Goal: Task Accomplishment & Management: Use online tool/utility

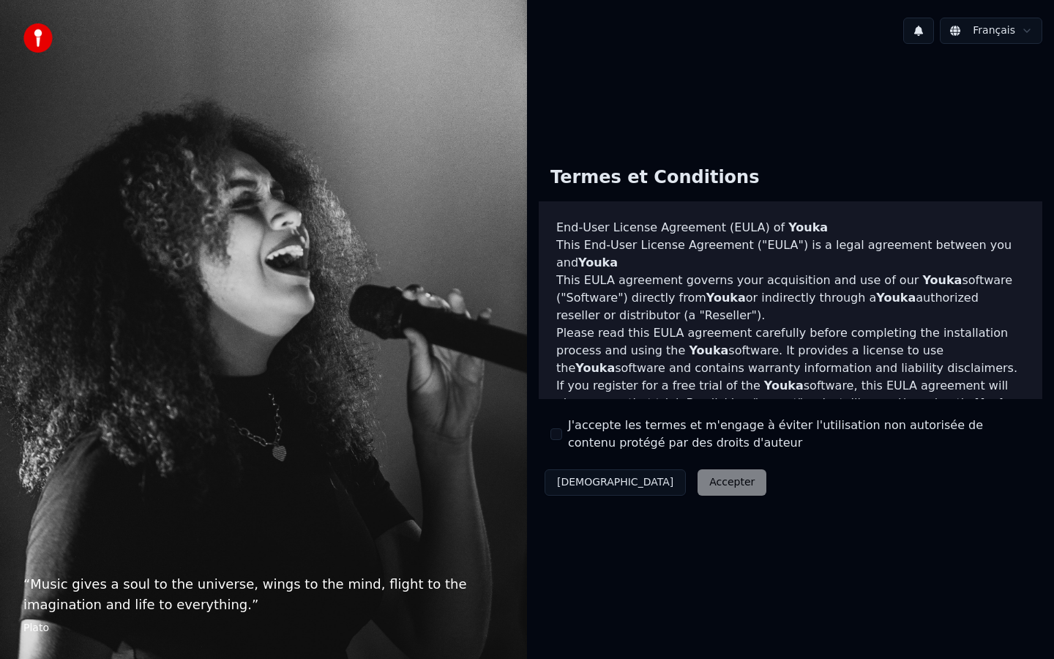
click at [613, 429] on label "J'accepte les termes et m'engage à éviter l'utilisation non autorisée de conten…" at bounding box center [799, 434] width 463 height 35
click at [562, 429] on button "J'accepte les termes et m'engage à éviter l'utilisation non autorisée de conten…" at bounding box center [557, 434] width 12 height 12
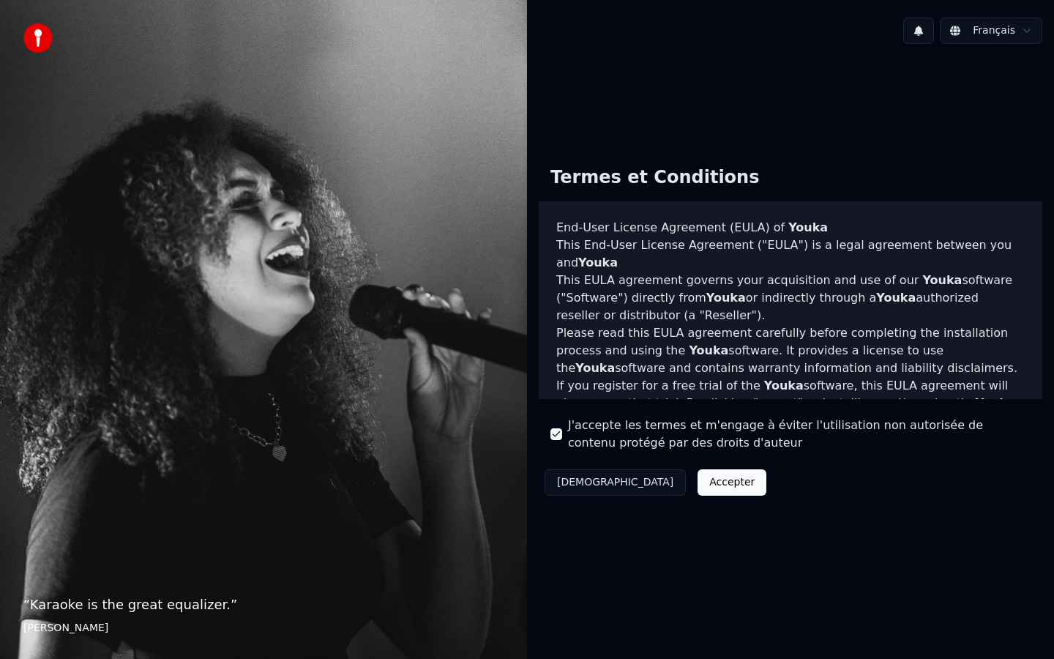
click at [698, 477] on button "Accepter" at bounding box center [732, 482] width 69 height 26
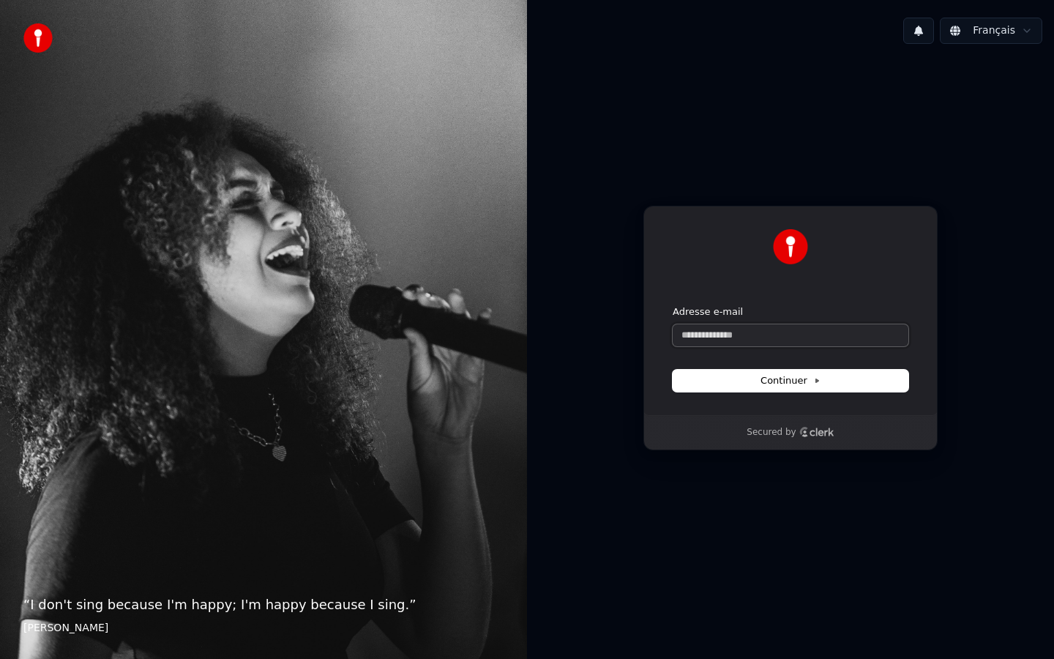
click at [734, 330] on input "Adresse e-mail" at bounding box center [791, 335] width 236 height 22
click at [673, 305] on button "submit" at bounding box center [673, 305] width 0 height 0
type input "**********"
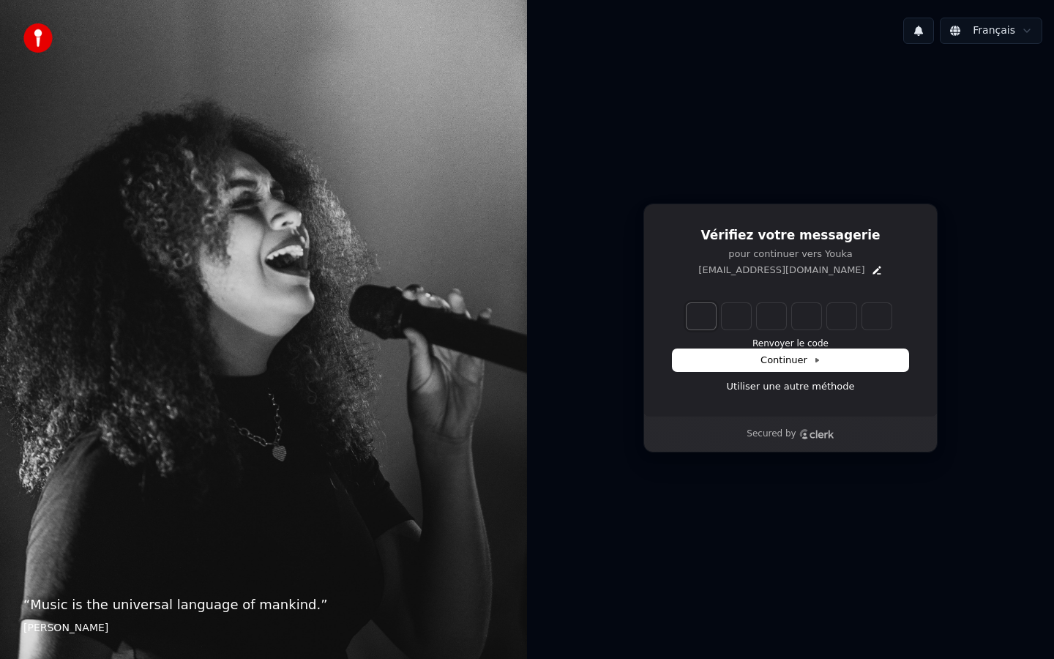
type input "*"
type input "**"
type input "*"
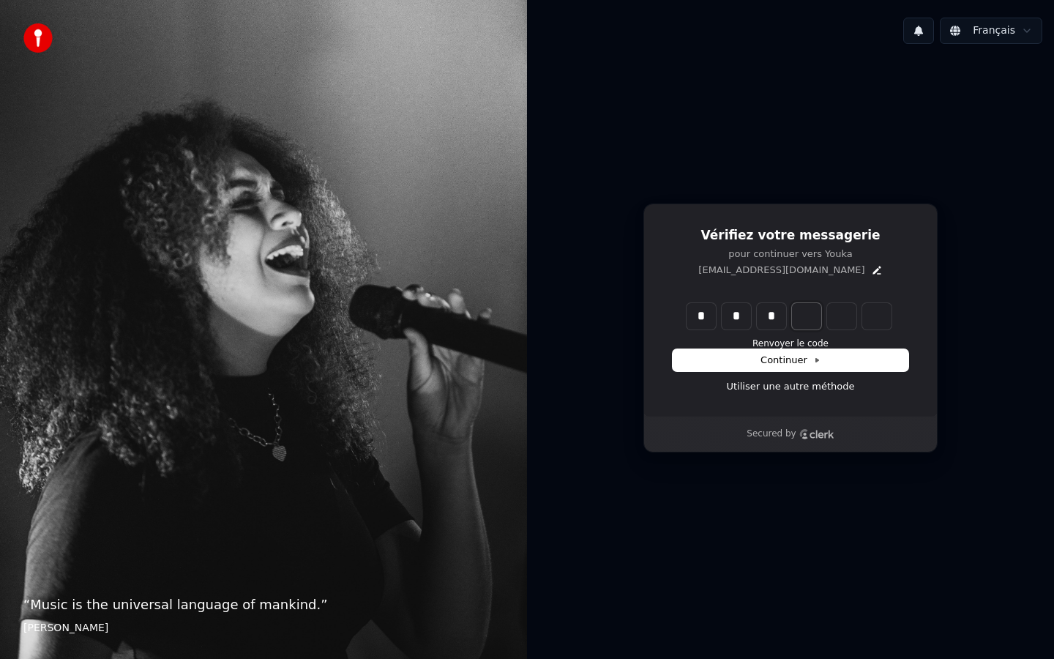
type input "***"
type input "*"
type input "****"
type input "*"
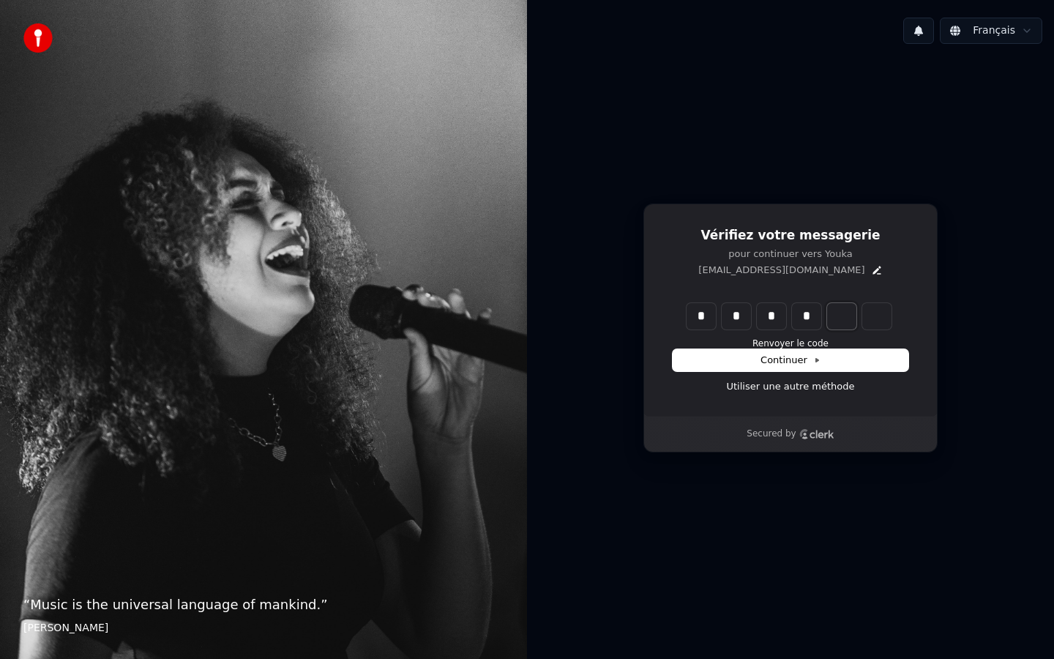
type input "****"
type input "*"
type input "****"
type input "***"
type input "*"
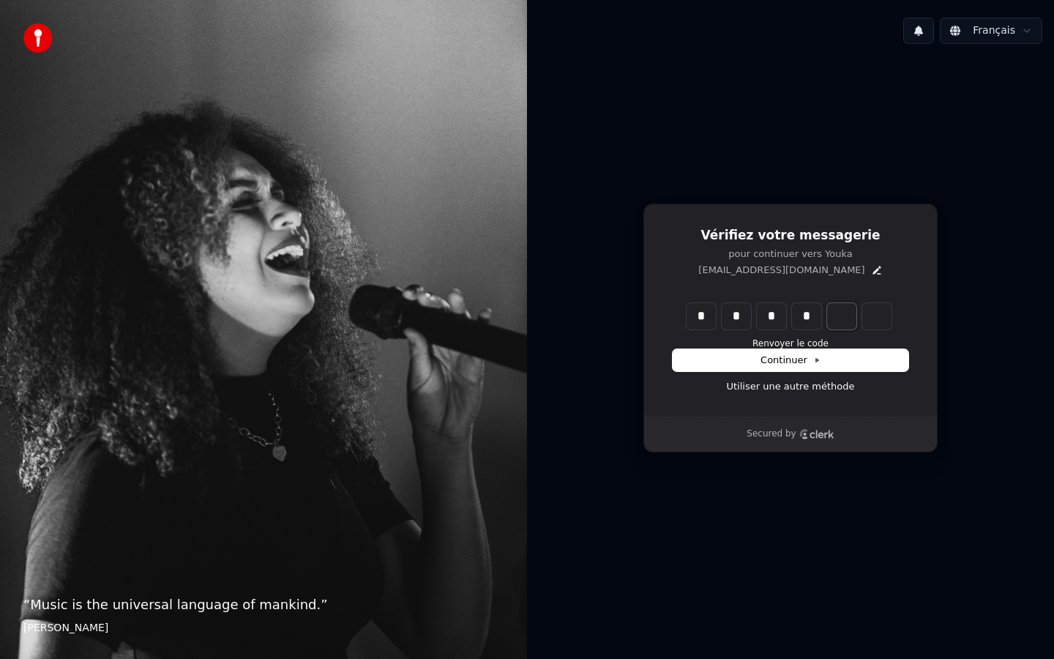
type input "****"
type input "*"
type input "*****"
type input "*"
type input "******"
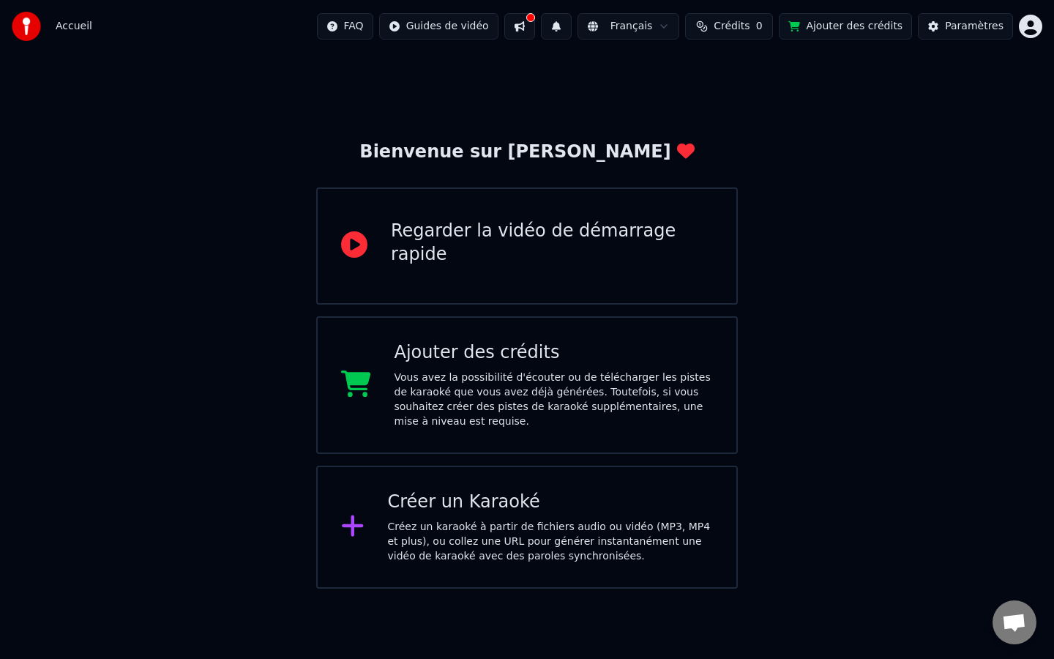
click at [599, 567] on div "Créer un Karaoké Créez un karaoké à partir de fichiers audio ou vidéo (MP3, MP4…" at bounding box center [527, 527] width 422 height 123
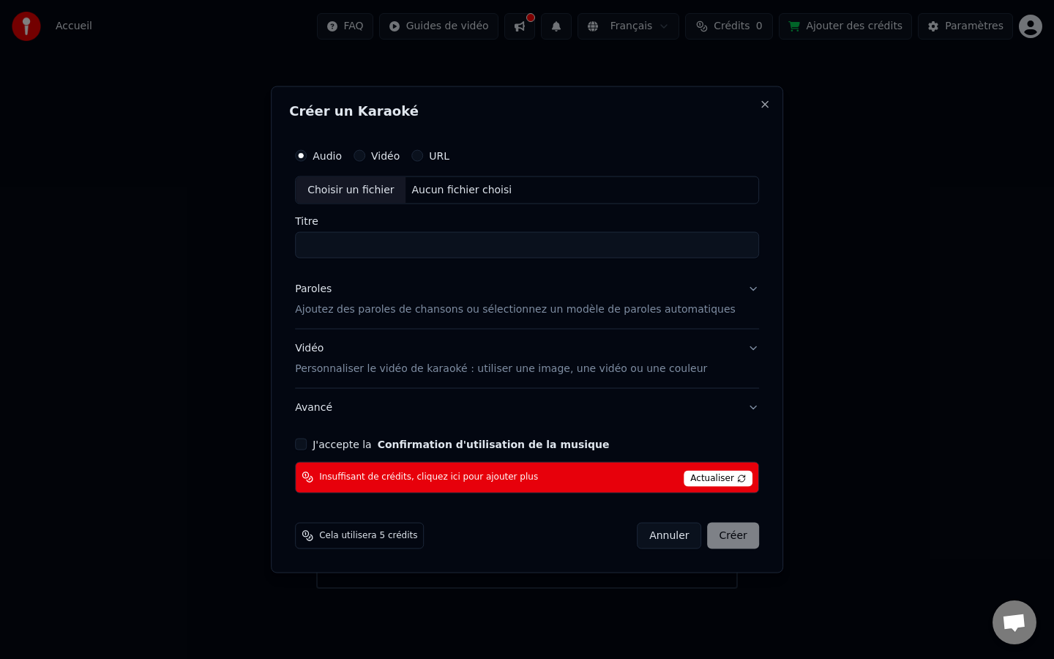
click at [394, 182] on div "Choisir un fichier" at bounding box center [351, 190] width 110 height 26
click at [539, 239] on input "**********" at bounding box center [527, 245] width 464 height 26
type input "**********"
click at [533, 317] on button "Paroles Ajoutez des paroles de chansons ou sélectionnez un modèle de paroles au…" at bounding box center [527, 299] width 464 height 59
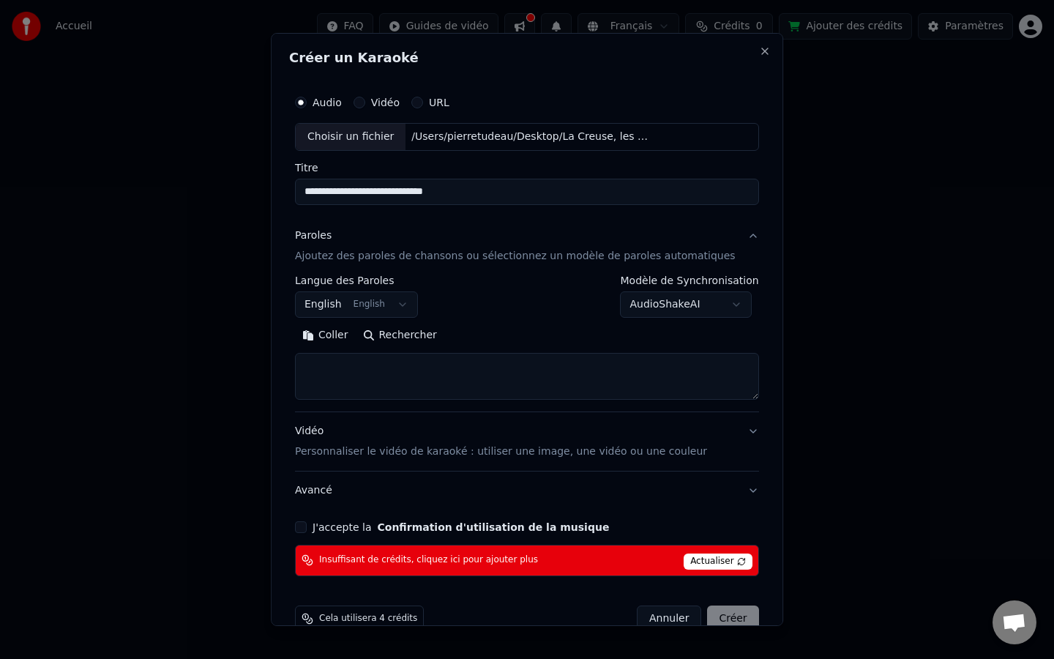
click at [512, 382] on textarea at bounding box center [527, 376] width 464 height 47
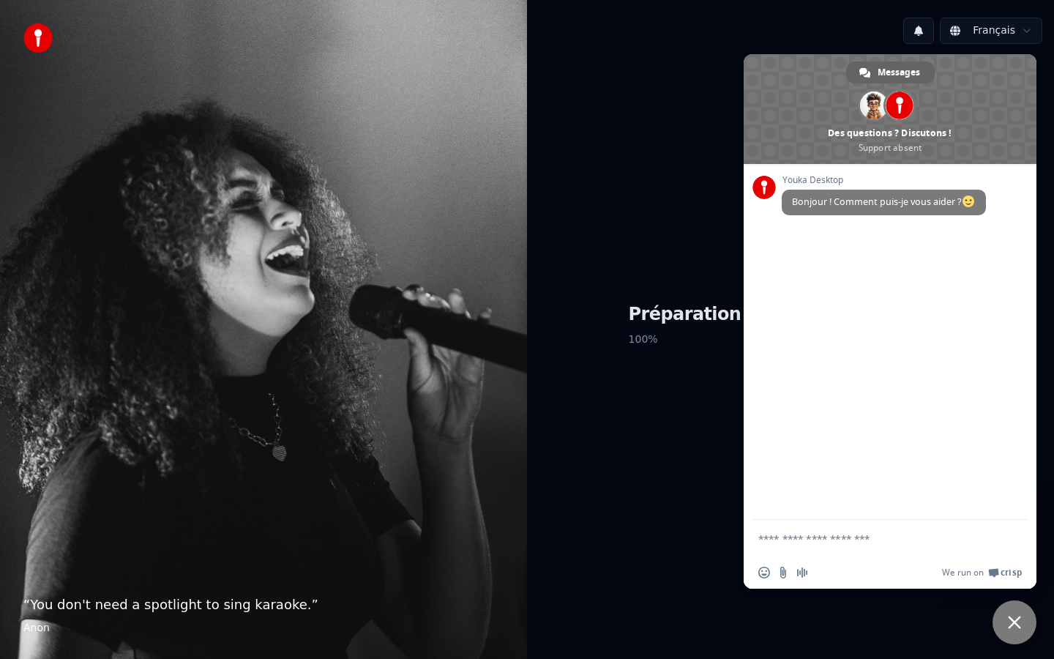
click at [1019, 629] on span "Fermer le chat" at bounding box center [1015, 622] width 44 height 44
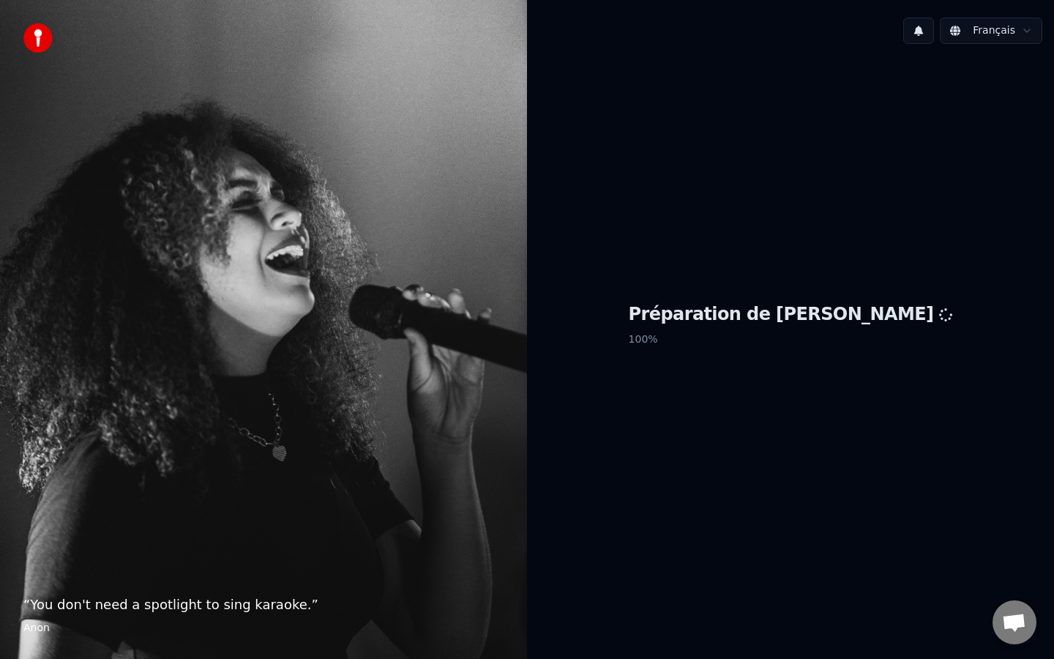
click at [839, 302] on div "Préparation de Youka 100 %" at bounding box center [790, 328] width 527 height 545
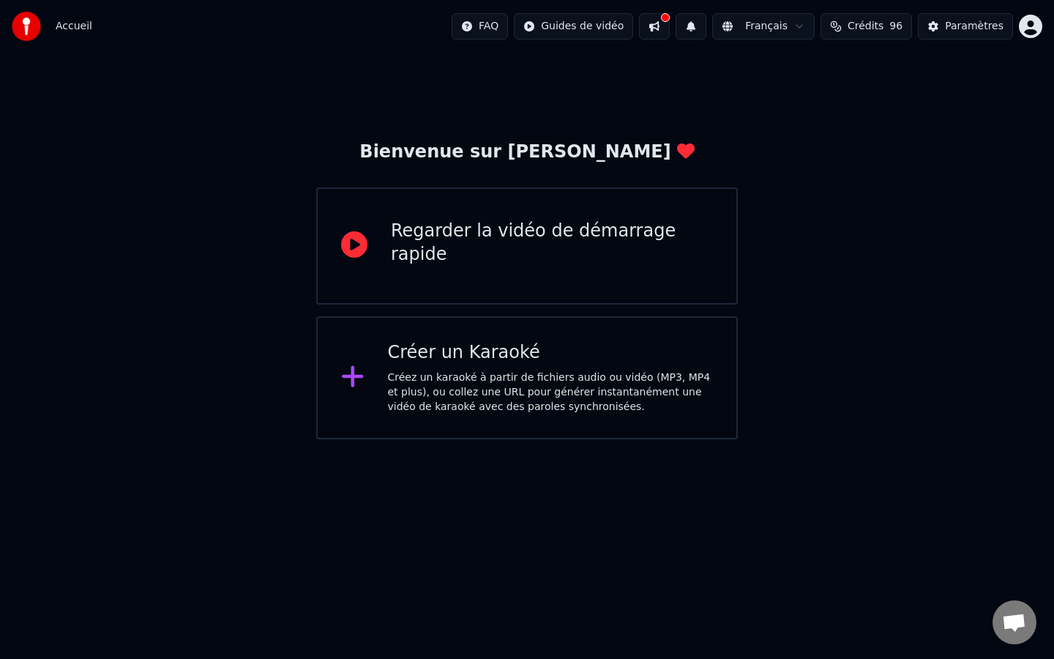
click at [728, 245] on div "Regarder la vidéo de démarrage rapide" at bounding box center [527, 245] width 422 height 117
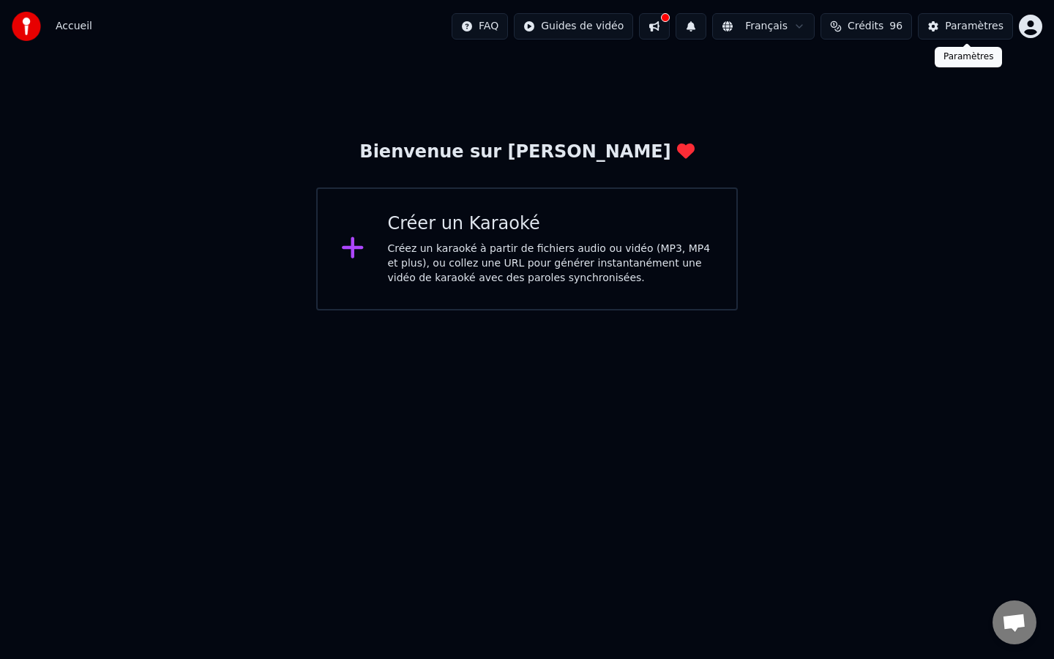
click at [941, 18] on button "Paramètres" at bounding box center [965, 26] width 95 height 26
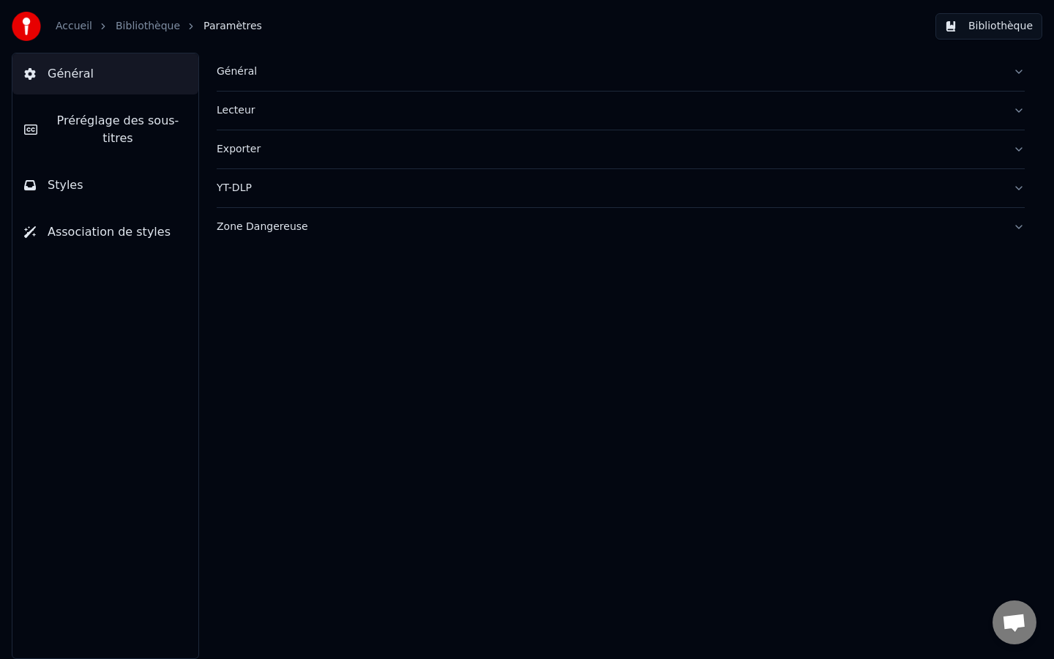
click at [1020, 24] on button "Bibliothèque" at bounding box center [989, 26] width 107 height 26
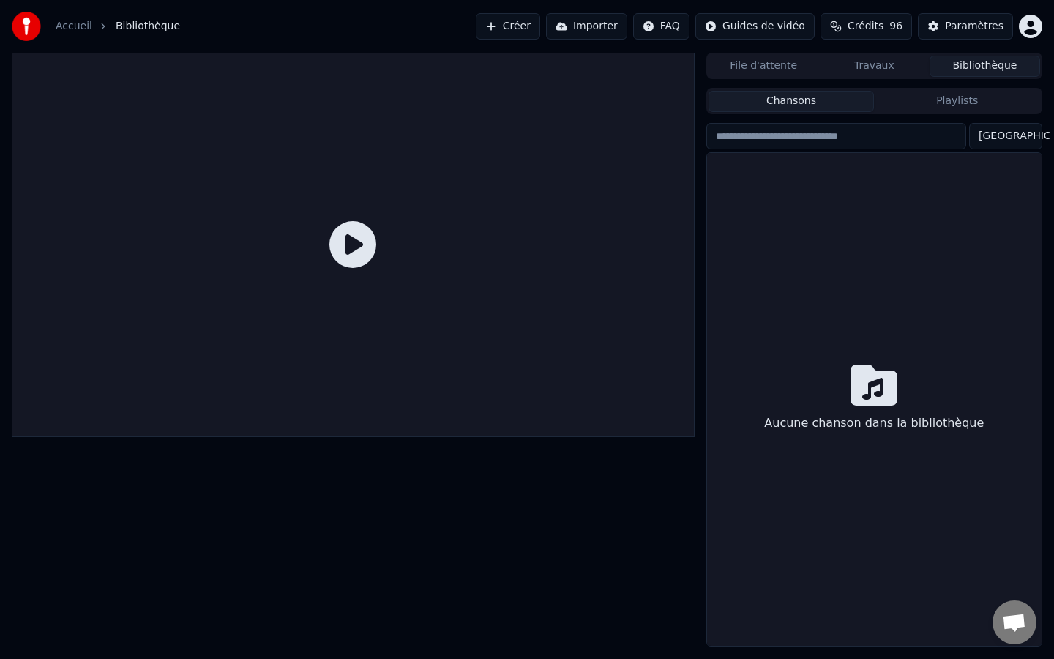
click at [370, 256] on icon at bounding box center [352, 244] width 47 height 47
click at [345, 246] on icon at bounding box center [352, 244] width 47 height 47
click at [925, 94] on button "Playlists" at bounding box center [957, 101] width 166 height 21
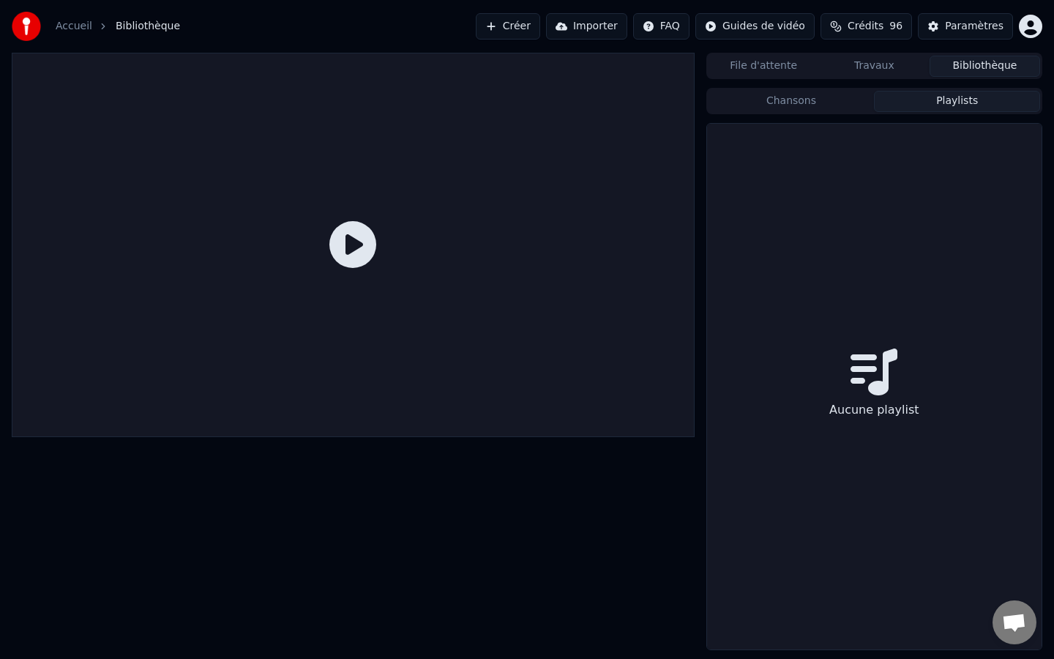
click at [785, 70] on button "File d'attente" at bounding box center [764, 66] width 111 height 21
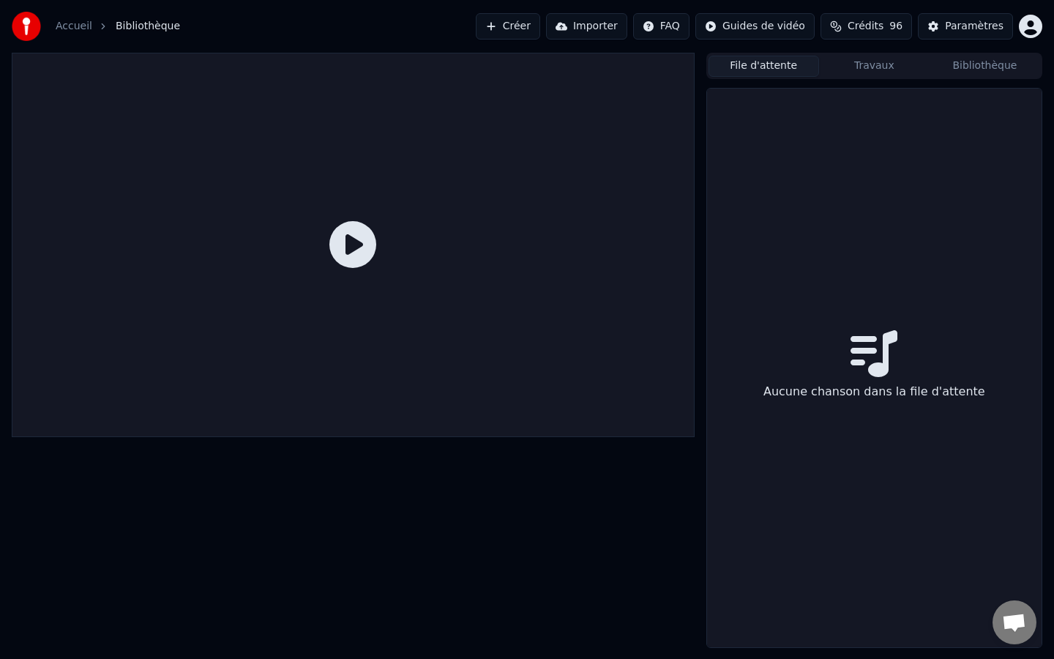
click at [510, 23] on button "Créer" at bounding box center [508, 26] width 64 height 26
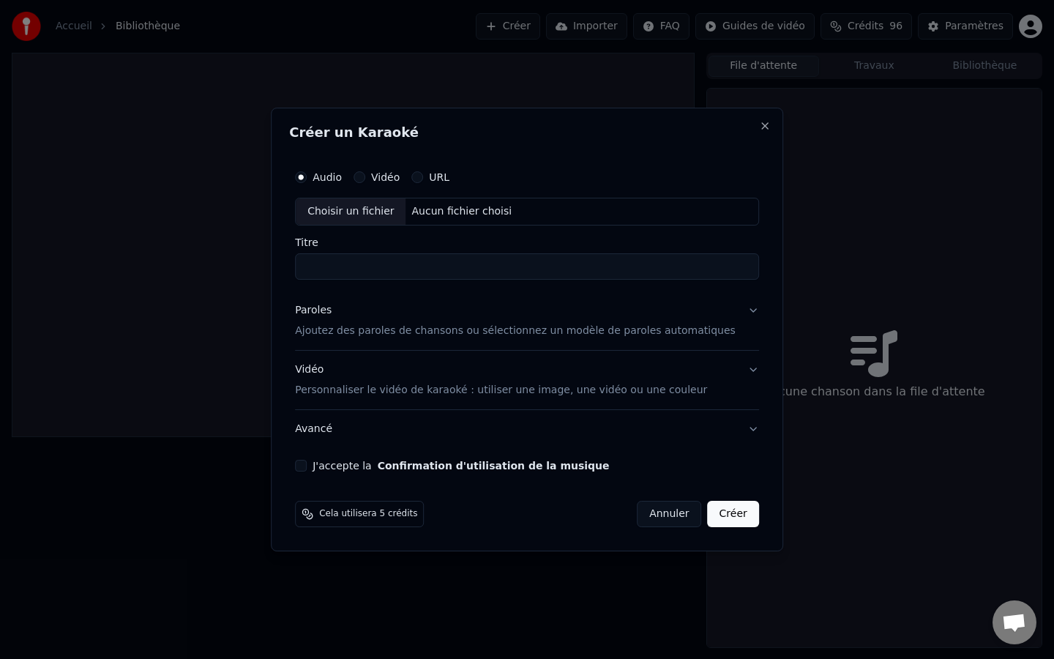
click at [370, 209] on div "Choisir un fichier" at bounding box center [351, 211] width 110 height 26
drag, startPoint x: 523, startPoint y: 272, endPoint x: 470, endPoint y: 272, distance: 53.4
click at [470, 272] on input "**********" at bounding box center [527, 266] width 464 height 26
type input "**********"
click at [469, 327] on p "Ajoutez des paroles de chansons ou sélectionnez un modèle de paroles automatiqu…" at bounding box center [515, 331] width 441 height 15
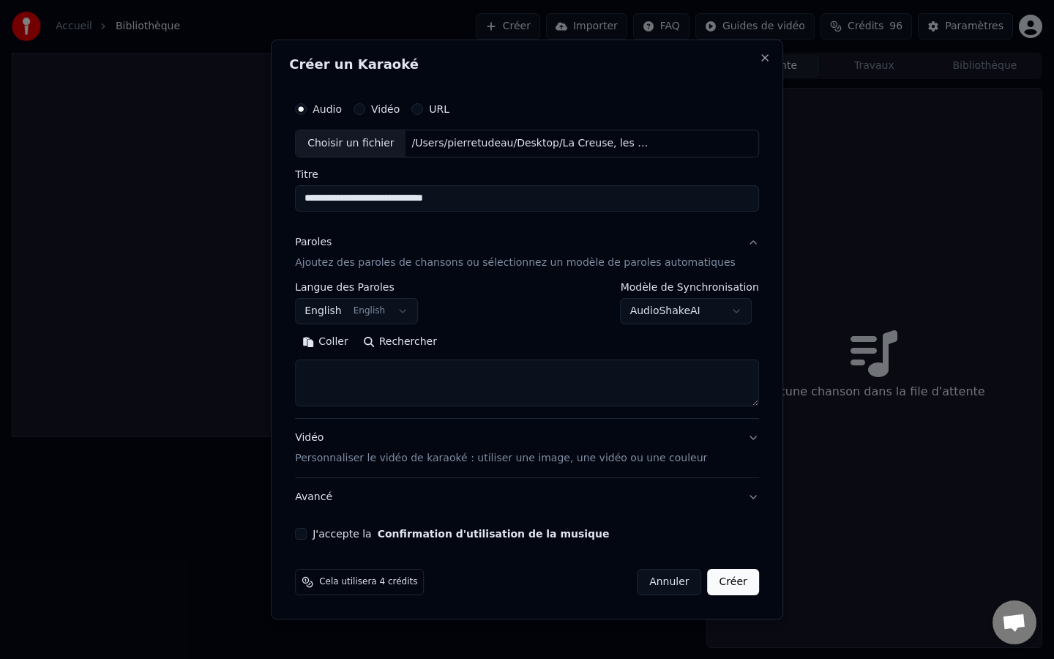
click at [400, 310] on button "English English" at bounding box center [356, 311] width 123 height 26
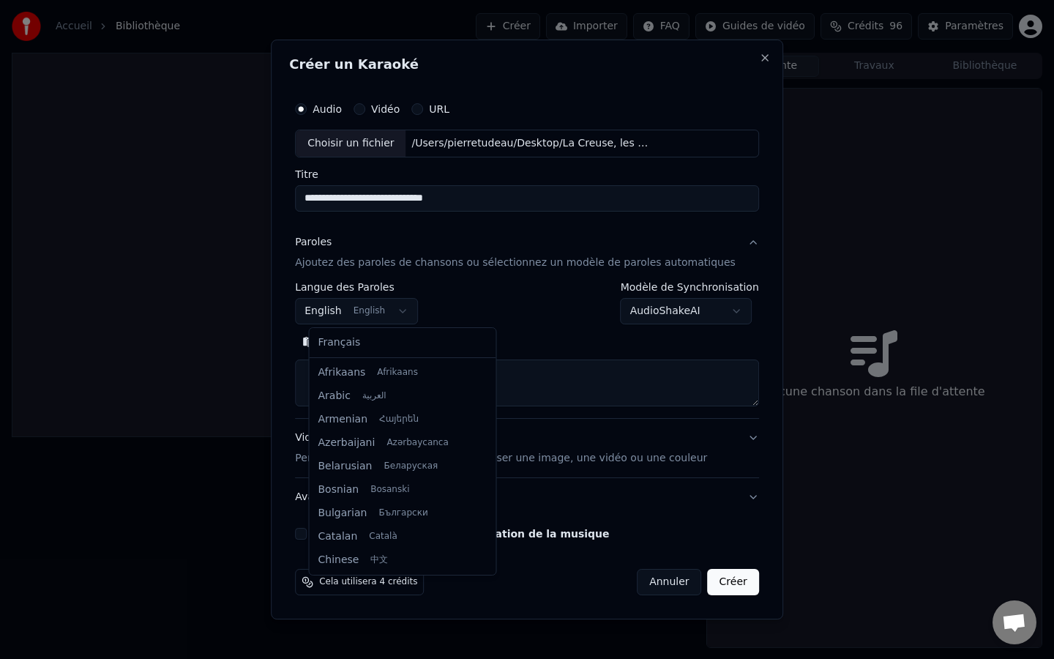
scroll to position [117, 0]
select select "**"
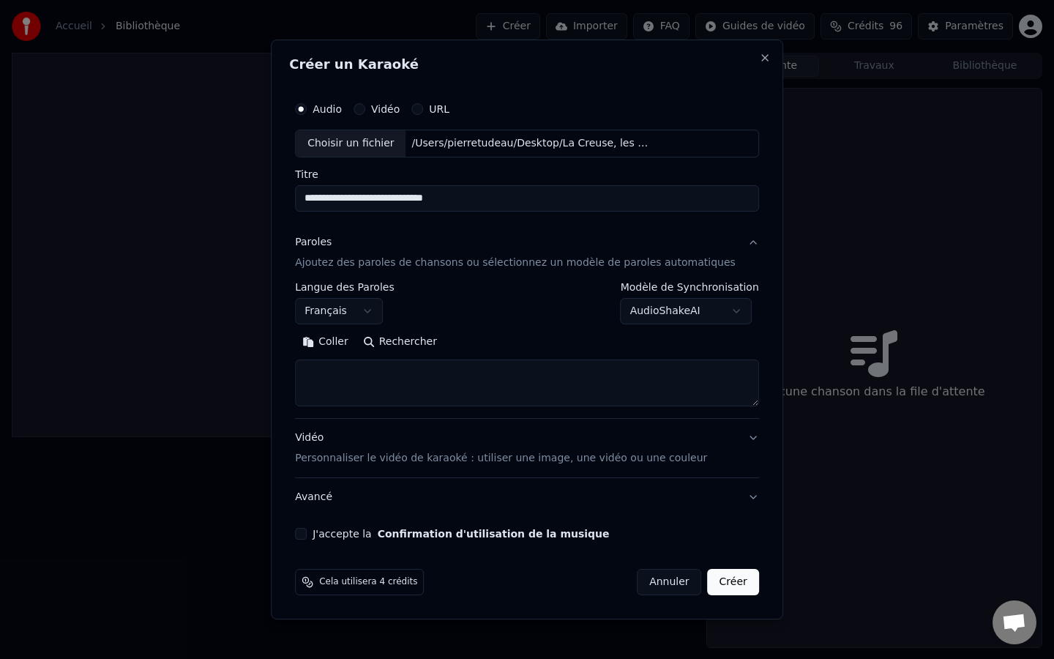
click at [606, 400] on textarea at bounding box center [527, 382] width 464 height 47
paste textarea "**********"
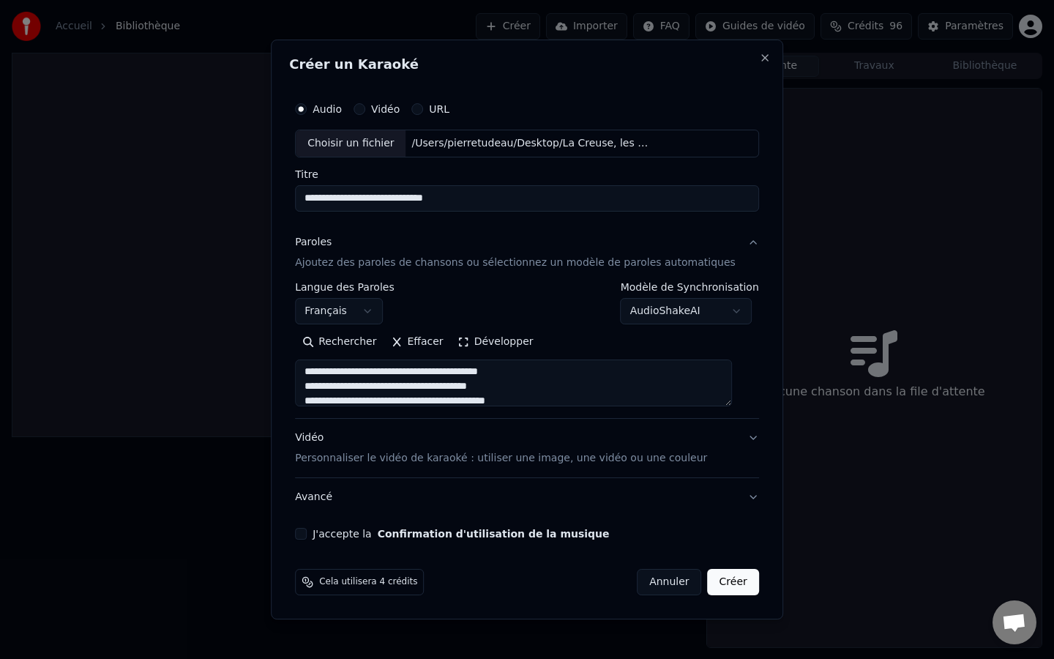
scroll to position [357, 0]
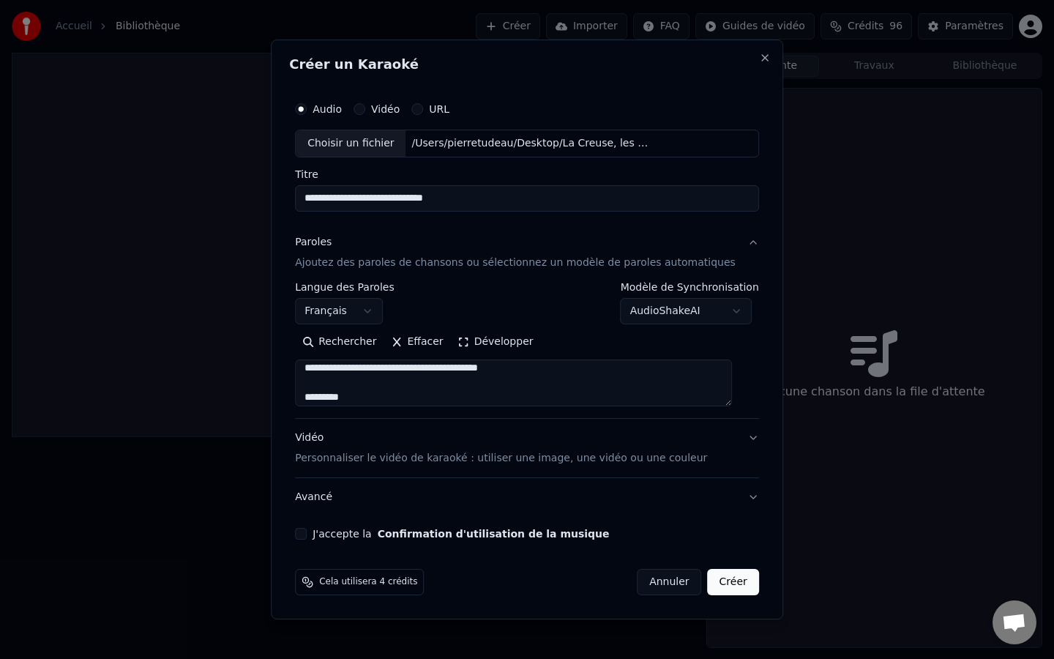
click at [321, 384] on textarea "**********" at bounding box center [513, 382] width 437 height 47
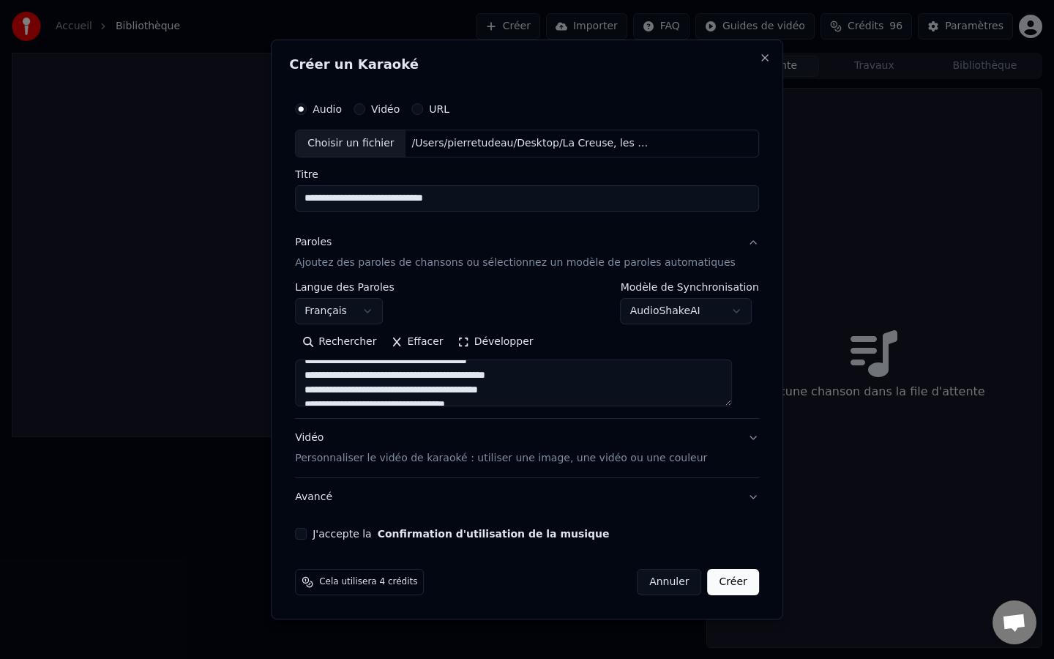
drag, startPoint x: 312, startPoint y: 369, endPoint x: 573, endPoint y: 375, distance: 261.4
click at [573, 375] on textarea "**********" at bounding box center [513, 382] width 437 height 47
click at [583, 403] on textarea "**********" at bounding box center [513, 382] width 437 height 47
paste textarea "**********"
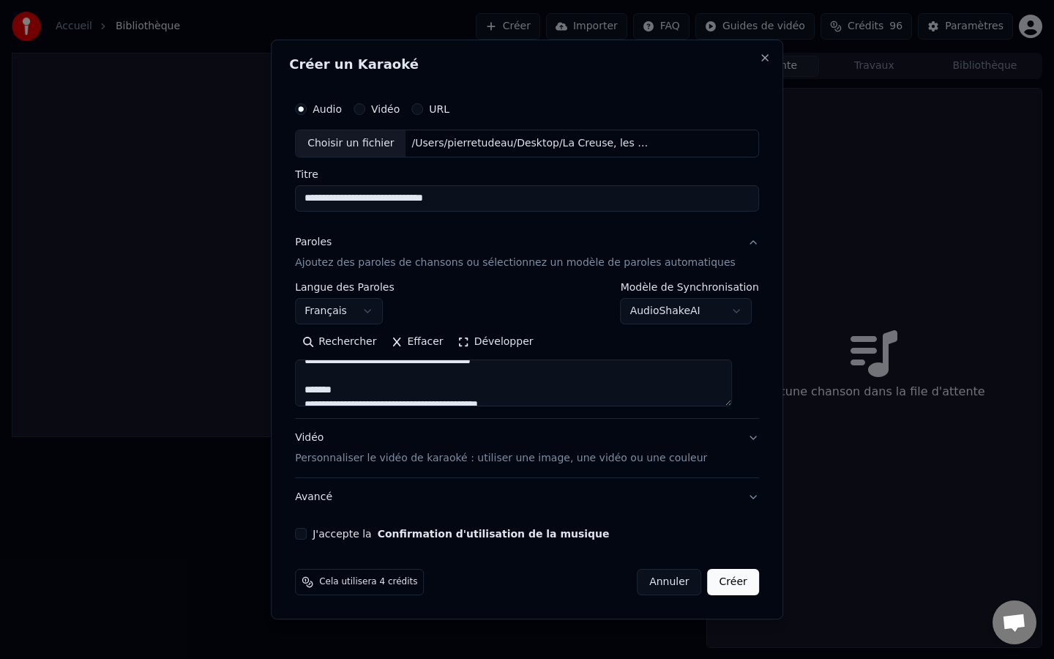
scroll to position [280, 0]
drag, startPoint x: 322, startPoint y: 402, endPoint x: 318, endPoint y: 373, distance: 28.8
click at [318, 373] on textarea at bounding box center [513, 382] width 437 height 47
click at [318, 393] on textarea at bounding box center [513, 382] width 437 height 47
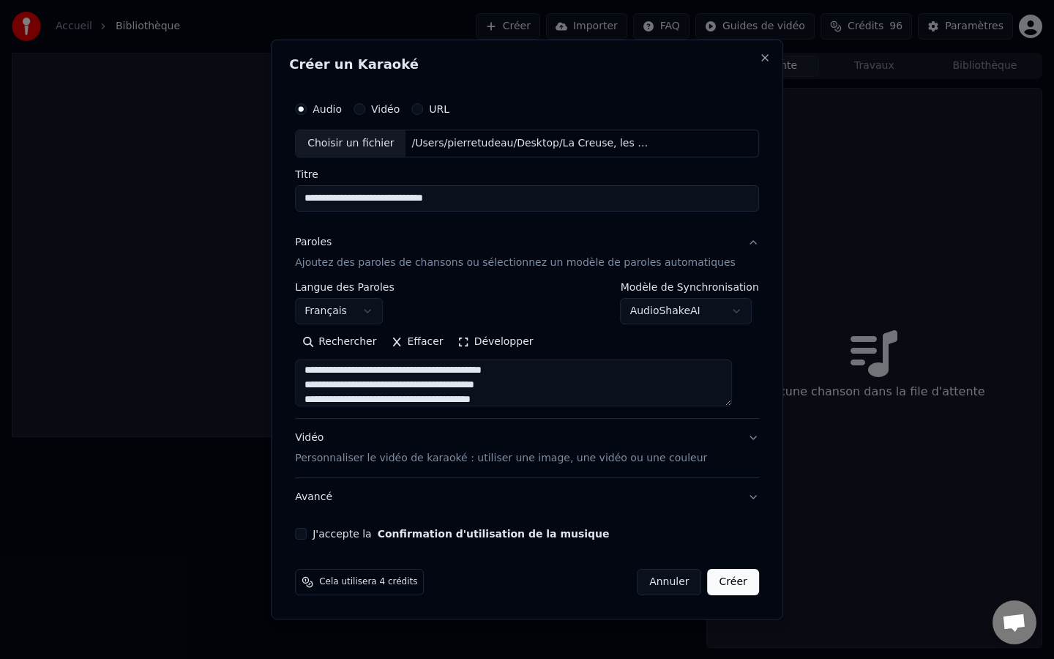
scroll to position [156, 0]
drag, startPoint x: 318, startPoint y: 395, endPoint x: 327, endPoint y: 391, distance: 9.2
click at [327, 391] on textarea at bounding box center [513, 382] width 437 height 47
type textarea "**********"
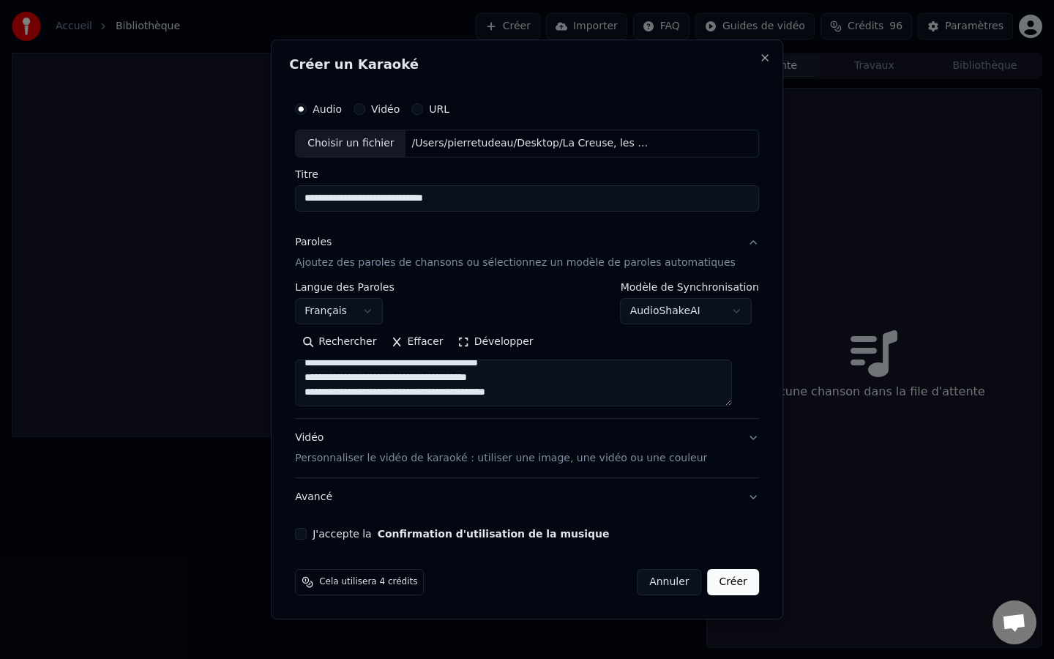
drag, startPoint x: 556, startPoint y: 410, endPoint x: 545, endPoint y: 397, distance: 16.7
click at [545, 397] on div "**********" at bounding box center [527, 350] width 464 height 136
drag, startPoint x: 548, startPoint y: 397, endPoint x: 357, endPoint y: 258, distance: 235.7
click at [357, 258] on div "**********" at bounding box center [527, 320] width 464 height 195
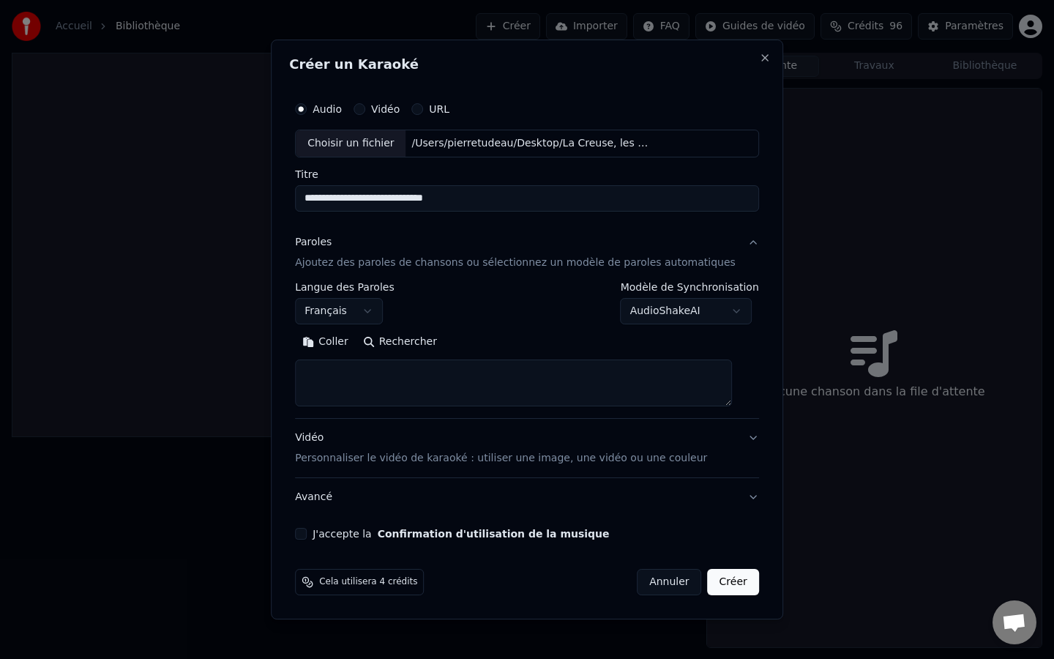
paste textarea "**********"
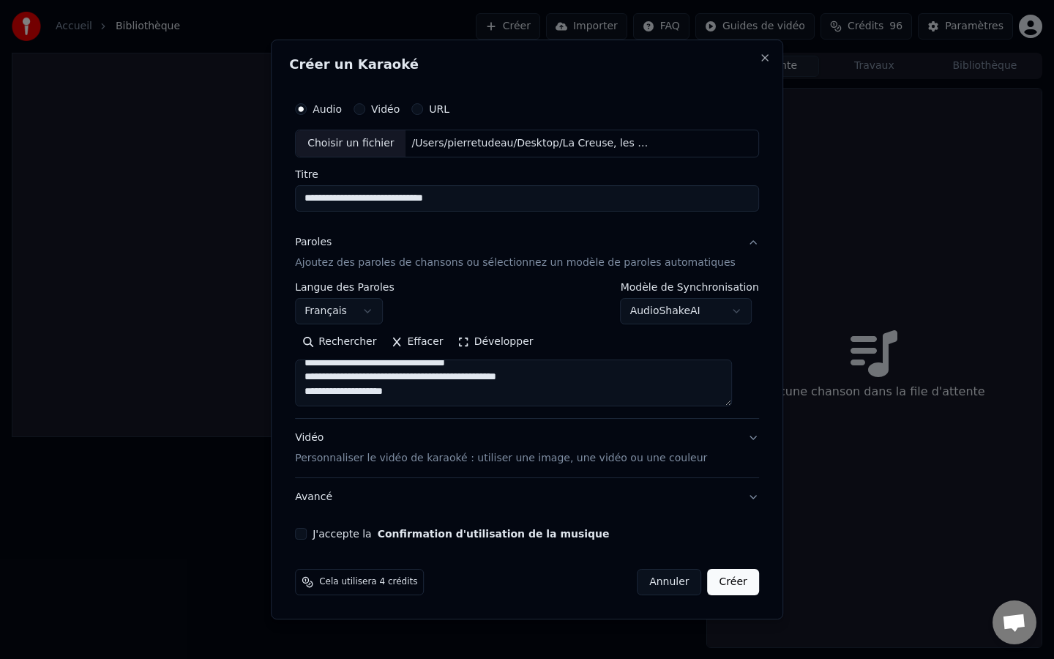
drag, startPoint x: 490, startPoint y: 395, endPoint x: 307, endPoint y: 381, distance: 184.3
click at [307, 381] on div "**********" at bounding box center [527, 317] width 476 height 457
drag, startPoint x: 376, startPoint y: 398, endPoint x: 285, endPoint y: 377, distance: 93.9
click at [285, 377] on div "**********" at bounding box center [527, 330] width 512 height 580
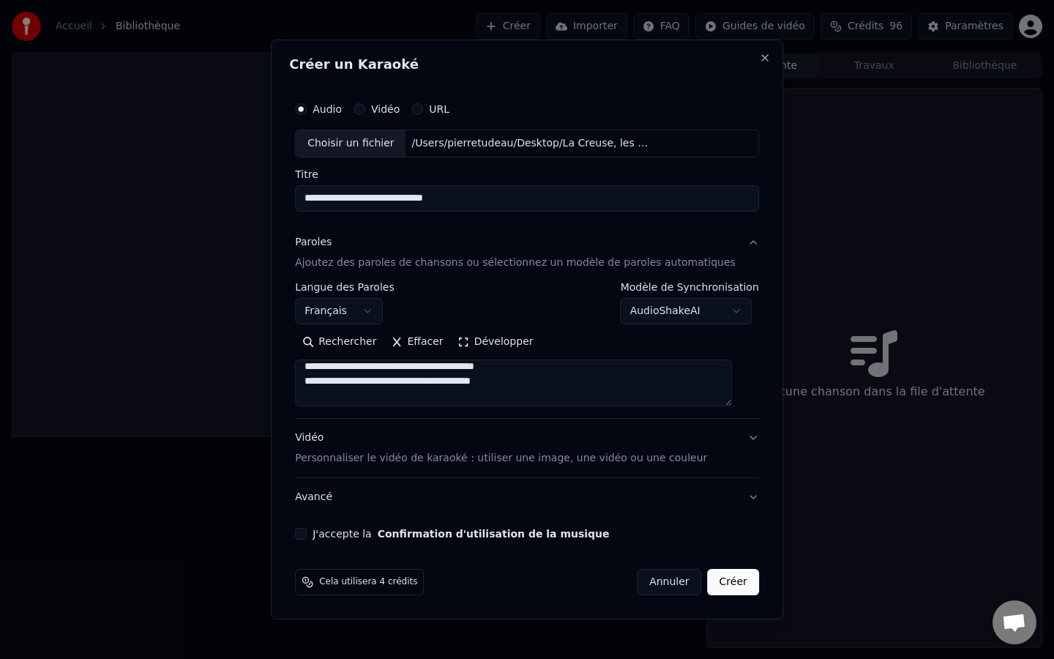
scroll to position [248, 0]
drag, startPoint x: 564, startPoint y: 405, endPoint x: 430, endPoint y: 388, distance: 135.0
click at [430, 388] on textarea "**********" at bounding box center [513, 382] width 437 height 47
click at [432, 388] on textarea "**********" at bounding box center [513, 382] width 437 height 47
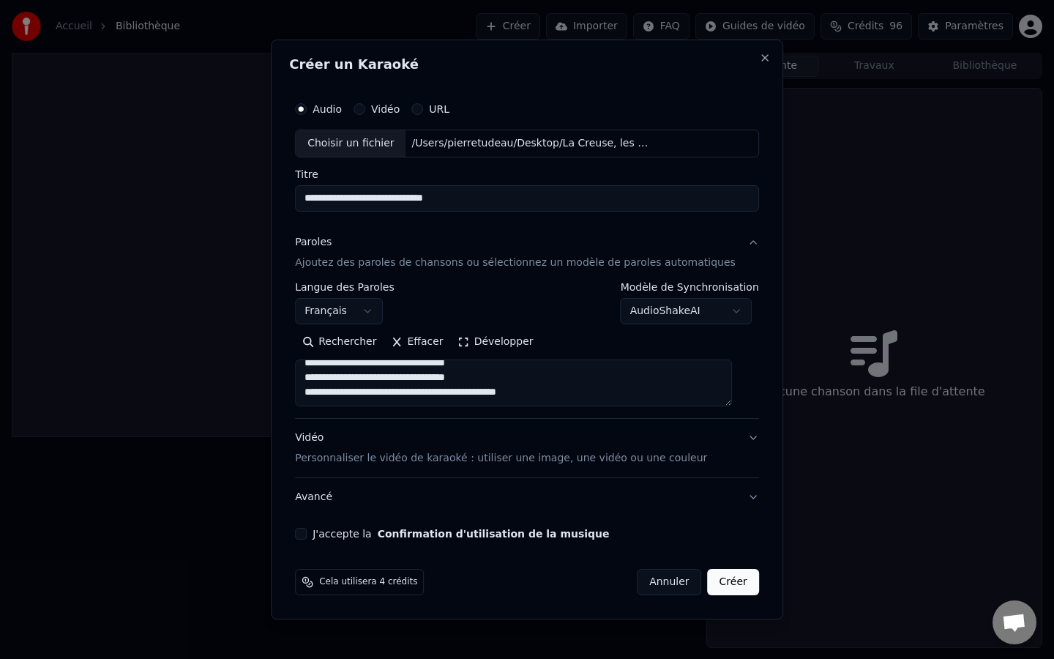
scroll to position [326, 0]
drag, startPoint x: 317, startPoint y: 371, endPoint x: 530, endPoint y: 397, distance: 214.6
click at [530, 397] on textarea "**********" at bounding box center [513, 382] width 437 height 47
click at [578, 392] on textarea "**********" at bounding box center [513, 382] width 437 height 47
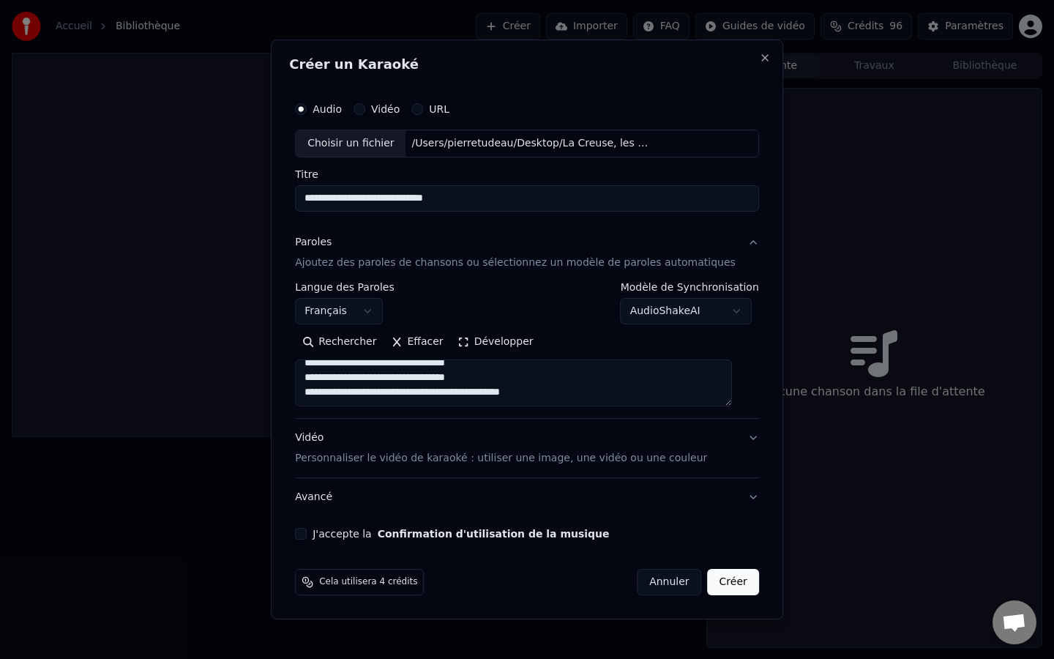
paste textarea "**********"
drag, startPoint x: 317, startPoint y: 389, endPoint x: 318, endPoint y: 370, distance: 19.0
click at [318, 370] on textarea at bounding box center [513, 382] width 437 height 47
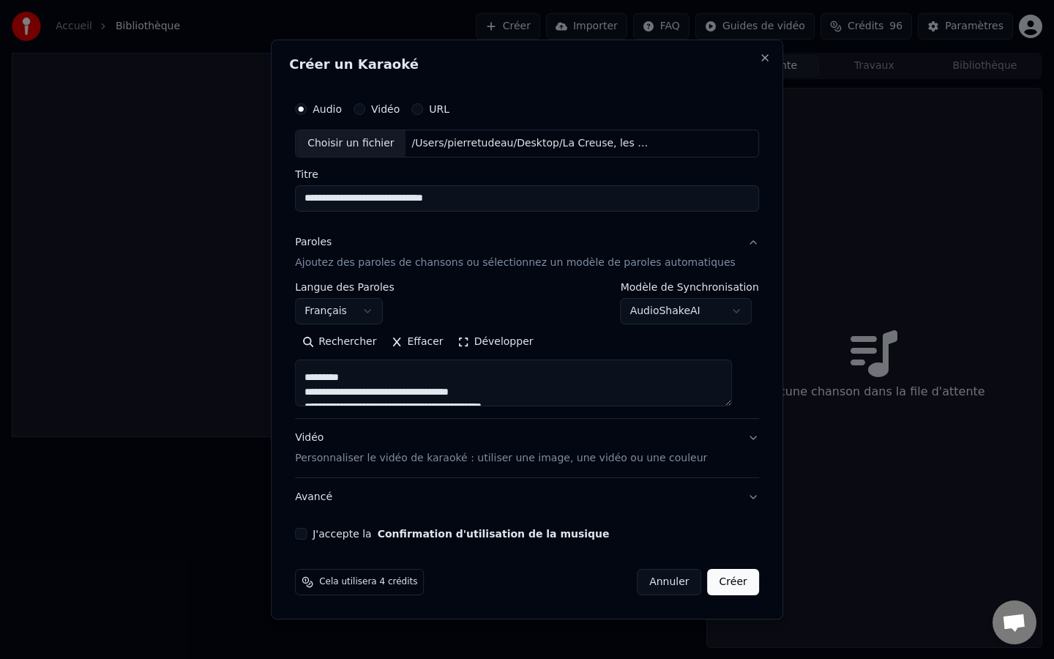
drag, startPoint x: 314, startPoint y: 393, endPoint x: 315, endPoint y: 369, distance: 24.2
click at [315, 369] on textarea at bounding box center [513, 382] width 437 height 47
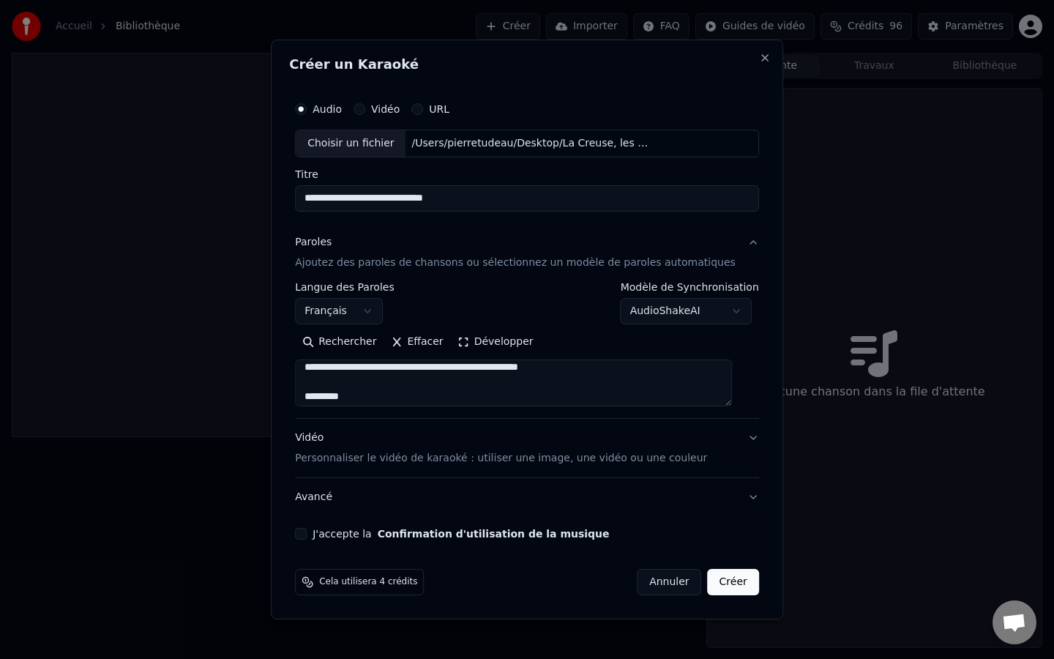
drag, startPoint x: 313, startPoint y: 384, endPoint x: 311, endPoint y: 365, distance: 19.1
click at [311, 365] on textarea at bounding box center [513, 382] width 437 height 47
click at [319, 394] on textarea at bounding box center [513, 382] width 437 height 47
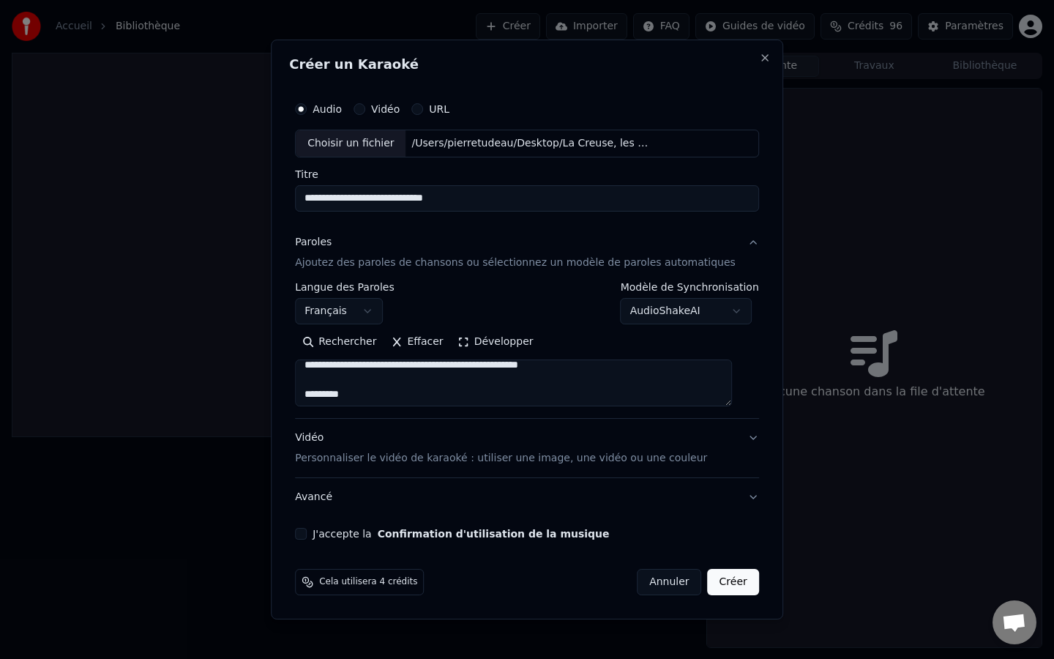
drag, startPoint x: 372, startPoint y: 403, endPoint x: 323, endPoint y: 381, distance: 53.7
click at [323, 381] on textarea at bounding box center [513, 382] width 437 height 47
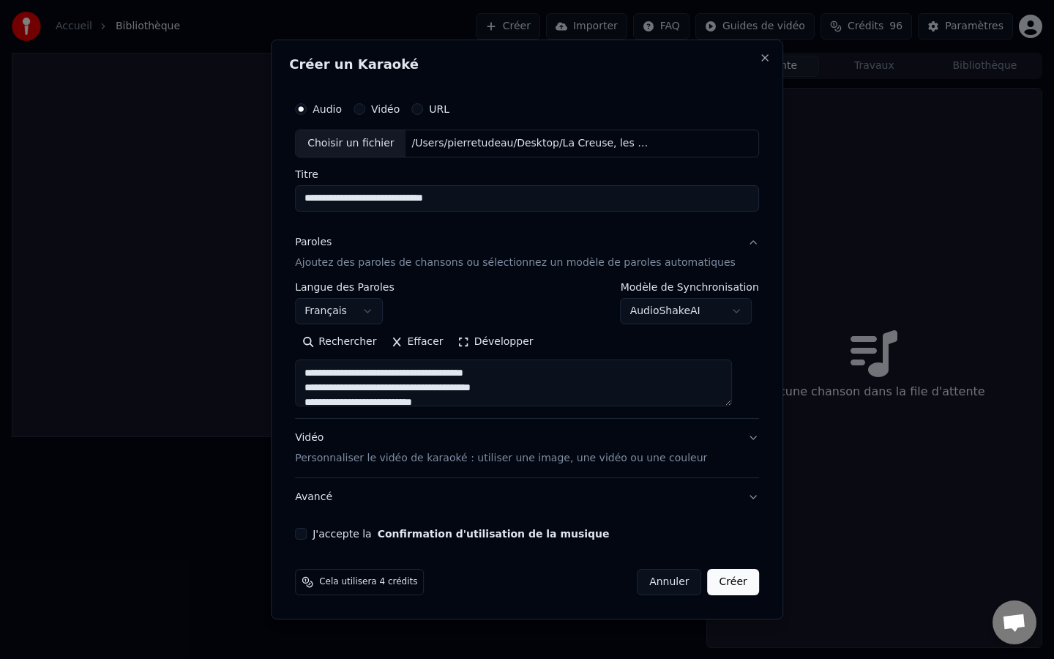
type textarea "**********"
click at [338, 450] on div "Vidéo Personnaliser le vidéo de karaoké : utiliser une image, une vidéo ou une …" at bounding box center [501, 447] width 412 height 35
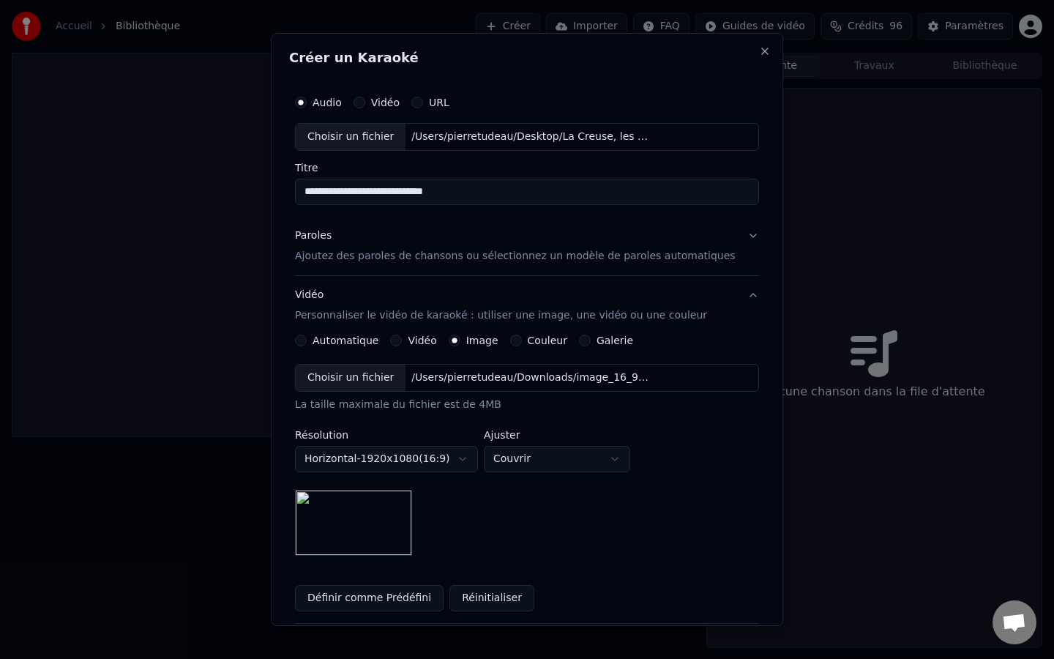
click at [381, 378] on div "Choisir un fichier" at bounding box center [351, 378] width 110 height 26
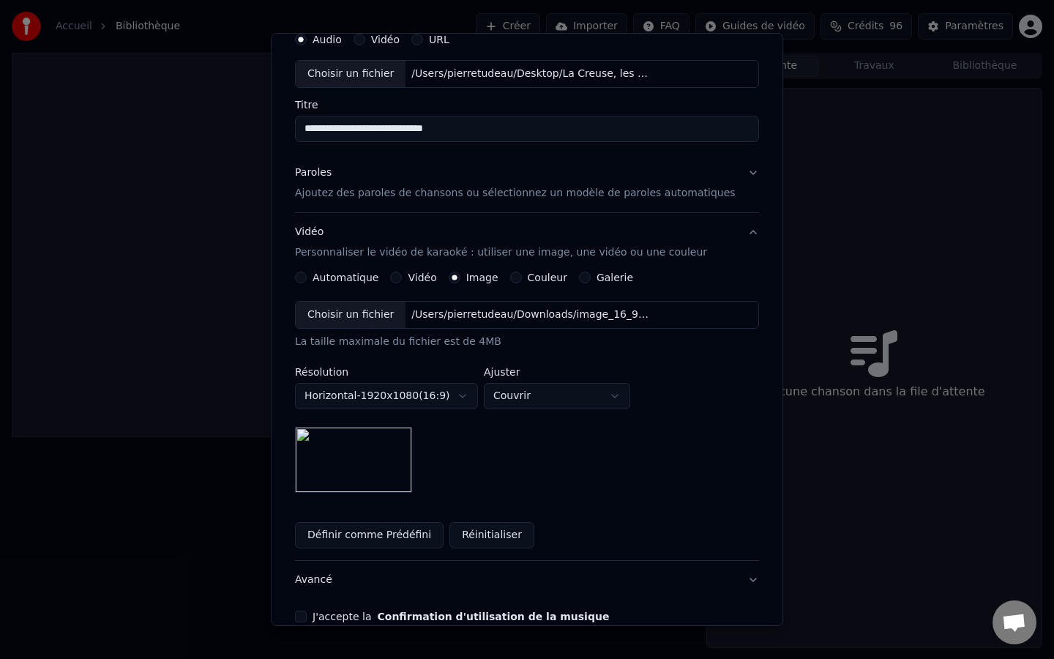
scroll to position [64, 0]
click at [471, 398] on body "**********" at bounding box center [527, 329] width 1054 height 659
click at [447, 391] on body "**********" at bounding box center [527, 329] width 1054 height 659
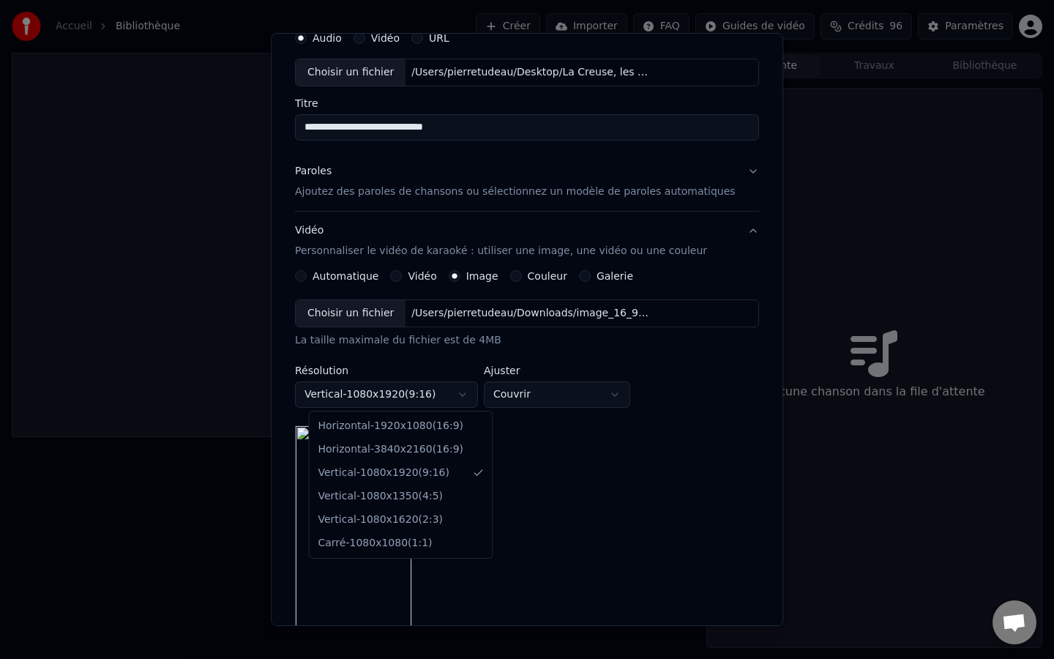
click at [452, 400] on body "**********" at bounding box center [527, 329] width 1054 height 659
click at [438, 398] on body "**********" at bounding box center [527, 329] width 1054 height 659
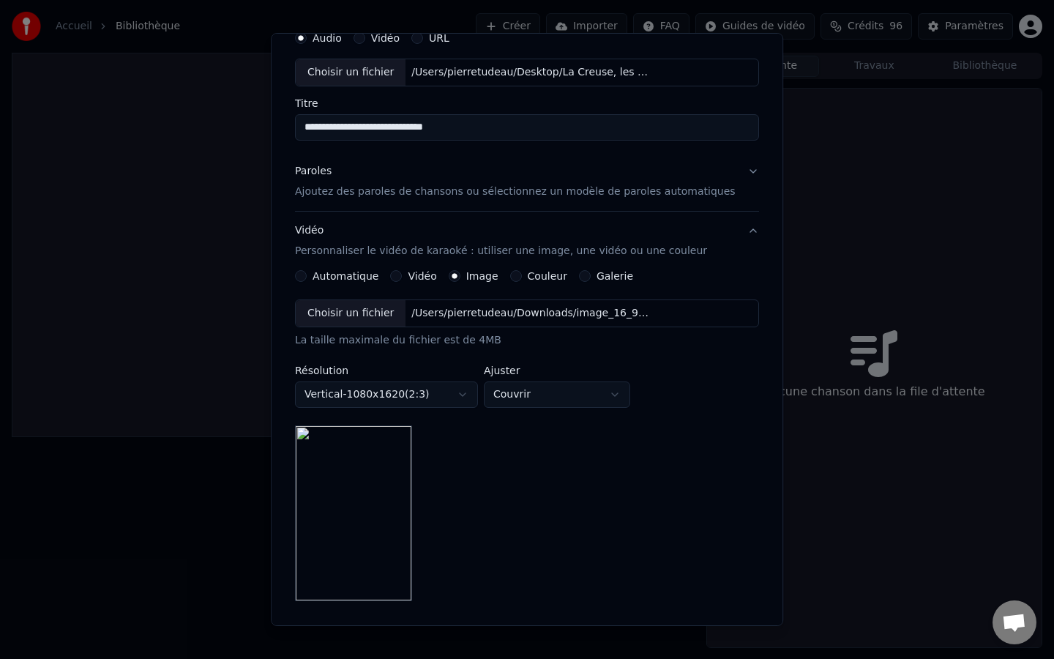
click at [458, 403] on body "**********" at bounding box center [527, 329] width 1054 height 659
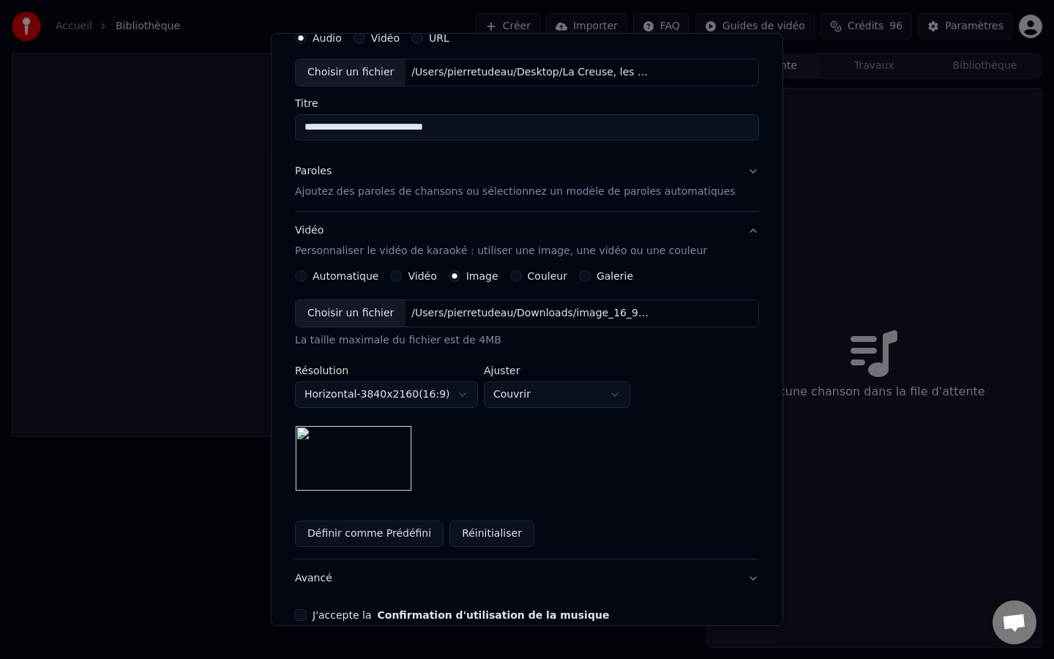
click at [455, 403] on body "**********" at bounding box center [527, 329] width 1054 height 659
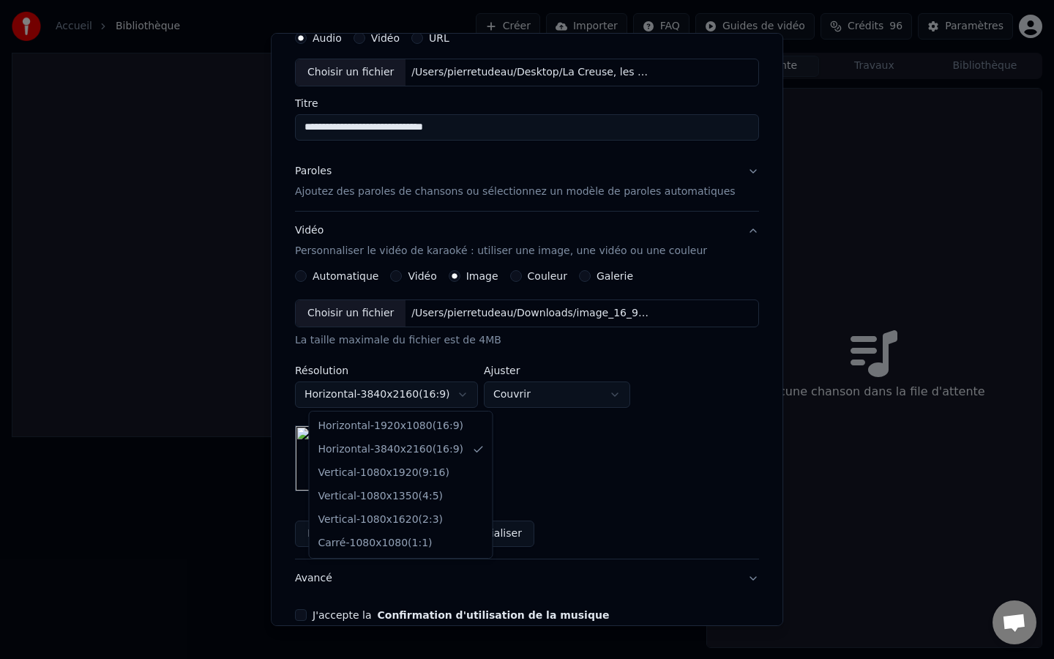
select select "*********"
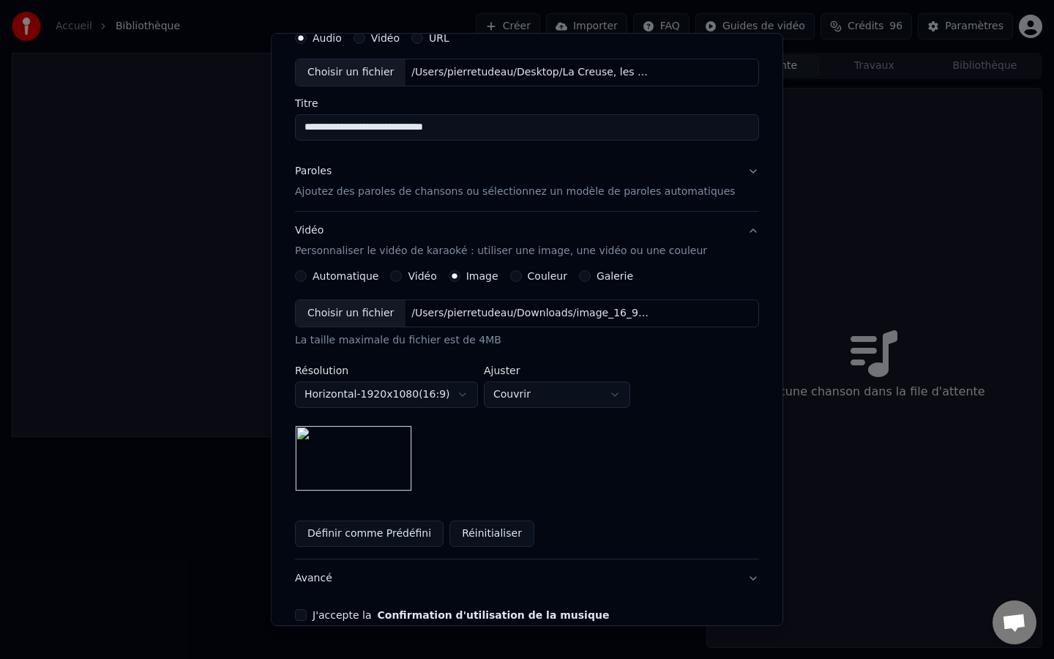
click at [362, 318] on div "Choisir un fichier" at bounding box center [351, 313] width 110 height 26
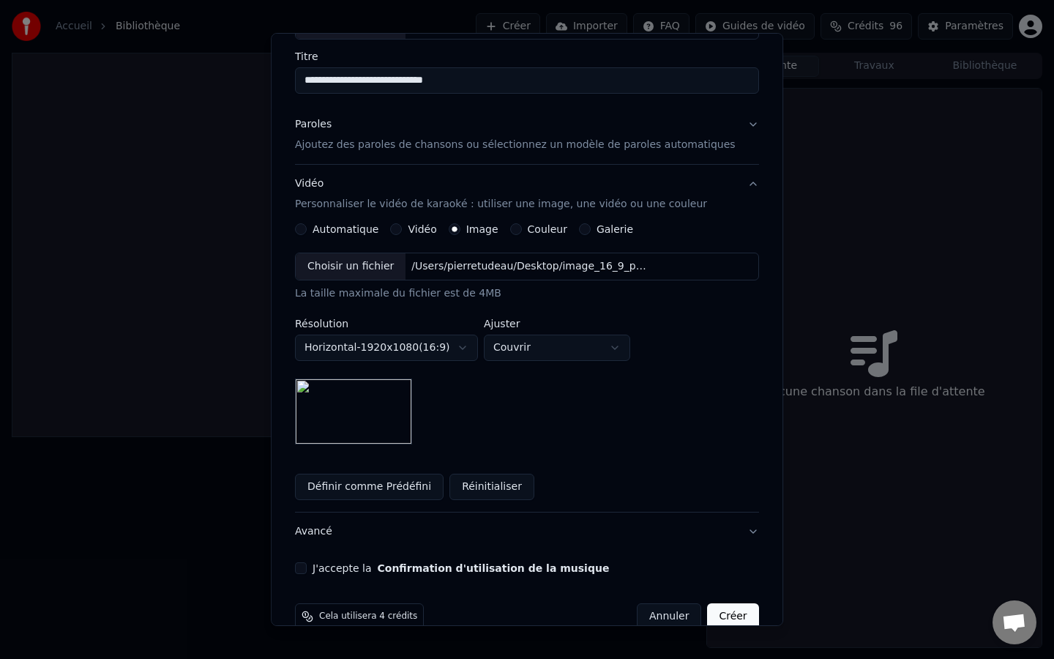
scroll to position [139, 0]
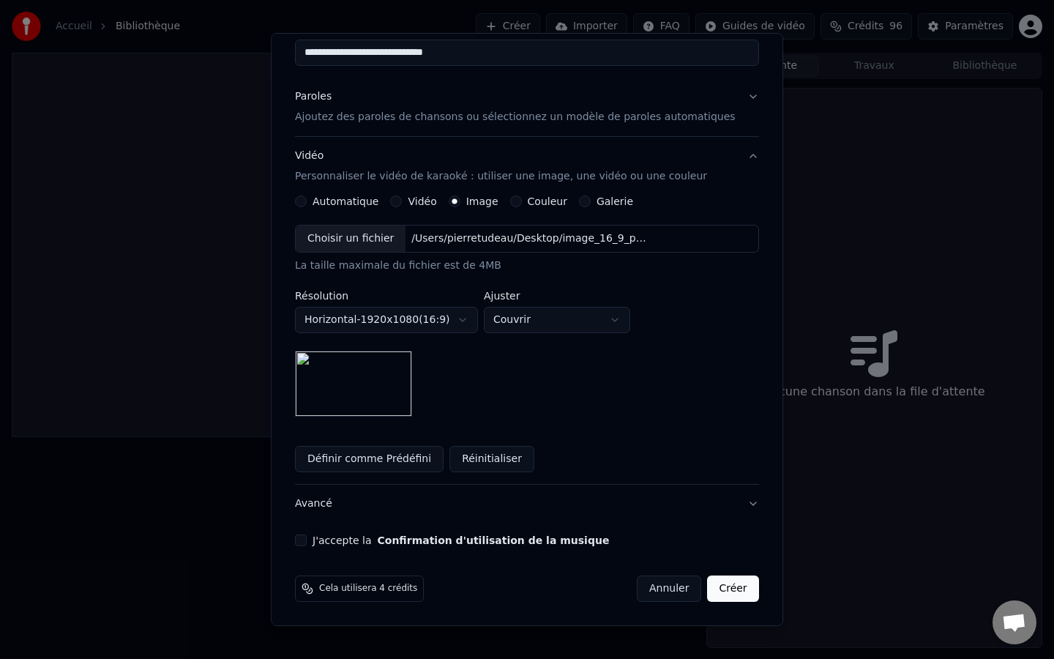
click at [307, 545] on button "J'accepte la Confirmation d'utilisation de la musique" at bounding box center [301, 540] width 12 height 12
click at [720, 584] on button "Créer" at bounding box center [733, 588] width 51 height 26
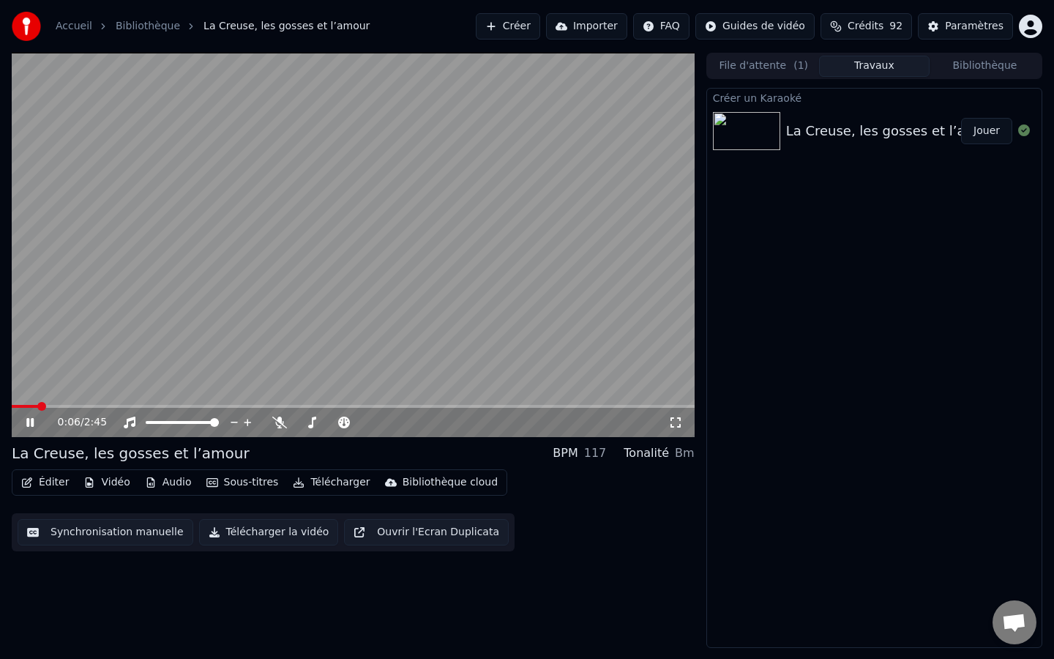
drag, startPoint x: 870, startPoint y: 234, endPoint x: 515, endPoint y: 278, distance: 357.8
click at [527, 268] on div "0:06 / 2:45 La Creuse, les gosses et l’amour BPM 117 Tonalité Bm Éditer Vidéo A…" at bounding box center [527, 350] width 1054 height 595
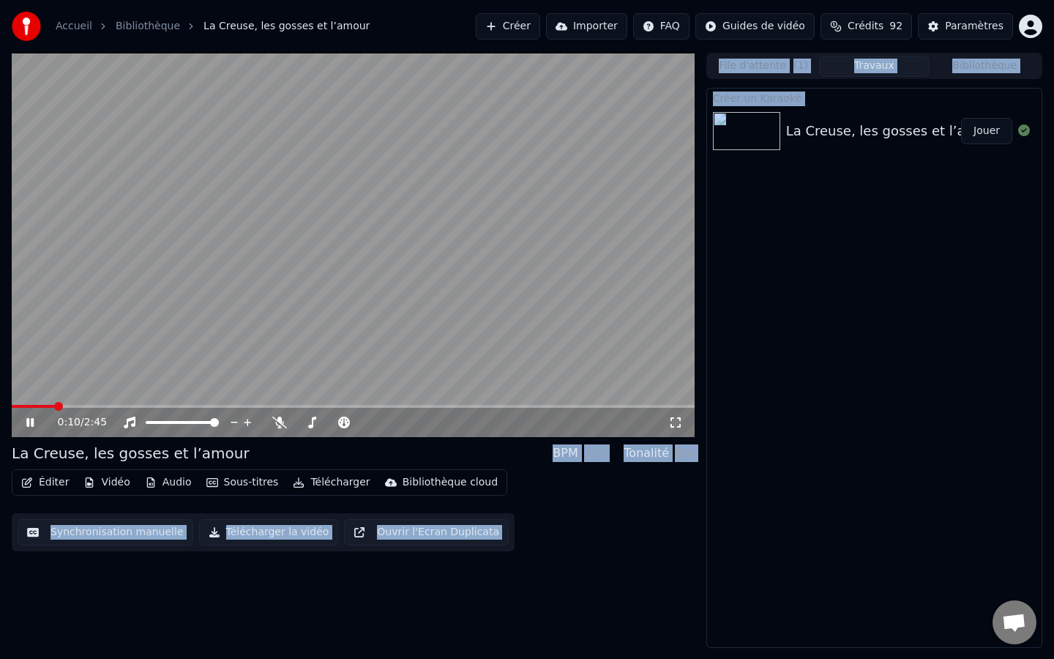
click at [222, 260] on video at bounding box center [353, 245] width 683 height 384
click at [24, 406] on span at bounding box center [34, 406] width 44 height 3
click at [100, 479] on button "Vidéo" at bounding box center [107, 482] width 58 height 20
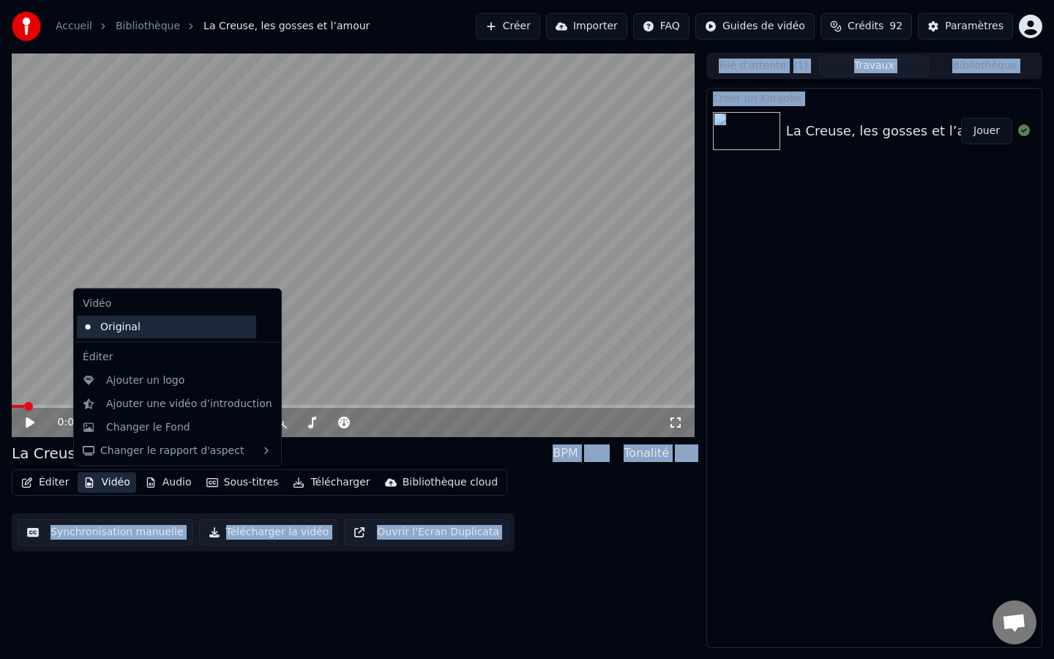
click at [143, 329] on div "Original" at bounding box center [166, 326] width 179 height 23
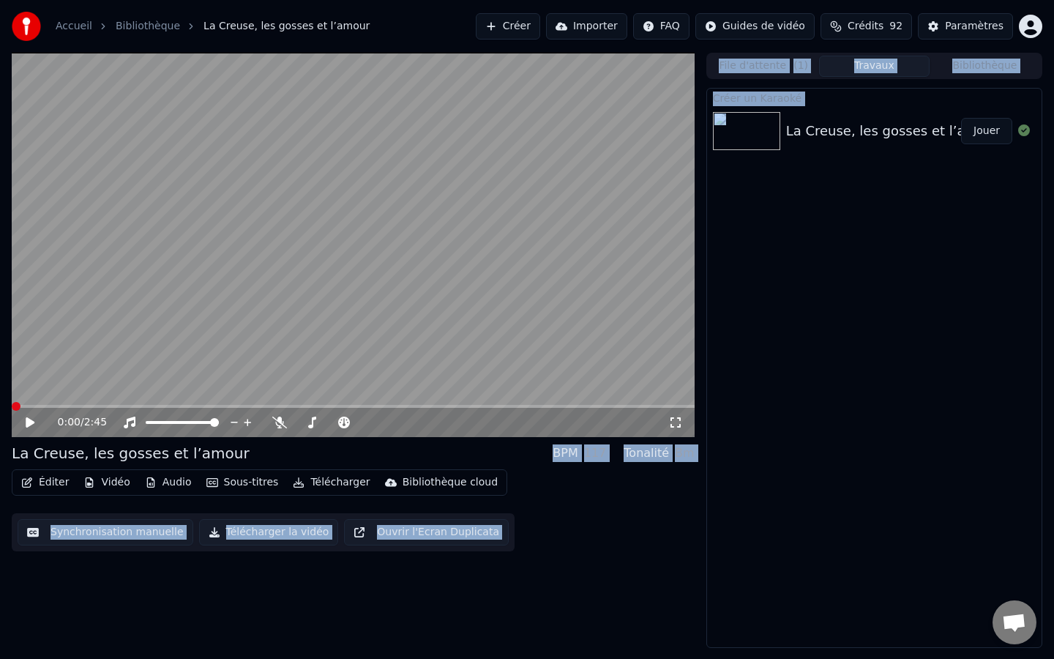
click at [184, 480] on button "Audio" at bounding box center [168, 482] width 59 height 20
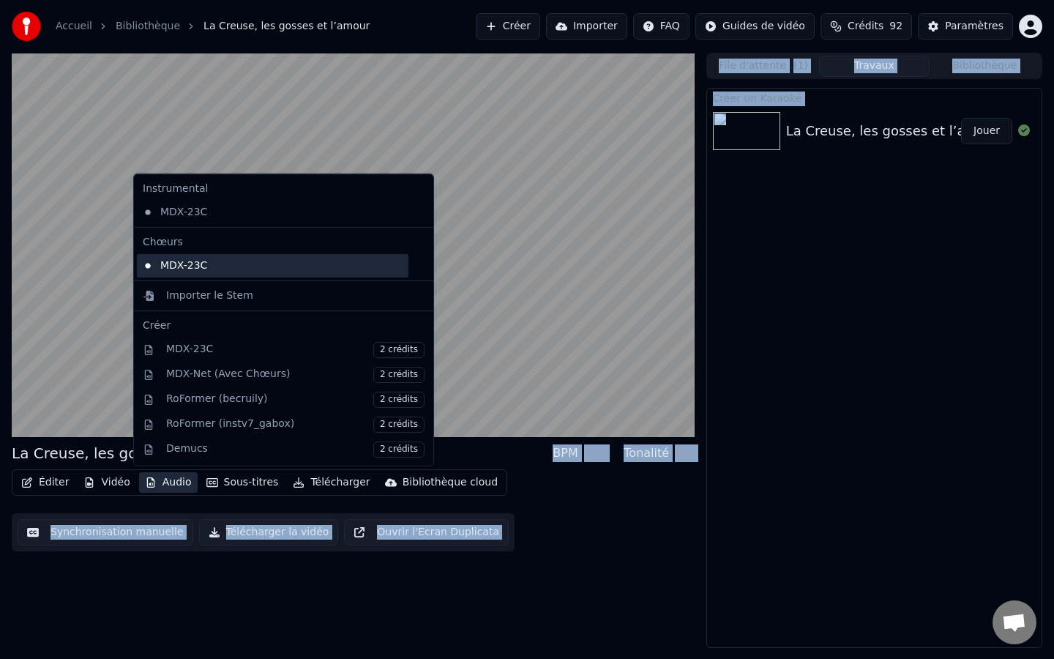
click at [250, 264] on div "MDX-23C" at bounding box center [273, 264] width 272 height 23
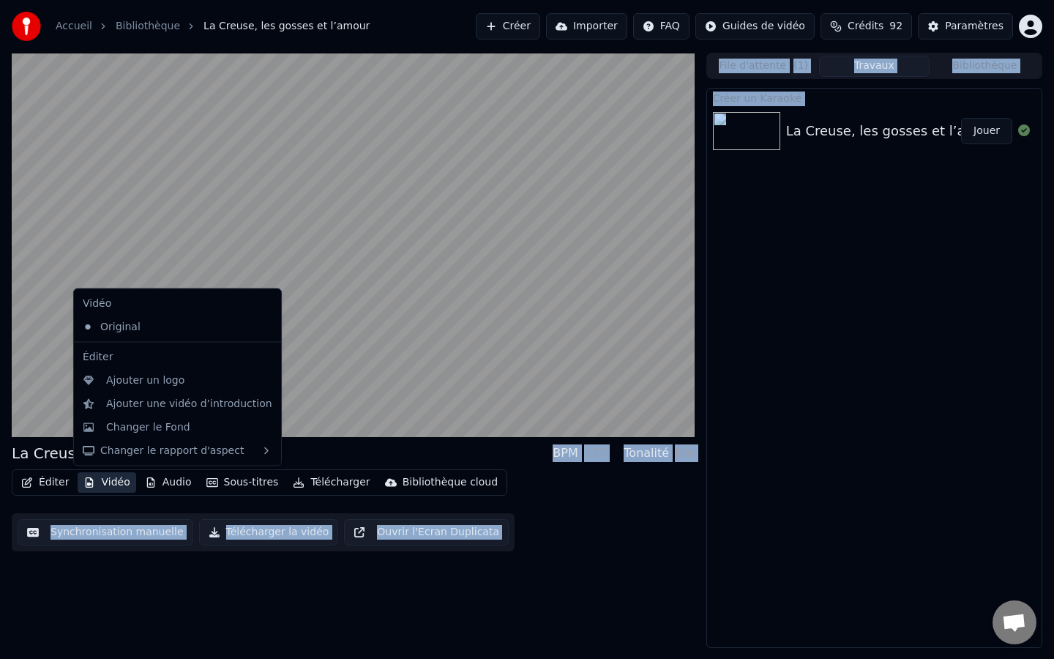
click at [119, 487] on button "Vidéo" at bounding box center [107, 482] width 58 height 20
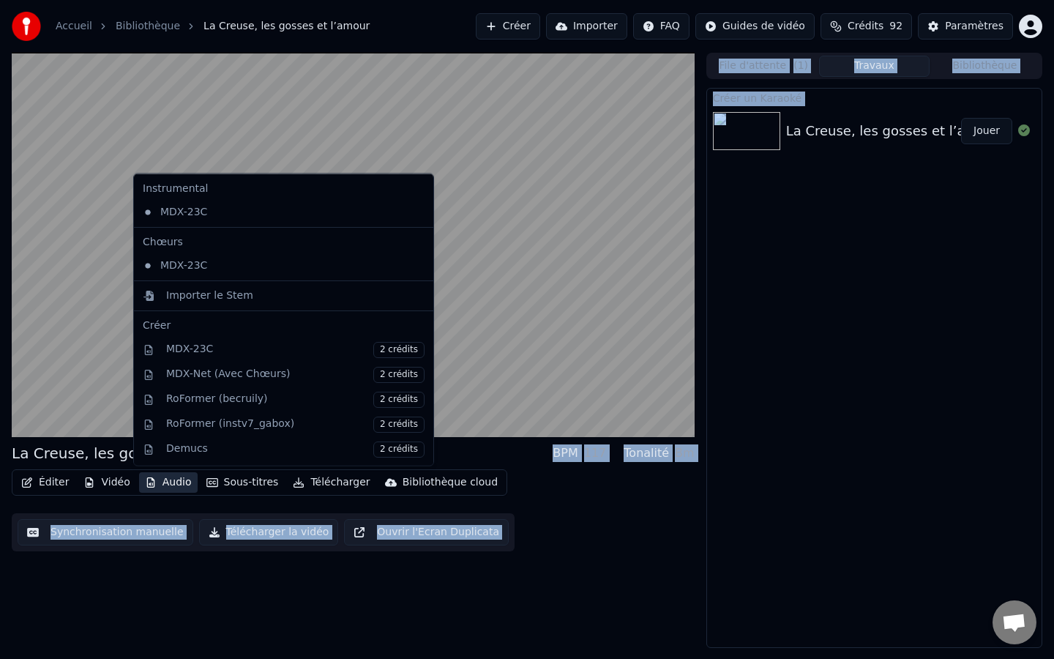
click at [164, 484] on button "Audio" at bounding box center [168, 482] width 59 height 20
click at [212, 273] on div "MDX-23C" at bounding box center [273, 264] width 272 height 23
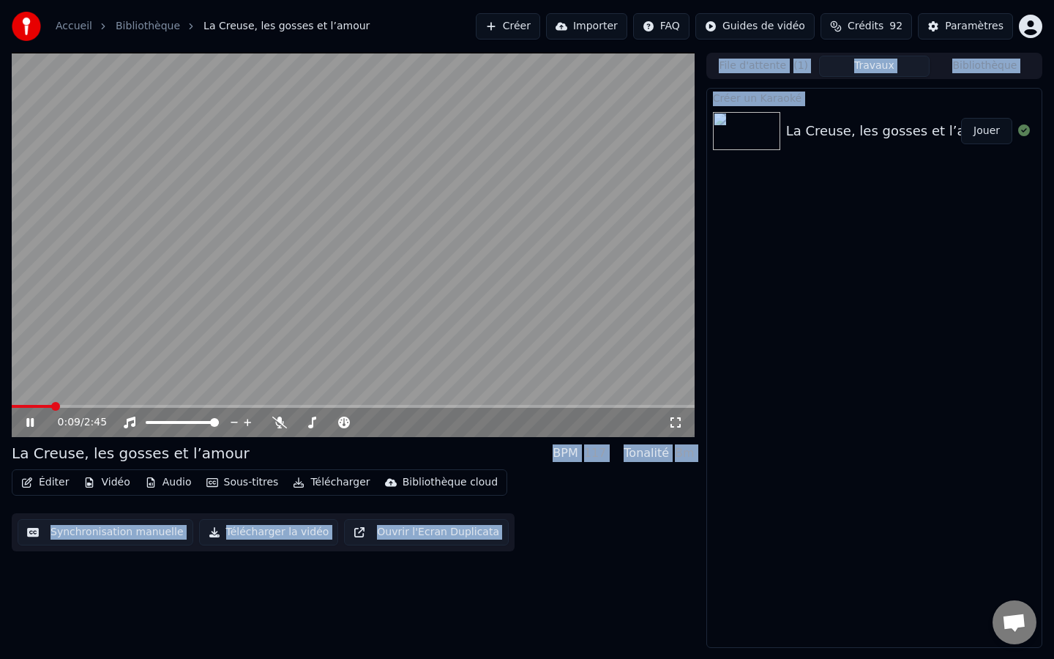
click at [18, 406] on span at bounding box center [32, 406] width 40 height 3
click at [31, 422] on icon at bounding box center [29, 422] width 7 height 9
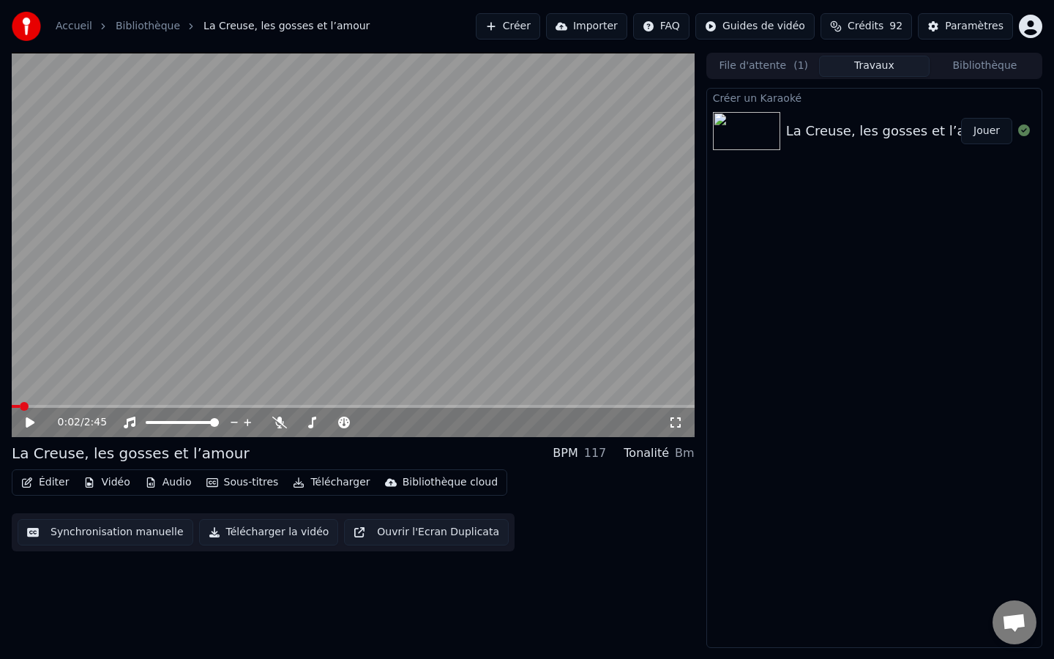
click at [171, 486] on button "Audio" at bounding box center [168, 482] width 59 height 20
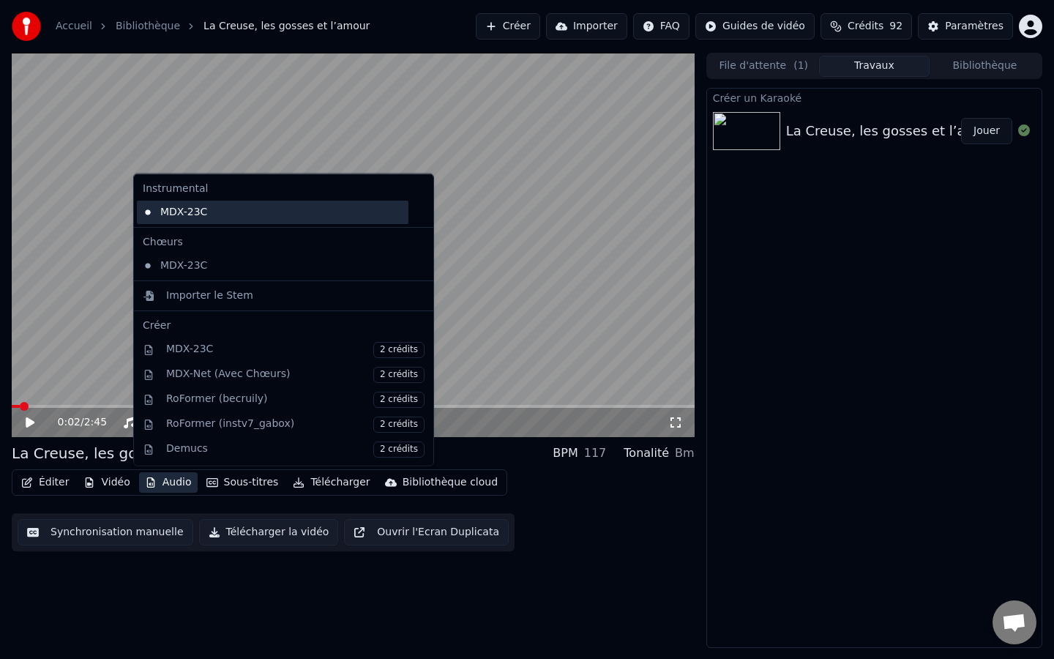
click at [225, 212] on div "MDX-23C" at bounding box center [273, 211] width 272 height 23
click at [159, 473] on button "Audio" at bounding box center [168, 482] width 59 height 20
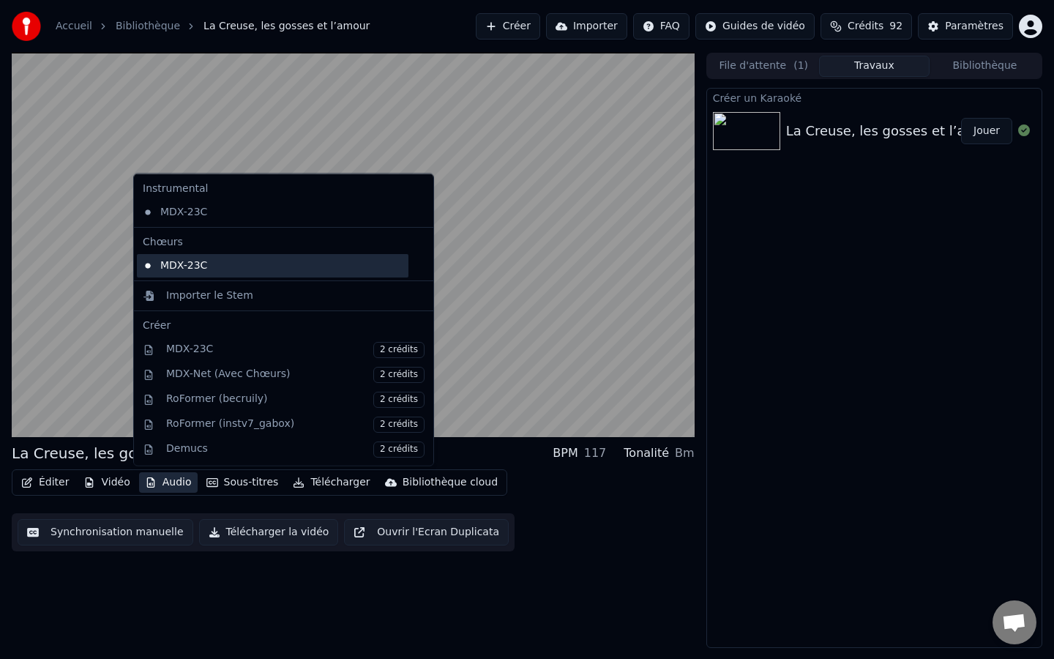
click at [263, 266] on div "MDX-23C" at bounding box center [273, 264] width 272 height 23
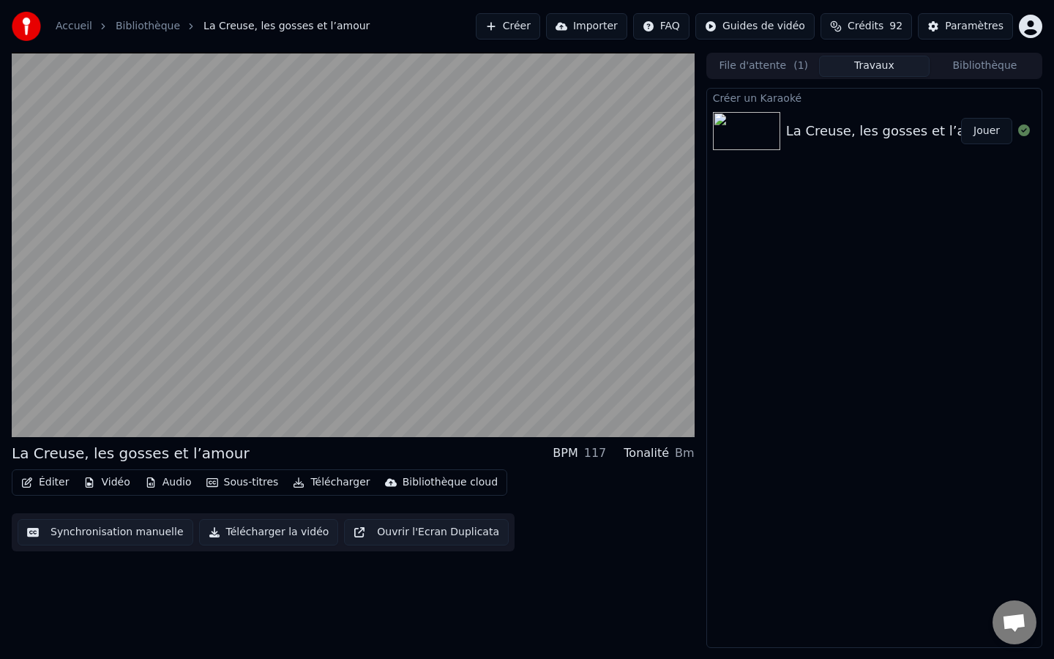
click at [113, 478] on button "Vidéo" at bounding box center [107, 482] width 58 height 20
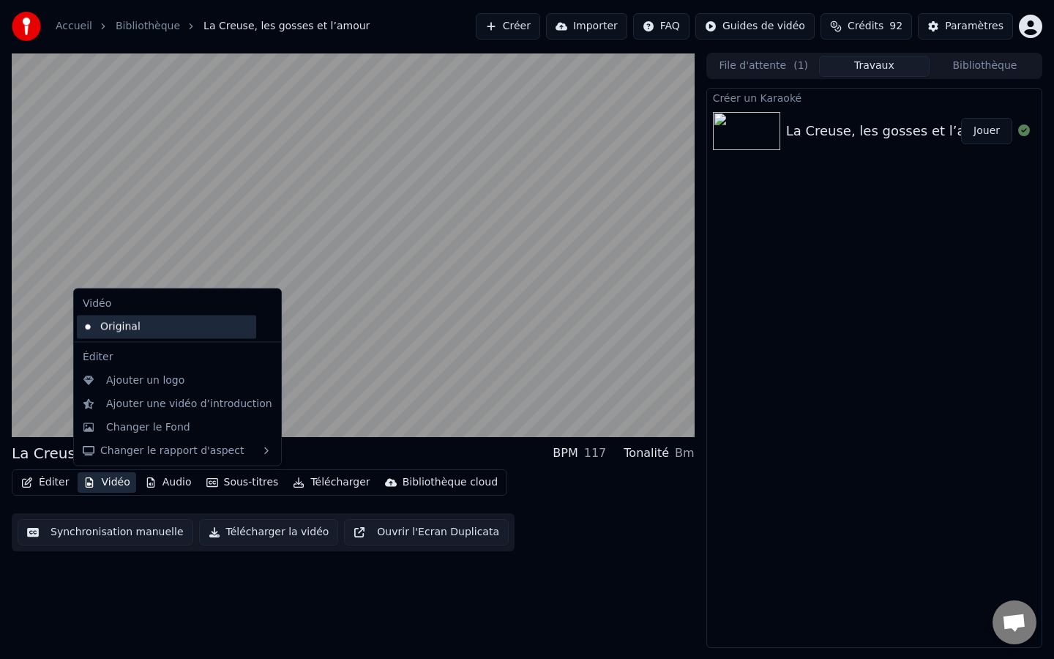
click at [146, 331] on div "Original" at bounding box center [166, 326] width 179 height 23
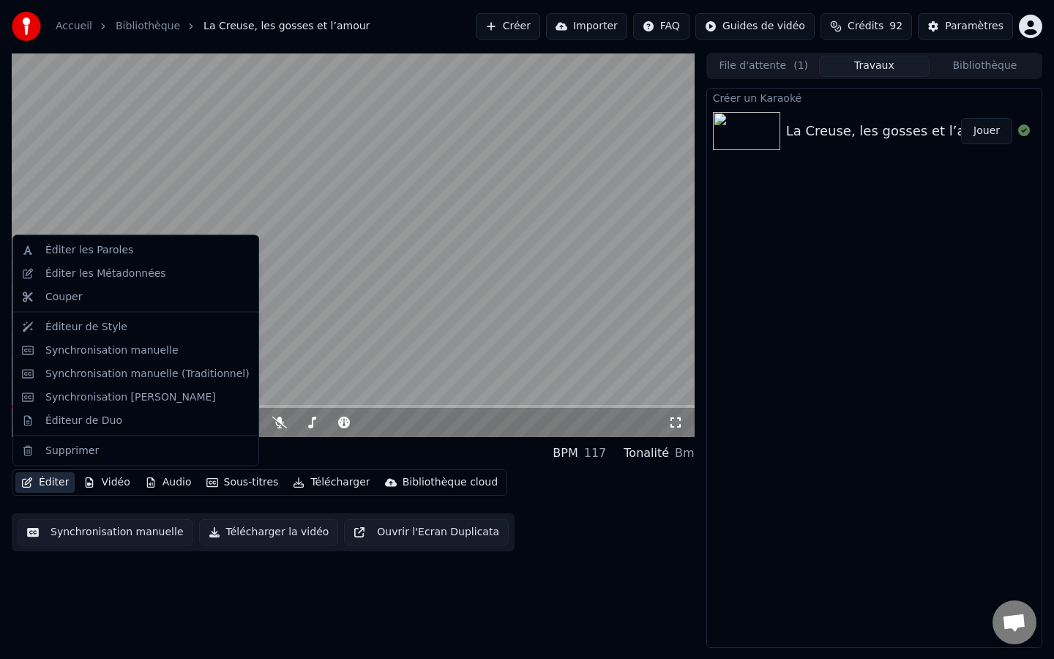
click at [52, 480] on button "Éditer" at bounding box center [44, 482] width 59 height 20
click at [341, 279] on video at bounding box center [353, 245] width 683 height 384
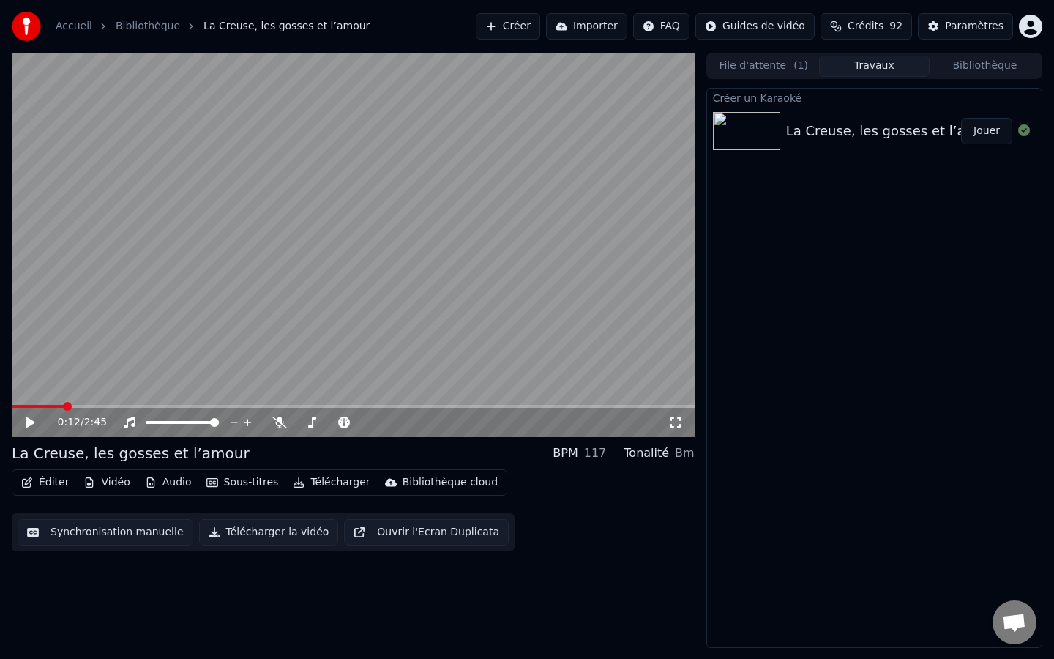
click at [20, 402] on video at bounding box center [353, 245] width 683 height 384
click at [19, 409] on div "0:13 / 2:45" at bounding box center [353, 422] width 683 height 29
click at [18, 406] on span at bounding box center [16, 406] width 8 height 3
click at [27, 417] on icon at bounding box center [40, 423] width 34 height 12
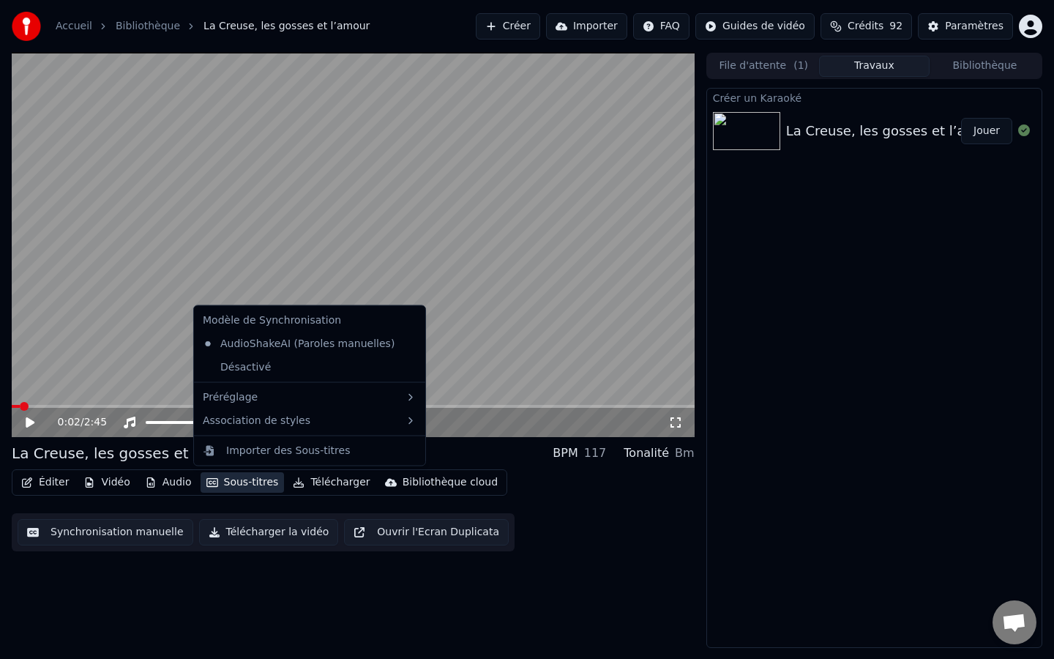
click at [211, 482] on icon "button" at bounding box center [212, 482] width 12 height 10
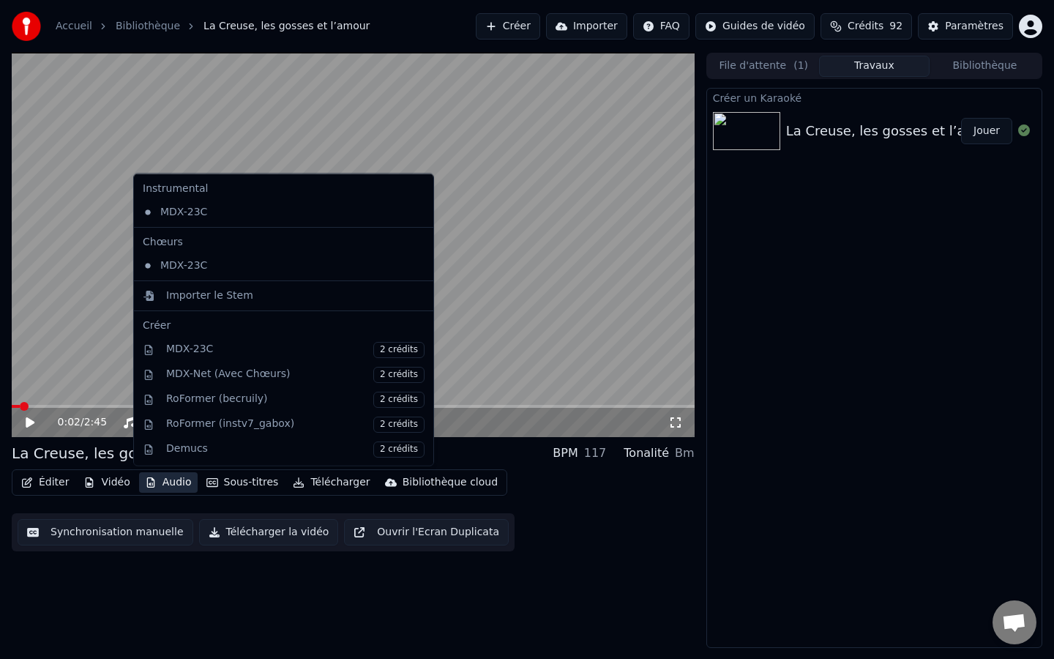
click at [168, 482] on button "Audio" at bounding box center [168, 482] width 59 height 20
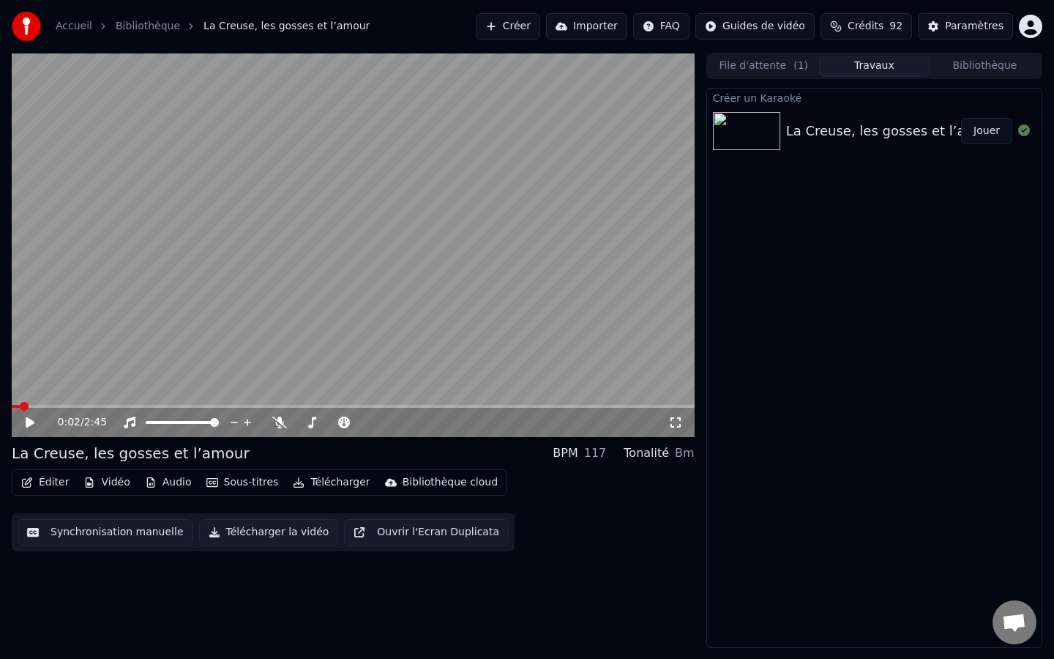
click at [168, 482] on button "Audio" at bounding box center [168, 482] width 59 height 20
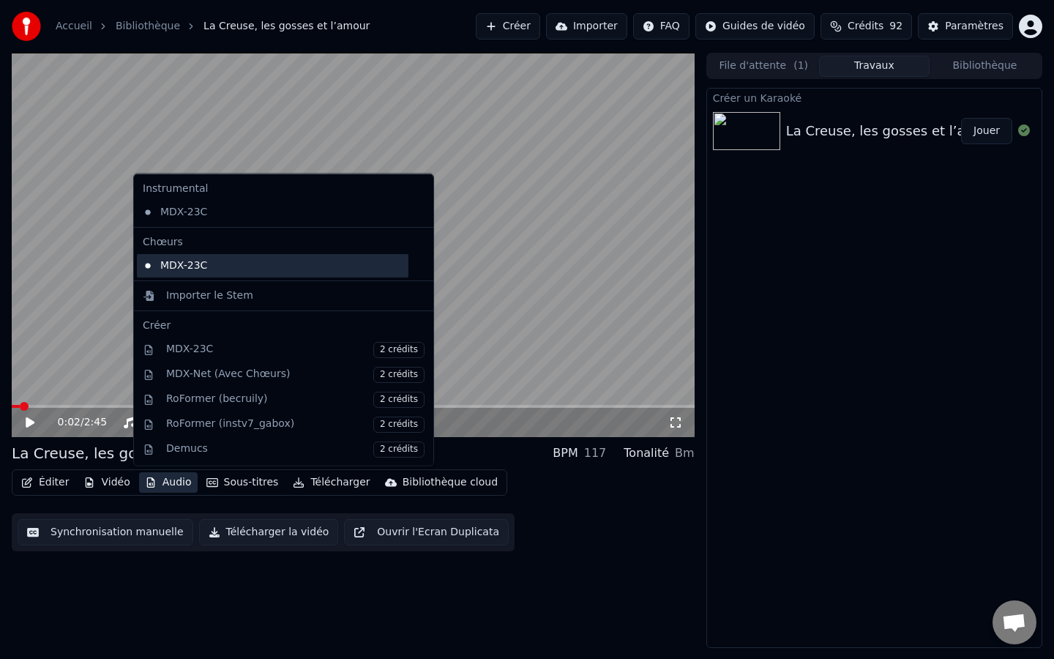
click at [247, 264] on div "MDX-23C" at bounding box center [273, 264] width 272 height 23
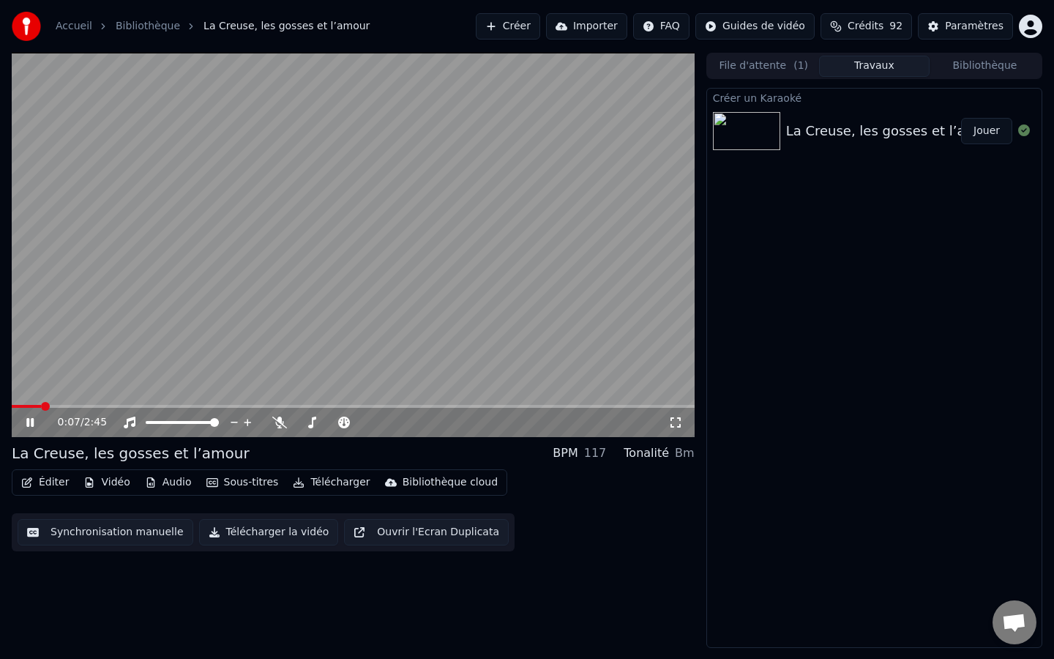
click at [26, 422] on icon at bounding box center [29, 422] width 7 height 9
click at [115, 476] on button "Vidéo" at bounding box center [107, 482] width 58 height 20
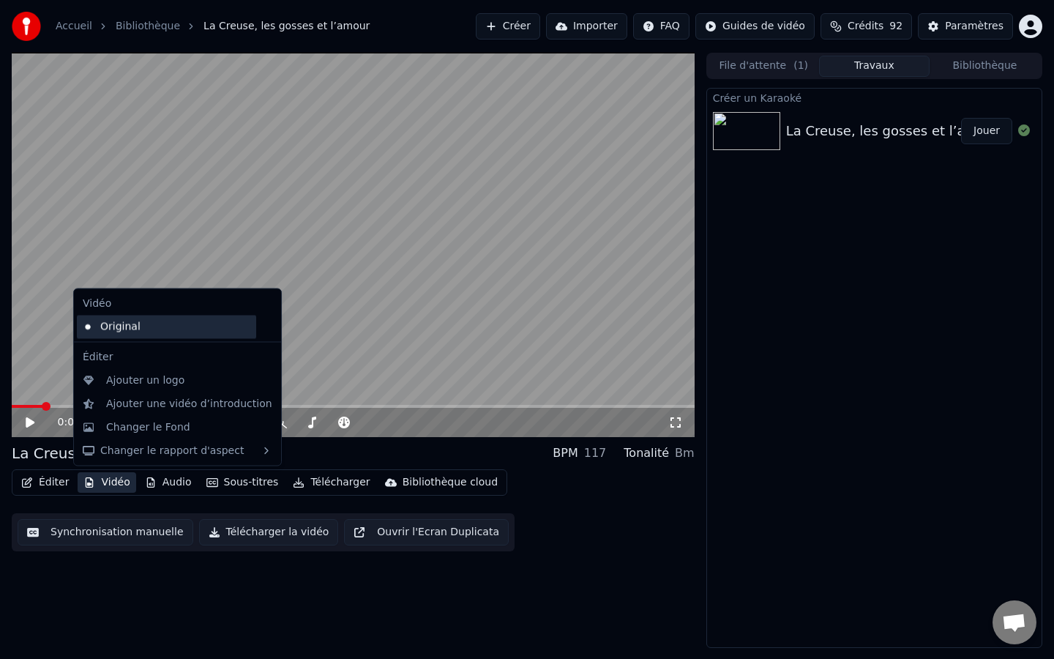
click at [163, 332] on div "Original" at bounding box center [166, 326] width 179 height 23
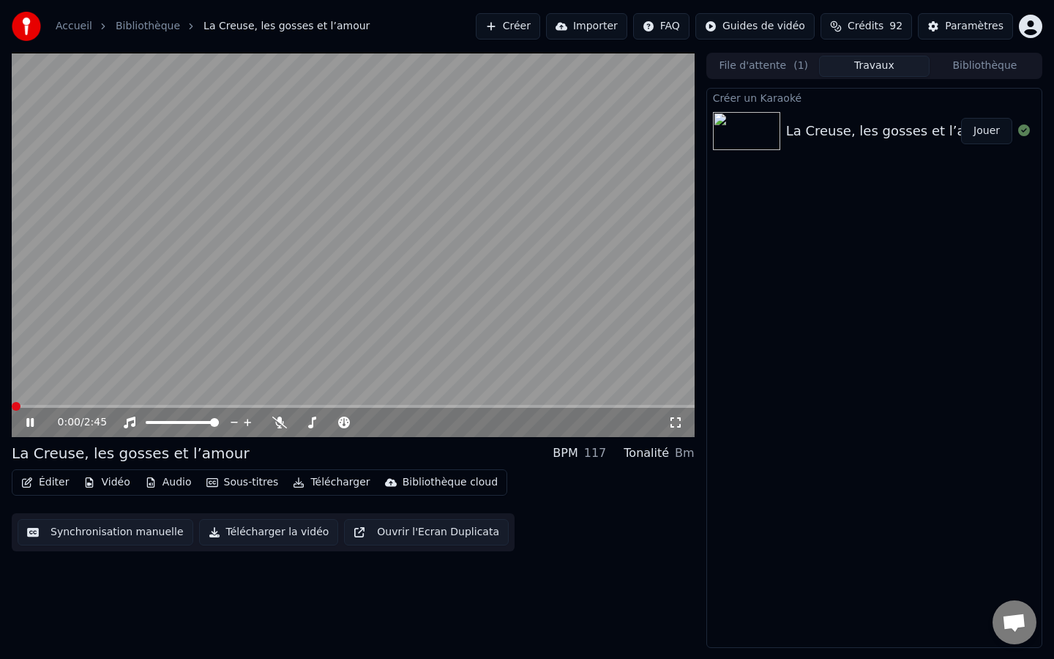
click at [105, 535] on button "Synchronisation manuelle" at bounding box center [106, 532] width 176 height 26
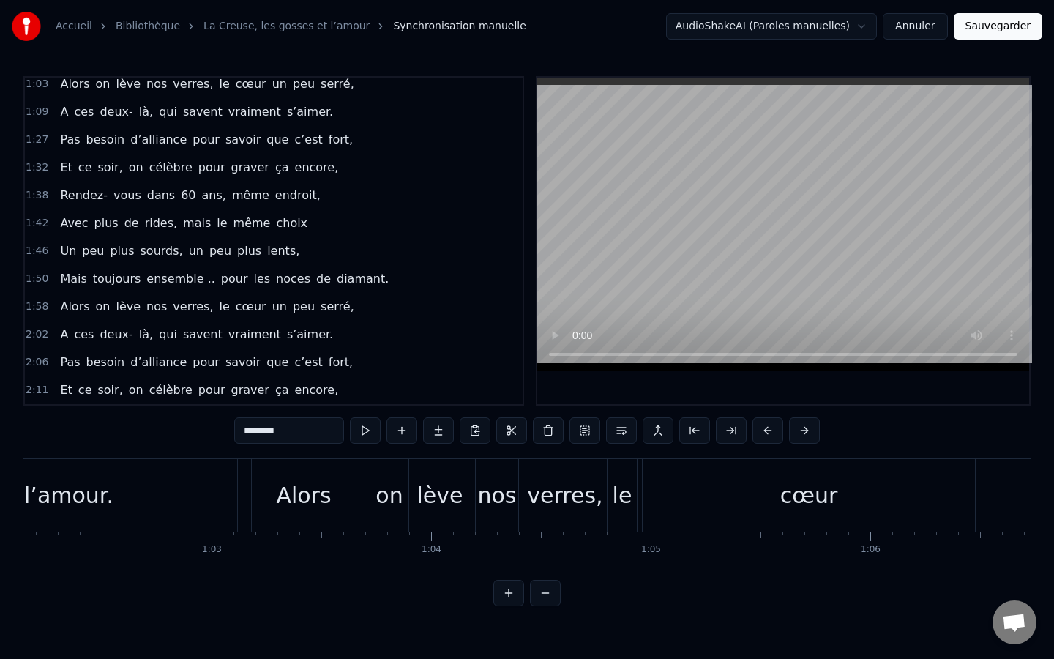
scroll to position [0, 13634]
click at [371, 491] on div "Alors on lève nos verres, le cœur un peu serré," at bounding box center [929, 495] width 1329 height 72
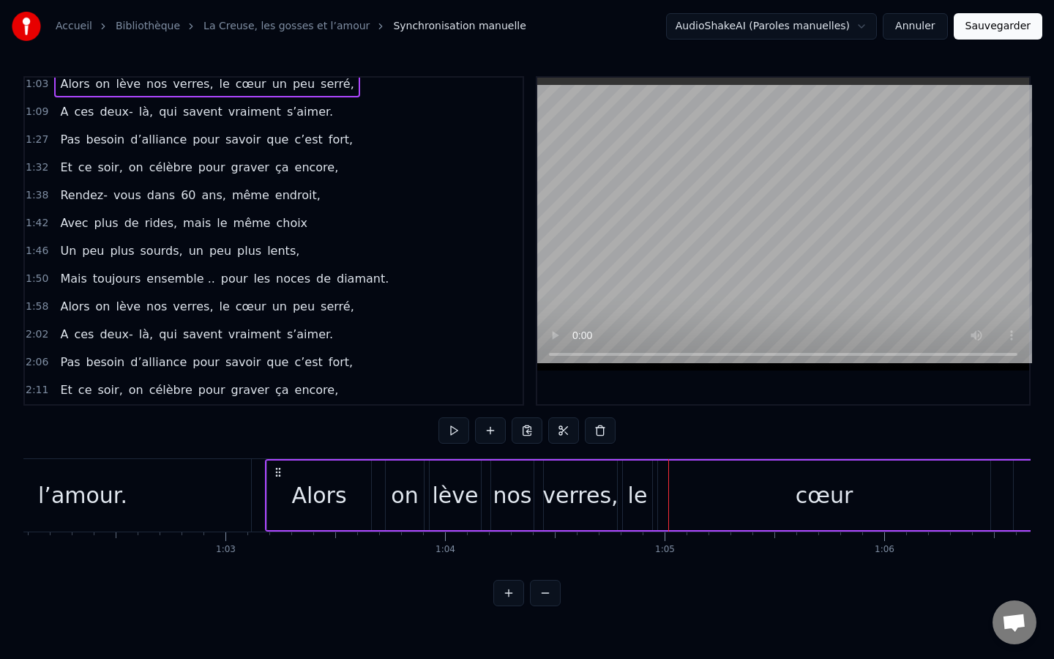
drag, startPoint x: 687, startPoint y: 496, endPoint x: 638, endPoint y: 493, distance: 49.2
click at [638, 493] on div "Alors on lève nos verres, le cœur un peu serré," at bounding box center [929, 495] width 1329 height 72
drag, startPoint x: 638, startPoint y: 493, endPoint x: 613, endPoint y: 487, distance: 25.6
click at [612, 487] on div "Alors on lève nos verres, le cœur un peu serré," at bounding box center [929, 495] width 1329 height 72
click at [761, 486] on div "cœur" at bounding box center [824, 495] width 332 height 70
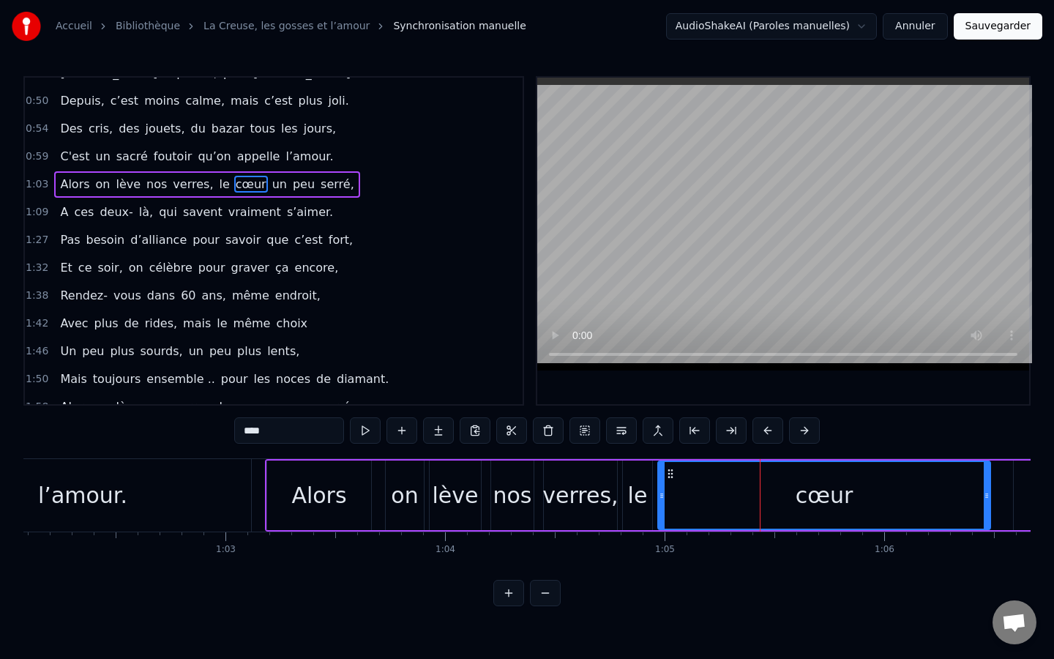
scroll to position [212, 0]
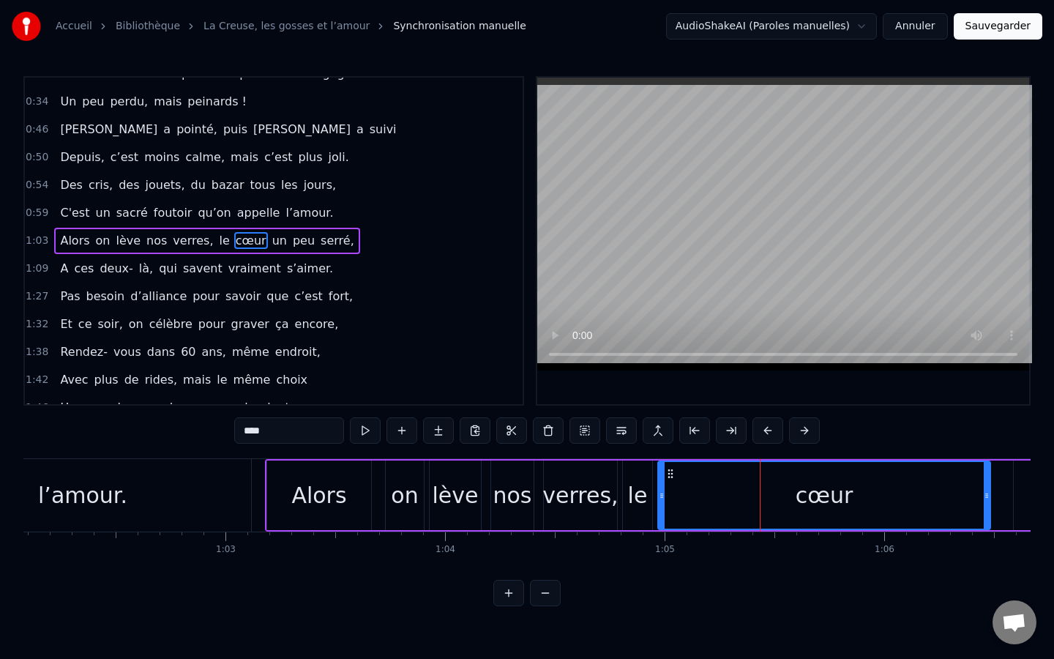
drag, startPoint x: 674, startPoint y: 455, endPoint x: 723, endPoint y: 457, distance: 48.4
click at [722, 457] on div "0:04 [PERSON_NAME], ça fait maintenant 11 ans, 0:07 Que vous vous aimez, beauco…" at bounding box center [526, 341] width 1007 height 530
drag, startPoint x: 669, startPoint y: 476, endPoint x: 644, endPoint y: 475, distance: 24.9
click at [644, 475] on icon at bounding box center [647, 474] width 12 height 12
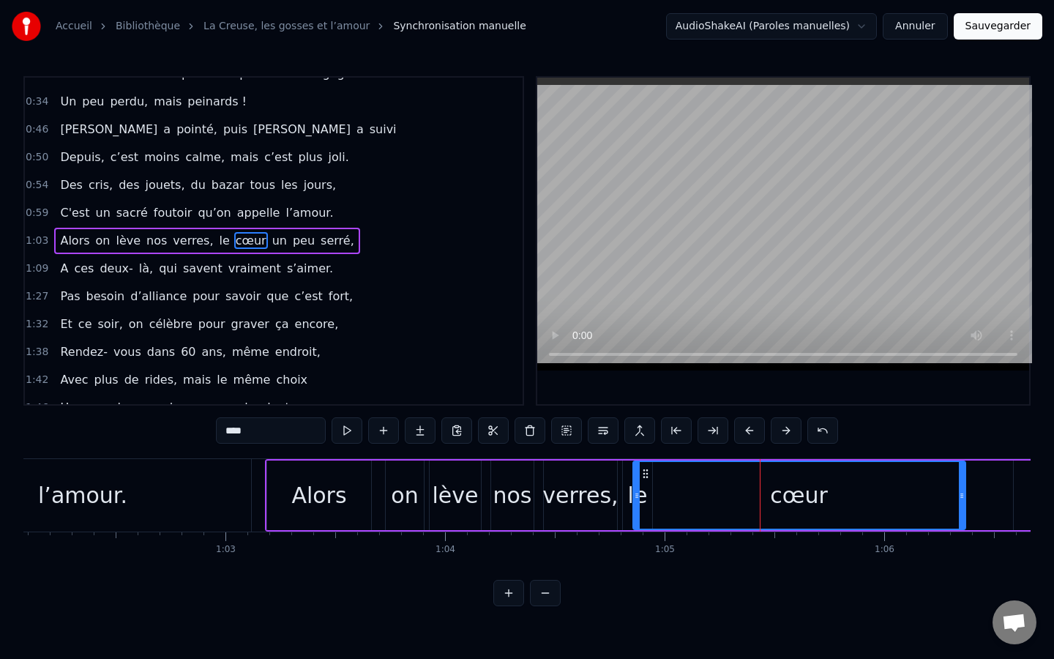
click at [584, 467] on div "verres," at bounding box center [580, 495] width 73 height 70
type input "*******"
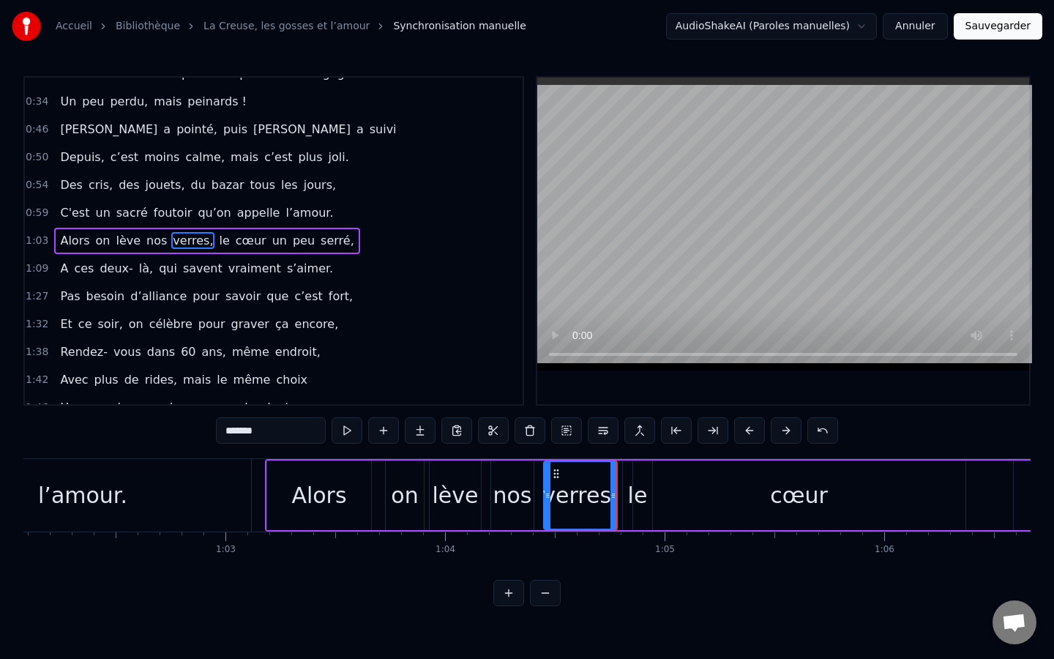
click at [619, 475] on div "Alors on lève nos verres, le cœur un peu serré," at bounding box center [929, 495] width 1329 height 72
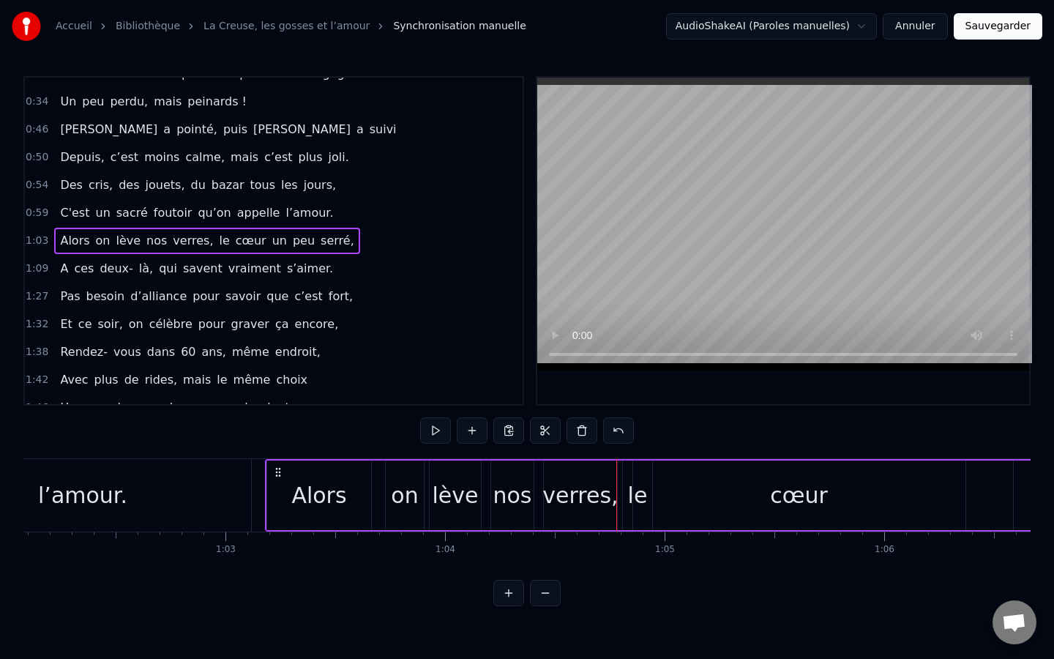
click at [629, 480] on div "le" at bounding box center [638, 495] width 20 height 33
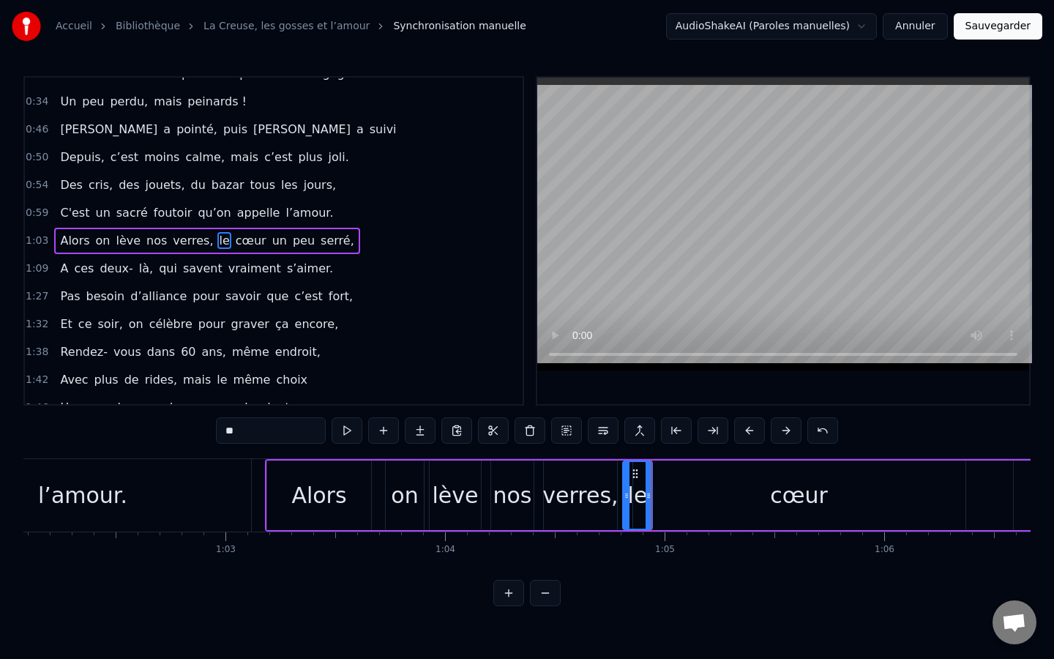
click at [695, 504] on div "cœur" at bounding box center [799, 495] width 332 height 70
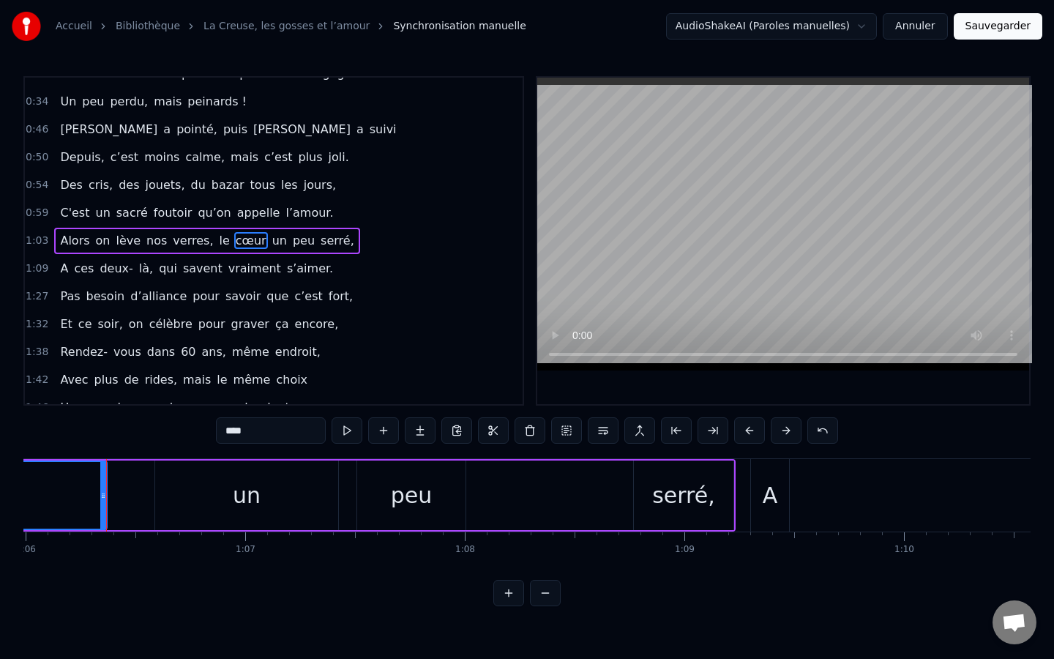
scroll to position [0, 14502]
click at [195, 466] on div "un" at bounding box center [237, 495] width 183 height 70
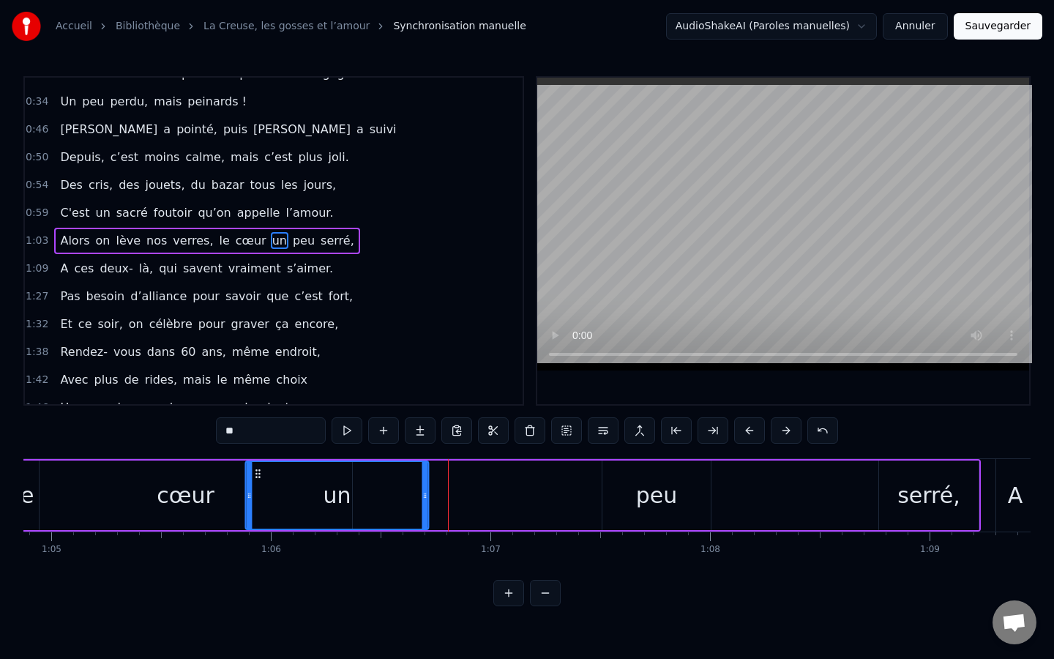
scroll to position [0, 14243]
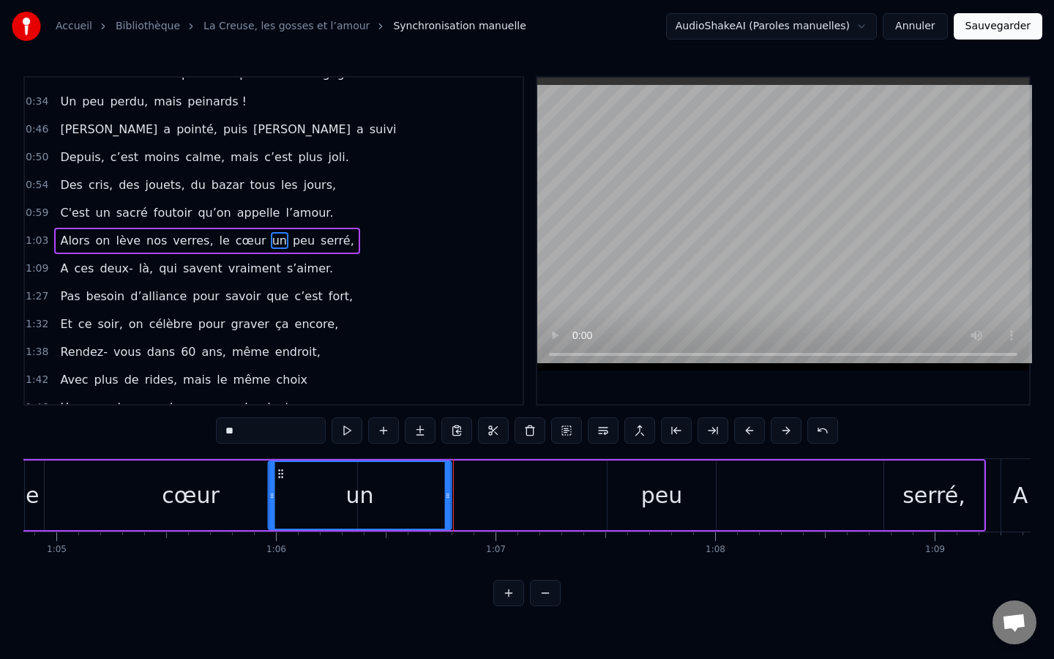
drag, startPoint x: 155, startPoint y: 474, endPoint x: 280, endPoint y: 475, distance: 124.5
click at [280, 475] on icon at bounding box center [281, 474] width 12 height 12
click at [626, 488] on div "peu" at bounding box center [662, 495] width 108 height 70
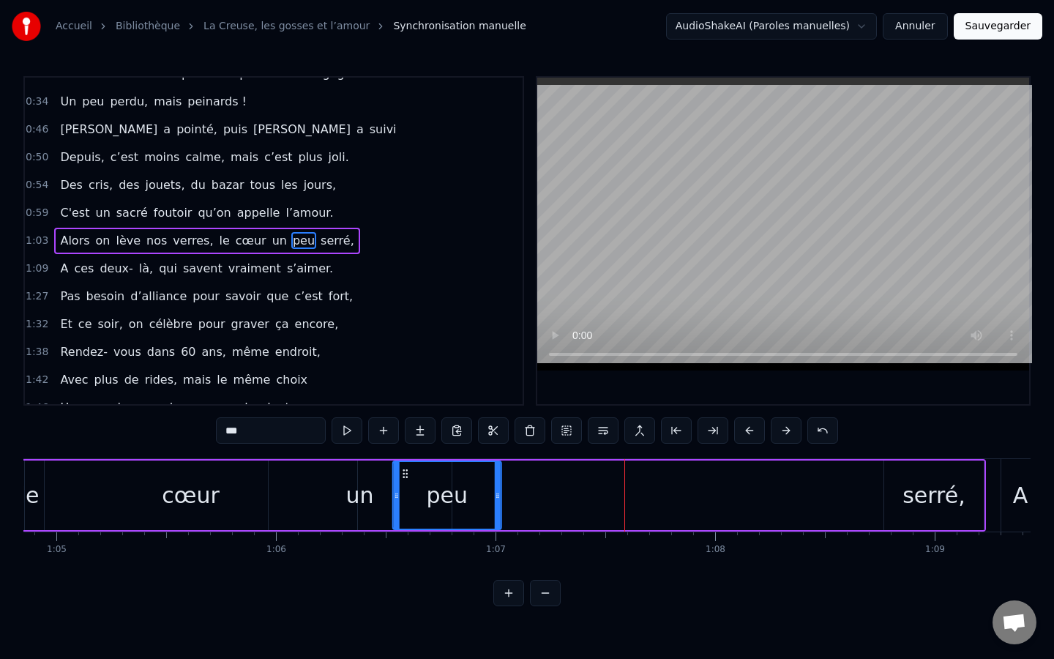
drag, startPoint x: 621, startPoint y: 472, endPoint x: 407, endPoint y: 497, distance: 215.2
click at [407, 497] on div "peu" at bounding box center [447, 495] width 107 height 67
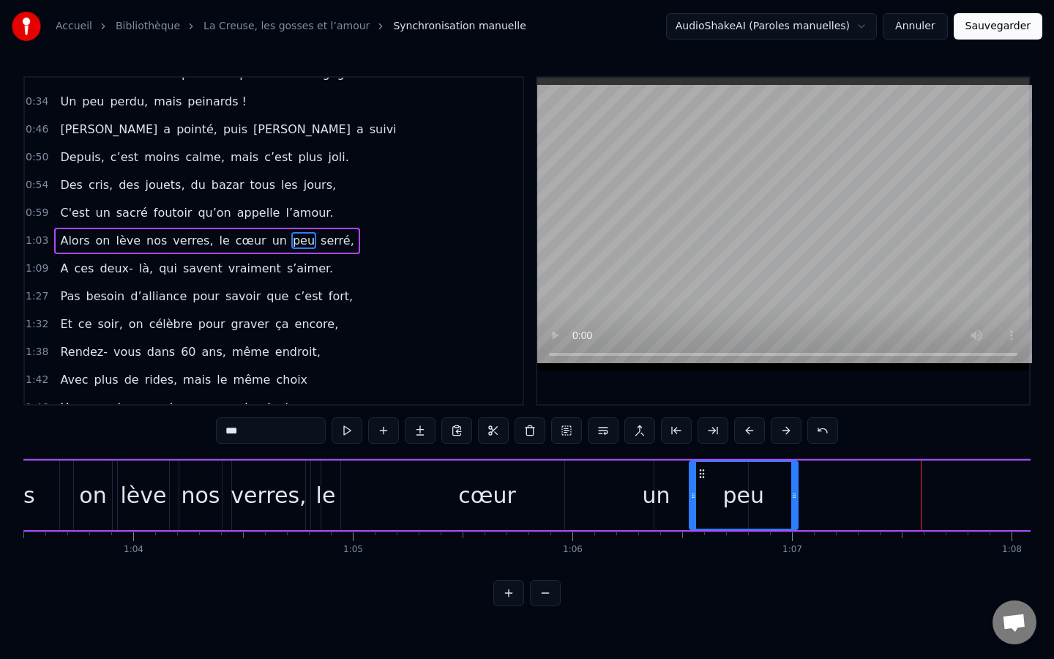
scroll to position [0, 13823]
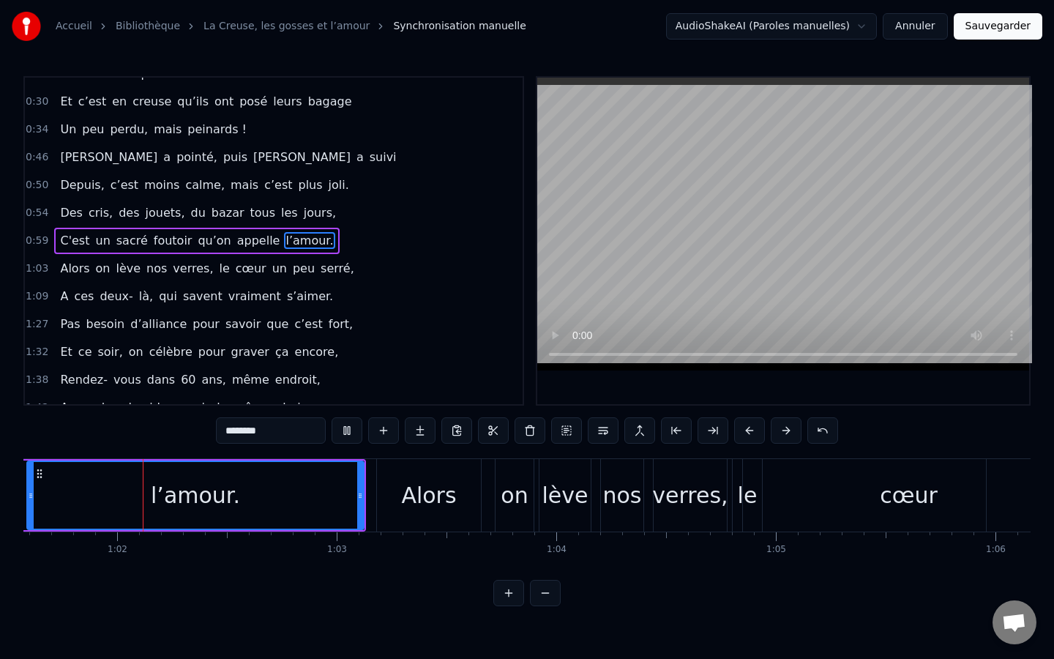
scroll to position [0, 13500]
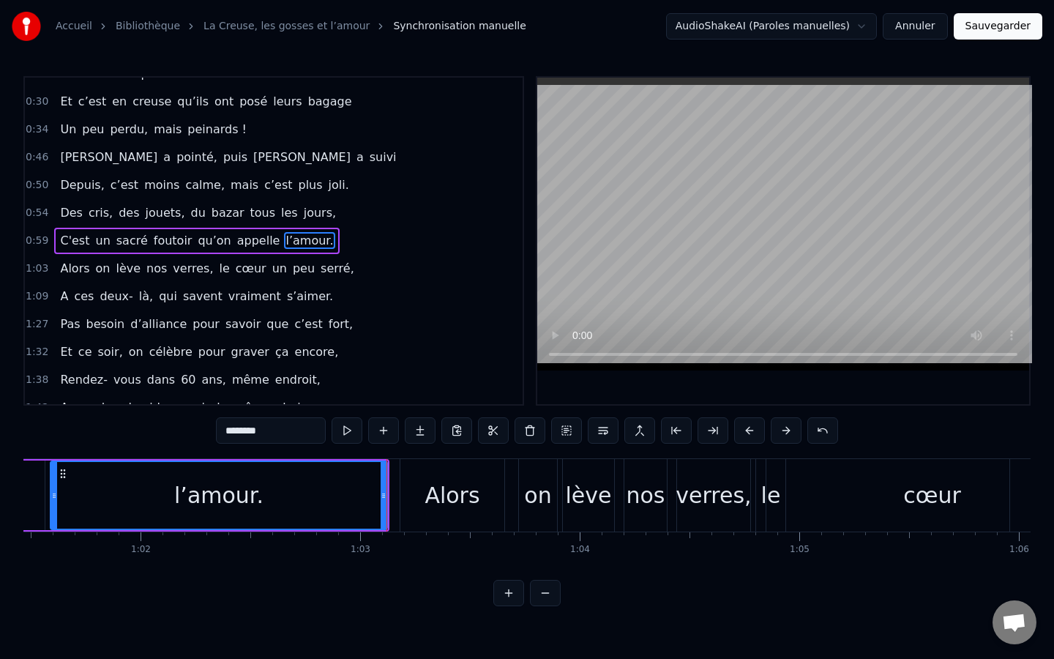
click at [411, 480] on div "Alors" at bounding box center [452, 495] width 104 height 72
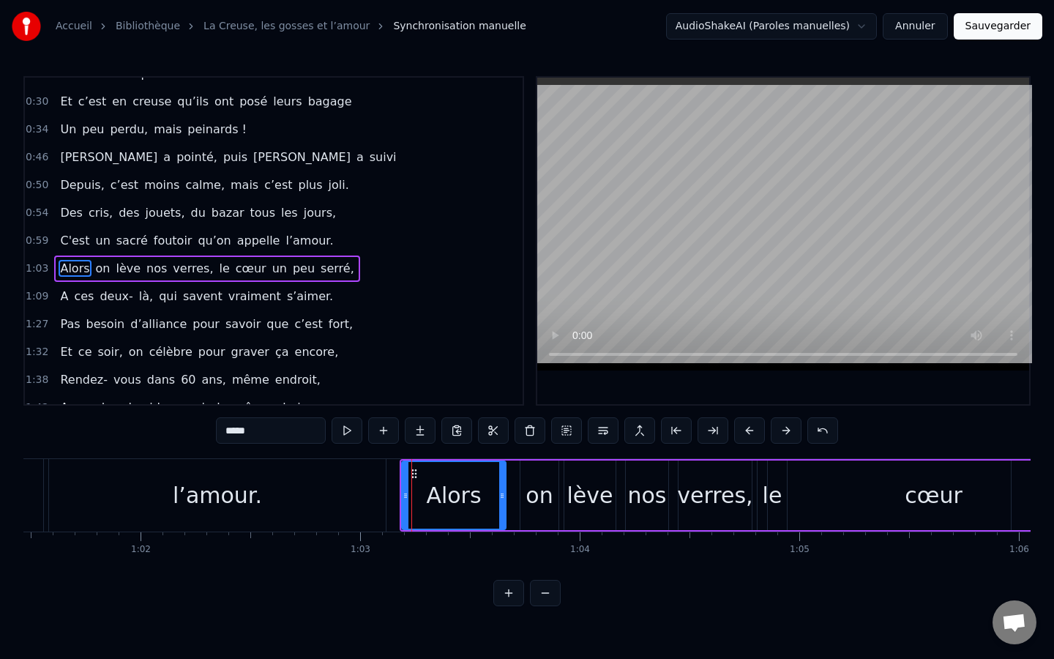
scroll to position [212, 0]
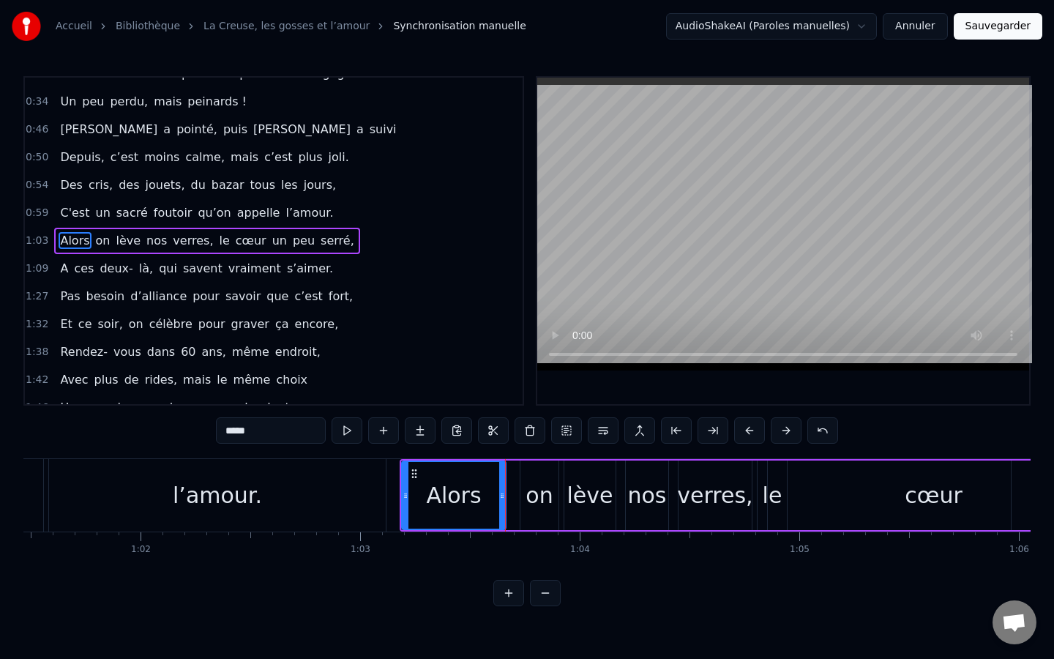
click at [531, 462] on div "on" at bounding box center [540, 495] width 38 height 70
type input "**"
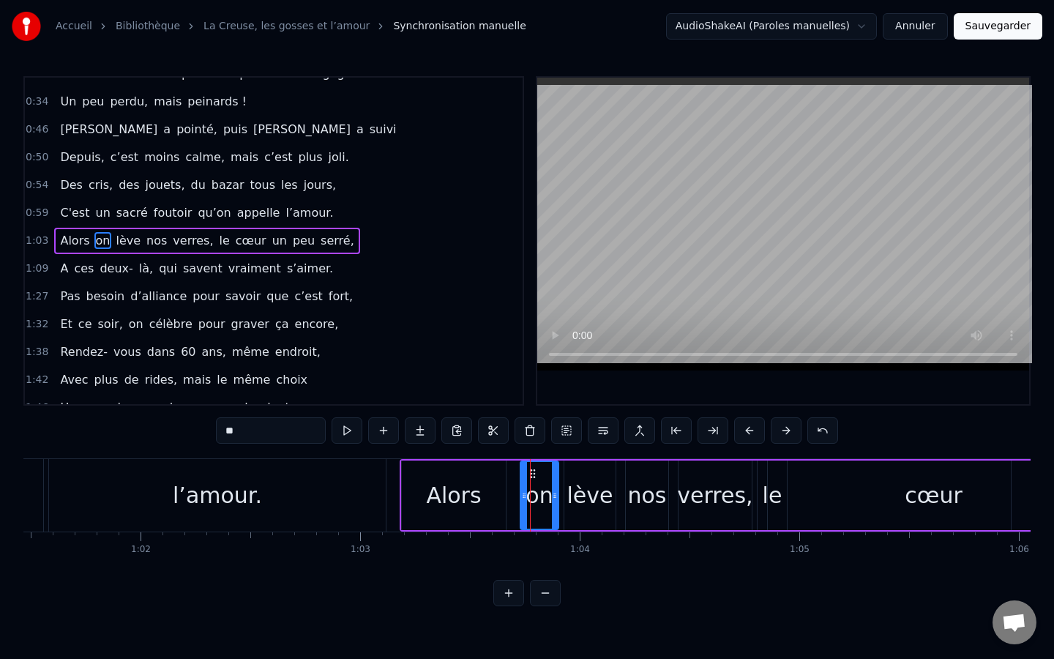
drag, startPoint x: 533, startPoint y: 463, endPoint x: 526, endPoint y: 464, distance: 7.4
click at [523, 464] on div "on" at bounding box center [539, 495] width 37 height 67
drag, startPoint x: 531, startPoint y: 475, endPoint x: 479, endPoint y: 476, distance: 52.0
click at [479, 476] on icon at bounding box center [480, 474] width 12 height 12
click at [400, 499] on div "Alors on lève nos verres, le cœur un peu serré," at bounding box center [1064, 495] width 1329 height 72
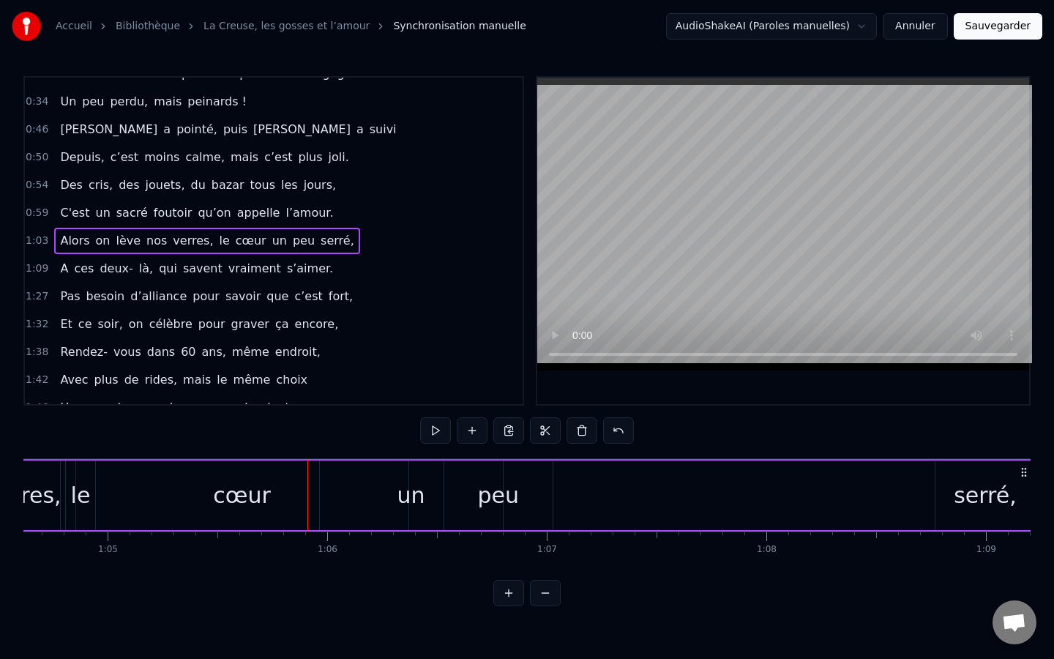
scroll to position [0, 14155]
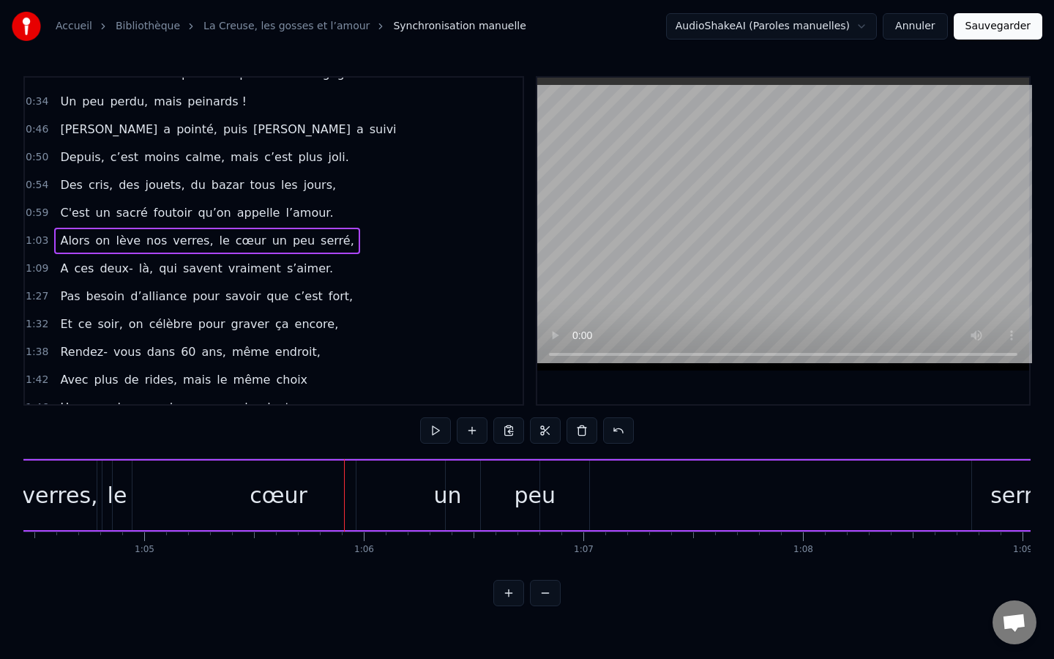
click at [194, 488] on div "cœur" at bounding box center [279, 495] width 332 height 70
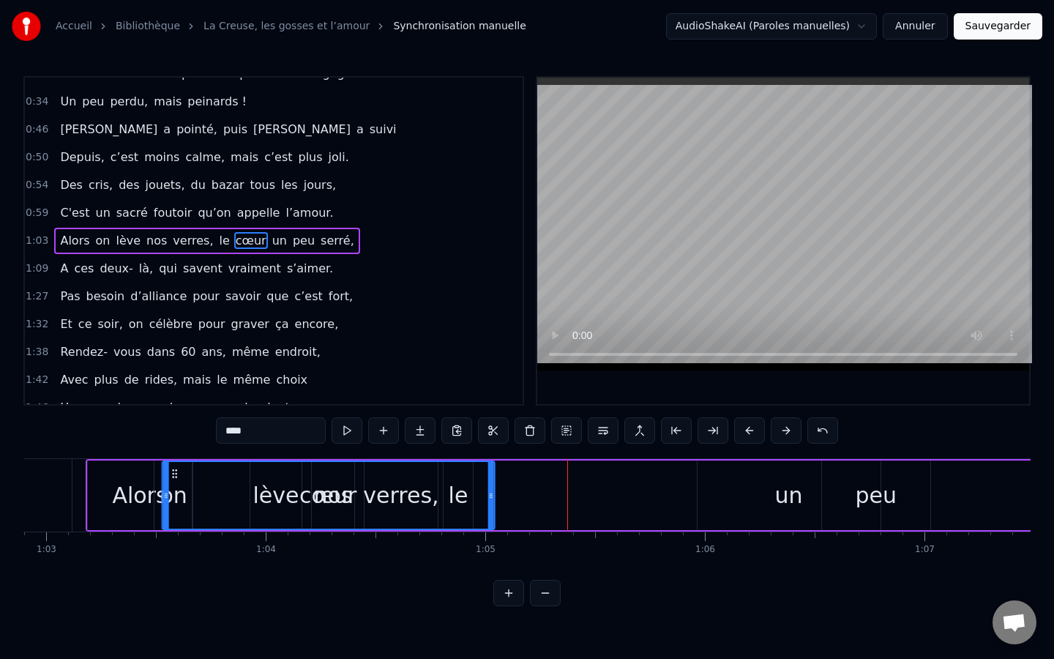
scroll to position [0, 13806]
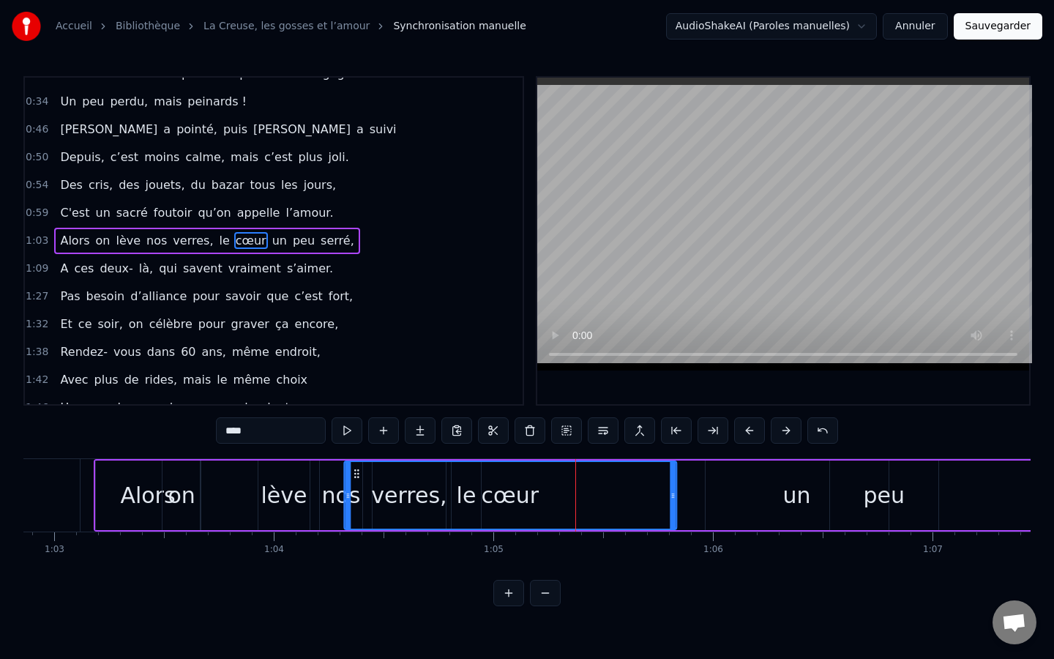
drag, startPoint x: 124, startPoint y: 472, endPoint x: 356, endPoint y: 487, distance: 232.5
click at [356, 487] on div "cœur" at bounding box center [510, 495] width 331 height 67
click at [679, 492] on div "Alors on lève nos cœur verres, le un peu serré," at bounding box center [758, 495] width 1329 height 72
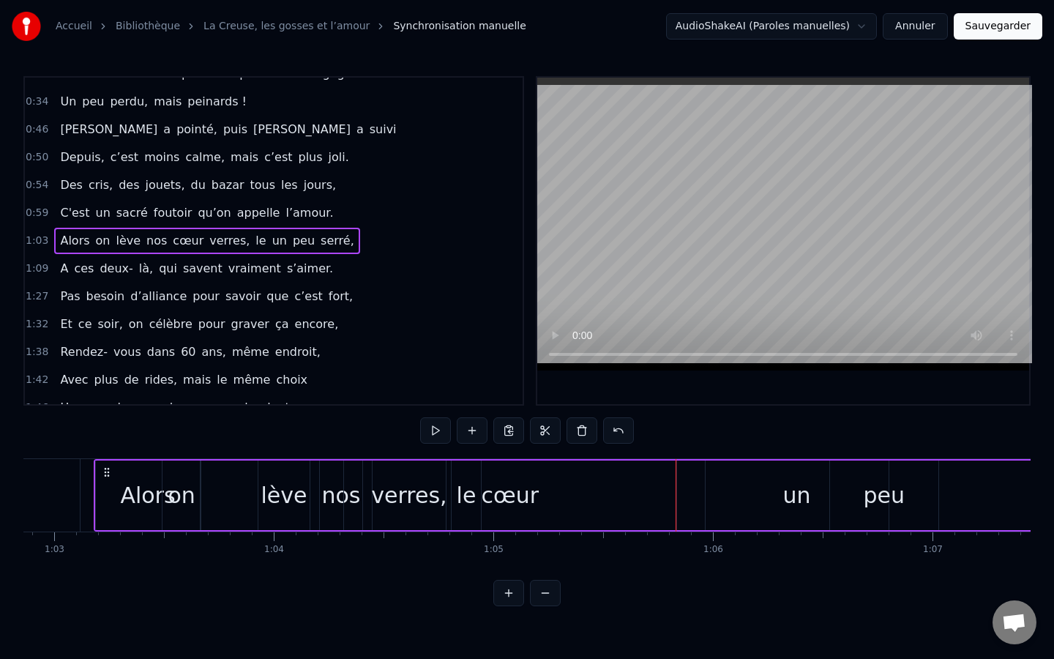
click at [704, 490] on div "Alors on lève nos cœur verres, le un peu serré," at bounding box center [758, 495] width 1329 height 72
click at [714, 485] on div "un" at bounding box center [797, 495] width 183 height 70
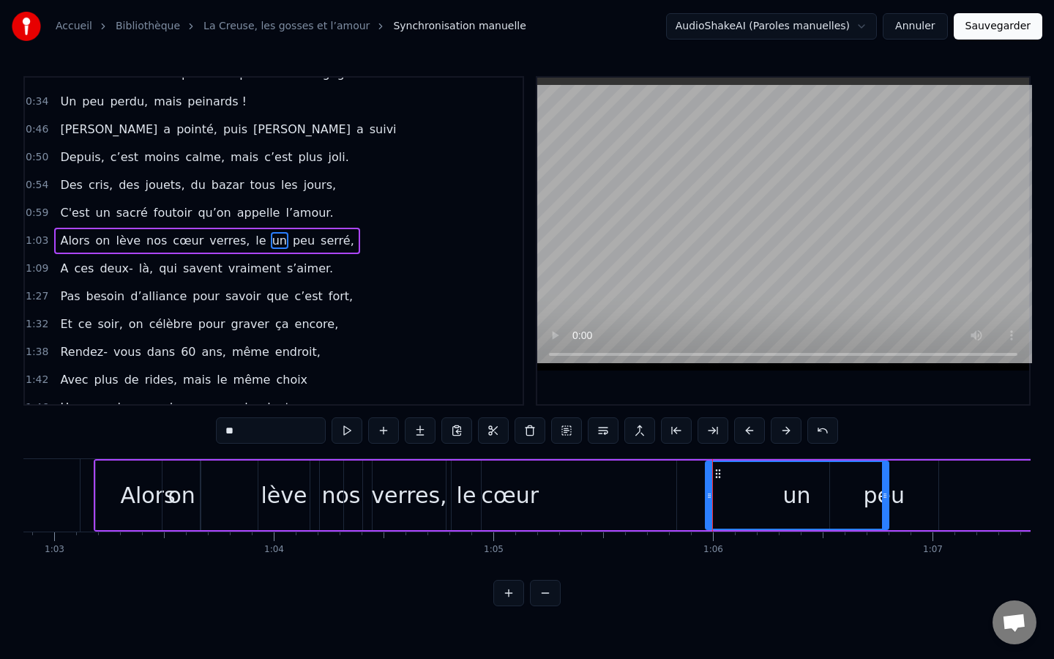
drag, startPoint x: 722, startPoint y: 477, endPoint x: 692, endPoint y: 467, distance: 31.7
click at [654, 467] on div "Alors on lève nos cœur verres, le un peu serré," at bounding box center [758, 495] width 1329 height 72
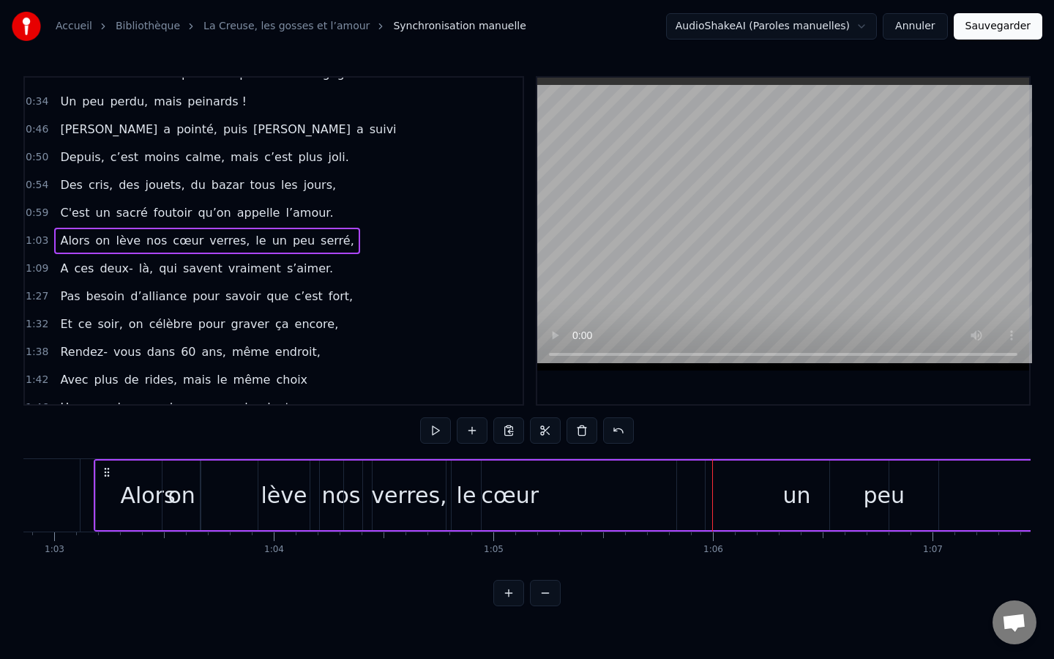
click at [724, 469] on div "un" at bounding box center [797, 495] width 183 height 70
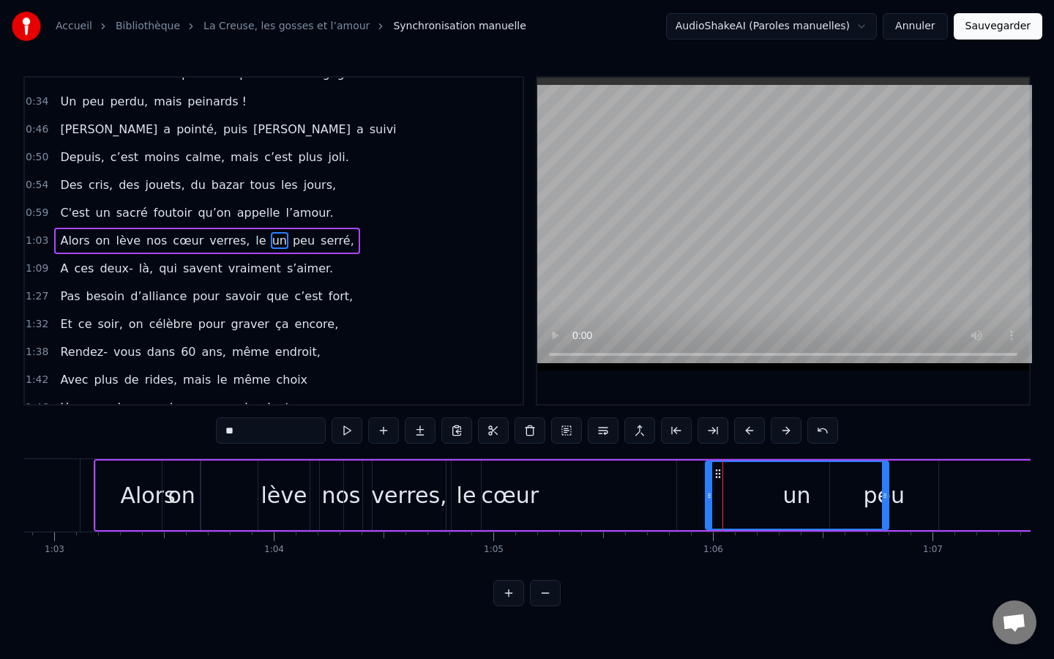
drag, startPoint x: 720, startPoint y: 474, endPoint x: 697, endPoint y: 467, distance: 24.3
click at [654, 471] on div "Alors on lève nos cœur verres, le un peu serré," at bounding box center [758, 495] width 1329 height 72
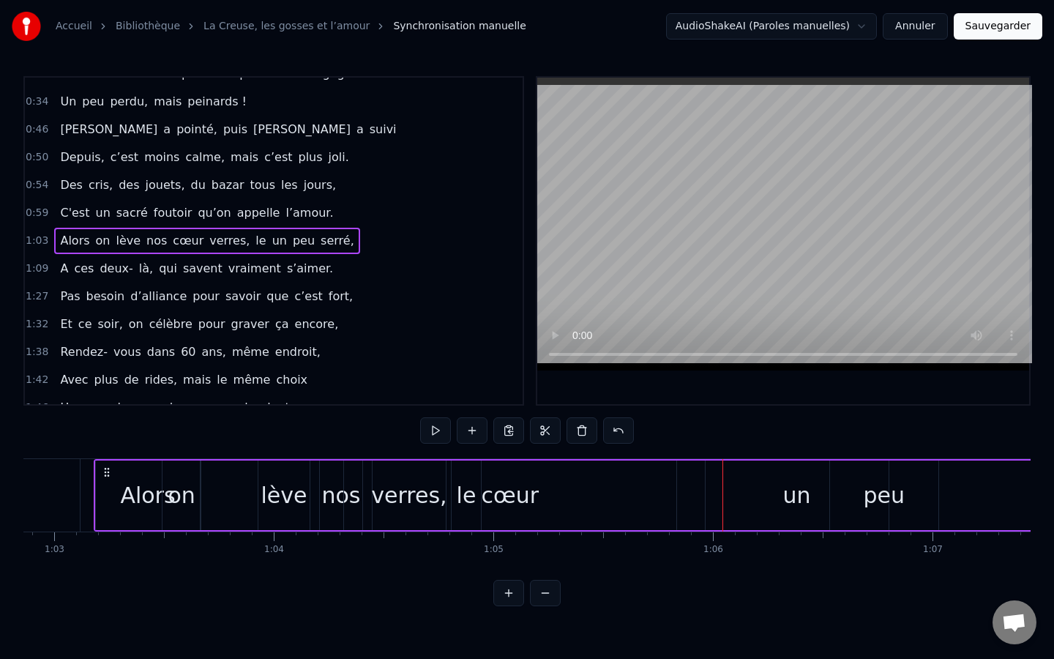
click at [723, 477] on div at bounding box center [723, 495] width 1 height 72
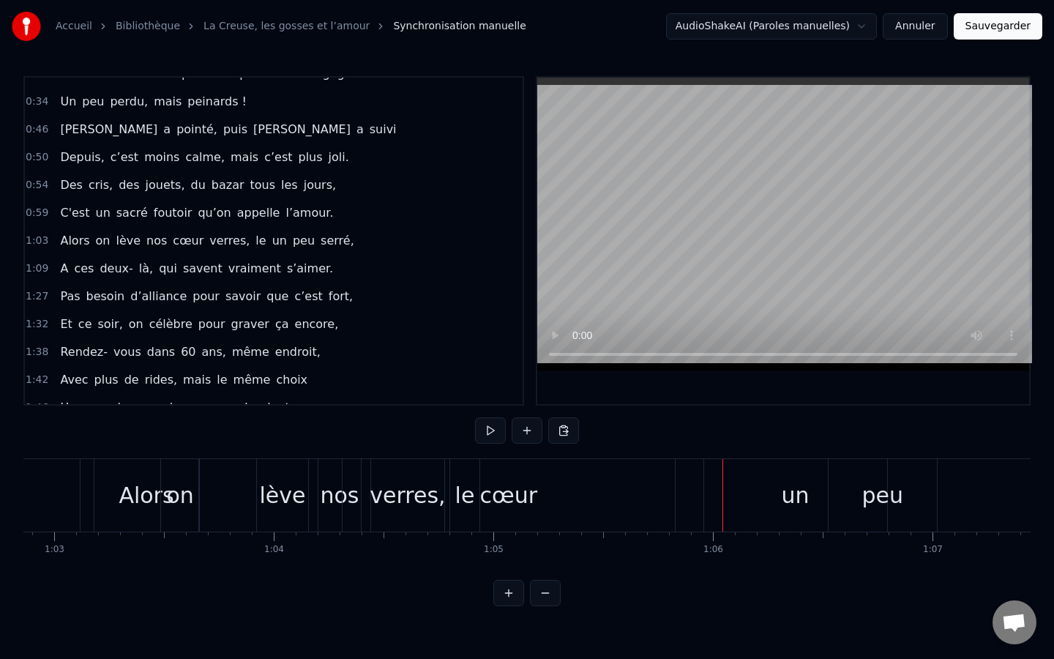
click at [764, 499] on div "un" at bounding box center [795, 495] width 183 height 72
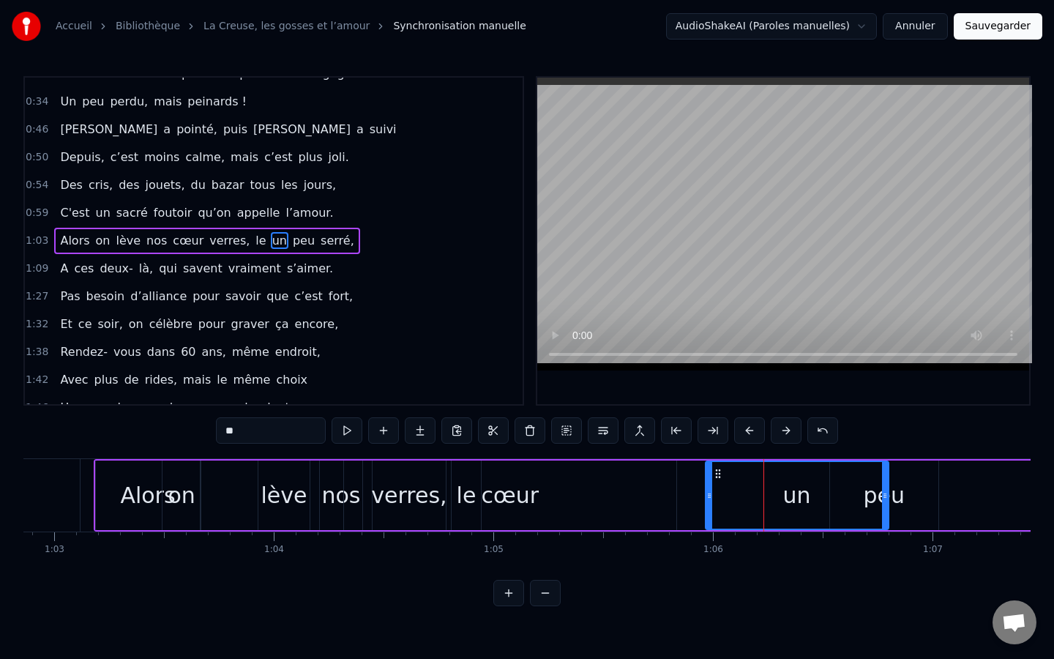
drag, startPoint x: 721, startPoint y: 474, endPoint x: 663, endPoint y: 480, distance: 58.9
click at [650, 480] on div "Alors on lève nos cœur verres, le un peu serré," at bounding box center [758, 495] width 1329 height 72
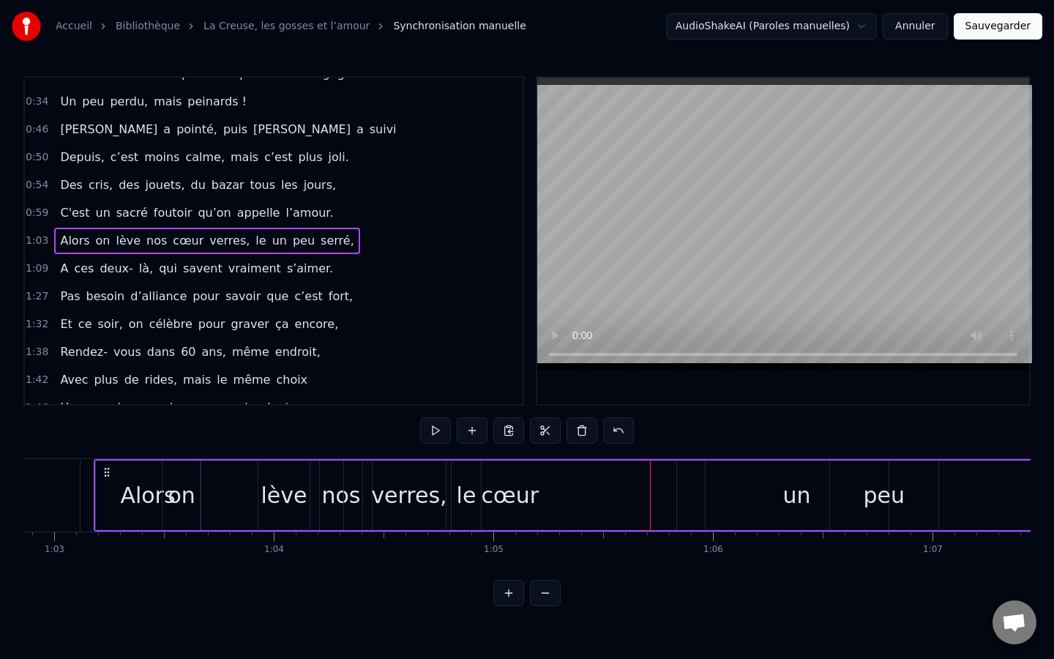
click at [731, 480] on div "un" at bounding box center [797, 495] width 183 height 70
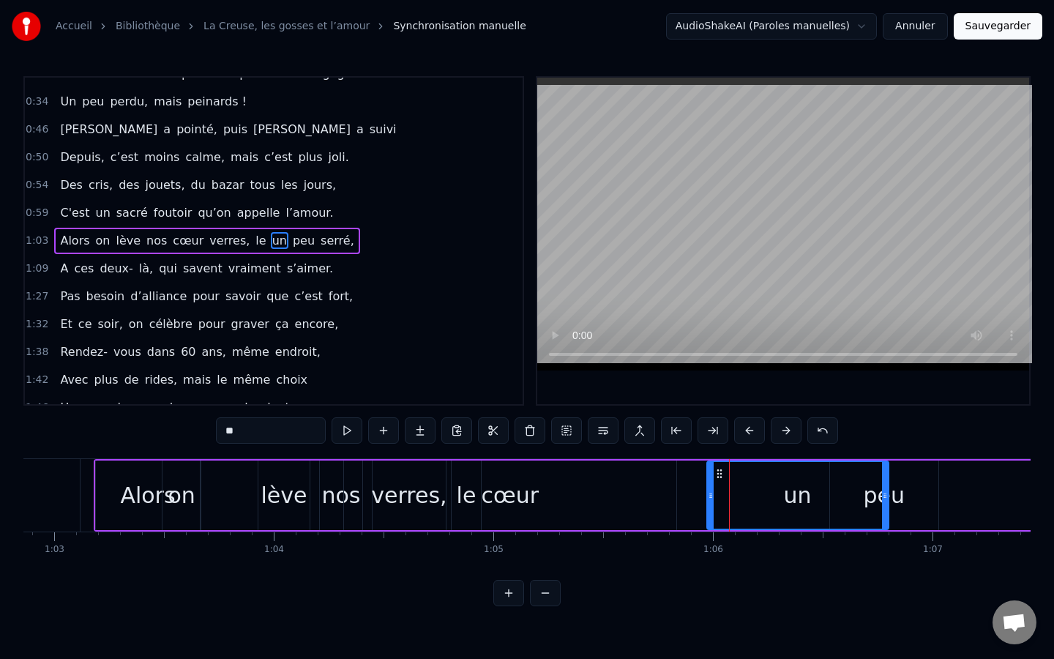
click at [712, 510] on div at bounding box center [711, 495] width 6 height 67
drag, startPoint x: 720, startPoint y: 477, endPoint x: 712, endPoint y: 476, distance: 8.2
click at [701, 477] on div "Alors on lève nos cœur verres, le un peu serré," at bounding box center [758, 495] width 1329 height 72
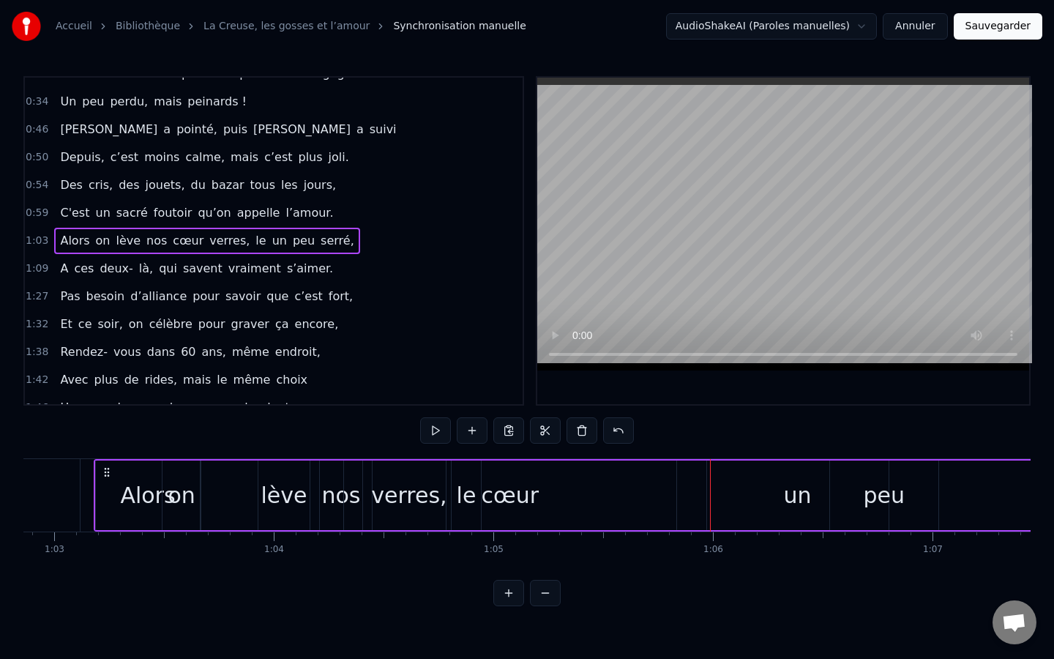
click at [724, 476] on div "un" at bounding box center [798, 495] width 182 height 70
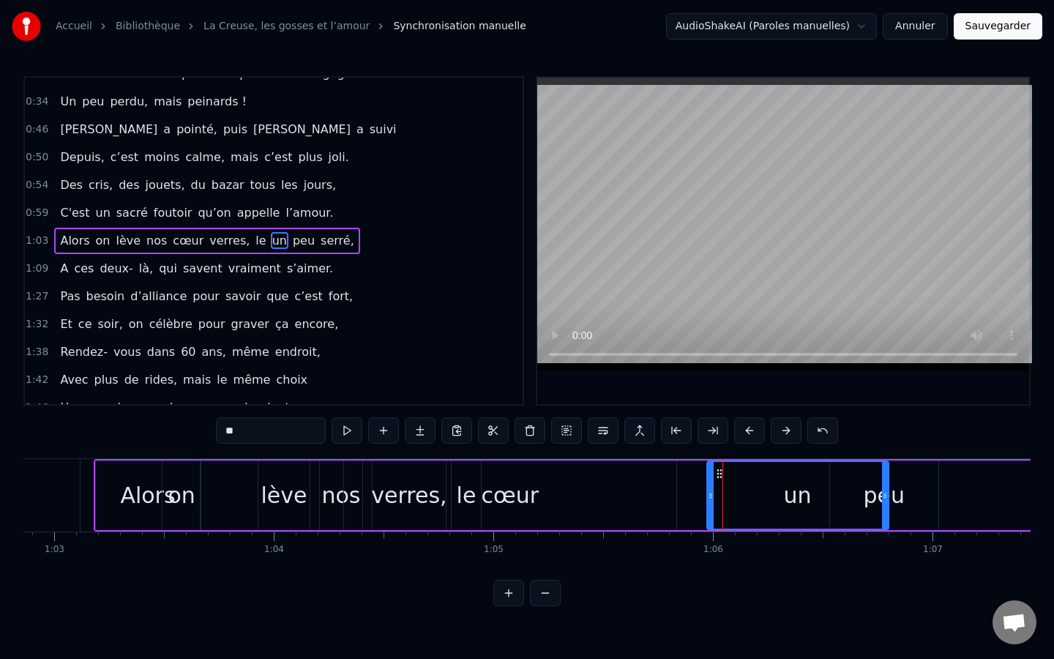
drag, startPoint x: 721, startPoint y: 476, endPoint x: 693, endPoint y: 477, distance: 28.6
click at [686, 477] on div "Alors on lève nos cœur verres, le un peu serré," at bounding box center [758, 495] width 1329 height 72
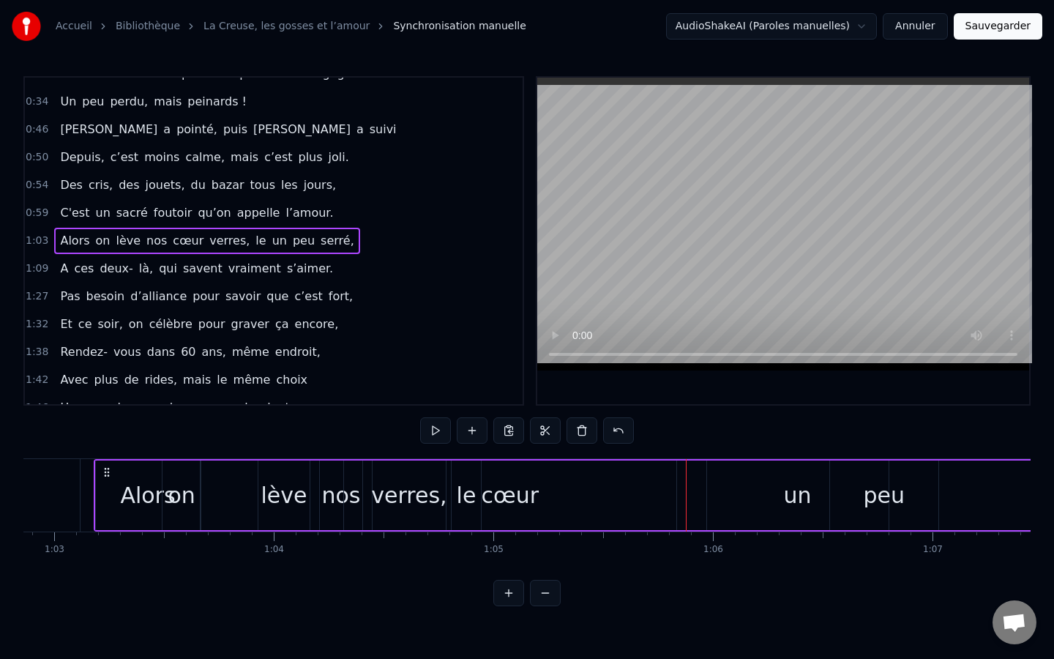
click at [726, 494] on div "un" at bounding box center [798, 495] width 182 height 70
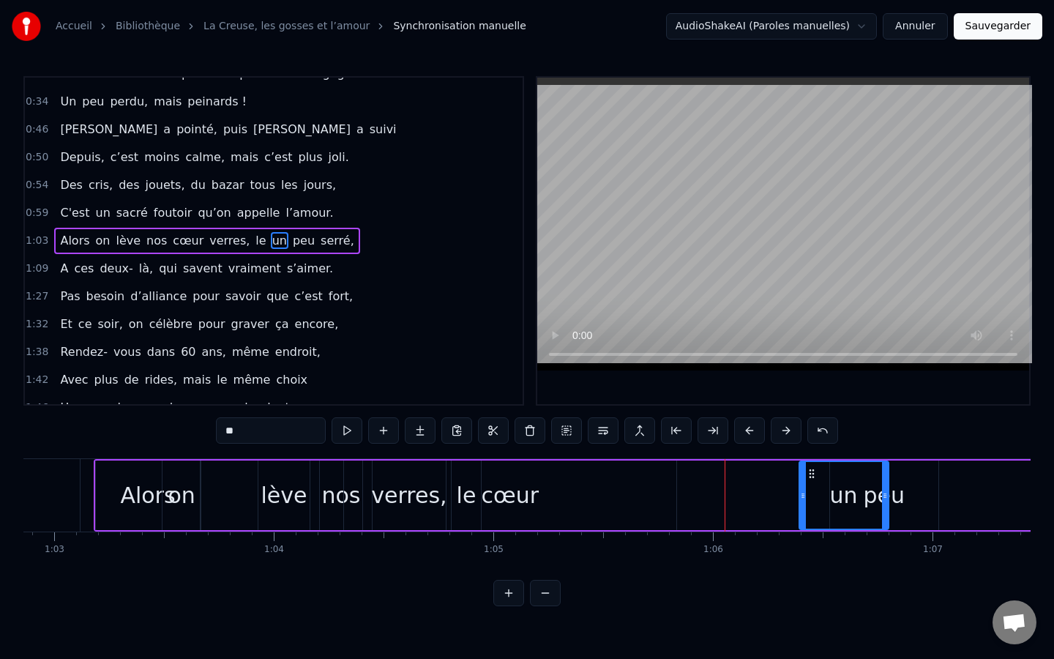
drag, startPoint x: 709, startPoint y: 498, endPoint x: 802, endPoint y: 510, distance: 93.0
click at [802, 510] on div at bounding box center [803, 495] width 6 height 67
drag, startPoint x: 812, startPoint y: 475, endPoint x: 683, endPoint y: 482, distance: 129.0
click at [683, 482] on div "Alors on lève nos cœur verres, le un peu serré," at bounding box center [758, 495] width 1329 height 72
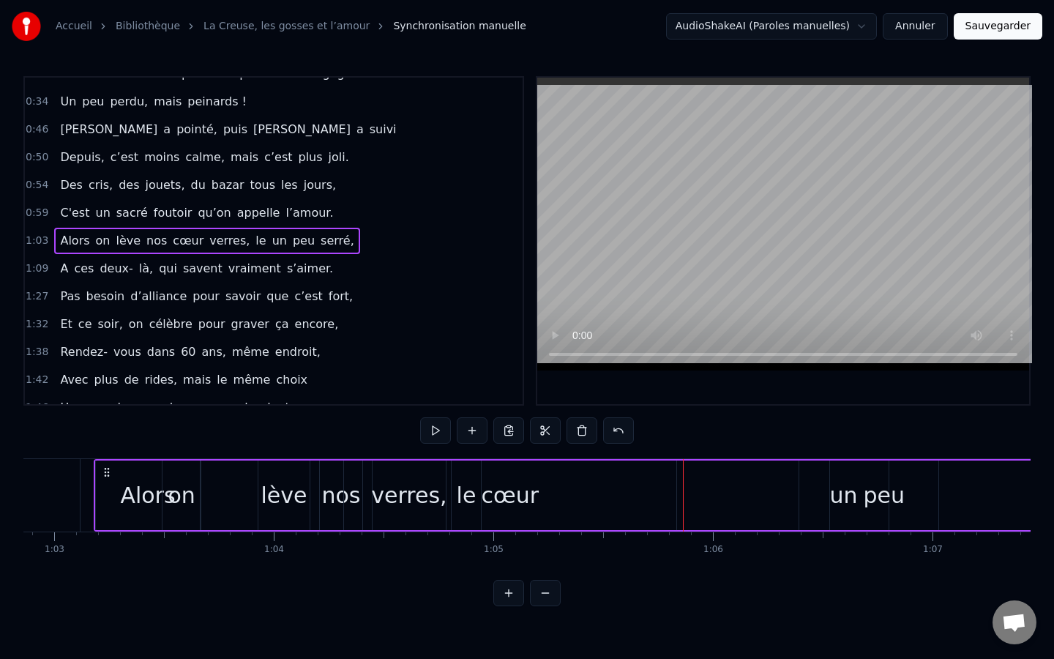
click at [874, 518] on div "peu" at bounding box center [884, 495] width 108 height 70
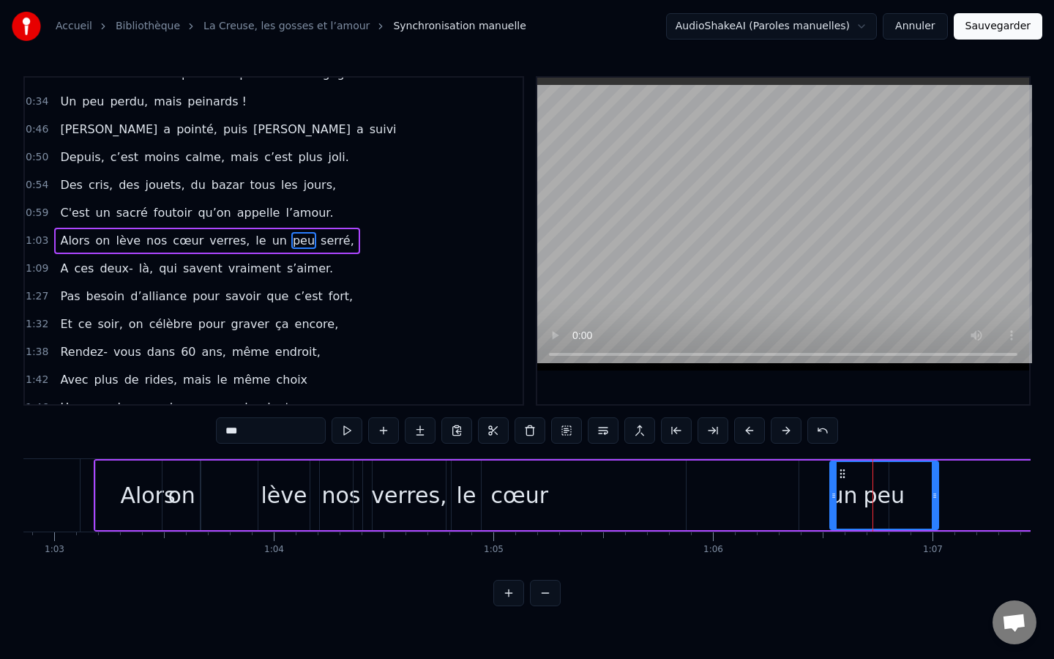
scroll to position [0, 13834]
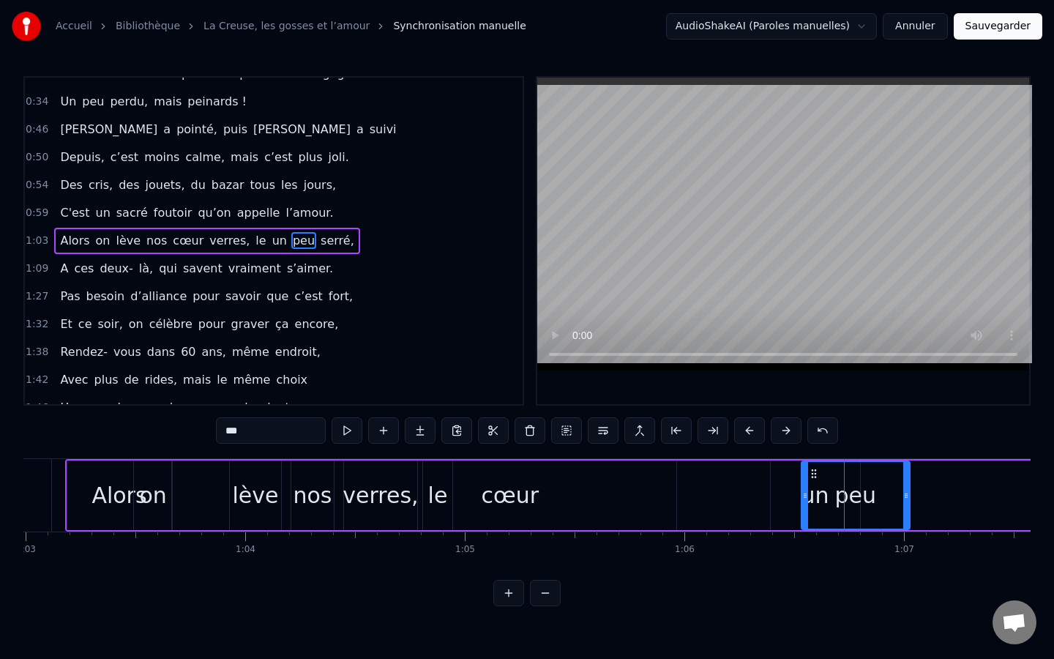
click at [823, 521] on div "peu" at bounding box center [855, 495] width 107 height 67
click at [799, 518] on div "un" at bounding box center [815, 495] width 89 height 70
type input "**"
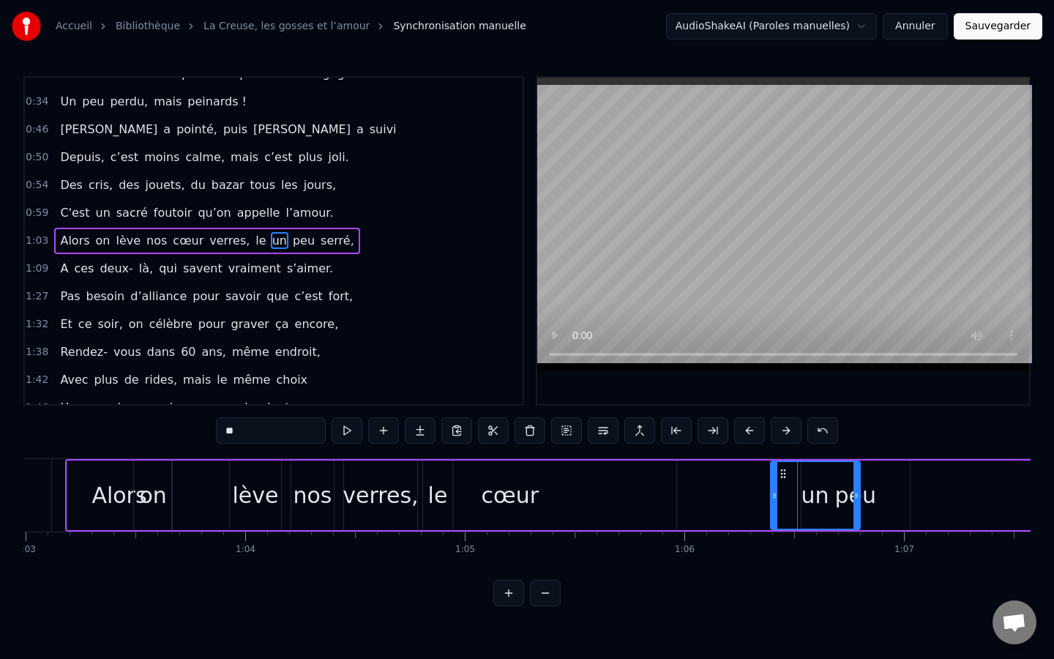
drag, startPoint x: 784, startPoint y: 470, endPoint x: 627, endPoint y: 464, distance: 157.5
click at [627, 464] on div "Alors on lève nos cœur verres, le un peu serré," at bounding box center [729, 495] width 1329 height 72
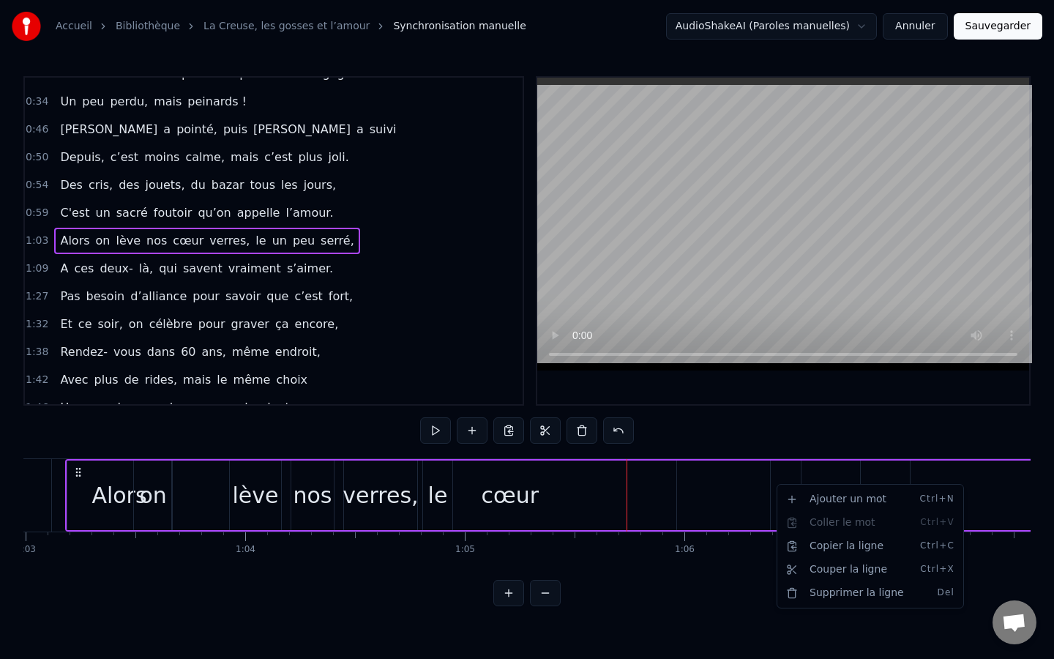
click at [785, 484] on div "Ajouter un mot Ctrl+N Coller le mot Ctrl+V Copier la ligne Ctrl+C Couper la lig…" at bounding box center [870, 546] width 187 height 124
click at [519, 469] on html "Accueil Bibliothèque La Creuse, les gosses et l’amour Synchronisation manuelle …" at bounding box center [527, 315] width 1054 height 630
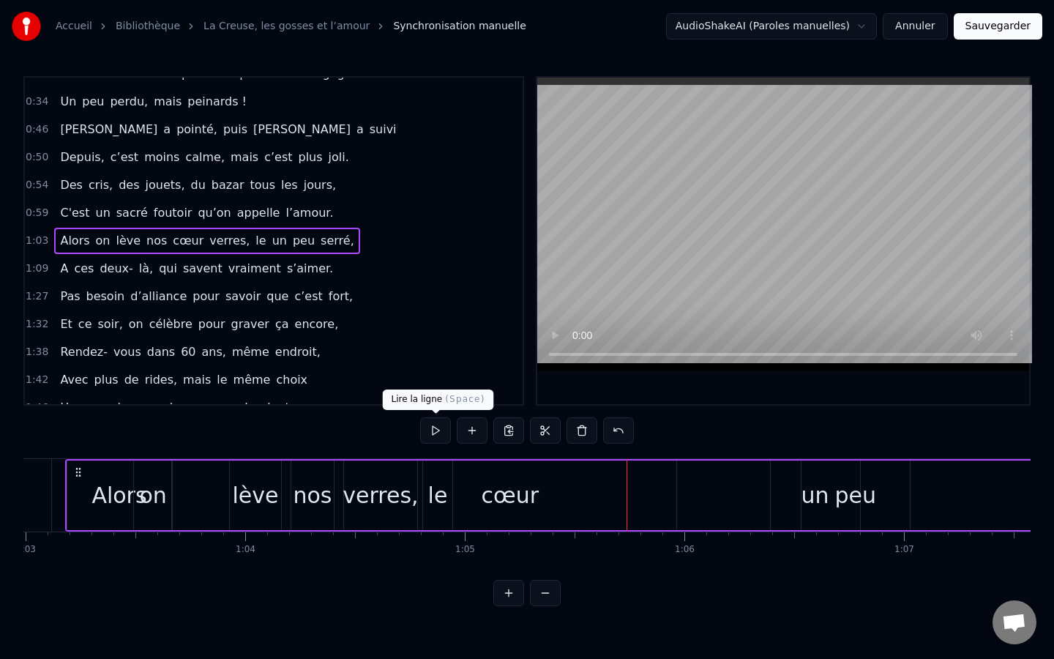
click at [439, 433] on button at bounding box center [435, 430] width 31 height 26
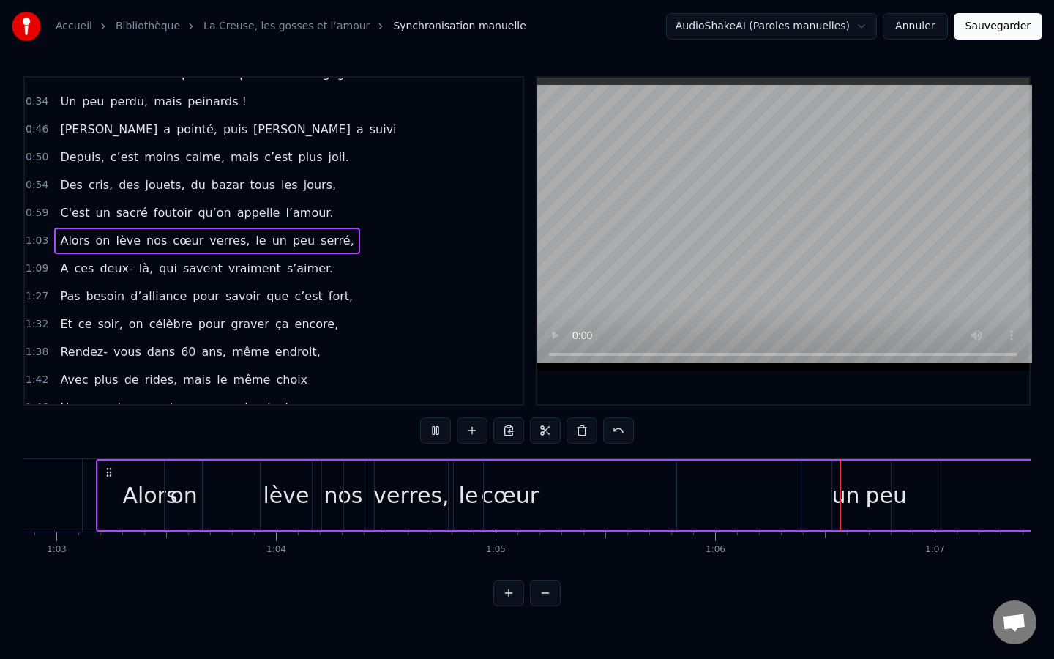
click at [439, 433] on button at bounding box center [435, 430] width 31 height 26
click at [838, 485] on div "peu" at bounding box center [886, 495] width 108 height 70
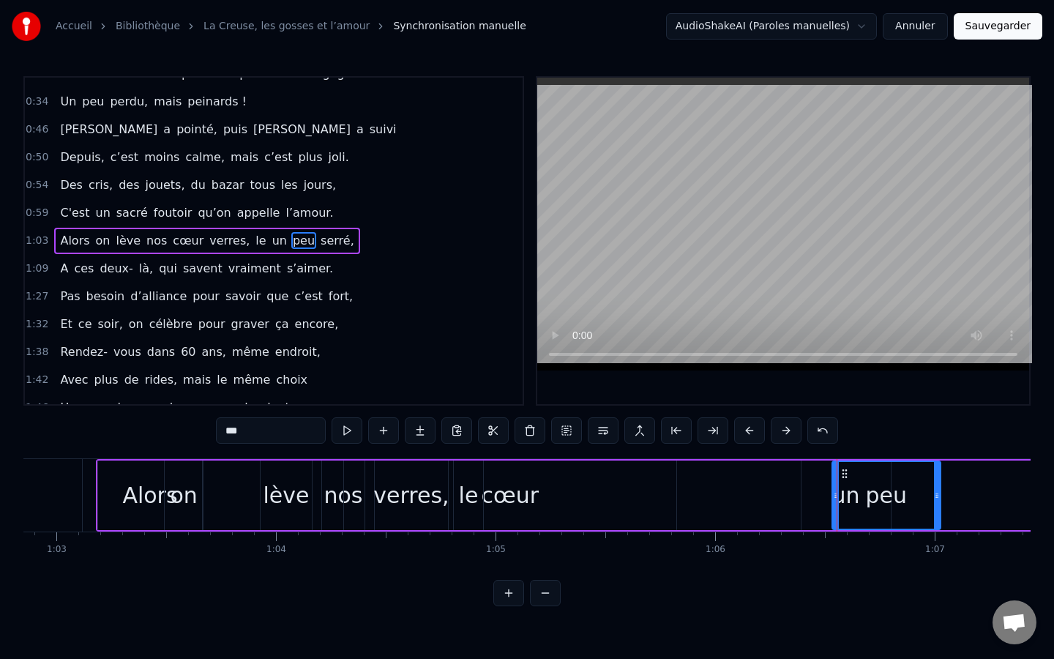
click at [817, 507] on div "un" at bounding box center [846, 495] width 89 height 70
type input "**"
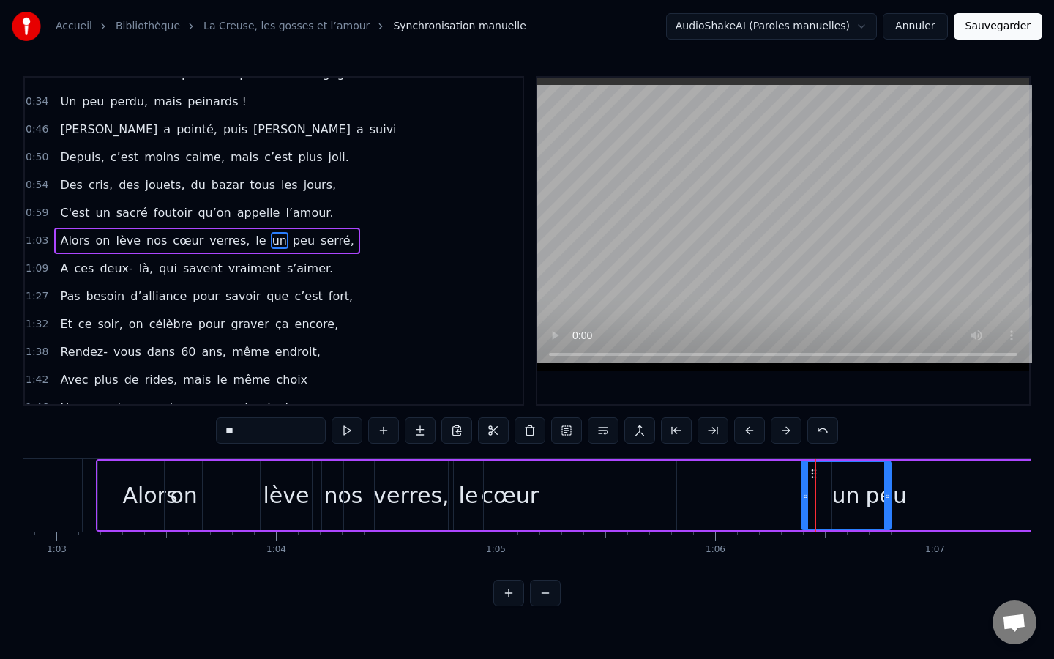
drag, startPoint x: 815, startPoint y: 477, endPoint x: 815, endPoint y: 501, distance: 24.2
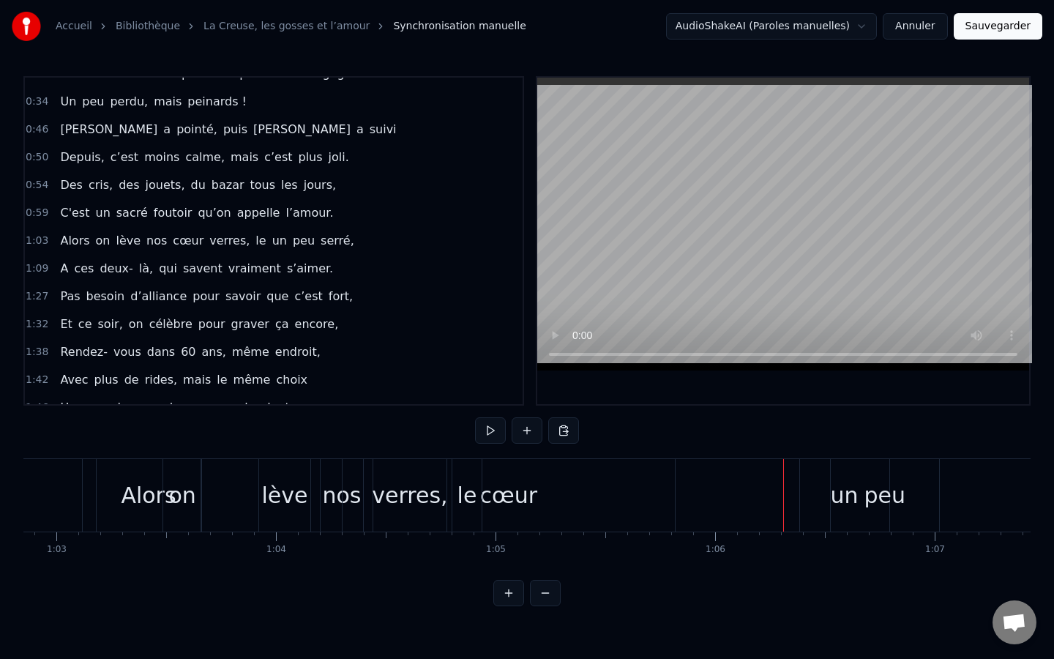
click at [803, 497] on div "un" at bounding box center [844, 495] width 89 height 72
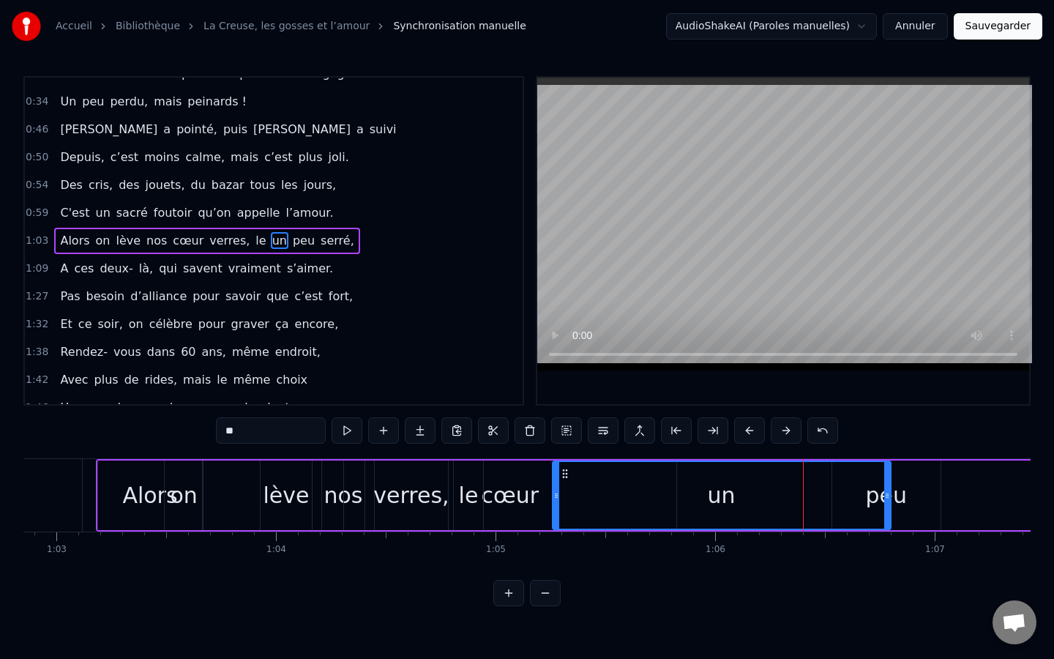
drag, startPoint x: 805, startPoint y: 496, endPoint x: 556, endPoint y: 483, distance: 249.3
click at [556, 483] on div at bounding box center [556, 495] width 6 height 67
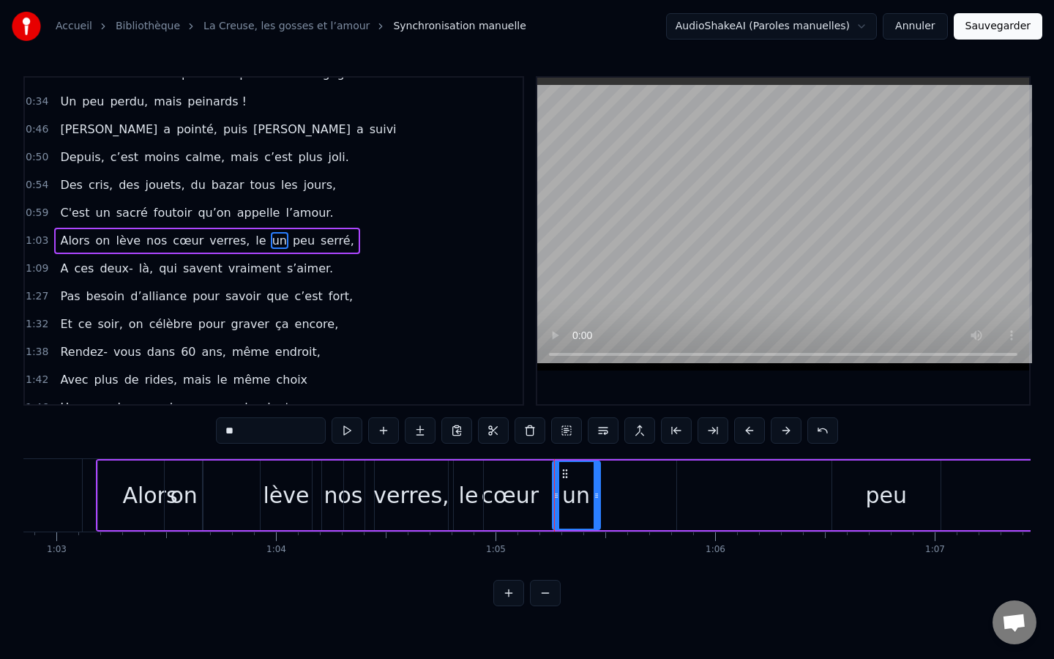
drag, startPoint x: 887, startPoint y: 493, endPoint x: 596, endPoint y: 496, distance: 290.7
click at [596, 496] on icon at bounding box center [597, 496] width 6 height 12
click at [654, 482] on div "cœur" at bounding box center [510, 495] width 332 height 70
type input "****"
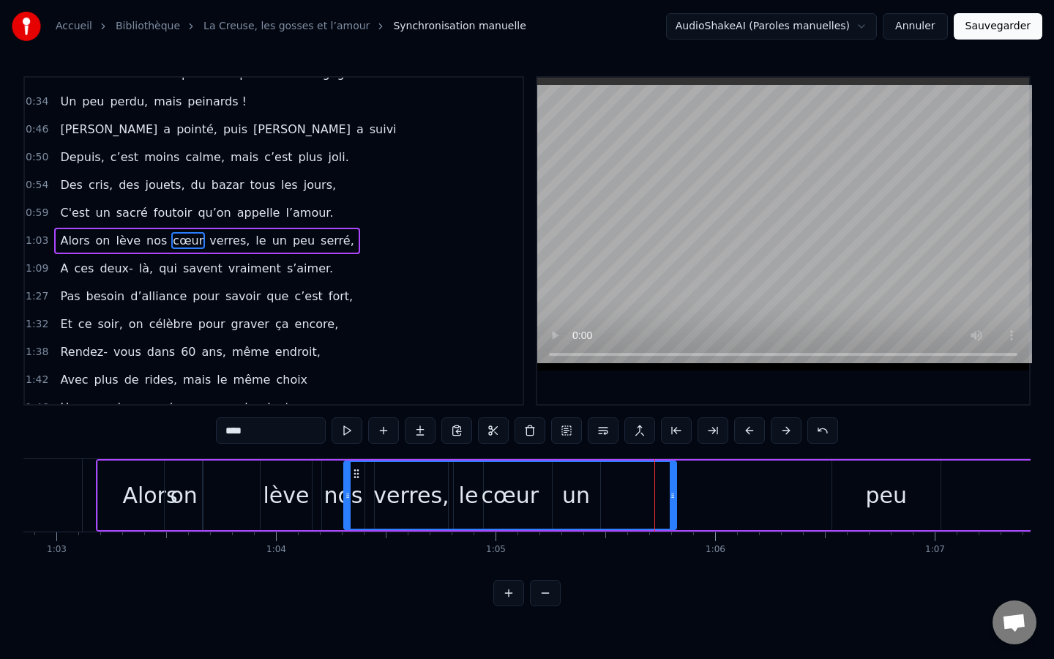
click at [719, 488] on div "Alors on lève nos cœur verres, le un peu serré," at bounding box center [760, 495] width 1329 height 72
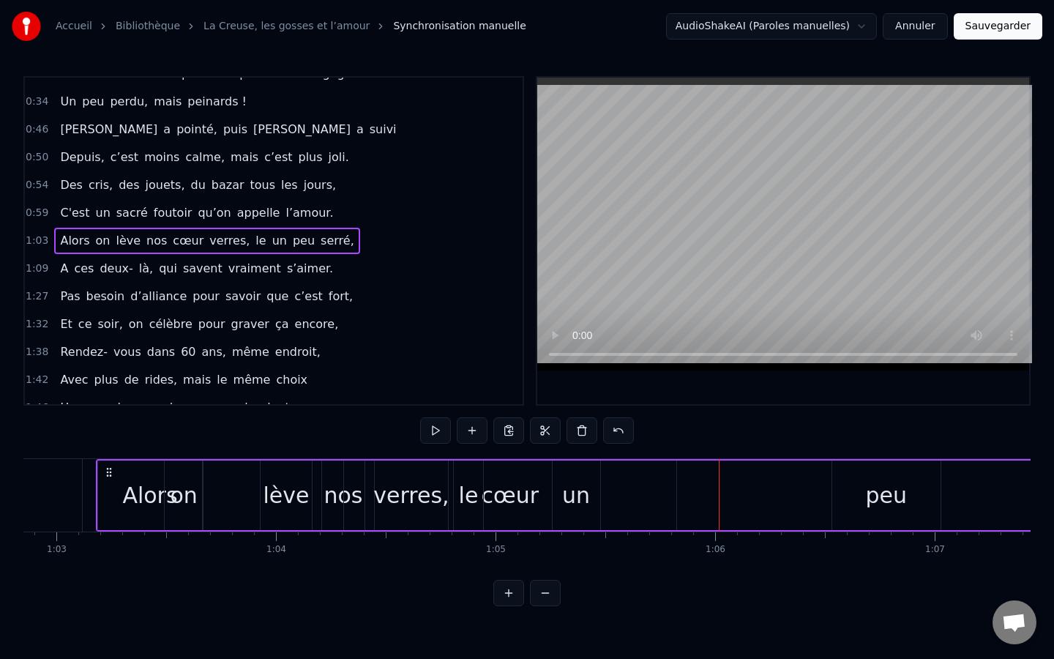
click at [799, 508] on div "Alors on lève nos cœur verres, le un peu serré," at bounding box center [760, 495] width 1329 height 72
click at [655, 501] on div "cœur" at bounding box center [510, 495] width 332 height 70
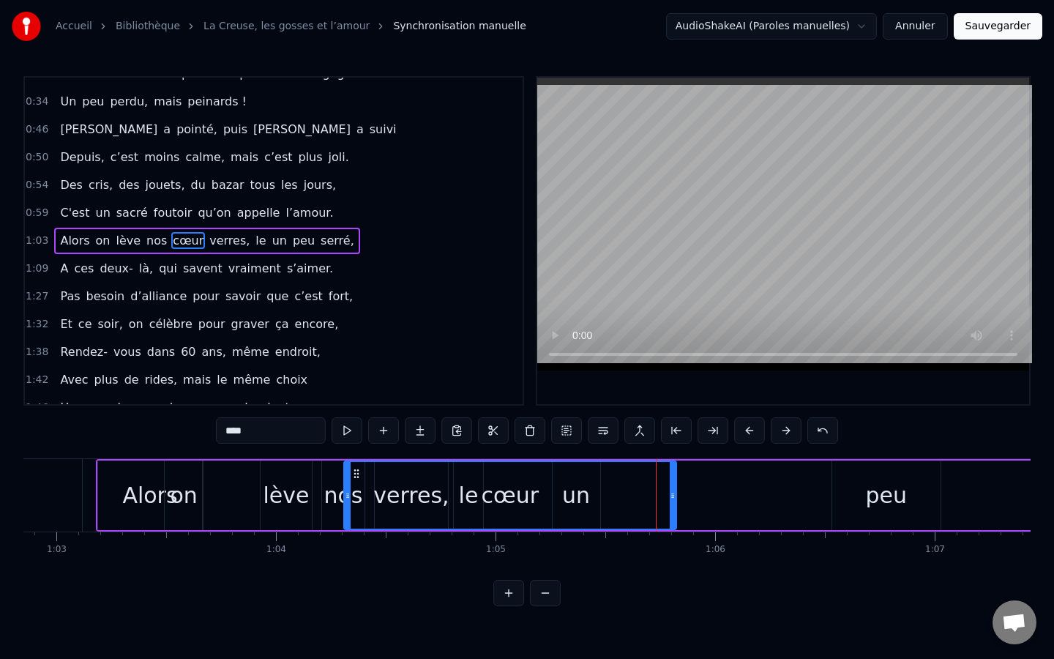
click at [719, 492] on div "Alors on lève nos cœur verres, le un peu serré," at bounding box center [760, 495] width 1329 height 72
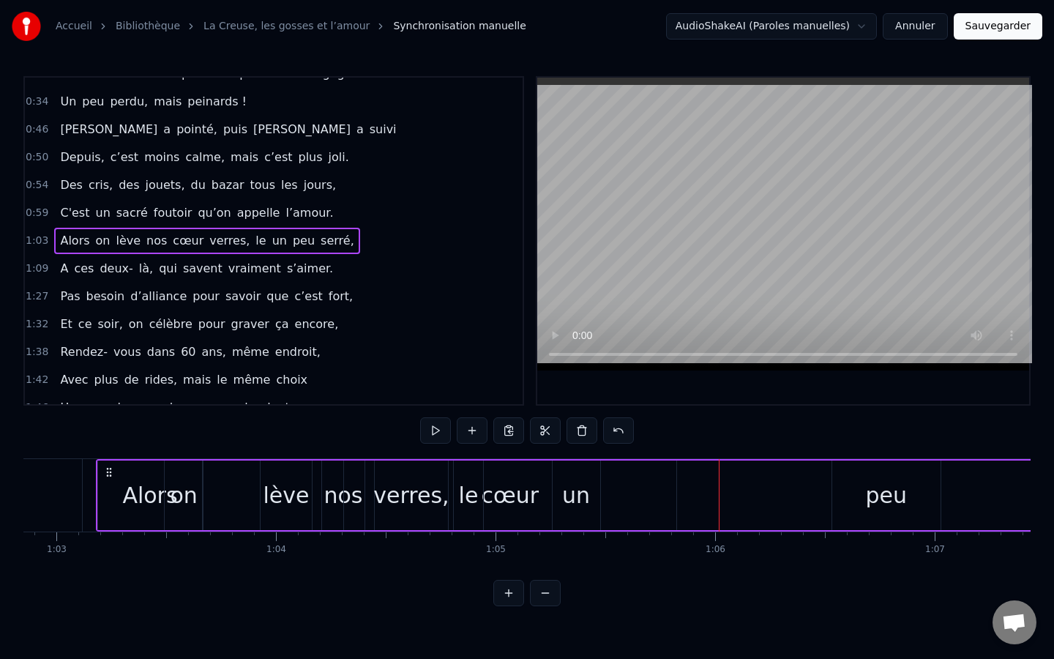
click at [652, 508] on div "cœur" at bounding box center [510, 495] width 332 height 70
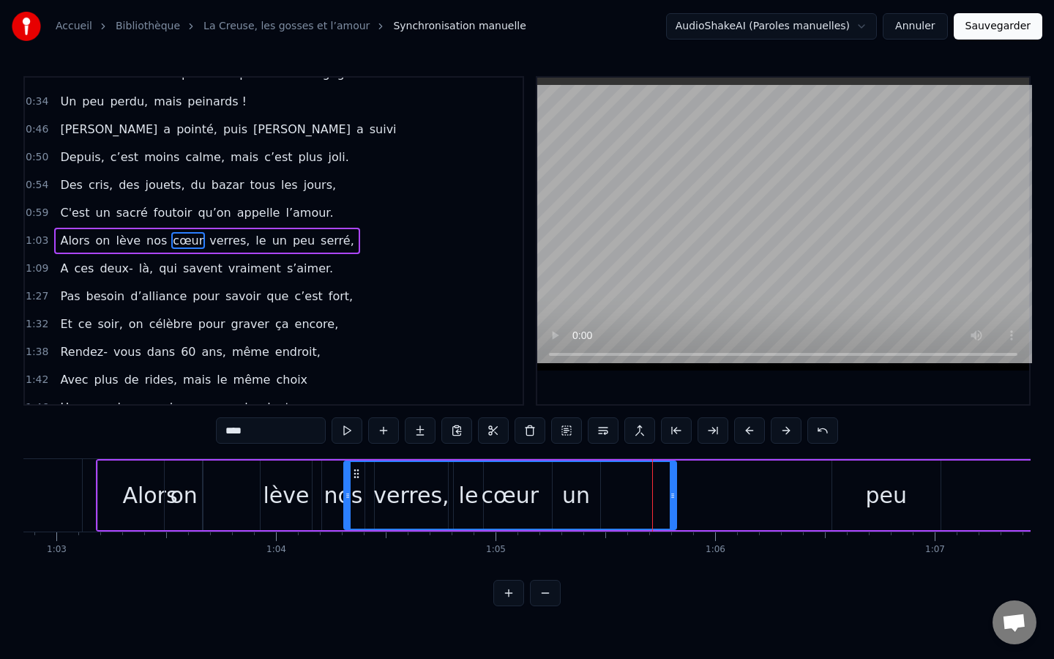
click at [674, 500] on div "cœur" at bounding box center [510, 495] width 334 height 70
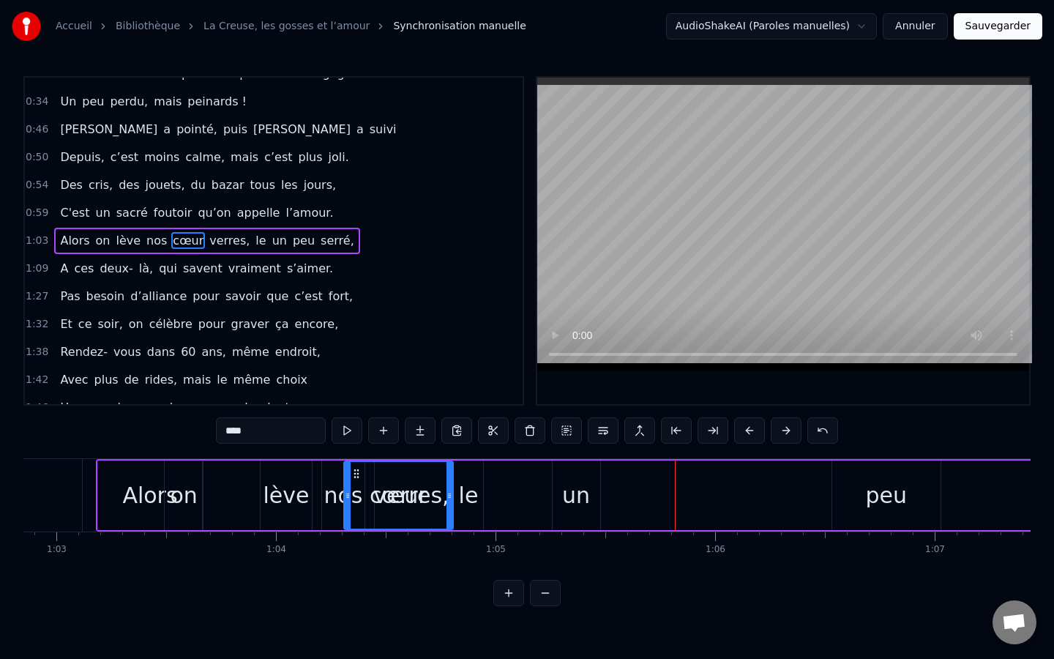
drag, startPoint x: 674, startPoint y: 500, endPoint x: 447, endPoint y: 509, distance: 227.8
click at [447, 509] on div at bounding box center [450, 495] width 6 height 67
drag, startPoint x: 357, startPoint y: 473, endPoint x: 450, endPoint y: 485, distance: 93.1
click at [450, 485] on div "cœur" at bounding box center [399, 495] width 106 height 70
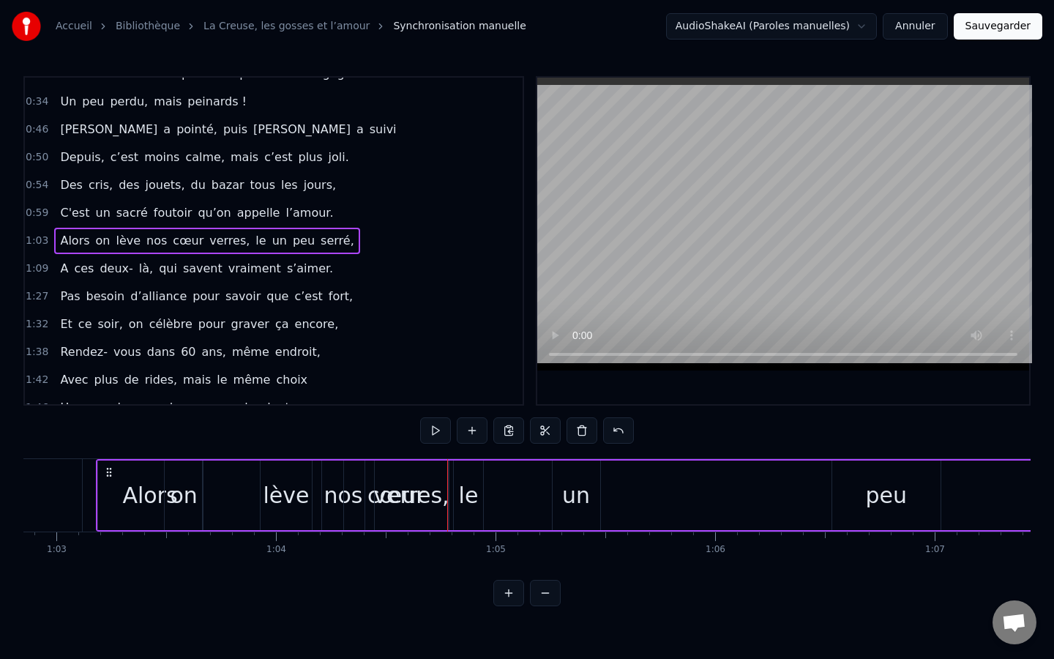
click at [439, 497] on div "verres," at bounding box center [410, 495] width 75 height 33
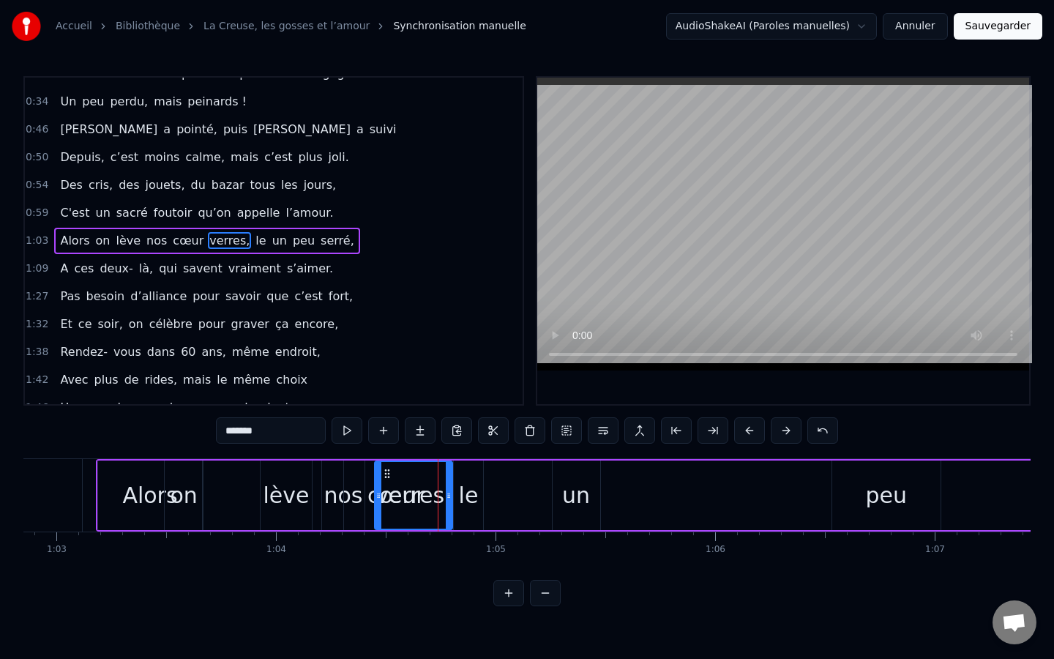
drag, startPoint x: 443, startPoint y: 496, endPoint x: 447, endPoint y: 482, distance: 13.9
click at [447, 482] on div at bounding box center [449, 495] width 6 height 67
click at [367, 510] on div "cœur" at bounding box center [396, 495] width 105 height 70
click at [380, 512] on div "cœur" at bounding box center [396, 495] width 103 height 67
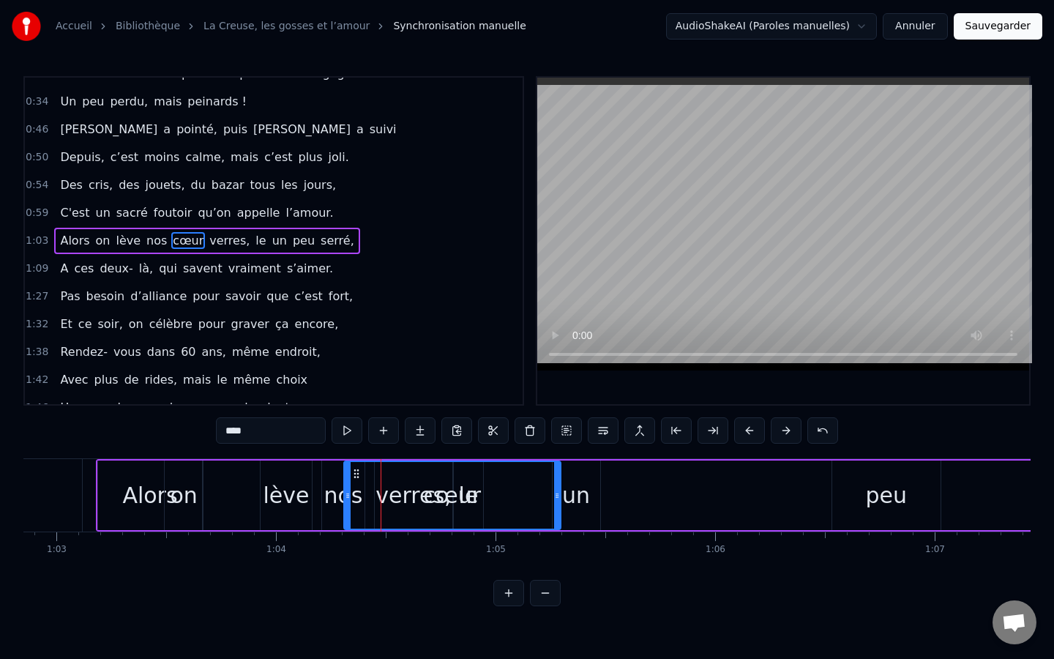
drag, startPoint x: 442, startPoint y: 489, endPoint x: 554, endPoint y: 504, distance: 113.0
click at [554, 504] on div at bounding box center [557, 495] width 6 height 67
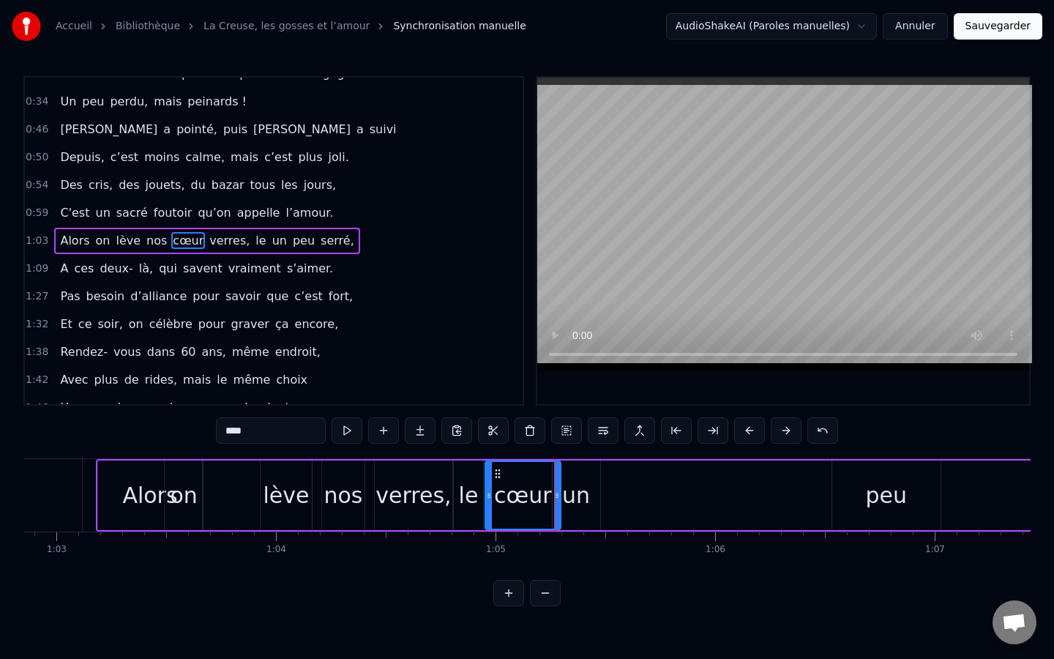
drag, startPoint x: 347, startPoint y: 500, endPoint x: 488, endPoint y: 513, distance: 141.9
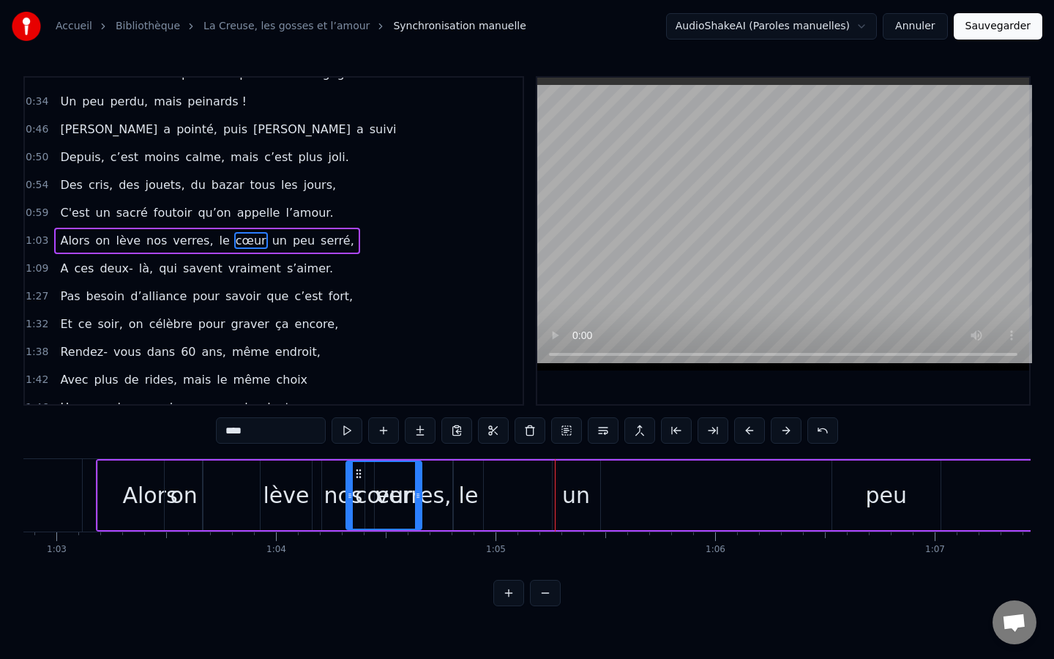
click at [317, 452] on div "0:04 [PERSON_NAME], ça fait maintenant 11 ans, 0:07 Que vous vous aimez, beauco…" at bounding box center [526, 341] width 1007 height 530
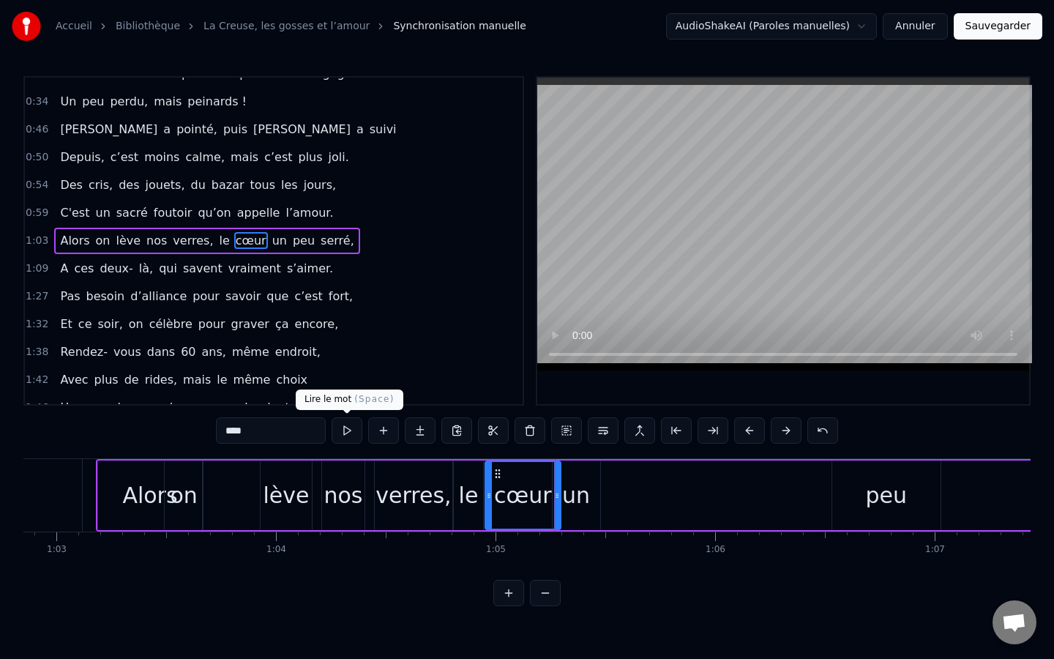
click at [348, 435] on button at bounding box center [347, 430] width 31 height 26
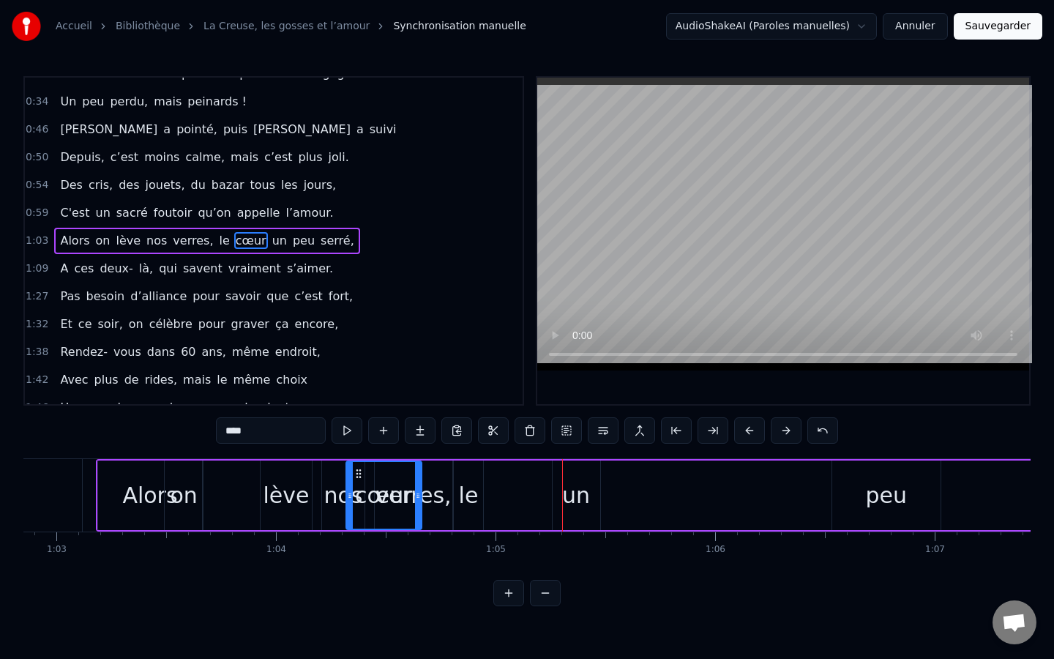
click at [269, 466] on div "lève" at bounding box center [286, 495] width 51 height 70
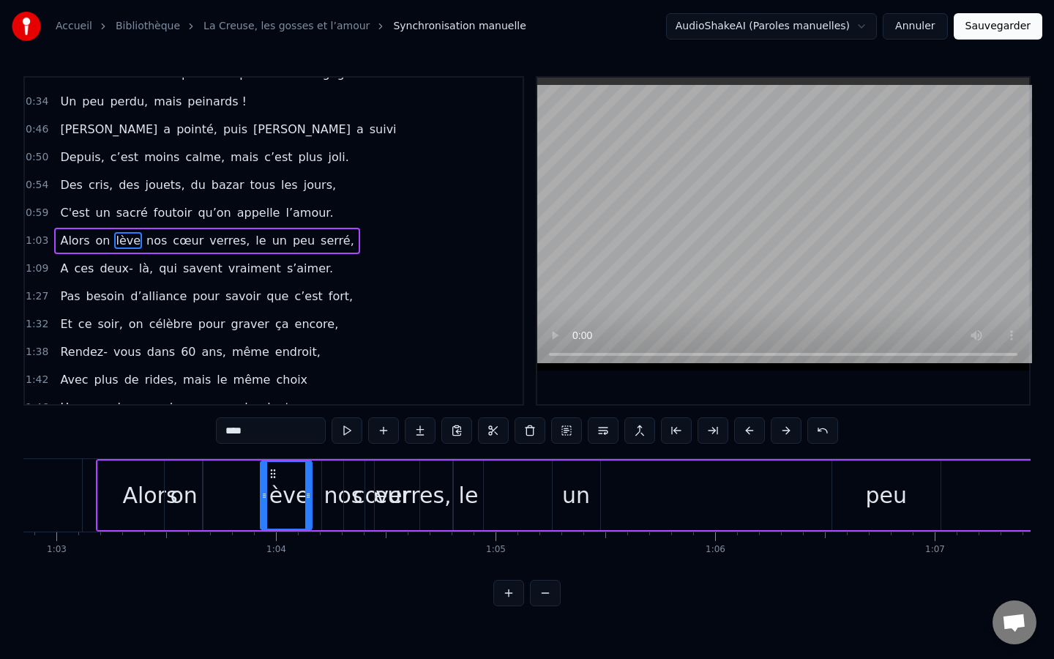
click at [330, 484] on div "nos" at bounding box center [343, 495] width 39 height 33
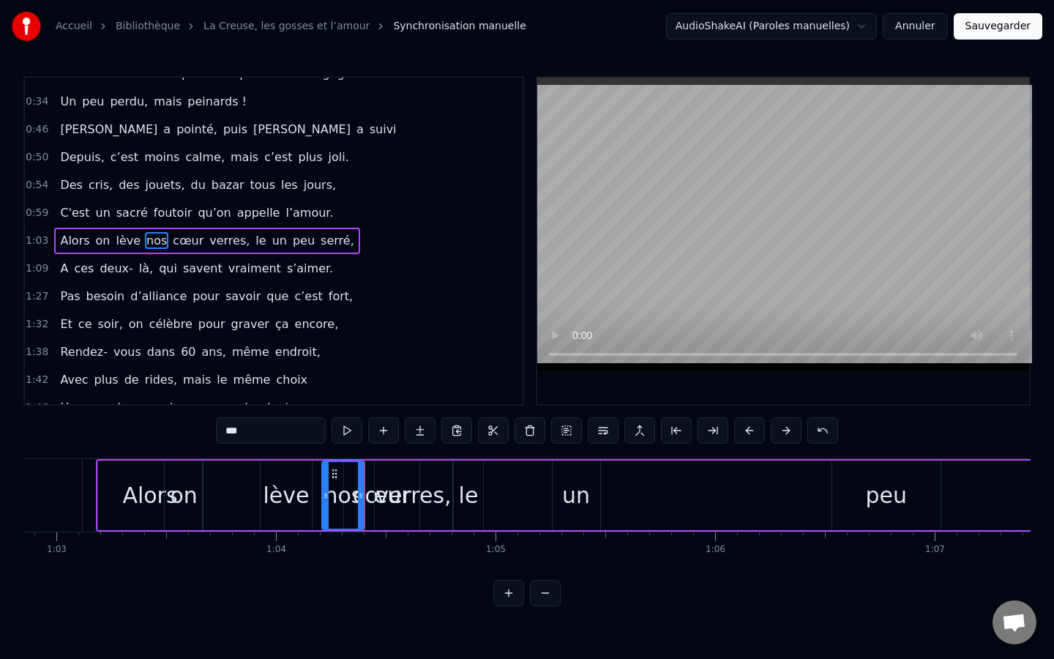
click at [380, 493] on div "verres," at bounding box center [414, 495] width 78 height 70
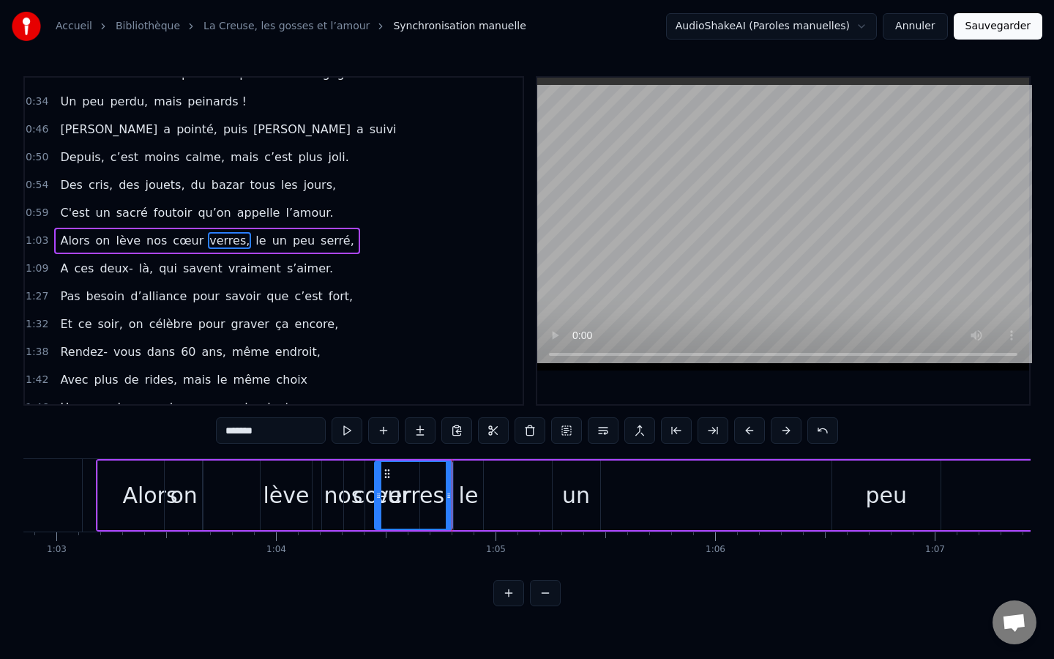
click at [368, 504] on div "cœur" at bounding box center [382, 495] width 58 height 33
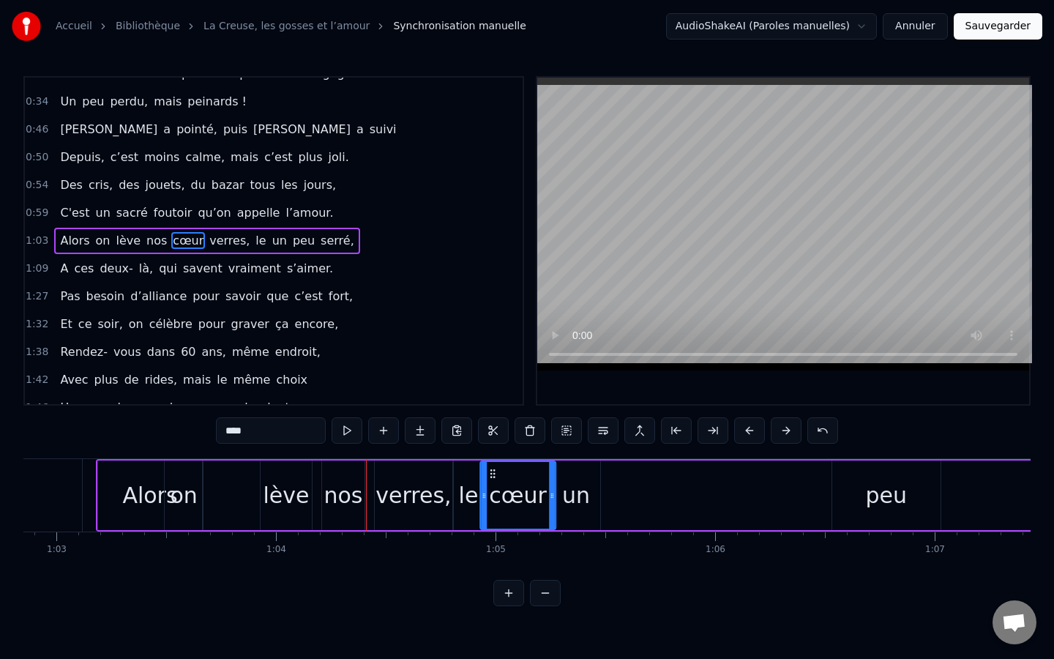
drag, startPoint x: 354, startPoint y: 475, endPoint x: 490, endPoint y: 480, distance: 136.3
click at [587, 498] on div "un" at bounding box center [576, 495] width 28 height 33
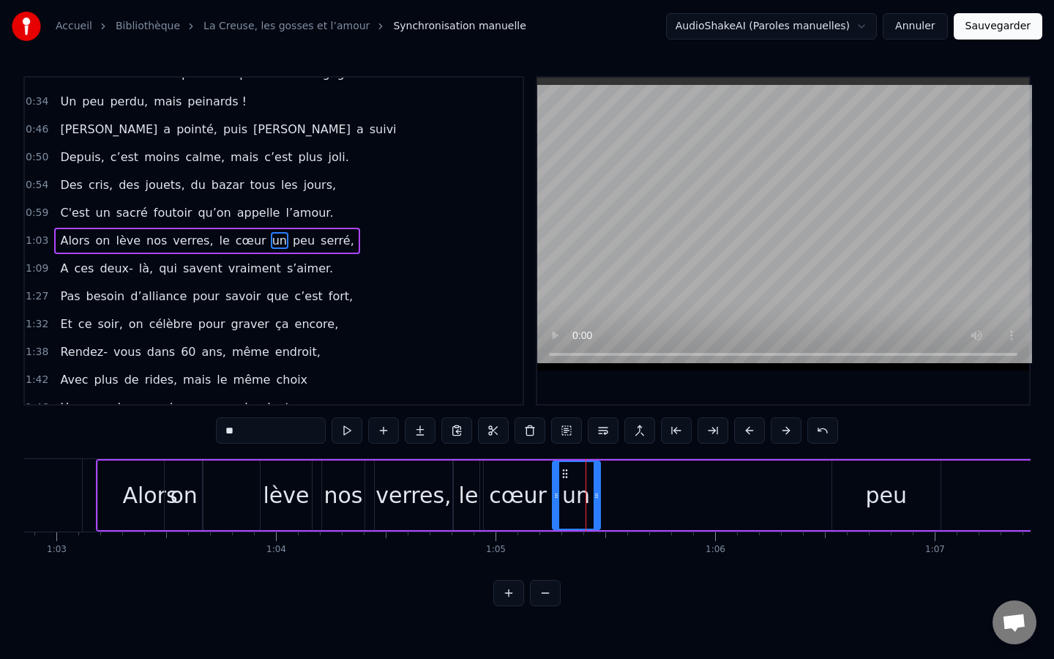
click at [863, 492] on div "peu" at bounding box center [886, 495] width 108 height 70
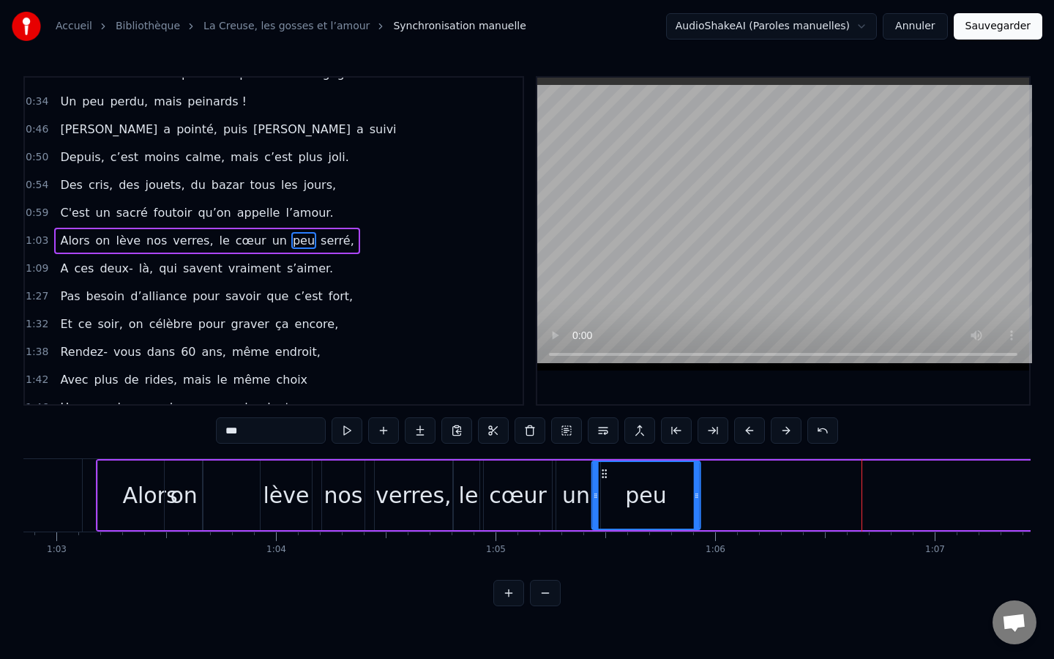
drag, startPoint x: 847, startPoint y: 472, endPoint x: 603, endPoint y: 482, distance: 244.0
click at [603, 482] on div "peu" at bounding box center [646, 495] width 107 height 67
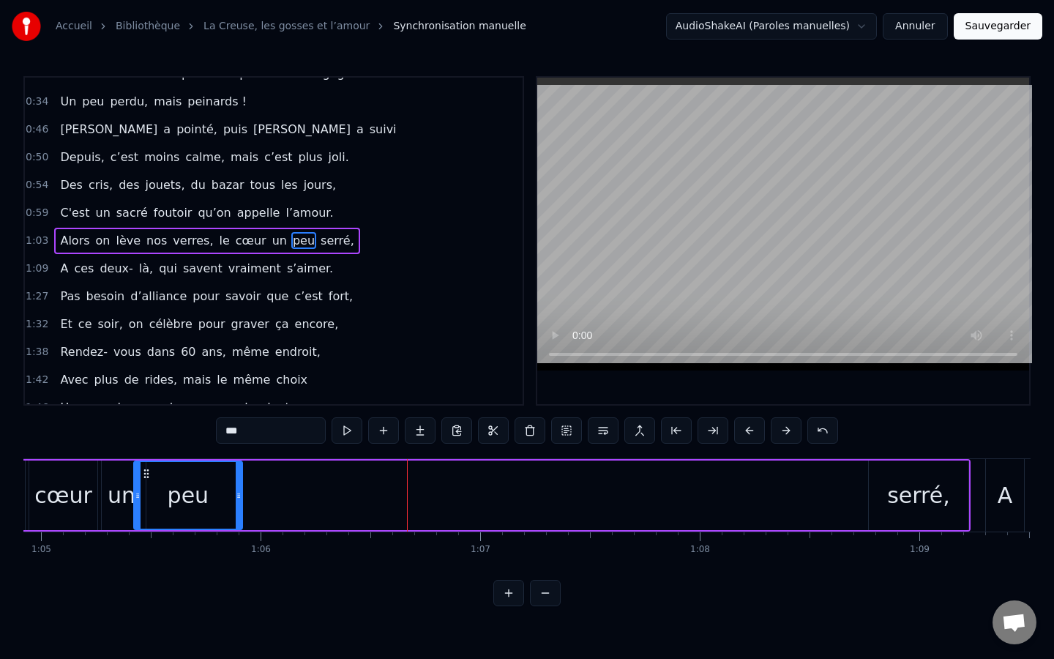
scroll to position [0, 14243]
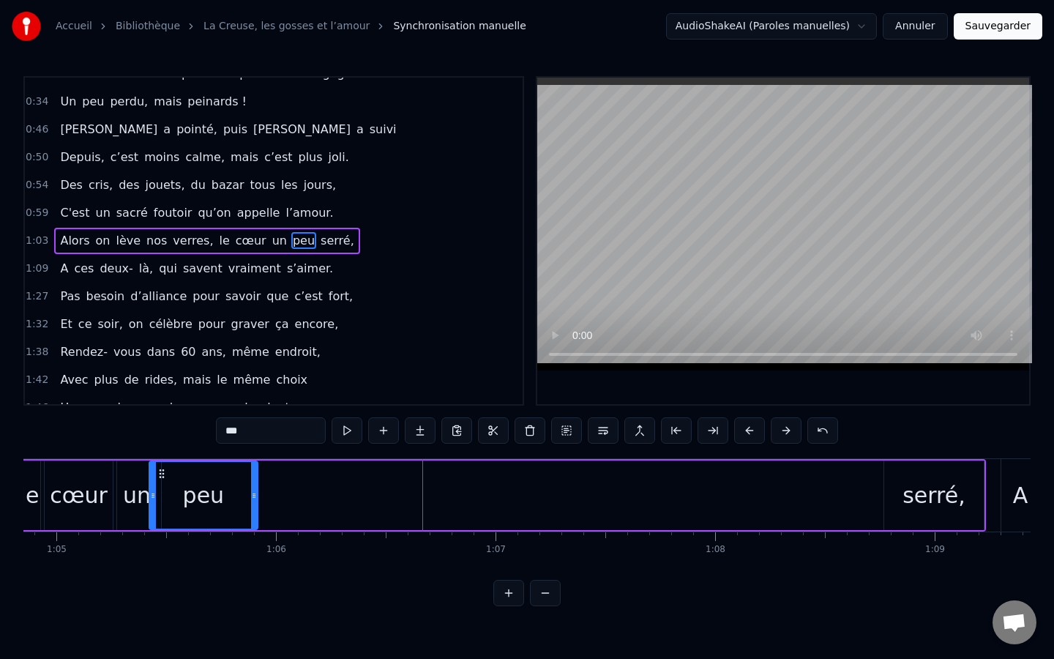
click at [983, 493] on div "serré," at bounding box center [934, 495] width 101 height 70
type input "******"
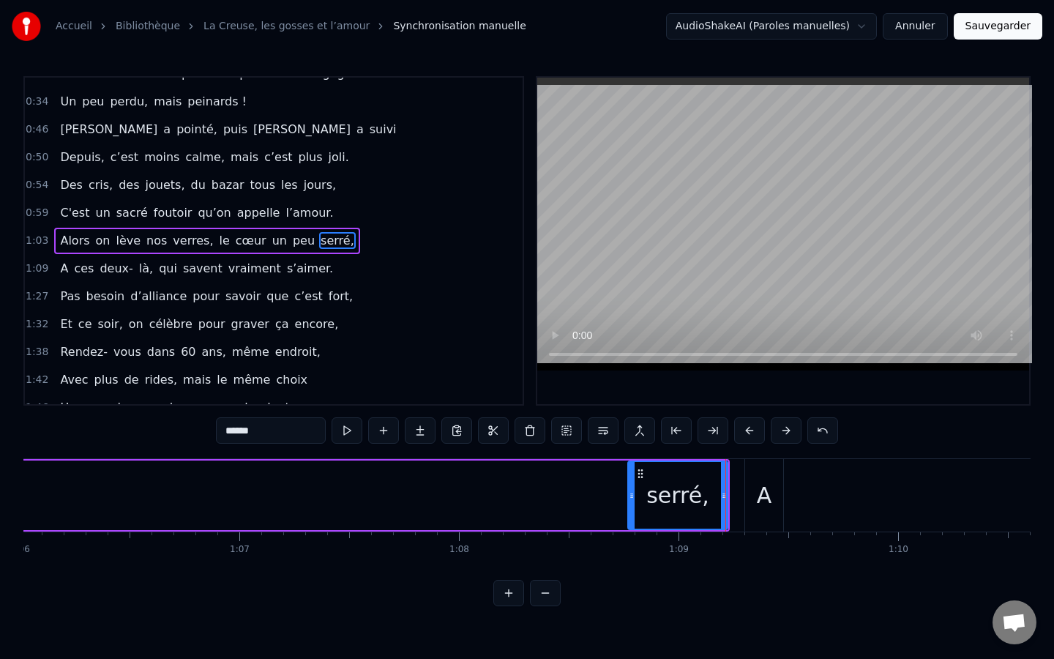
scroll to position [0, 14485]
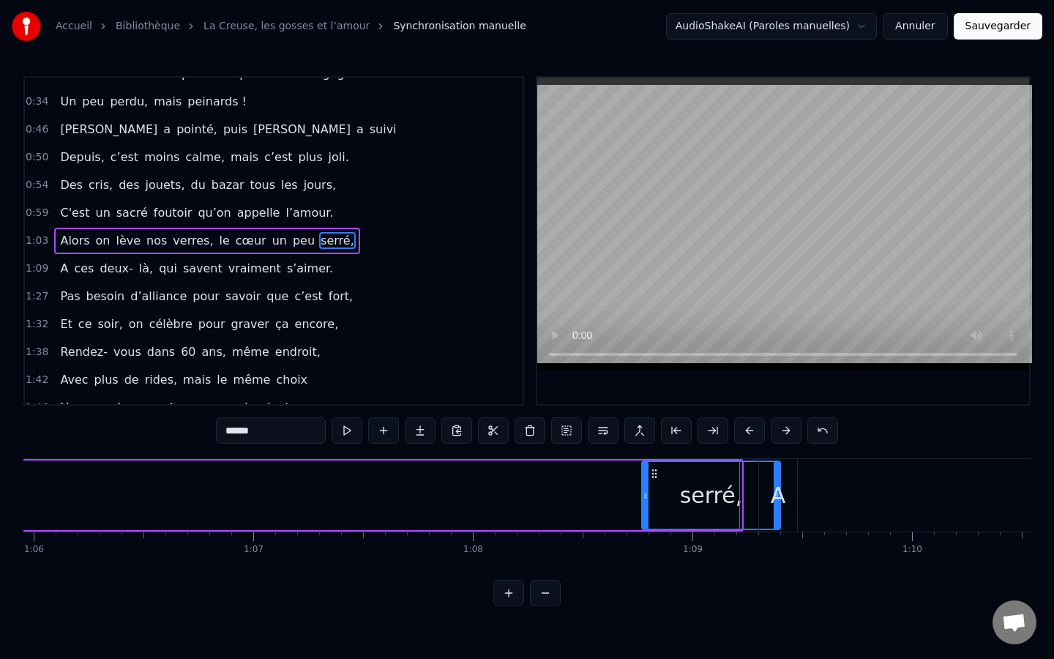
drag, startPoint x: 738, startPoint y: 495, endPoint x: 780, endPoint y: 474, distance: 46.8
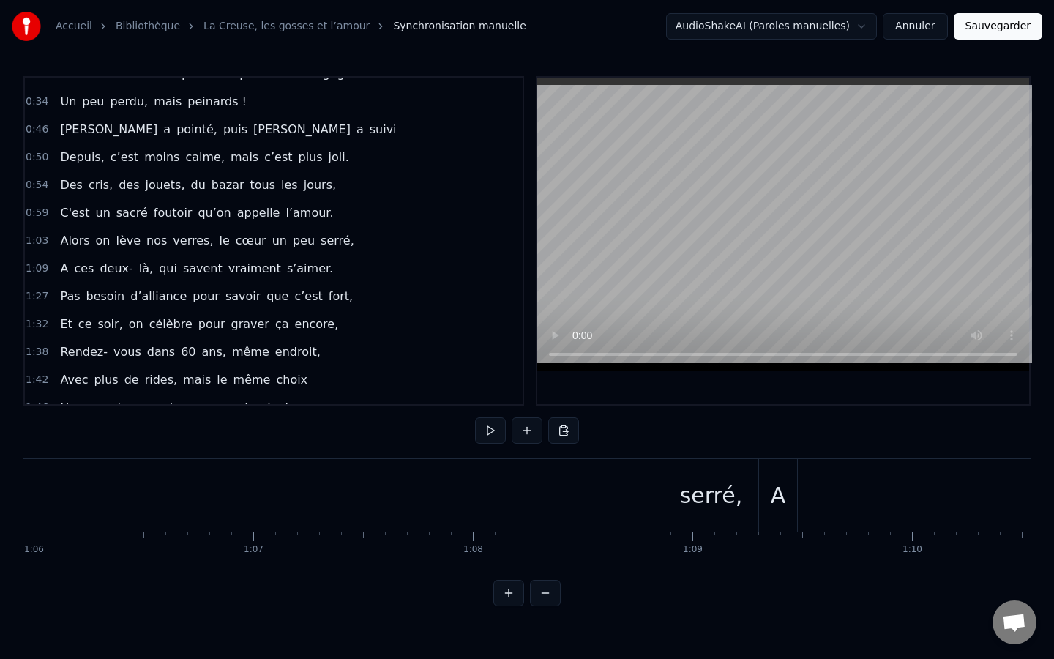
click at [672, 521] on div "serré," at bounding box center [711, 495] width 141 height 72
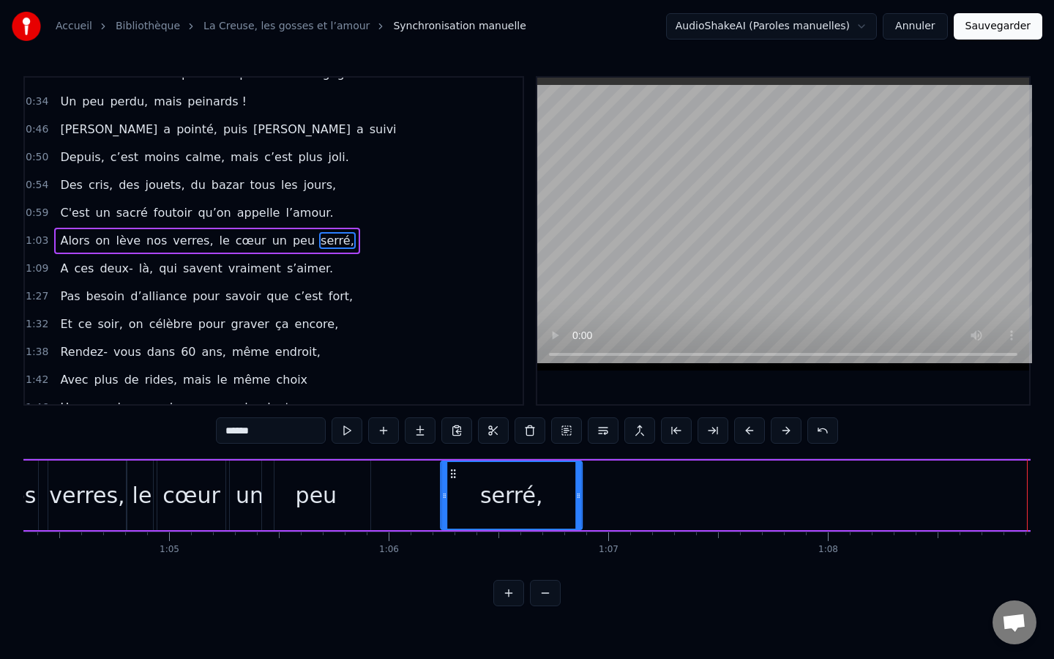
scroll to position [0, 14131]
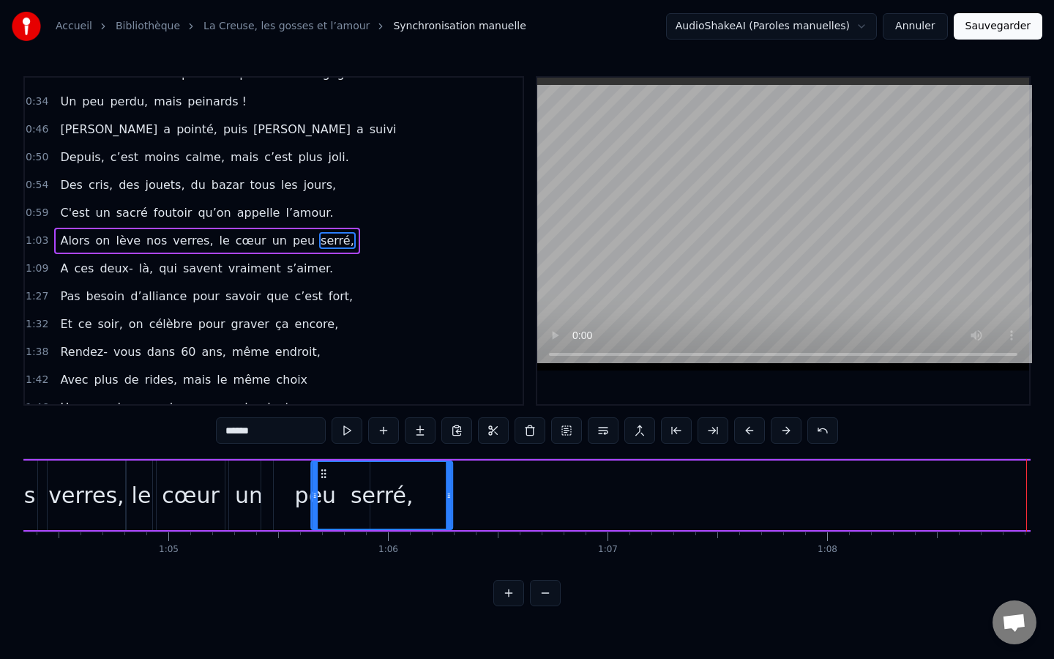
drag, startPoint x: 654, startPoint y: 471, endPoint x: 324, endPoint y: 510, distance: 333.2
click at [324, 510] on div "serré," at bounding box center [382, 495] width 140 height 67
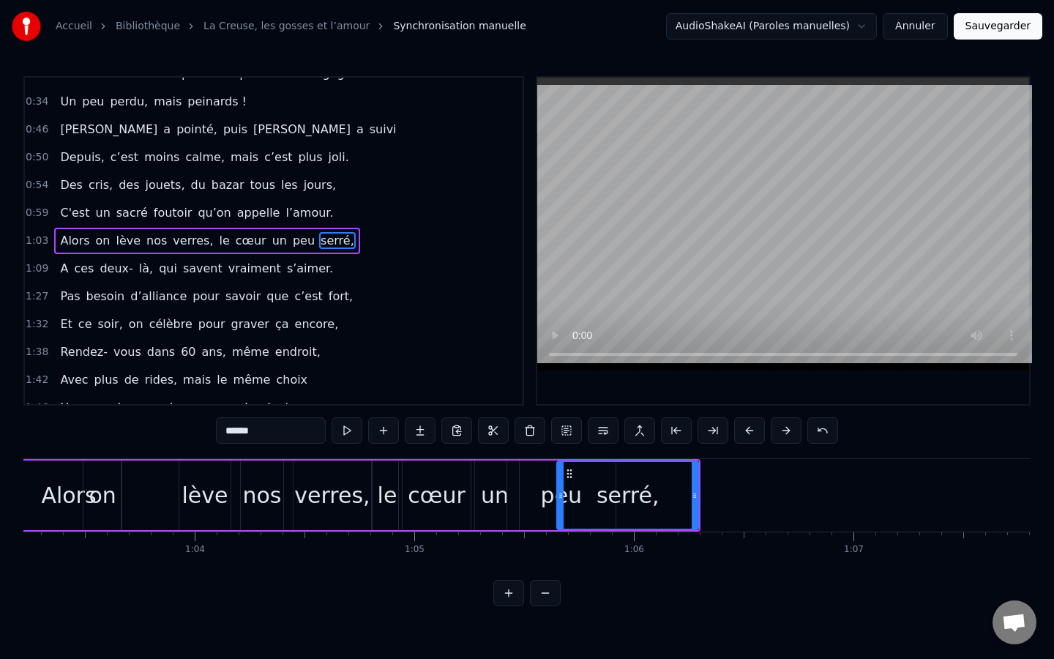
scroll to position [0, 13800]
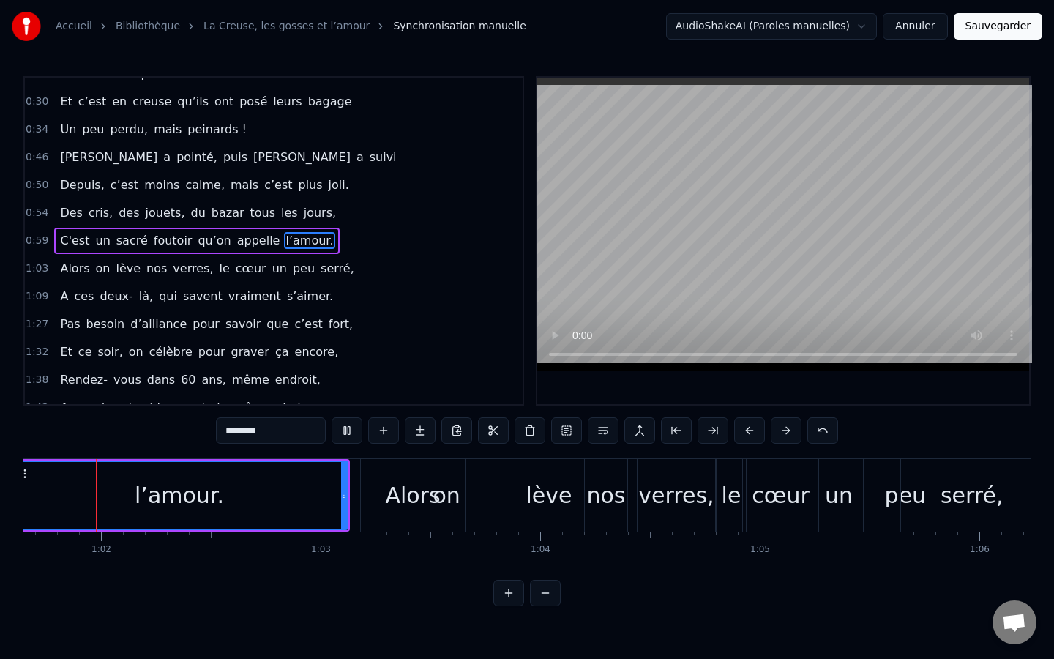
scroll to position [0, 13519]
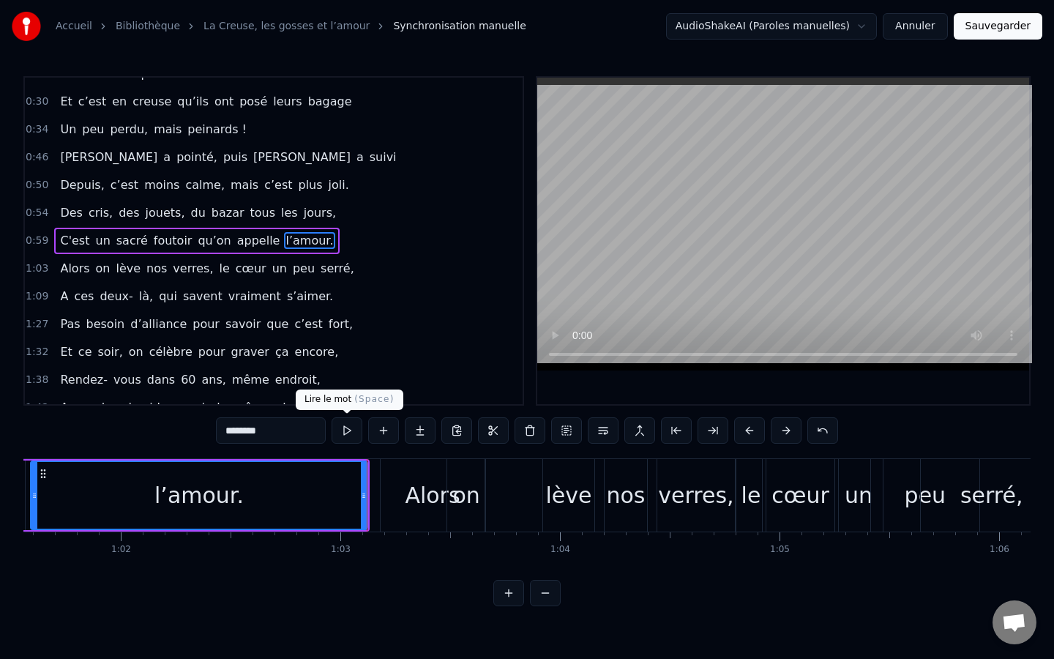
click at [358, 434] on button at bounding box center [347, 430] width 31 height 26
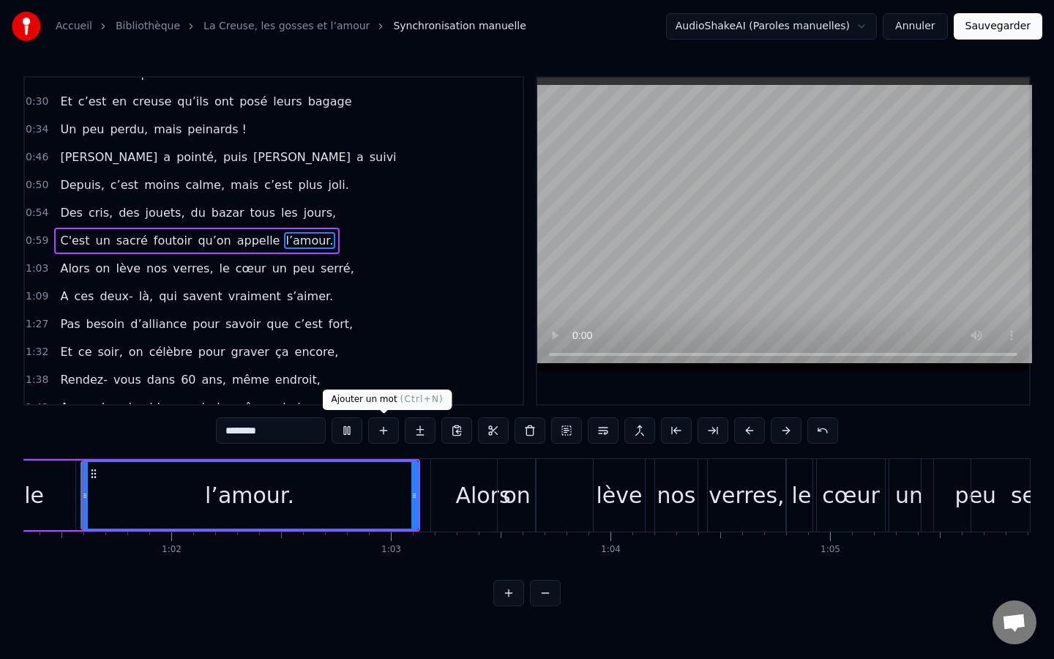
click at [376, 444] on div "********" at bounding box center [527, 431] width 622 height 29
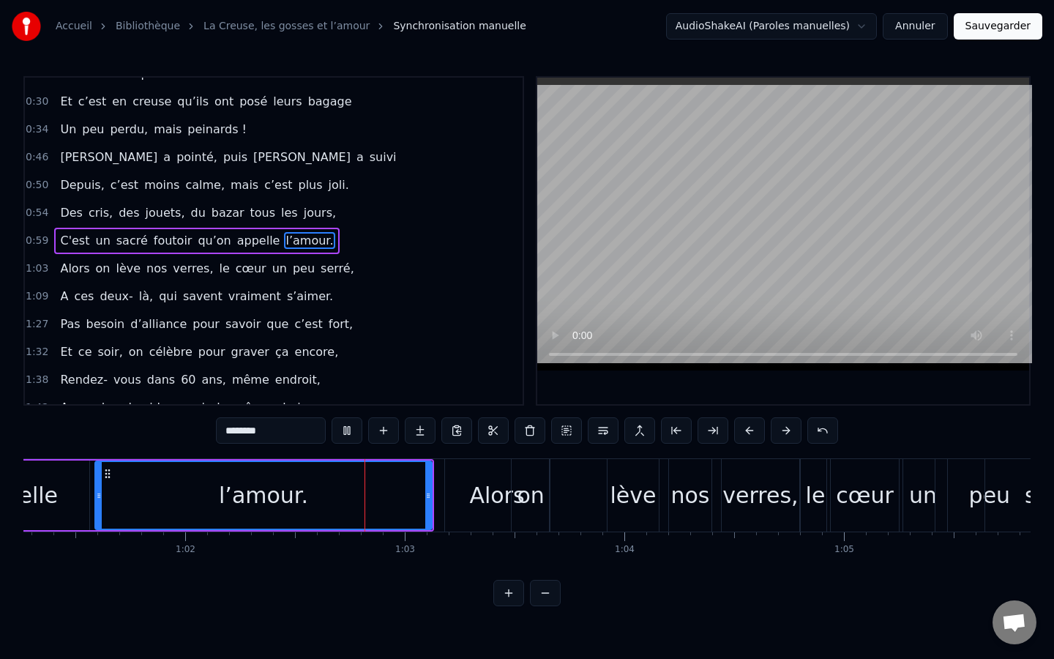
click at [466, 461] on div "Alors" at bounding box center [497, 495] width 104 height 72
type input "*****"
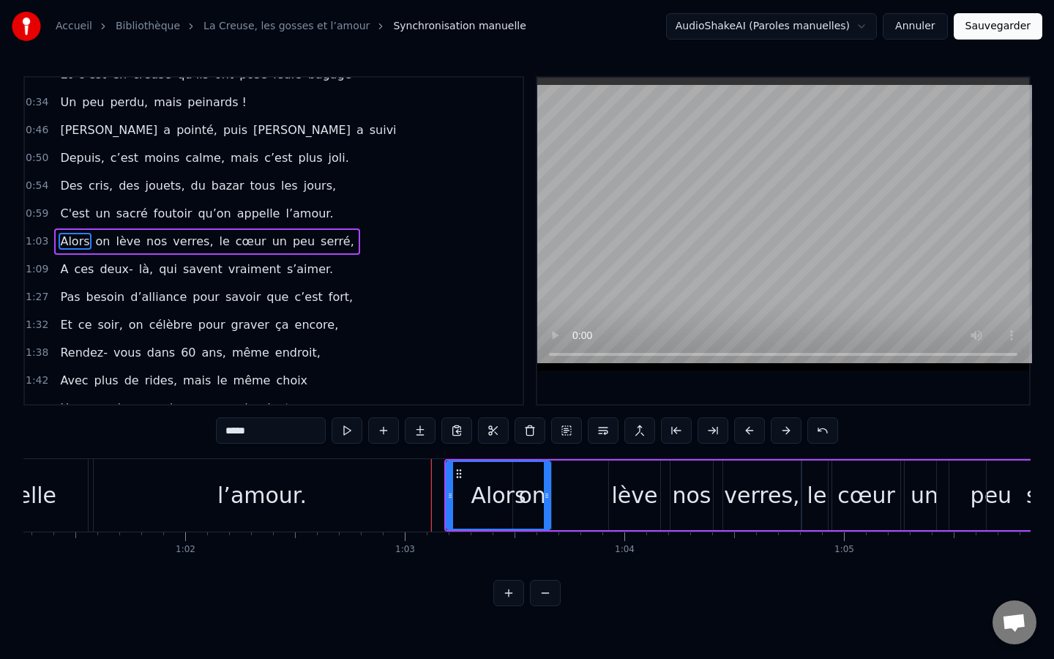
scroll to position [212, 0]
click at [458, 454] on div "0:04 [PERSON_NAME], ça fait maintenant 11 ans, 0:07 Que vous vous aimez, beauco…" at bounding box center [526, 341] width 1007 height 530
click at [576, 501] on div "Alors on lève nos verres, le cœur un peu serré," at bounding box center [787, 495] width 686 height 72
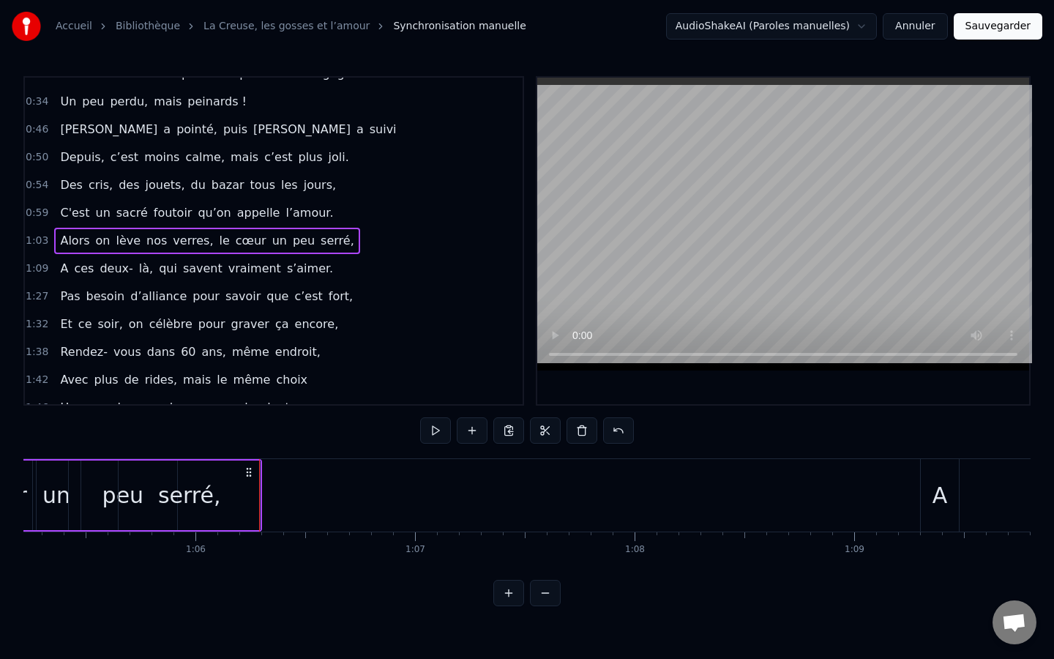
scroll to position [0, 14339]
click at [236, 499] on div "serré," at bounding box center [172, 495] width 141 height 70
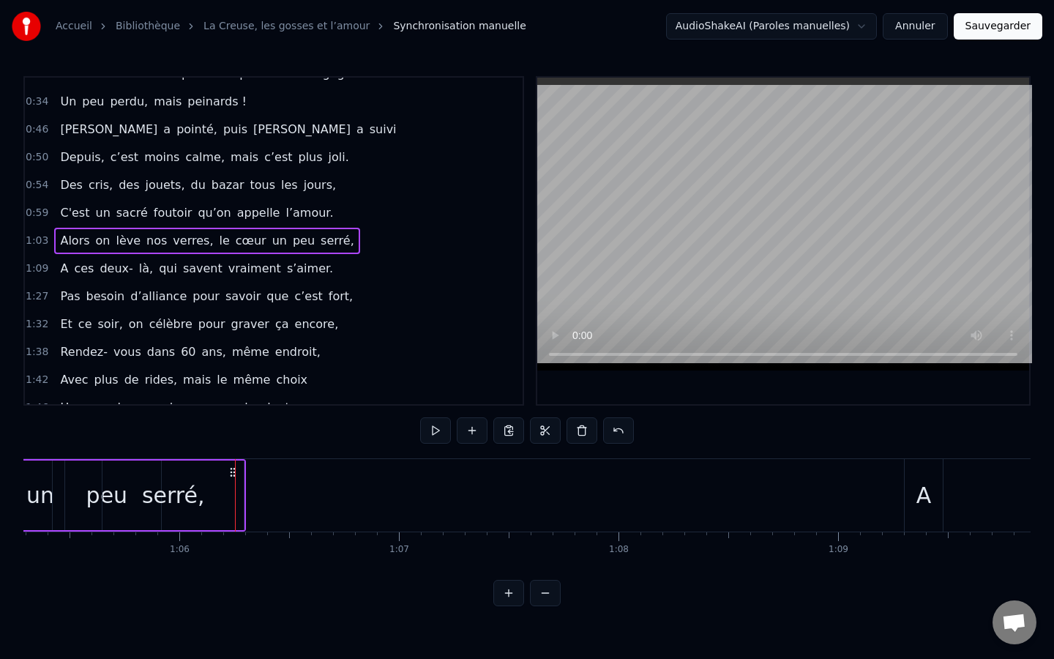
click at [239, 499] on div "serré," at bounding box center [172, 495] width 141 height 70
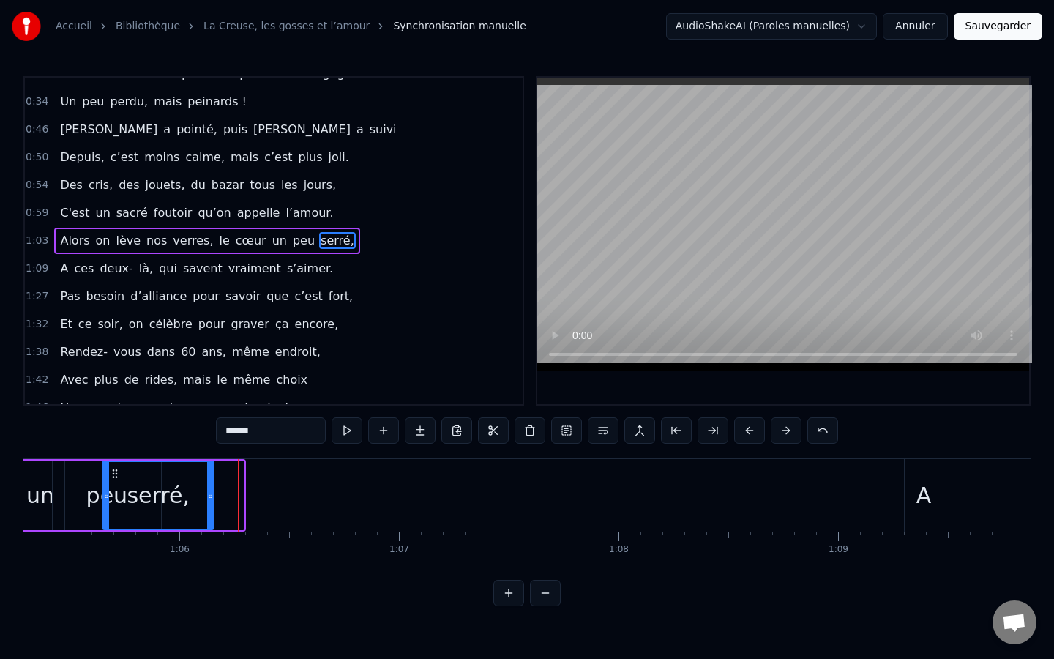
drag, startPoint x: 239, startPoint y: 499, endPoint x: 209, endPoint y: 501, distance: 30.1
click at [209, 501] on icon at bounding box center [210, 496] width 6 height 12
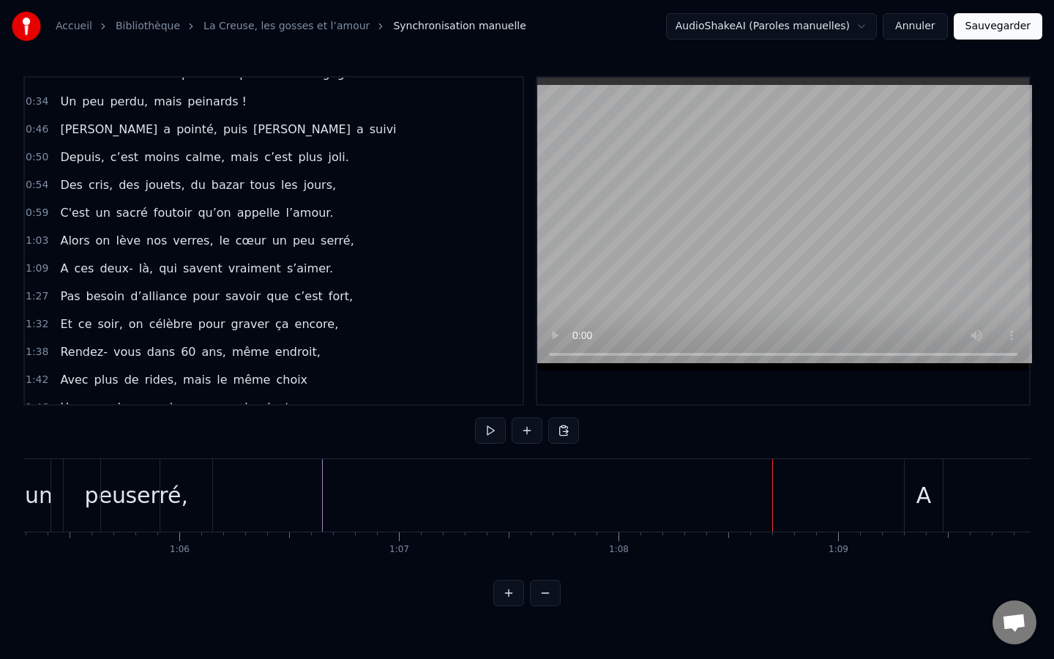
click at [909, 485] on div "A" at bounding box center [924, 495] width 38 height 72
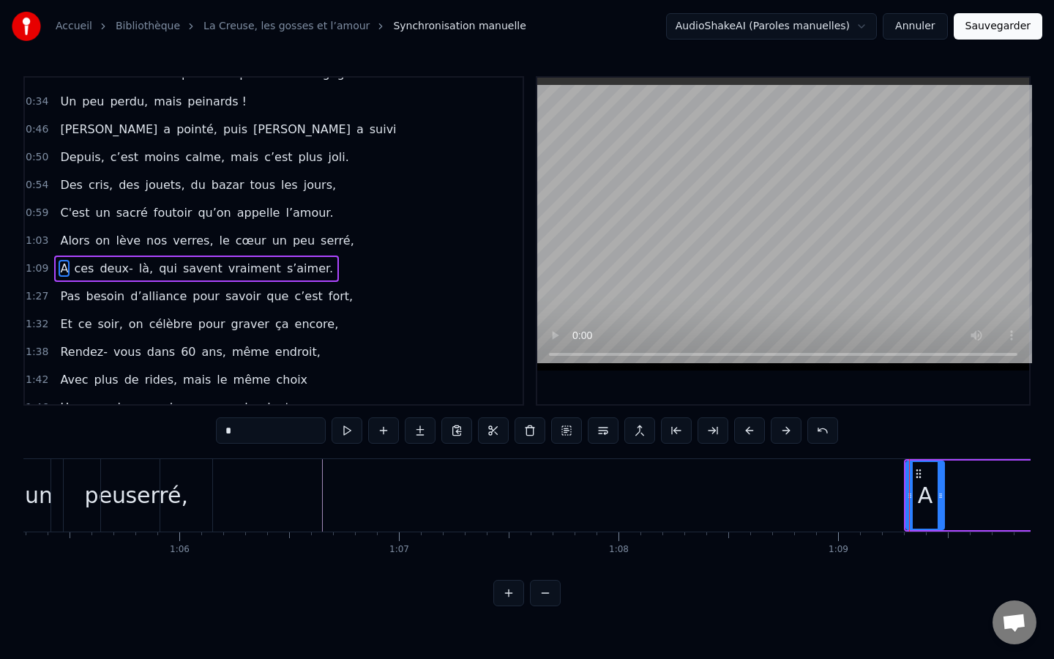
scroll to position [240, 0]
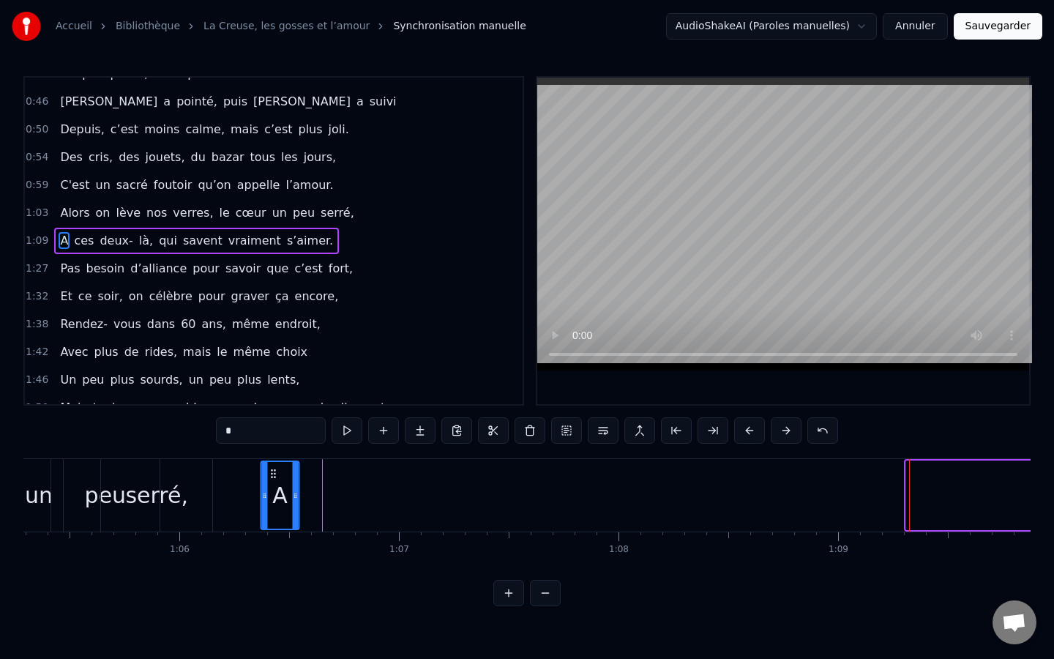
drag, startPoint x: 919, startPoint y: 474, endPoint x: 274, endPoint y: 472, distance: 645.0
click at [274, 472] on icon at bounding box center [273, 474] width 12 height 12
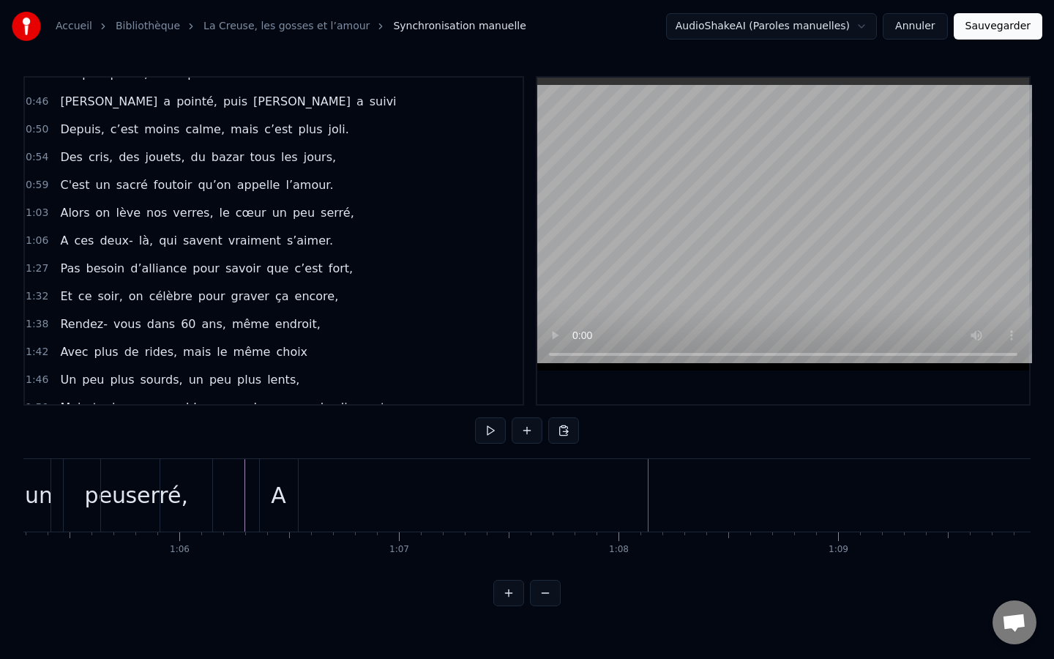
click at [267, 471] on div "A" at bounding box center [279, 495] width 38 height 72
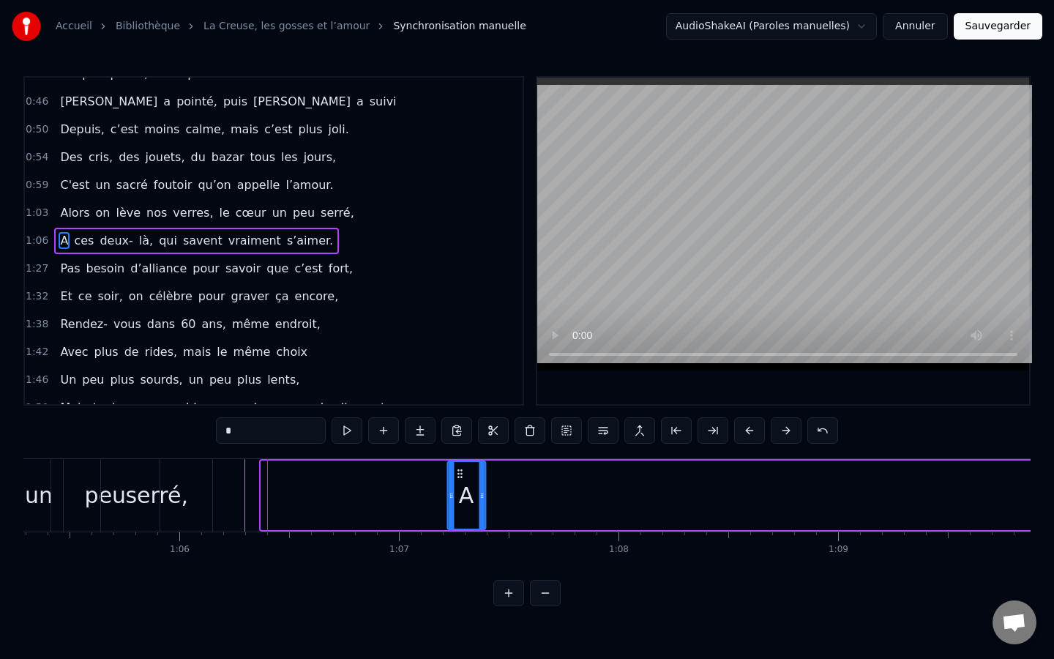
drag, startPoint x: 270, startPoint y: 470, endPoint x: 457, endPoint y: 474, distance: 186.7
click at [457, 474] on icon at bounding box center [460, 474] width 12 height 12
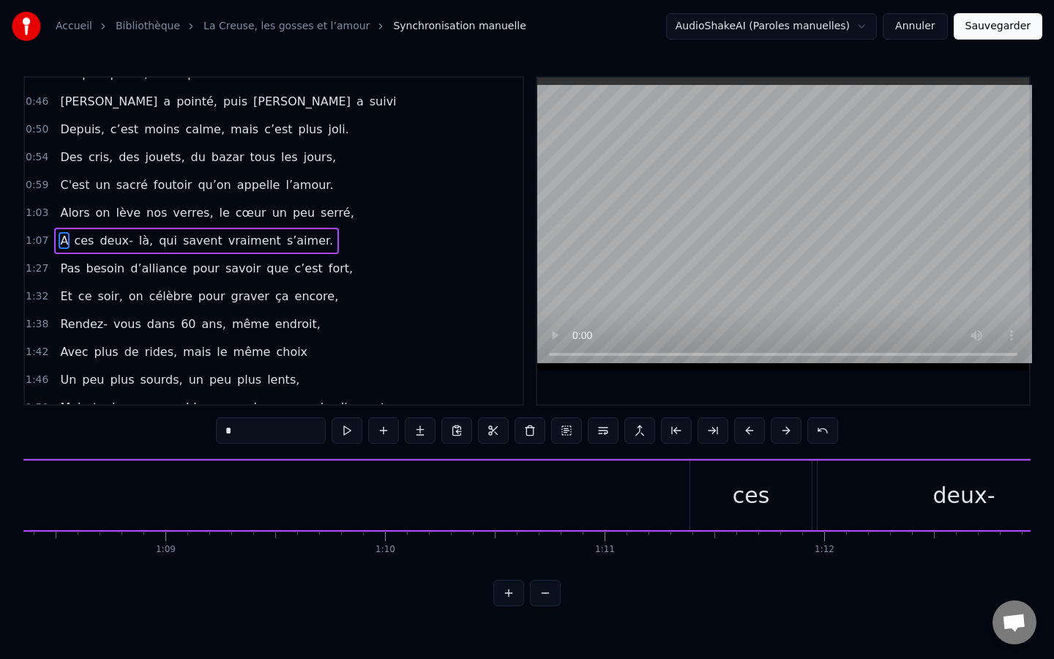
scroll to position [0, 15036]
click at [679, 490] on div "ces" at bounding box center [727, 495] width 122 height 70
type input "***"
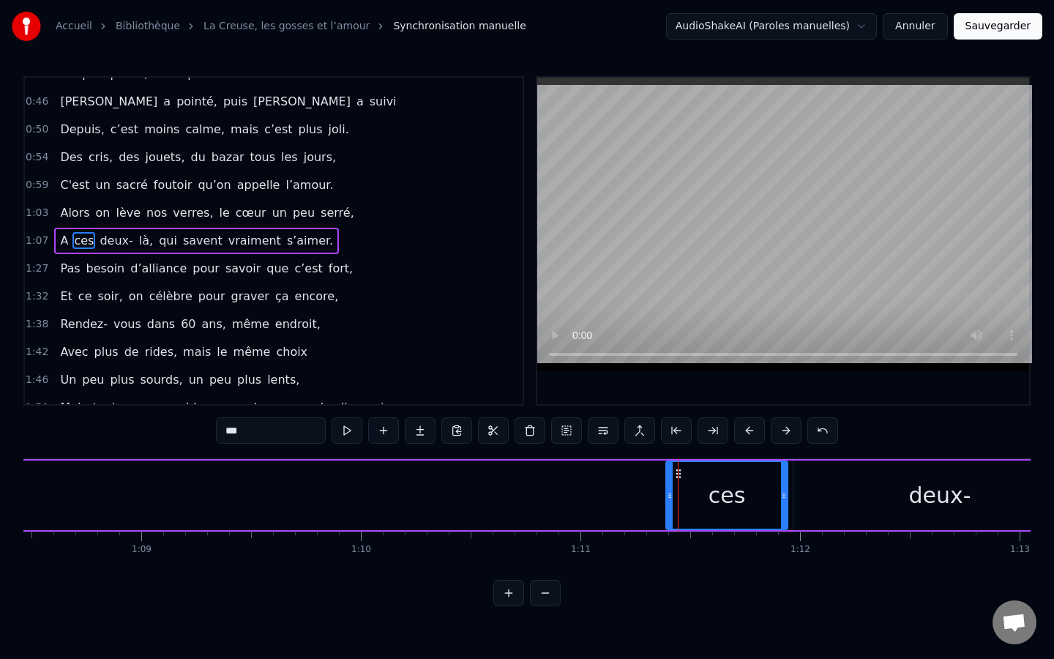
click at [687, 471] on div "ces" at bounding box center [727, 495] width 120 height 67
click at [686, 471] on div "ces" at bounding box center [727, 495] width 120 height 67
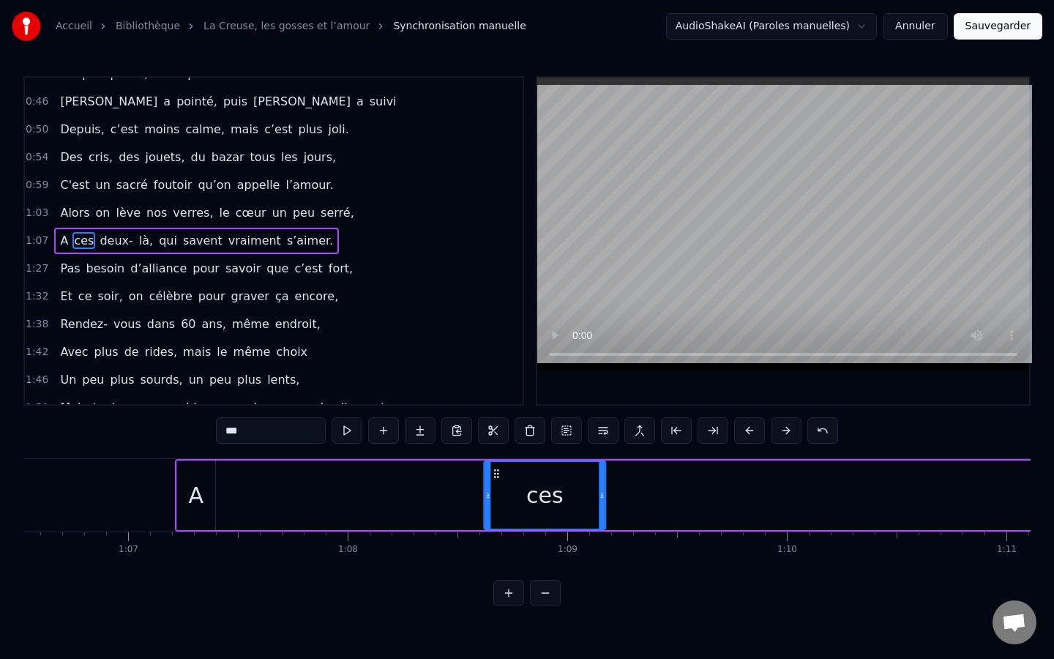
scroll to position [0, 14580]
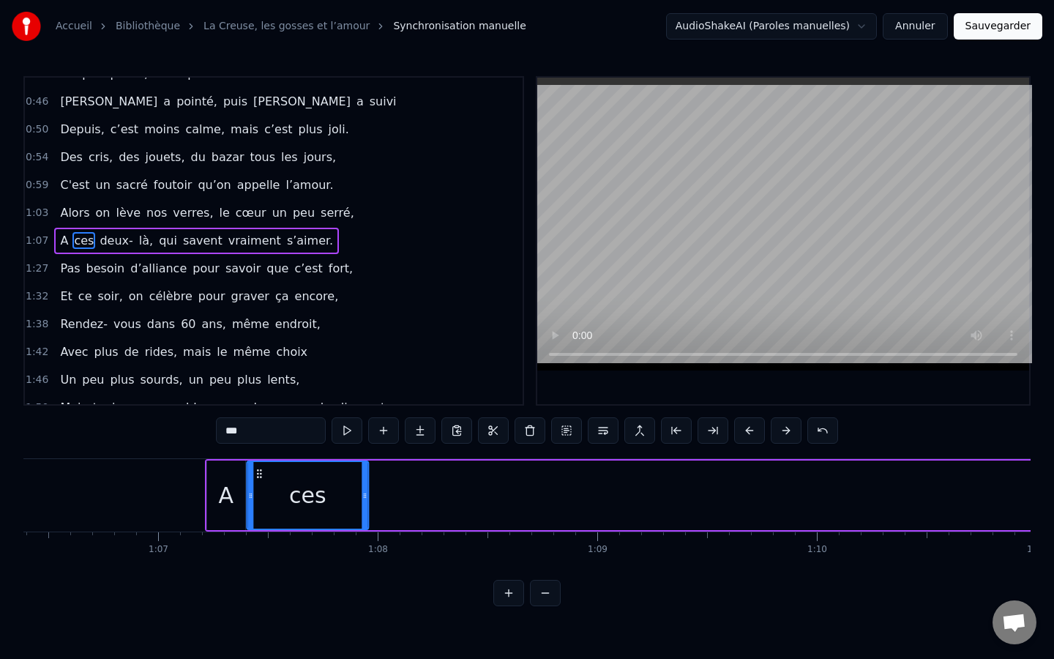
drag, startPoint x: 679, startPoint y: 474, endPoint x: 260, endPoint y: 526, distance: 422.7
click at [260, 526] on div "ces" at bounding box center [307, 495] width 120 height 67
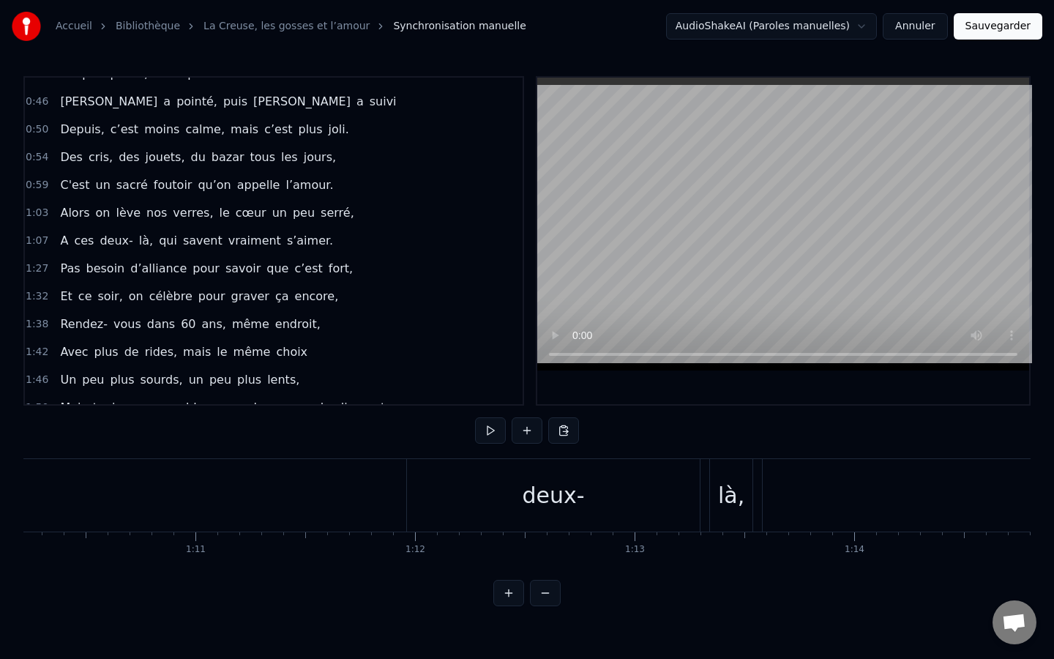
scroll to position [0, 15462]
click at [391, 491] on div "deux-" at bounding box center [513, 495] width 293 height 72
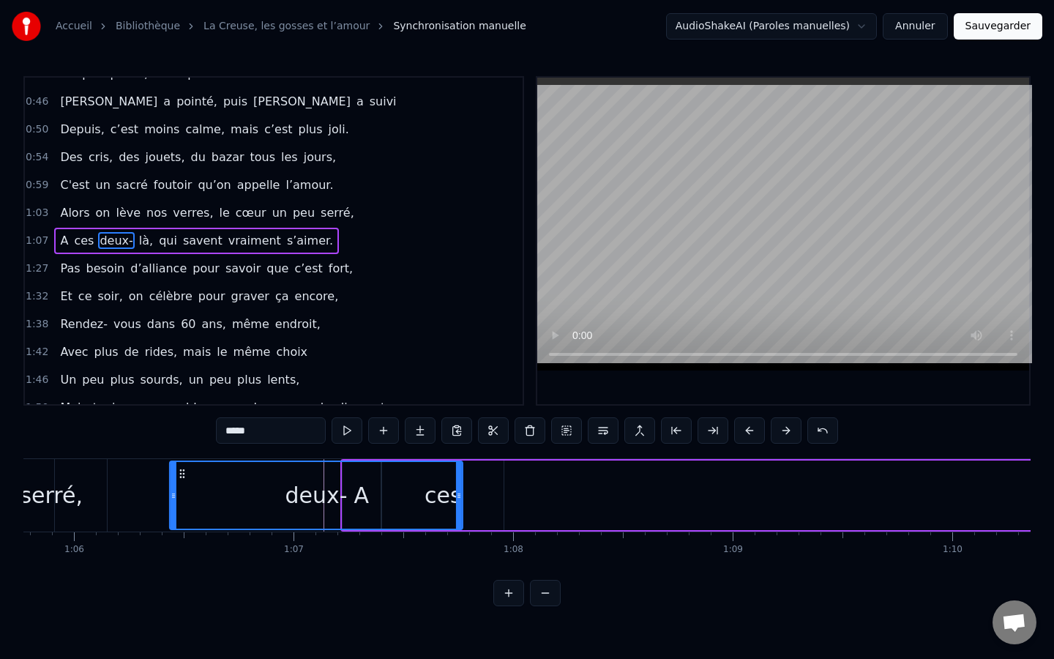
scroll to position [0, 14440]
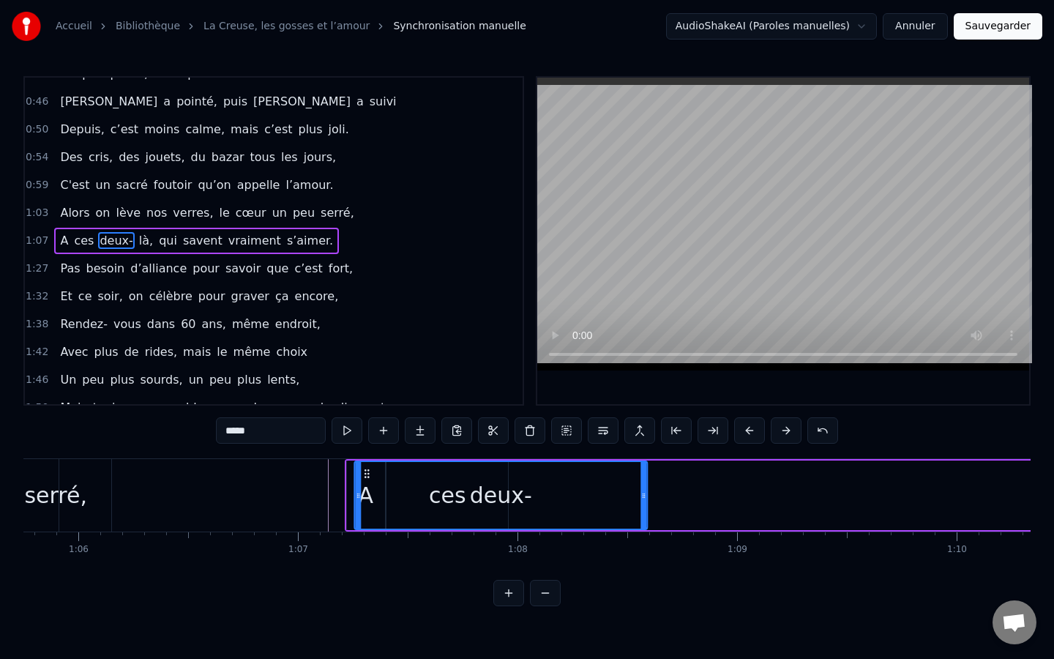
drag, startPoint x: 382, startPoint y: 477, endPoint x: 369, endPoint y: 459, distance: 22.0
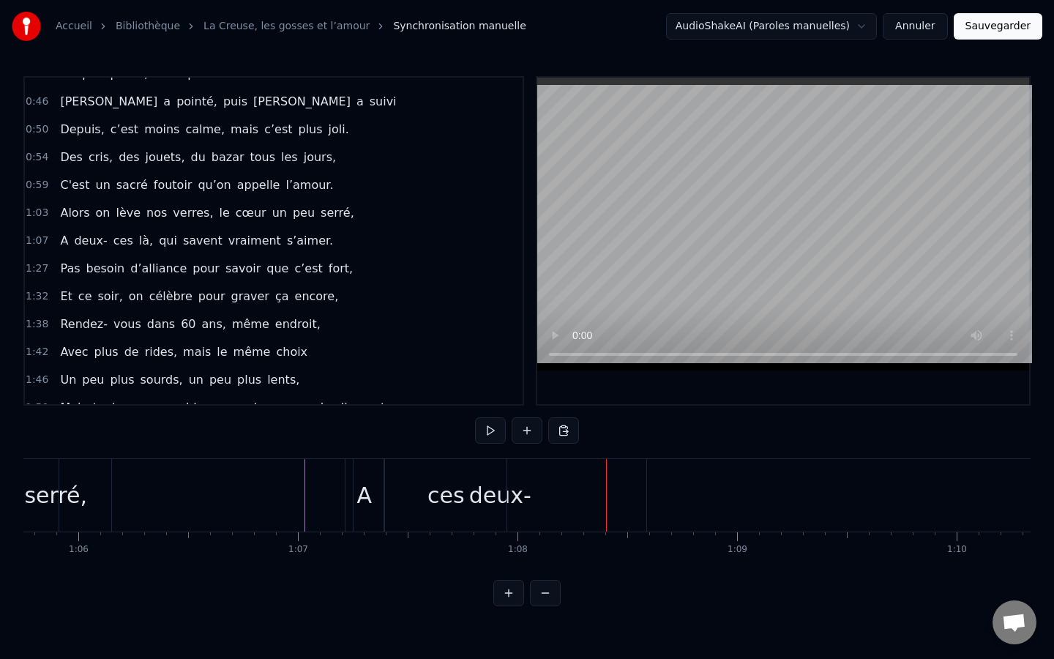
click at [466, 490] on div "ces" at bounding box center [446, 495] width 122 height 72
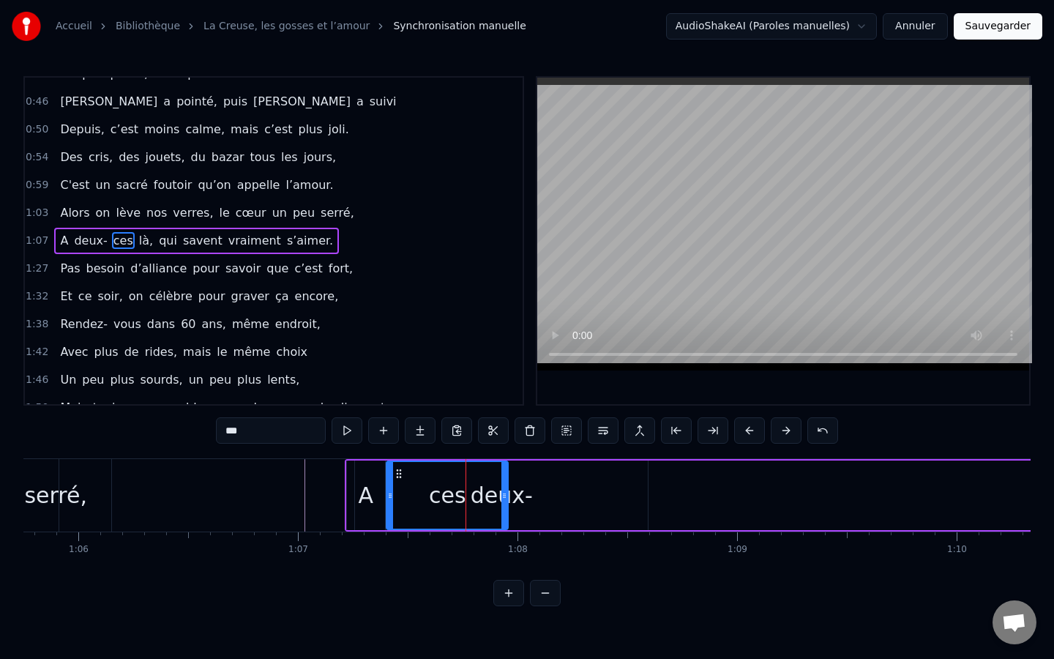
click at [592, 524] on div "deux-" at bounding box center [501, 495] width 293 height 70
type input "*****"
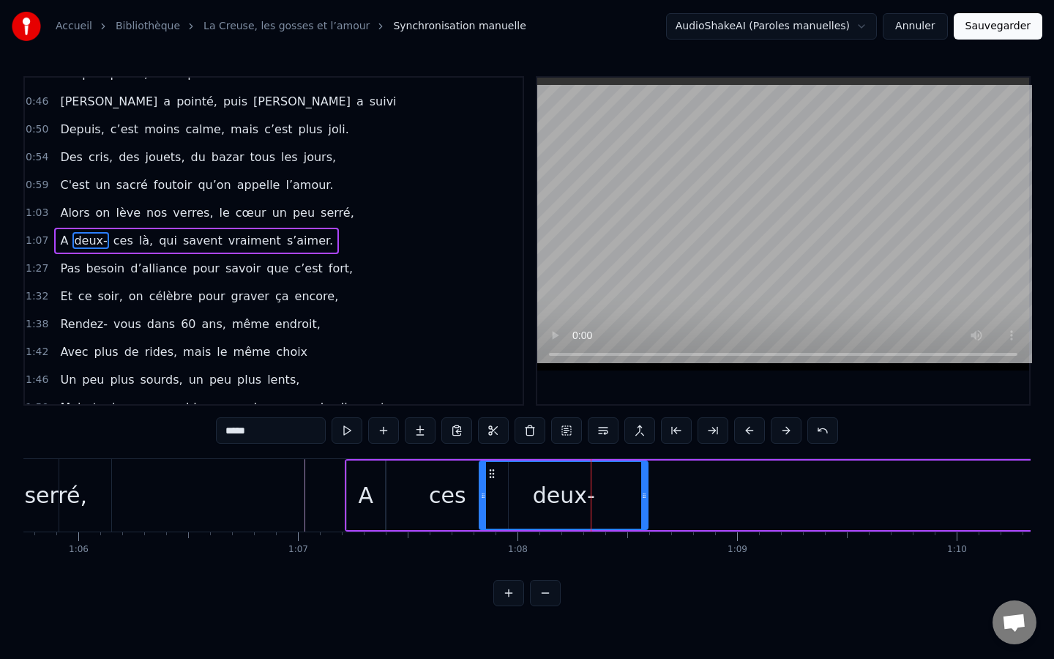
drag, startPoint x: 357, startPoint y: 503, endPoint x: 481, endPoint y: 496, distance: 124.7
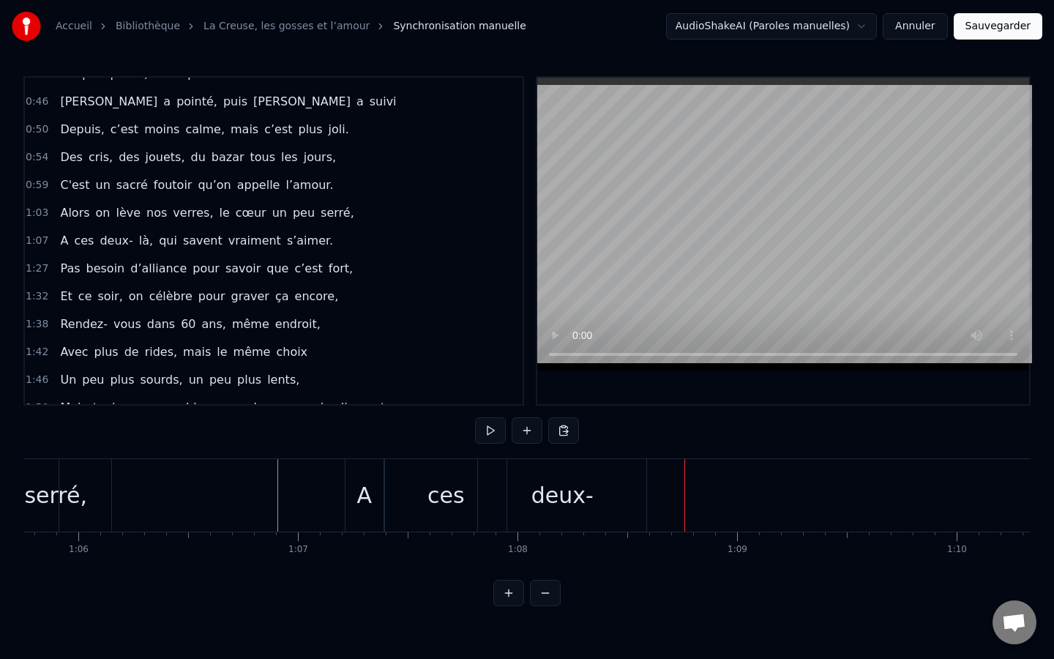
click at [568, 477] on div "deux-" at bounding box center [562, 495] width 168 height 72
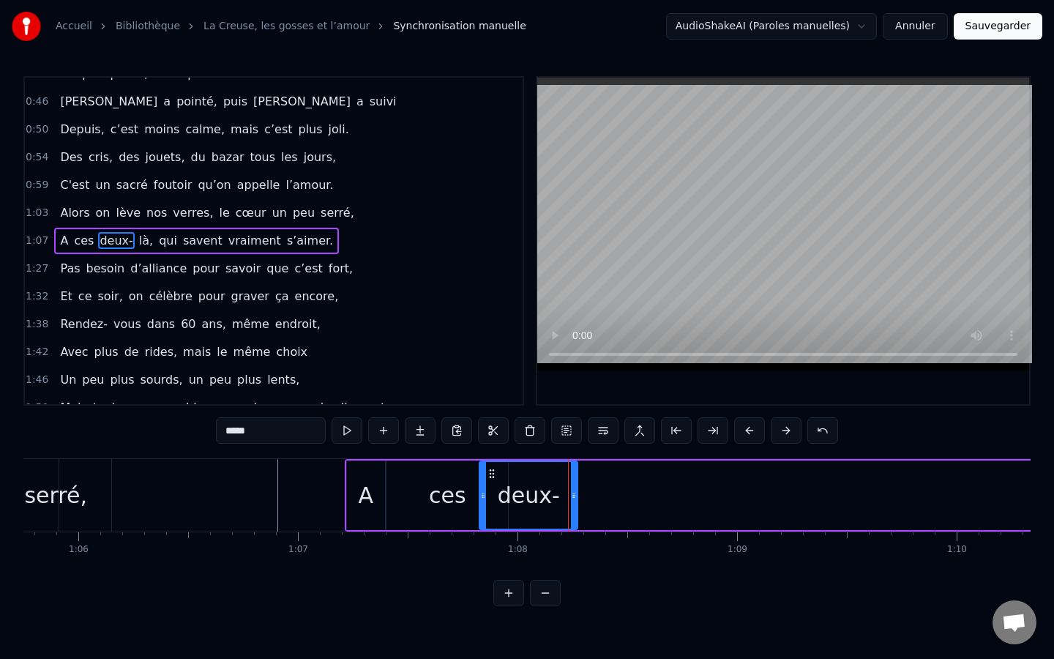
drag, startPoint x: 645, startPoint y: 501, endPoint x: 575, endPoint y: 512, distance: 71.2
click at [575, 512] on div at bounding box center [574, 495] width 6 height 67
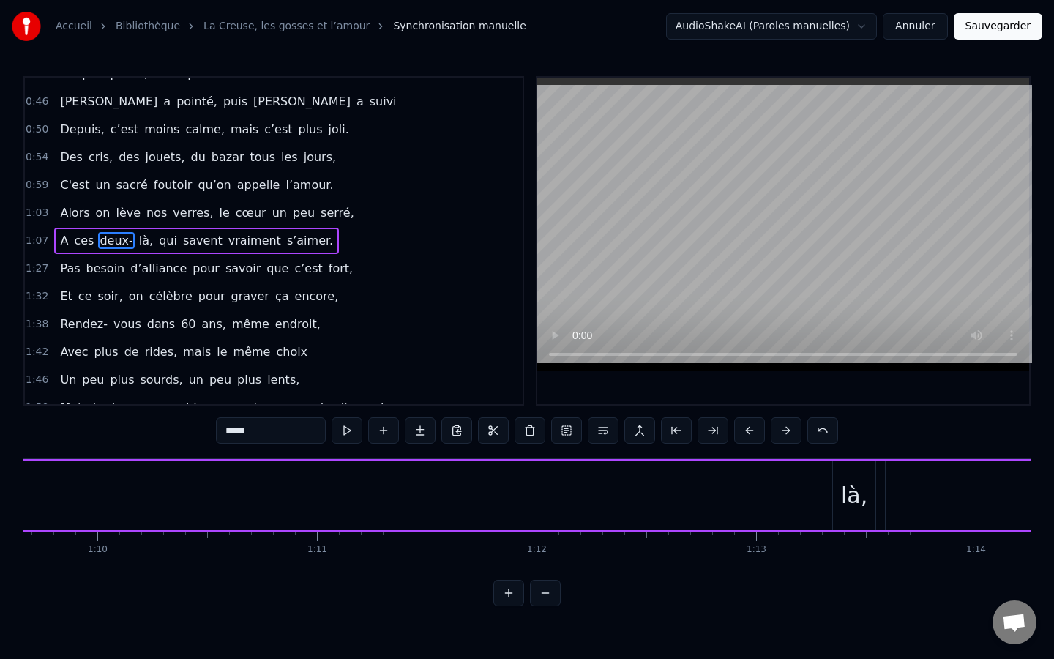
scroll to position [0, 15301]
click at [840, 471] on div "là," at bounding box center [853, 495] width 42 height 70
type input "***"
drag, startPoint x: 851, startPoint y: 471, endPoint x: 842, endPoint y: 471, distance: 9.5
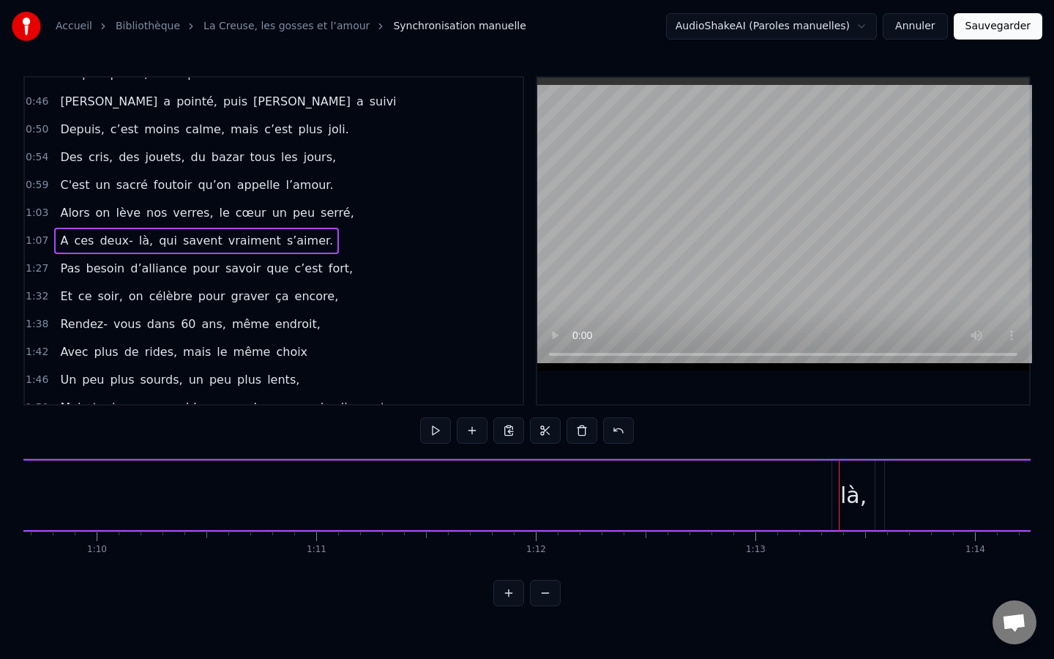
click at [846, 472] on div "là," at bounding box center [853, 495] width 42 height 70
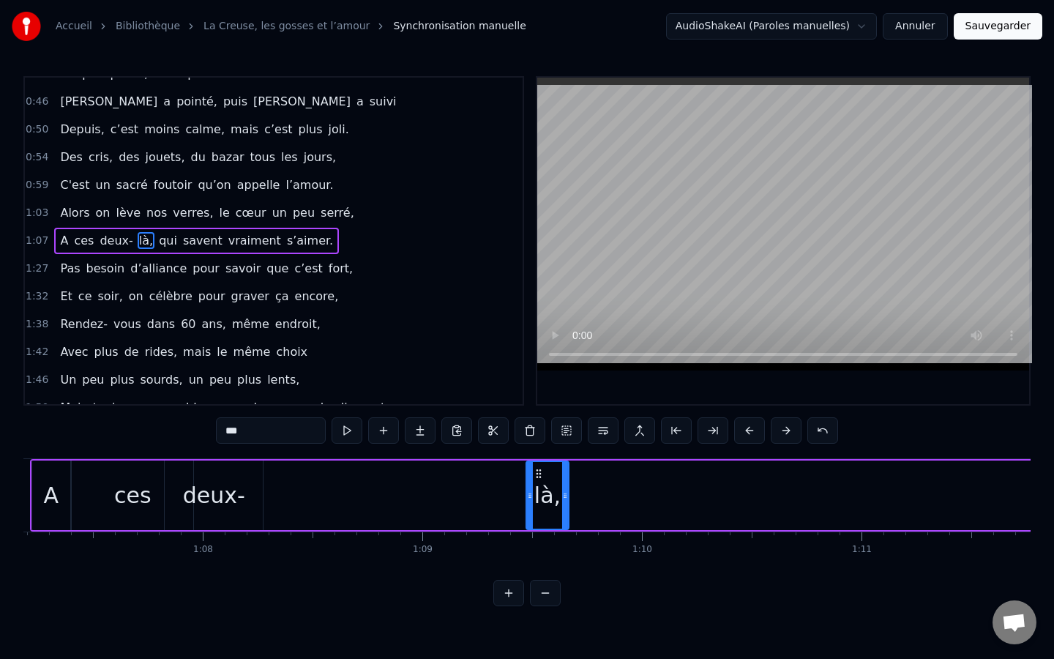
scroll to position [0, 14687]
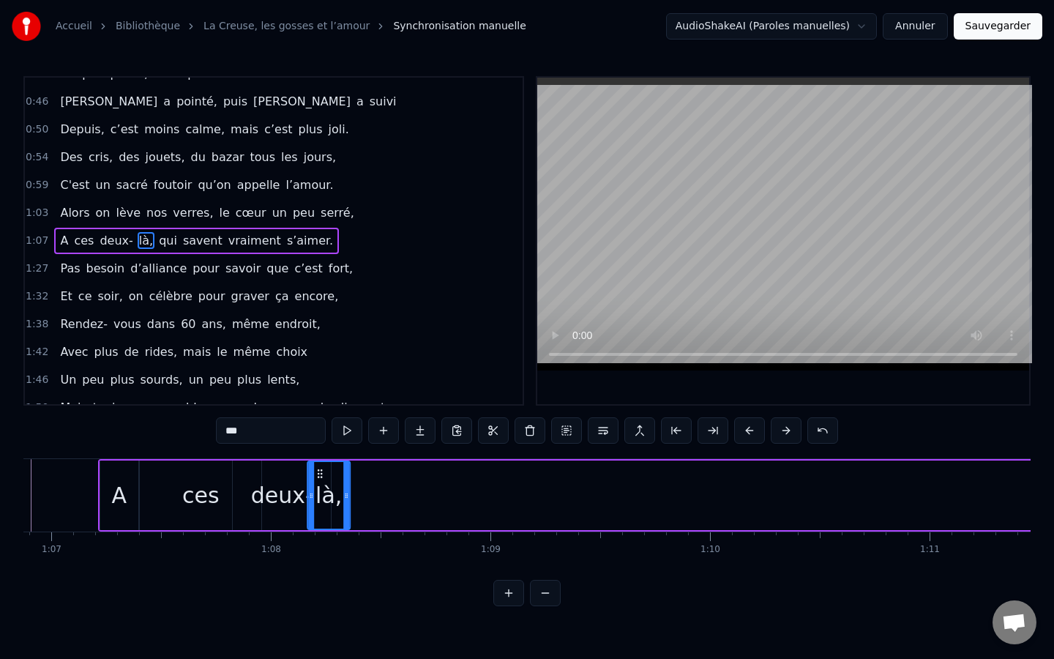
drag, startPoint x: 846, startPoint y: 472, endPoint x: 321, endPoint y: 552, distance: 530.9
click at [321, 552] on div "[PERSON_NAME], ça fait maintenant 11 ans, Que vous vous aimez, beaucoup, passio…" at bounding box center [526, 513] width 1007 height 110
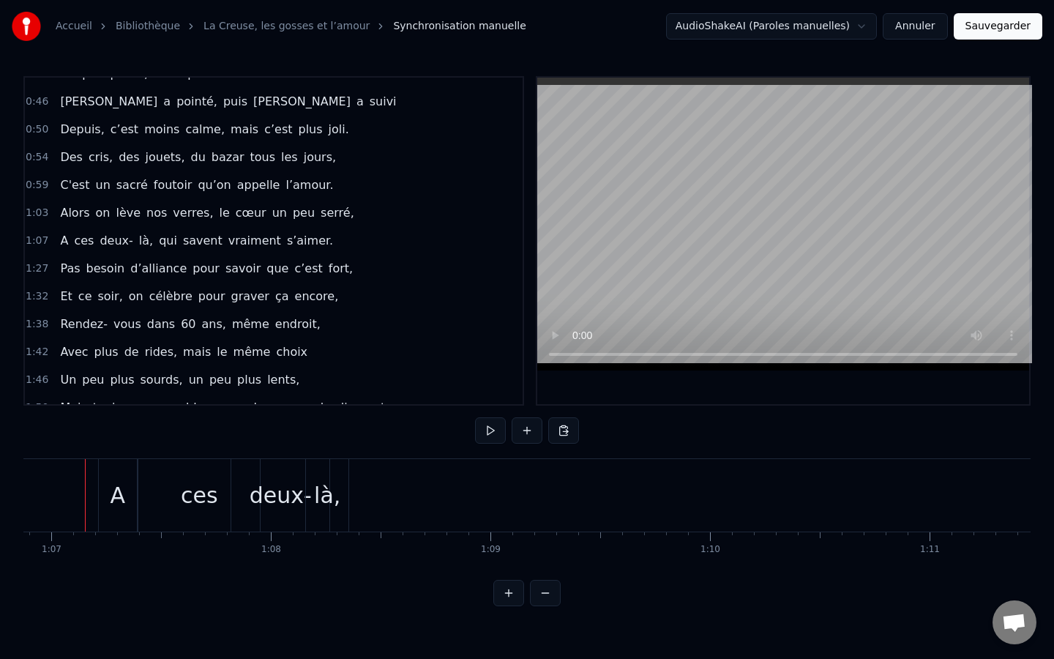
scroll to position [0, 14675]
click at [245, 518] on div "ces" at bounding box center [223, 495] width 122 height 72
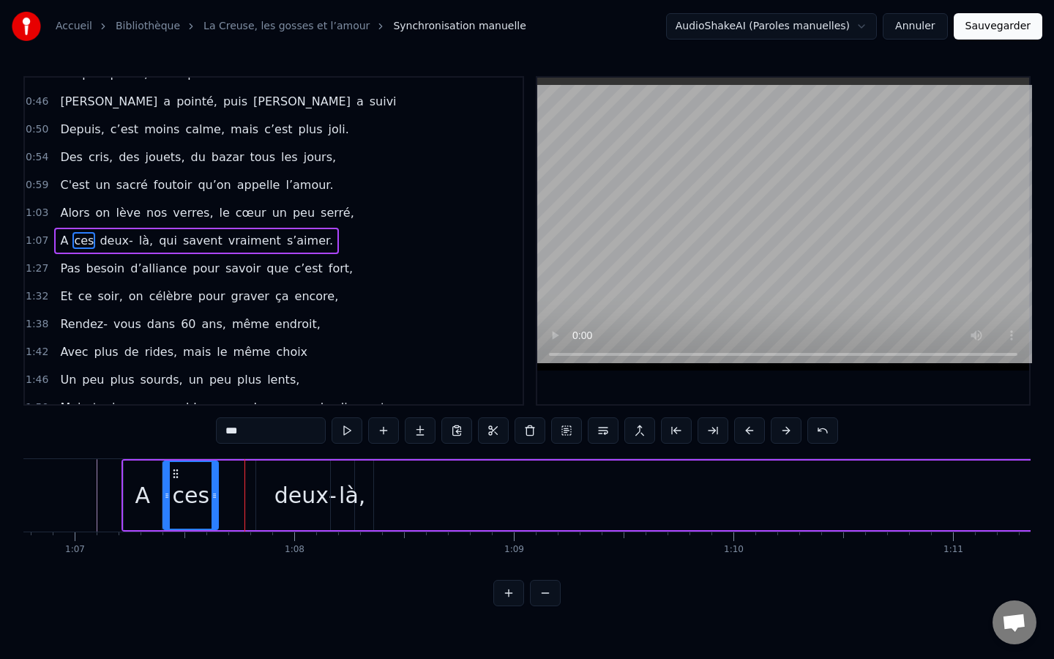
drag, startPoint x: 283, startPoint y: 493, endPoint x: 217, endPoint y: 498, distance: 66.8
click at [217, 498] on icon at bounding box center [215, 496] width 6 height 12
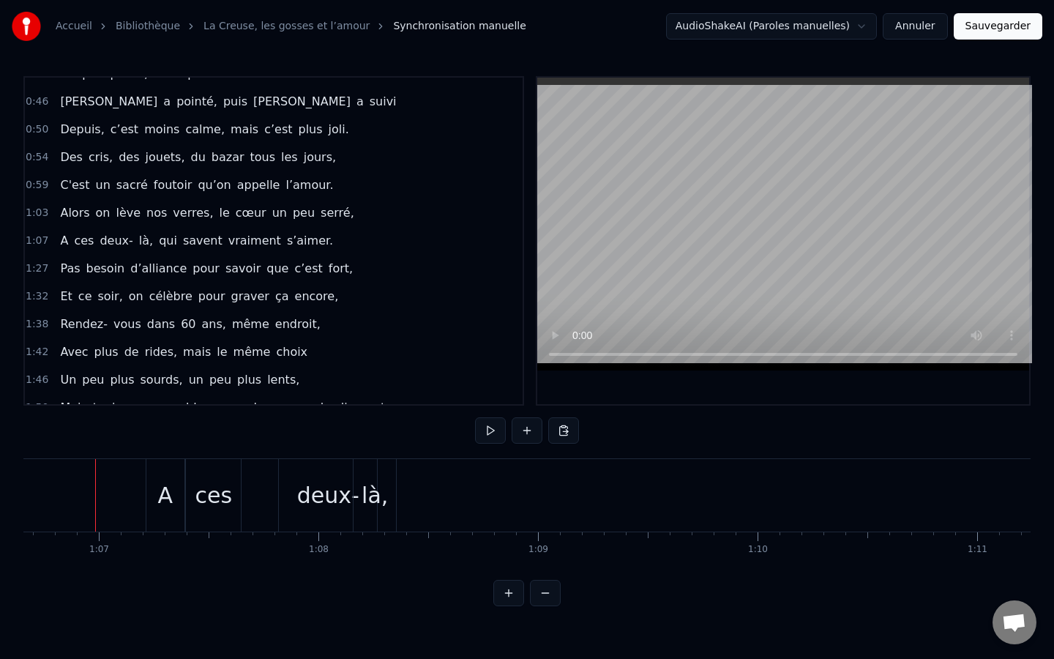
scroll to position [0, 14638]
click at [337, 509] on div "deux-" at bounding box center [330, 495] width 62 height 33
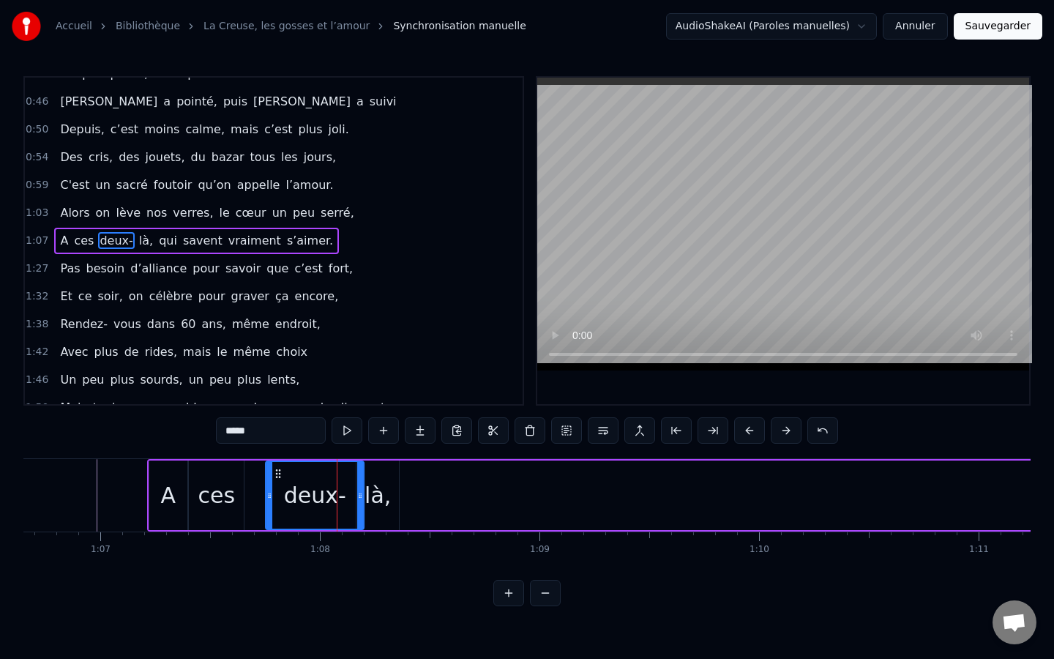
drag, startPoint x: 293, startPoint y: 471, endPoint x: 277, endPoint y: 479, distance: 17.0
click at [277, 479] on icon at bounding box center [278, 474] width 12 height 12
click at [397, 483] on div "là," at bounding box center [378, 495] width 42 height 70
type input "***"
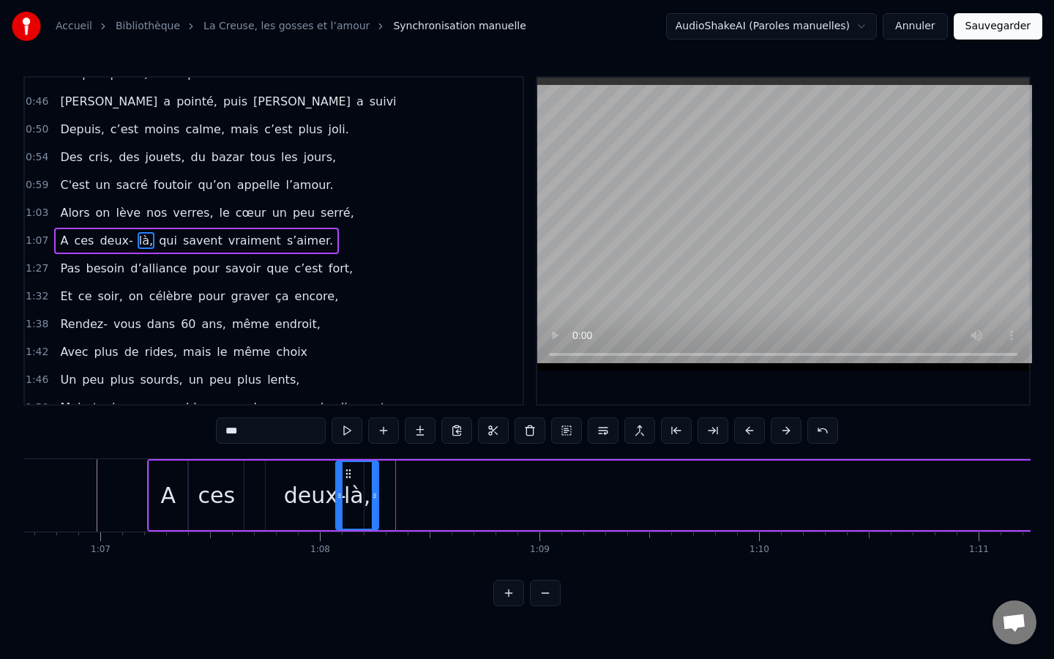
drag, startPoint x: 369, startPoint y: 475, endPoint x: 348, endPoint y: 480, distance: 21.1
click at [348, 480] on div "là," at bounding box center [357, 495] width 41 height 67
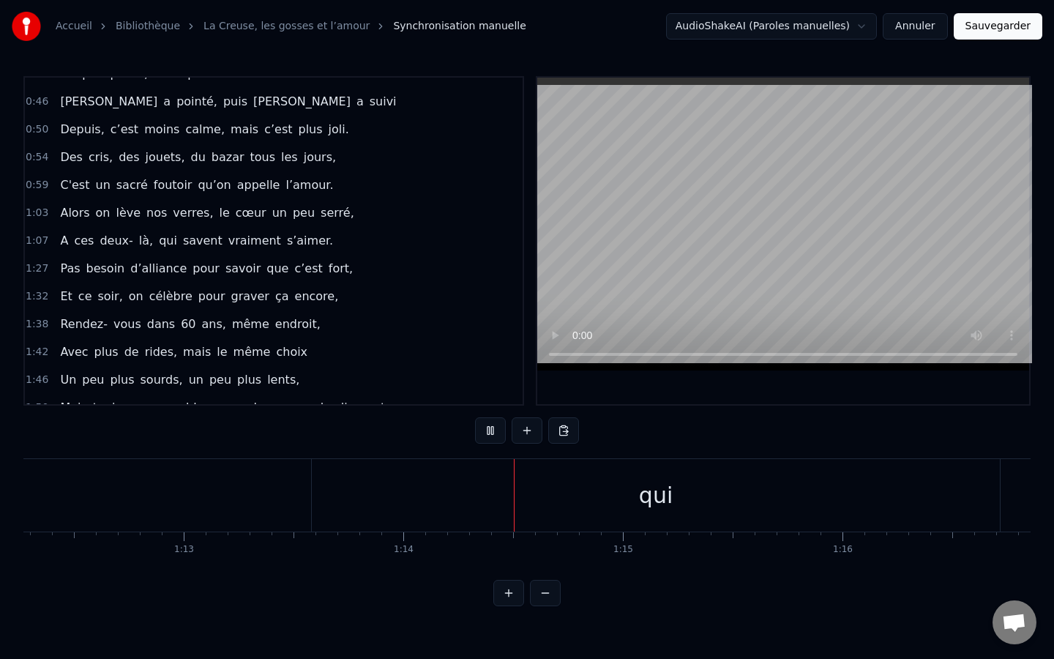
click at [122, 513] on div "A ces deux- là, qui savent vraiment s’aimer." at bounding box center [861, 495] width 3896 height 72
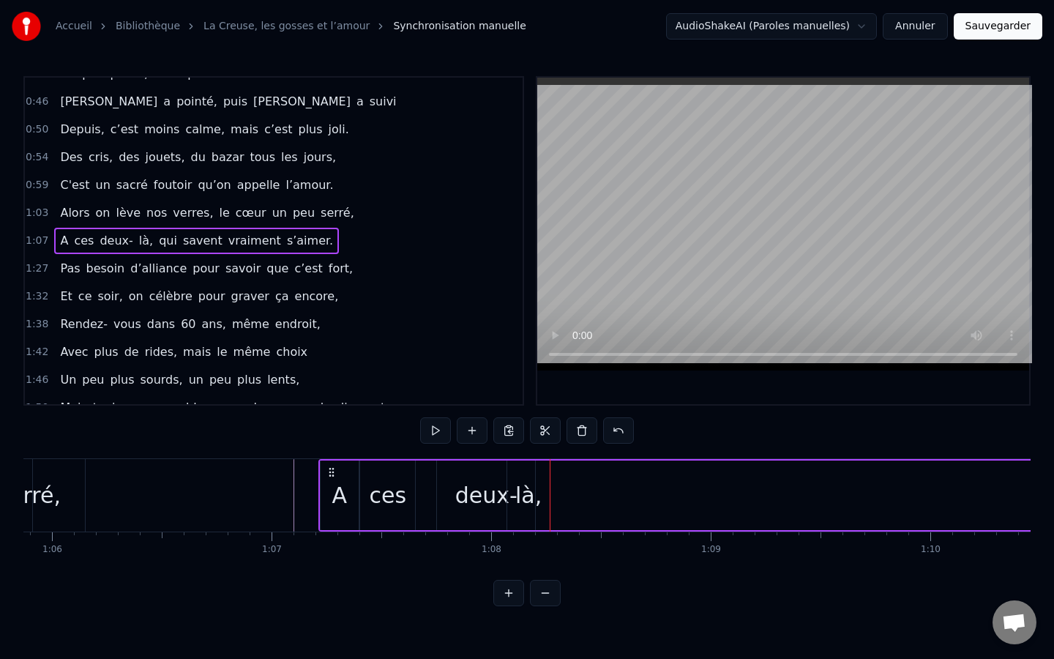
scroll to position [0, 14426]
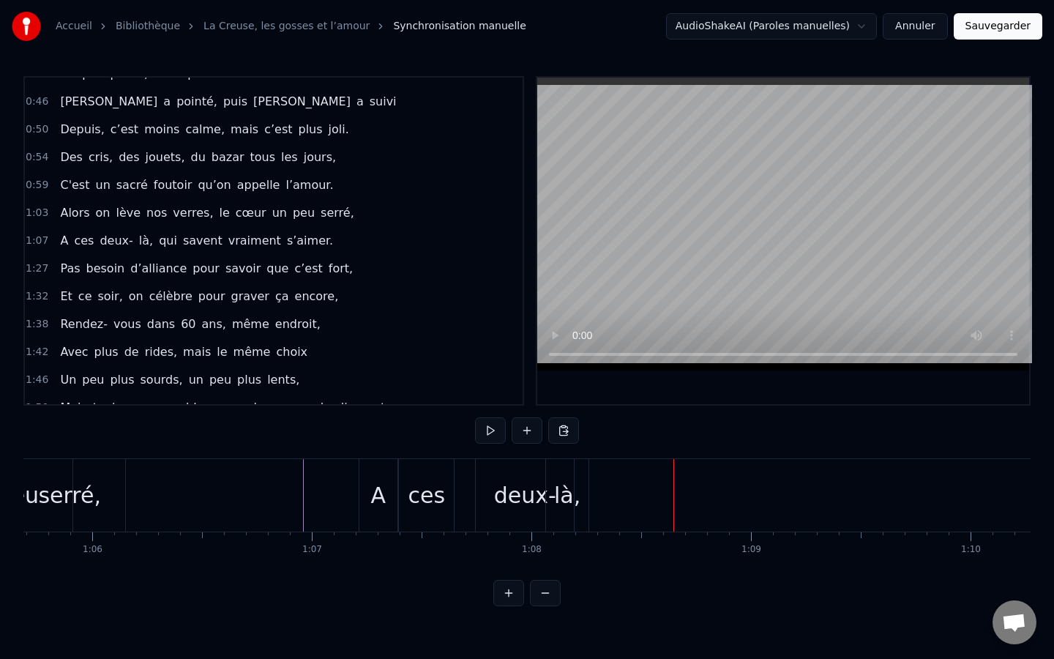
click at [529, 471] on div "deux-" at bounding box center [525, 495] width 98 height 72
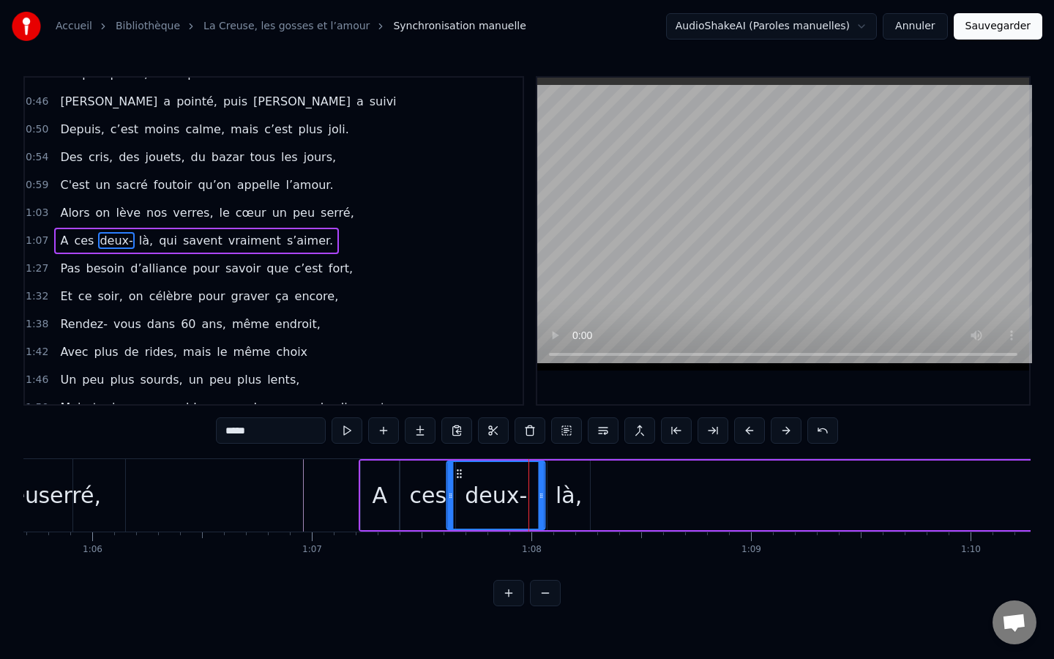
drag, startPoint x: 488, startPoint y: 473, endPoint x: 458, endPoint y: 473, distance: 30.0
click at [458, 473] on circle at bounding box center [458, 473] width 1 height 1
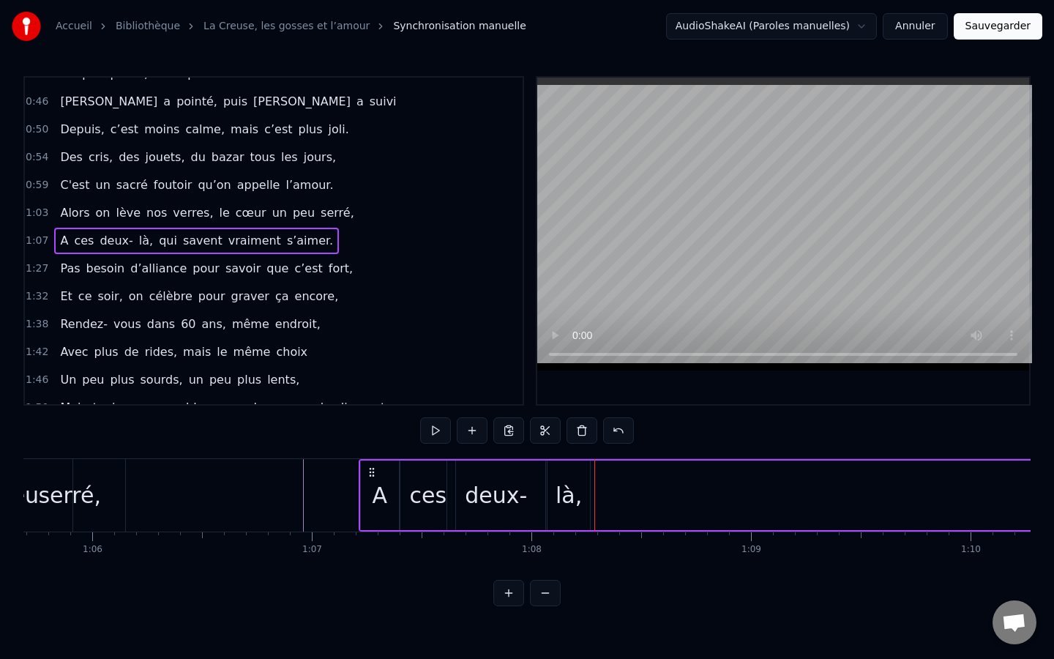
click at [574, 477] on div "là," at bounding box center [569, 495] width 42 height 70
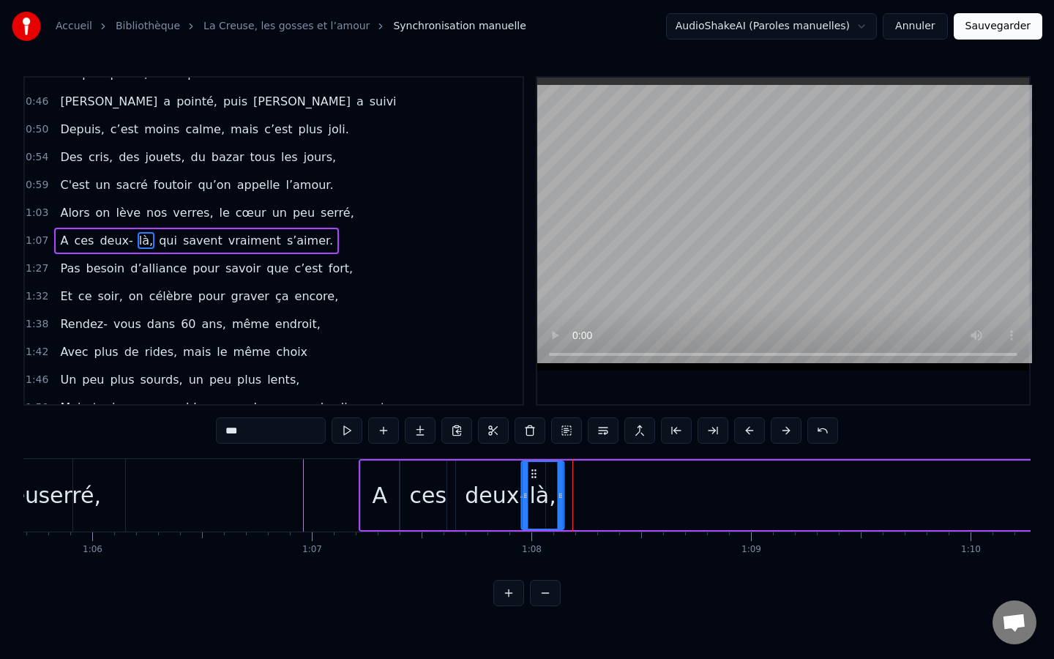
drag, startPoint x: 564, startPoint y: 474, endPoint x: 538, endPoint y: 474, distance: 25.6
click at [538, 474] on icon at bounding box center [535, 474] width 12 height 12
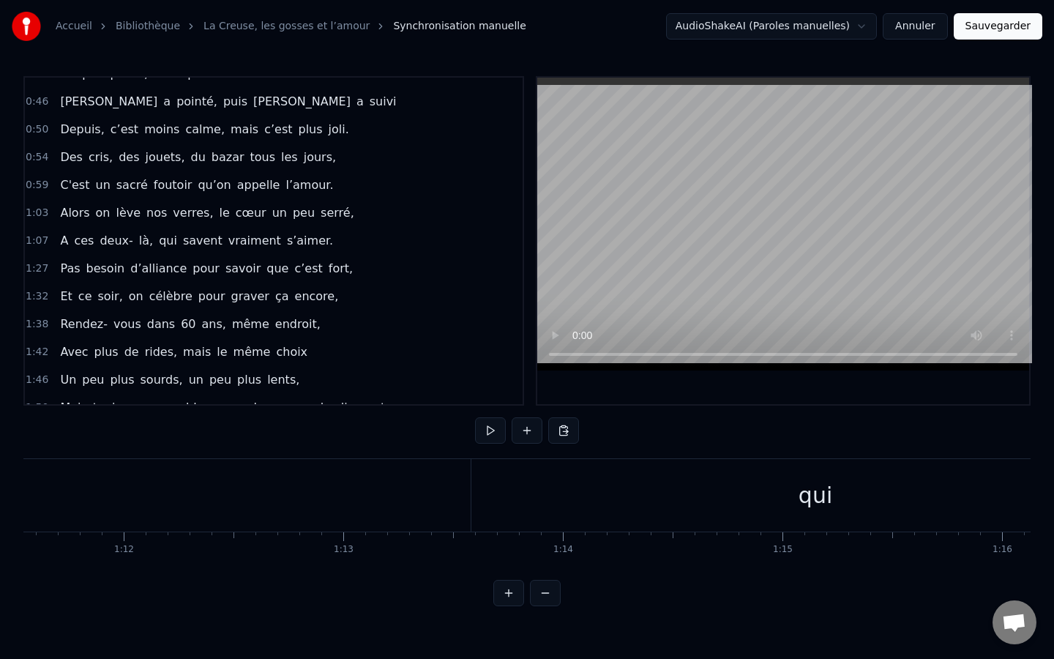
scroll to position [0, 15715]
click at [749, 485] on div "qui" at bounding box center [813, 495] width 688 height 72
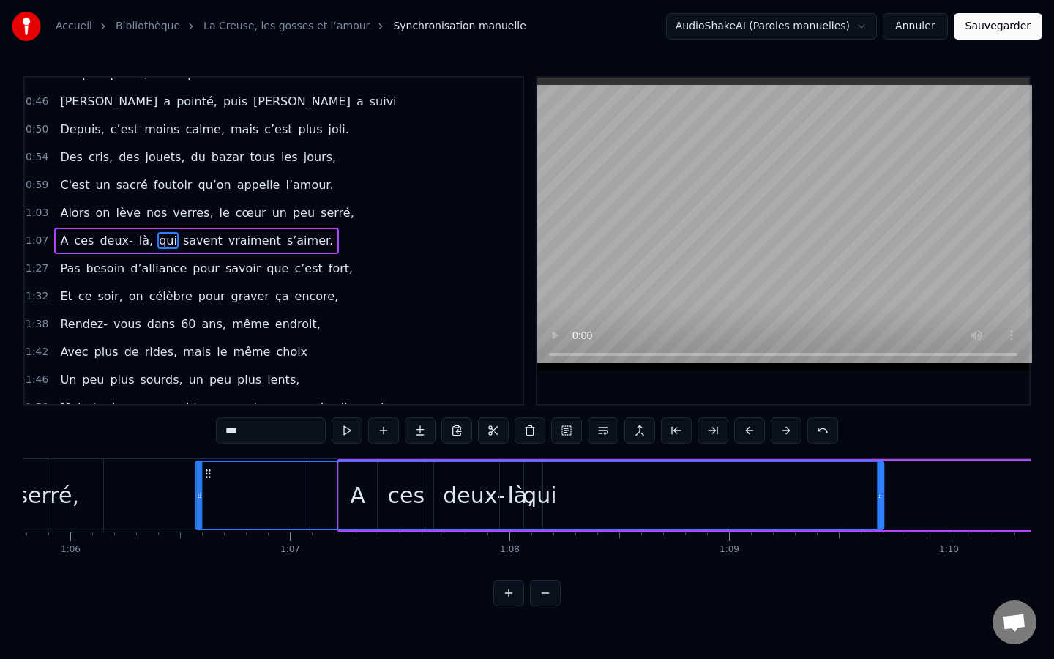
scroll to position [0, 14435]
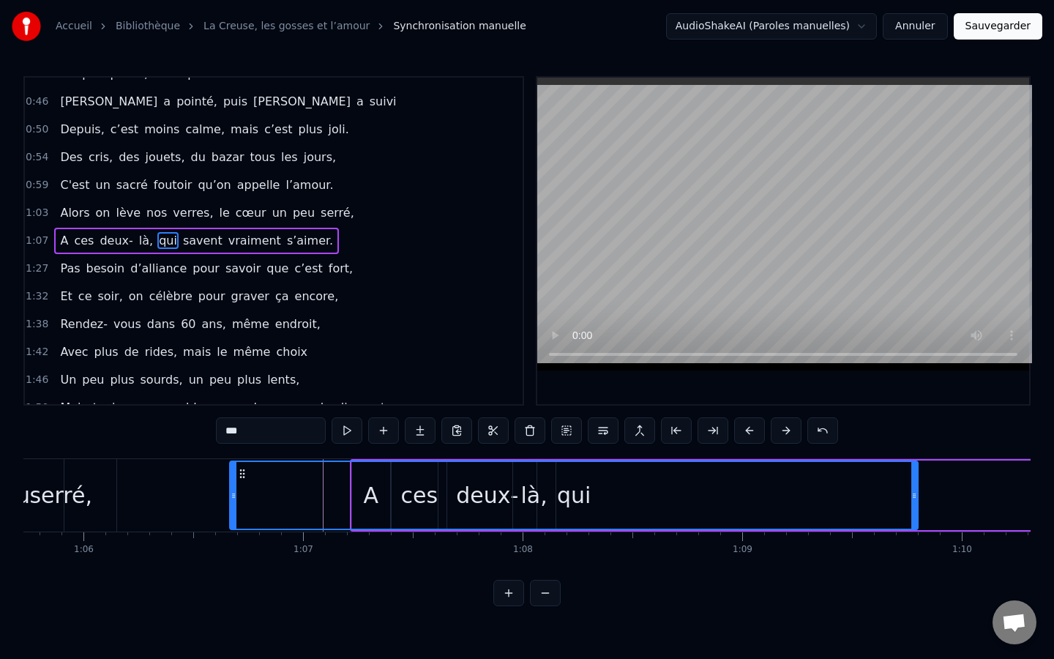
drag, startPoint x: 481, startPoint y: 474, endPoint x: 240, endPoint y: 490, distance: 241.4
click at [240, 490] on div "qui" at bounding box center [574, 495] width 687 height 67
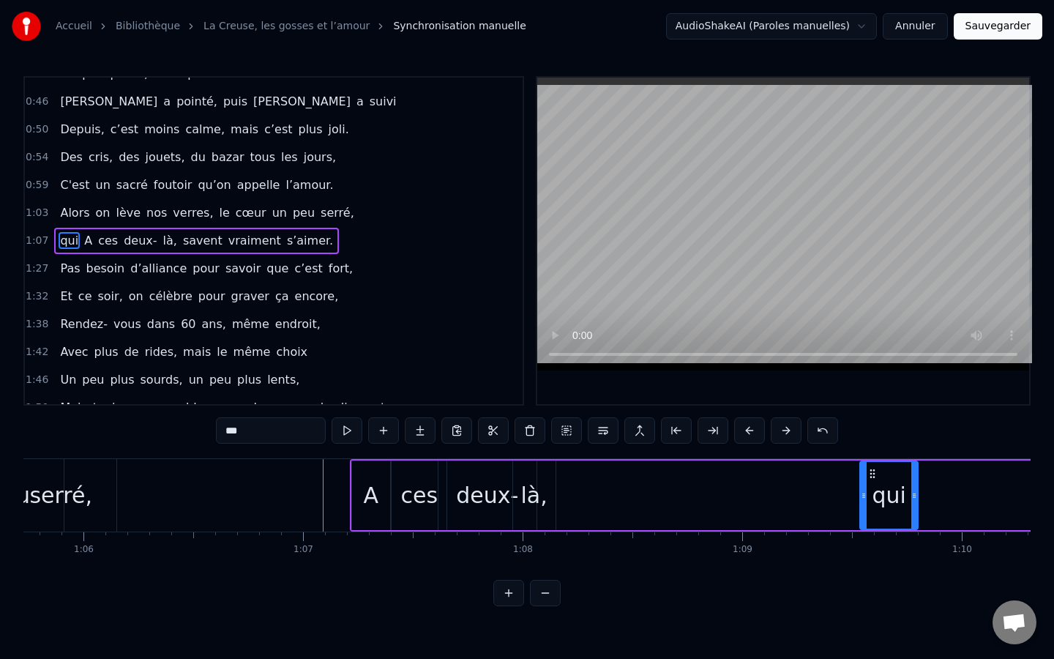
drag, startPoint x: 230, startPoint y: 499, endPoint x: 860, endPoint y: 490, distance: 630.4
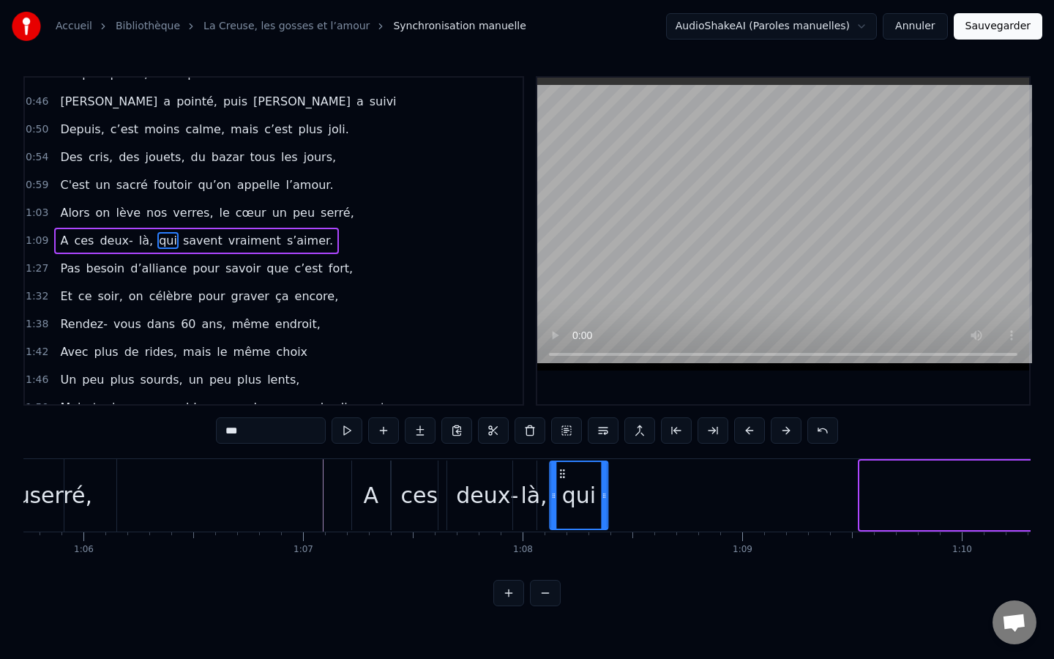
drag, startPoint x: 873, startPoint y: 472, endPoint x: 563, endPoint y: 503, distance: 311.2
click at [563, 503] on div "qui" at bounding box center [579, 495] width 56 height 67
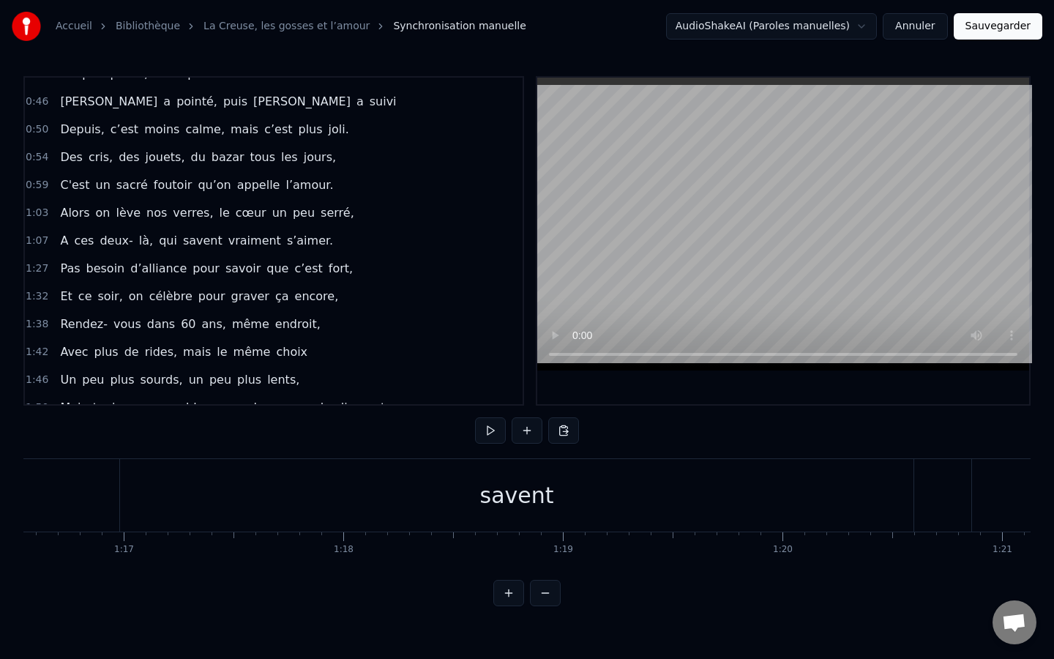
scroll to position [0, 16823]
click at [406, 515] on div "savent" at bounding box center [505, 495] width 794 height 72
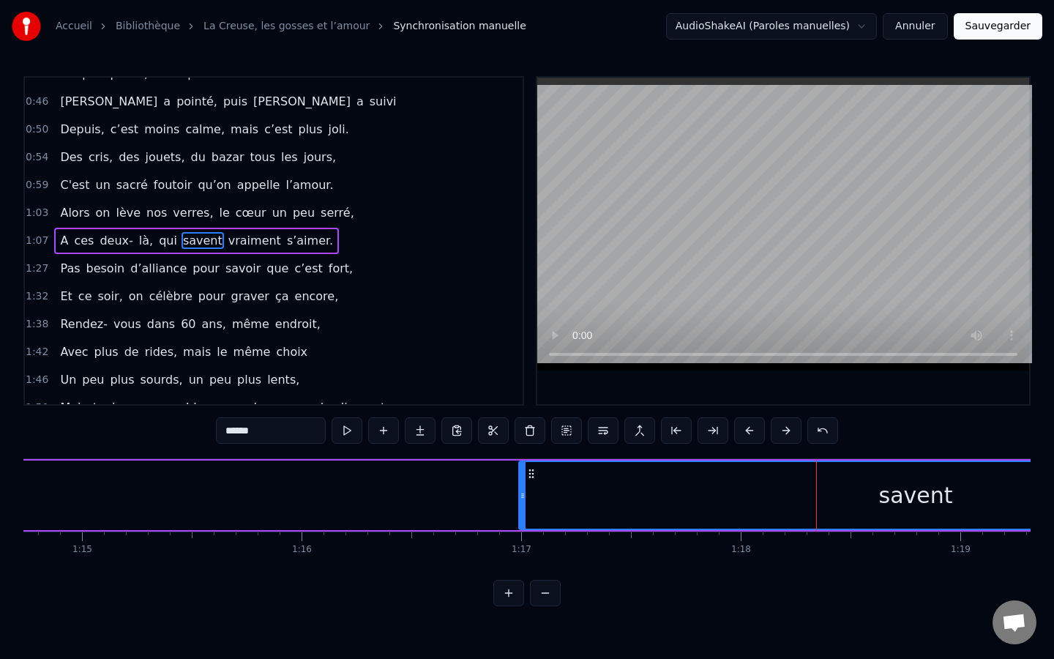
scroll to position [0, 16404]
drag, startPoint x: 122, startPoint y: 480, endPoint x: 250, endPoint y: 471, distance: 128.4
click at [171, 477] on div "A ces deux- là, qui savent vraiment s’aimer." at bounding box center [329, 495] width 3896 height 72
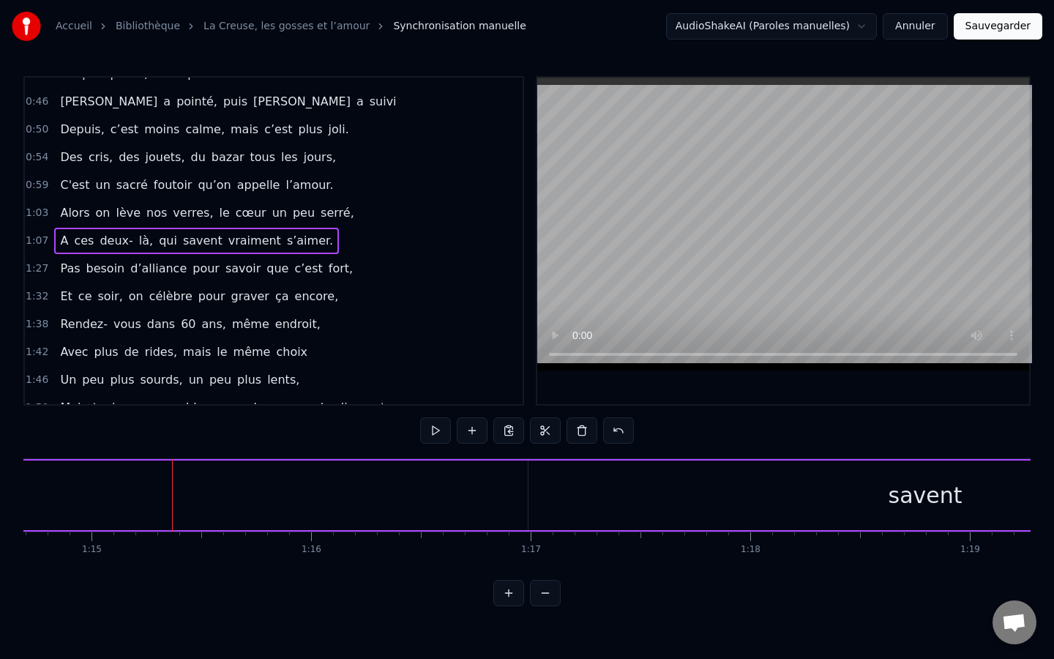
click at [590, 504] on div "savent" at bounding box center [926, 495] width 794 height 70
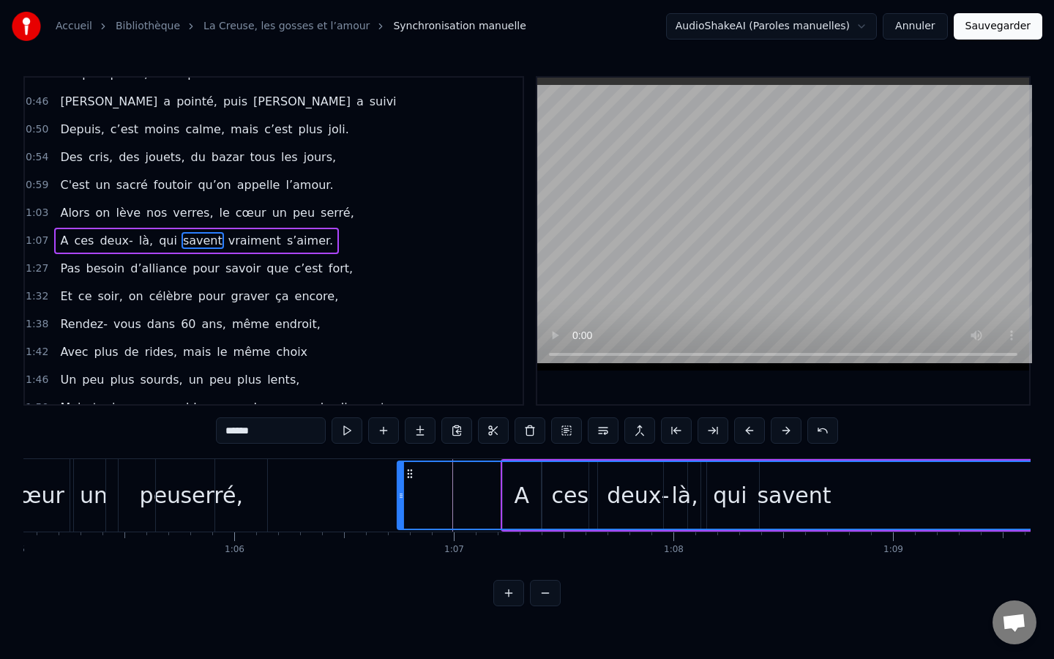
scroll to position [0, 14268]
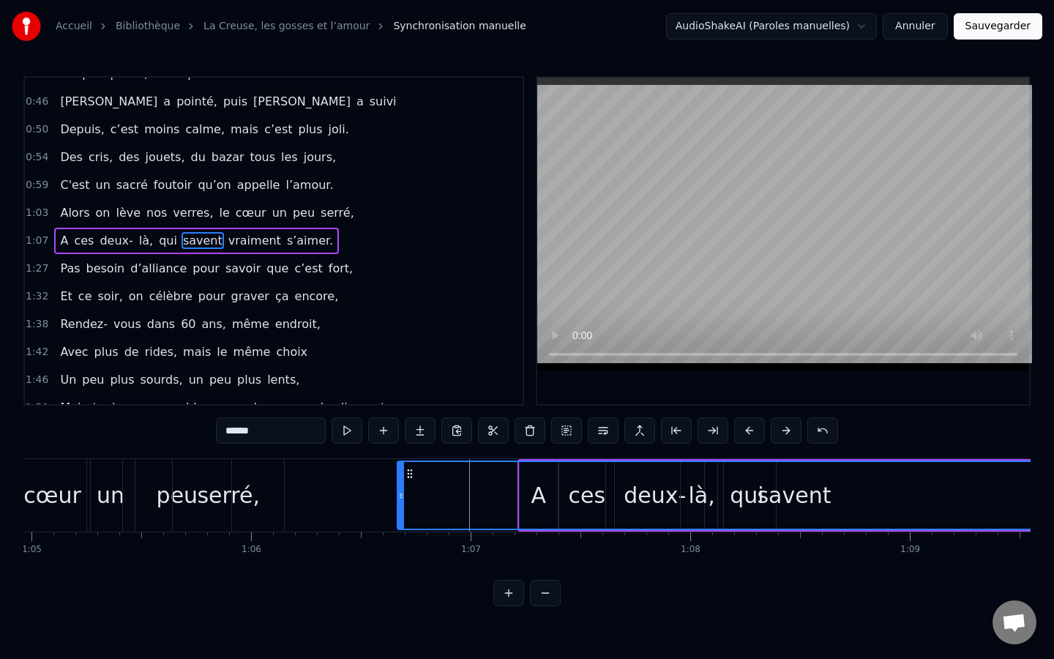
drag, startPoint x: 543, startPoint y: 478, endPoint x: 412, endPoint y: 515, distance: 136.1
click at [412, 515] on div "savent" at bounding box center [794, 495] width 792 height 67
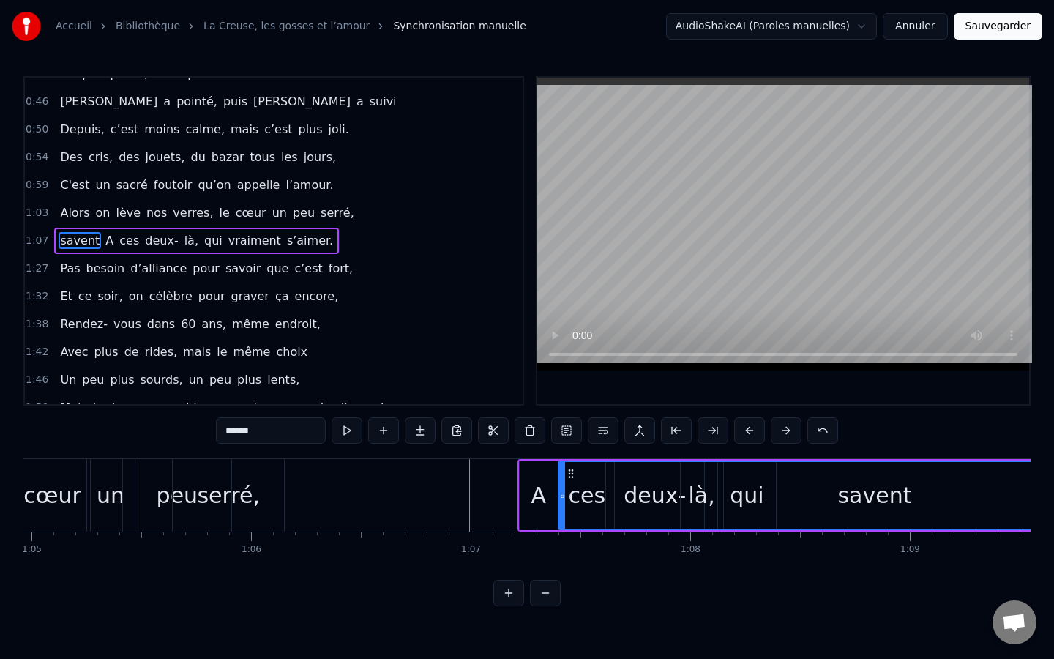
drag, startPoint x: 403, startPoint y: 497, endPoint x: 564, endPoint y: 480, distance: 162.0
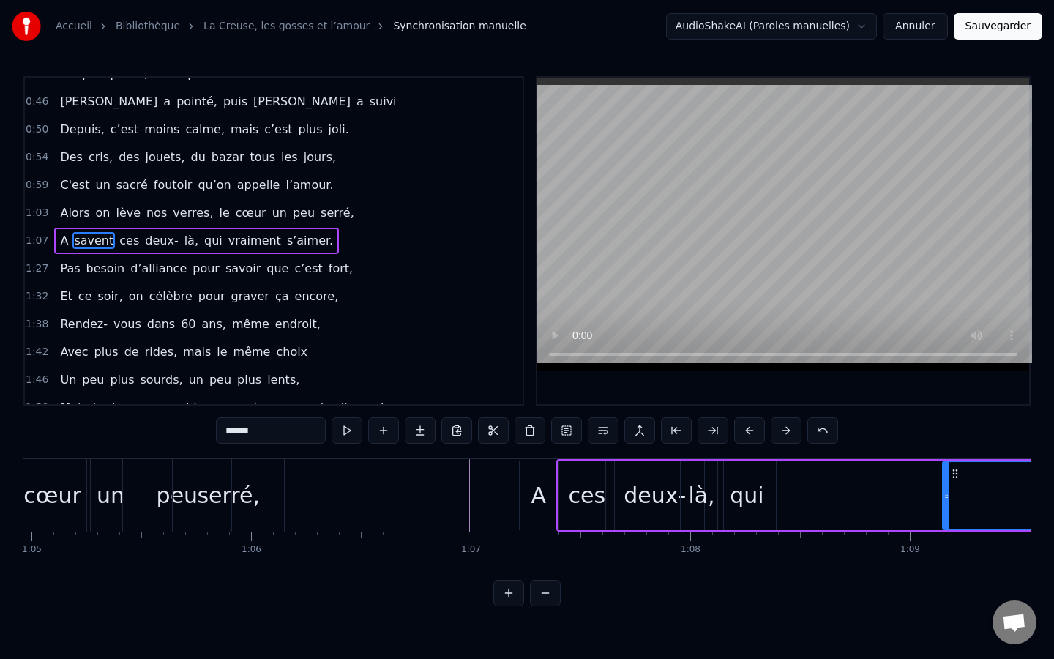
drag, startPoint x: 564, startPoint y: 493, endPoint x: 948, endPoint y: 512, distance: 384.8
drag, startPoint x: 957, startPoint y: 480, endPoint x: 848, endPoint y: 493, distance: 109.9
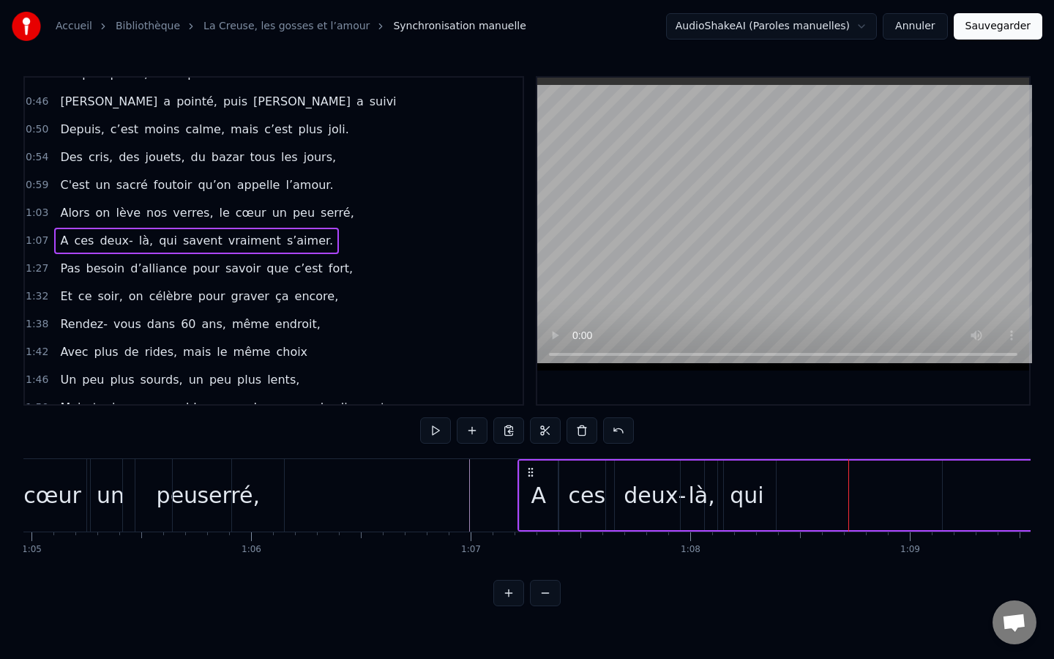
click at [969, 479] on div "savent" at bounding box center [1067, 495] width 248 height 70
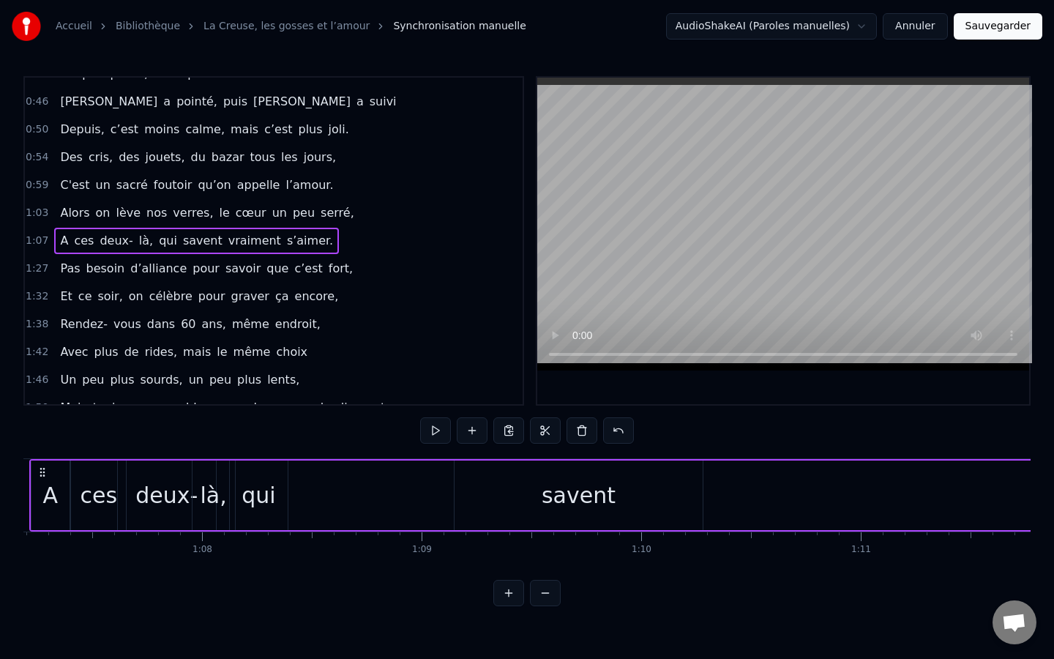
scroll to position [0, 14703]
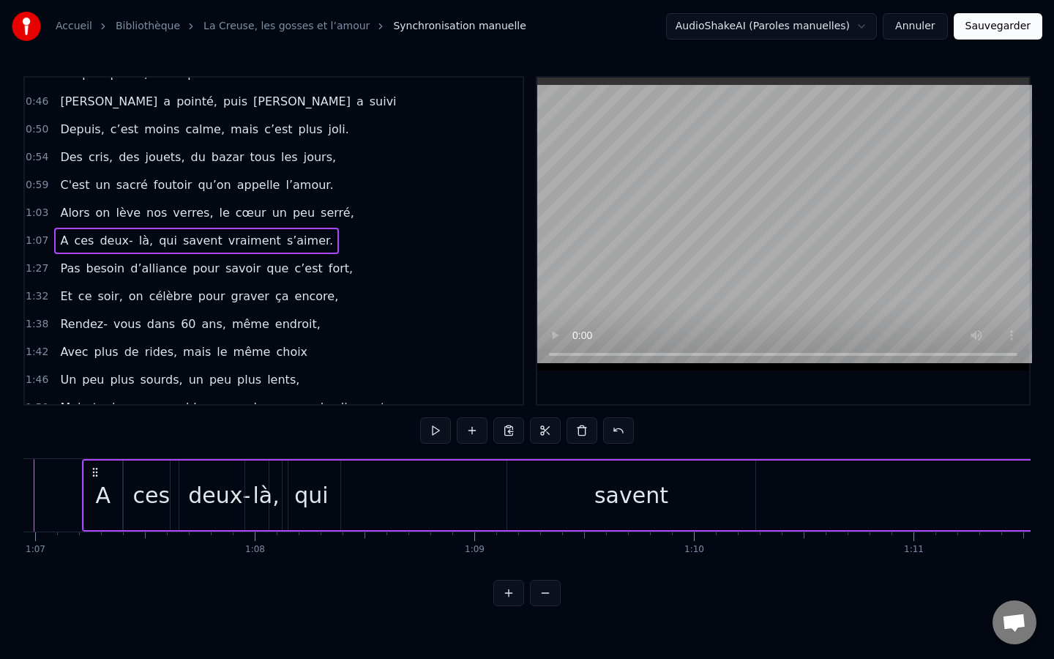
click at [520, 484] on div "savent" at bounding box center [631, 495] width 248 height 70
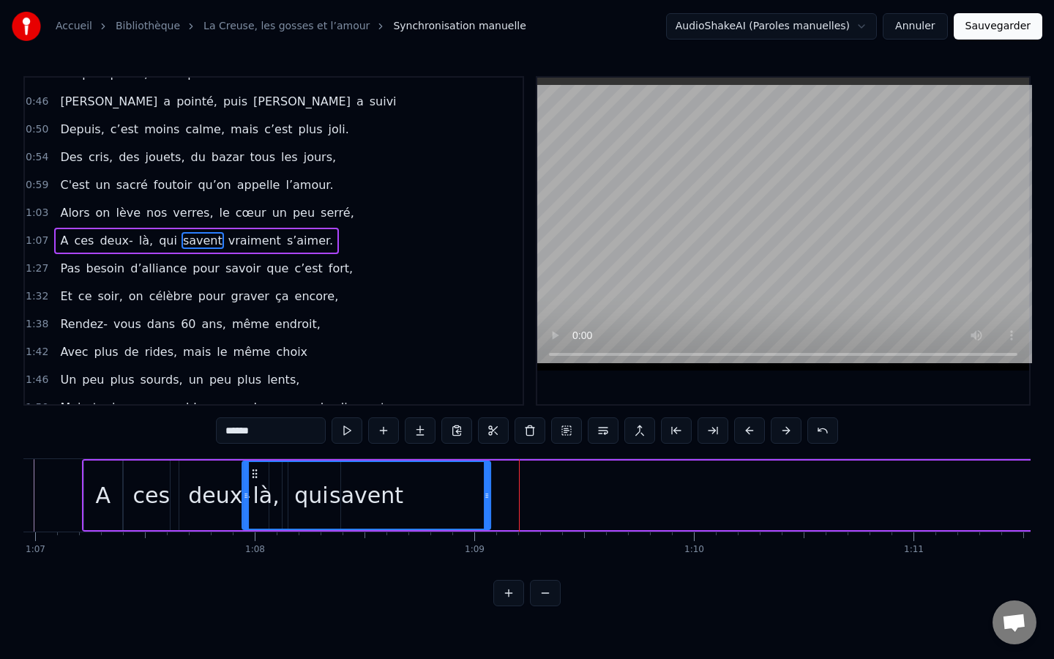
drag, startPoint x: 521, startPoint y: 476, endPoint x: 255, endPoint y: 501, distance: 266.2
click at [255, 501] on div "savent" at bounding box center [366, 495] width 247 height 67
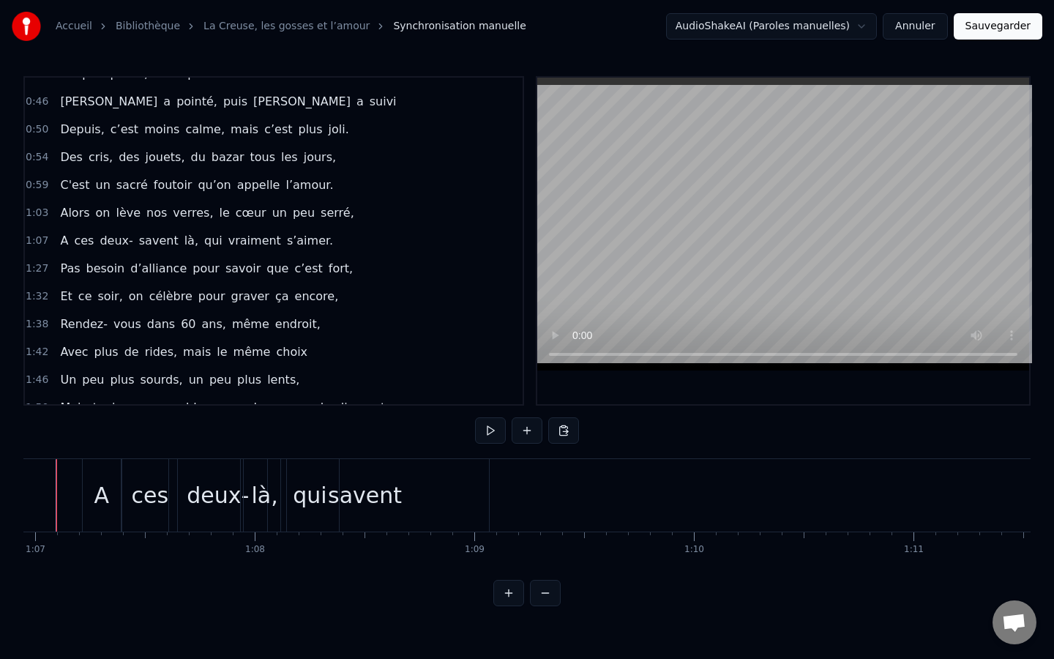
scroll to position [0, 14662]
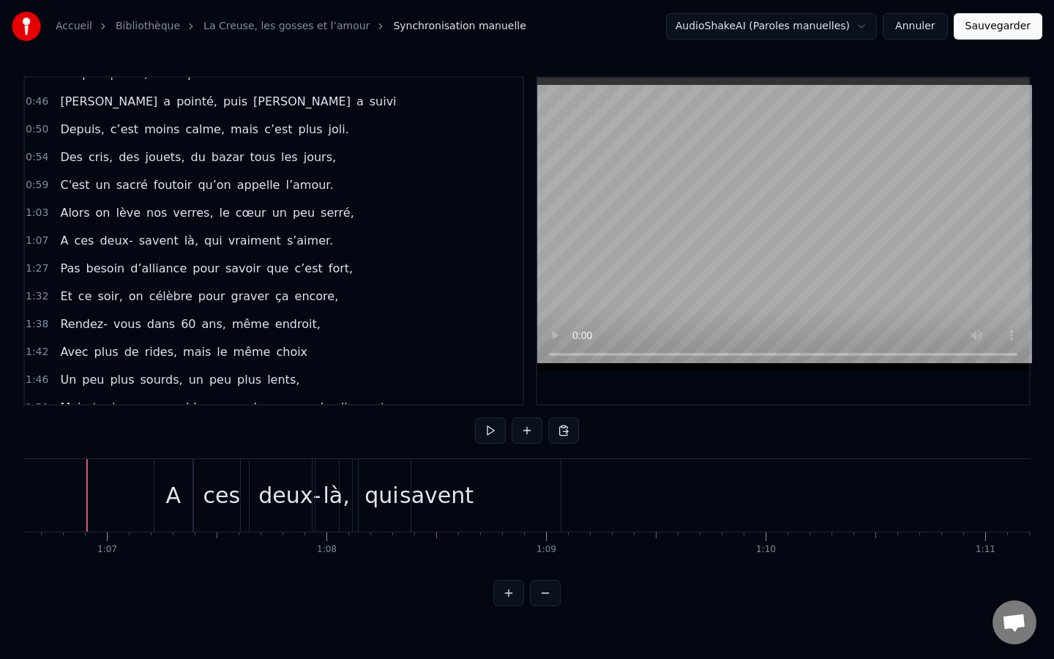
scroll to position [0, 14621]
click at [444, 485] on div "savent" at bounding box center [447, 495] width 74 height 33
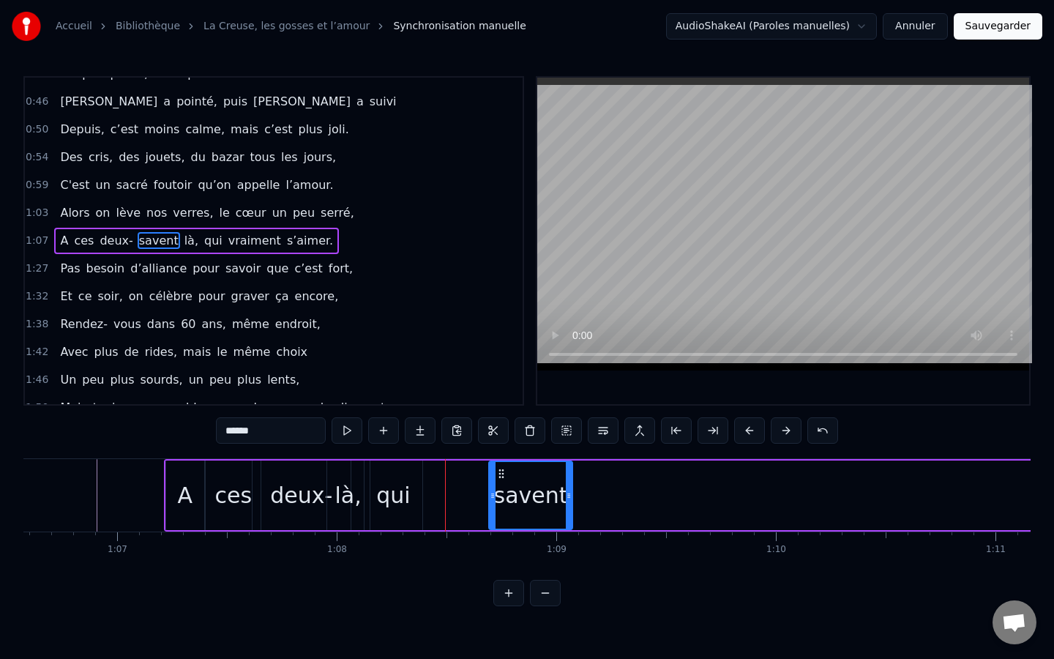
drag, startPoint x: 327, startPoint y: 501, endPoint x: 492, endPoint y: 484, distance: 165.7
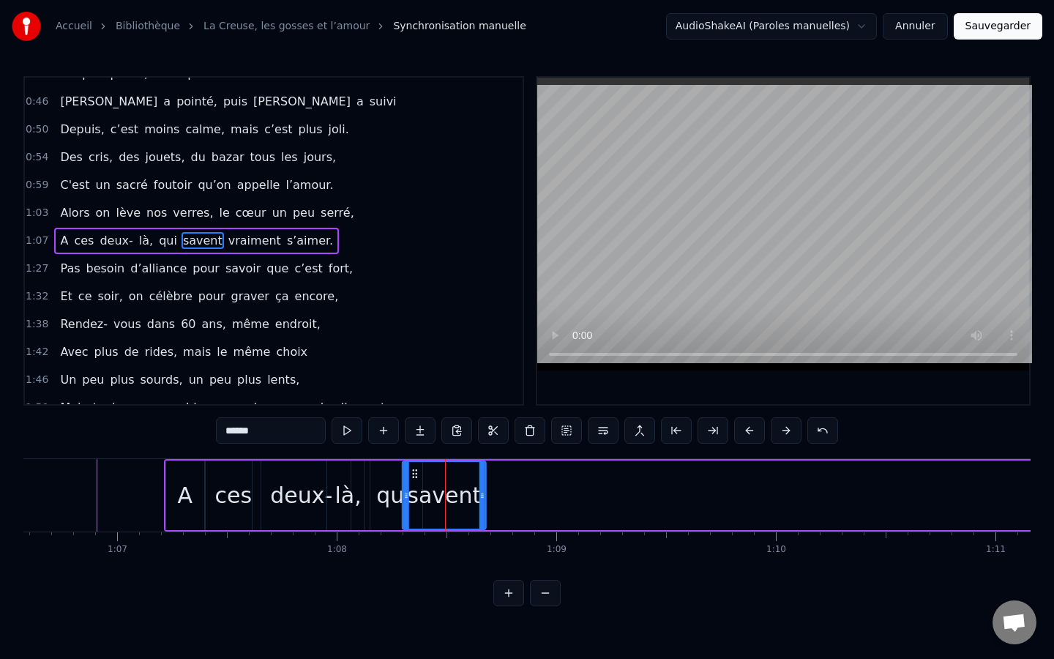
drag, startPoint x: 501, startPoint y: 467, endPoint x: 415, endPoint y: 482, distance: 87.6
click at [415, 482] on div "savent" at bounding box center [444, 495] width 82 height 67
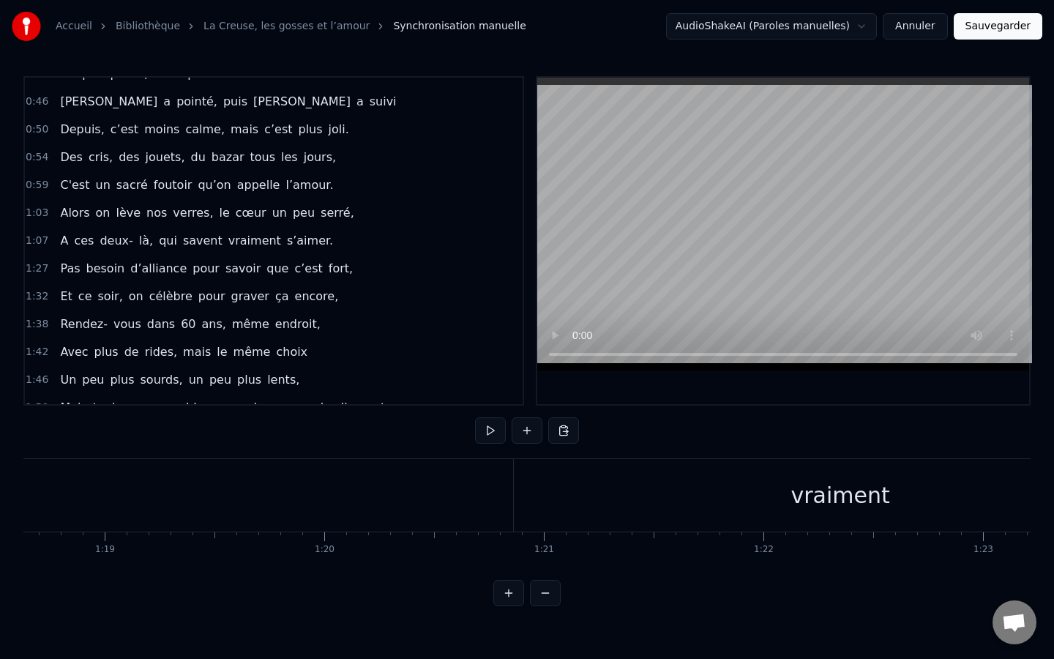
scroll to position [0, 17274]
click at [799, 494] on div "vraiment" at bounding box center [835, 495] width 99 height 33
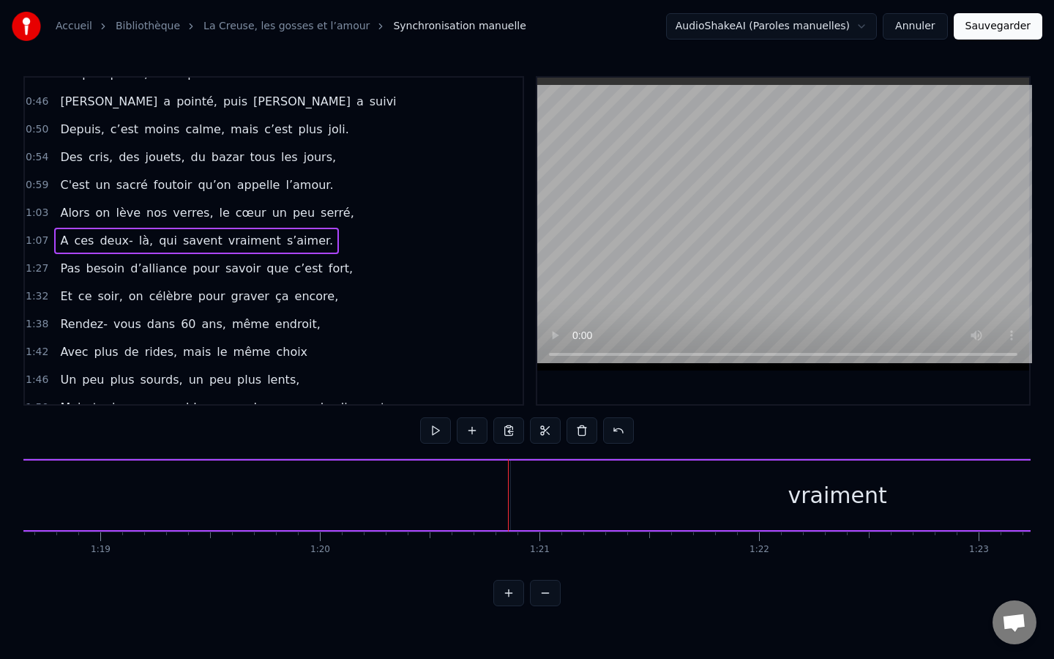
click at [516, 502] on div "vraiment" at bounding box center [837, 495] width 653 height 70
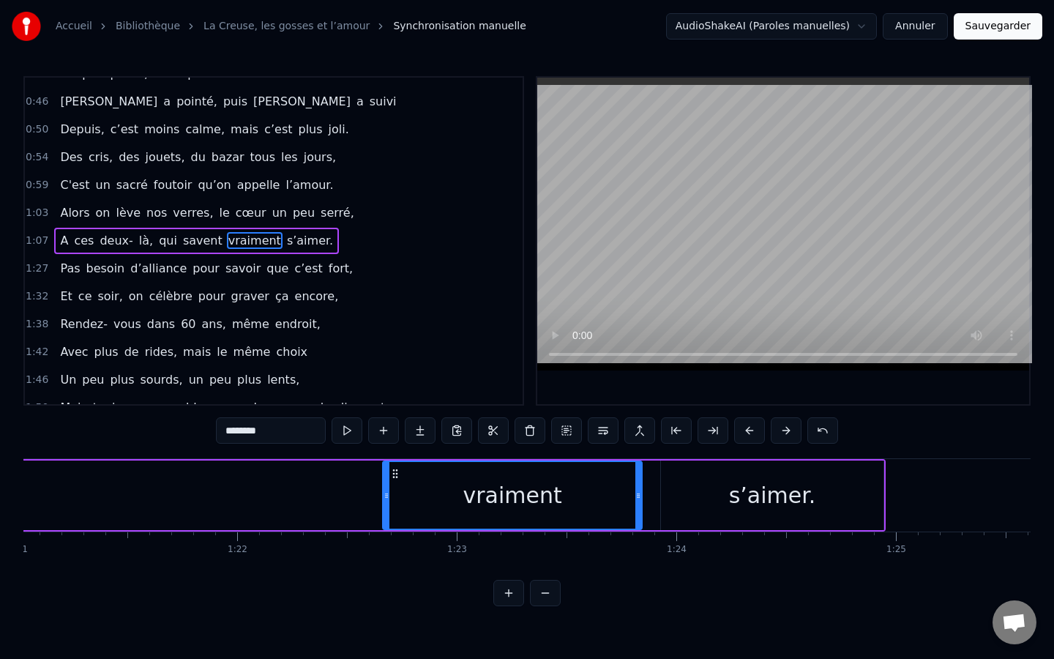
scroll to position [0, 17805]
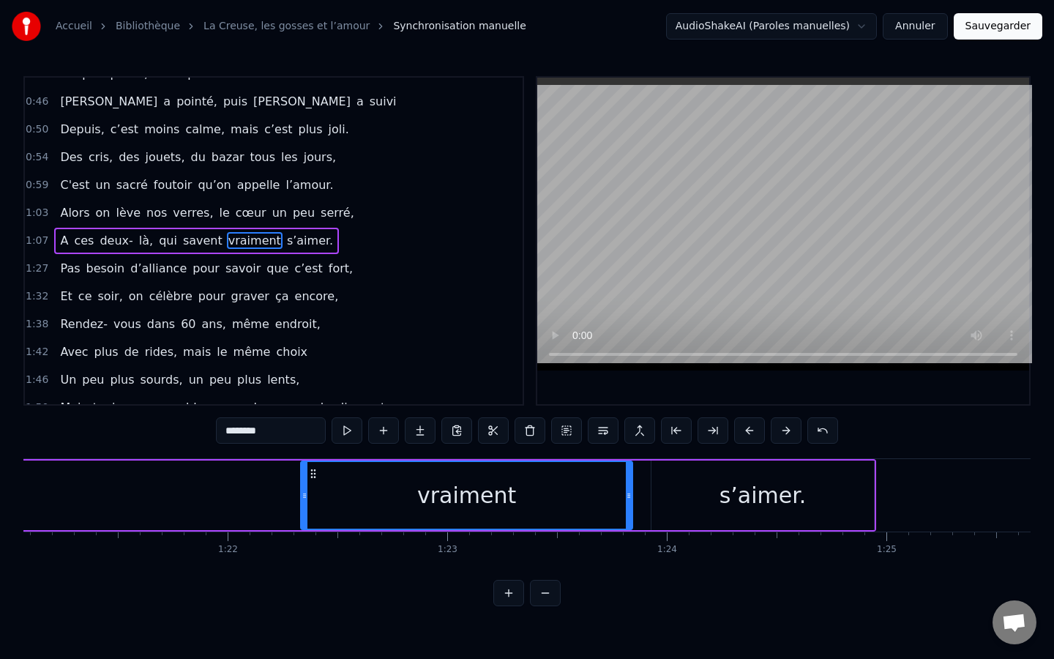
click at [881, 516] on div "[PERSON_NAME], ça fait maintenant 11 ans, Que vous vous aimez, beaucoup, passio…" at bounding box center [346, 494] width 36257 height 73
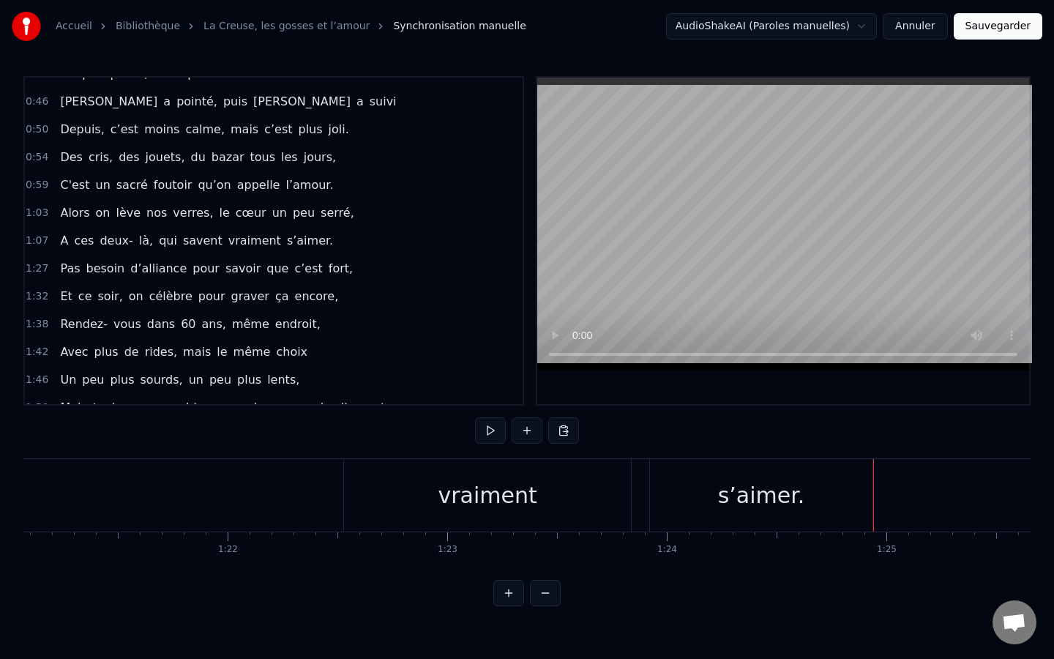
click at [624, 516] on div "vraiment" at bounding box center [487, 495] width 287 height 72
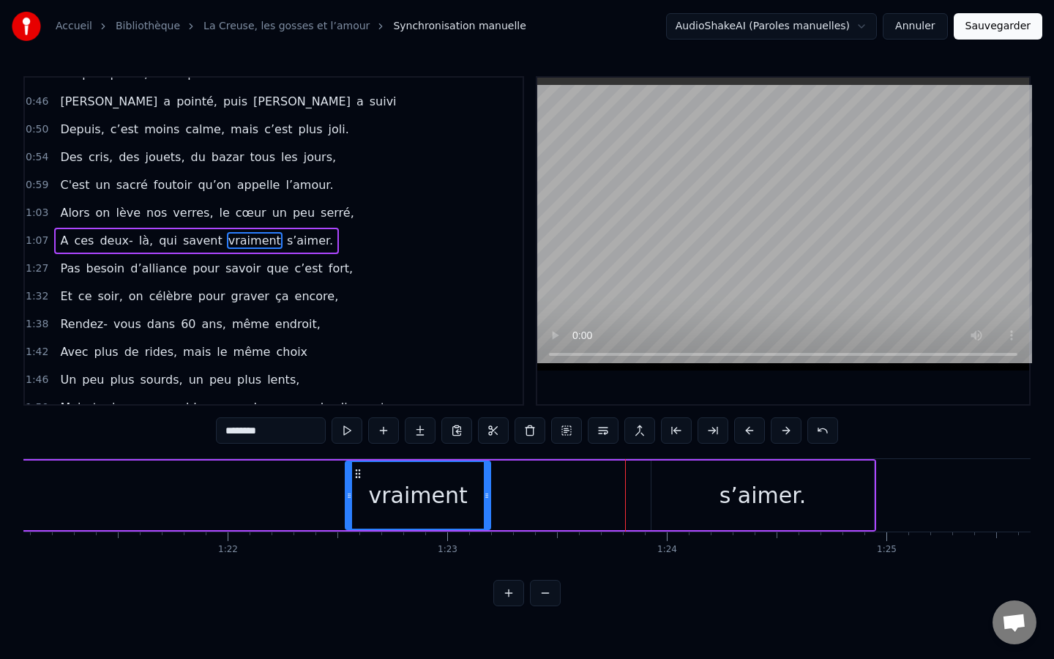
drag, startPoint x: 629, startPoint y: 499, endPoint x: 487, endPoint y: 537, distance: 147.2
click at [487, 537] on div "[PERSON_NAME], ça fait maintenant 11 ans, Que vous vous aimez, beaucoup, passio…" at bounding box center [526, 513] width 1007 height 110
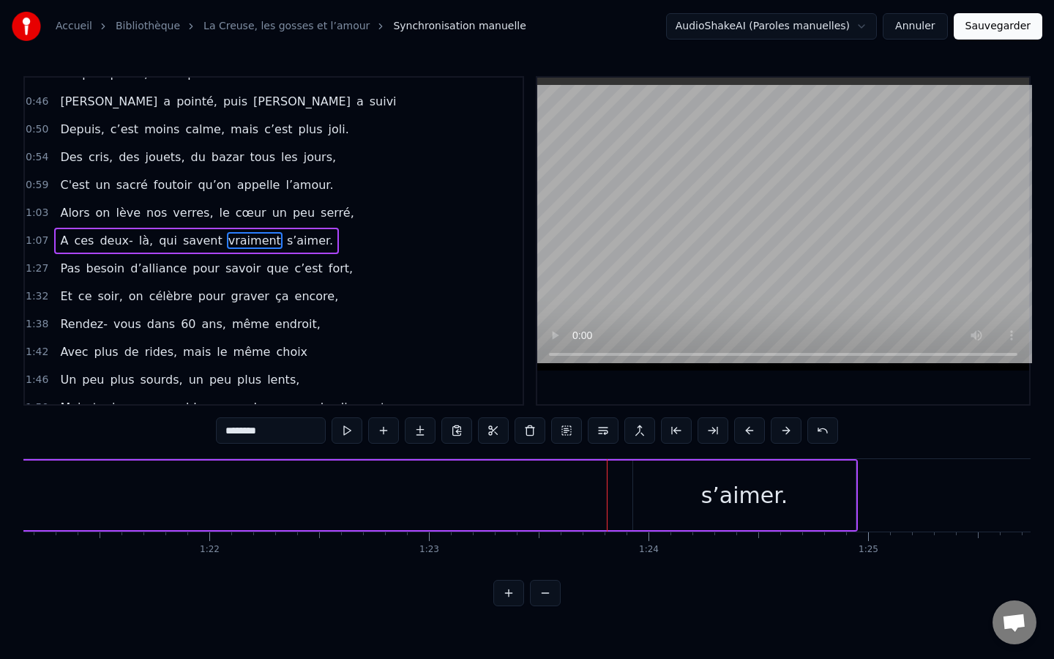
scroll to position [0, 17823]
drag, startPoint x: 357, startPoint y: 474, endPoint x: 635, endPoint y: 514, distance: 281.1
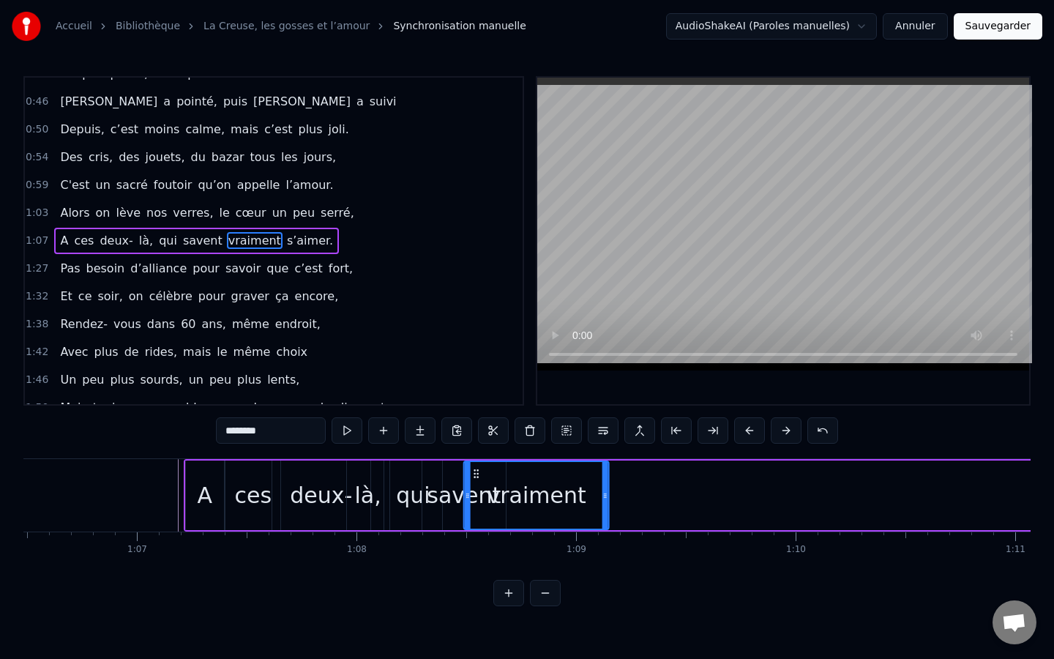
scroll to position [0, 14589]
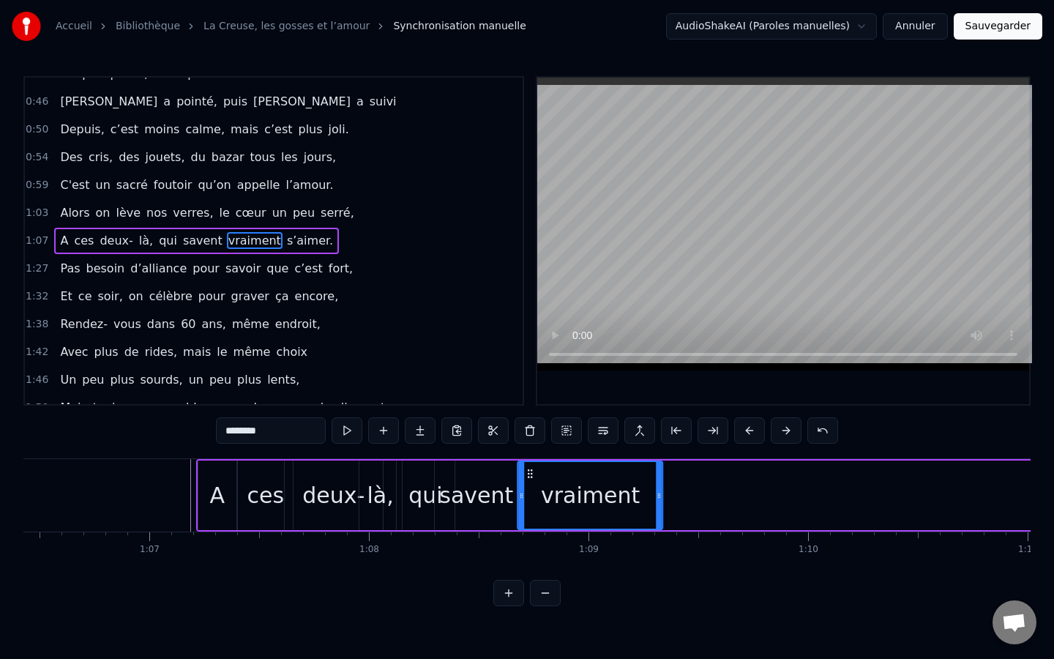
drag, startPoint x: 617, startPoint y: 475, endPoint x: 532, endPoint y: 502, distance: 89.1
click at [532, 502] on div "vraiment" at bounding box center [590, 495] width 143 height 67
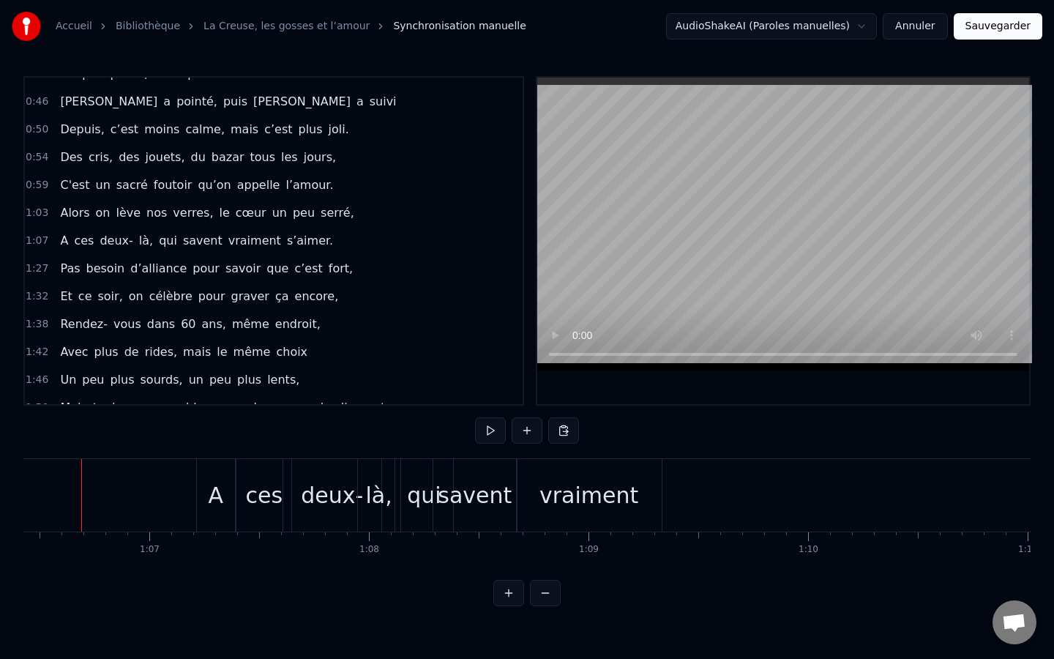
scroll to position [0, 14573]
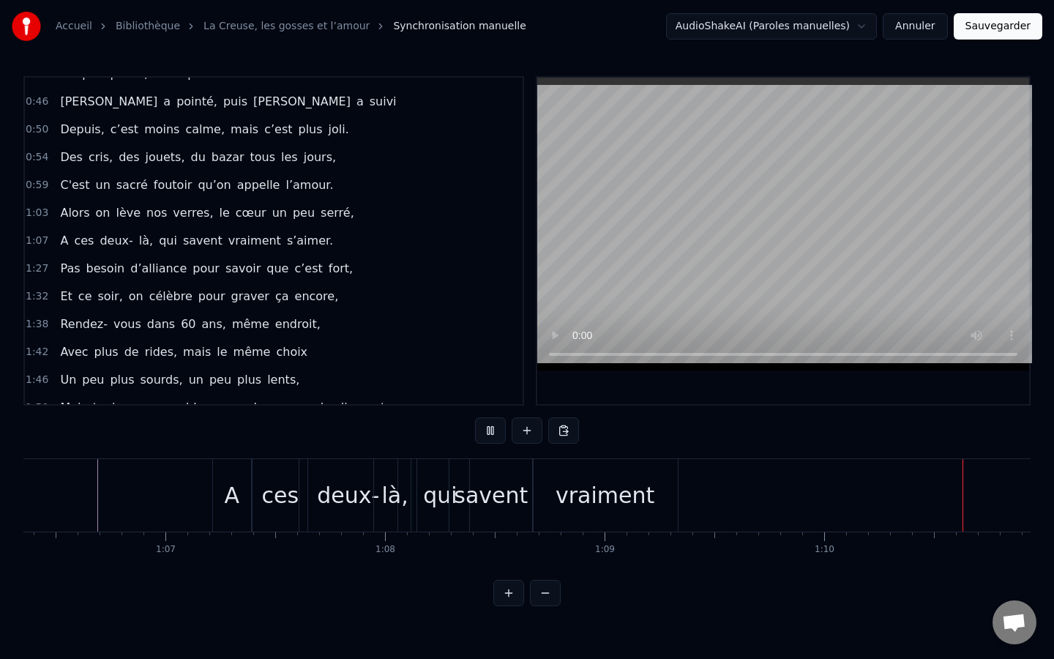
click at [349, 506] on div "deux-" at bounding box center [348, 495] width 62 height 33
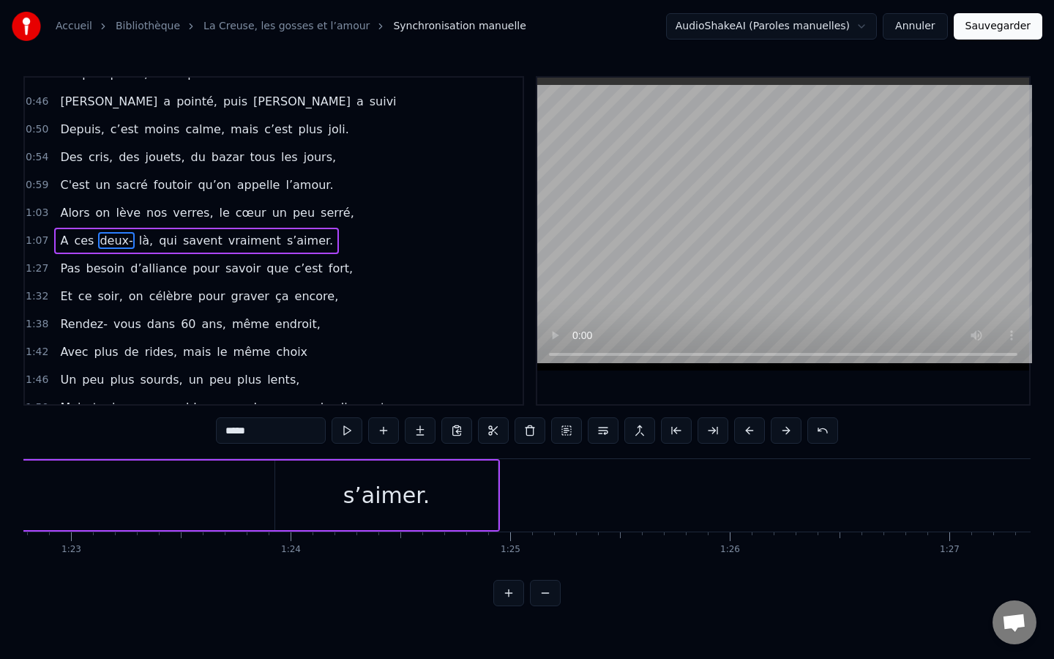
scroll to position [0, 18178]
click at [302, 497] on div "s’aimer." at bounding box center [390, 495] width 223 height 70
type input "********"
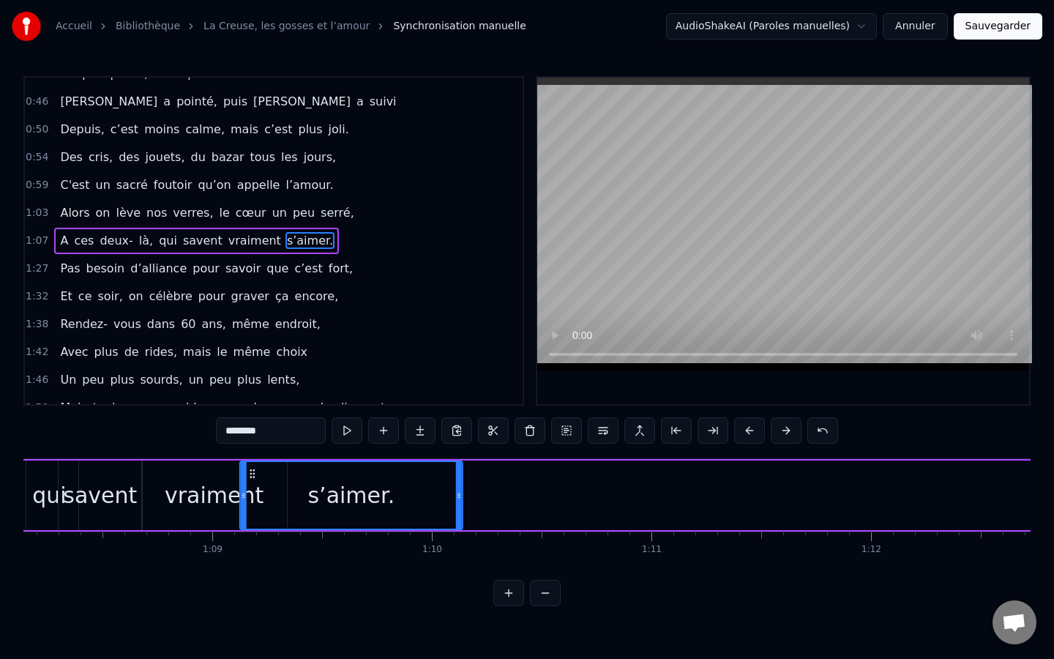
scroll to position [0, 14964]
drag, startPoint x: 288, startPoint y: 476, endPoint x: 261, endPoint y: 480, distance: 27.4
click at [261, 480] on div "s’aimer." at bounding box center [362, 495] width 221 height 67
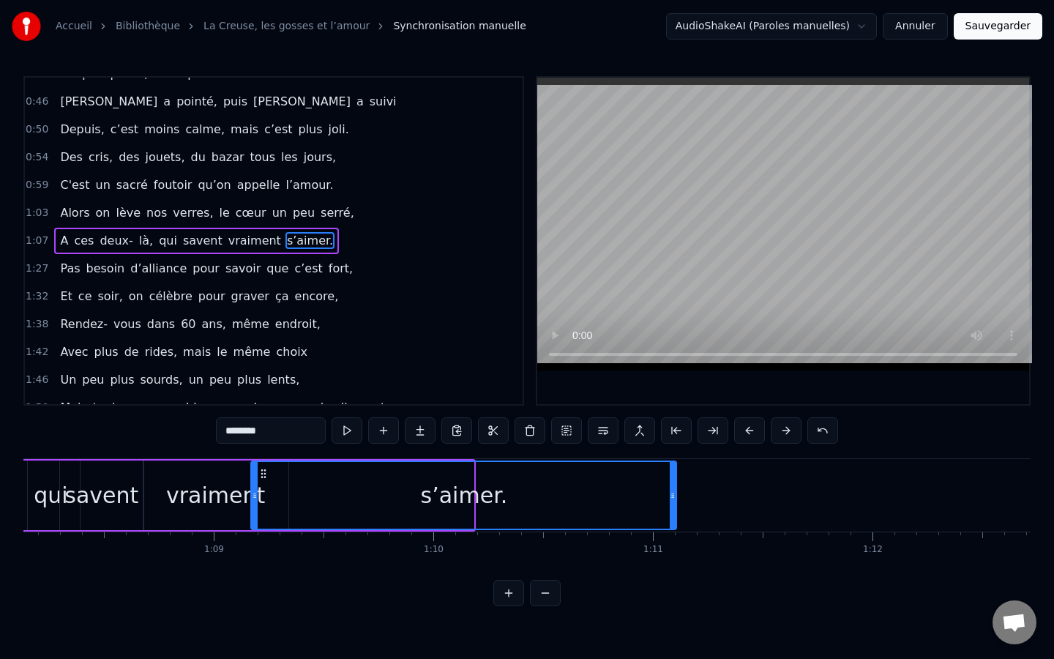
drag, startPoint x: 471, startPoint y: 498, endPoint x: 674, endPoint y: 488, distance: 203.0
click at [674, 488] on div at bounding box center [673, 495] width 6 height 67
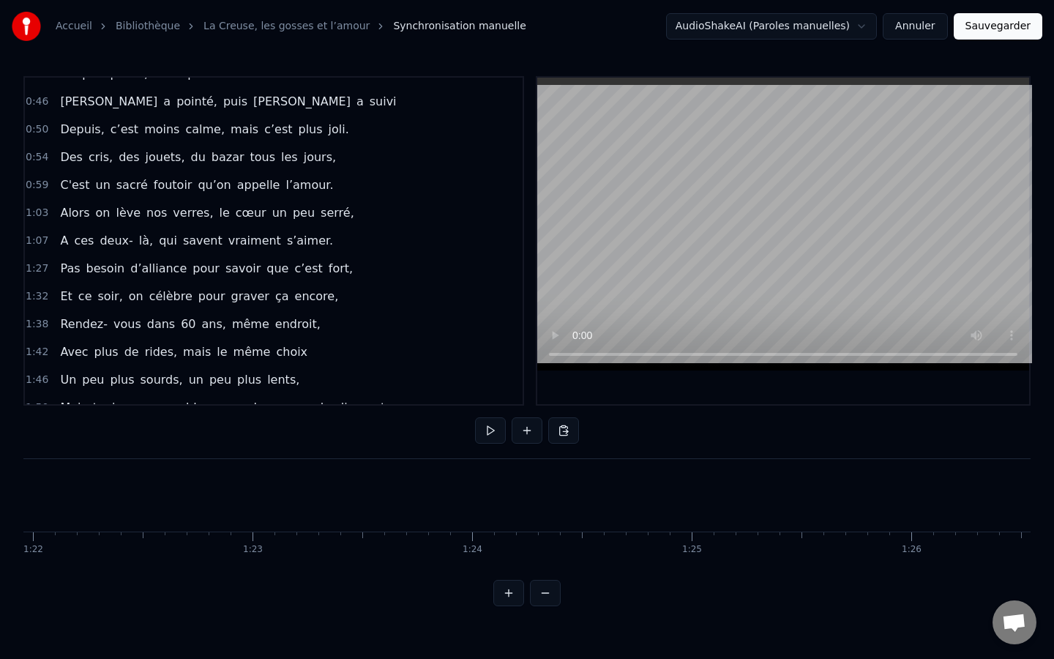
scroll to position [0, 18011]
click at [548, 601] on button at bounding box center [545, 593] width 31 height 26
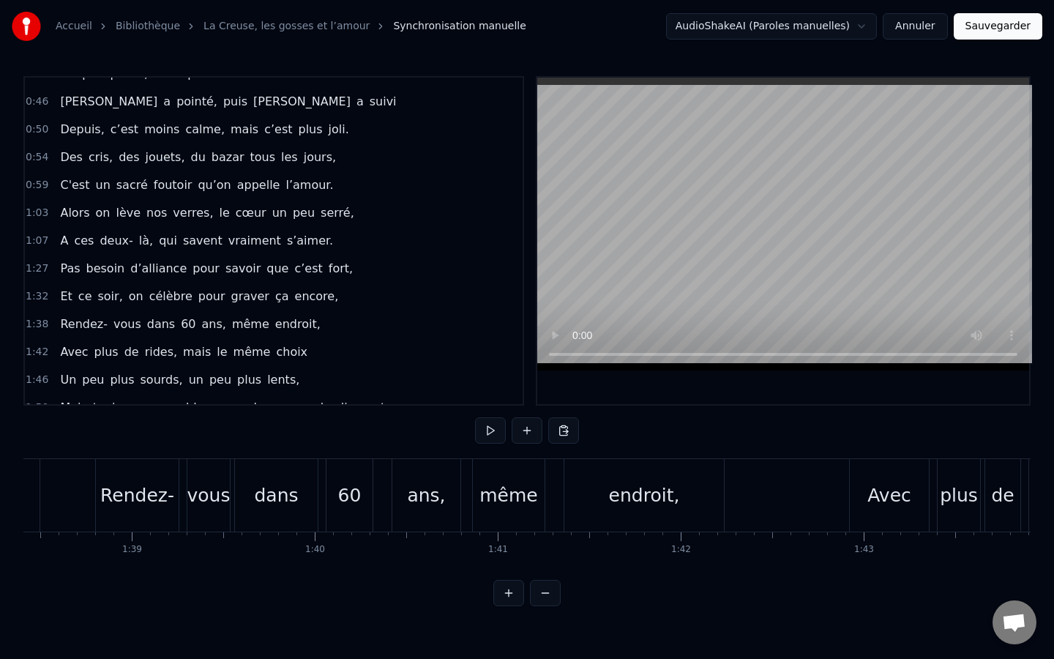
scroll to position [0, 13131]
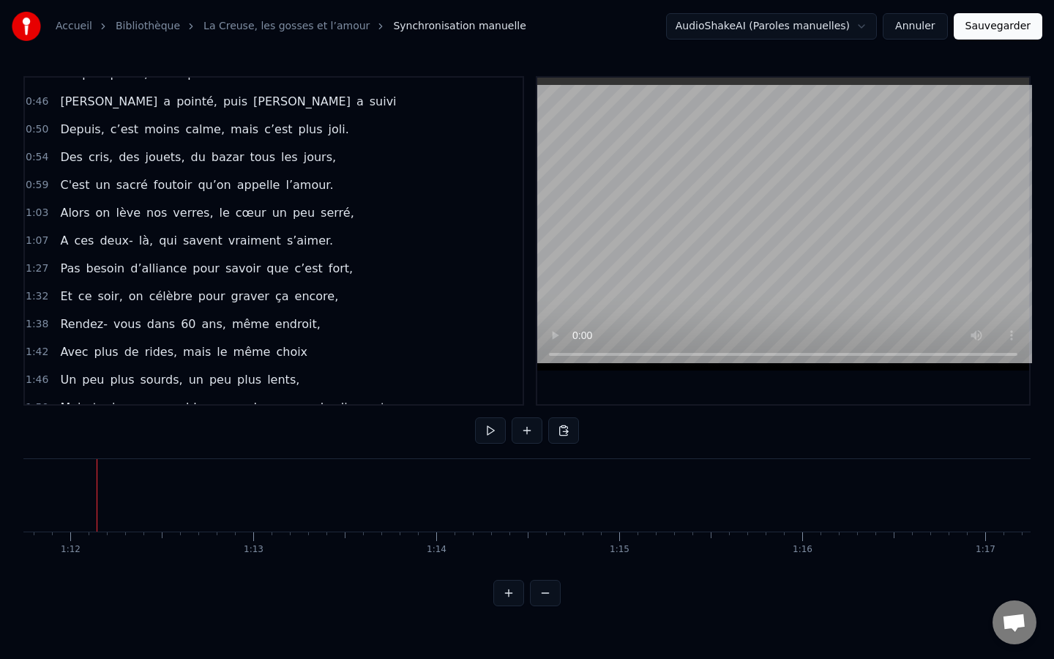
click at [548, 601] on button at bounding box center [545, 593] width 31 height 26
click at [545, 598] on button at bounding box center [545, 593] width 31 height 26
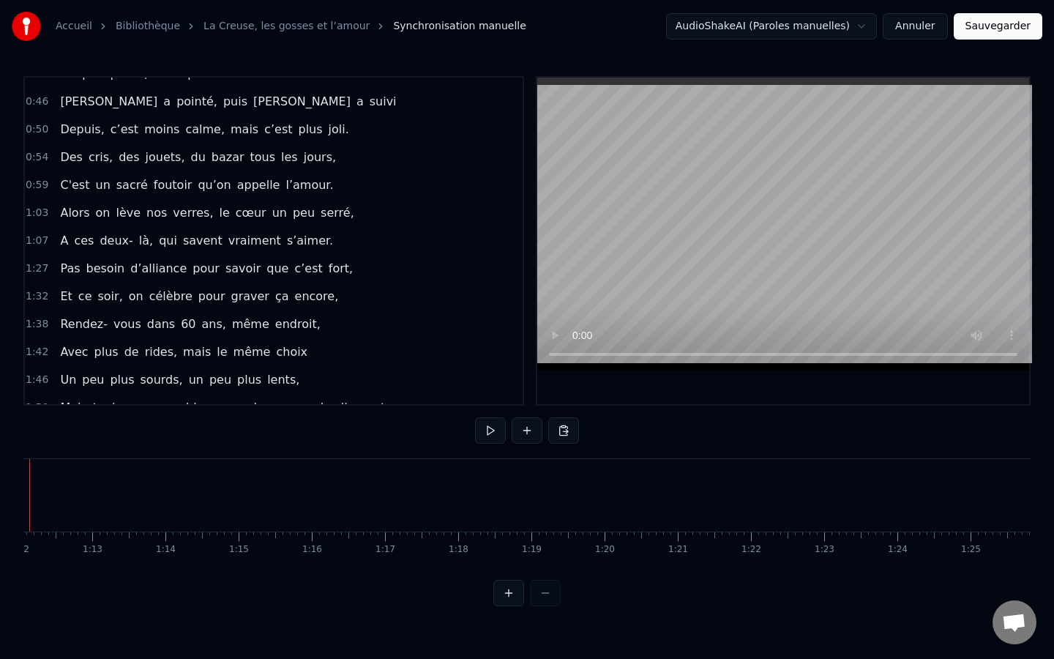
scroll to position [0, 5208]
click at [545, 598] on div at bounding box center [526, 593] width 67 height 26
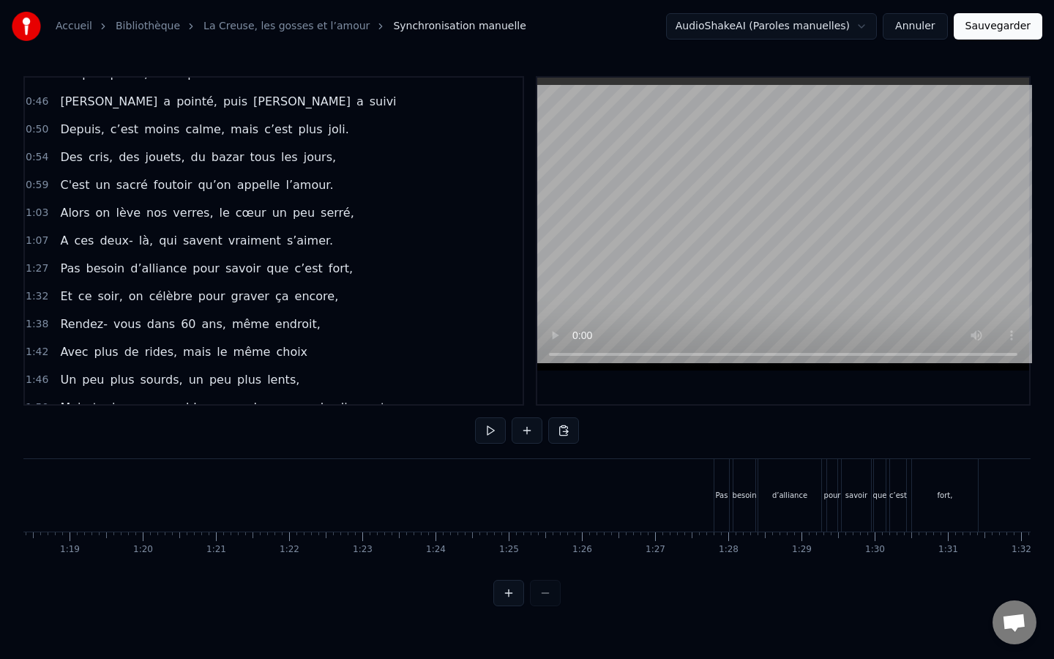
click at [724, 490] on div "Pas" at bounding box center [722, 495] width 12 height 11
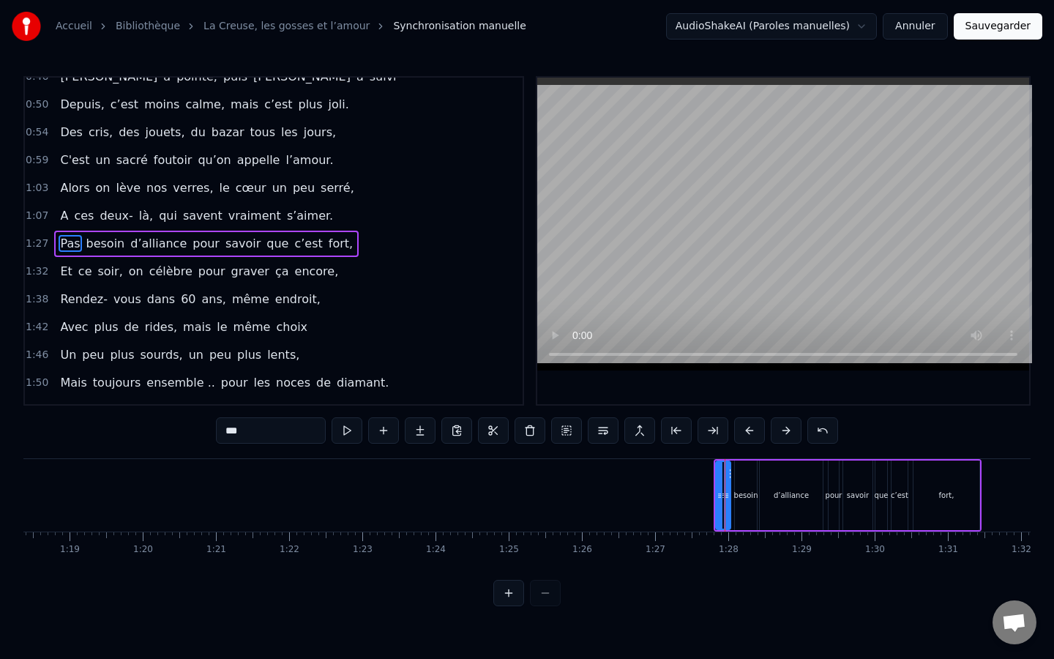
scroll to position [268, 0]
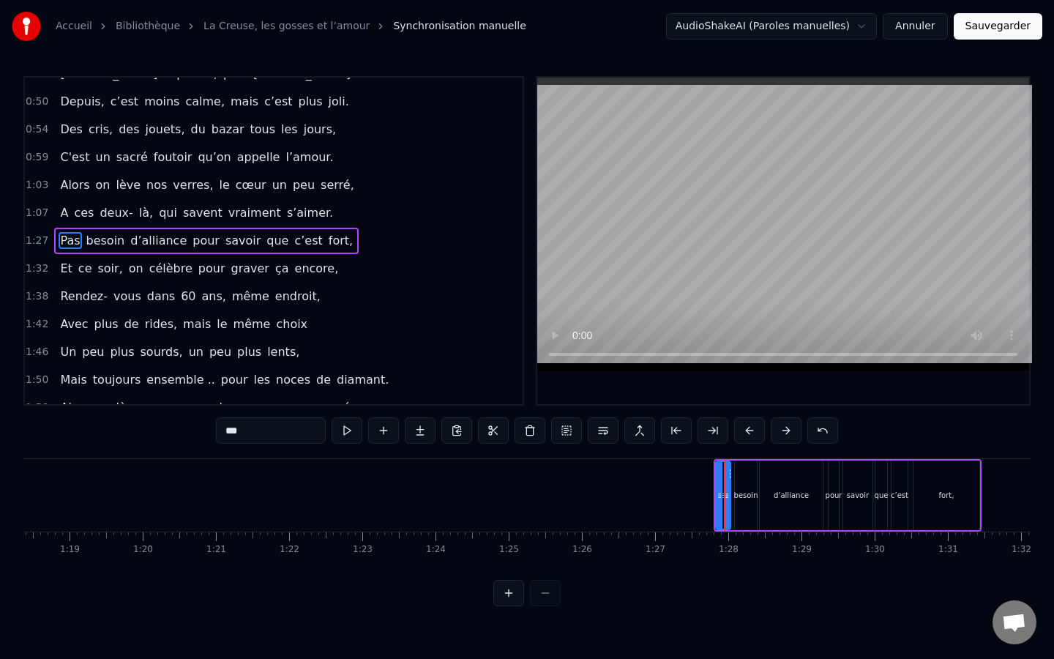
click at [720, 470] on div at bounding box center [720, 495] width 6 height 67
click at [501, 597] on button at bounding box center [508, 593] width 31 height 26
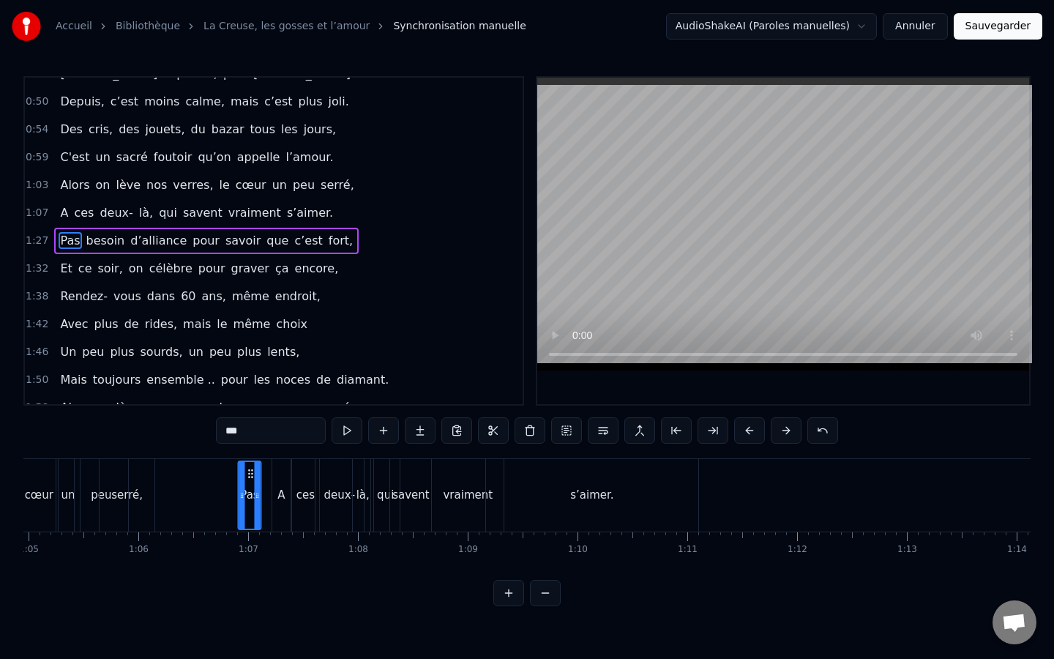
scroll to position [0, 7125]
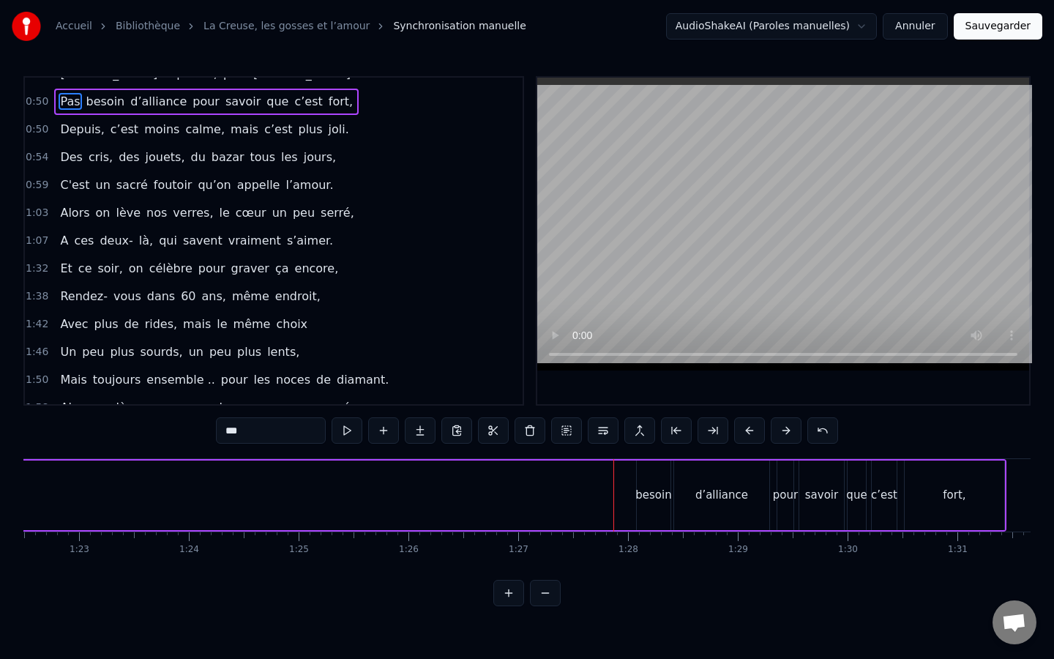
scroll to position [0, 9015]
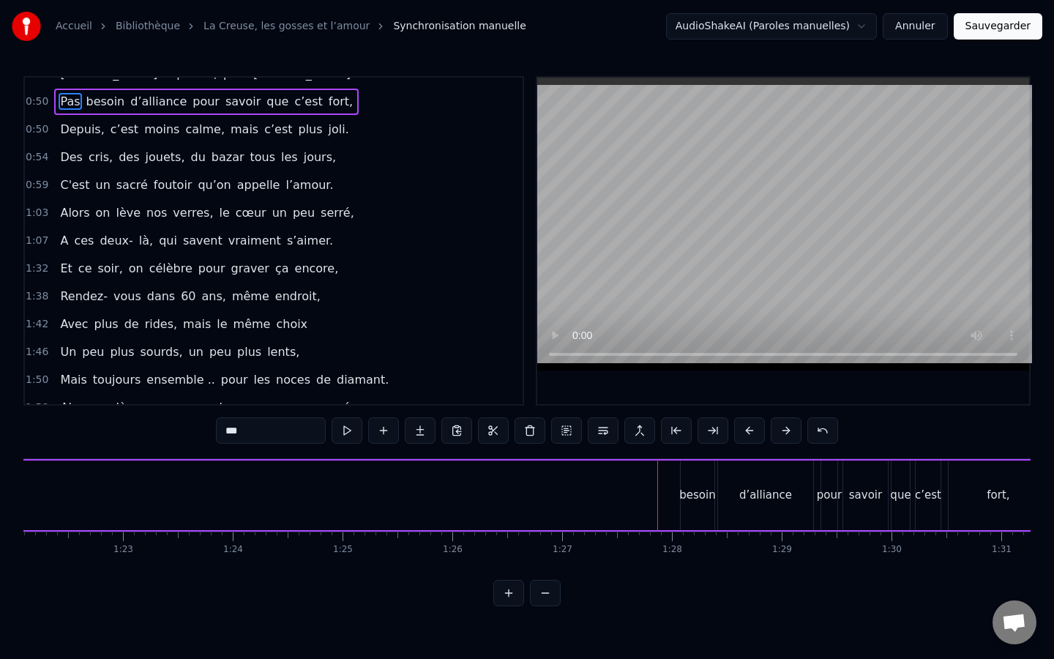
click at [666, 551] on div "1:28" at bounding box center [673, 550] width 20 height 12
drag, startPoint x: 636, startPoint y: 510, endPoint x: 971, endPoint y: 496, distance: 334.8
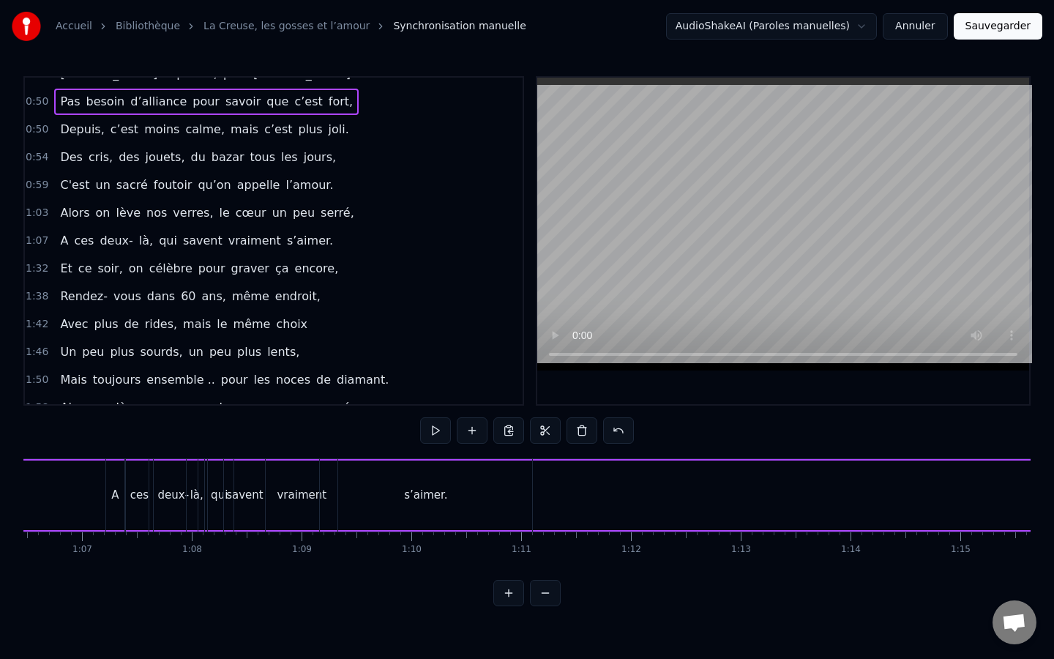
scroll to position [0, 7288]
click at [81, 482] on div "Pas besoin d’alliance pour savoir que c’est fort," at bounding box center [516, 495] width 4523 height 72
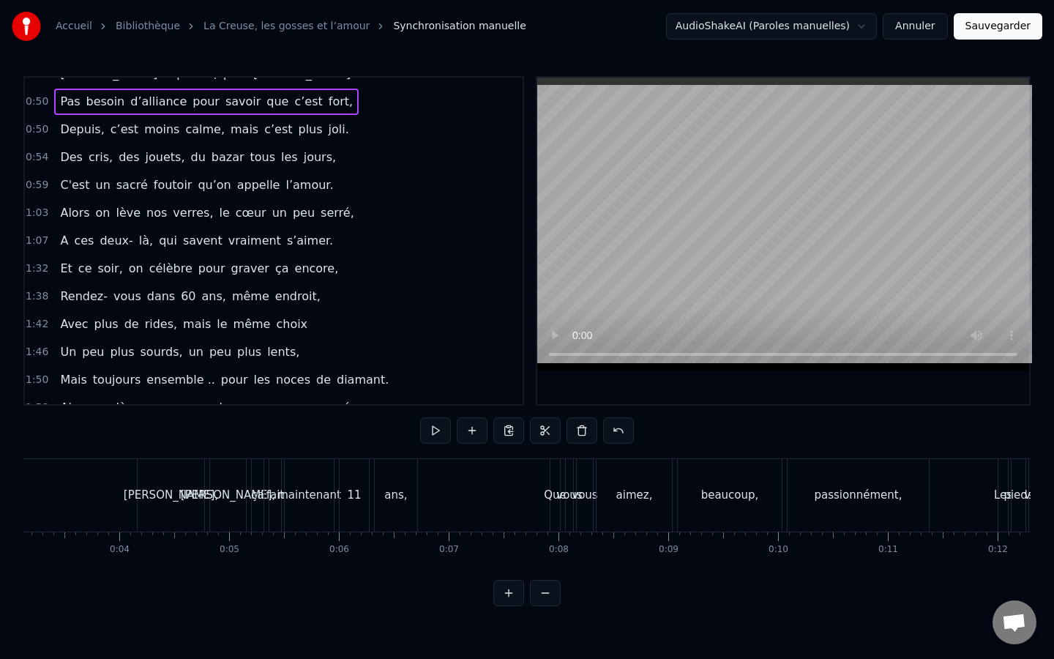
scroll to position [0, 0]
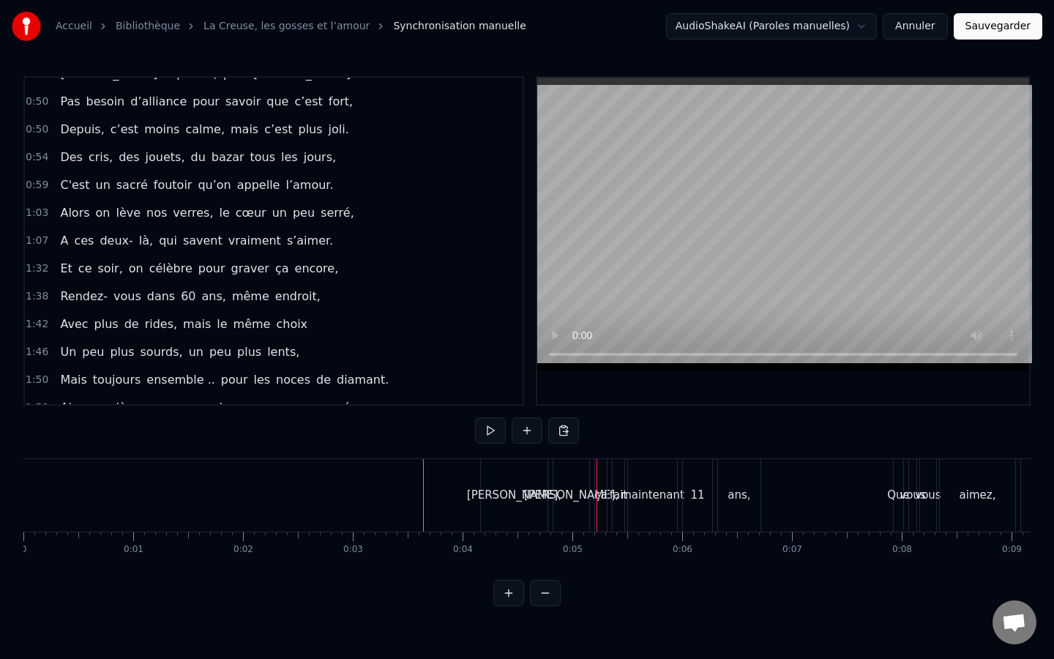
click at [561, 472] on div "[PERSON_NAME]," at bounding box center [571, 495] width 36 height 72
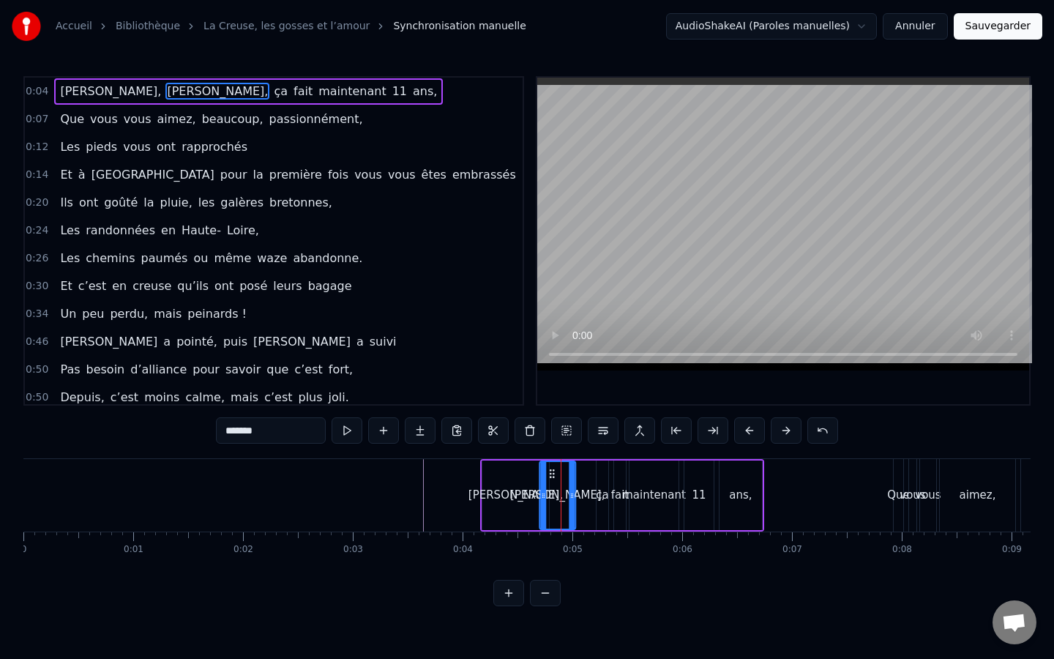
drag, startPoint x: 569, startPoint y: 473, endPoint x: 362, endPoint y: 507, distance: 209.9
click at [528, 477] on div "[PERSON_NAME], ça fait maintenant 11 ans," at bounding box center [622, 495] width 284 height 72
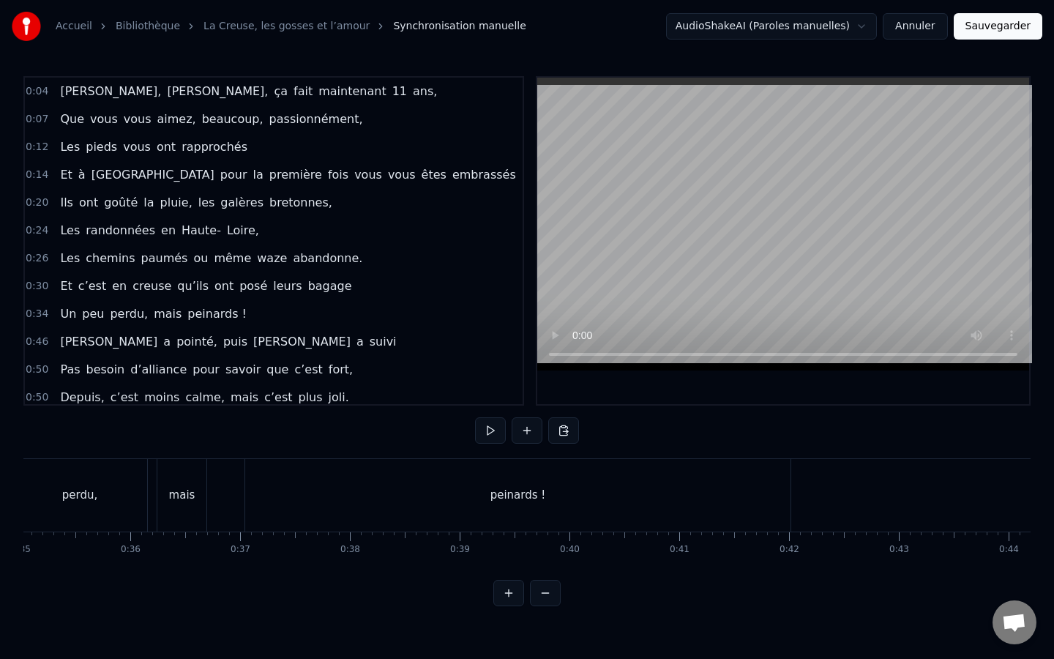
scroll to position [0, 3809]
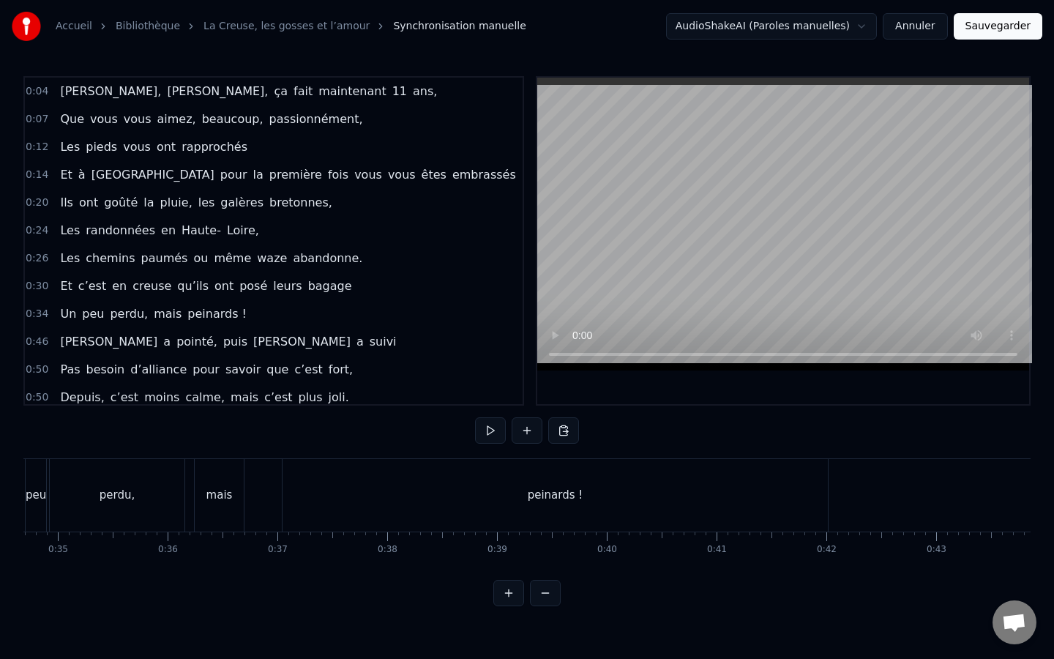
click at [827, 497] on div "peinards !" at bounding box center [555, 495] width 545 height 72
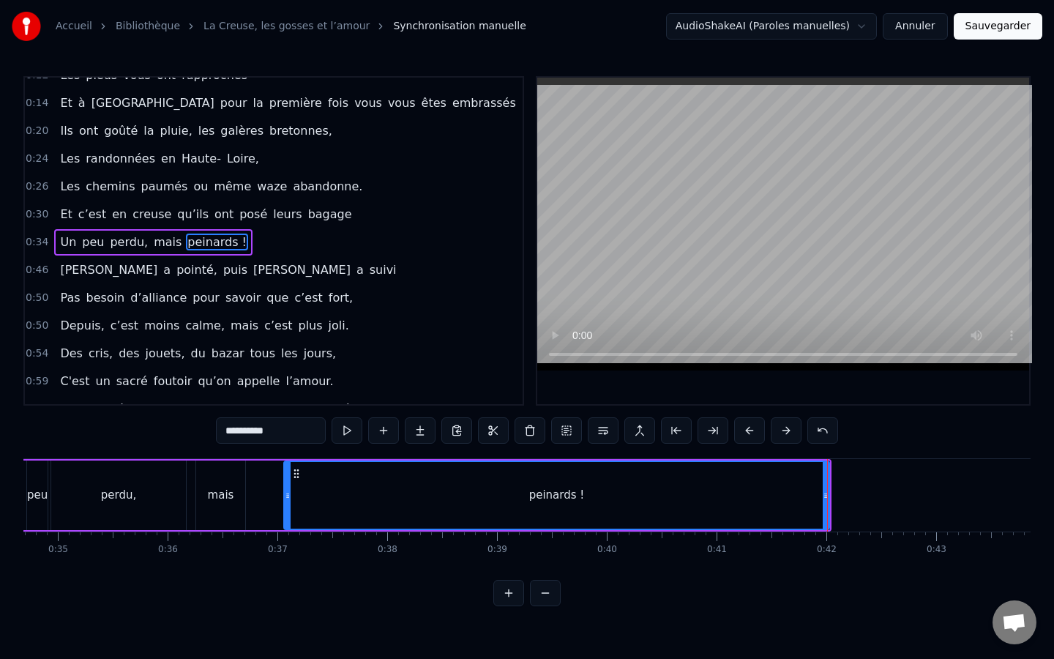
scroll to position [73, 0]
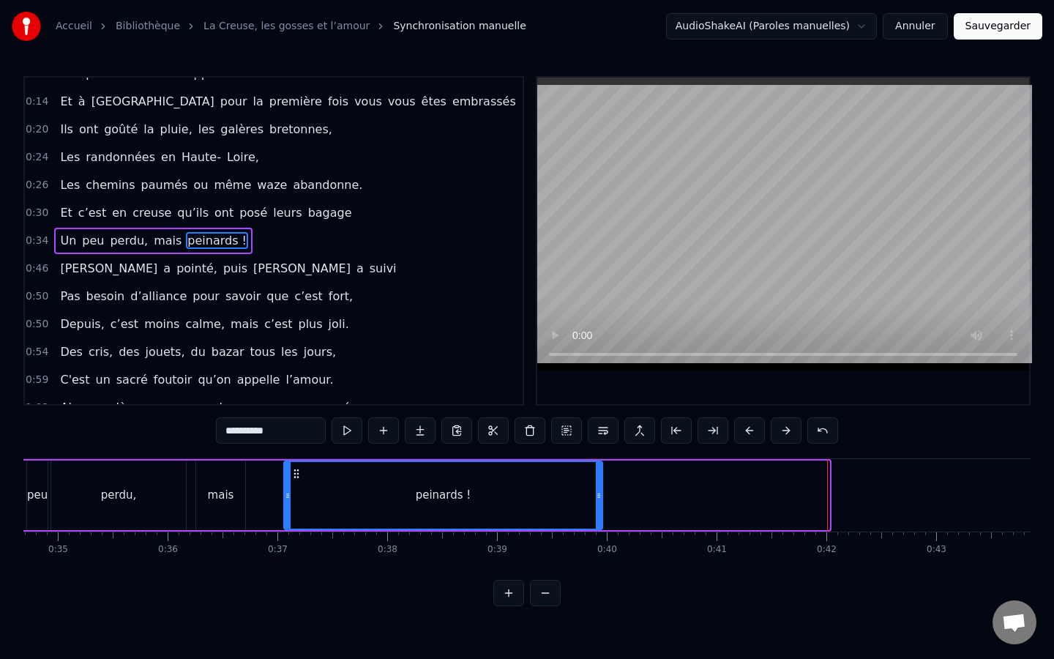
drag, startPoint x: 826, startPoint y: 496, endPoint x: 599, endPoint y: 508, distance: 227.2
click at [599, 508] on div at bounding box center [599, 495] width 6 height 67
click at [236, 499] on div "mais" at bounding box center [220, 495] width 49 height 70
type input "****"
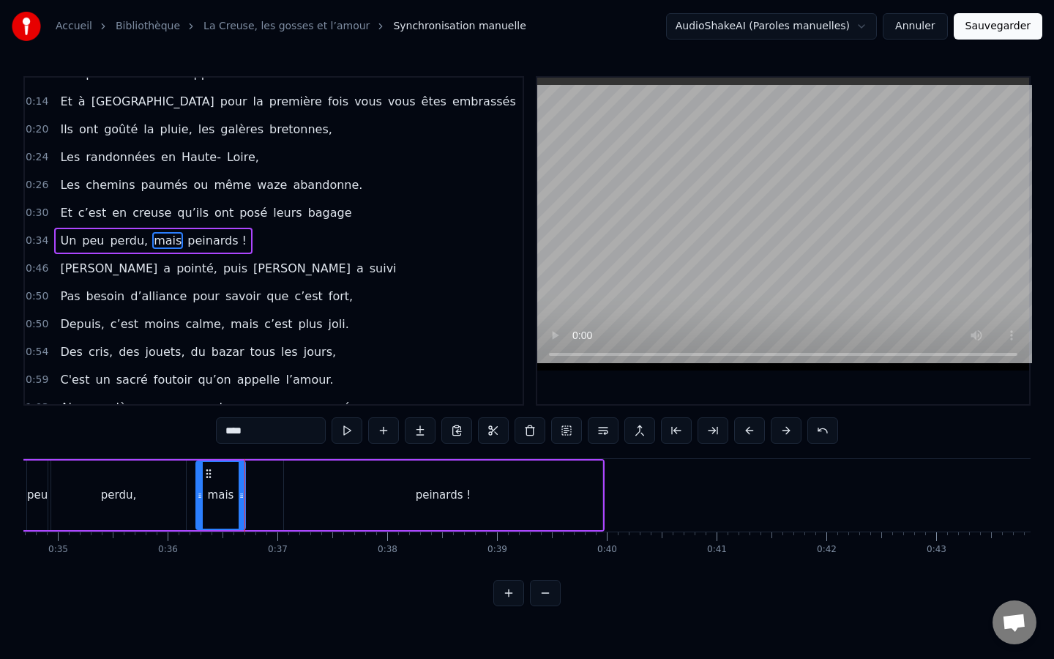
click at [259, 469] on div "Un peu perdu, mais peinards !" at bounding box center [300, 495] width 608 height 72
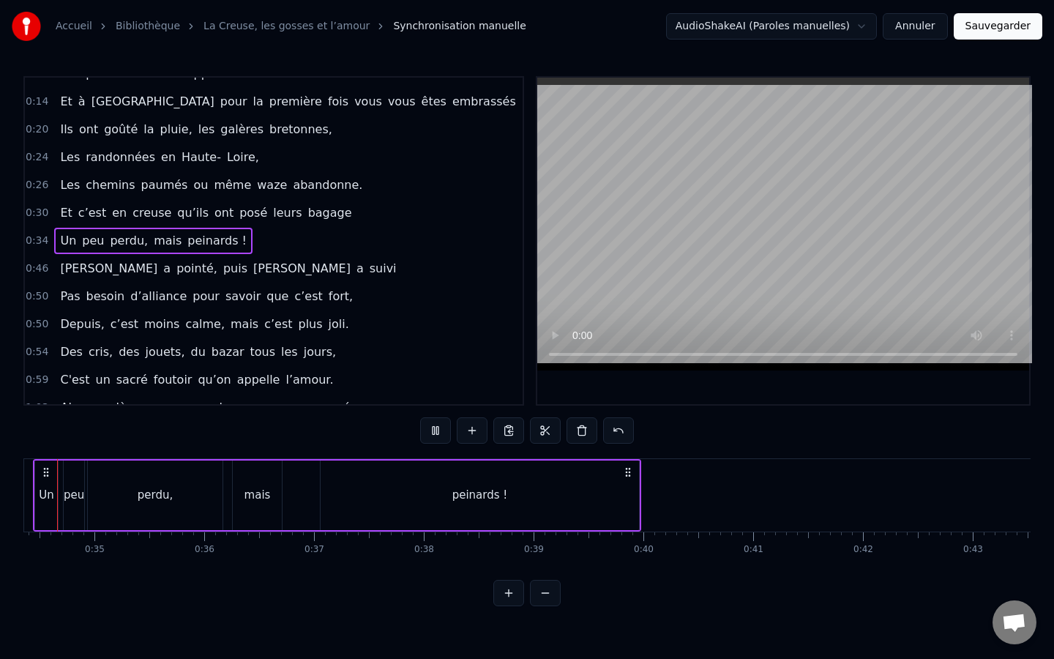
scroll to position [0, 3709]
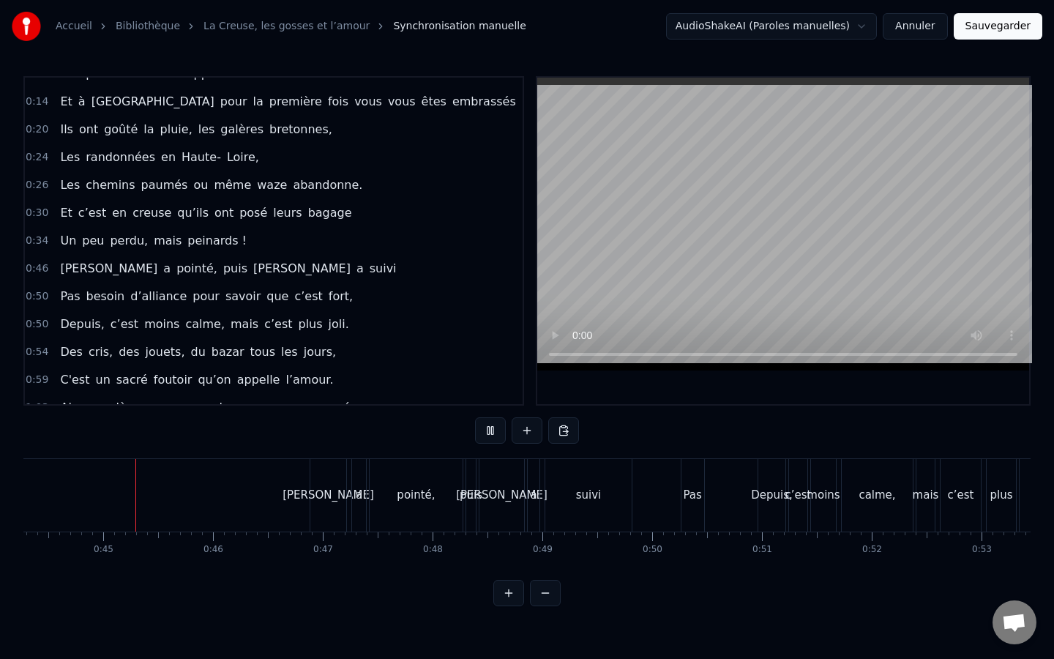
scroll to position [0, 4864]
click at [683, 466] on div "Pas" at bounding box center [690, 495] width 23 height 72
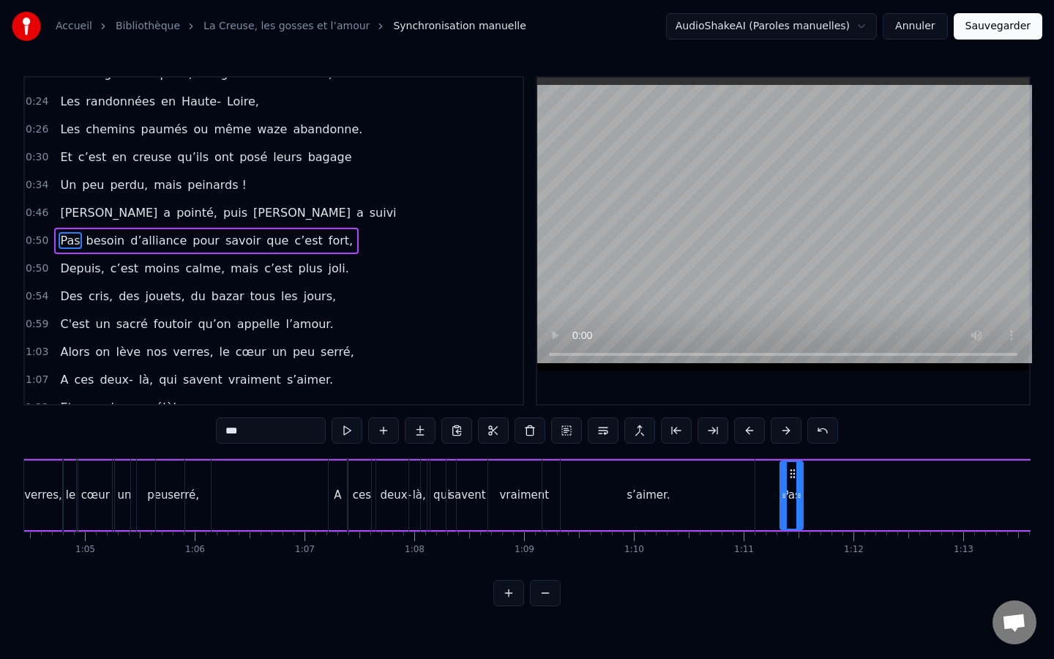
scroll to position [0, 7095]
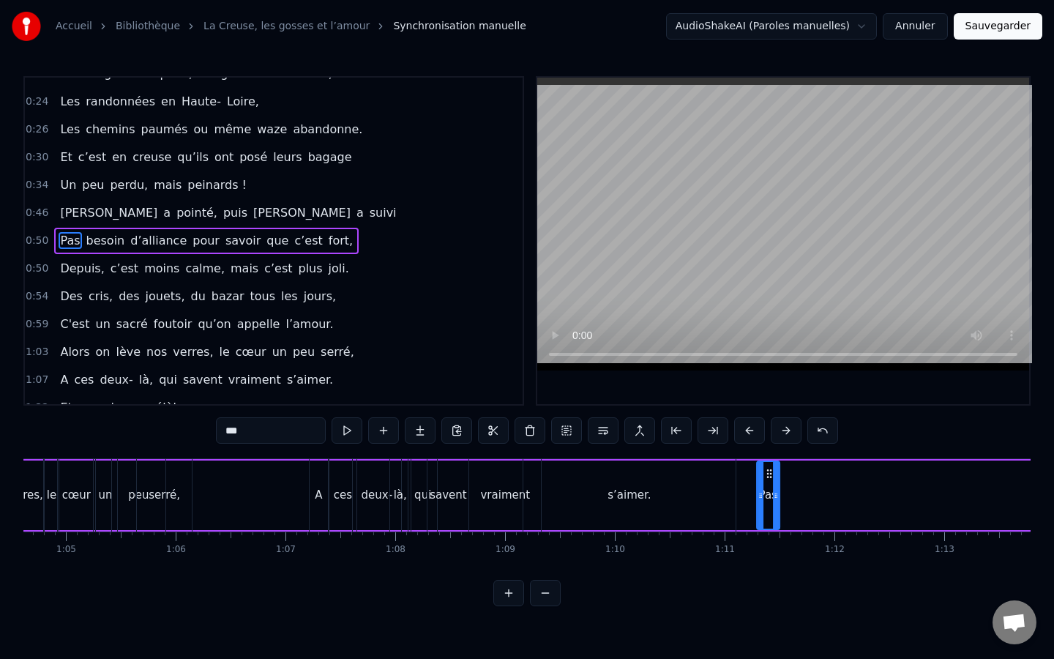
drag, startPoint x: 693, startPoint y: 474, endPoint x: 769, endPoint y: 485, distance: 76.9
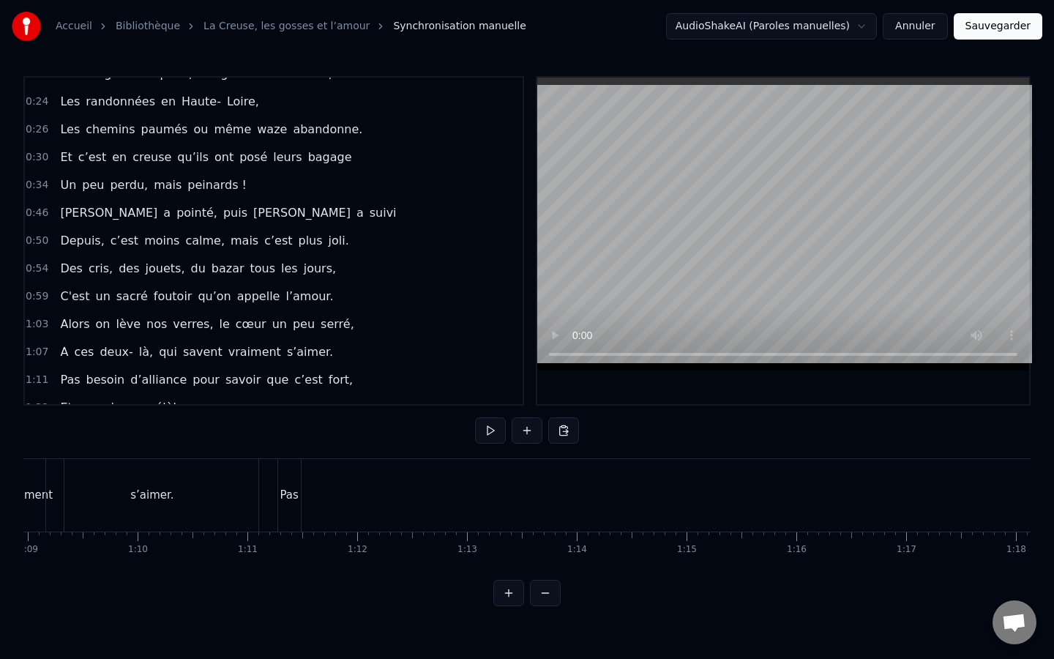
scroll to position [0, 7578]
click at [209, 486] on div "s’aimer." at bounding box center [147, 495] width 212 height 72
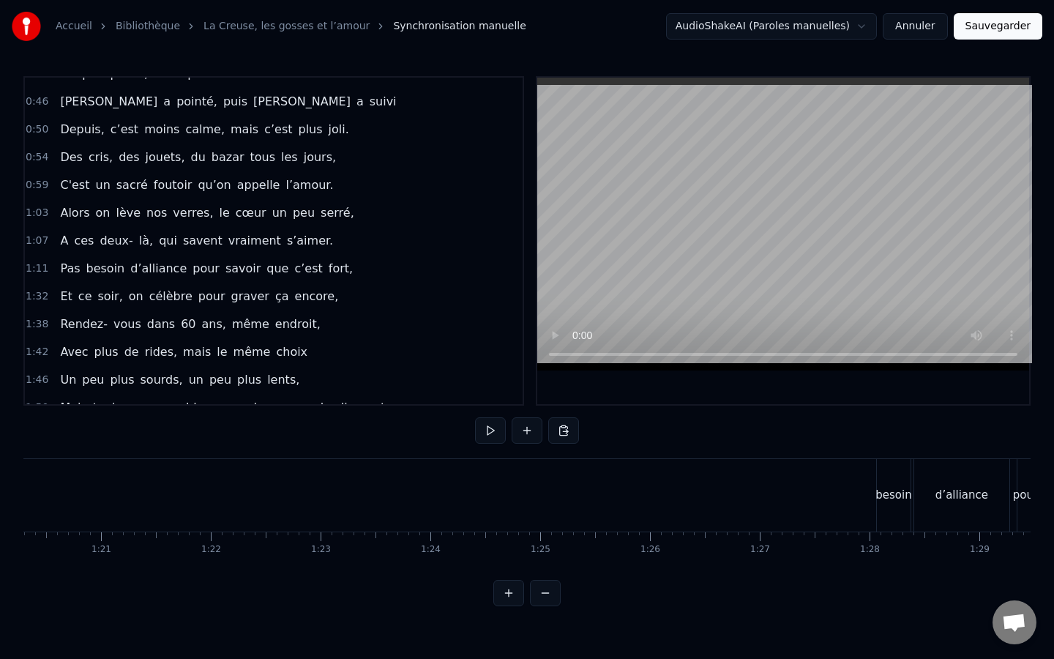
scroll to position [0, 8825]
click at [882, 472] on div "besoin" at bounding box center [887, 495] width 34 height 72
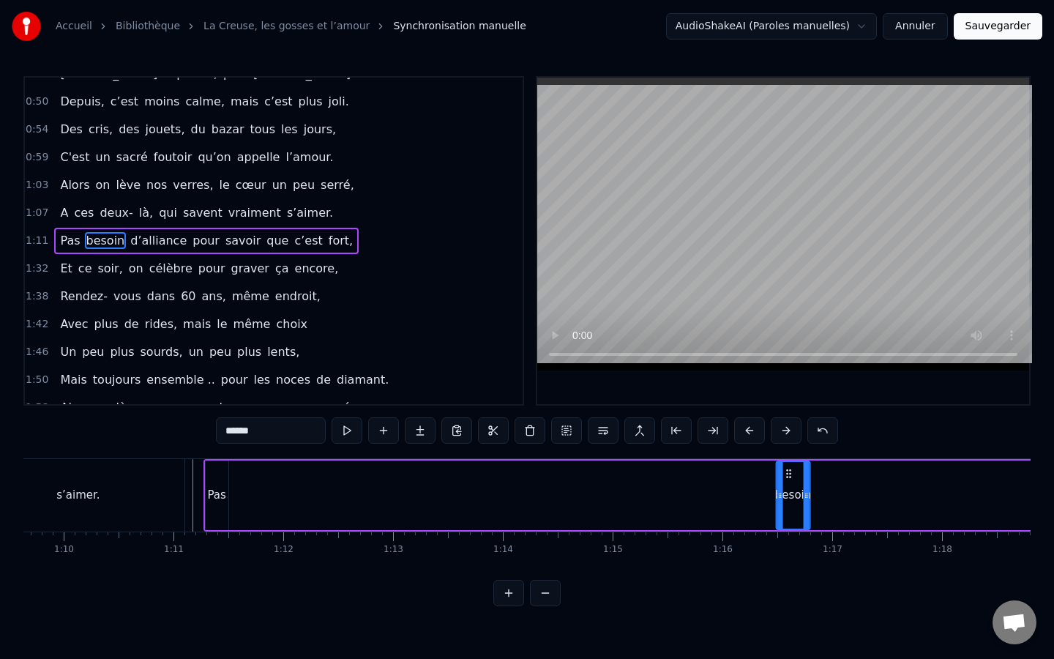
scroll to position [0, 7645]
drag, startPoint x: 886, startPoint y: 474, endPoint x: 236, endPoint y: 566, distance: 656.6
click at [236, 566] on div "[PERSON_NAME], ça fait maintenant 11 ans, Que vous vous aimez, beaucoup, passio…" at bounding box center [526, 513] width 1007 height 110
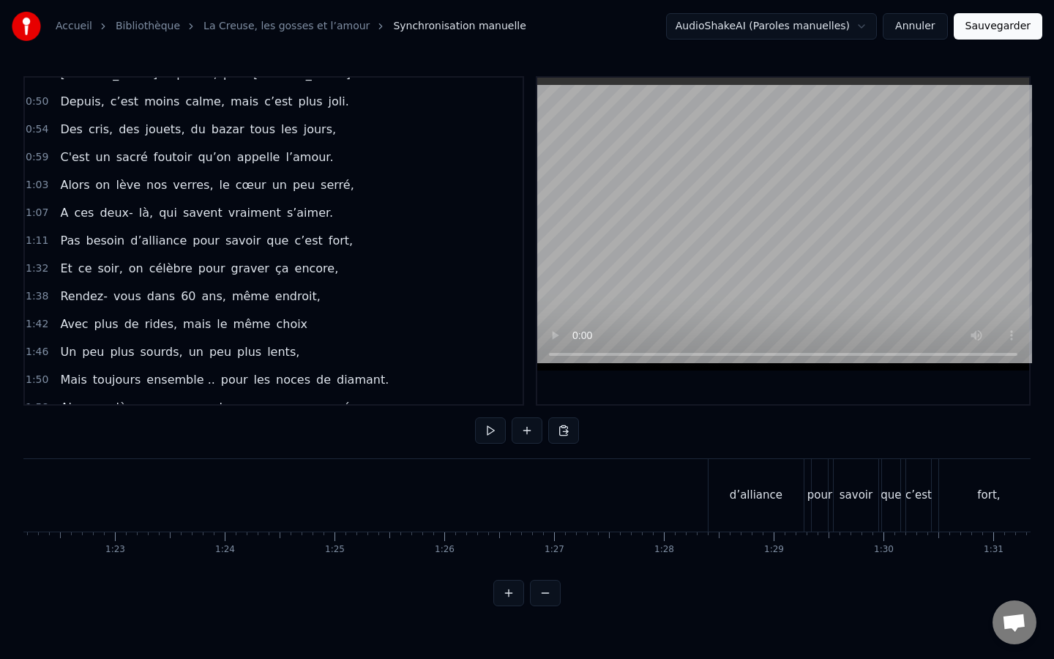
scroll to position [0, 9338]
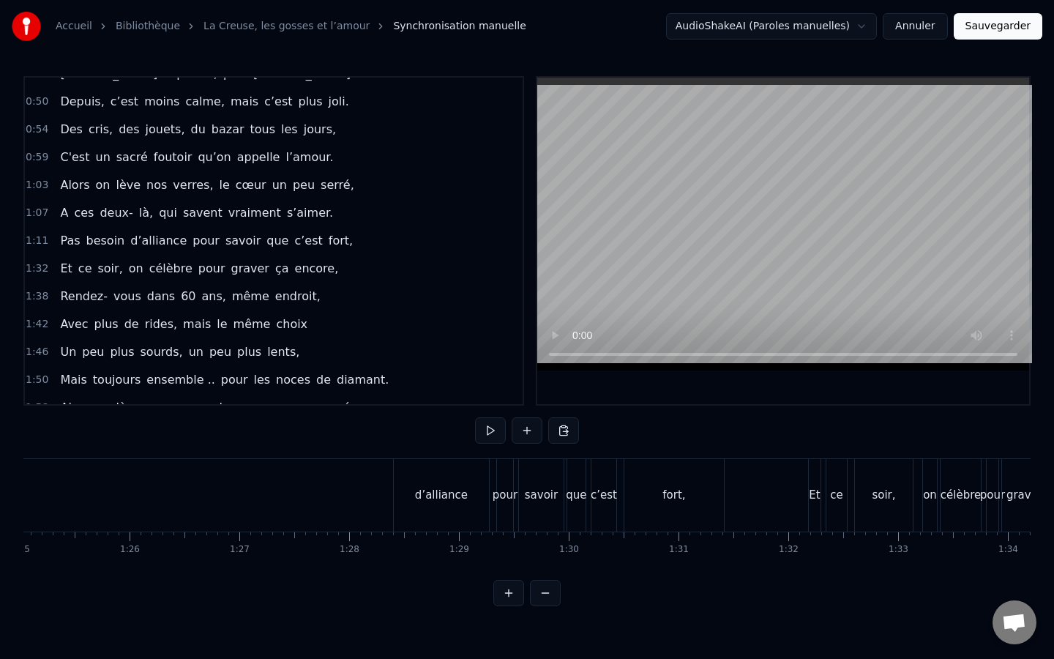
click at [428, 497] on div "d’alliance" at bounding box center [441, 495] width 53 height 17
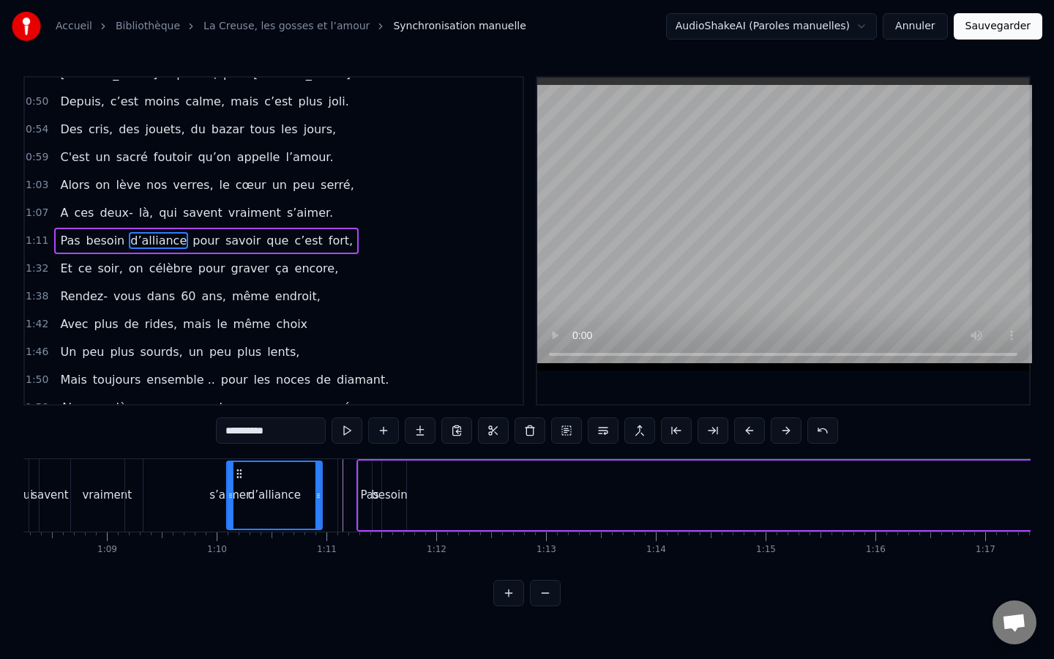
scroll to position [0, 7494]
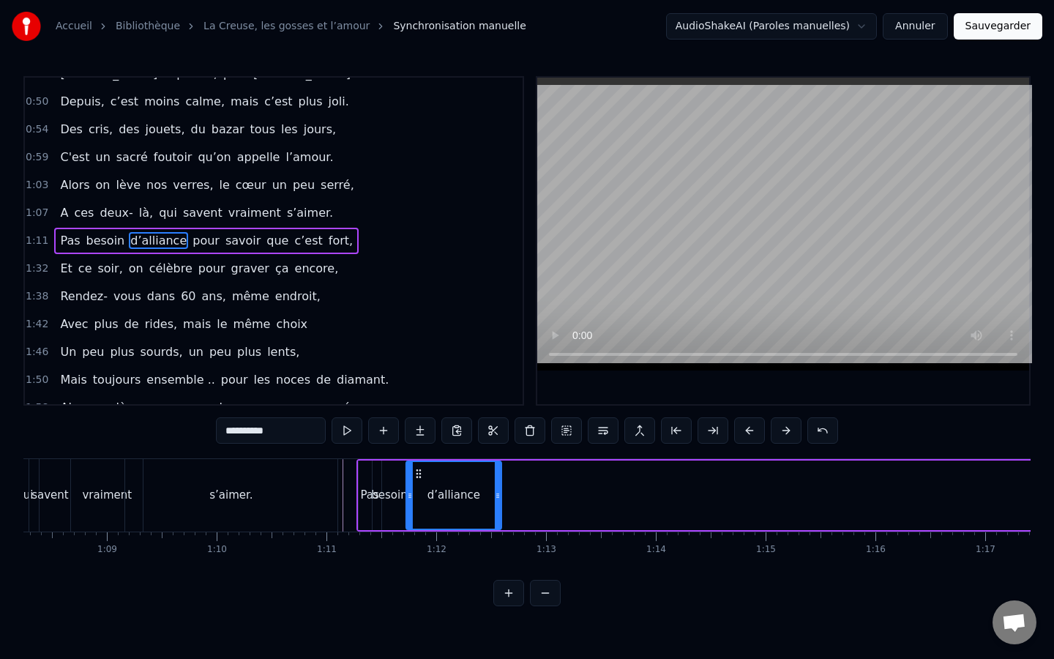
drag, startPoint x: 407, startPoint y: 477, endPoint x: 485, endPoint y: 497, distance: 81.0
click at [485, 497] on div "d’alliance" at bounding box center [454, 495] width 94 height 67
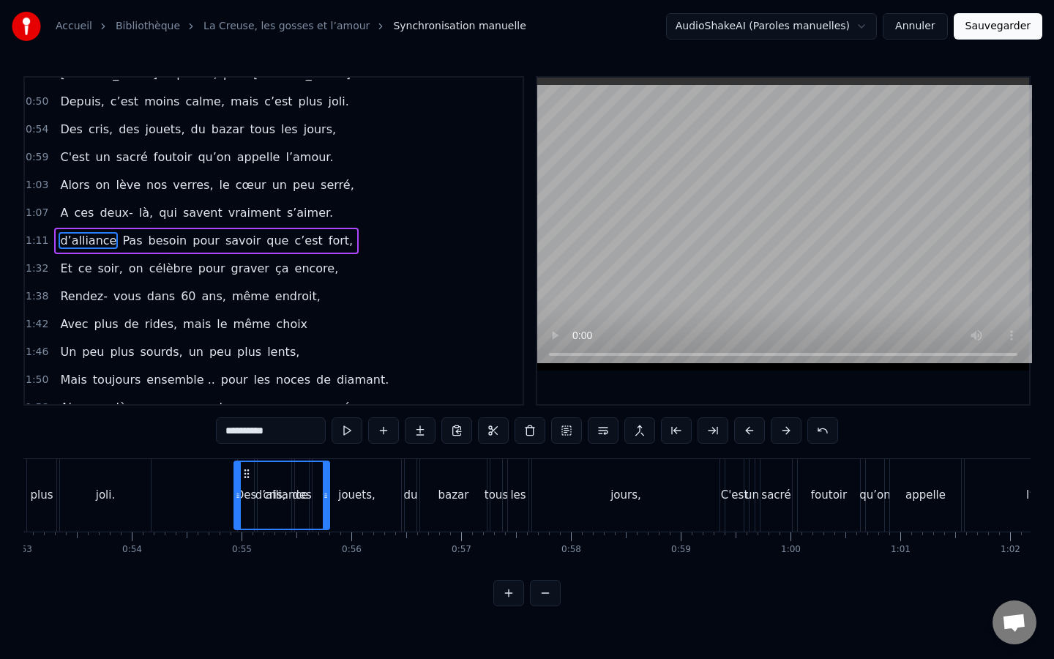
scroll to position [0, 5816]
click at [276, 474] on div "d’alliance" at bounding box center [287, 495] width 94 height 67
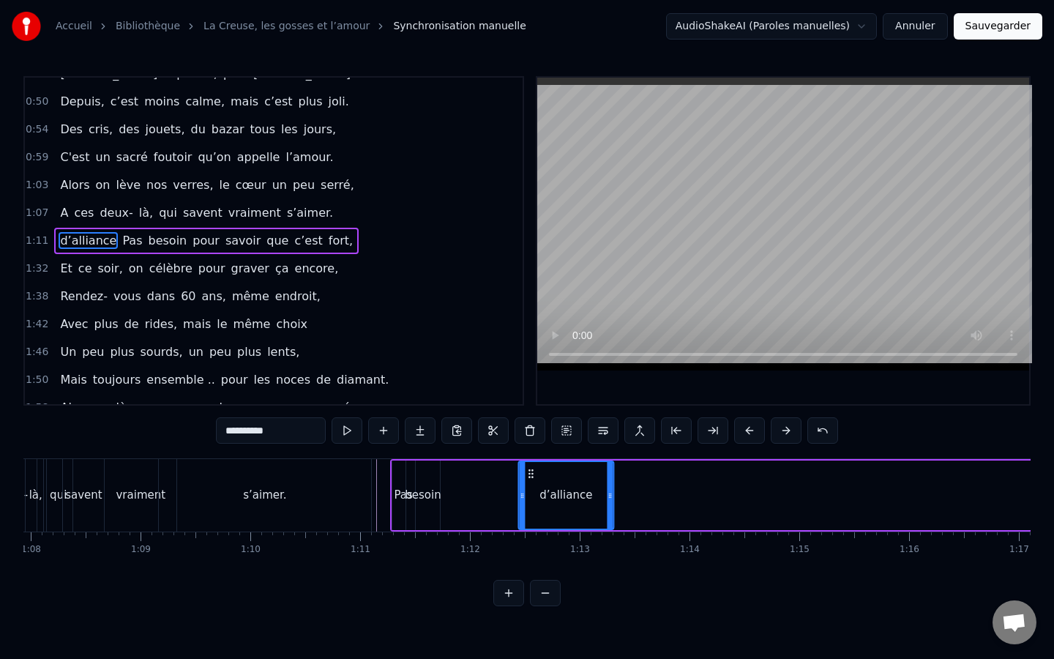
scroll to position [0, 7470]
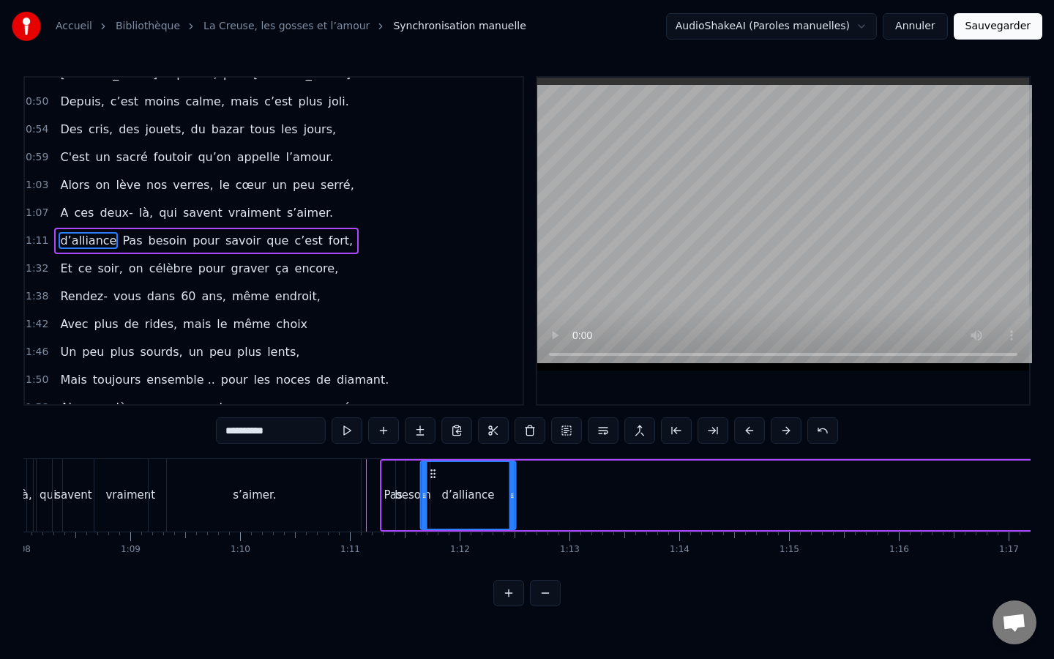
drag, startPoint x: 250, startPoint y: 474, endPoint x: 430, endPoint y: 524, distance: 187.6
click at [351, 517] on div "s’aimer." at bounding box center [255, 495] width 212 height 72
type input "********"
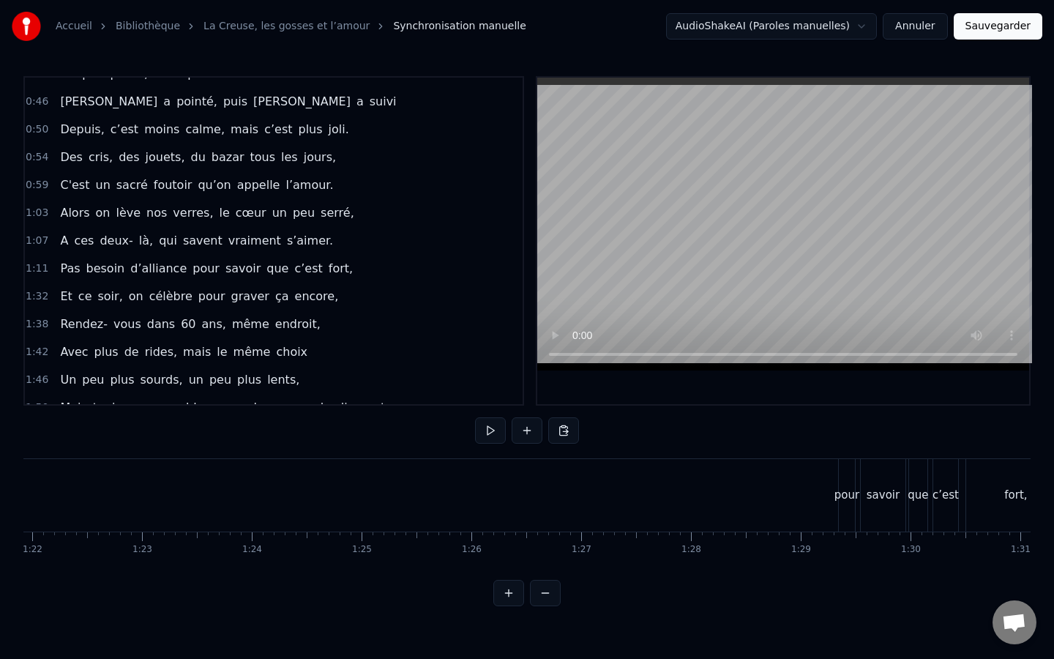
scroll to position [0, 9116]
click at [740, 490] on div "savoir" at bounding box center [763, 495] width 46 height 72
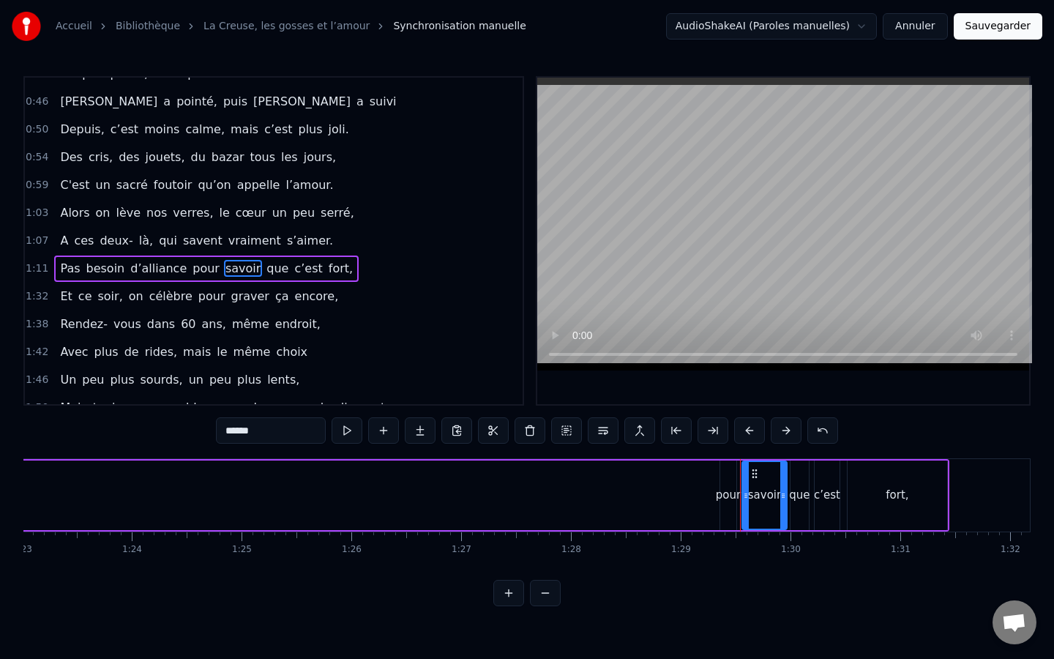
scroll to position [268, 0]
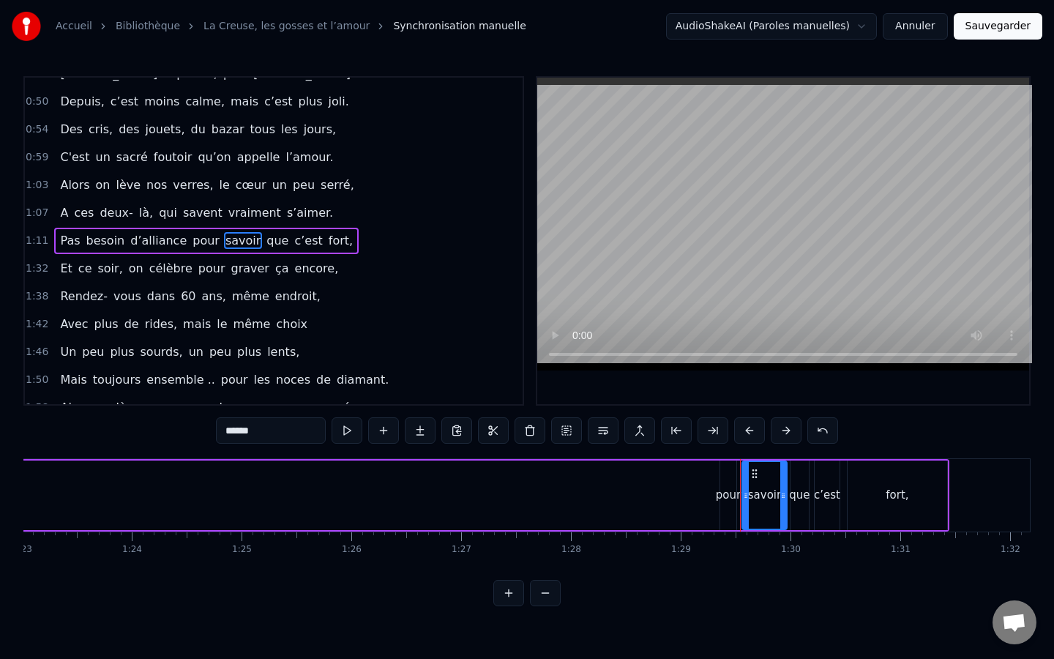
click at [733, 491] on div "pour" at bounding box center [728, 495] width 25 height 17
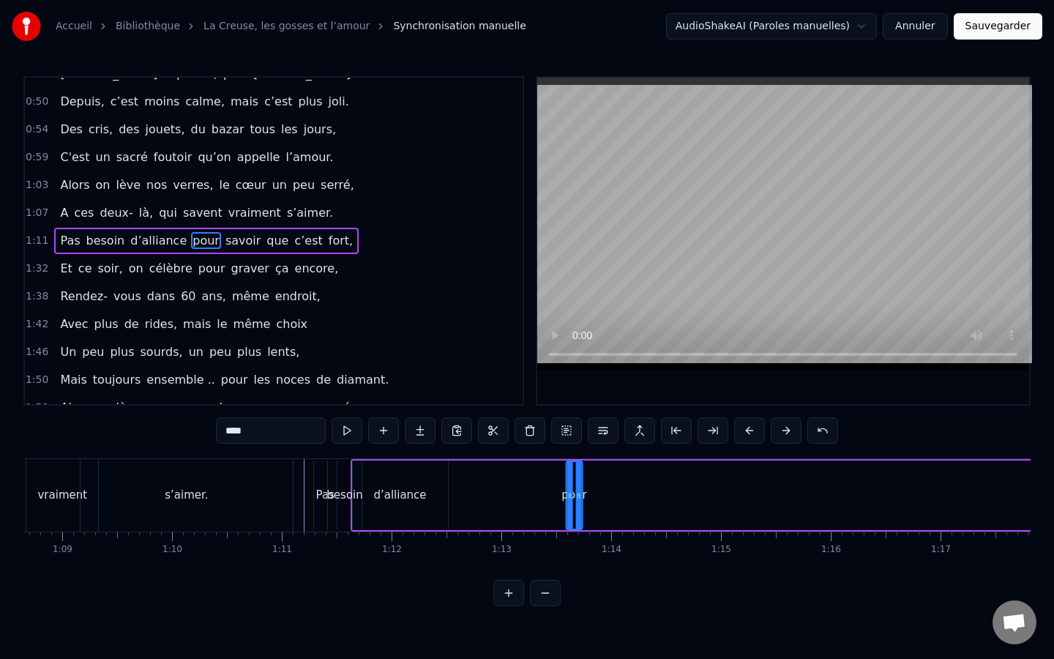
scroll to position [0, 7519]
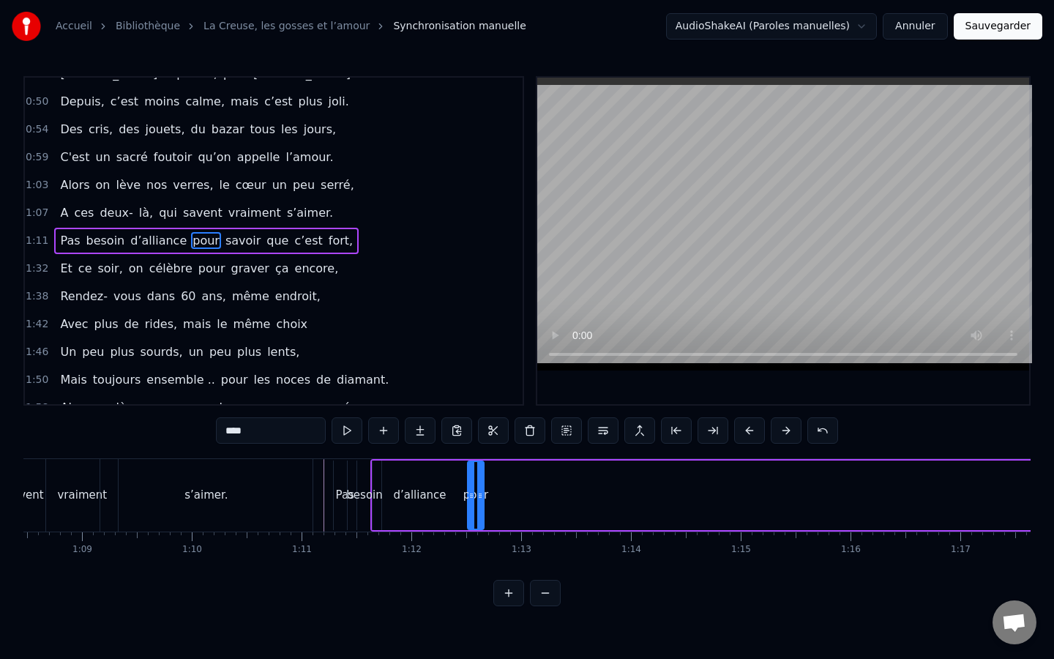
drag, startPoint x: 728, startPoint y: 470, endPoint x: 476, endPoint y: 520, distance: 257.4
click at [476, 520] on div "pour" at bounding box center [476, 495] width 15 height 67
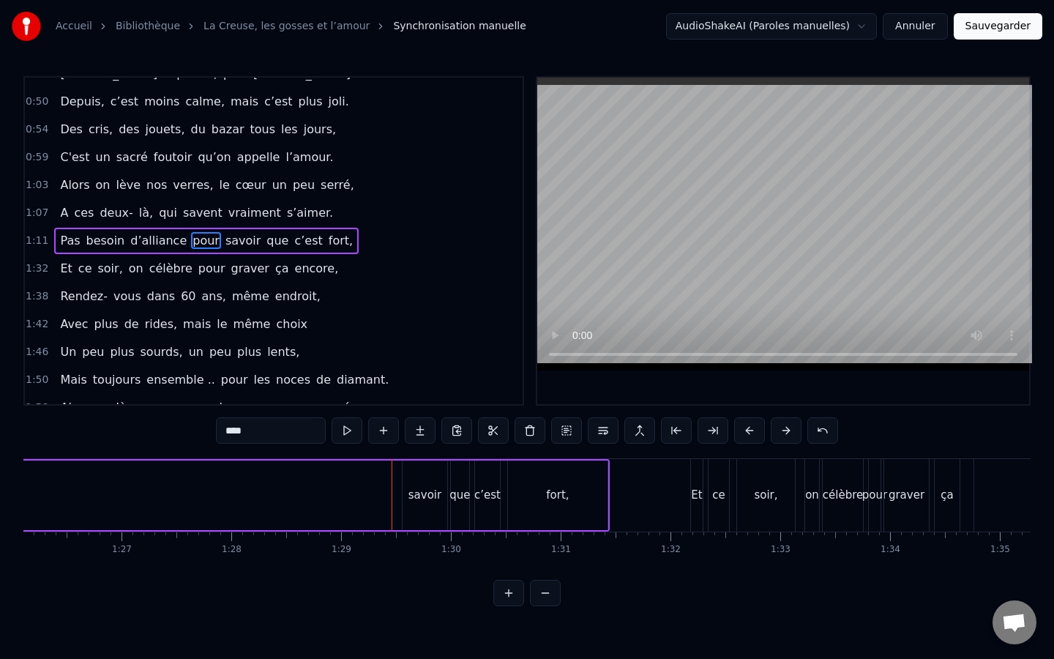
scroll to position [0, 9442]
click at [447, 488] on div "savoir" at bounding box center [438, 495] width 33 height 17
type input "******"
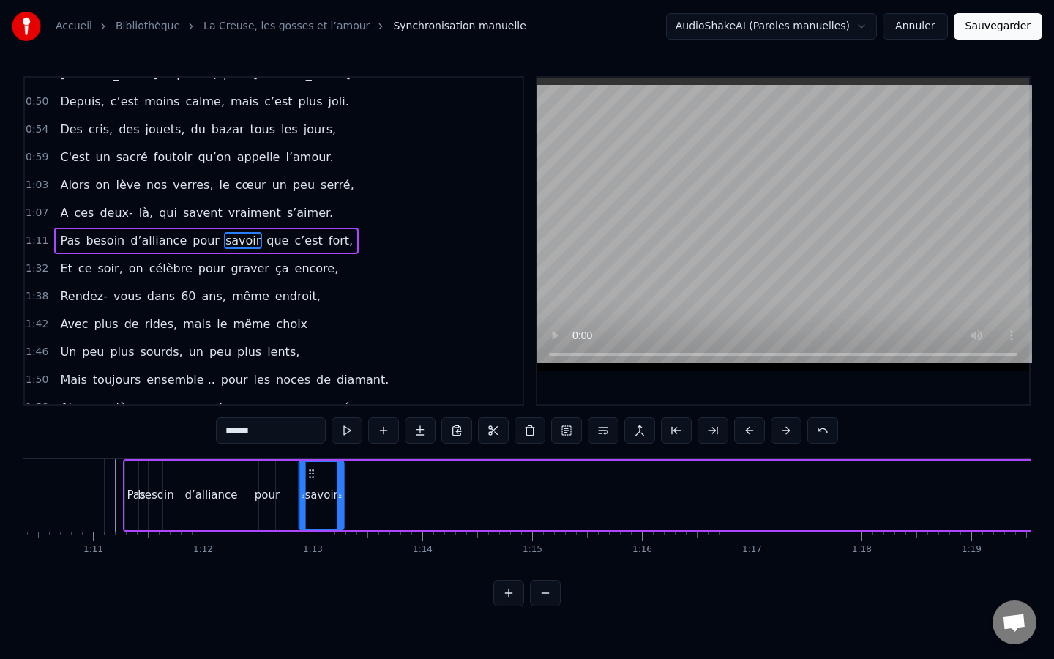
scroll to position [0, 7723]
drag, startPoint x: 425, startPoint y: 474, endPoint x: 287, endPoint y: 503, distance: 140.6
click at [287, 503] on div "savoir" at bounding box center [300, 495] width 43 height 67
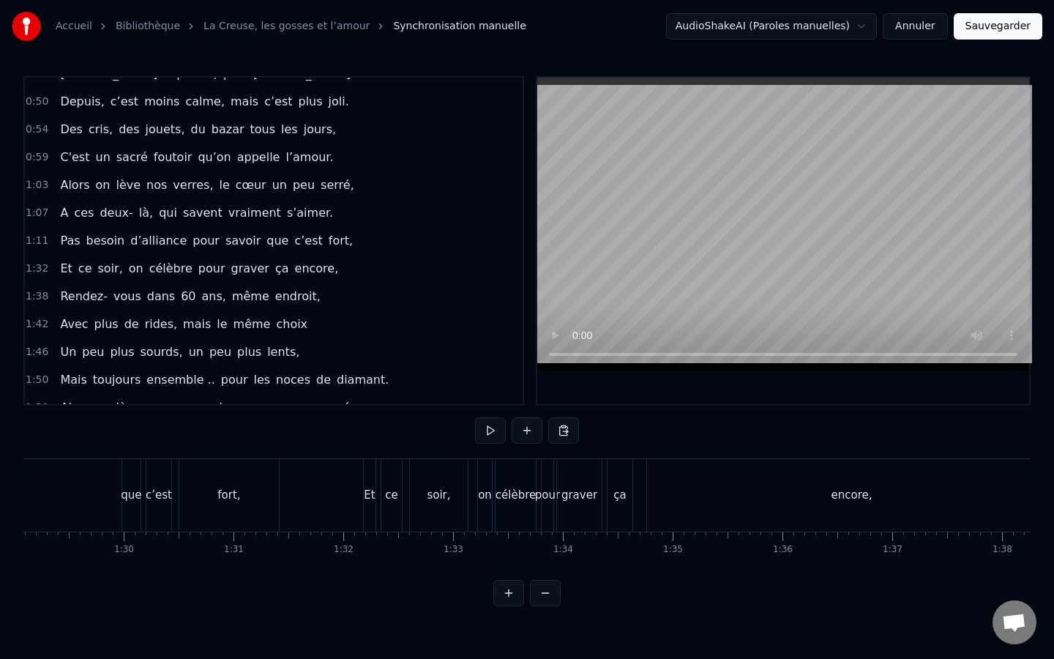
scroll to position [0, 9822]
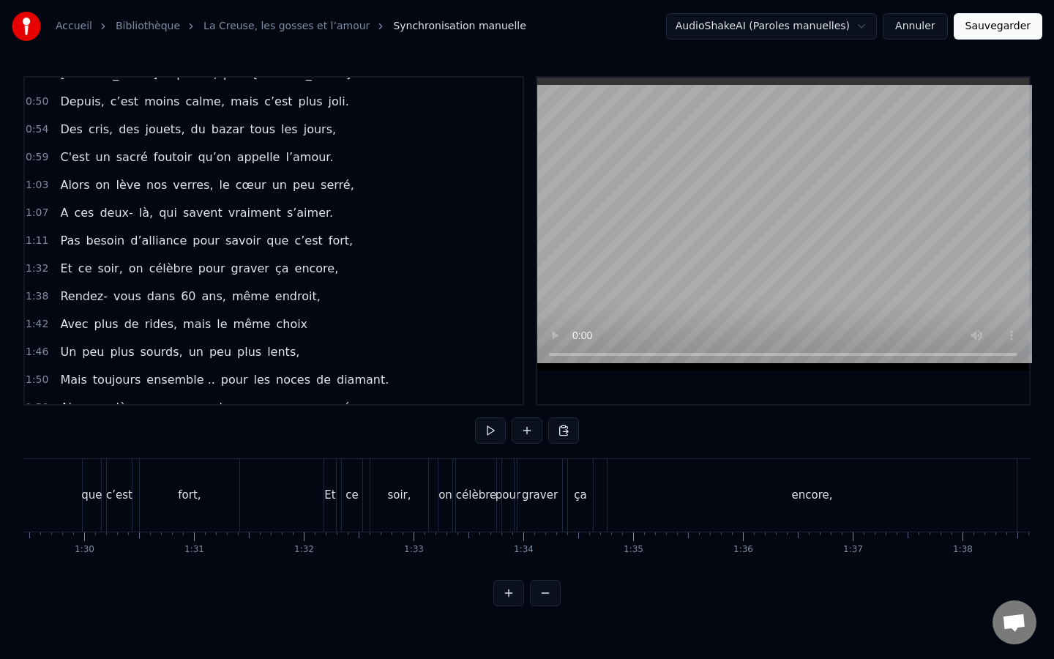
click at [86, 504] on div "que" at bounding box center [92, 495] width 18 height 72
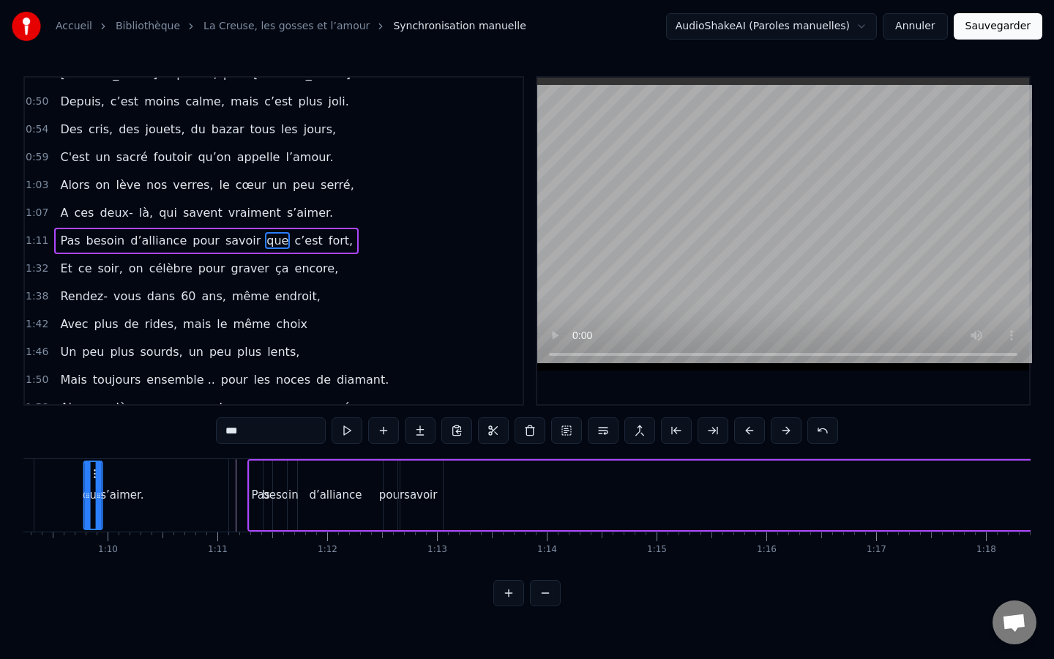
scroll to position [0, 7598]
drag, startPoint x: 102, startPoint y: 476, endPoint x: 457, endPoint y: 499, distance: 355.8
click at [457, 499] on div "que" at bounding box center [460, 495] width 17 height 67
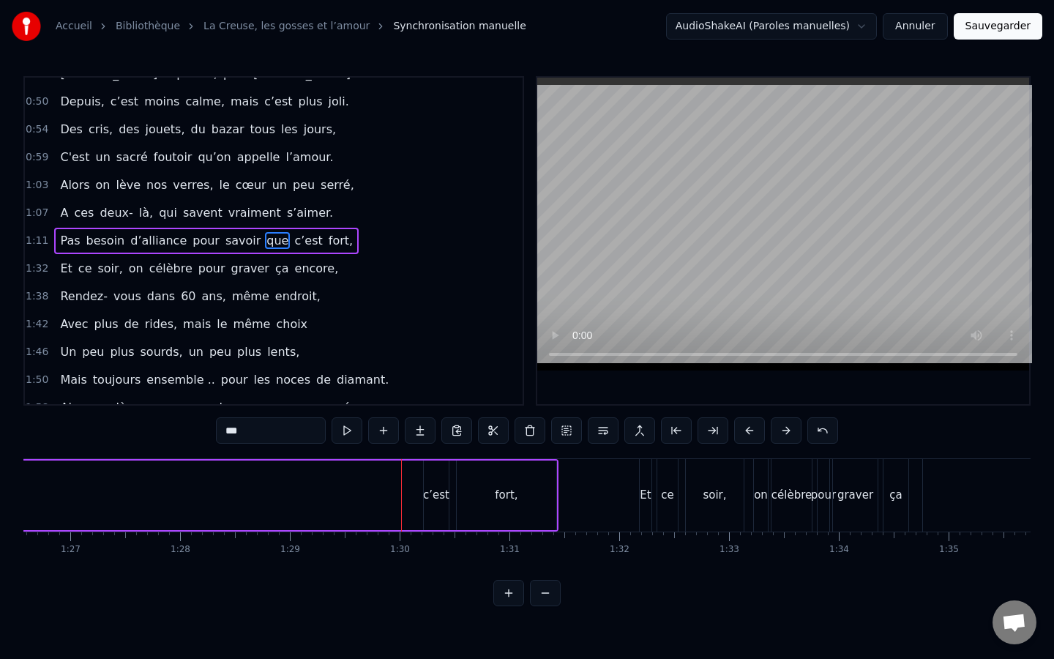
scroll to position [0, 9563]
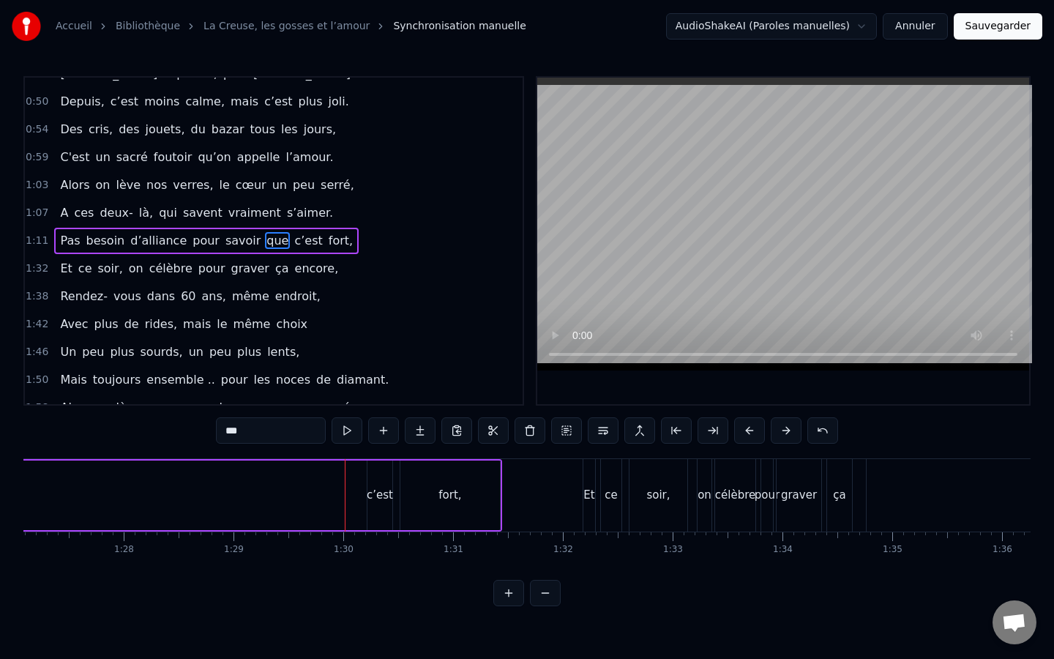
click at [370, 475] on div "c’est" at bounding box center [380, 495] width 25 height 70
type input "*****"
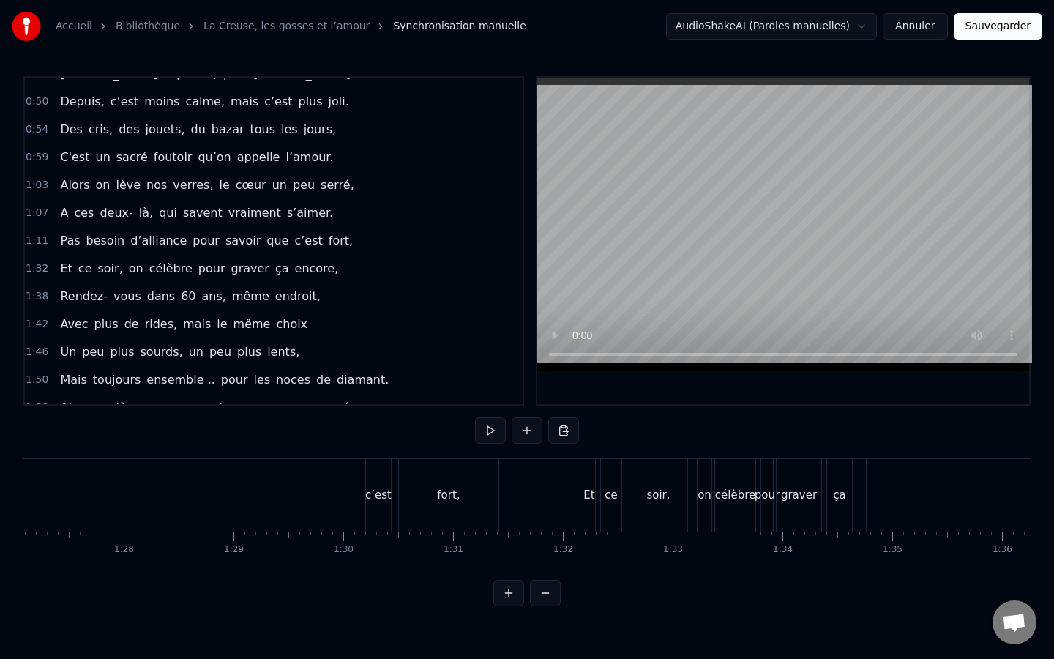
click at [387, 501] on div "c’est" at bounding box center [378, 495] width 26 height 17
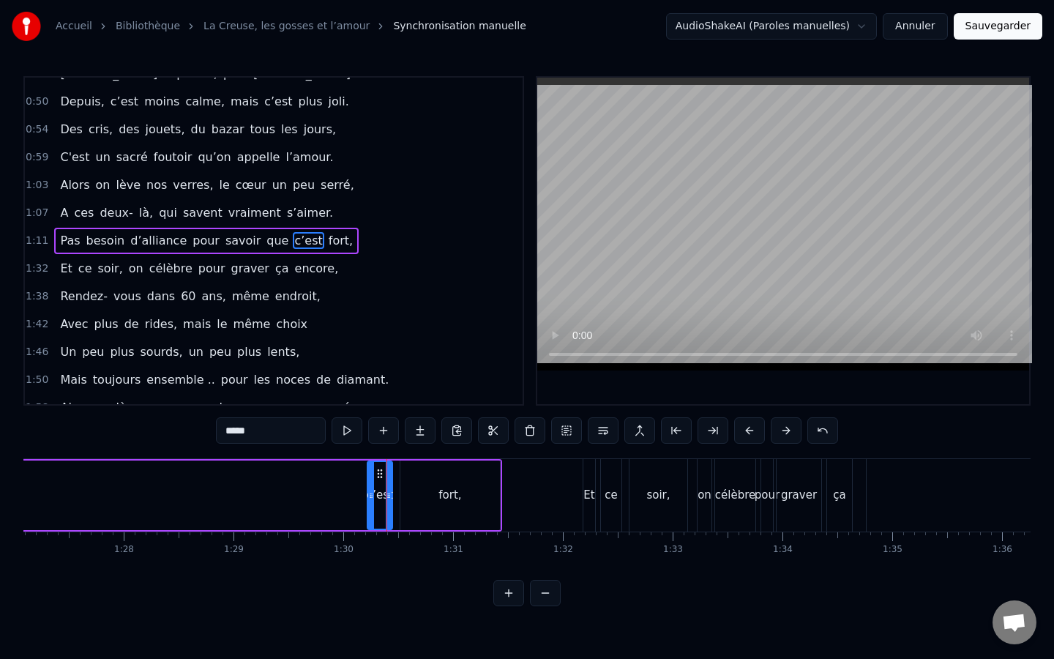
click at [455, 501] on div "fort," at bounding box center [450, 495] width 23 height 17
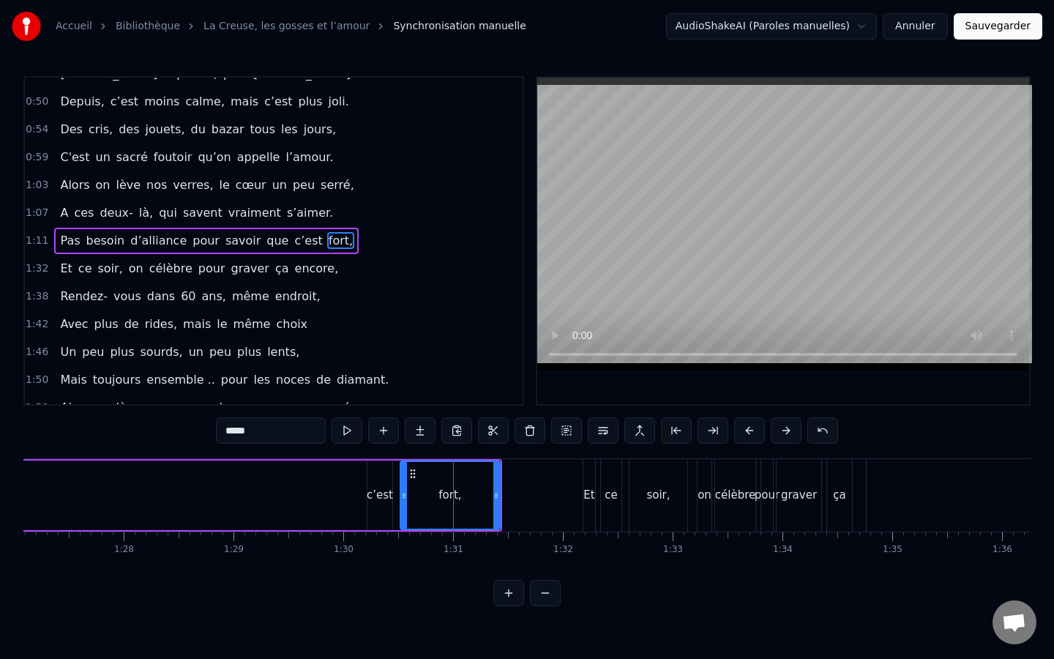
click at [389, 496] on div "c’est" at bounding box center [380, 495] width 26 height 17
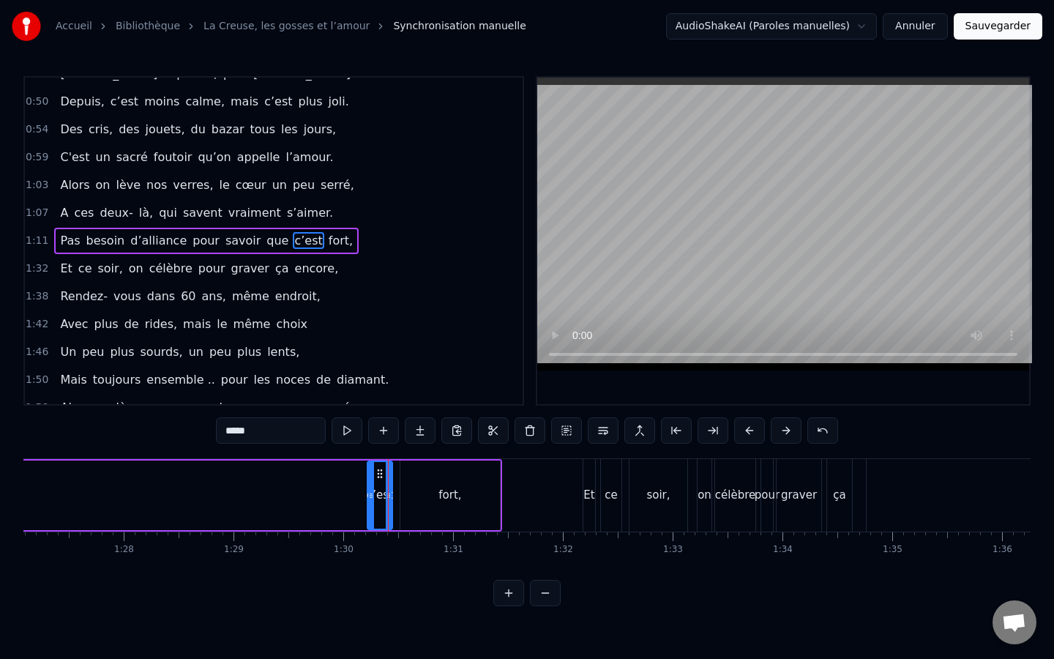
click at [471, 481] on div "fort," at bounding box center [450, 495] width 100 height 70
type input "*****"
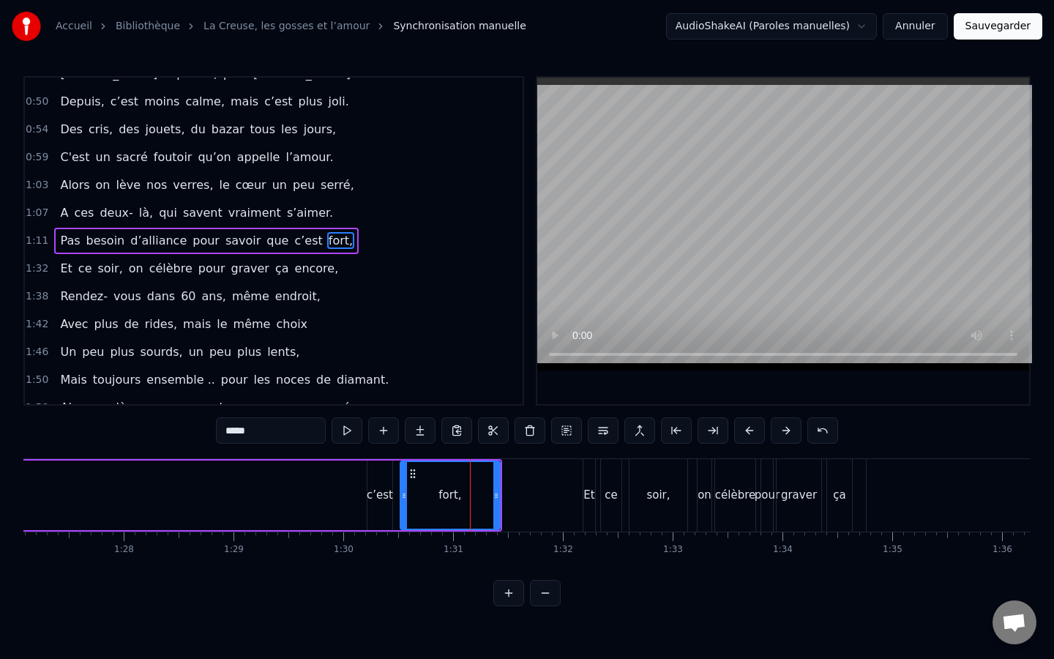
drag, startPoint x: 382, startPoint y: 498, endPoint x: 455, endPoint y: 496, distance: 72.5
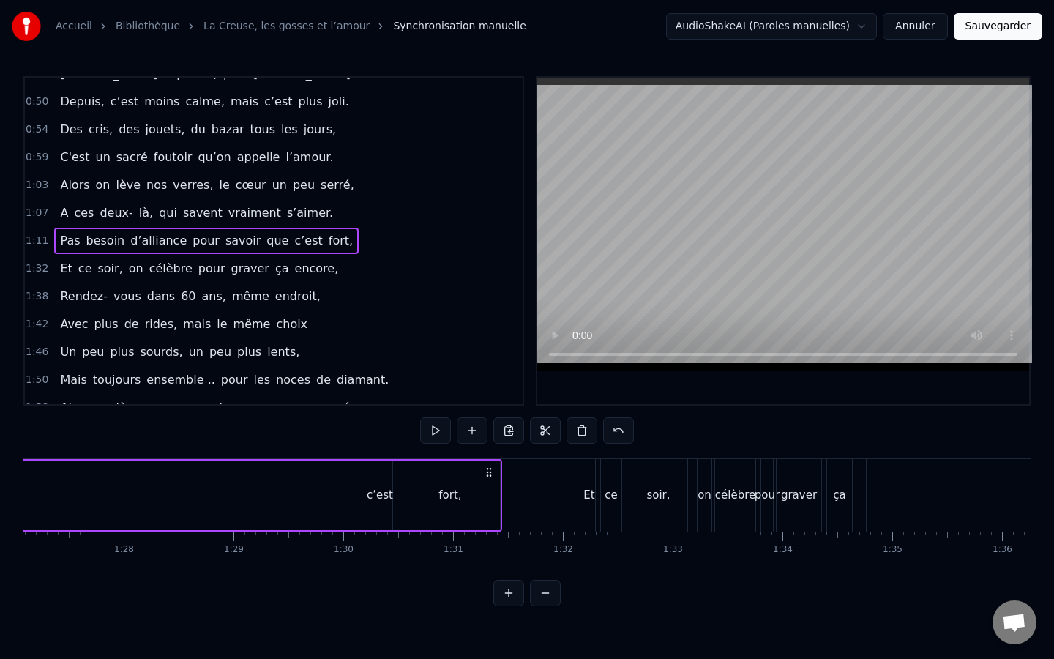
click at [400, 493] on div "fort," at bounding box center [450, 495] width 101 height 70
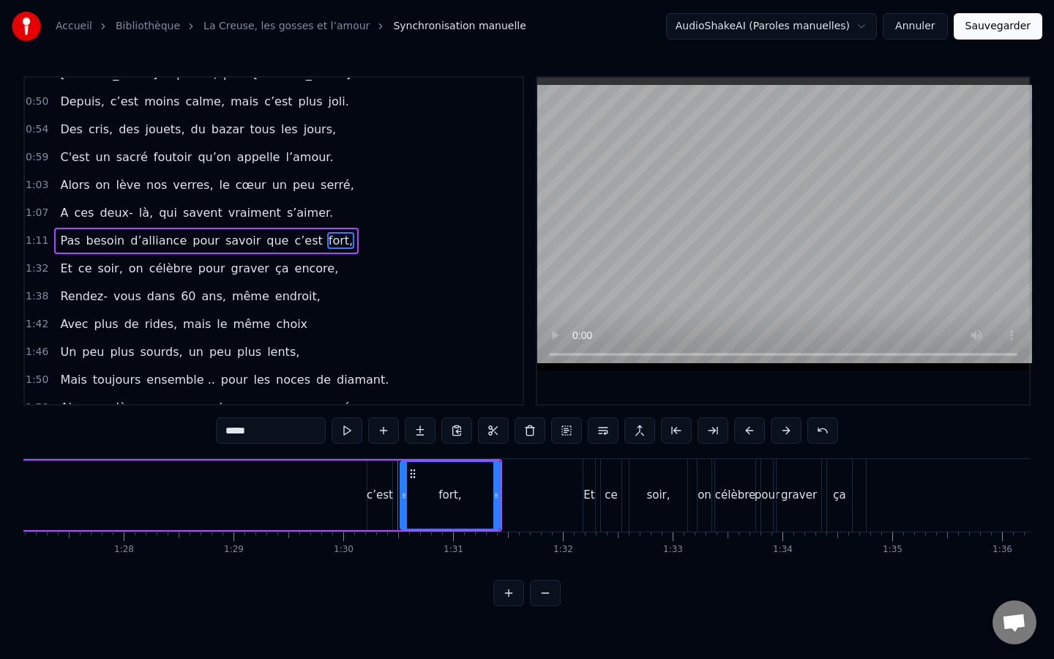
click at [370, 493] on div "c’est" at bounding box center [380, 495] width 26 height 17
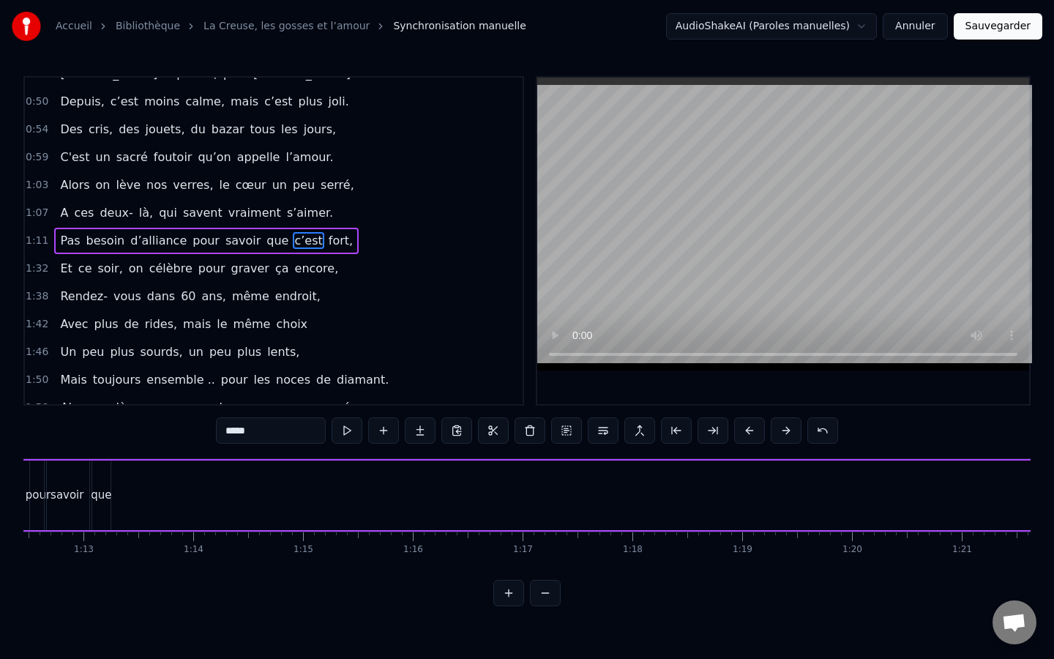
scroll to position [0, 7822]
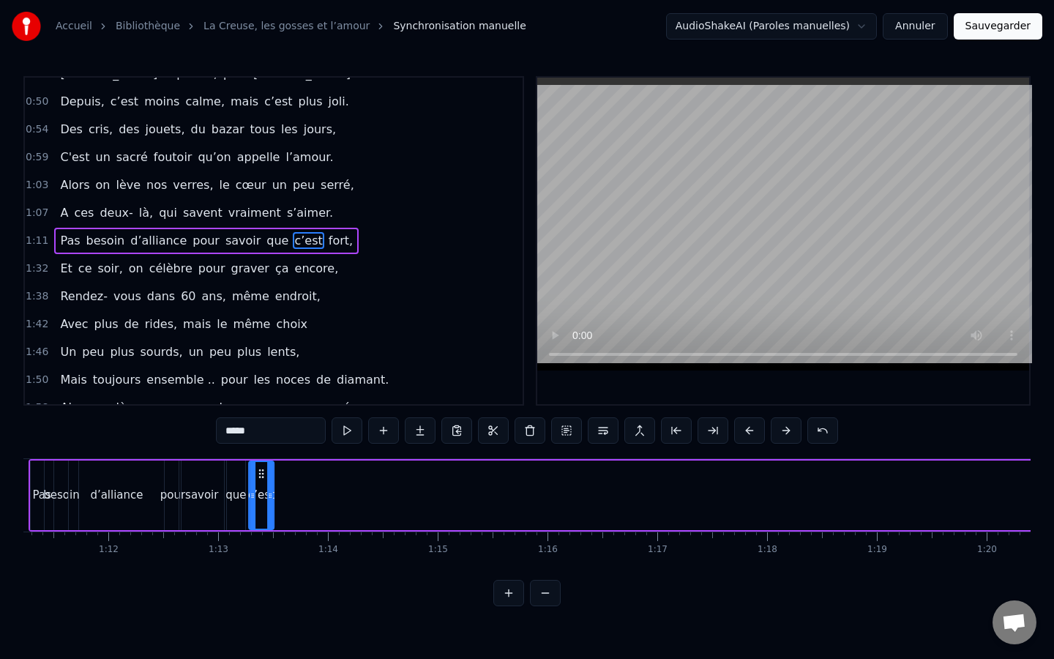
drag, startPoint x: 385, startPoint y: 479, endPoint x: 266, endPoint y: 479, distance: 118.6
click at [266, 479] on icon at bounding box center [261, 474] width 12 height 12
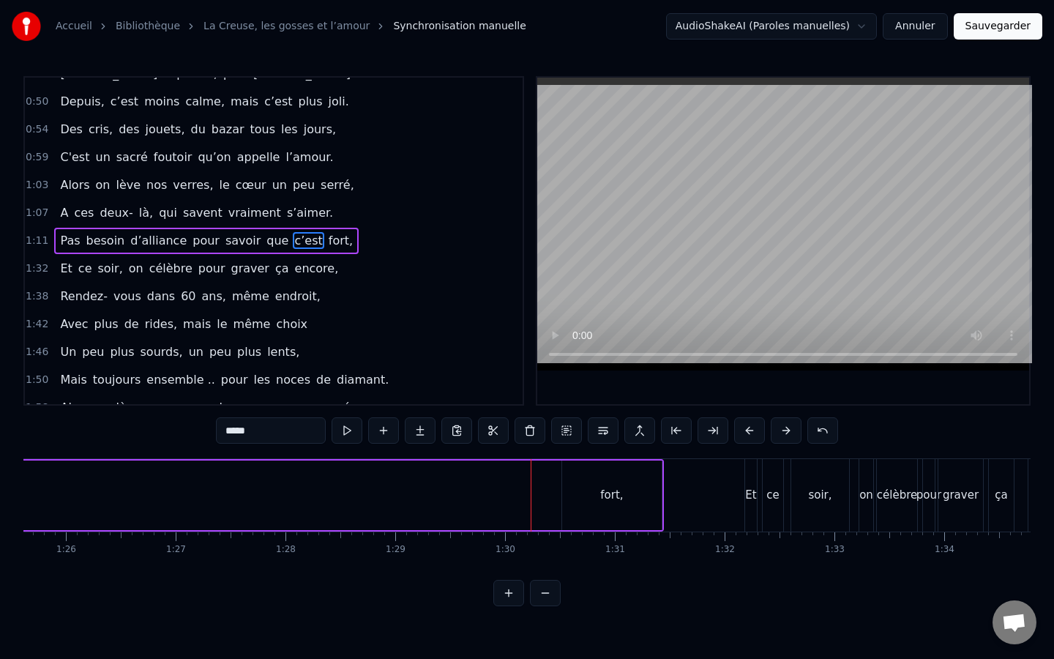
scroll to position [0, 9606]
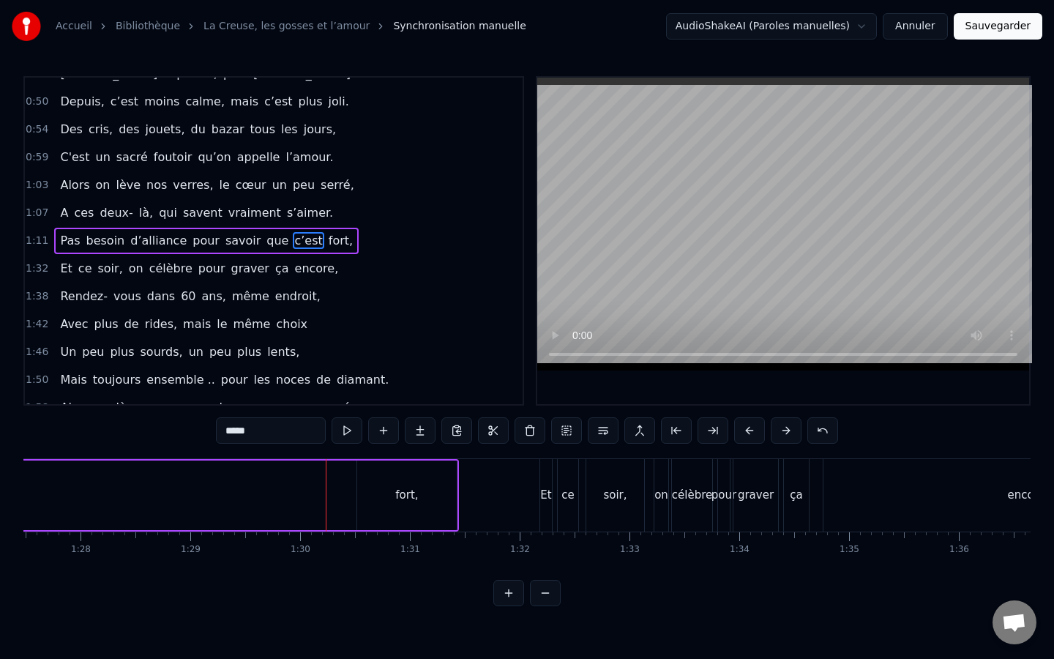
click at [398, 466] on div "fort," at bounding box center [407, 495] width 100 height 70
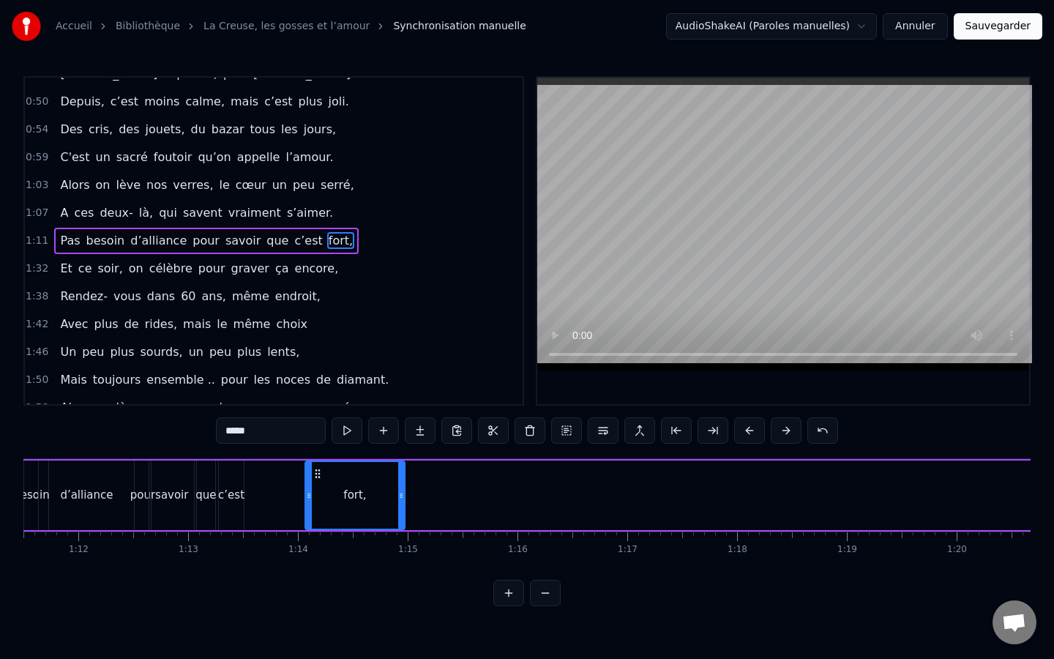
scroll to position [0, 7840]
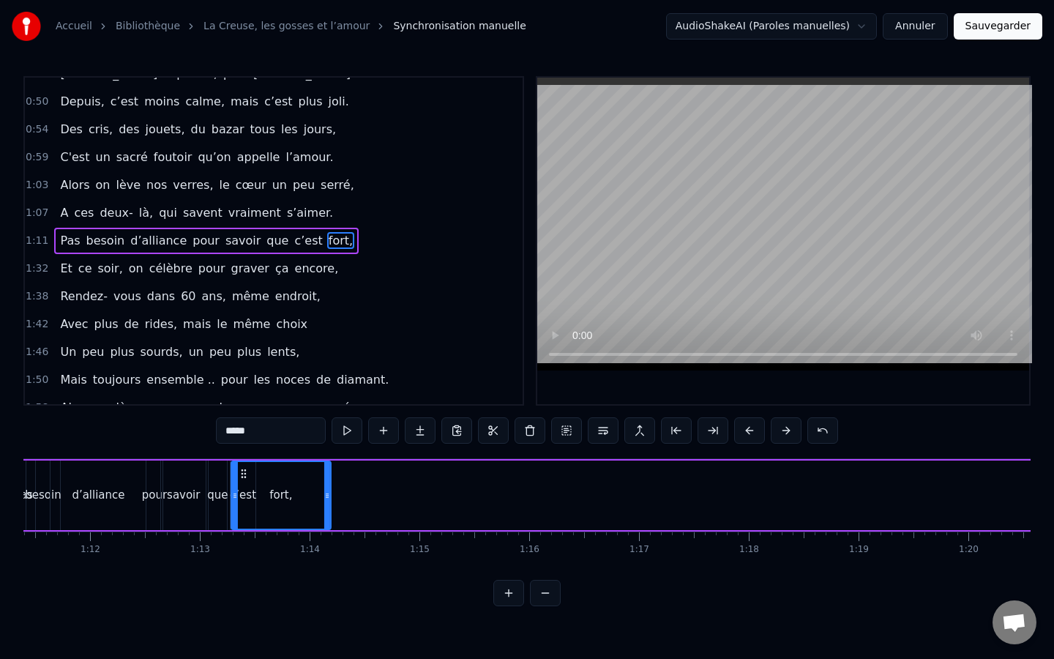
drag, startPoint x: 368, startPoint y: 475, endPoint x: 242, endPoint y: 499, distance: 128.2
click at [242, 499] on div "fort," at bounding box center [281, 495] width 98 height 67
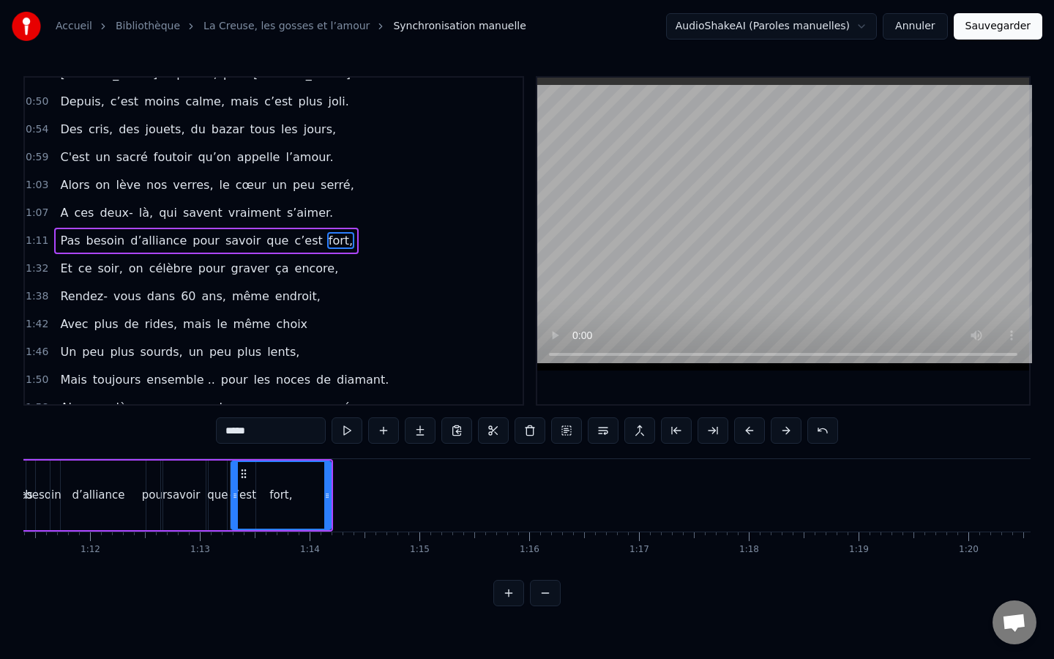
click at [100, 485] on div "d’alliance" at bounding box center [98, 495] width 95 height 70
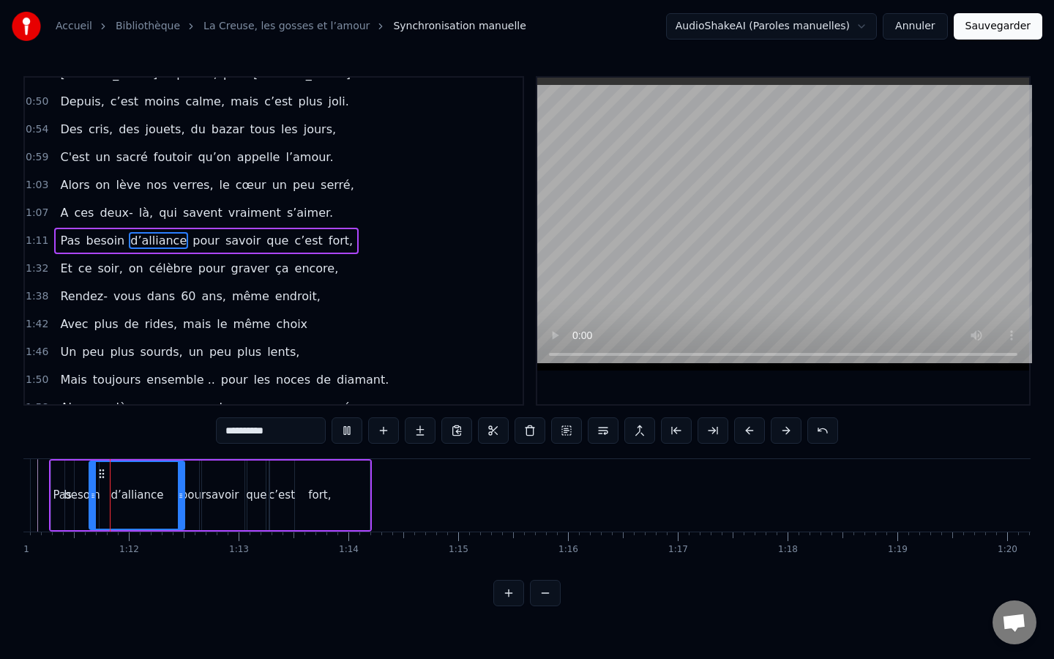
scroll to position [0, 7792]
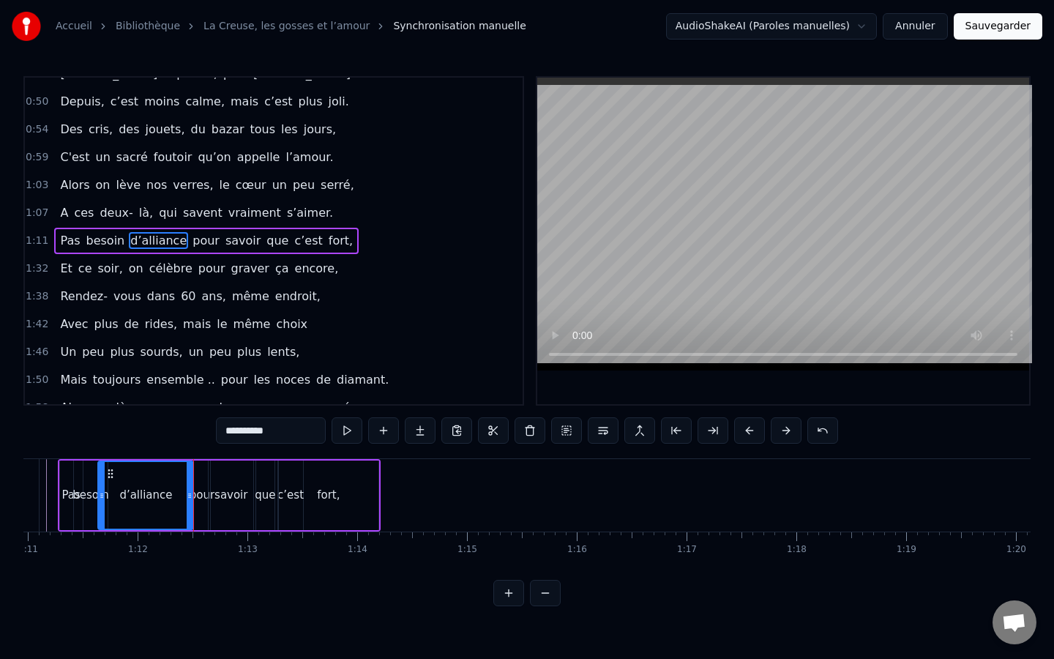
click at [215, 482] on div "savoir" at bounding box center [231, 495] width 45 height 70
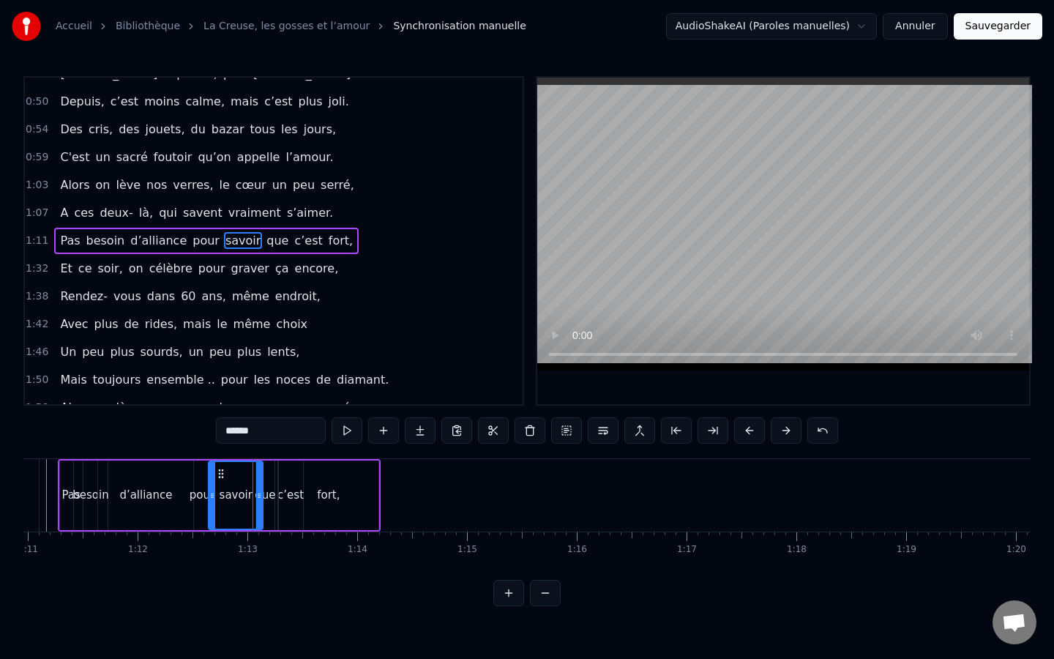
drag, startPoint x: 250, startPoint y: 494, endPoint x: 259, endPoint y: 493, distance: 9.5
click at [259, 493] on icon at bounding box center [259, 496] width 6 height 12
click at [234, 466] on div "savoir" at bounding box center [235, 495] width 53 height 67
click at [264, 485] on div "que" at bounding box center [265, 495] width 18 height 70
type input "***"
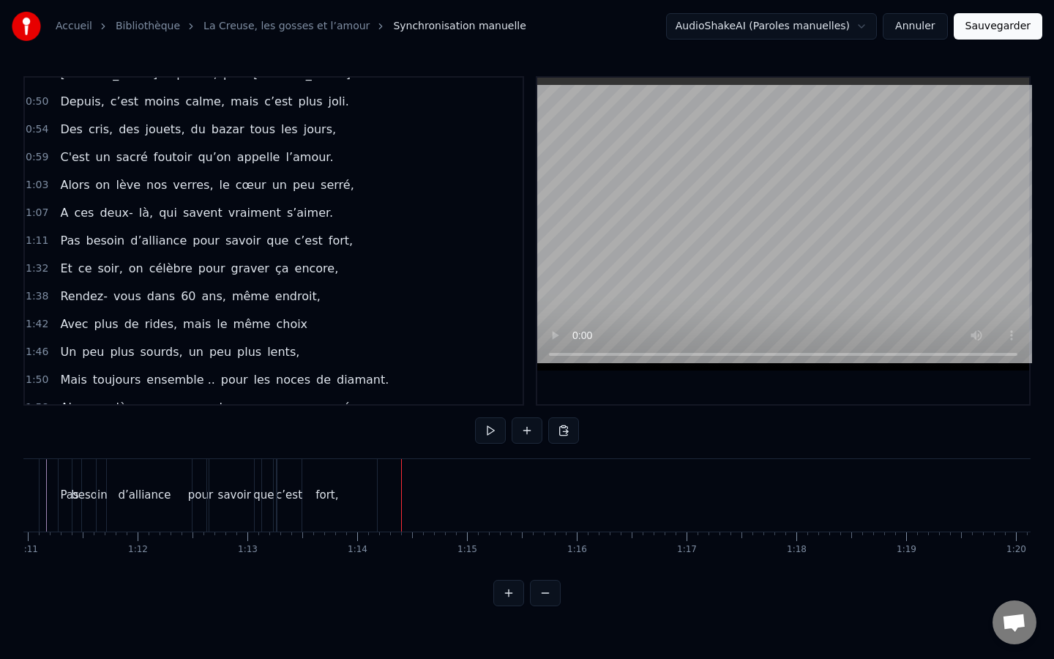
click at [349, 493] on div "fort," at bounding box center [327, 495] width 100 height 72
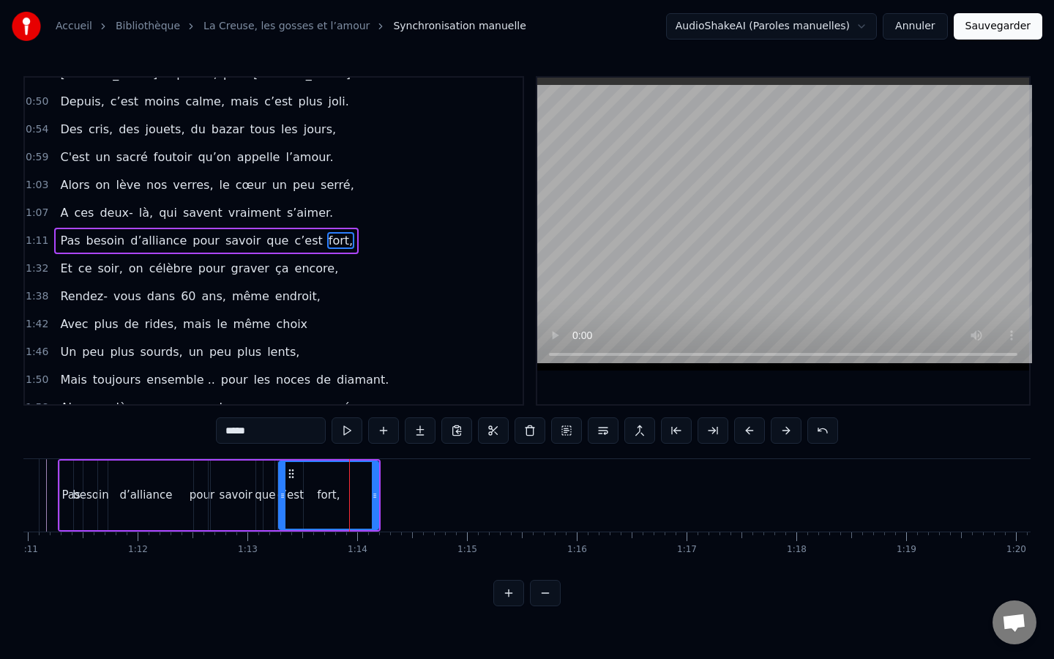
drag, startPoint x: 338, startPoint y: 493, endPoint x: 348, endPoint y: 493, distance: 9.5
click at [348, 493] on div "fort," at bounding box center [329, 495] width 98 height 67
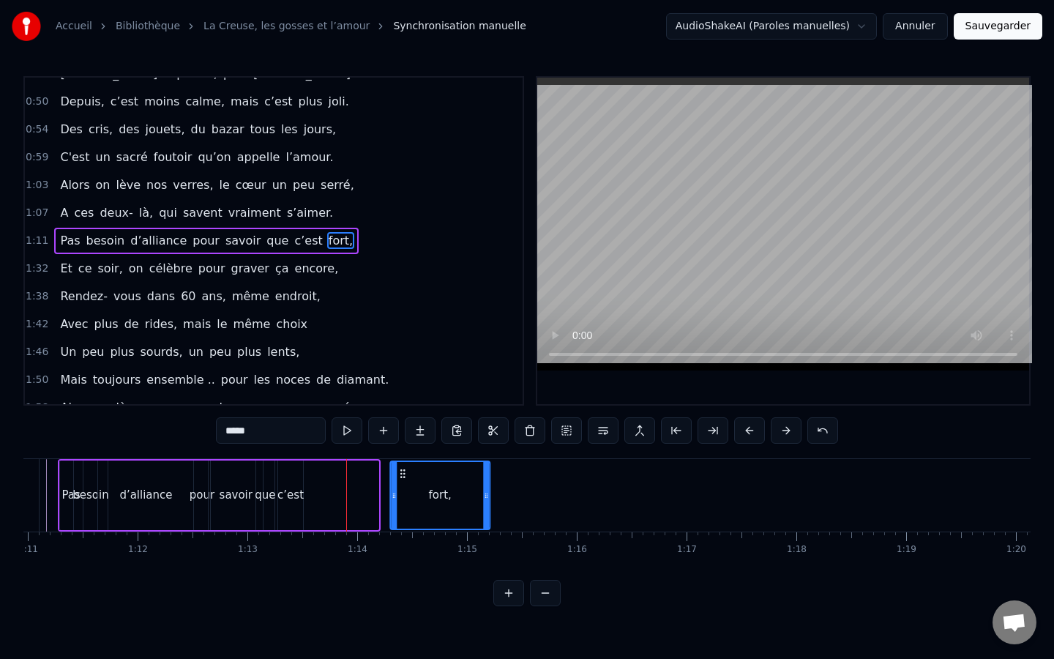
drag, startPoint x: 291, startPoint y: 475, endPoint x: 403, endPoint y: 476, distance: 111.3
click at [403, 476] on icon at bounding box center [403, 474] width 12 height 12
click at [340, 493] on div "Pas besoin d’alliance pour savoir que c’est fort," at bounding box center [275, 495] width 434 height 72
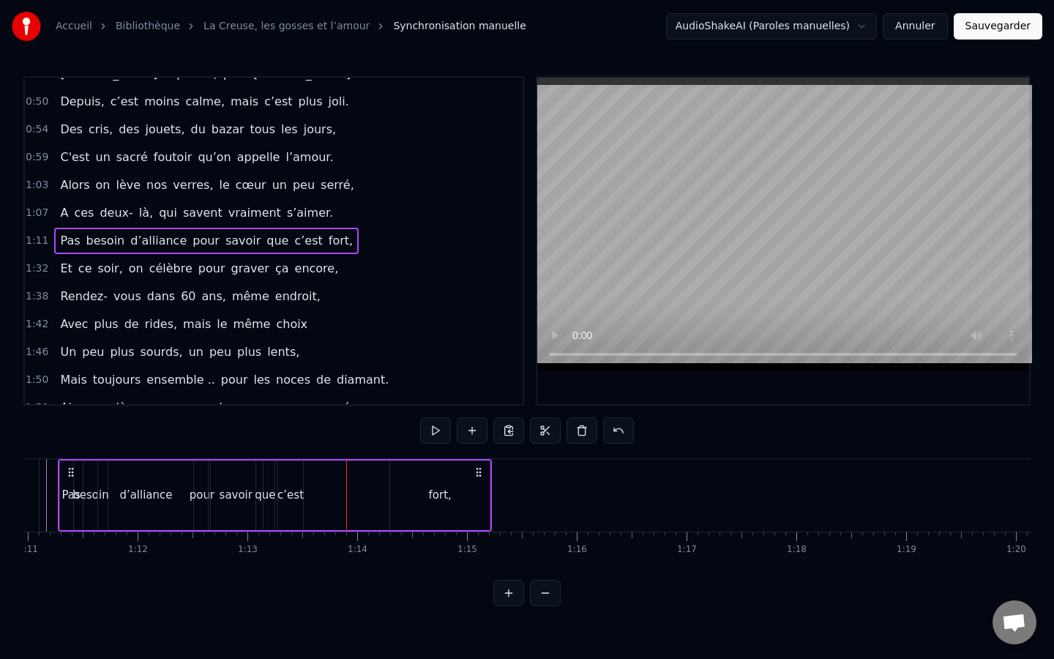
click at [291, 502] on div "c’est" at bounding box center [290, 495] width 26 height 17
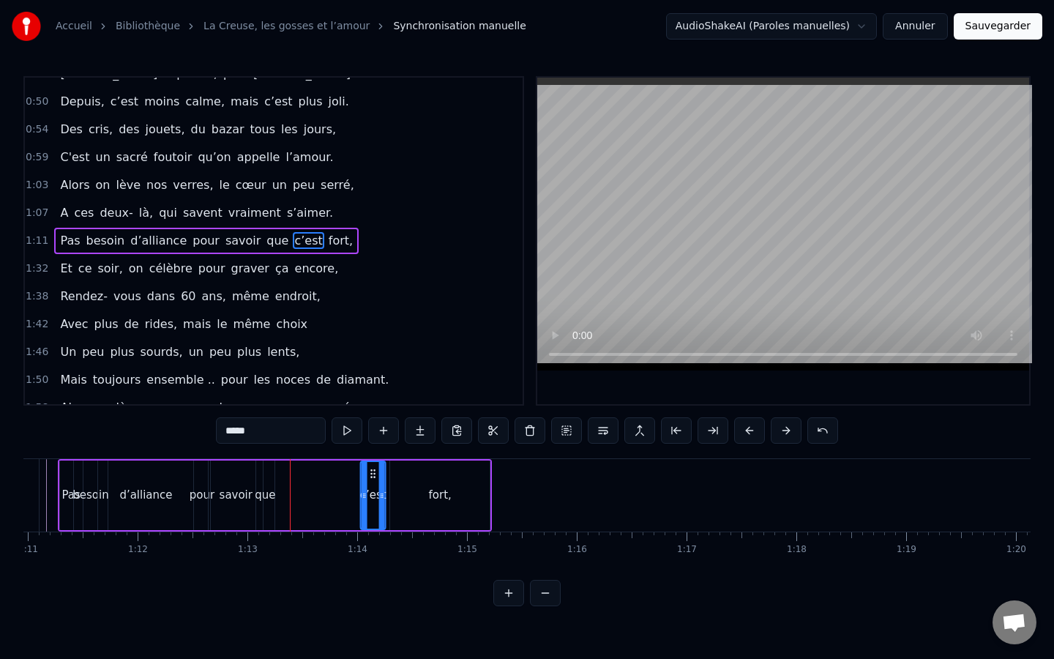
drag, startPoint x: 294, startPoint y: 474, endPoint x: 376, endPoint y: 480, distance: 82.2
click at [376, 480] on div "c’est" at bounding box center [373, 495] width 23 height 67
click at [384, 497] on icon at bounding box center [384, 496] width 6 height 12
click at [185, 468] on div "d’alliance" at bounding box center [145, 495] width 95 height 70
type input "**********"
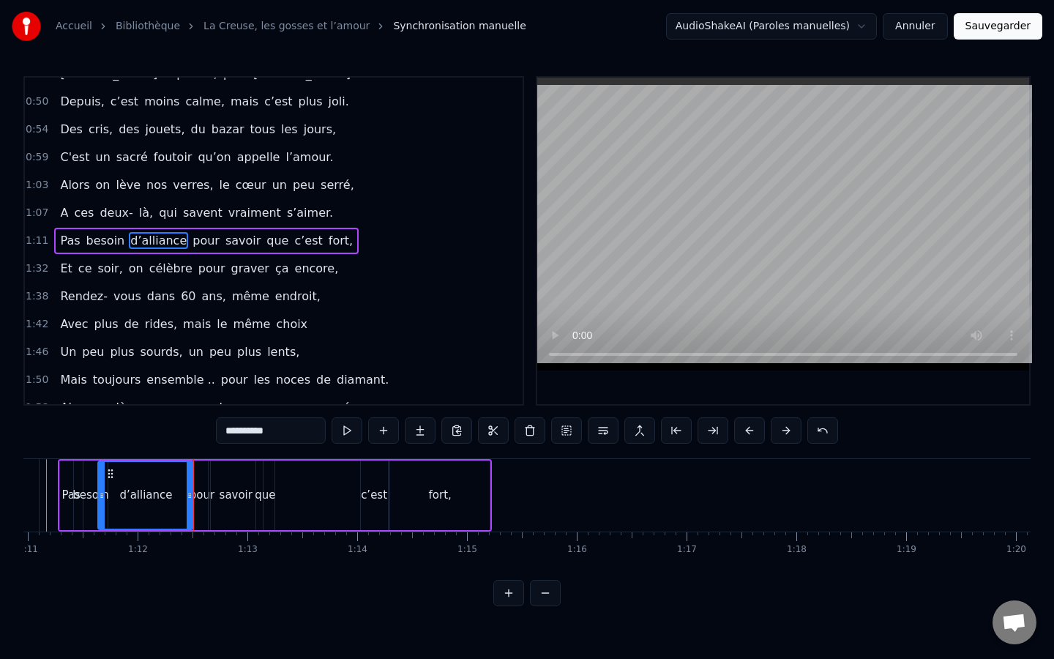
drag, startPoint x: 266, startPoint y: 485, endPoint x: 291, endPoint y: 487, distance: 24.2
click at [320, 486] on div "Pas besoin d’alliance pour savoir que c’est fort," at bounding box center [275, 495] width 434 height 72
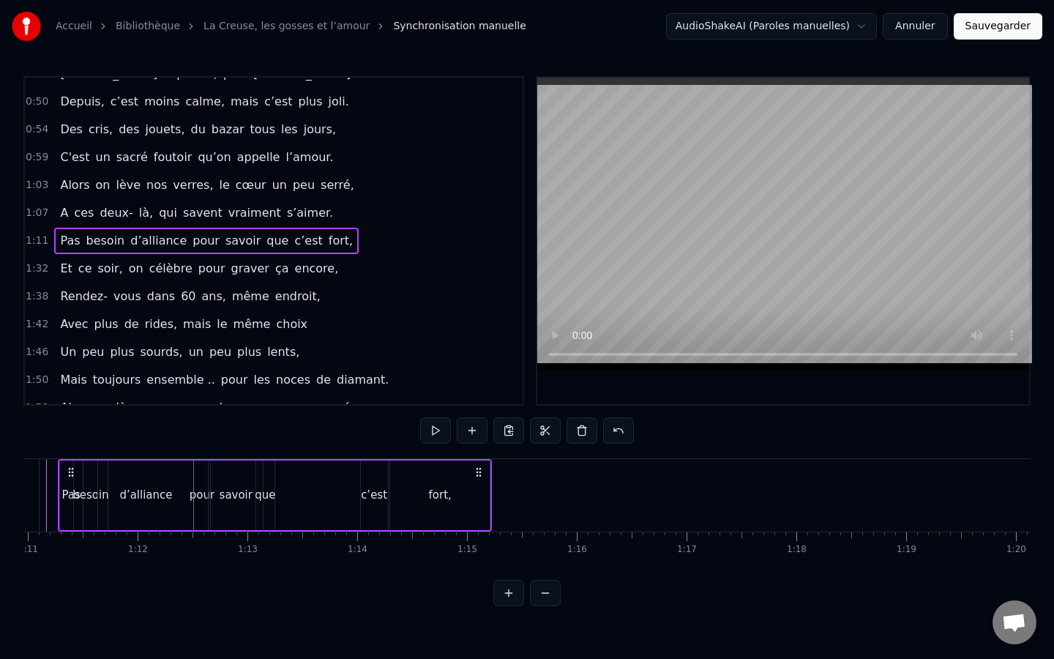
click at [268, 476] on div "que" at bounding box center [265, 495] width 18 height 70
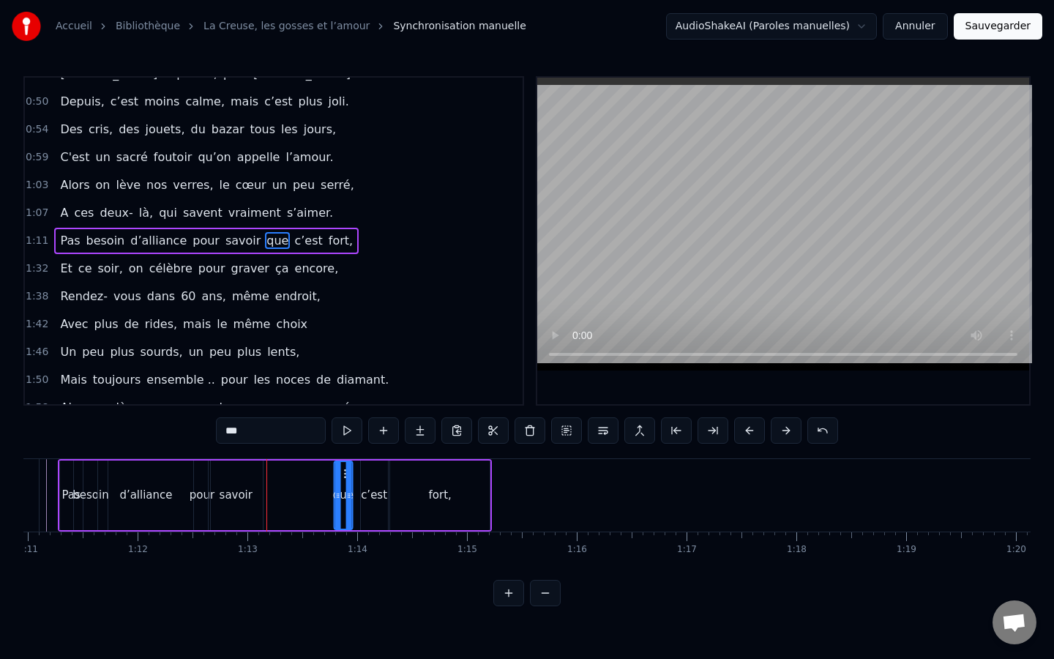
drag, startPoint x: 263, startPoint y: 472, endPoint x: 340, endPoint y: 485, distance: 78.7
click at [340, 485] on div "que" at bounding box center [343, 495] width 17 height 67
click at [352, 503] on div "que" at bounding box center [343, 495] width 20 height 17
click at [354, 496] on icon at bounding box center [356, 496] width 6 height 12
click at [224, 491] on div "savoir" at bounding box center [236, 495] width 33 height 17
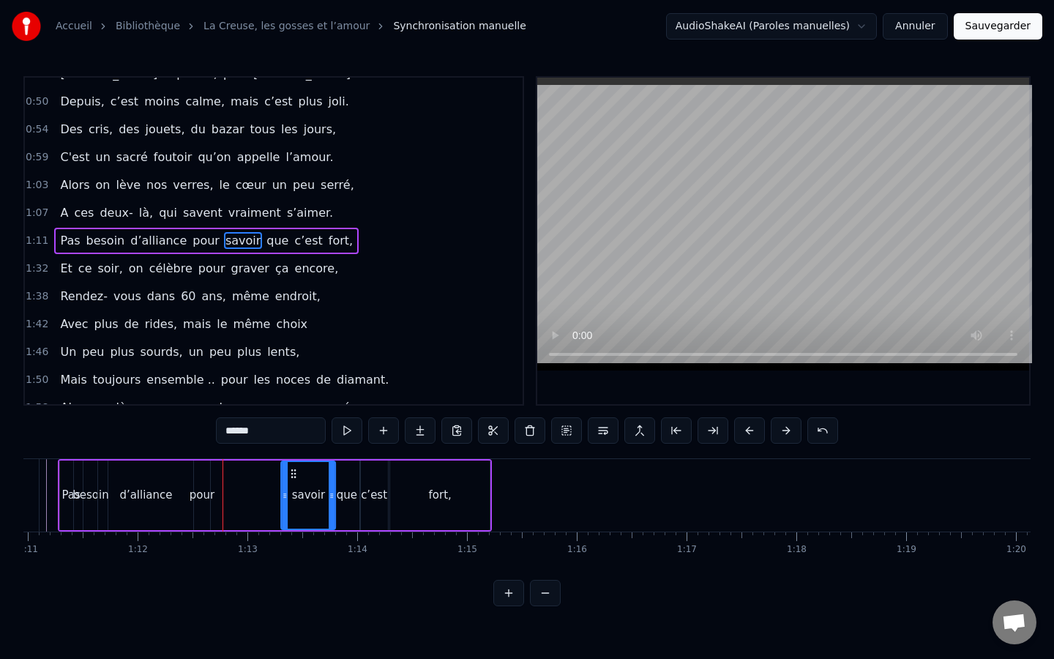
drag, startPoint x: 218, startPoint y: 476, endPoint x: 291, endPoint y: 488, distance: 74.1
click at [291, 488] on div "savoir" at bounding box center [308, 495] width 53 height 67
click at [282, 492] on icon at bounding box center [280, 496] width 6 height 12
click at [198, 497] on div "pour" at bounding box center [202, 495] width 25 height 17
type input "****"
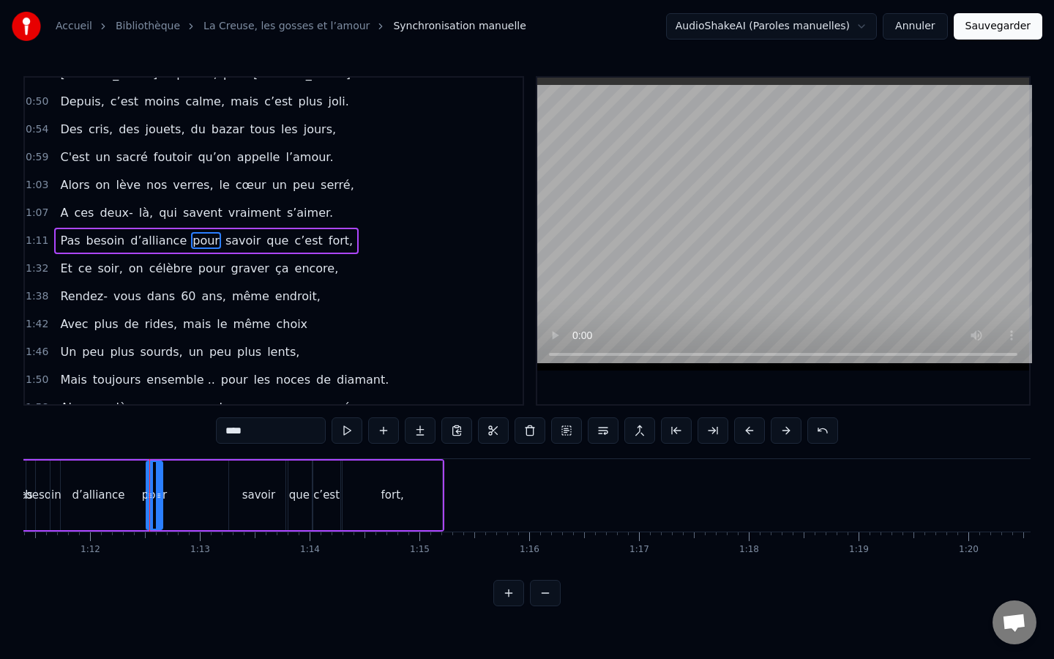
scroll to position [0, 7844]
click at [195, 501] on div "Pas besoin d’alliance pour savoir que c’est fort," at bounding box center [223, 495] width 434 height 72
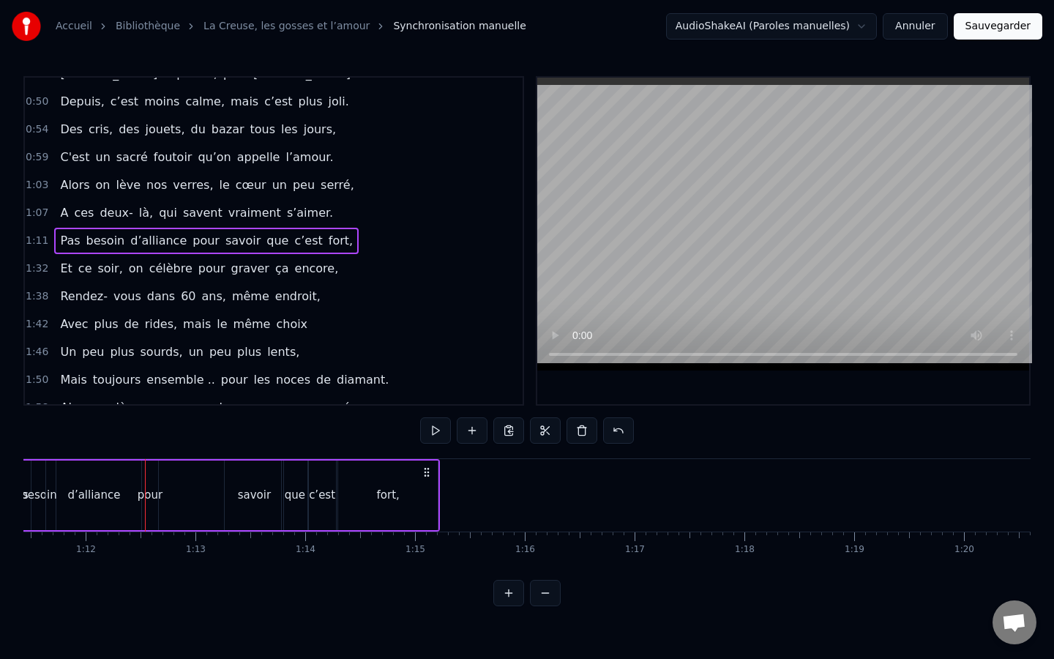
click at [116, 500] on div "d’alliance" at bounding box center [93, 495] width 53 height 17
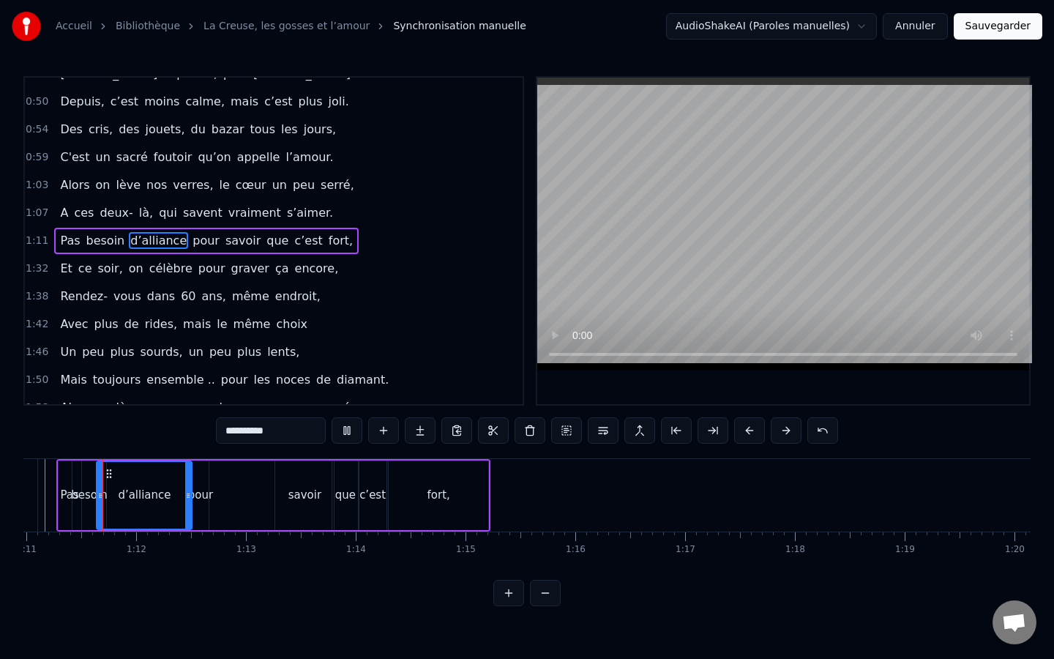
scroll to position [0, 7792]
click at [202, 477] on div "pour" at bounding box center [203, 495] width 16 height 70
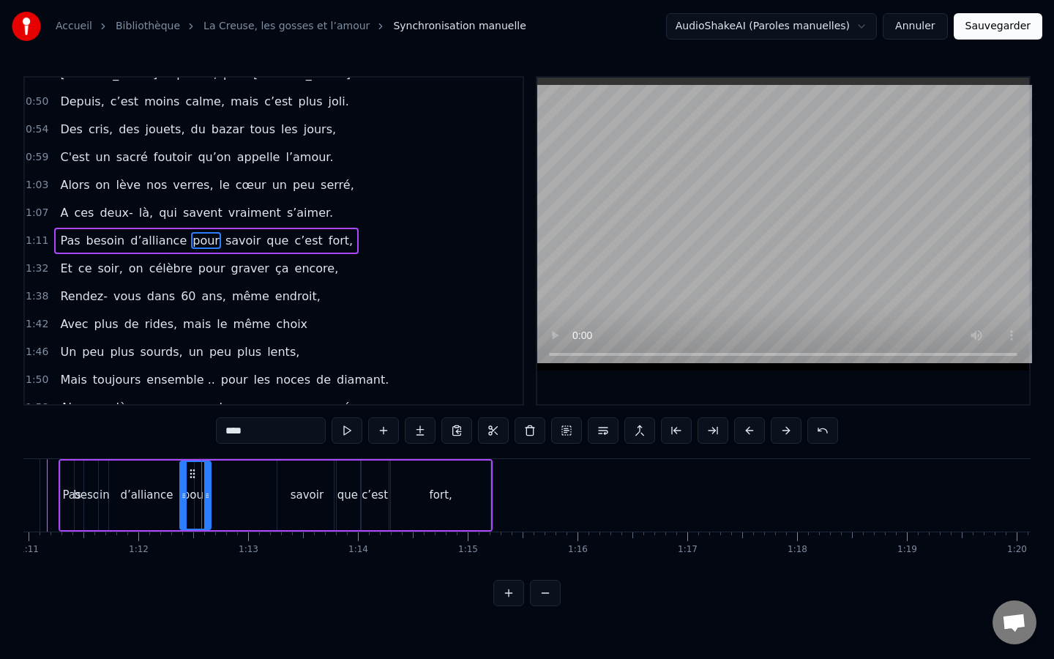
drag, startPoint x: 199, startPoint y: 471, endPoint x: 184, endPoint y: 478, distance: 16.4
click at [184, 478] on div at bounding box center [184, 495] width 6 height 67
drag, startPoint x: 190, startPoint y: 476, endPoint x: 241, endPoint y: 480, distance: 50.6
click at [241, 480] on div "pour" at bounding box center [245, 495] width 29 height 67
click at [175, 503] on div "d’alliance" at bounding box center [146, 495] width 95 height 70
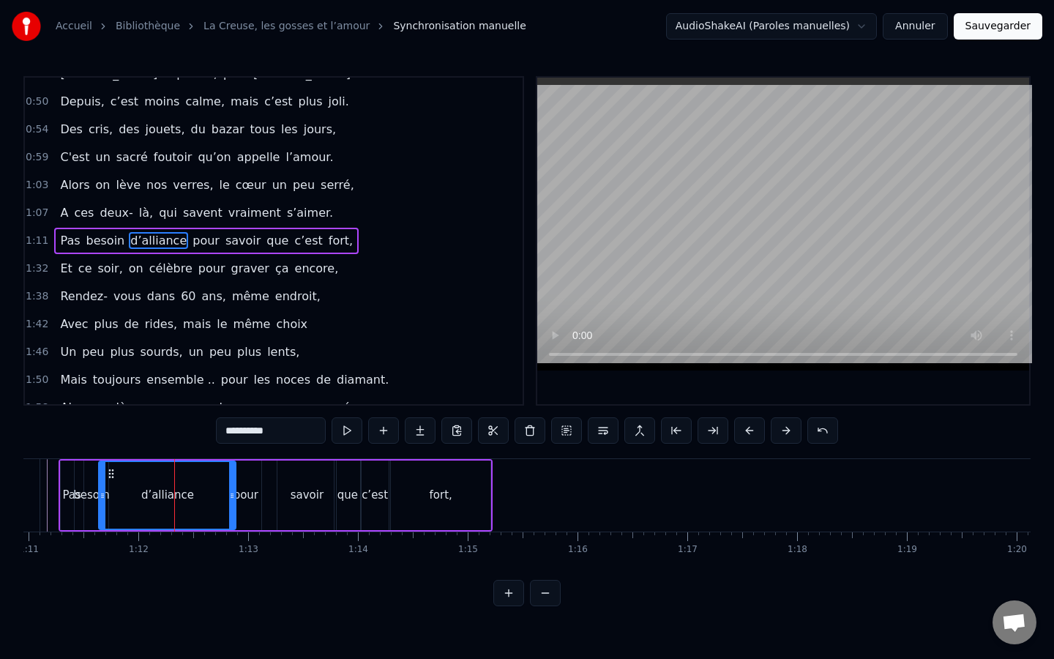
drag, startPoint x: 187, startPoint y: 502, endPoint x: 229, endPoint y: 503, distance: 41.7
click at [229, 503] on div at bounding box center [232, 495] width 6 height 67
click at [121, 499] on div "d’alliance" at bounding box center [167, 495] width 135 height 67
click at [257, 476] on div "pour" at bounding box center [246, 495] width 31 height 70
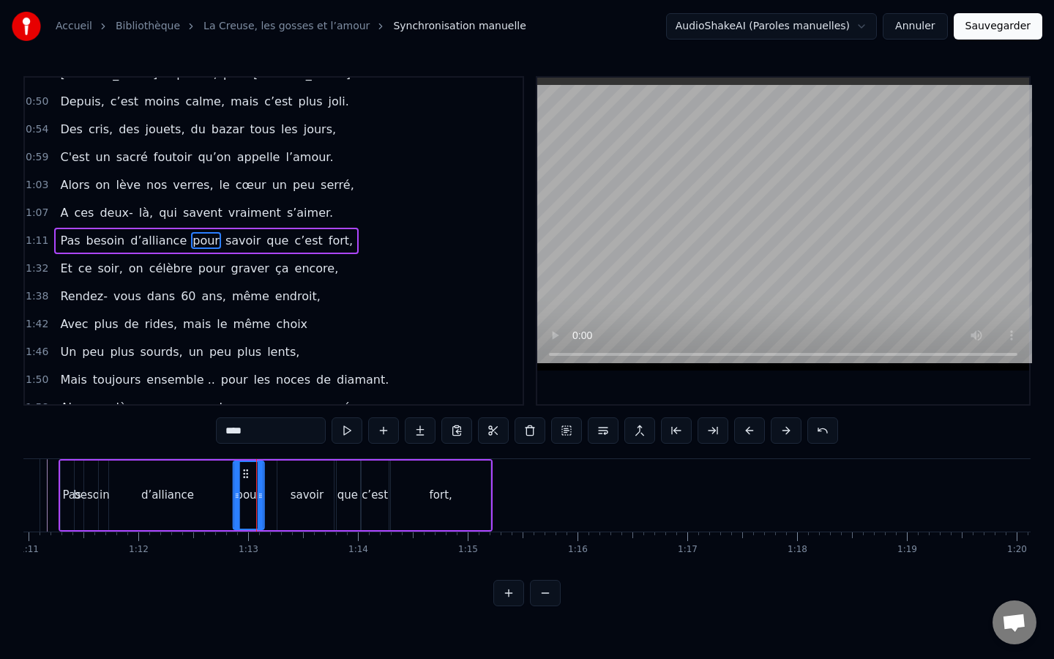
click at [244, 473] on circle at bounding box center [244, 473] width 1 height 1
click at [215, 494] on div "d’alliance" at bounding box center [167, 495] width 137 height 70
type input "**********"
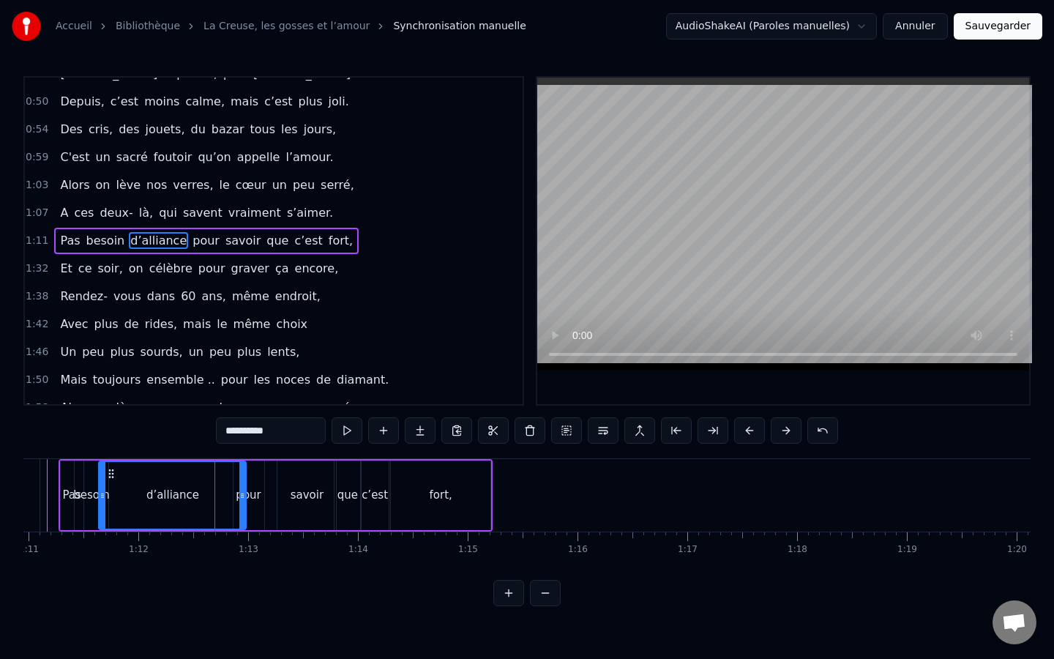
drag, startPoint x: 229, startPoint y: 493, endPoint x: 239, endPoint y: 492, distance: 9.6
click at [239, 492] on icon at bounding box center [242, 496] width 6 height 12
click at [125, 499] on div "d’alliance" at bounding box center [173, 495] width 146 height 67
click at [134, 460] on div "d’alliance" at bounding box center [172, 495] width 149 height 70
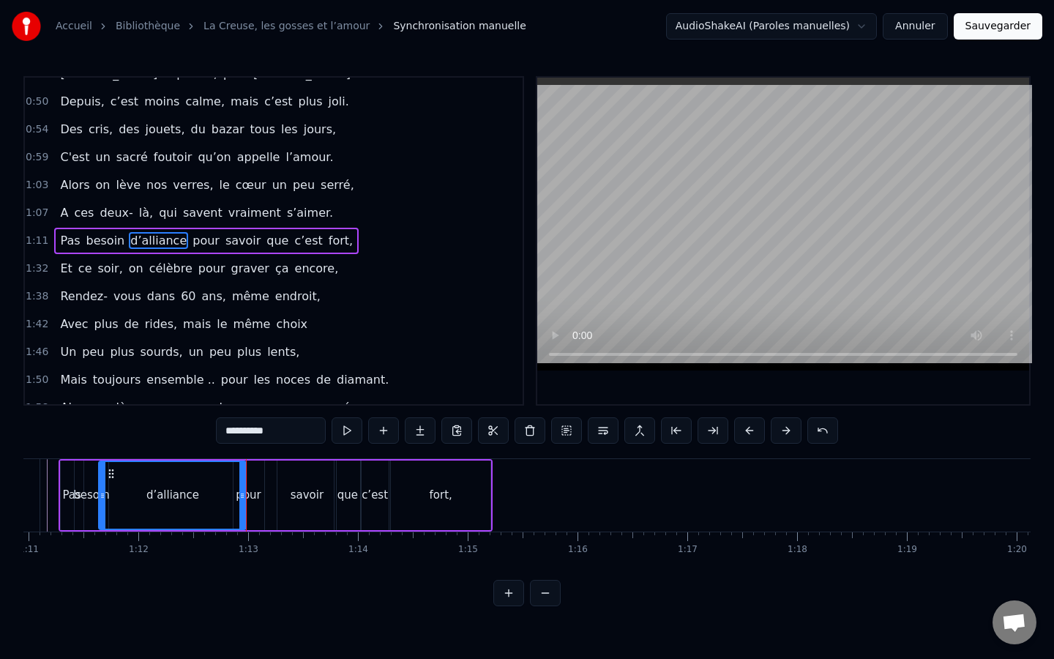
click at [137, 545] on div "1:12" at bounding box center [139, 550] width 20 height 12
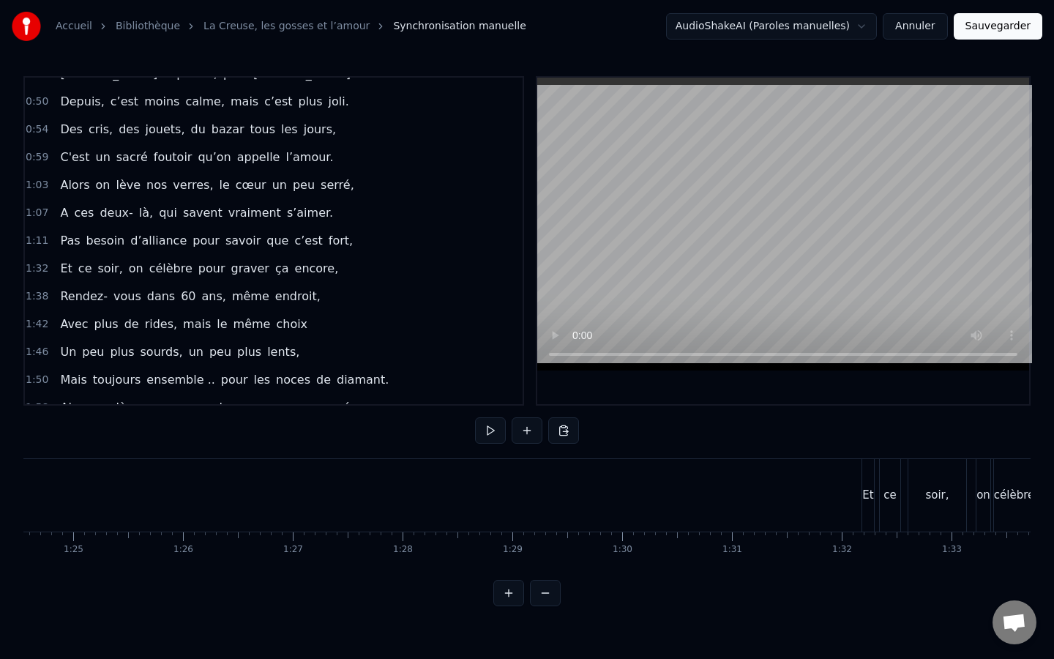
scroll to position [0, 9513]
click at [644, 494] on div "Et" at bounding box center [639, 495] width 13 height 72
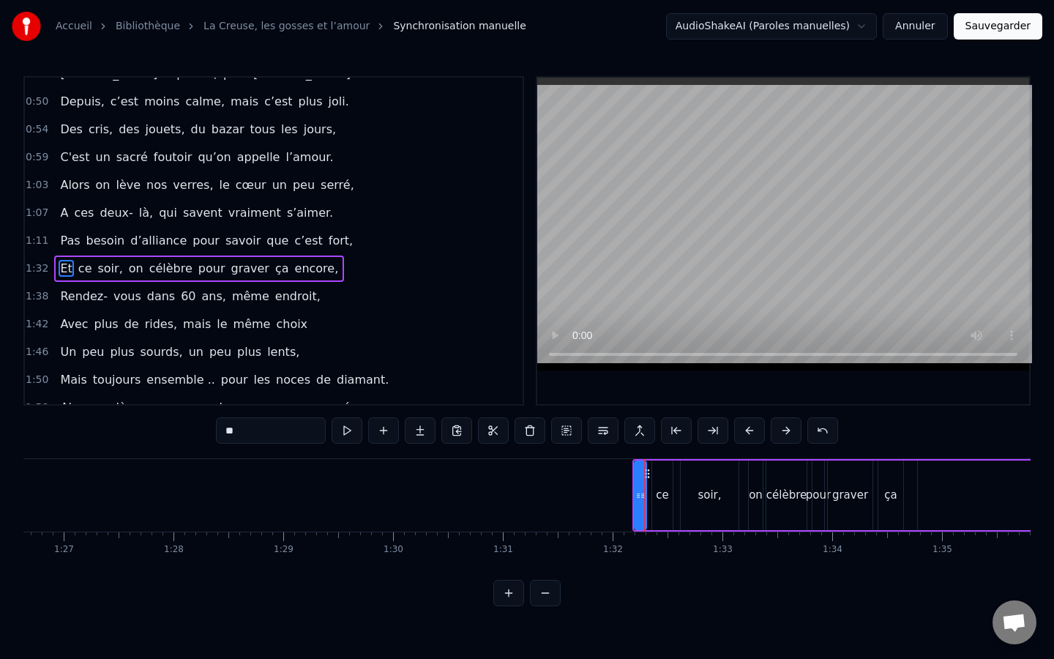
scroll to position [296, 0]
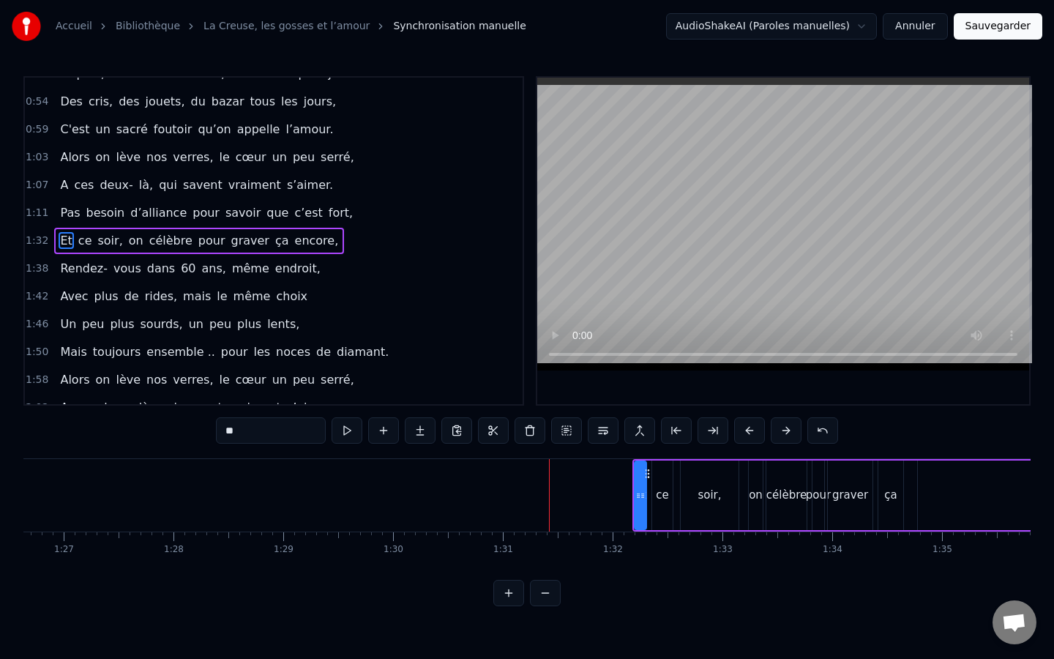
click at [644, 477] on div at bounding box center [643, 495] width 6 height 67
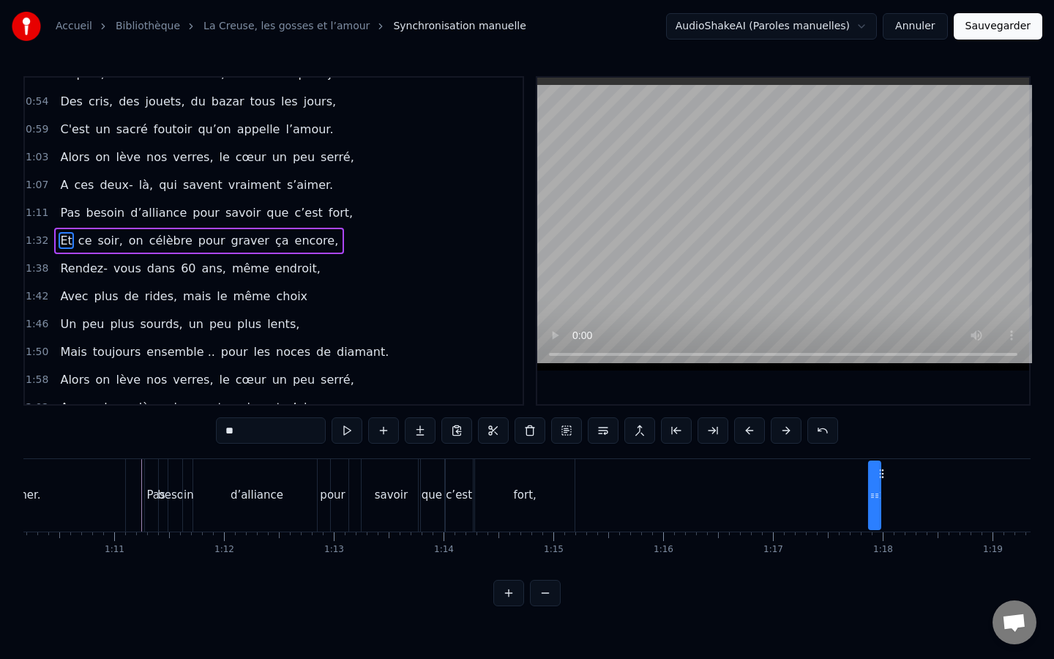
scroll to position [0, 7745]
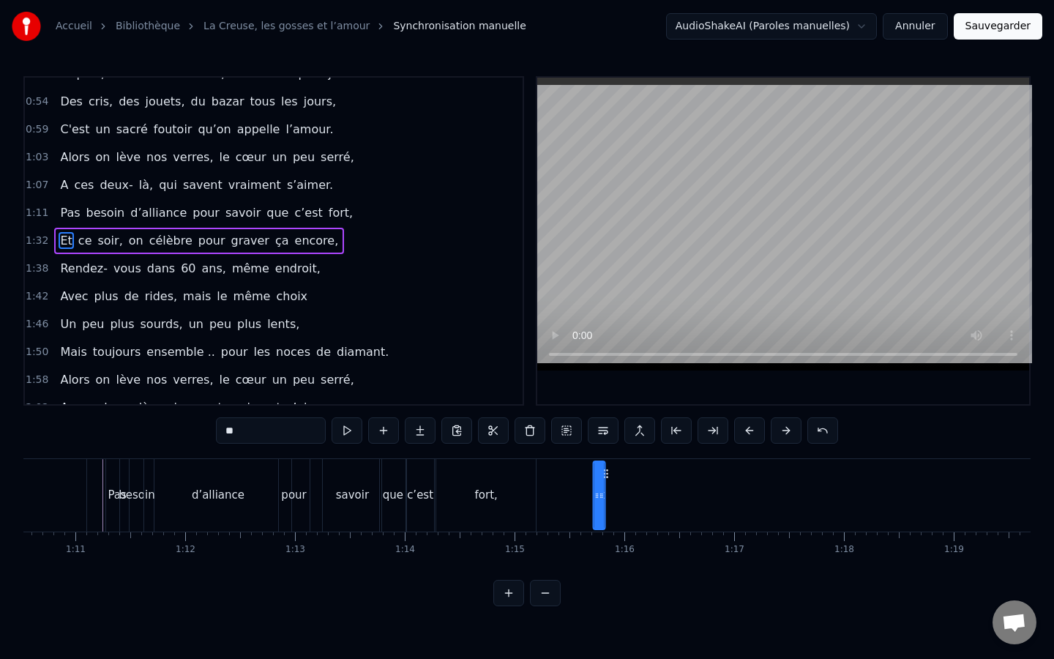
drag, startPoint x: 648, startPoint y: 477, endPoint x: 607, endPoint y: 574, distance: 105.6
click at [607, 574] on div "0:04 [PERSON_NAME], ça fait maintenant 11 ans, 0:07 Que vous vous aimez, beauco…" at bounding box center [526, 341] width 1007 height 530
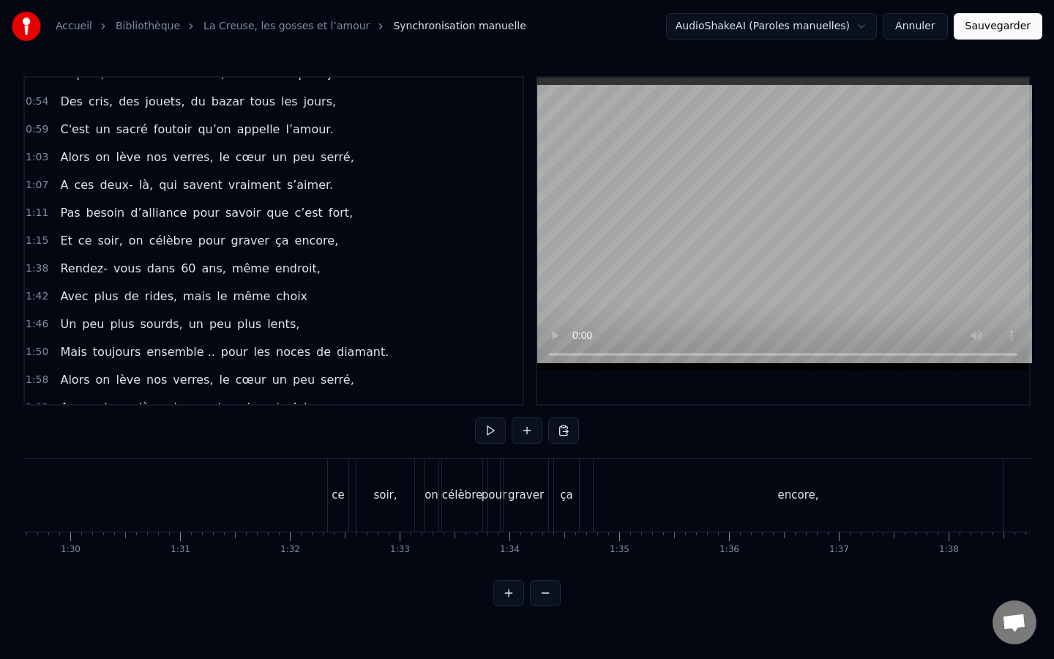
scroll to position [0, 9797]
drag, startPoint x: 385, startPoint y: 467, endPoint x: 343, endPoint y: 477, distance: 43.5
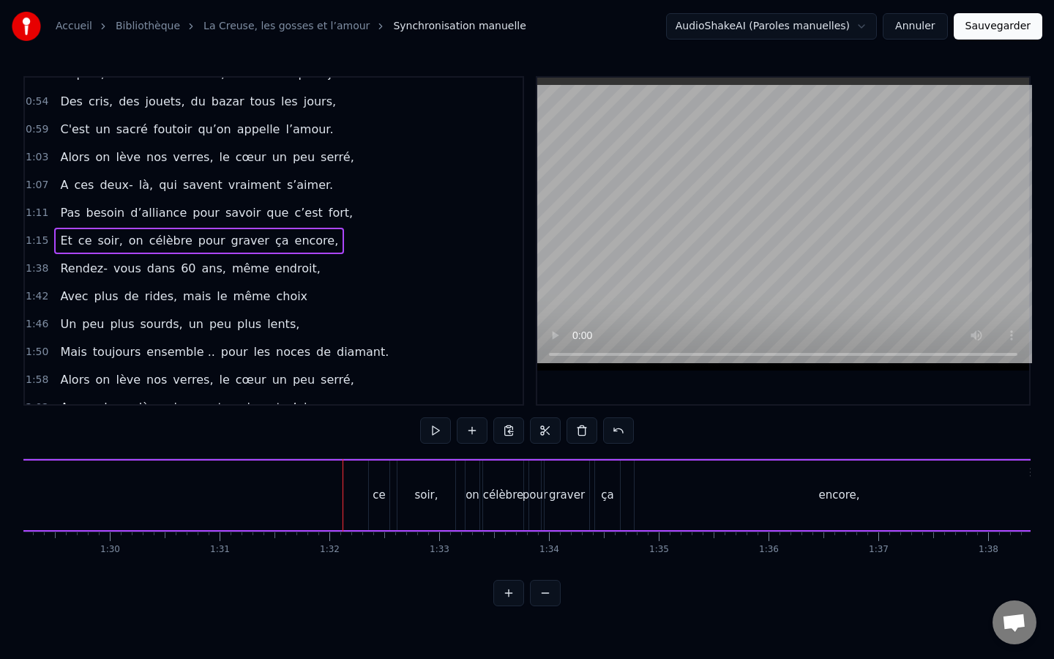
click at [381, 473] on div "ce" at bounding box center [379, 495] width 20 height 70
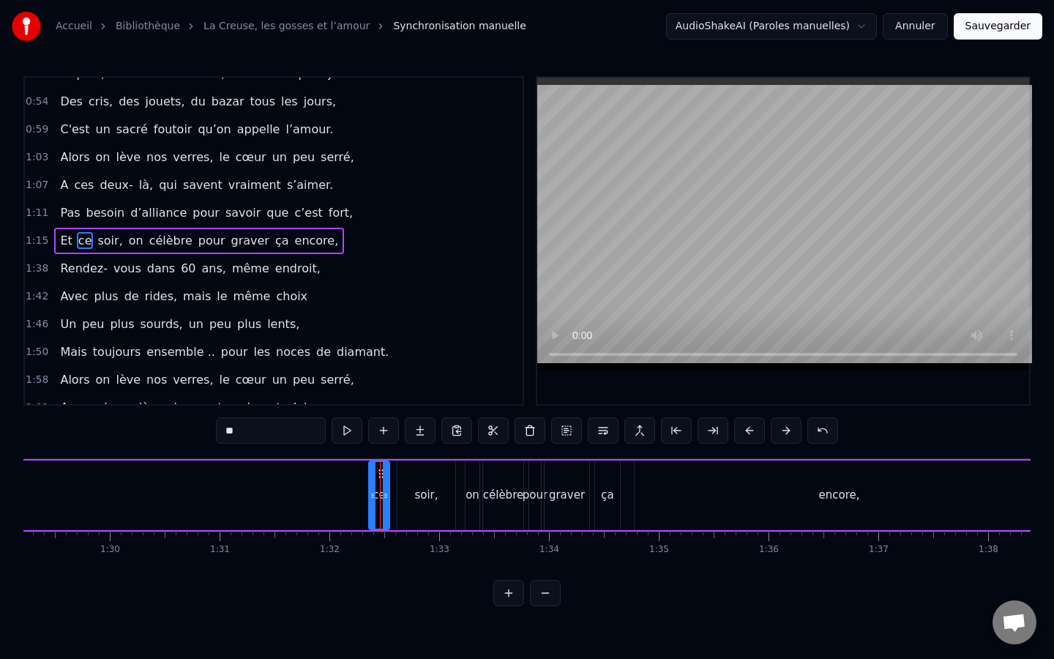
click at [383, 474] on div at bounding box center [386, 495] width 6 height 67
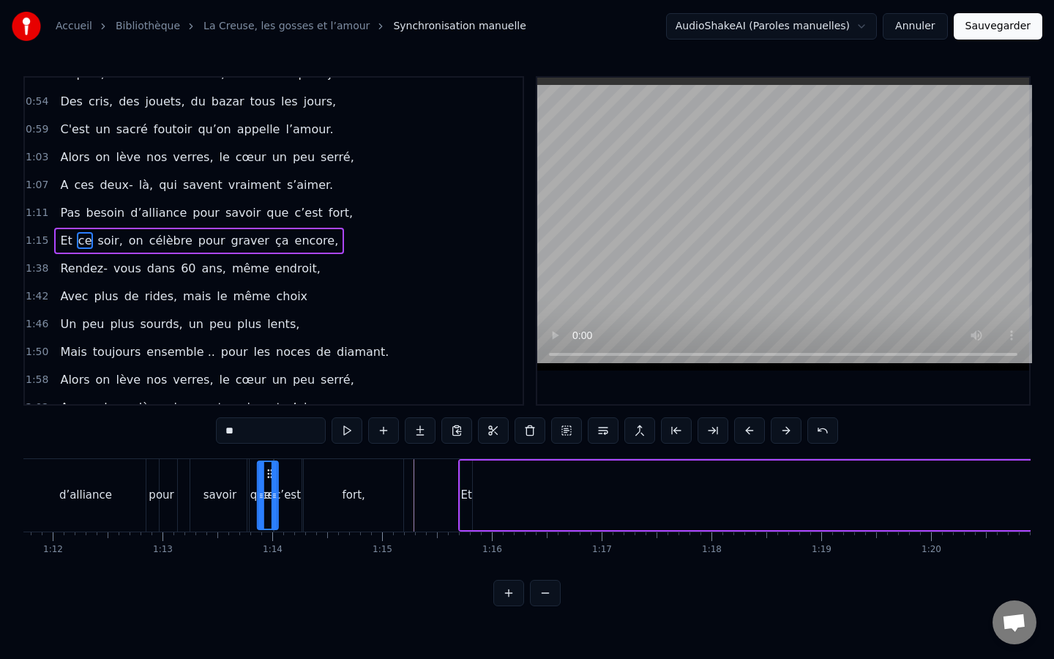
scroll to position [0, 7841]
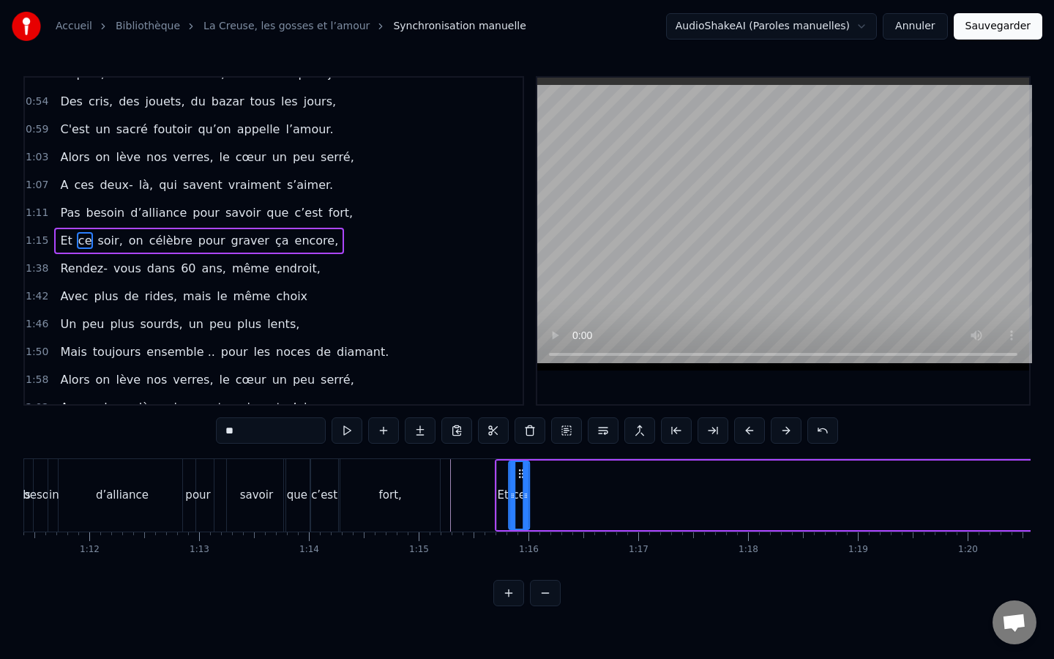
drag, startPoint x: 378, startPoint y: 477, endPoint x: 518, endPoint y: 472, distance: 139.9
click at [518, 472] on icon at bounding box center [521, 474] width 12 height 12
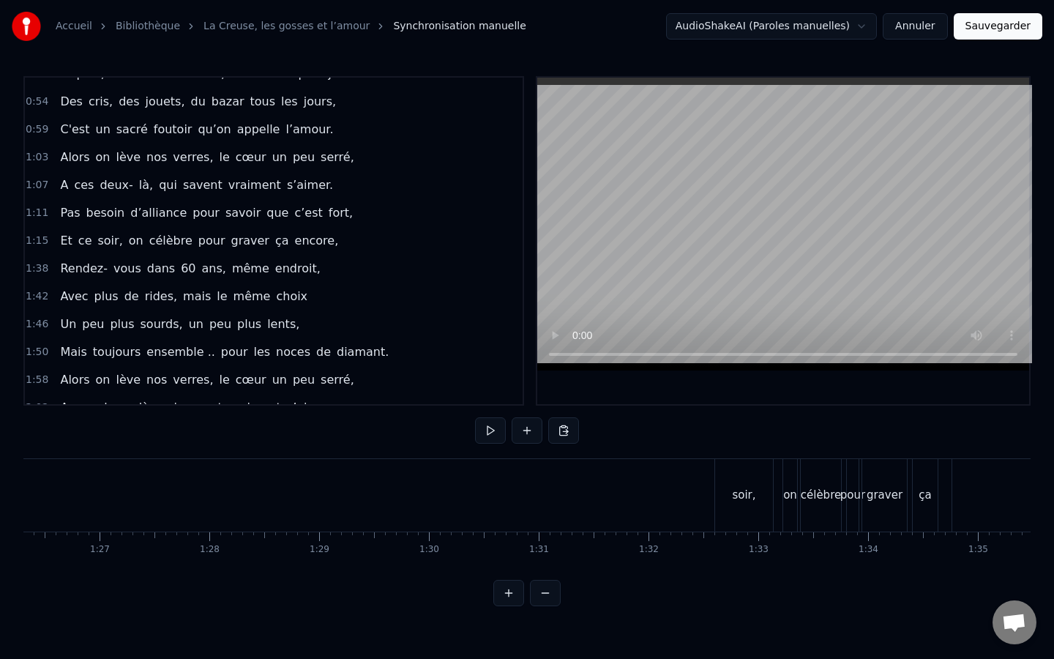
scroll to position [0, 9479]
click at [728, 471] on div "soir," at bounding box center [743, 495] width 58 height 72
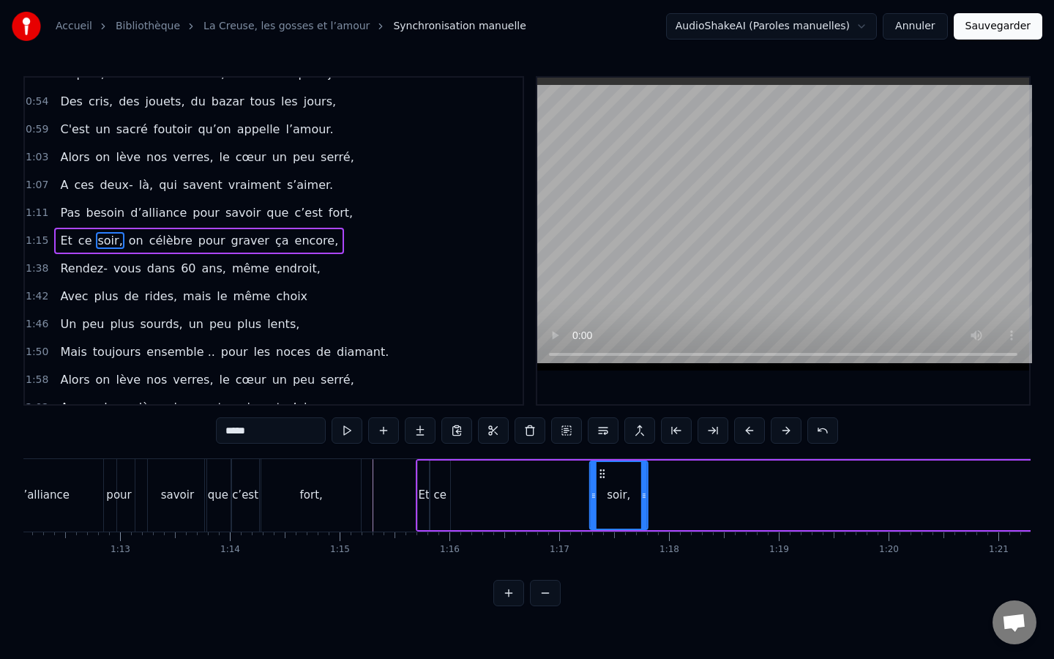
scroll to position [0, 7868]
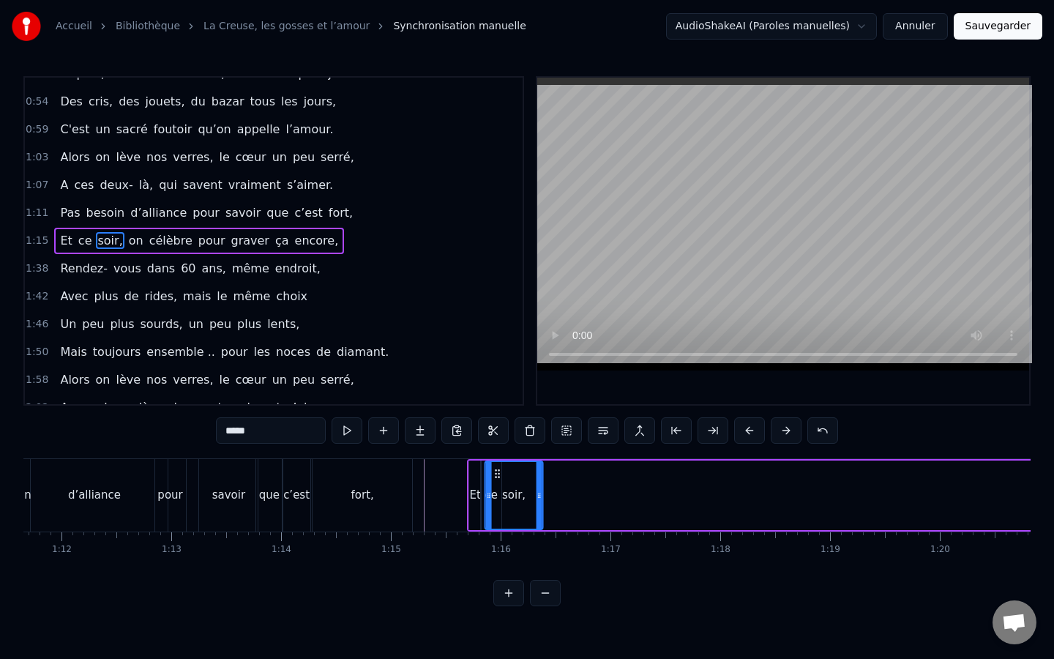
drag, startPoint x: 727, startPoint y: 471, endPoint x: 496, endPoint y: 499, distance: 232.2
click at [496, 499] on div "soir," at bounding box center [514, 495] width 56 height 67
click at [406, 507] on div "fort," at bounding box center [363, 495] width 100 height 72
type input "*****"
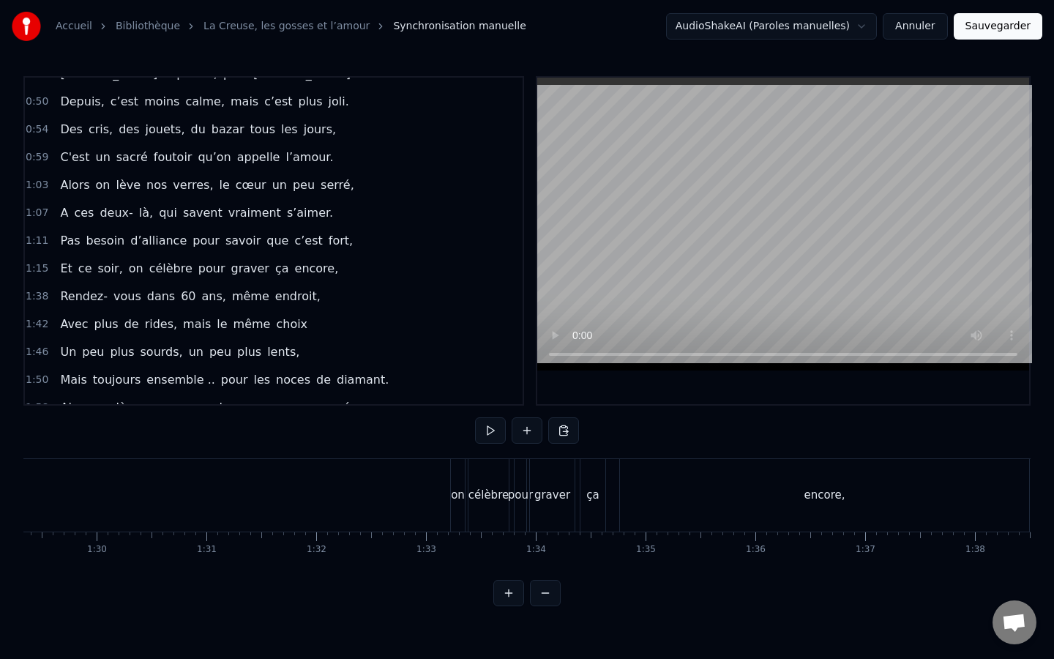
scroll to position [0, 9830]
click at [436, 504] on div "on" at bounding box center [438, 495] width 14 height 72
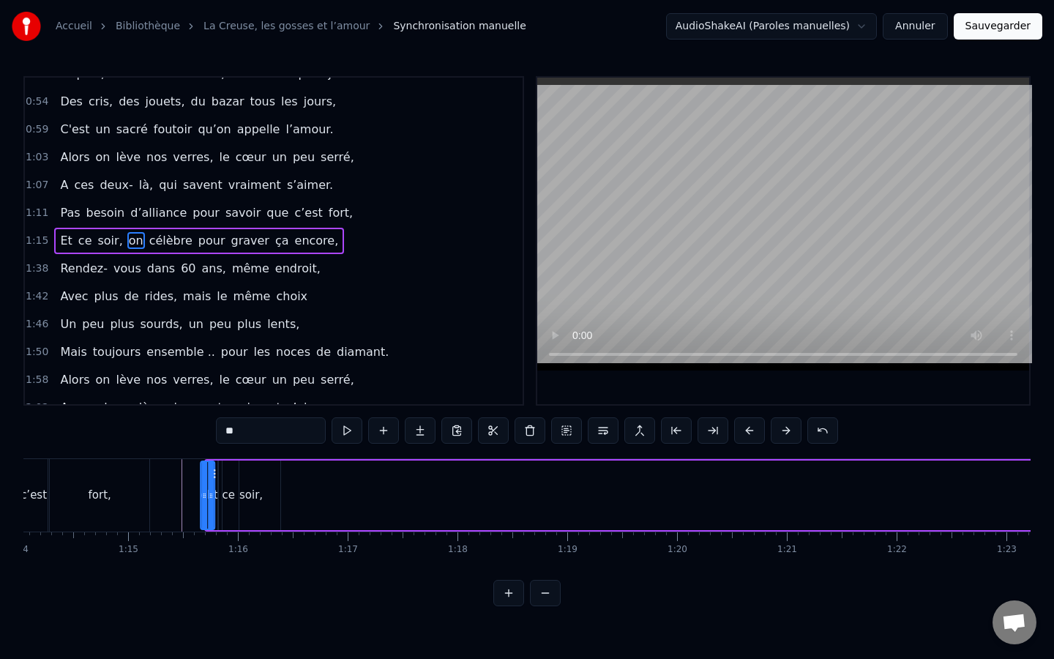
scroll to position [0, 8130]
drag, startPoint x: 447, startPoint y: 474, endPoint x: 283, endPoint y: 492, distance: 164.2
click at [283, 492] on div "on" at bounding box center [276, 495] width 15 height 70
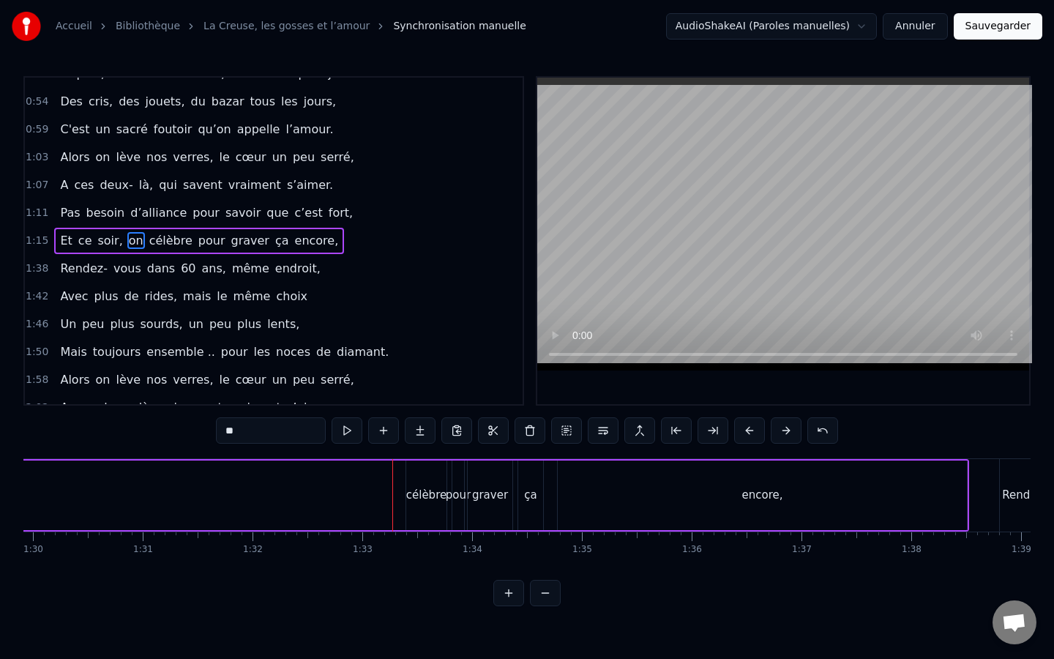
scroll to position [0, 9855]
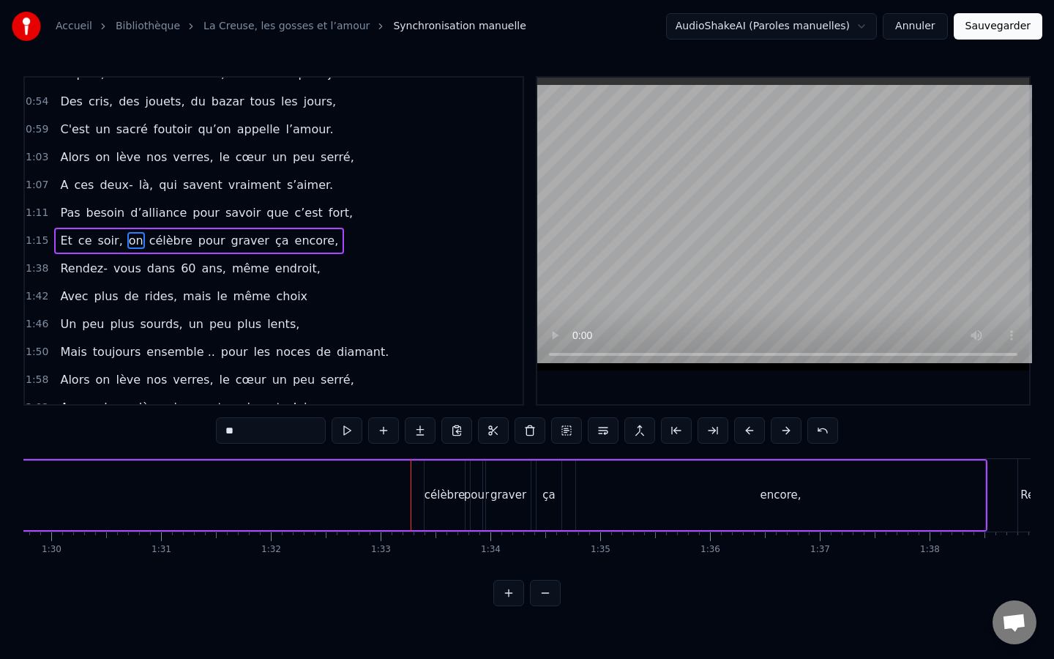
click at [436, 471] on div "célèbre" at bounding box center [445, 495] width 40 height 70
type input "*******"
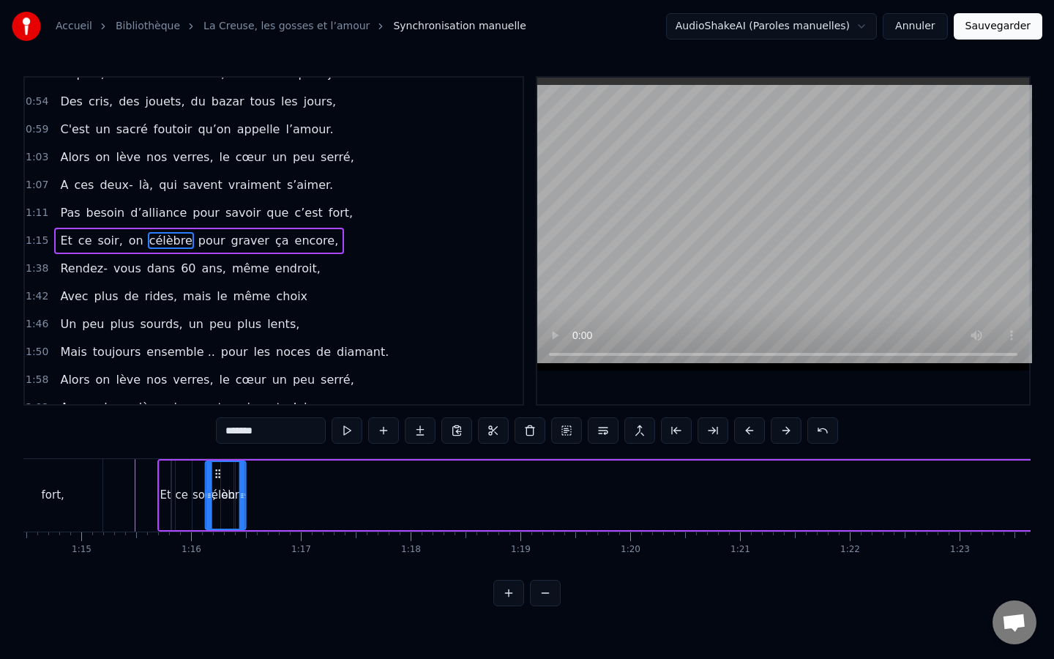
scroll to position [0, 8172]
drag, startPoint x: 437, startPoint y: 474, endPoint x: 258, endPoint y: 474, distance: 179.4
click at [258, 474] on icon at bounding box center [258, 474] width 12 height 12
click at [135, 499] on div at bounding box center [916, 495] width 18129 height 72
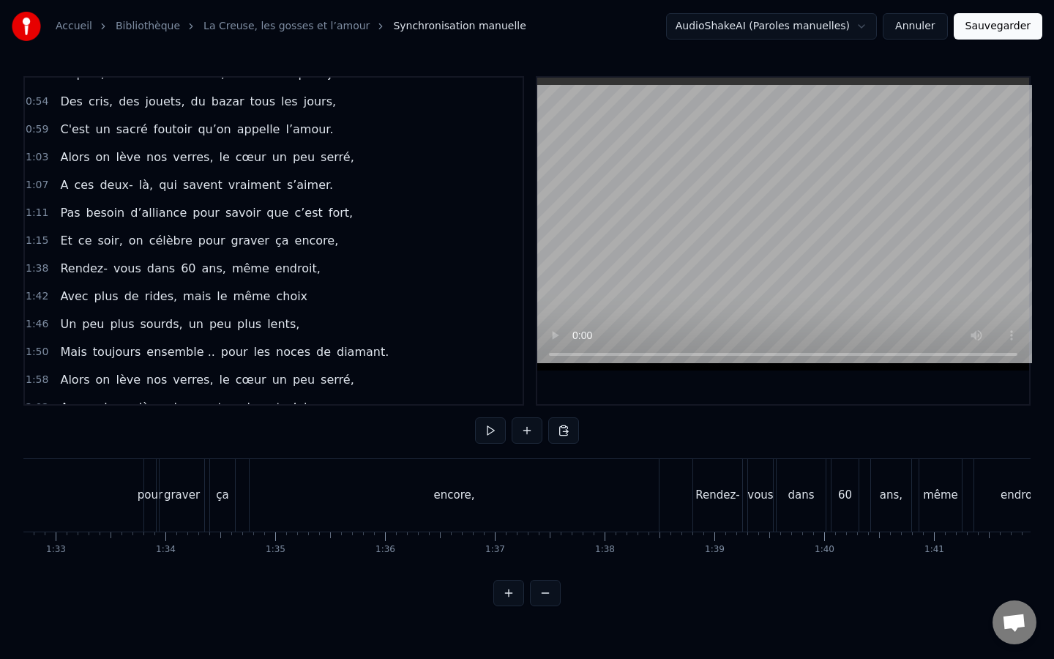
scroll to position [0, 10179]
click at [149, 495] on div "pour" at bounding box center [151, 495] width 25 height 17
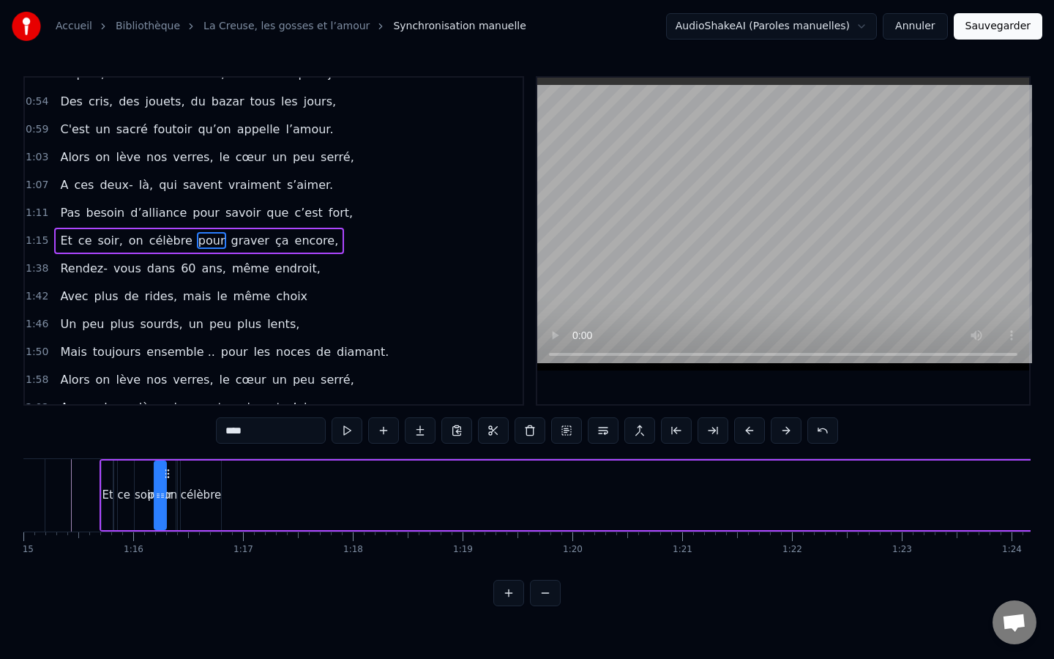
scroll to position [0, 8235]
drag, startPoint x: 160, startPoint y: 471, endPoint x: 235, endPoint y: 476, distance: 74.8
click at [235, 476] on icon at bounding box center [235, 474] width 12 height 12
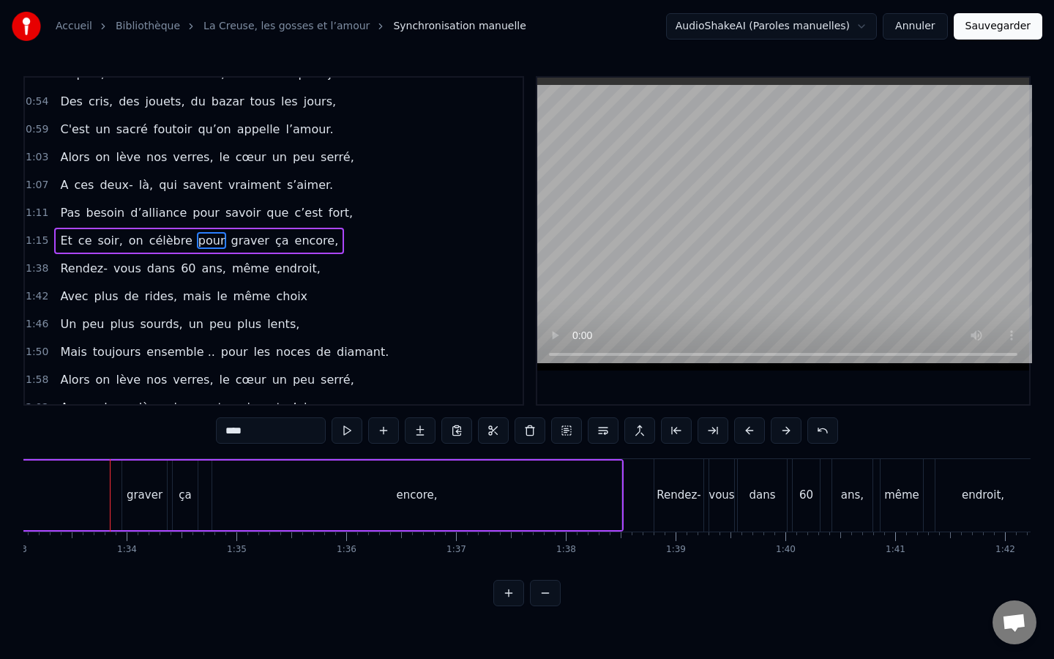
scroll to position [0, 10043]
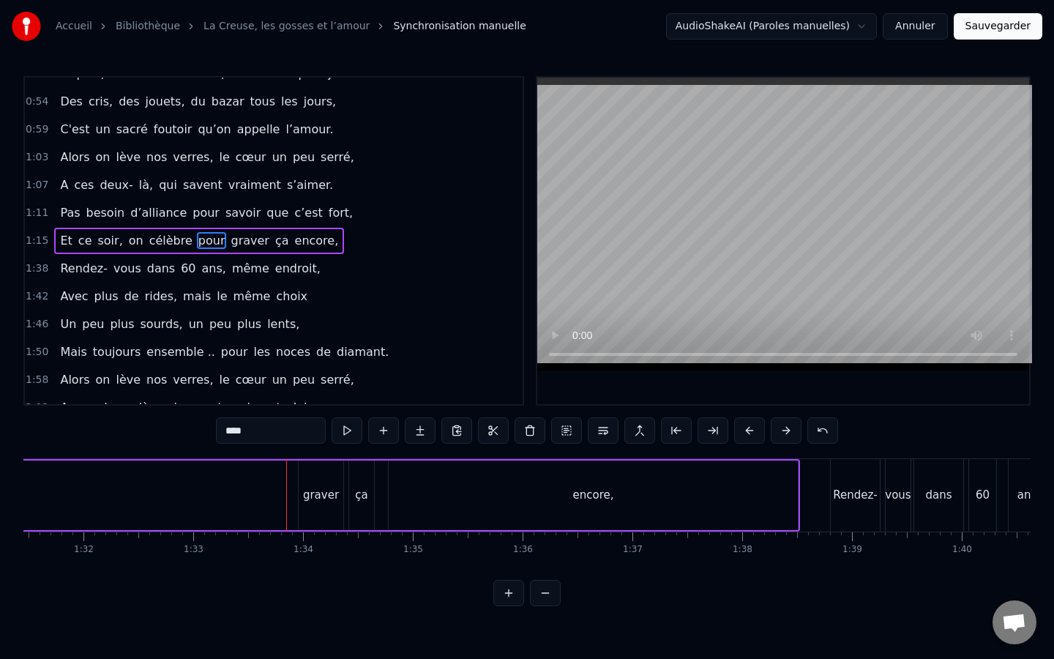
click at [339, 485] on div "graver" at bounding box center [321, 495] width 45 height 70
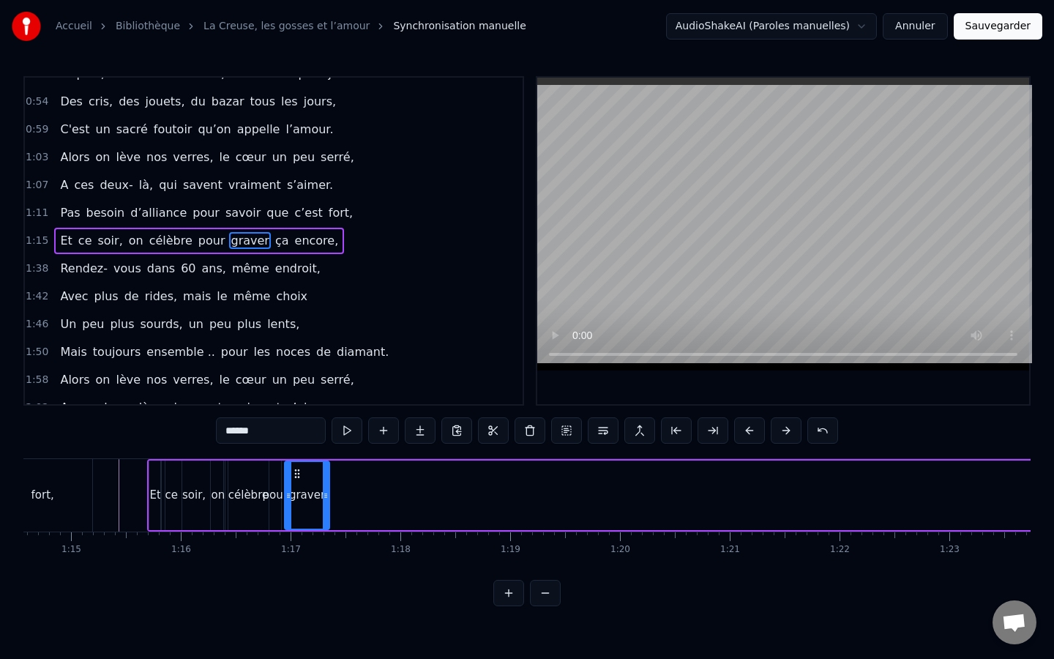
scroll to position [0, 8174]
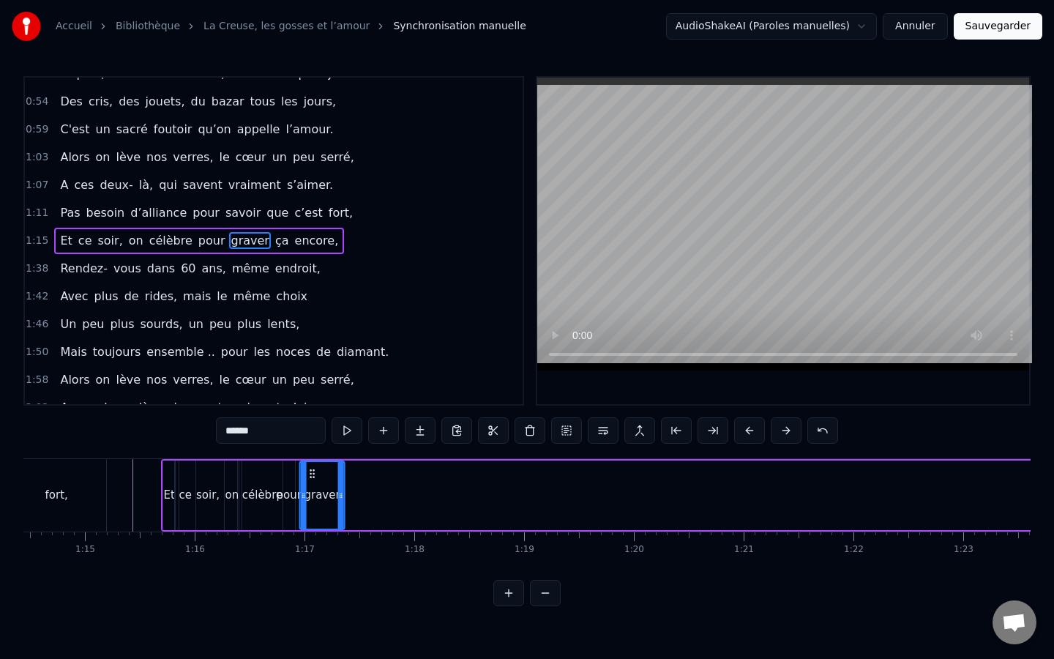
click at [312, 478] on icon at bounding box center [313, 474] width 12 height 12
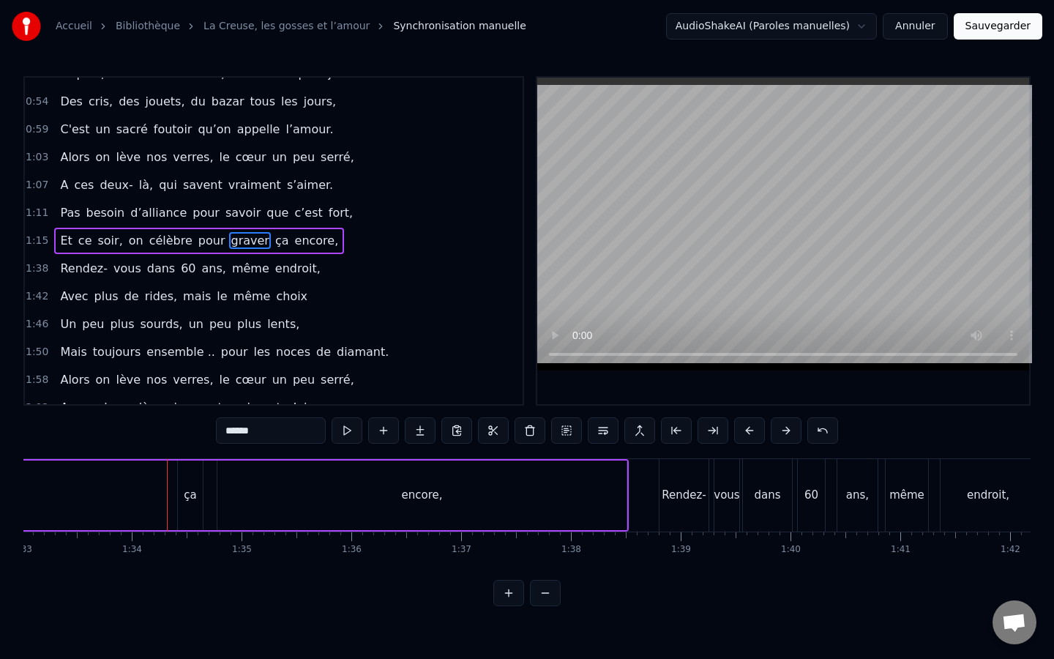
scroll to position [0, 10209]
click at [195, 474] on div "ça" at bounding box center [195, 495] width 25 height 70
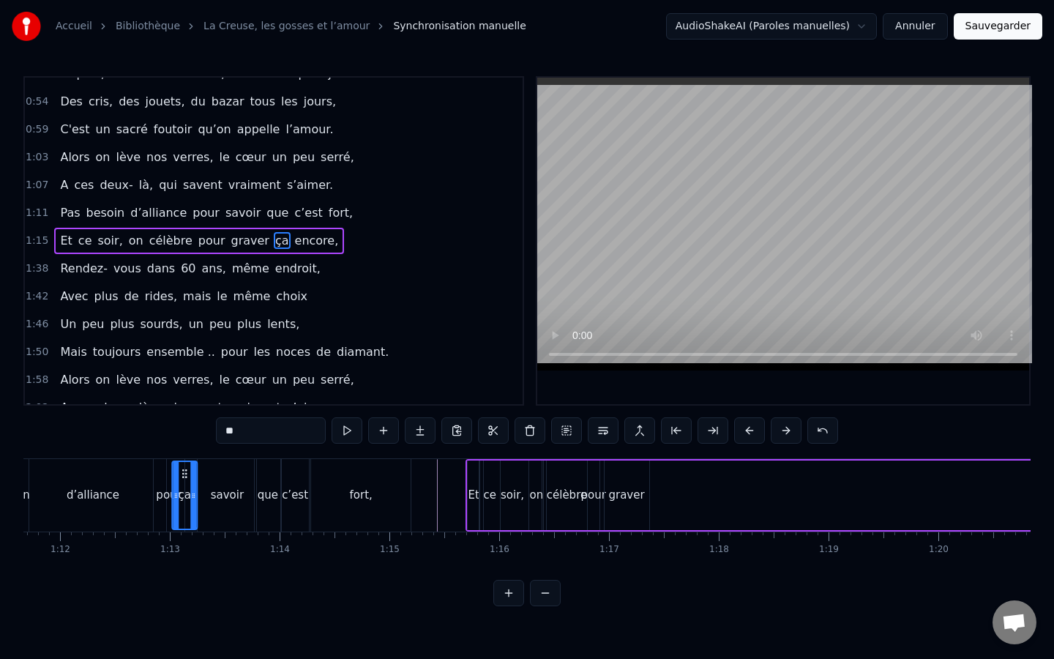
scroll to position [0, 7848]
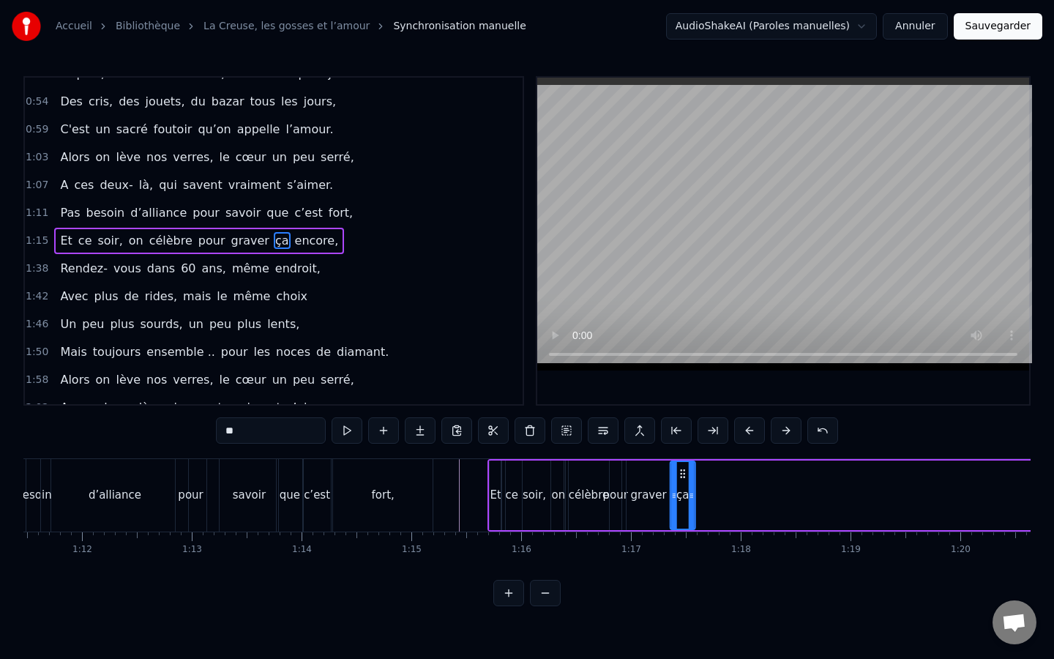
drag, startPoint x: 193, startPoint y: 471, endPoint x: 681, endPoint y: 499, distance: 488.4
click at [681, 500] on div "ça" at bounding box center [682, 495] width 23 height 67
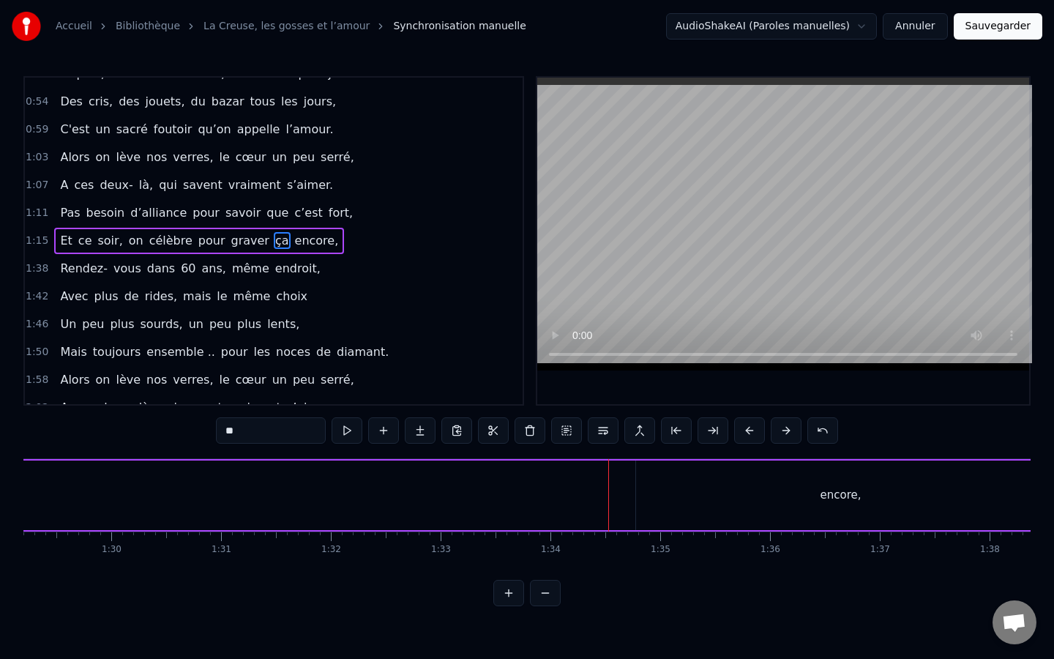
scroll to position [0, 9798]
click at [823, 496] on div "encore," at bounding box center [838, 495] width 41 height 17
type input "*******"
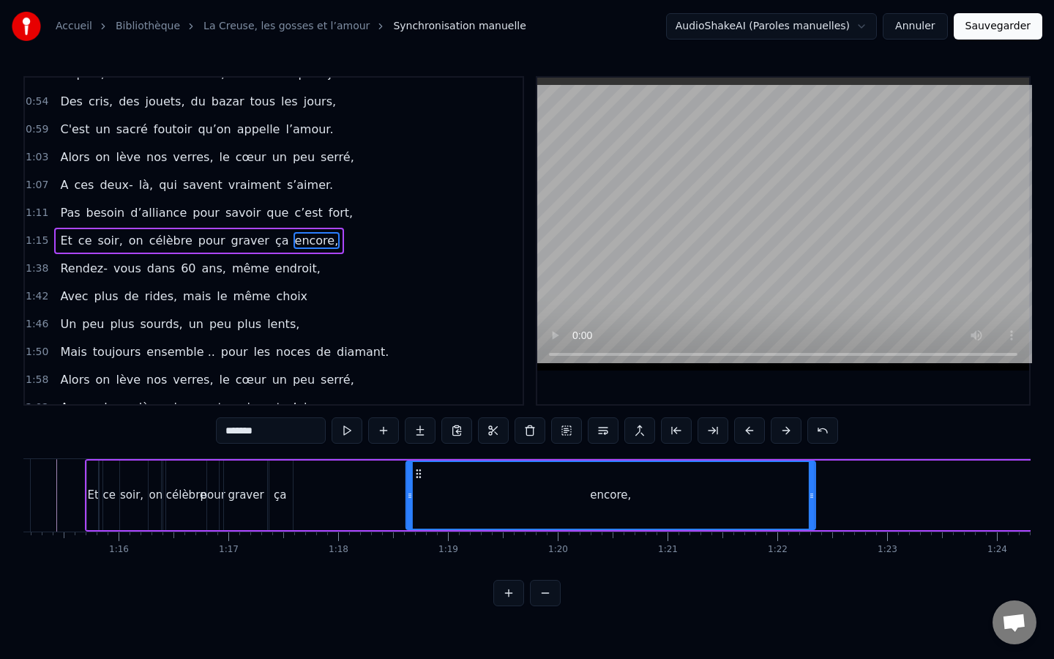
scroll to position [0, 8231]
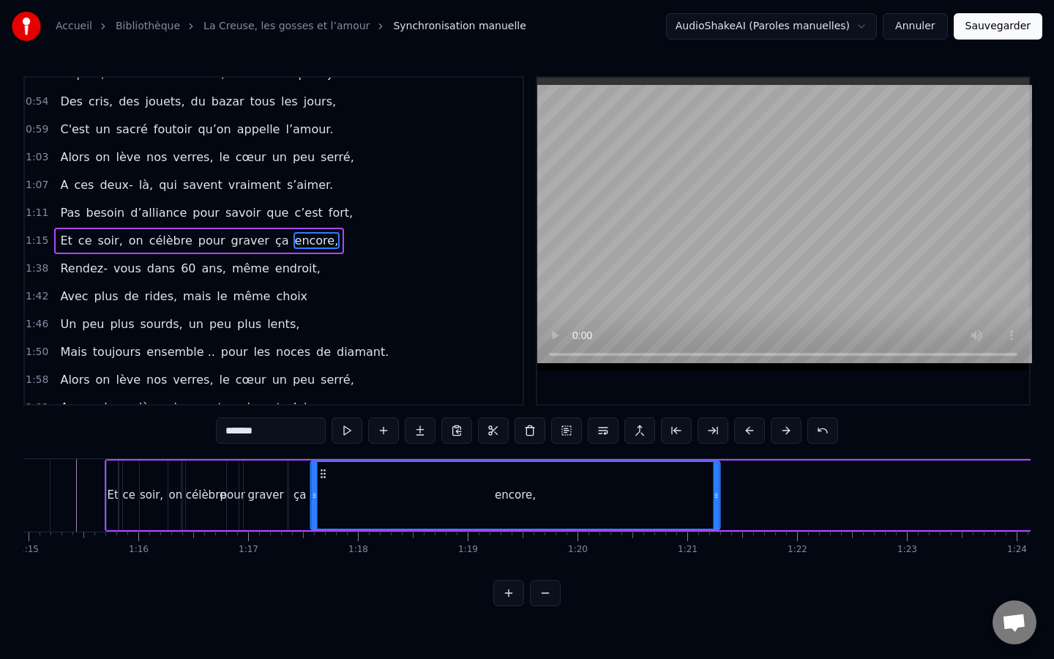
drag, startPoint x: 647, startPoint y: 471, endPoint x: 324, endPoint y: 539, distance: 330.5
click at [324, 539] on div "[PERSON_NAME], ça fait maintenant 11 ans, Que vous vous aimez, beaucoup, passio…" at bounding box center [526, 513] width 1007 height 110
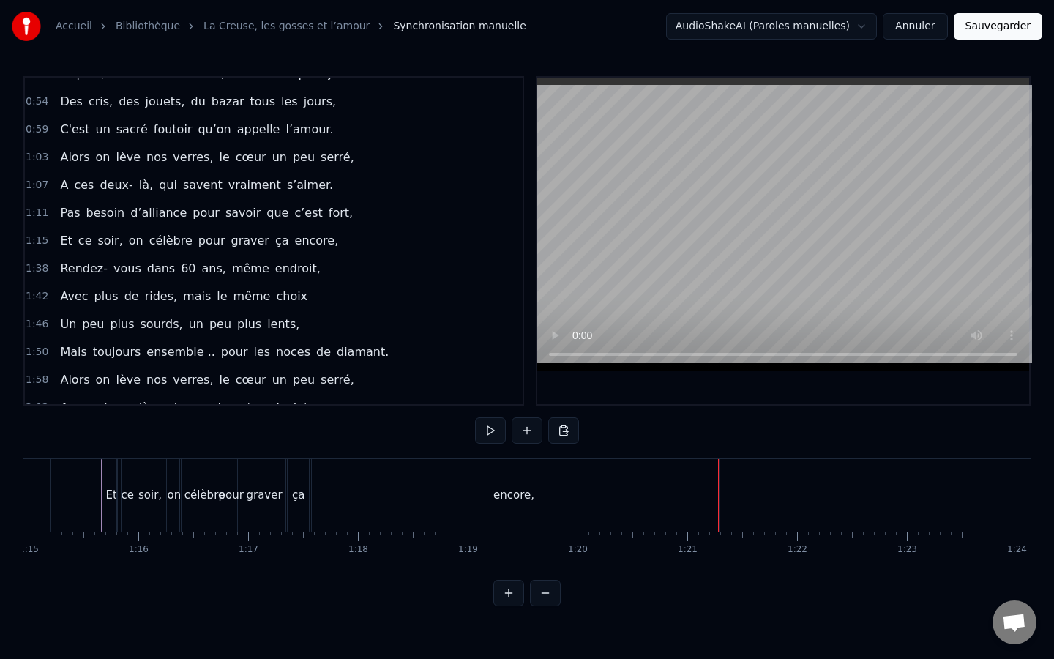
click at [425, 474] on div "encore," at bounding box center [514, 495] width 409 height 72
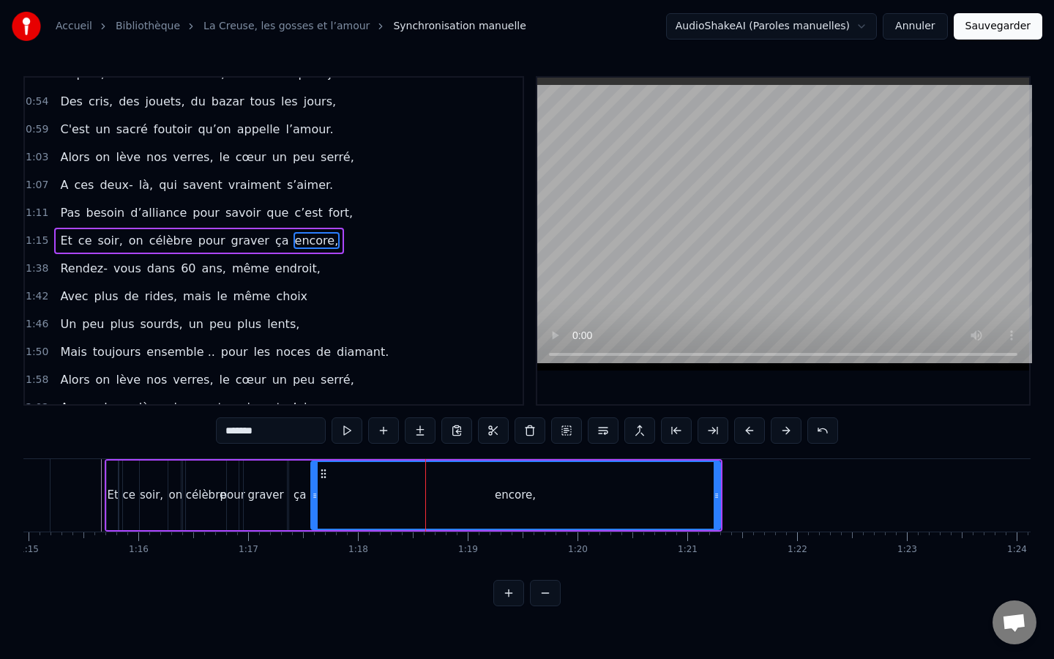
drag, startPoint x: 697, startPoint y: 490, endPoint x: 711, endPoint y: 486, distance: 14.6
click at [693, 490] on div "encore," at bounding box center [516, 495] width 408 height 67
drag, startPoint x: 721, startPoint y: 486, endPoint x: 706, endPoint y: 488, distance: 14.8
click at [702, 489] on div "Et ce soir, on célèbre pour graver ça encore," at bounding box center [413, 495] width 617 height 72
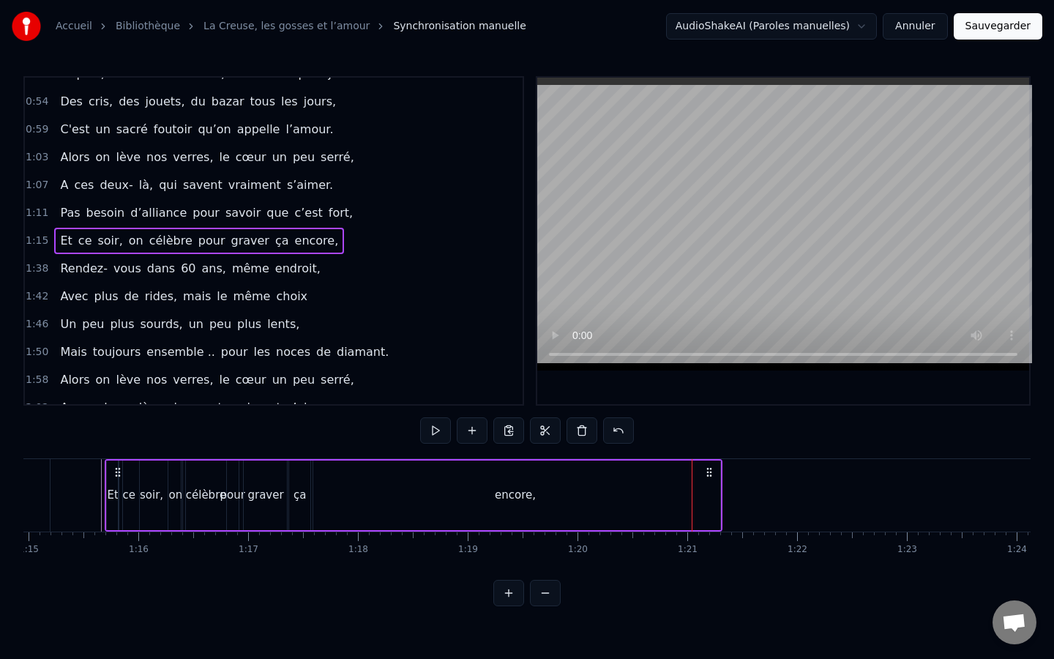
click at [720, 494] on div "encore," at bounding box center [515, 495] width 411 height 70
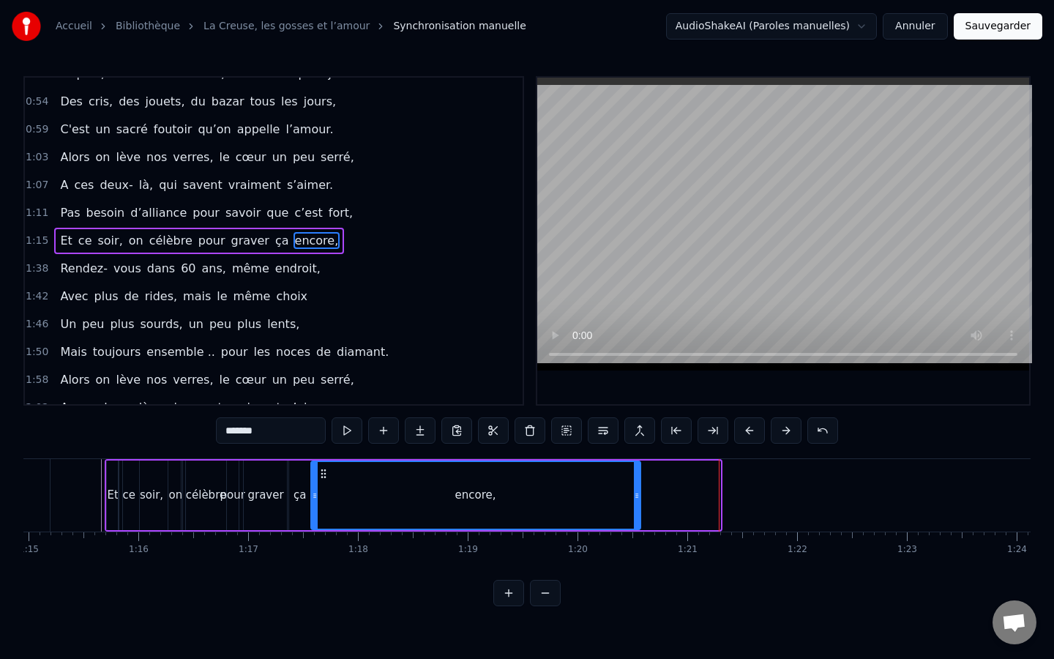
drag, startPoint x: 717, startPoint y: 494, endPoint x: 637, endPoint y: 500, distance: 80.0
click at [637, 500] on icon at bounding box center [637, 496] width 6 height 12
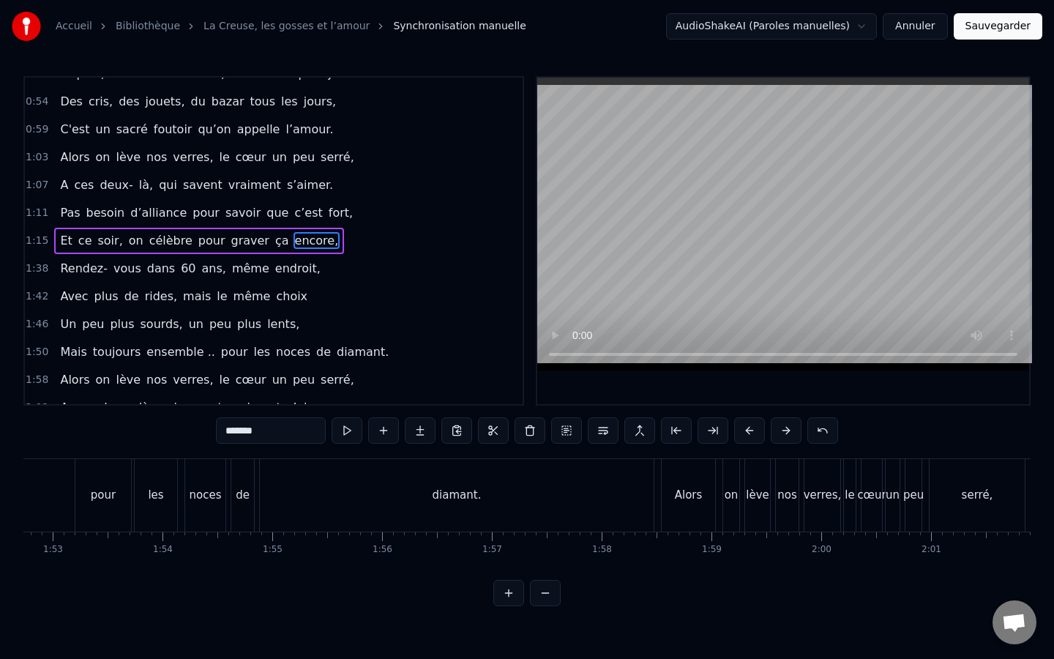
scroll to position [0, 12382]
click at [734, 504] on div "on" at bounding box center [729, 495] width 16 height 72
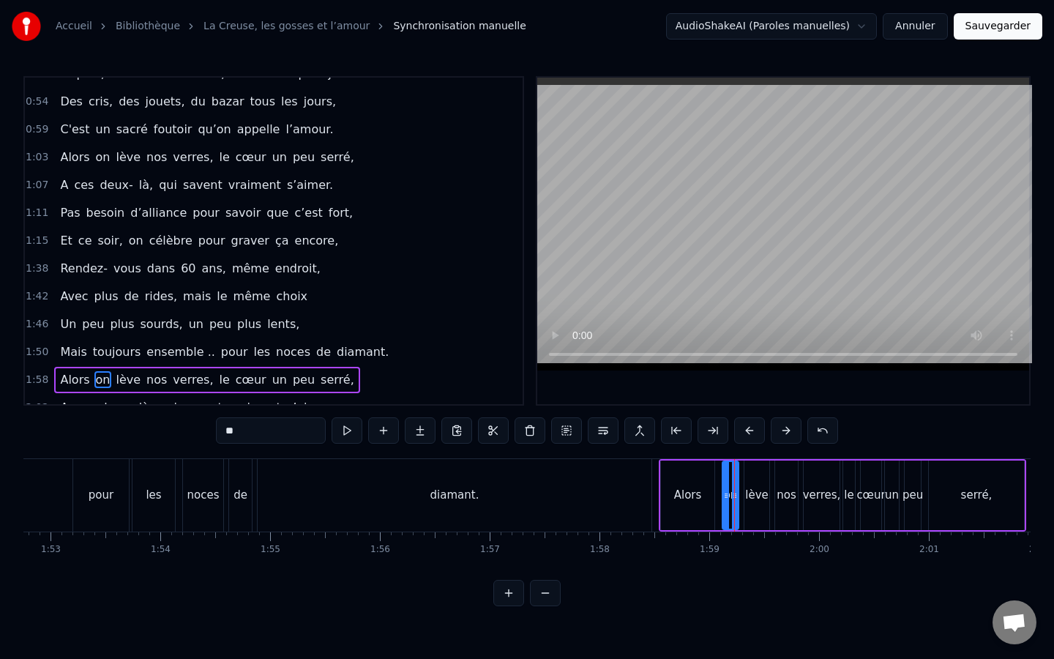
type input "**"
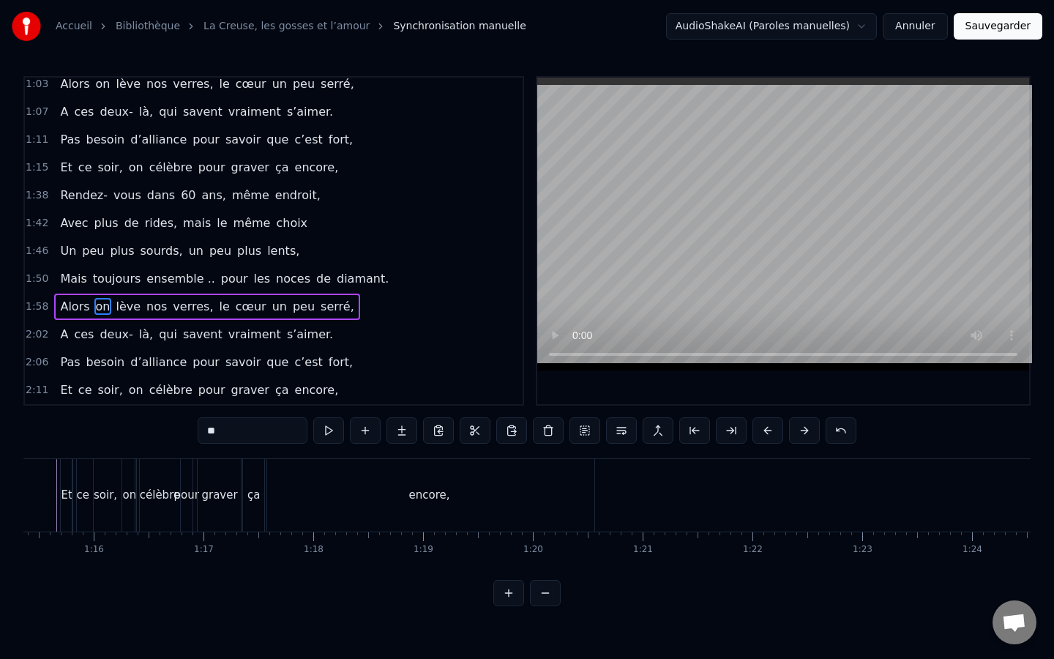
scroll to position [0, 8272]
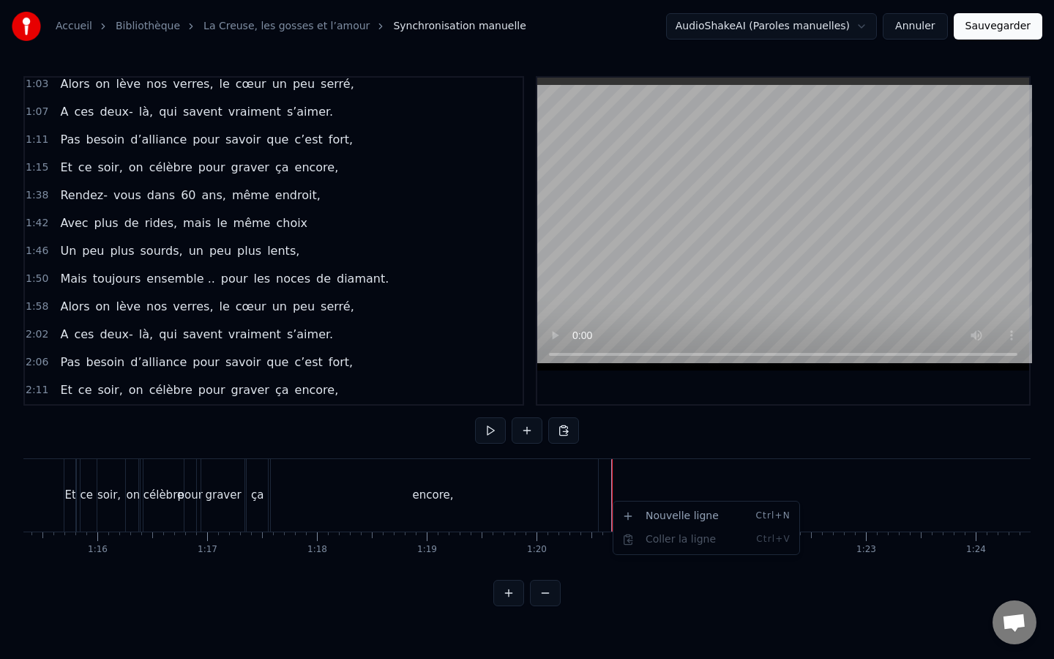
click at [701, 630] on html "Accueil Bibliothèque La Creuse, les gosses et l’amour Synchronisation manuelle …" at bounding box center [527, 315] width 1054 height 630
click at [501, 521] on div "encore," at bounding box center [433, 495] width 329 height 72
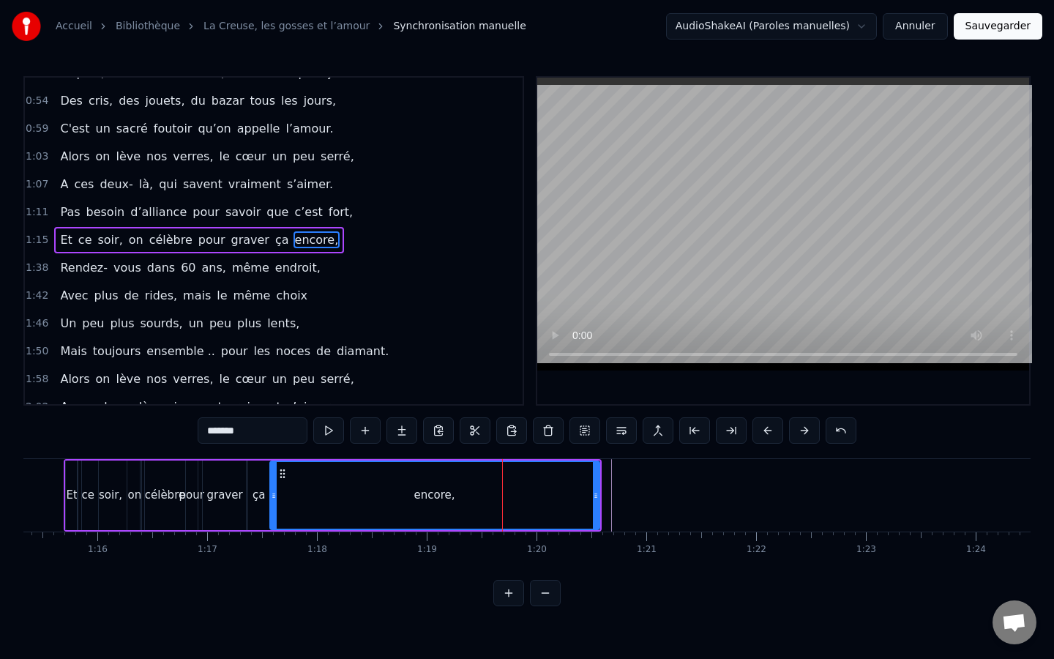
scroll to position [296, 0]
click at [645, 570] on div "0:04 [PERSON_NAME], ça fait maintenant 11 ans, 0:07 Que vous vous aimez, beauco…" at bounding box center [526, 341] width 1007 height 530
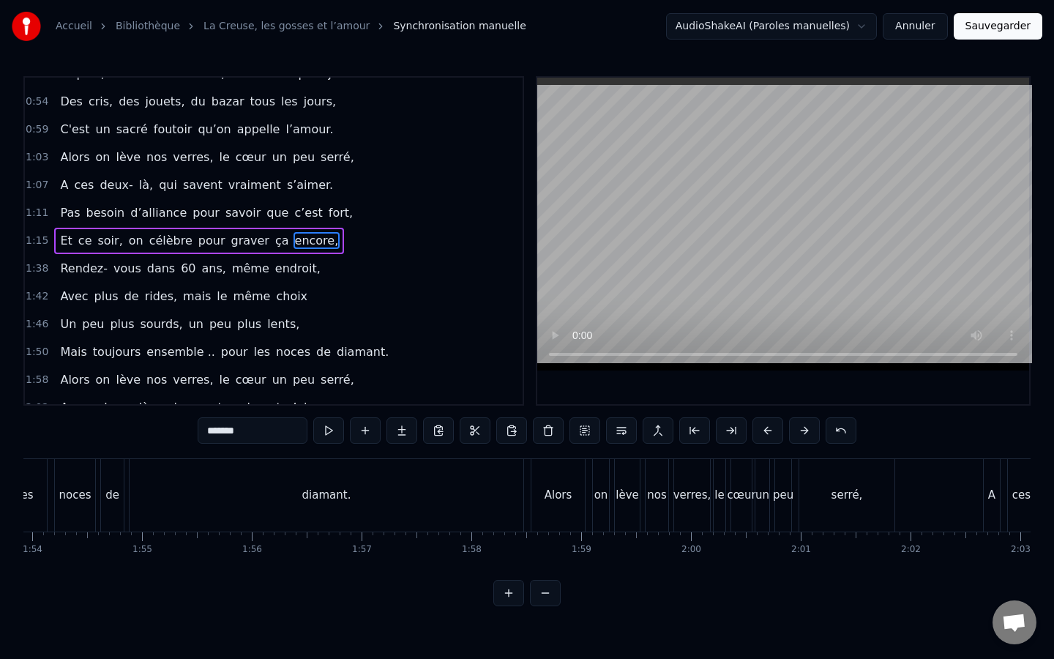
scroll to position [0, 12576]
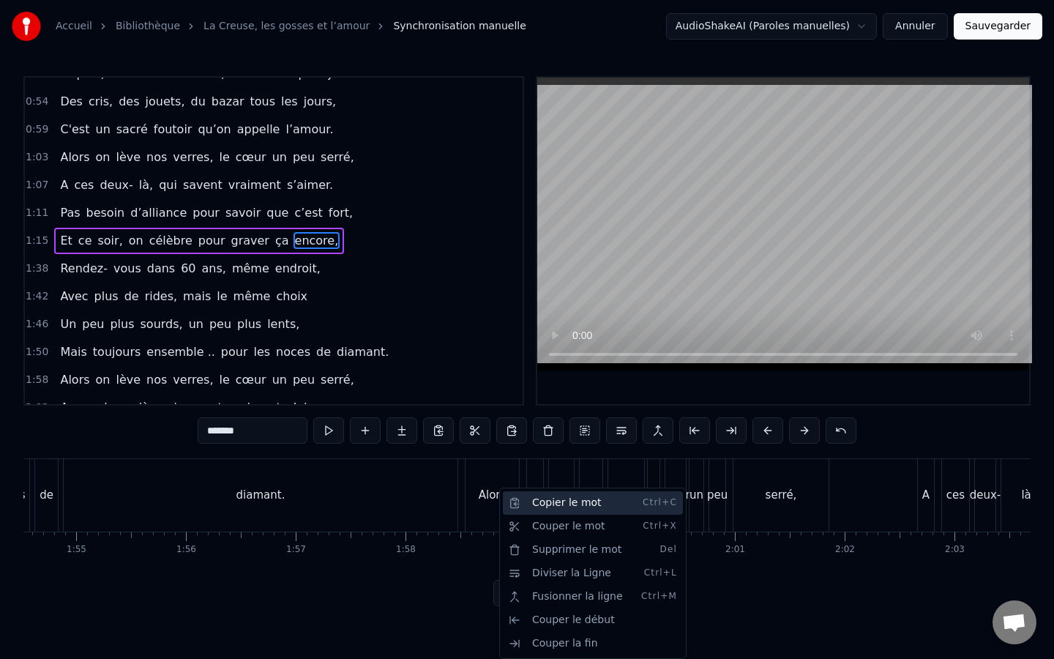
click at [529, 511] on div "Copier le mot Ctrl+C" at bounding box center [593, 502] width 180 height 23
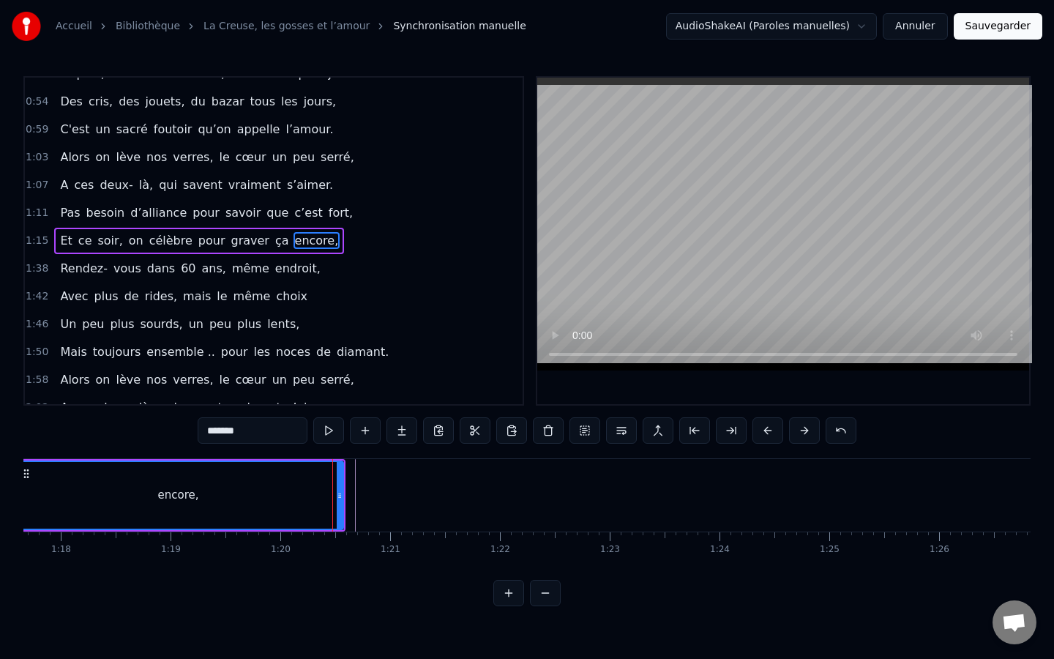
scroll to position [0, 8404]
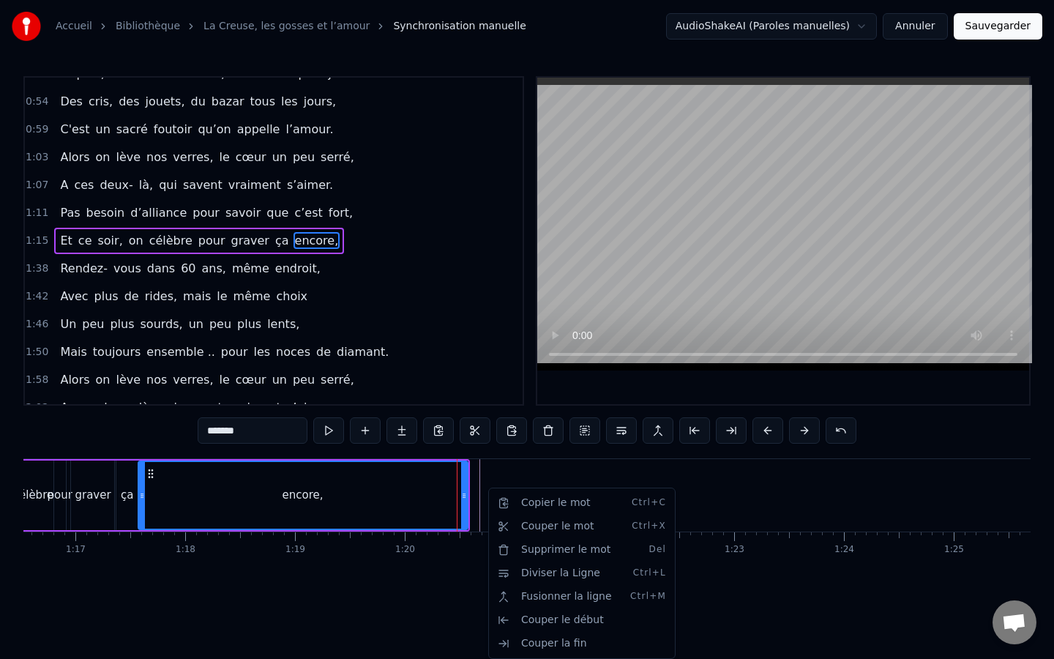
click at [520, 471] on html "Accueil Bibliothèque La Creuse, les gosses et l’amour Synchronisation manuelle …" at bounding box center [527, 315] width 1054 height 630
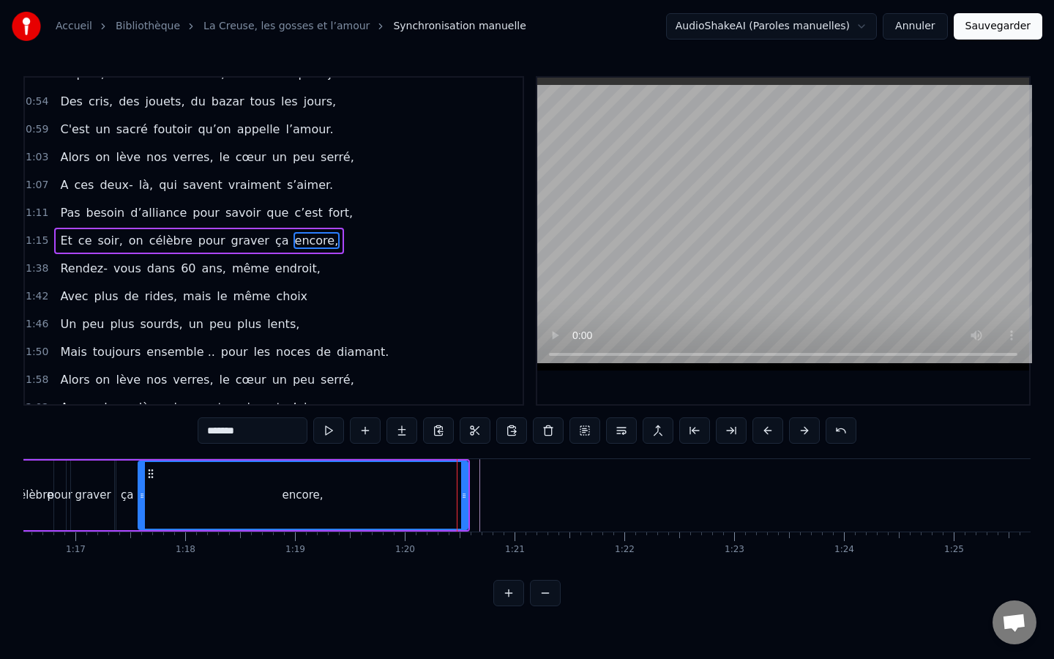
click at [477, 488] on div at bounding box center [684, 495] width 18129 height 72
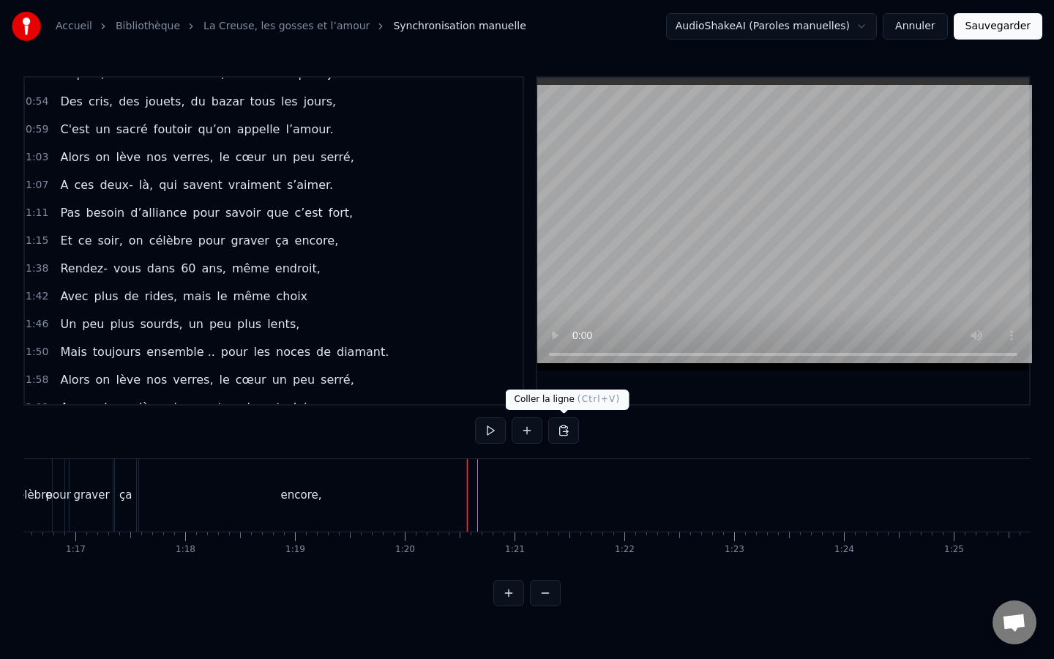
click at [564, 436] on button at bounding box center [563, 430] width 31 height 26
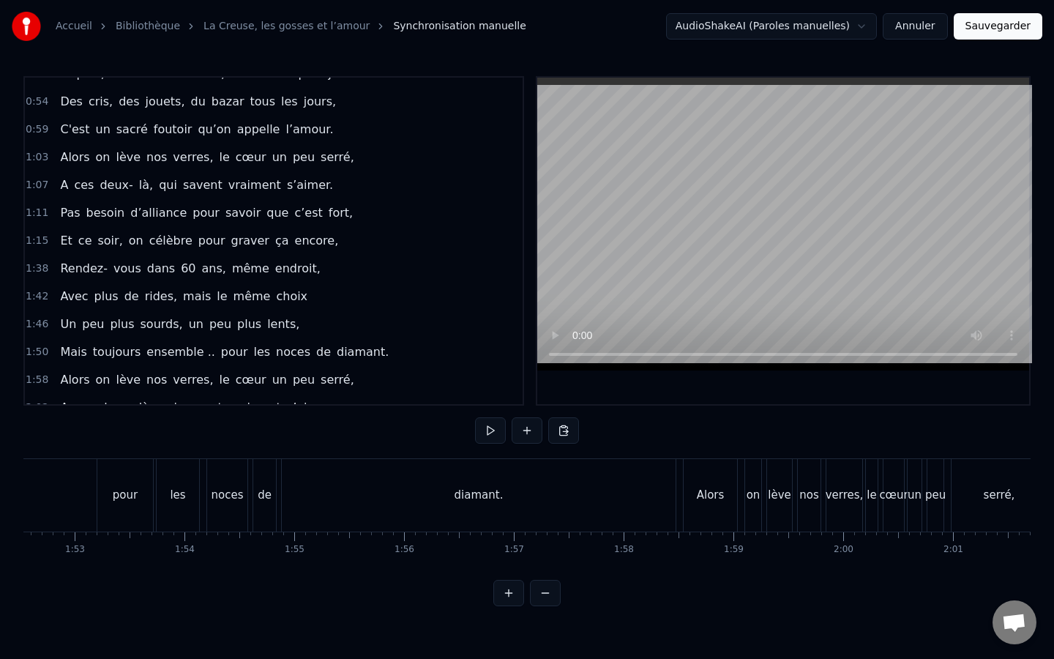
scroll to position [0, 12388]
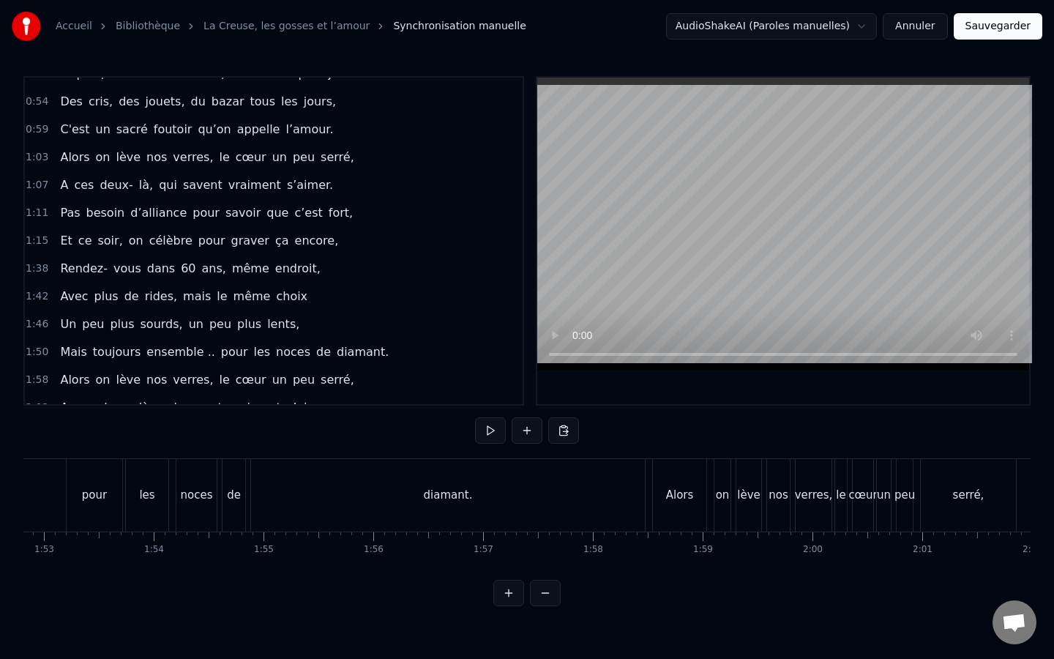
click at [659, 515] on div "Alors" at bounding box center [679, 495] width 53 height 72
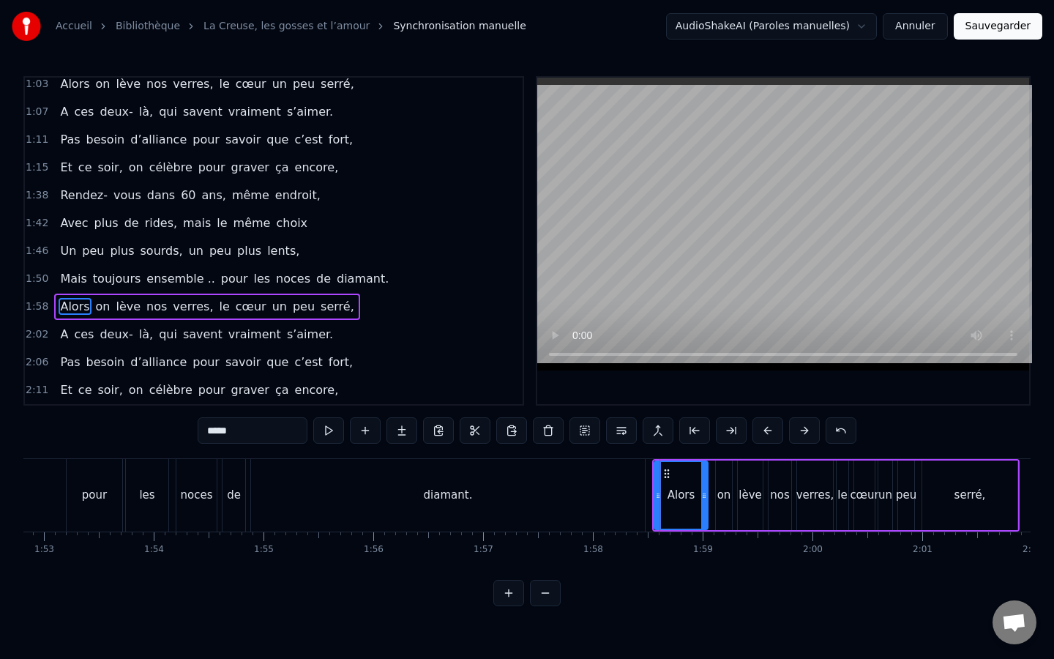
scroll to position [0, 12394]
drag, startPoint x: 667, startPoint y: 542, endPoint x: 784, endPoint y: 524, distance: 118.6
click at [786, 524] on div "[PERSON_NAME], ça fait maintenant 11 ans, Que vous vous aimez, beaucoup, passio…" at bounding box center [526, 513] width 1007 height 110
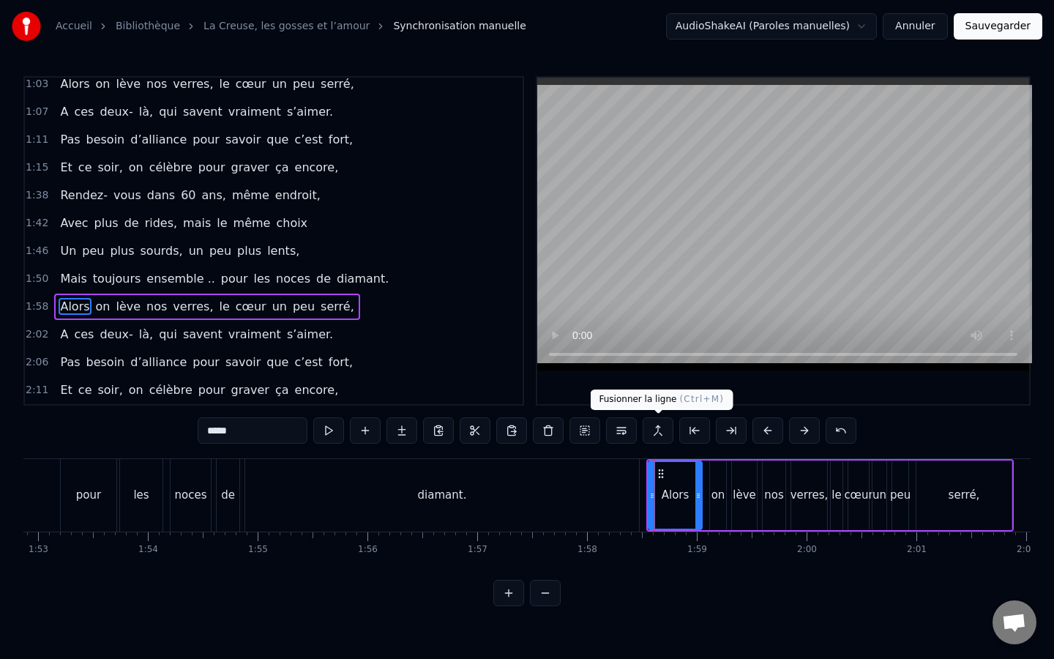
click at [663, 437] on button at bounding box center [658, 430] width 31 height 26
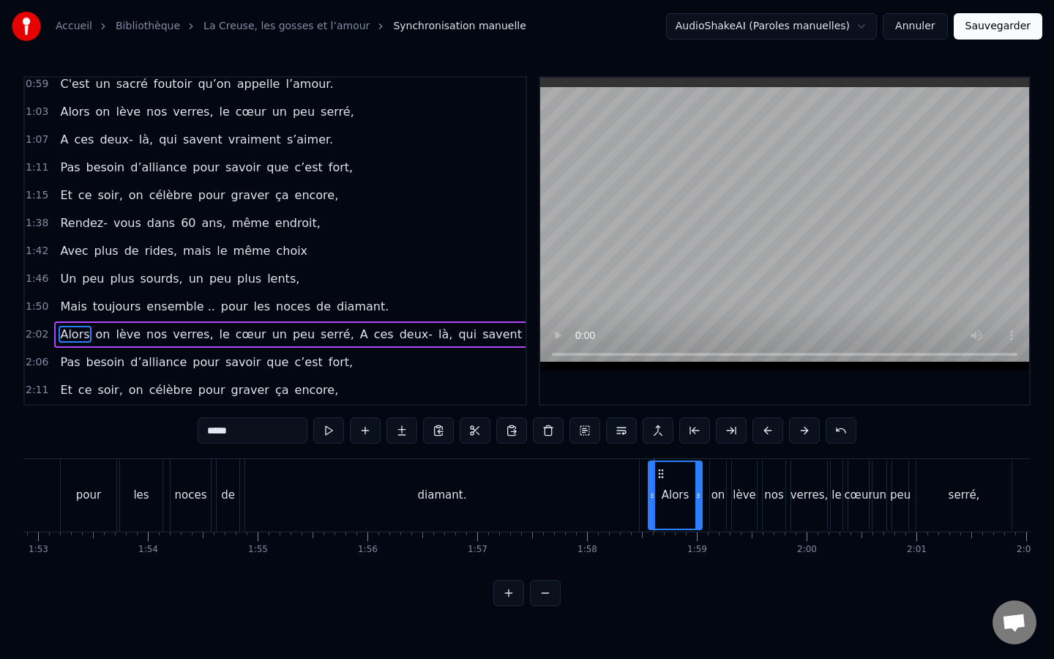
click at [373, 336] on span "ces" at bounding box center [384, 334] width 23 height 17
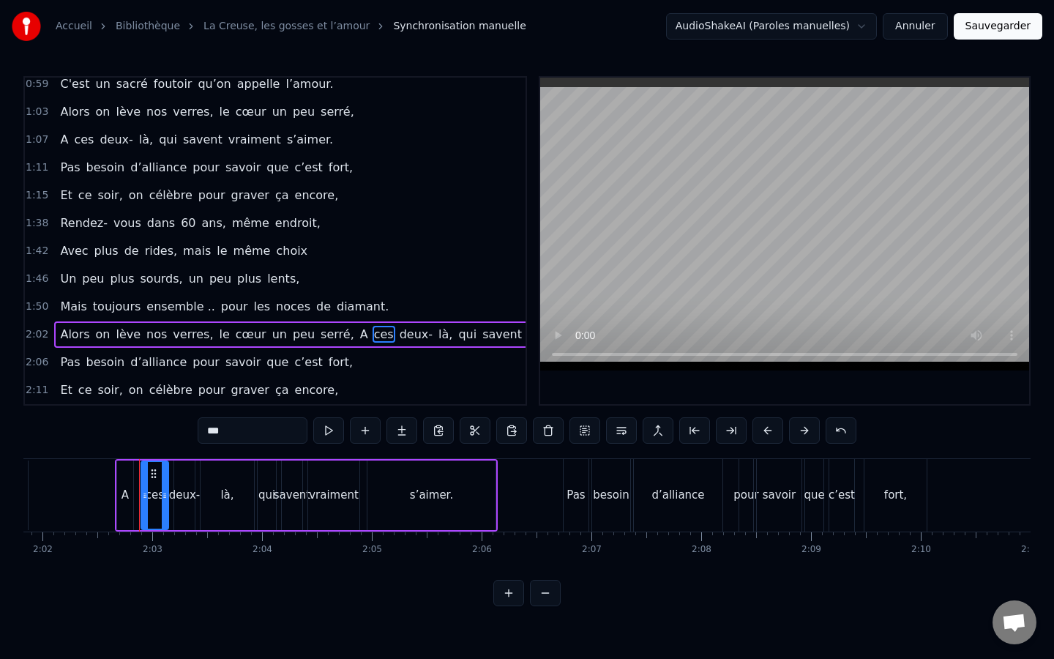
scroll to position [0, 13421]
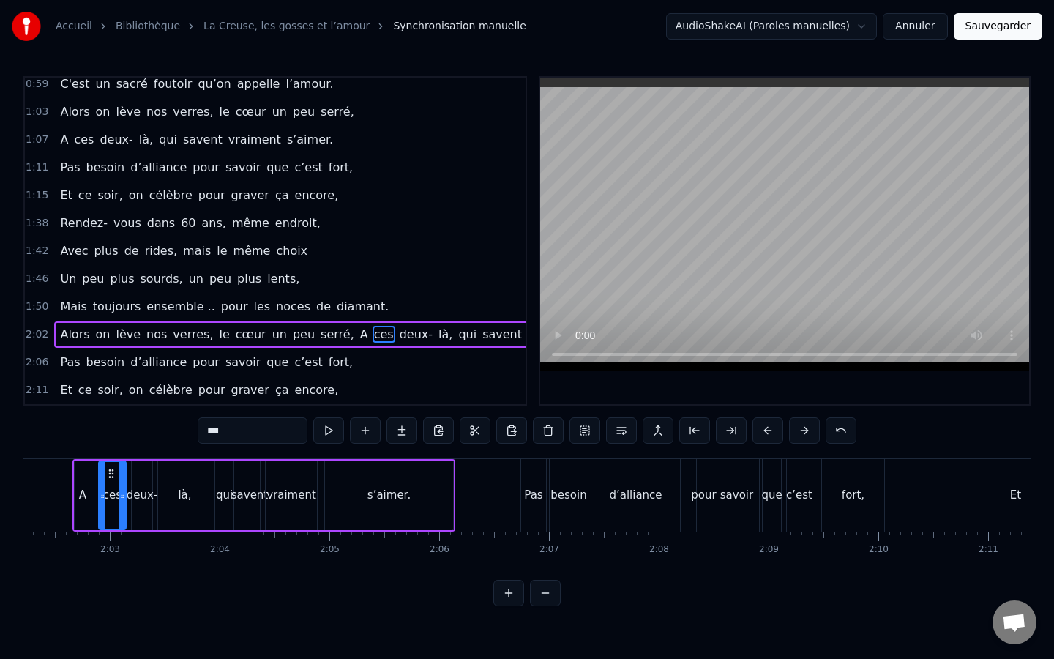
click at [70, 340] on span "Alors" at bounding box center [75, 334] width 32 height 17
type input "*****"
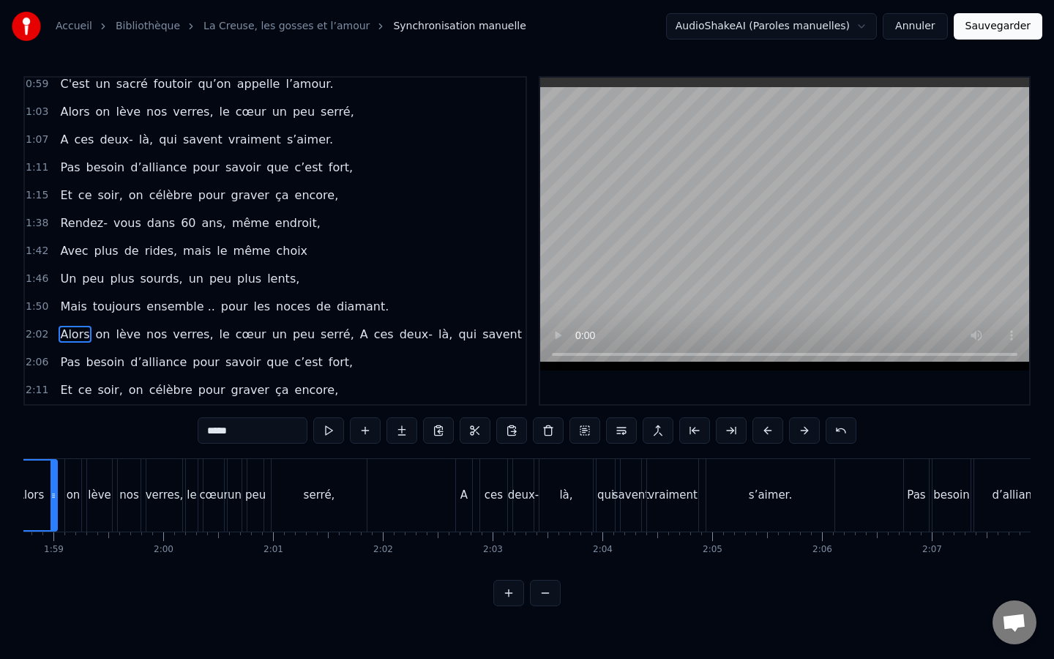
scroll to position [0, 12944]
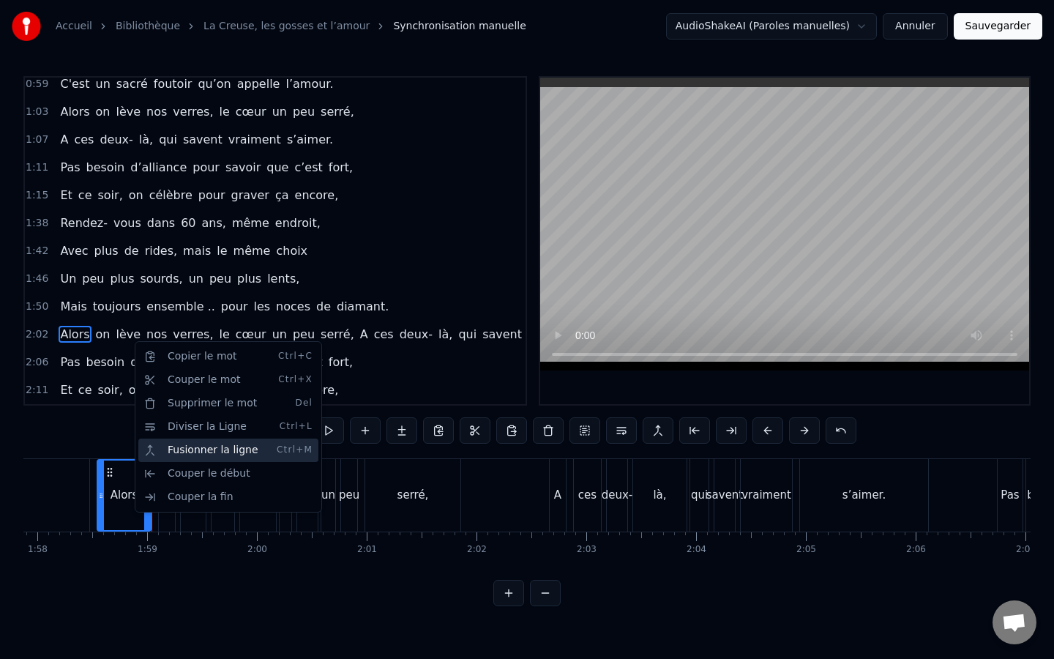
click at [179, 455] on div "Fusionner la ligne Ctrl+M" at bounding box center [228, 450] width 180 height 23
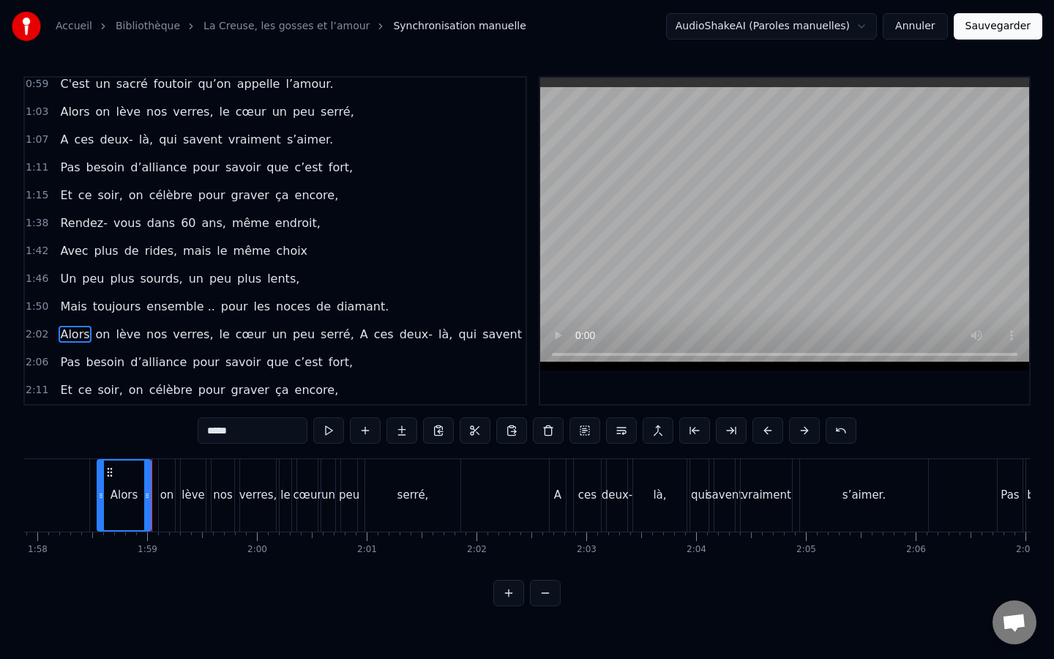
click at [38, 337] on span "2:02" at bounding box center [37, 334] width 23 height 15
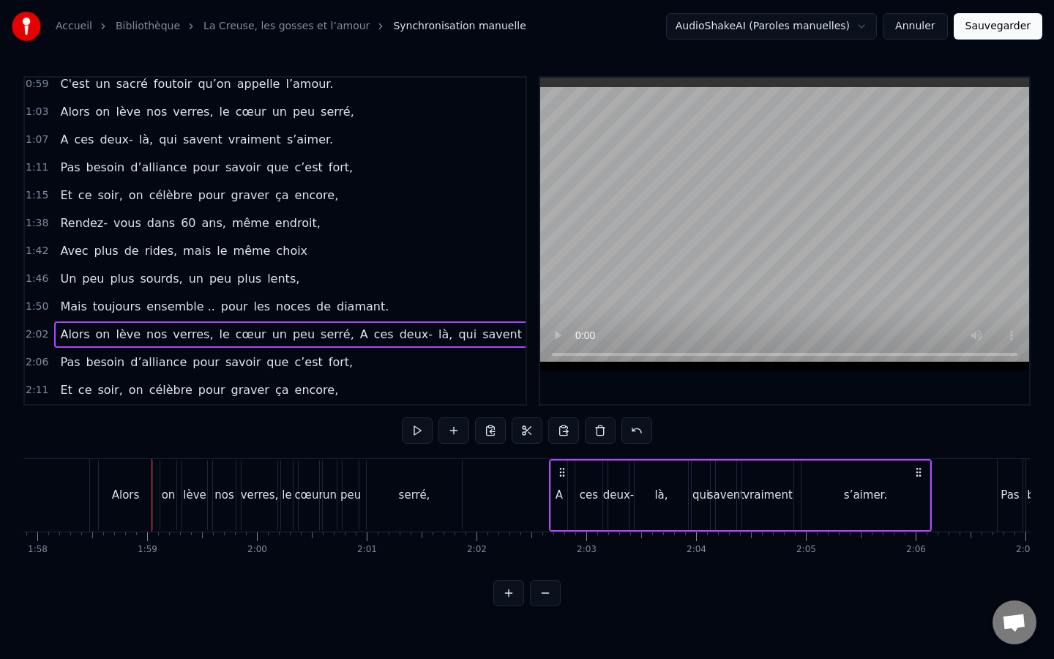
click at [47, 337] on span "2:02" at bounding box center [37, 334] width 23 height 15
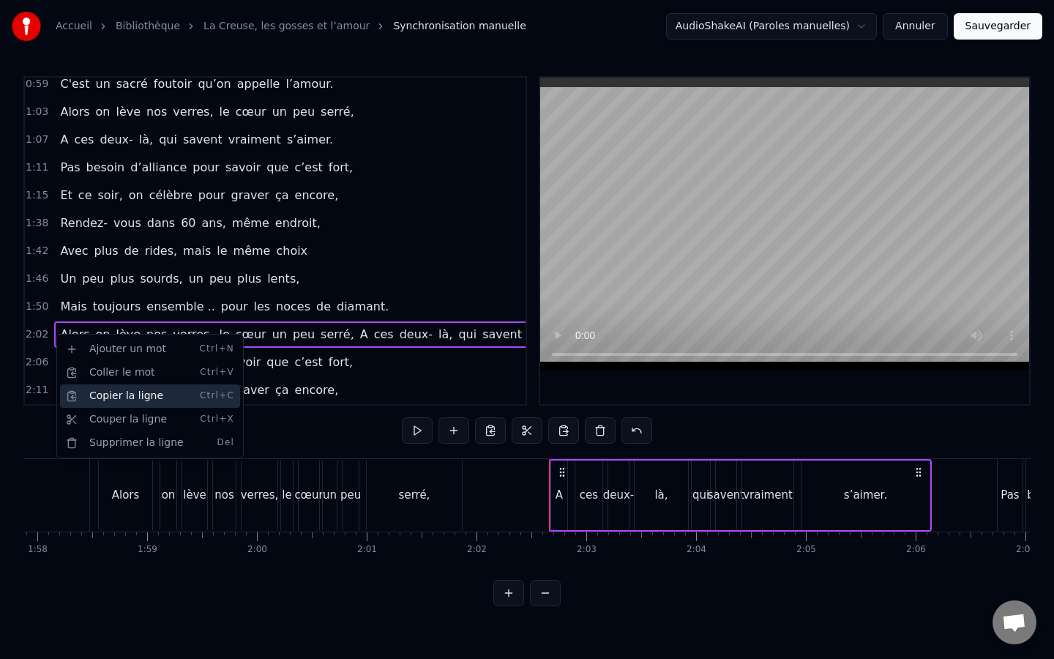
click at [92, 396] on div "Copier la ligne Ctrl+C" at bounding box center [150, 395] width 180 height 23
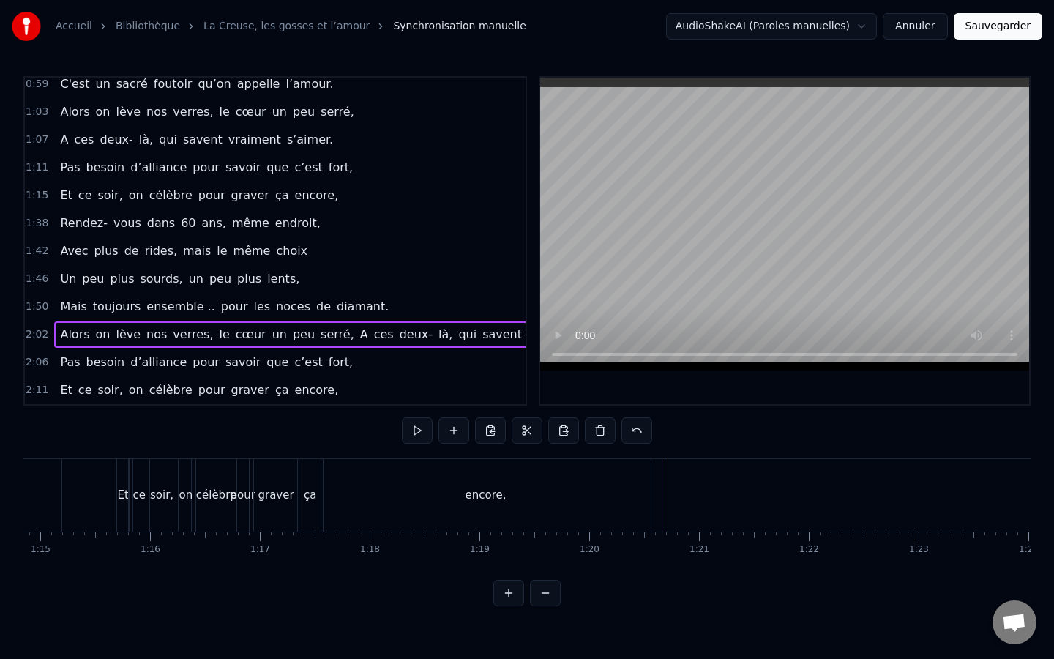
scroll to position [0, 8215]
click at [661, 499] on div at bounding box center [873, 495] width 18129 height 72
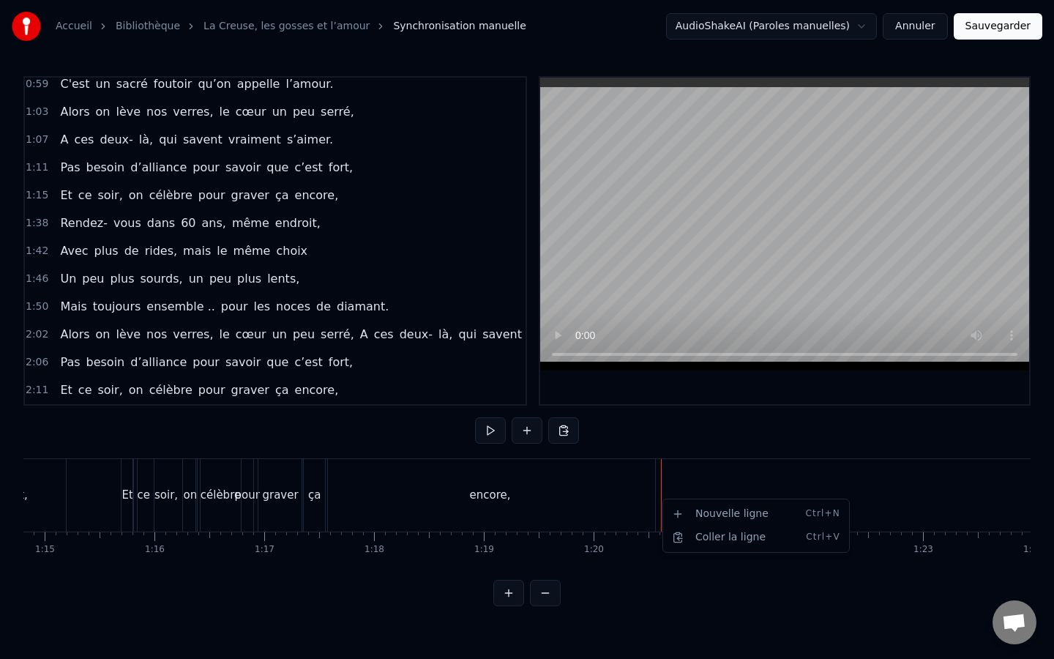
click at [676, 463] on html "Accueil Bibliothèque La Creuse, les gosses et l’amour Synchronisation manuelle …" at bounding box center [527, 315] width 1054 height 630
click at [575, 433] on button at bounding box center [563, 430] width 31 height 26
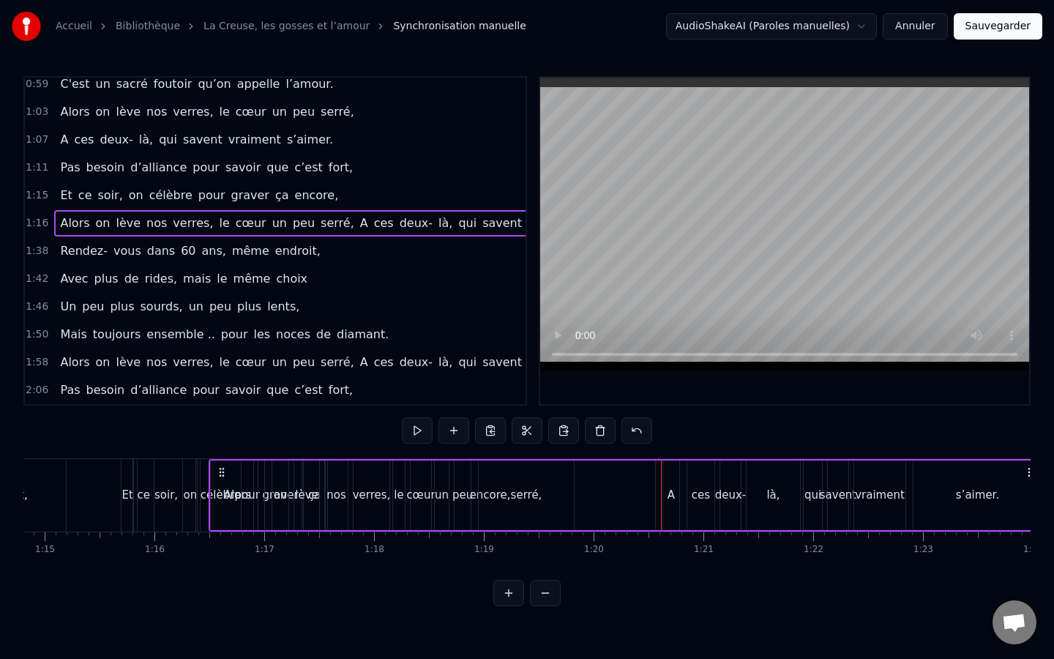
scroll to position [369, 0]
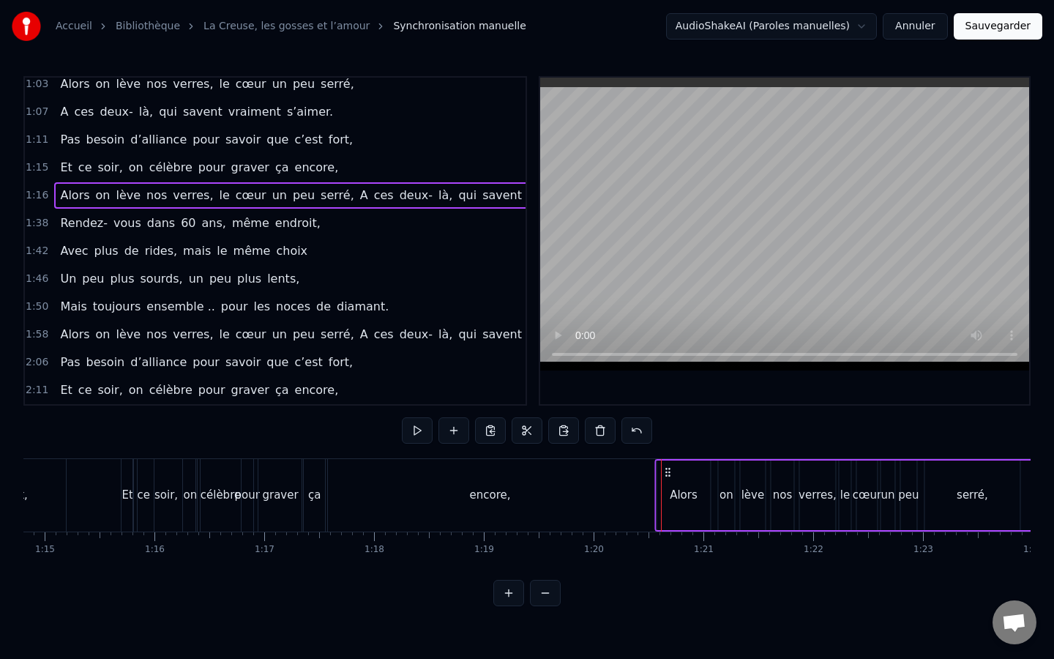
drag, startPoint x: 223, startPoint y: 472, endPoint x: 670, endPoint y: 501, distance: 447.5
click at [670, 501] on div "Alors on lève nos verres, le cœur un peu serré, A ces deux- là, qui savent vrai…" at bounding box center [1071, 495] width 835 height 72
click at [556, 496] on div "encore," at bounding box center [490, 495] width 329 height 72
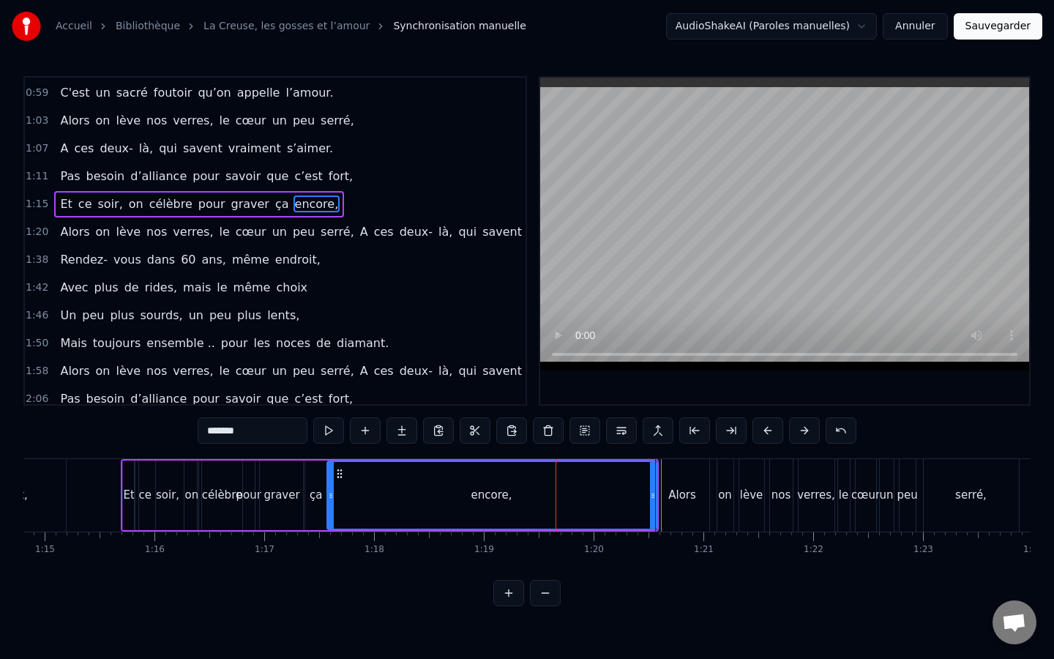
scroll to position [296, 0]
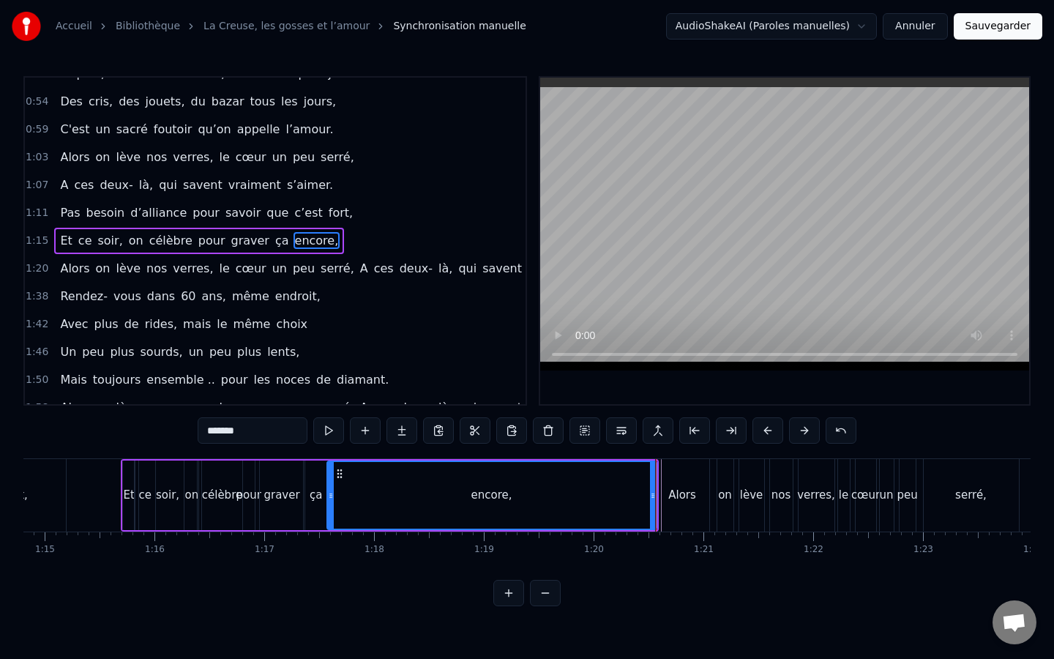
click at [656, 482] on div "Alors" at bounding box center [682, 495] width 53 height 72
type input "*****"
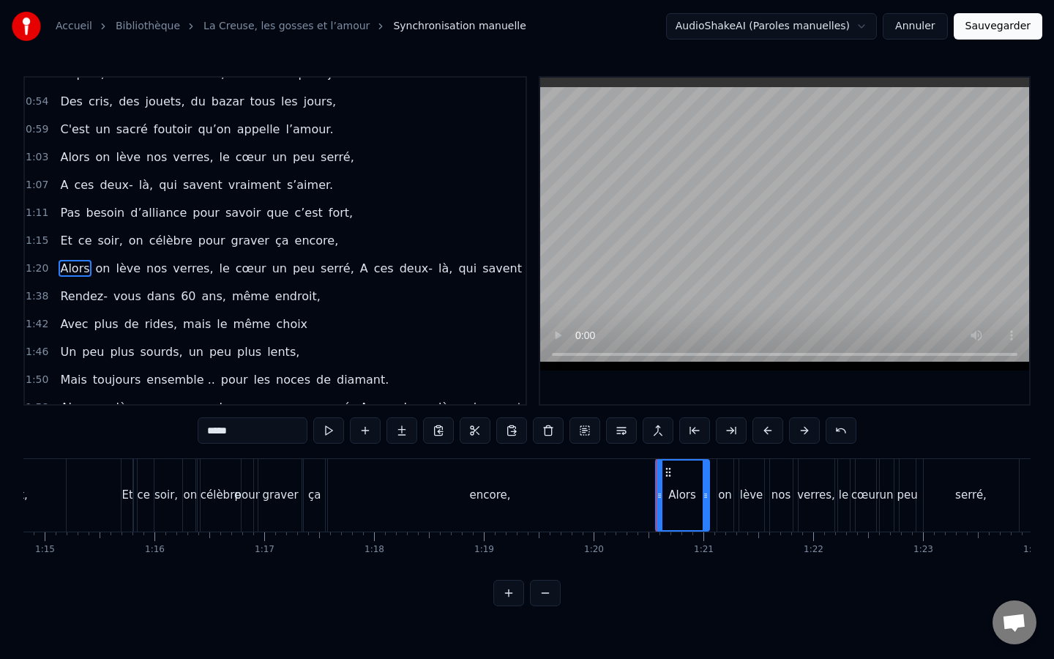
scroll to position [324, 0]
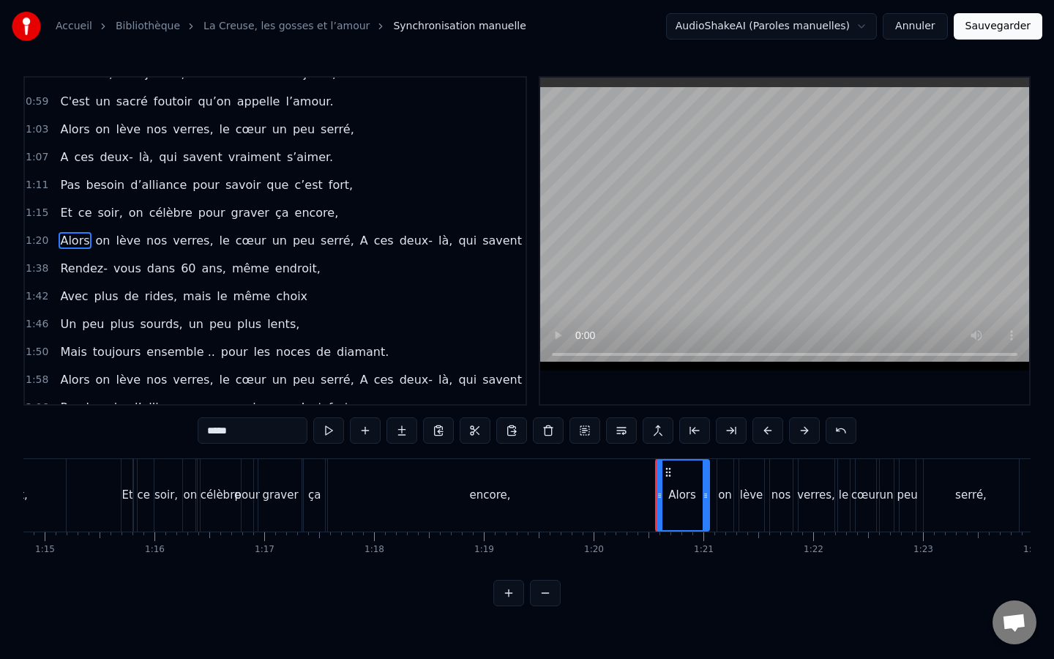
click at [657, 539] on div "0 0:01 0:02 0:03 0:04 0:05 0:06 0:07 0:08 0:09 0:10 0:11 0:12 0:13 0:14 0:15 0:…" at bounding box center [873, 542] width 18129 height 23
click at [660, 536] on div "0 0:01 0:02 0:03 0:04 0:05 0:06 0:07 0:08 0:09 0:10 0:11 0:12 0:13 0:14 0:15 0:…" at bounding box center [873, 542] width 18129 height 23
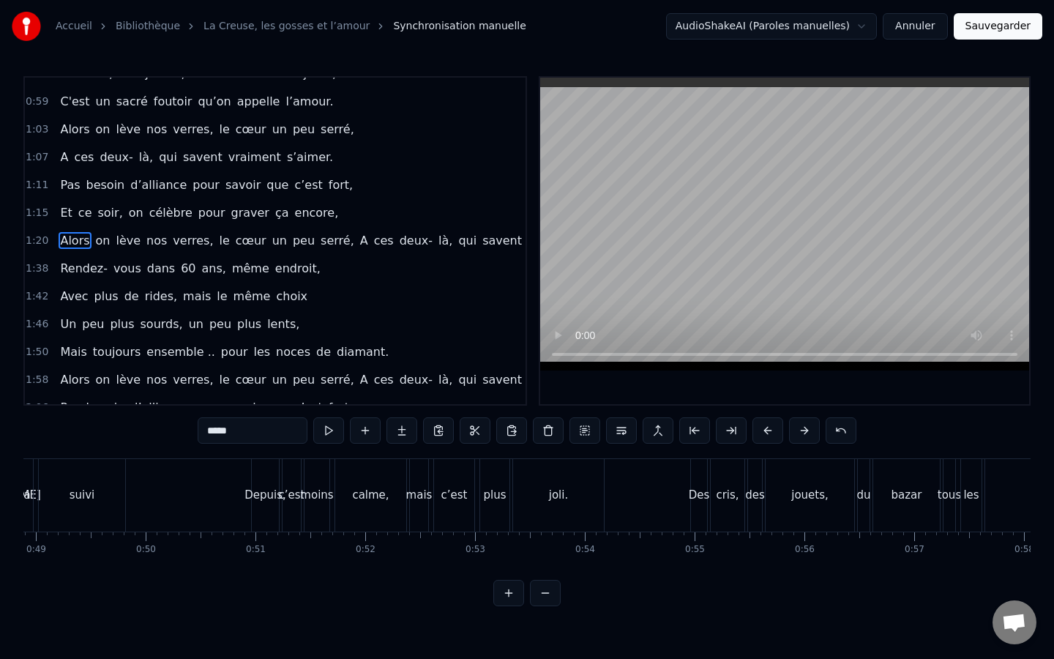
scroll to position [0, 5349]
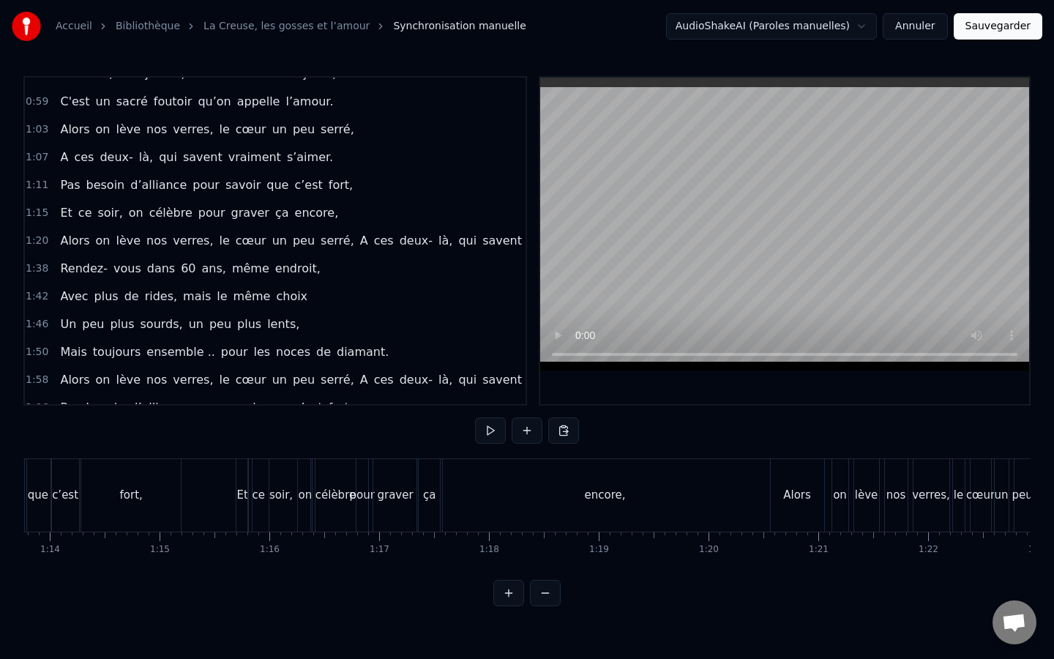
scroll to position [0, 8079]
click at [499, 511] on div "encore," at bounding box center [626, 495] width 329 height 72
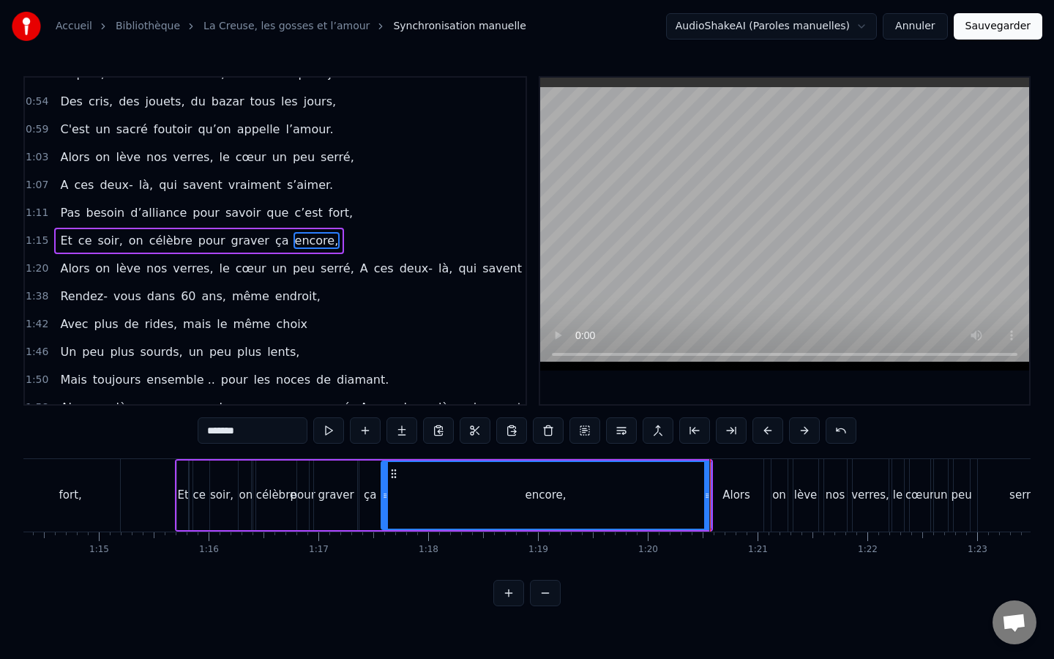
scroll to position [0, 8185]
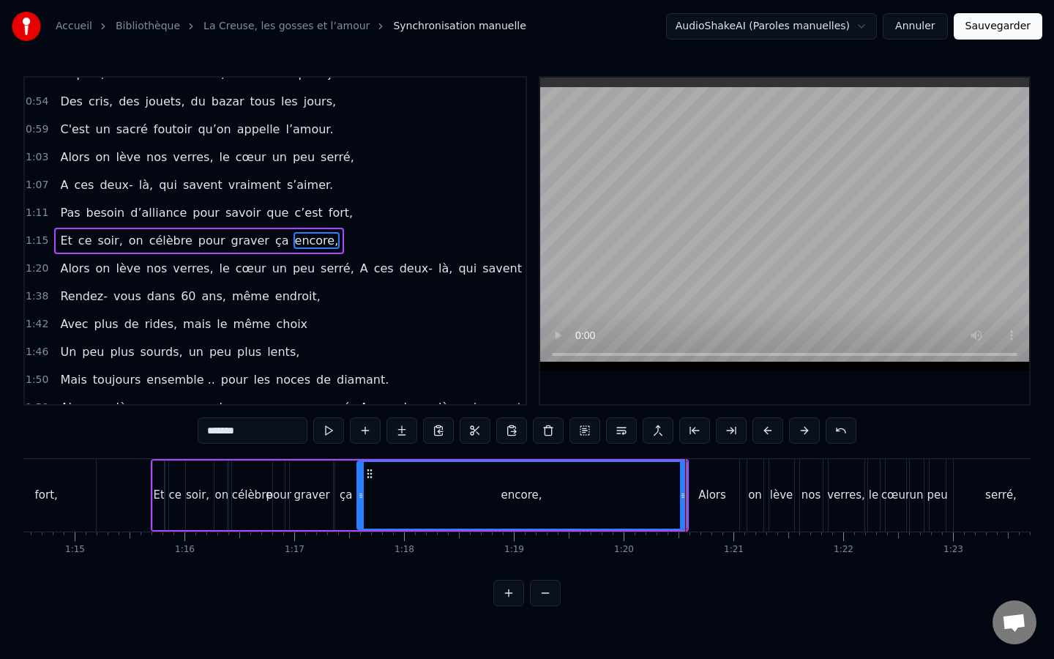
click at [40, 275] on span "1:20" at bounding box center [37, 268] width 23 height 15
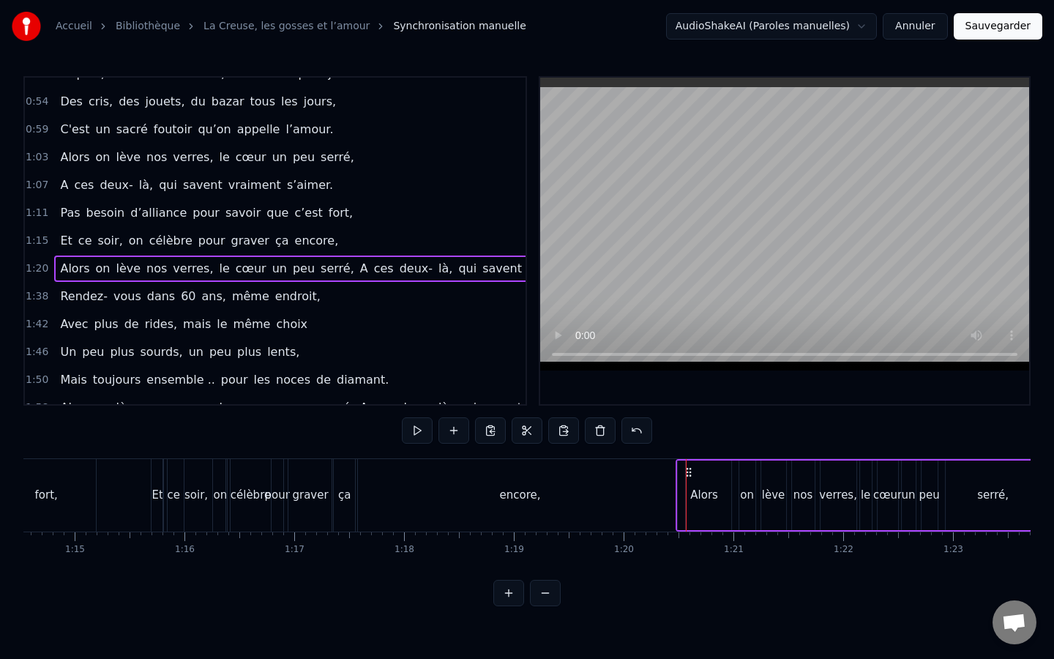
drag, startPoint x: 697, startPoint y: 471, endPoint x: 689, endPoint y: 471, distance: 8.1
click at [687, 471] on icon at bounding box center [689, 472] width 12 height 12
click at [619, 496] on div "encore," at bounding box center [520, 495] width 329 height 72
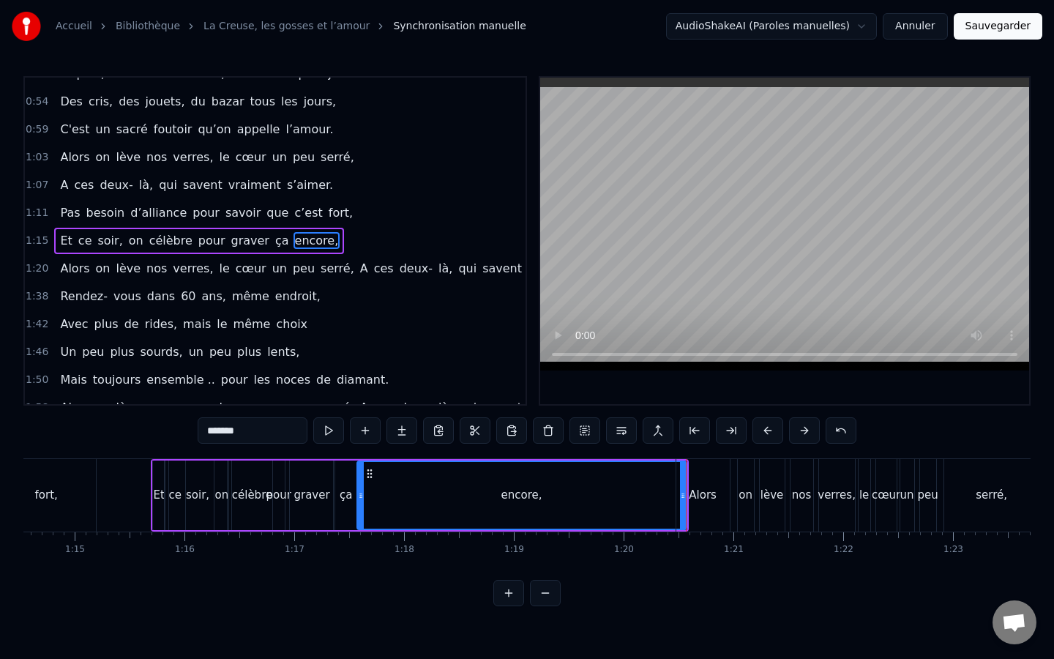
click at [680, 549] on div "0 0:01 0:02 0:03 0:04 0:05 0:06 0:07 0:08 0:09 0:10 0:11 0:12 0:13 0:14 0:15 0:…" at bounding box center [903, 542] width 18129 height 23
click at [44, 273] on span "1:20" at bounding box center [37, 268] width 23 height 15
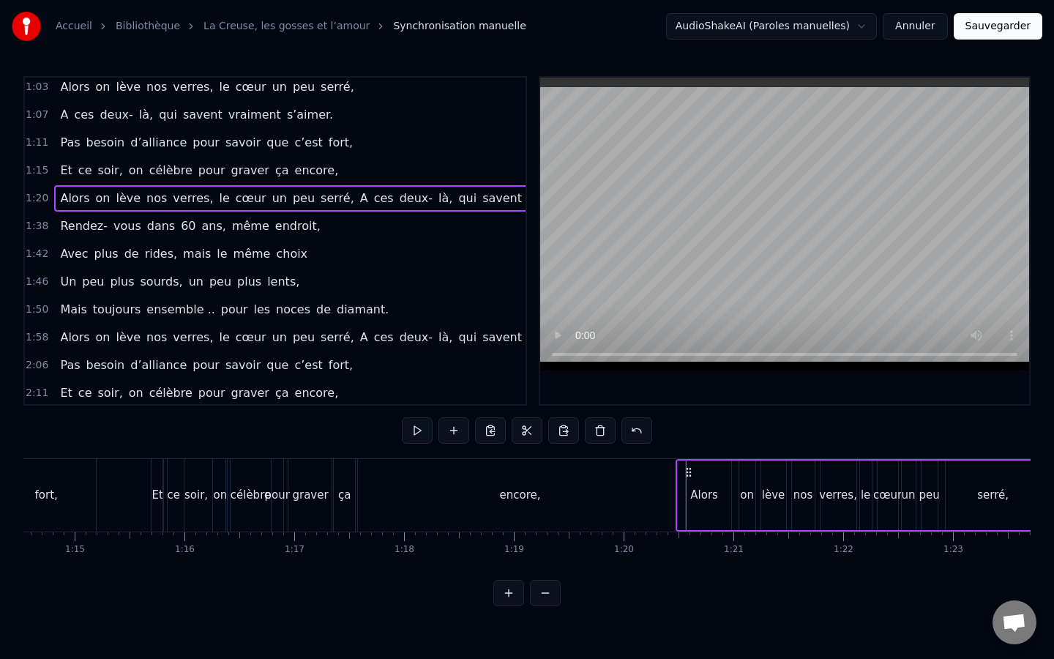
scroll to position [369, 0]
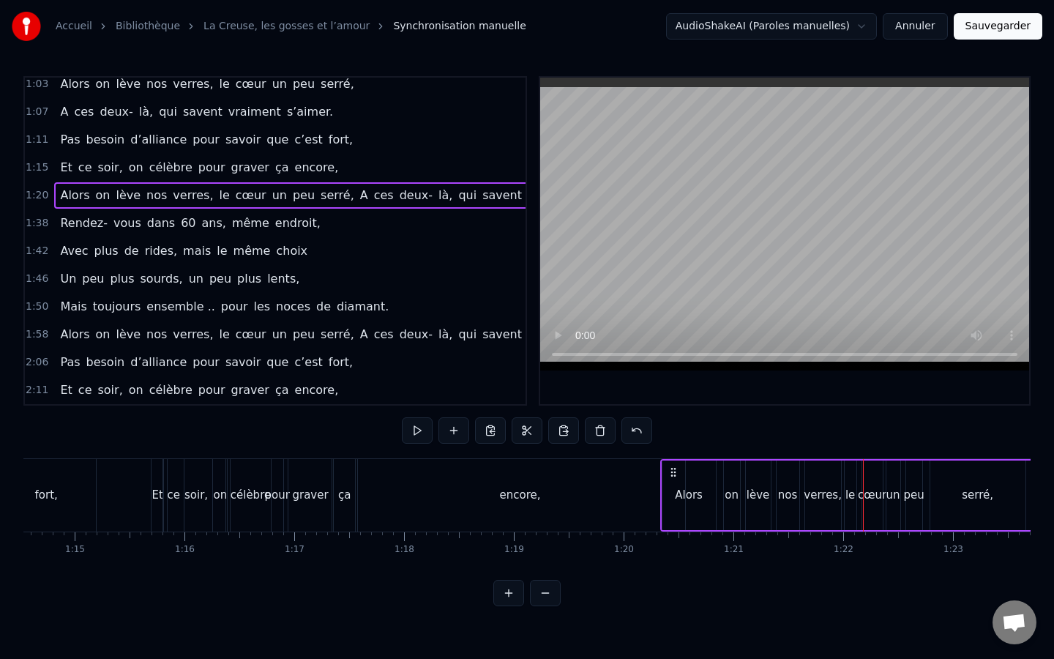
drag, startPoint x: 688, startPoint y: 473, endPoint x: 673, endPoint y: 474, distance: 15.4
click at [673, 474] on icon at bounding box center [674, 472] width 12 height 12
click at [641, 453] on div "0:04 [PERSON_NAME], ça fait maintenant 11 ans, 0:07 Que vous vous aimez, beauco…" at bounding box center [526, 341] width 1007 height 530
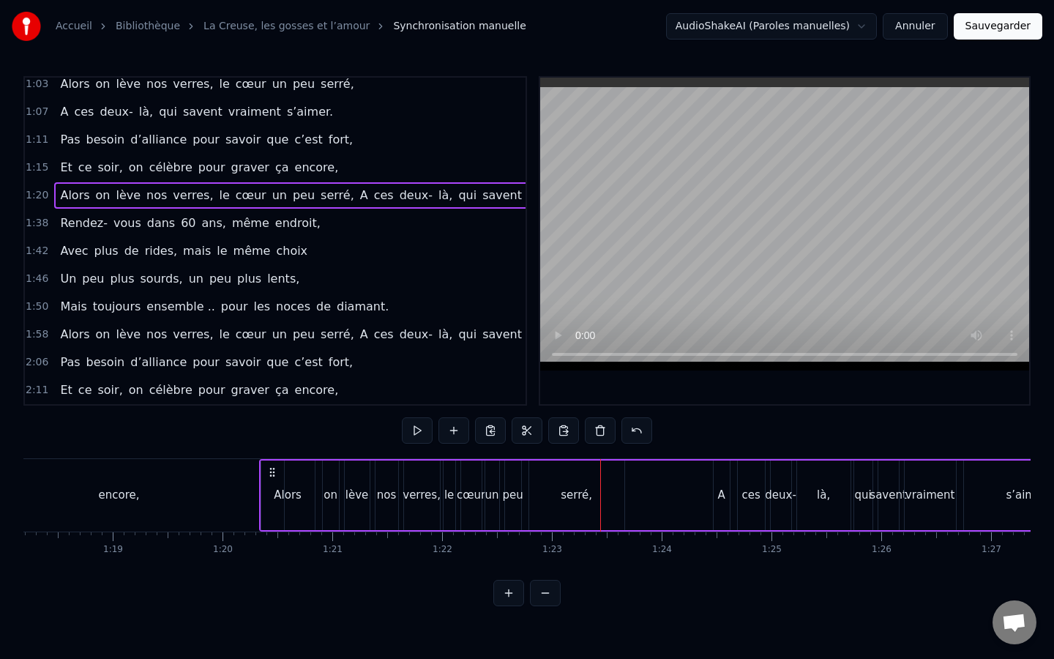
scroll to position [0, 8564]
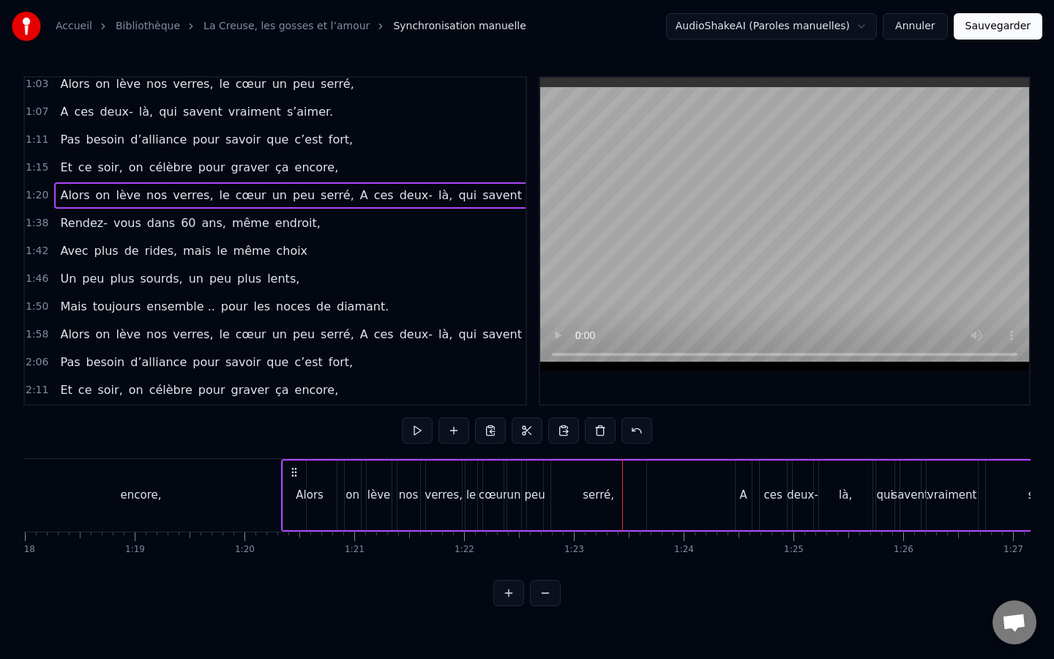
click at [610, 506] on div "serré," at bounding box center [598, 495] width 95 height 70
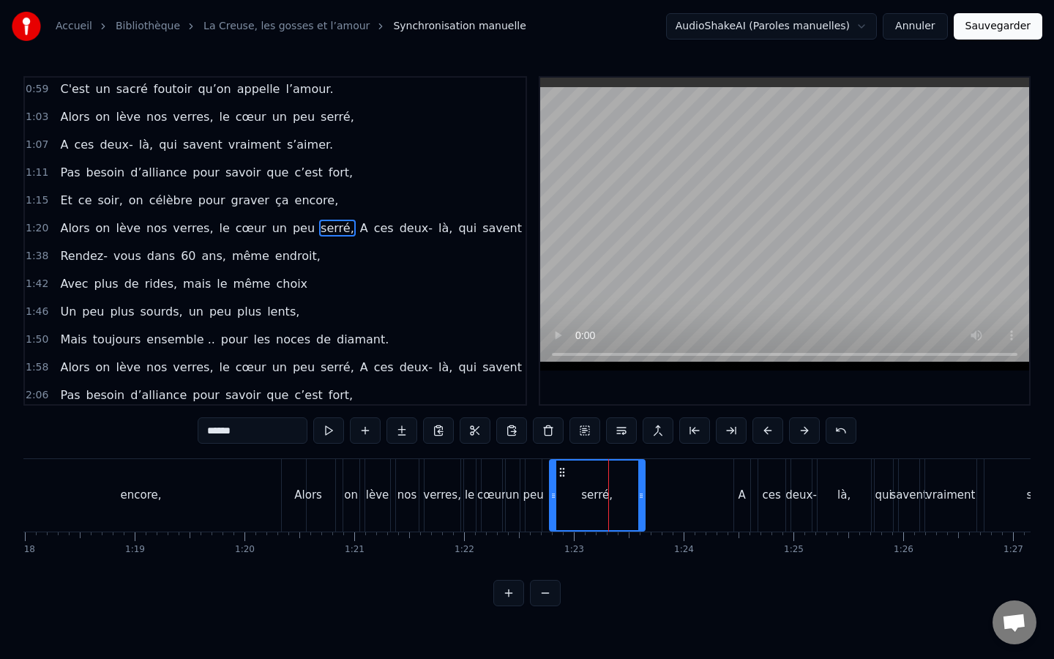
scroll to position [324, 0]
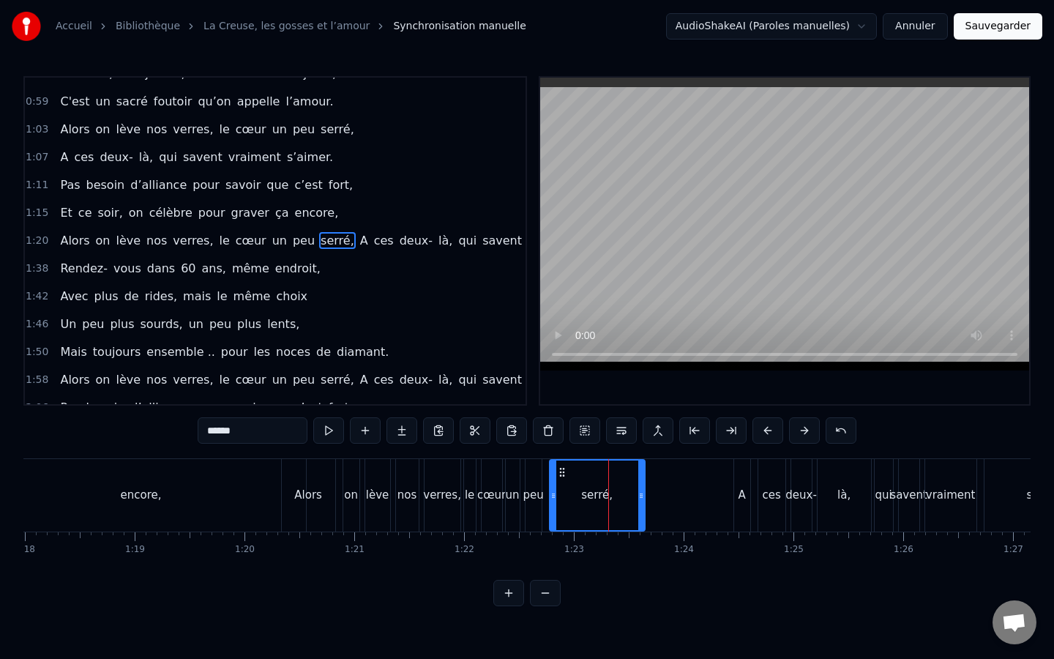
click at [296, 501] on div "Alors" at bounding box center [308, 495] width 28 height 17
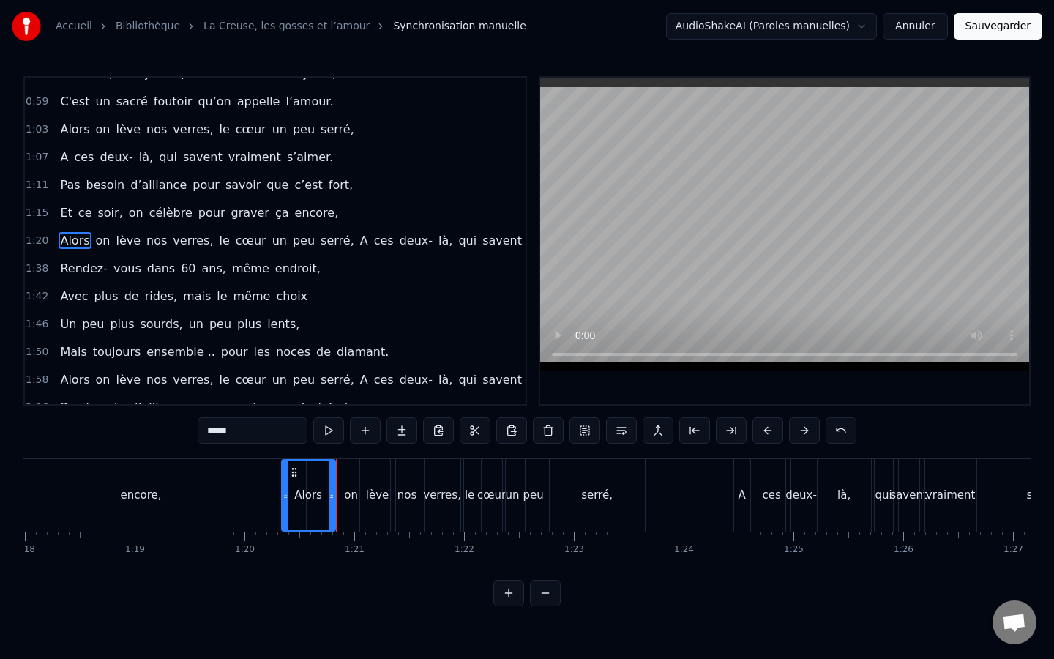
click at [264, 505] on div "encore," at bounding box center [141, 495] width 329 height 72
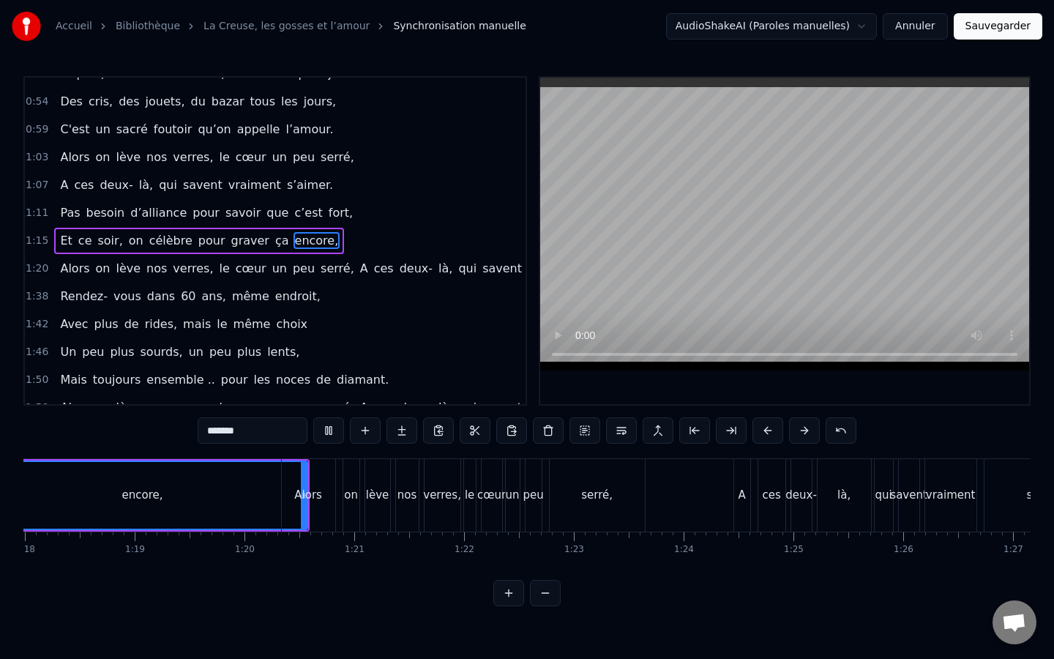
scroll to position [0, 8442]
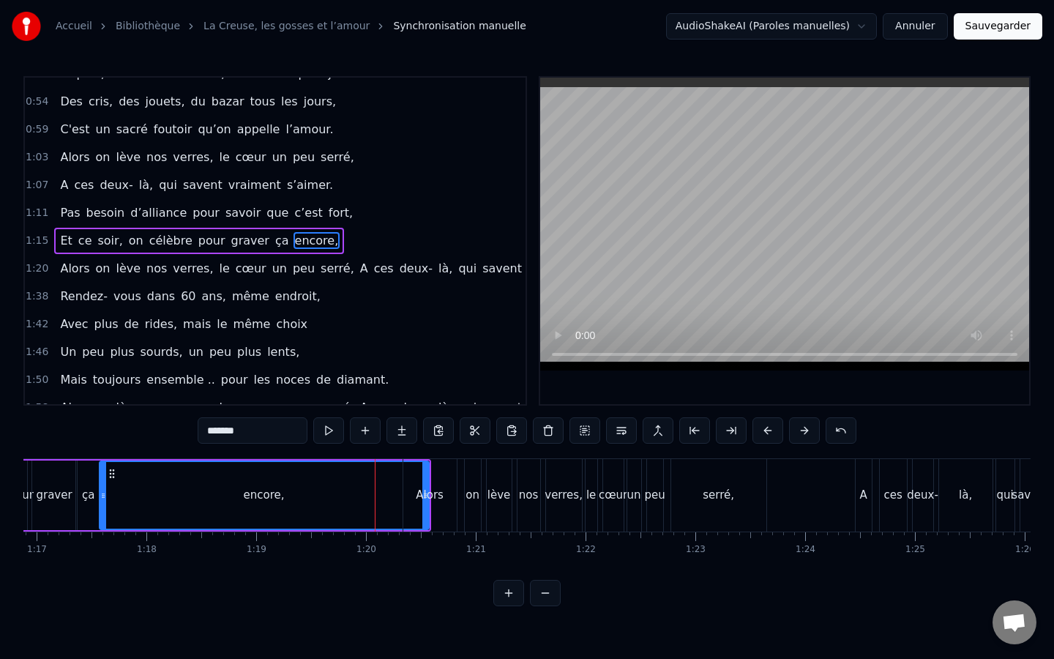
click at [408, 480] on div "Alors" at bounding box center [429, 495] width 53 height 72
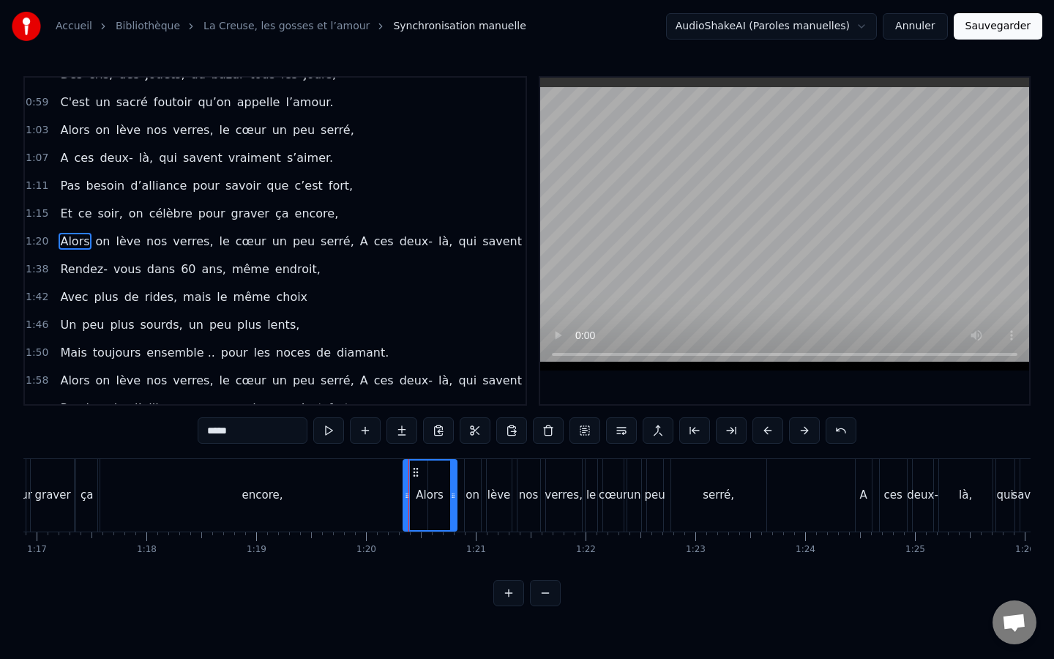
scroll to position [324, 0]
drag, startPoint x: 413, startPoint y: 471, endPoint x: 370, endPoint y: 475, distance: 43.4
click at [370, 475] on icon at bounding box center [373, 472] width 12 height 12
click at [471, 485] on div "on" at bounding box center [473, 495] width 16 height 72
drag, startPoint x: 471, startPoint y: 471, endPoint x: 423, endPoint y: 474, distance: 48.4
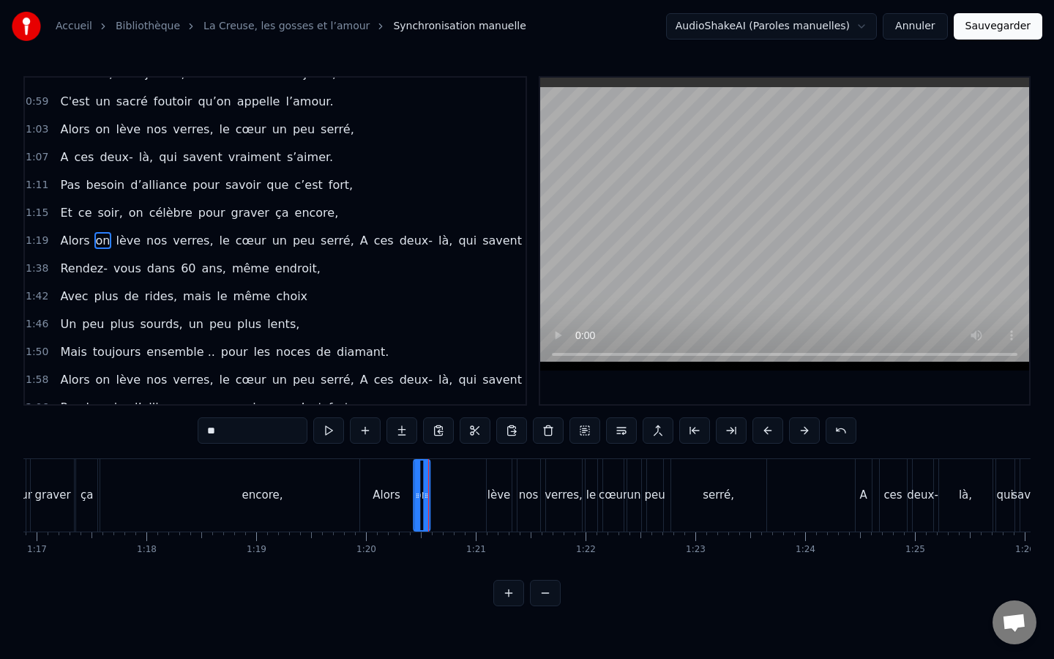
click at [422, 475] on icon at bounding box center [426, 472] width 12 height 12
click at [499, 471] on div "lève" at bounding box center [499, 495] width 25 height 72
drag, startPoint x: 496, startPoint y: 471, endPoint x: 442, endPoint y: 472, distance: 54.2
click at [442, 472] on circle at bounding box center [442, 471] width 1 height 1
click at [335, 494] on div "encore," at bounding box center [262, 495] width 329 height 72
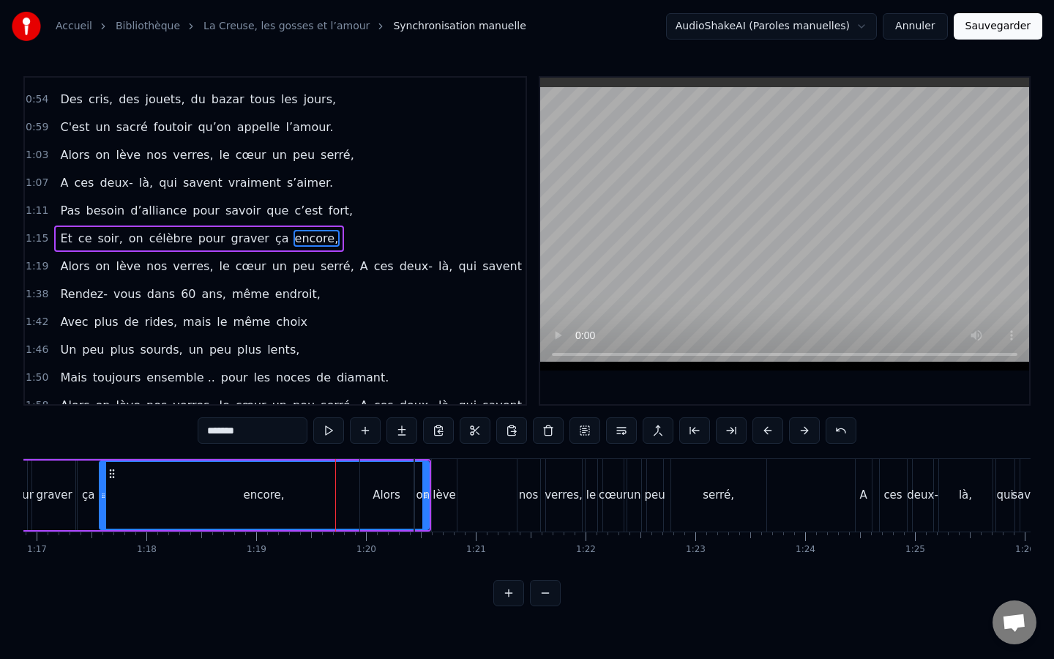
scroll to position [296, 0]
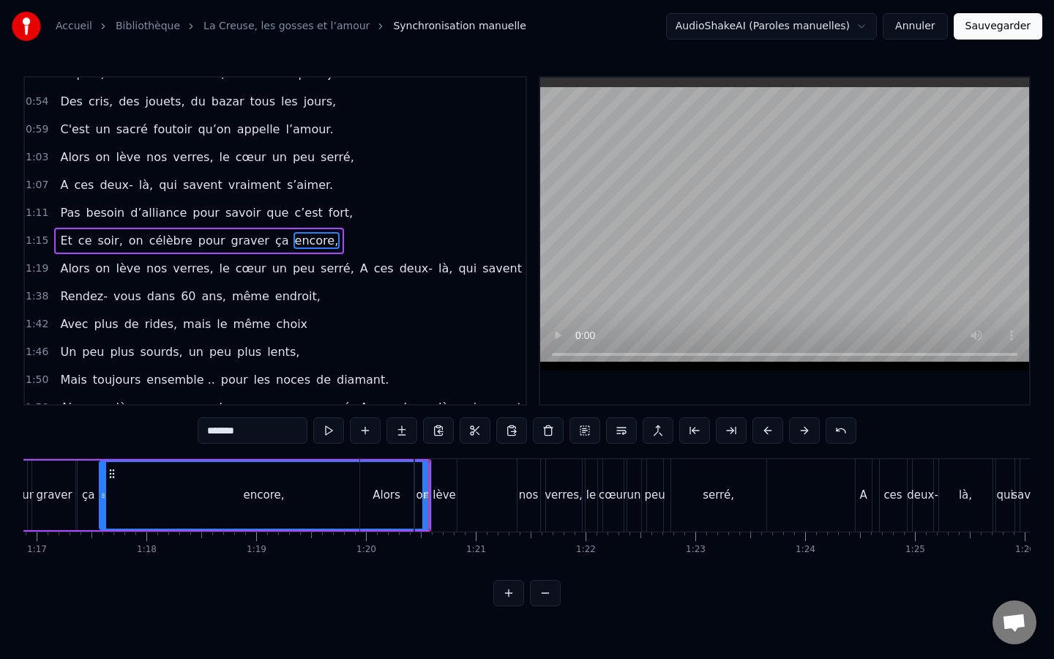
click at [530, 498] on div "nos" at bounding box center [529, 495] width 20 height 17
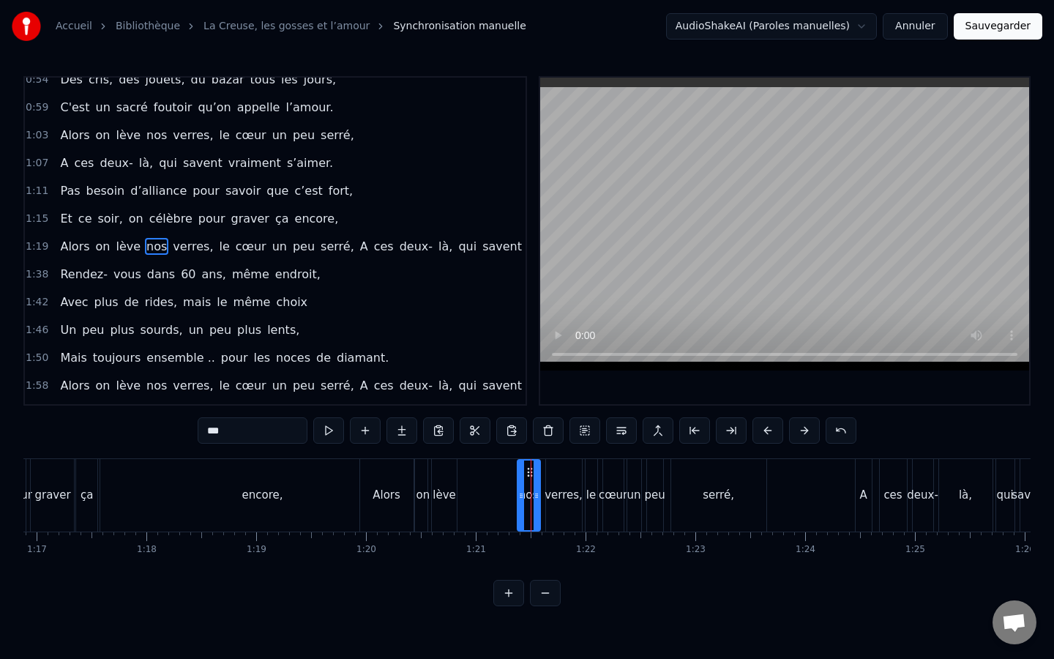
scroll to position [324, 0]
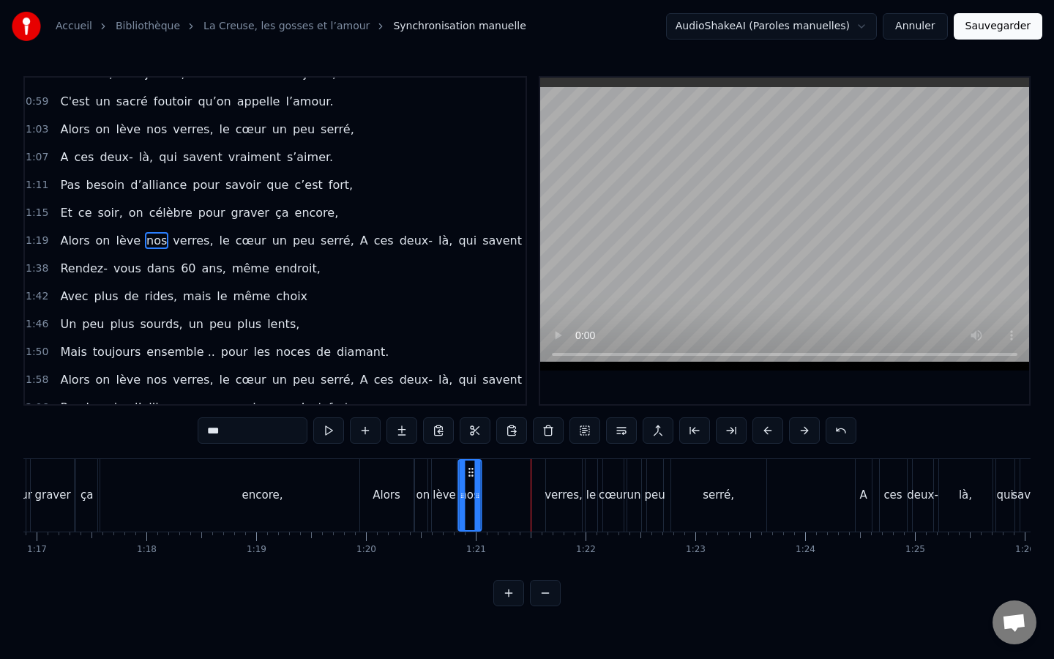
drag, startPoint x: 526, startPoint y: 469, endPoint x: 467, endPoint y: 474, distance: 59.5
click at [467, 474] on icon at bounding box center [471, 472] width 12 height 12
click at [551, 472] on div "verres," at bounding box center [564, 495] width 36 height 72
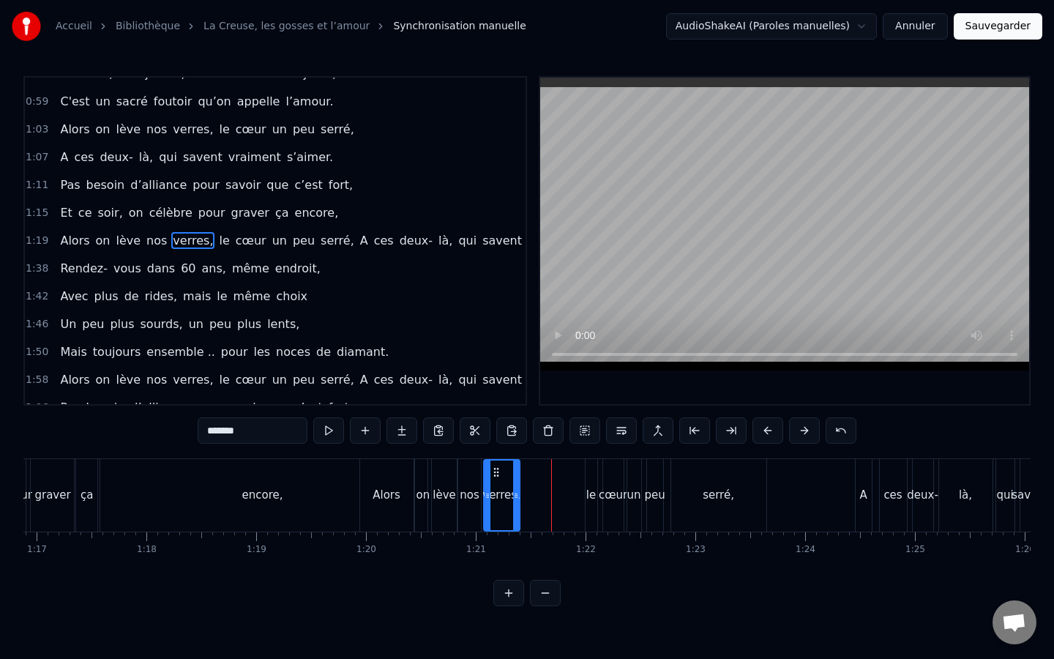
drag, startPoint x: 555, startPoint y: 469, endPoint x: 493, endPoint y: 458, distance: 63.2
click at [493, 459] on div "verres," at bounding box center [501, 495] width 37 height 72
click at [593, 477] on div "le" at bounding box center [592, 495] width 12 height 72
drag, startPoint x: 597, startPoint y: 470, endPoint x: 534, endPoint y: 469, distance: 63.0
click at [534, 469] on icon at bounding box center [535, 472] width 12 height 12
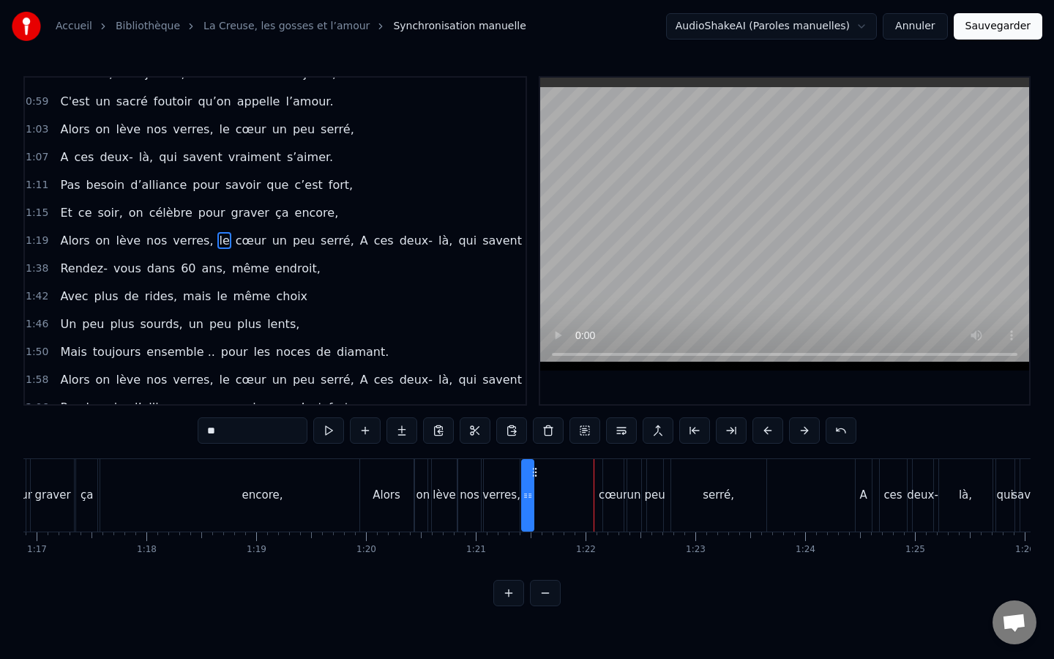
click at [630, 470] on div "un" at bounding box center [634, 495] width 14 height 72
click at [618, 476] on div "cœur" at bounding box center [613, 495] width 20 height 72
drag, startPoint x: 615, startPoint y: 470, endPoint x: 544, endPoint y: 471, distance: 71.0
click at [544, 471] on icon at bounding box center [544, 472] width 12 height 12
drag, startPoint x: 544, startPoint y: 471, endPoint x: 657, endPoint y: 475, distance: 113.6
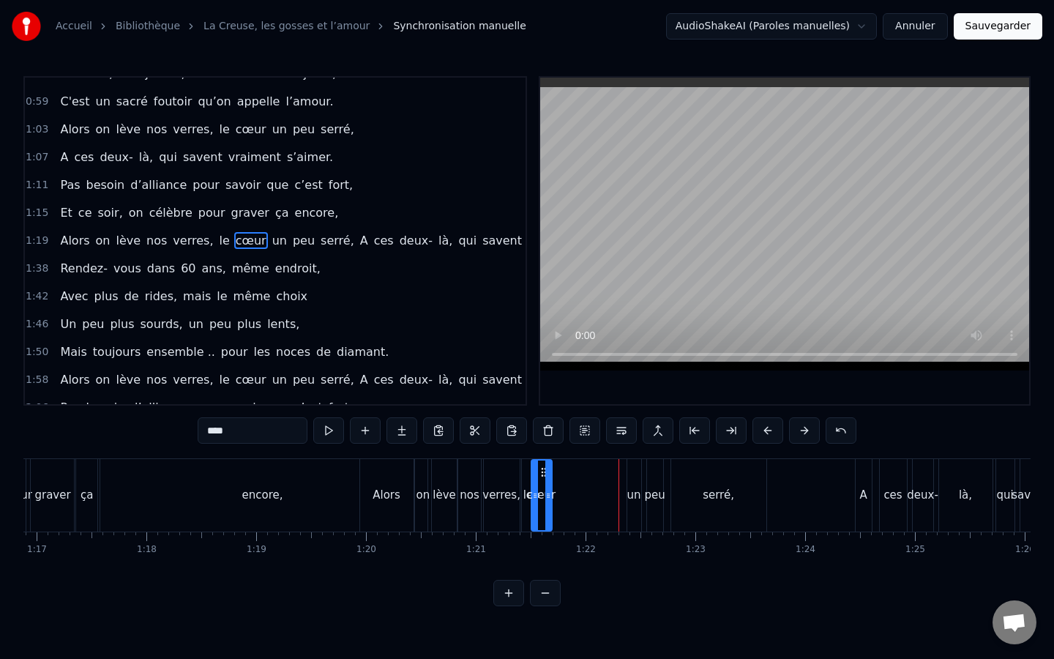
click at [630, 474] on div "Alors on lève nos verres, le cœur un peu serré, A ces deux- là, qui savent vrai…" at bounding box center [798, 495] width 879 height 72
drag, startPoint x: 611, startPoint y: 471, endPoint x: 544, endPoint y: 465, distance: 67.6
click at [544, 465] on div "cœur" at bounding box center [541, 495] width 19 height 70
click at [638, 478] on div "un" at bounding box center [634, 495] width 14 height 72
type input "**"
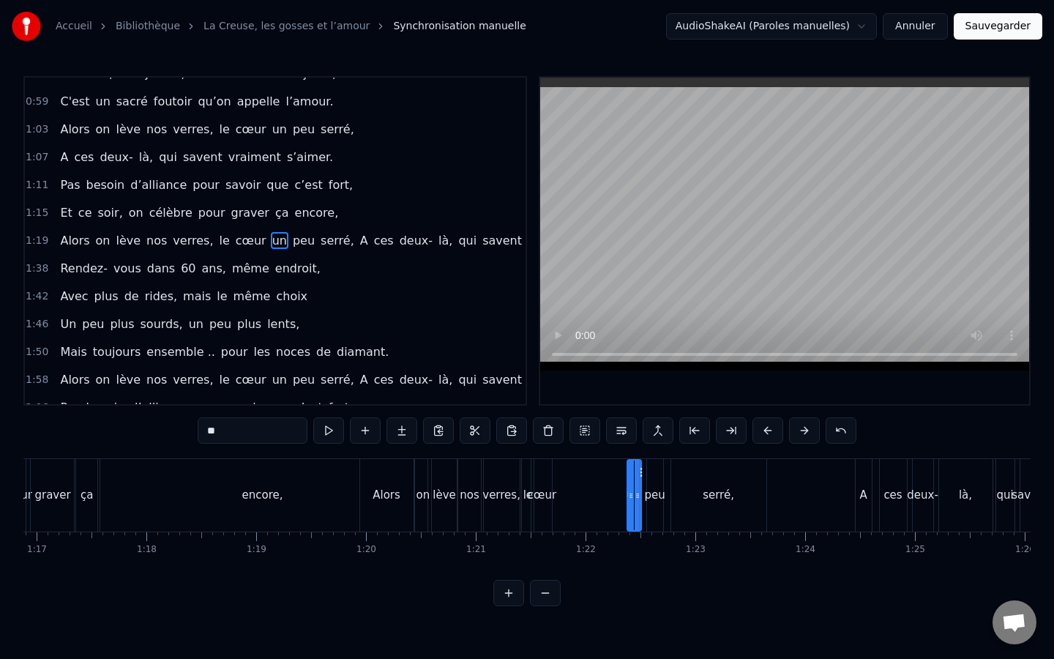
click at [636, 475] on div "[PERSON_NAME], ça fait maintenant 11 ans, Que vous vous aimez, beaucoup, passio…" at bounding box center [645, 494] width 18129 height 73
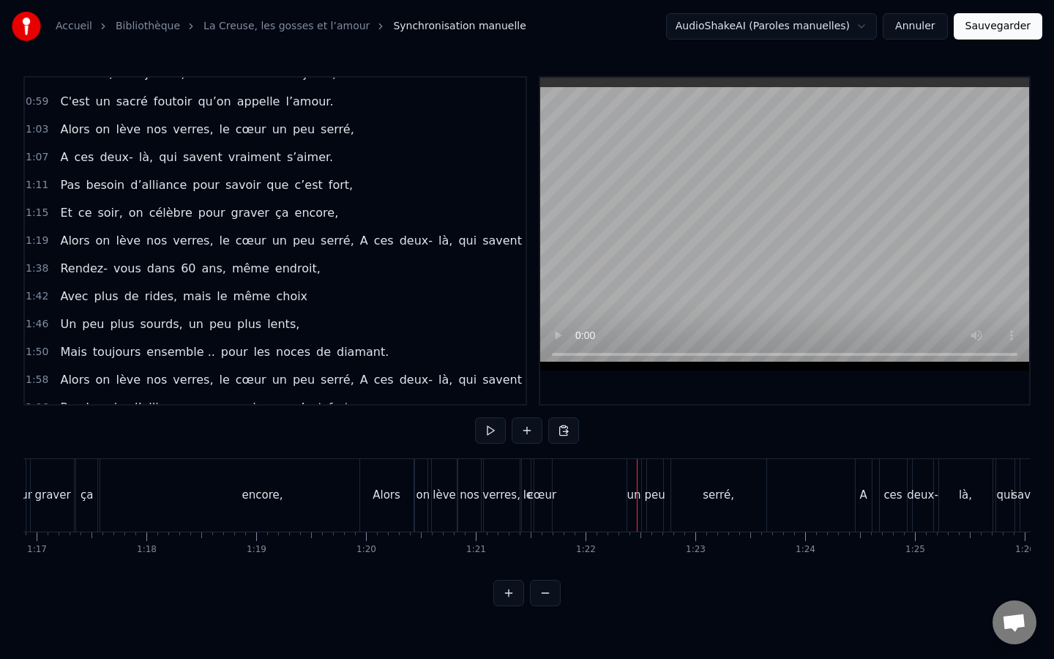
click at [632, 484] on div "un" at bounding box center [634, 495] width 14 height 72
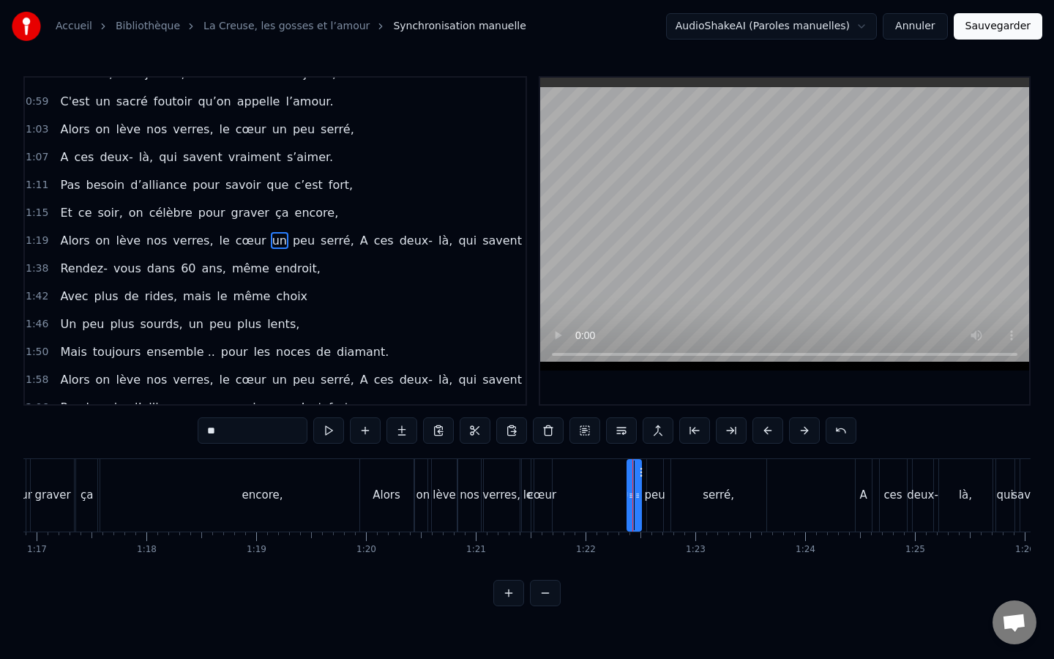
drag, startPoint x: 632, startPoint y: 477, endPoint x: 611, endPoint y: 479, distance: 21.3
click at [611, 479] on div "[PERSON_NAME], ça fait maintenant 11 ans, Que vous vous aimez, beaucoup, passio…" at bounding box center [645, 494] width 18129 height 73
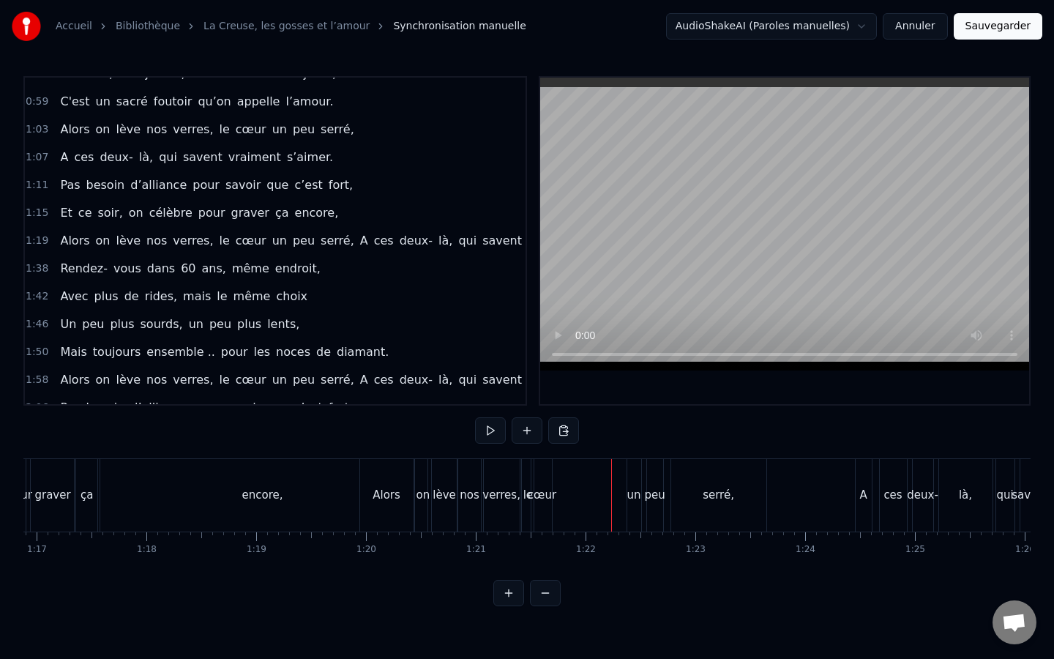
click at [635, 488] on div "un" at bounding box center [634, 495] width 14 height 17
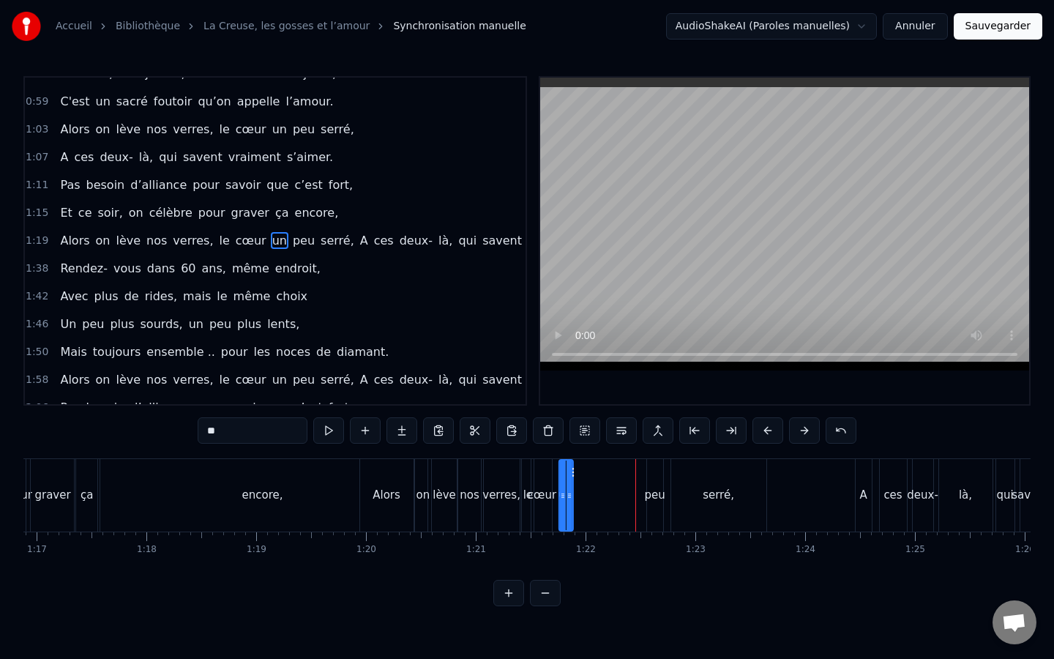
drag, startPoint x: 641, startPoint y: 471, endPoint x: 573, endPoint y: 477, distance: 68.3
click at [573, 477] on icon at bounding box center [571, 472] width 12 height 12
click at [656, 477] on div "peu" at bounding box center [655, 495] width 16 height 72
type input "***"
click at [646, 469] on div "[PERSON_NAME], ça fait maintenant 11 ans, Que vous vous aimez, beaucoup, passio…" at bounding box center [645, 494] width 18129 height 73
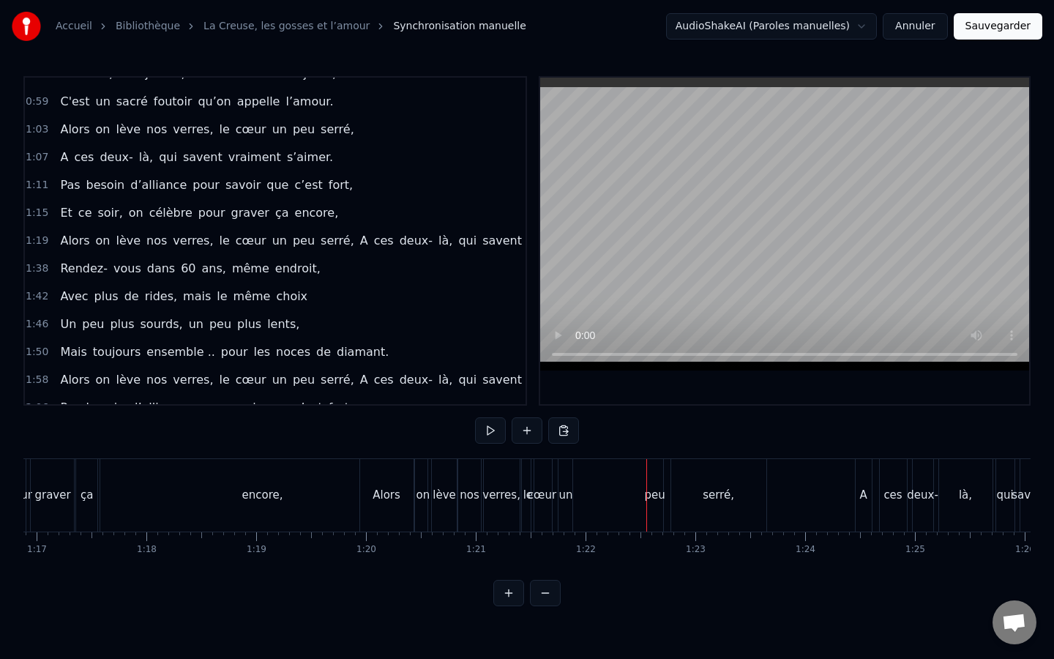
click at [660, 482] on div "peu" at bounding box center [655, 495] width 16 height 72
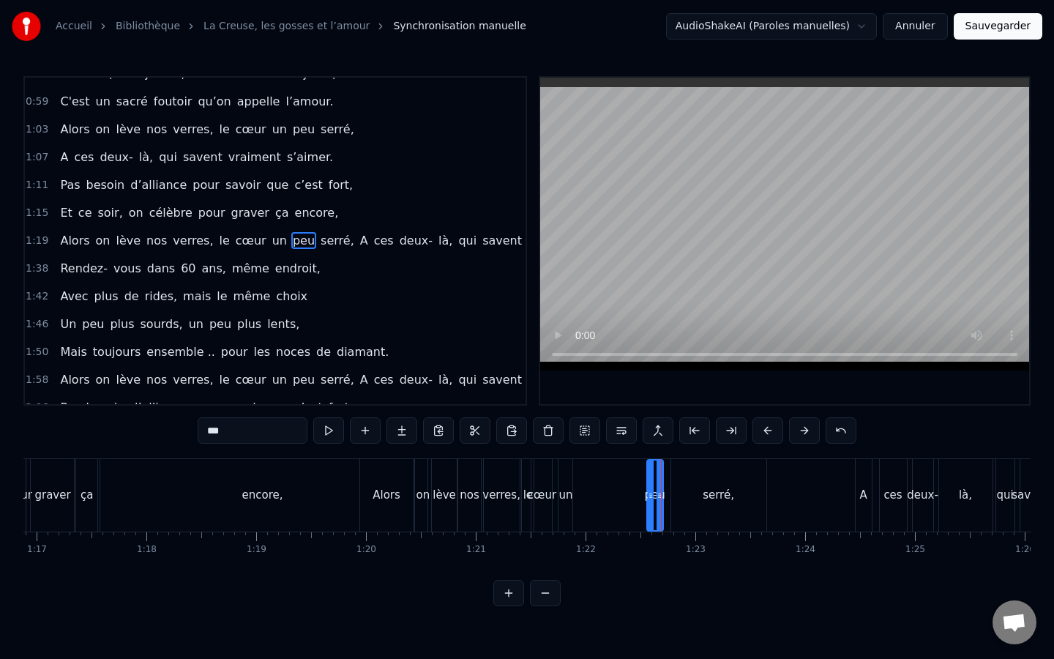
drag, startPoint x: 654, startPoint y: 490, endPoint x: 644, endPoint y: 491, distance: 11.0
click at [639, 491] on div "Alors on lève nos verres, le cœur un peu serré, A ces deux- là, qui savent vrai…" at bounding box center [798, 495] width 879 height 72
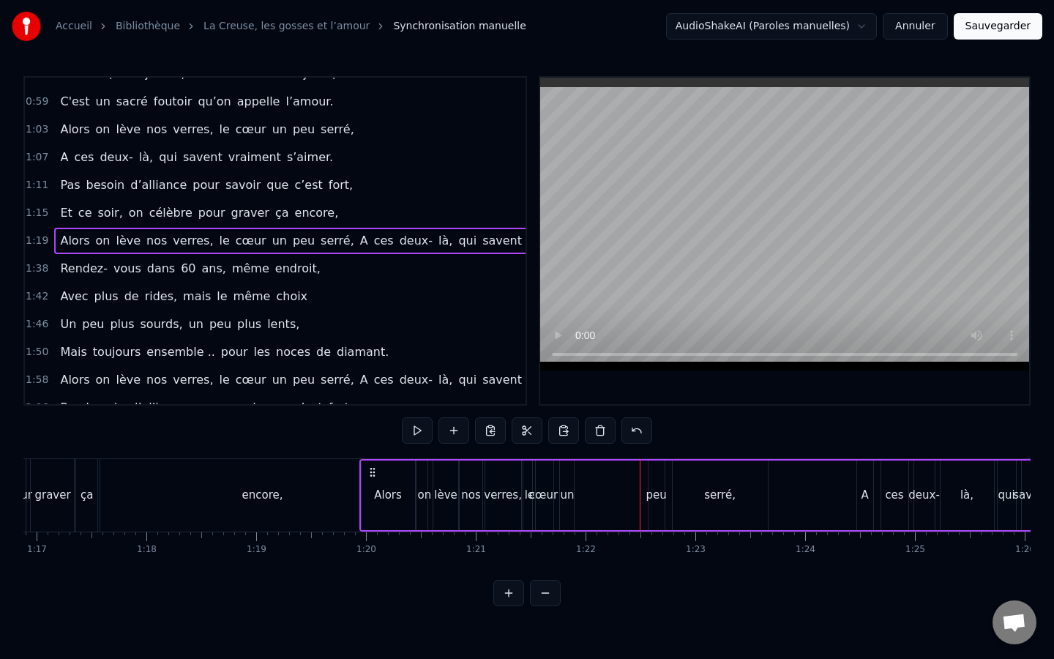
click at [652, 497] on div "peu" at bounding box center [656, 495] width 20 height 17
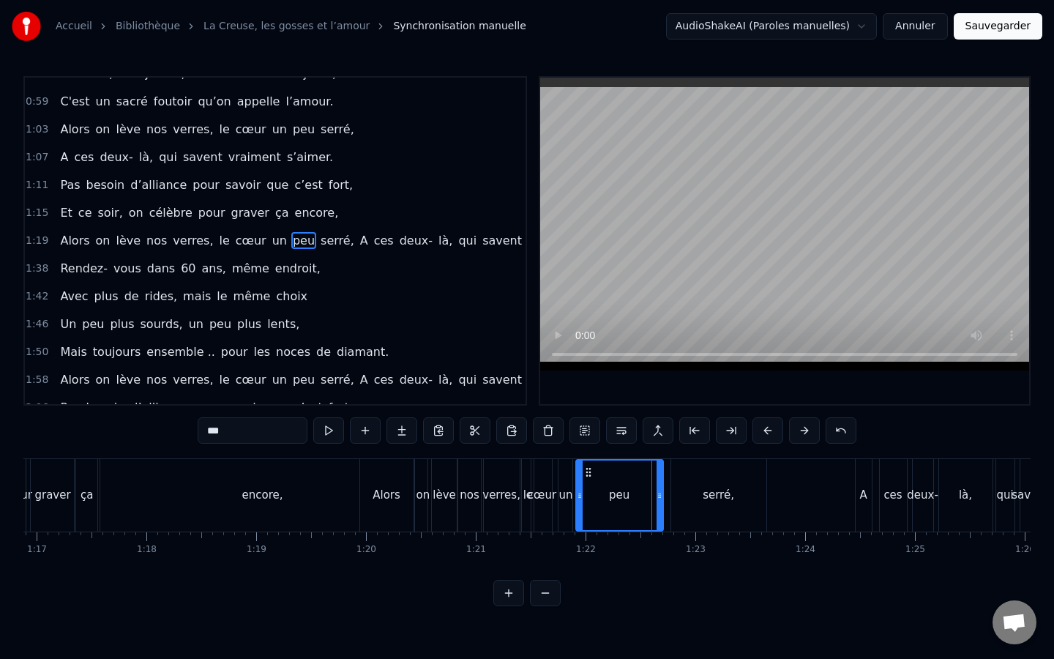
drag, startPoint x: 648, startPoint y: 498, endPoint x: 577, endPoint y: 488, distance: 71.7
click at [577, 488] on div at bounding box center [580, 495] width 6 height 70
drag, startPoint x: 658, startPoint y: 493, endPoint x: 589, endPoint y: 493, distance: 69.5
click at [589, 493] on icon at bounding box center [590, 496] width 6 height 12
click at [717, 471] on div "serré," at bounding box center [718, 495] width 95 height 72
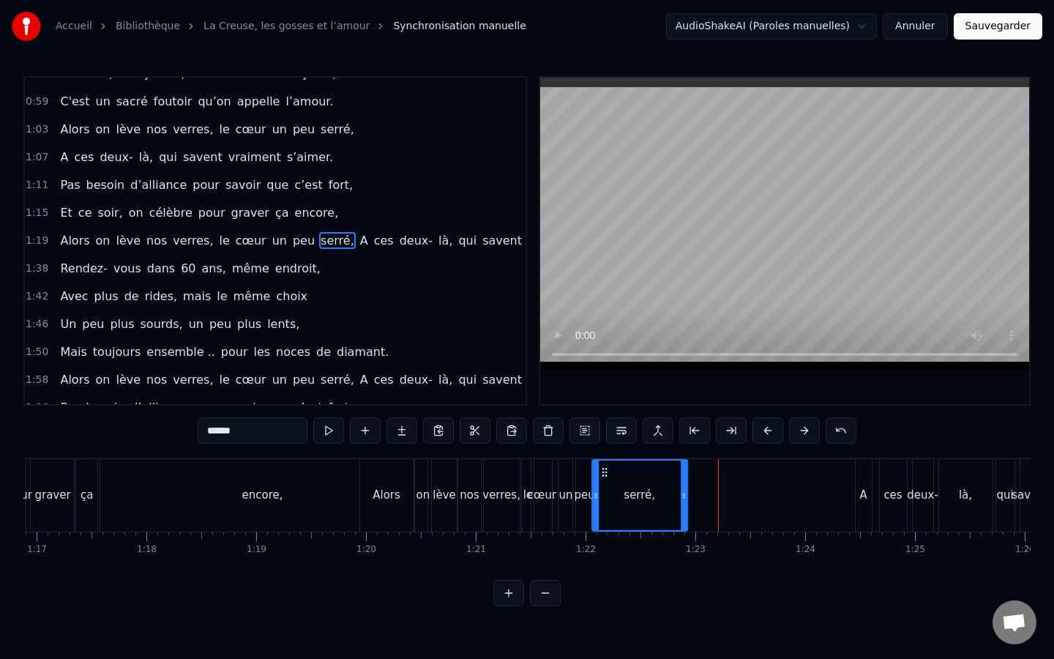
drag, startPoint x: 682, startPoint y: 471, endPoint x: 604, endPoint y: 469, distance: 78.4
click at [604, 469] on icon at bounding box center [605, 472] width 12 height 12
click at [327, 495] on div "encore," at bounding box center [262, 495] width 329 height 72
type input "*******"
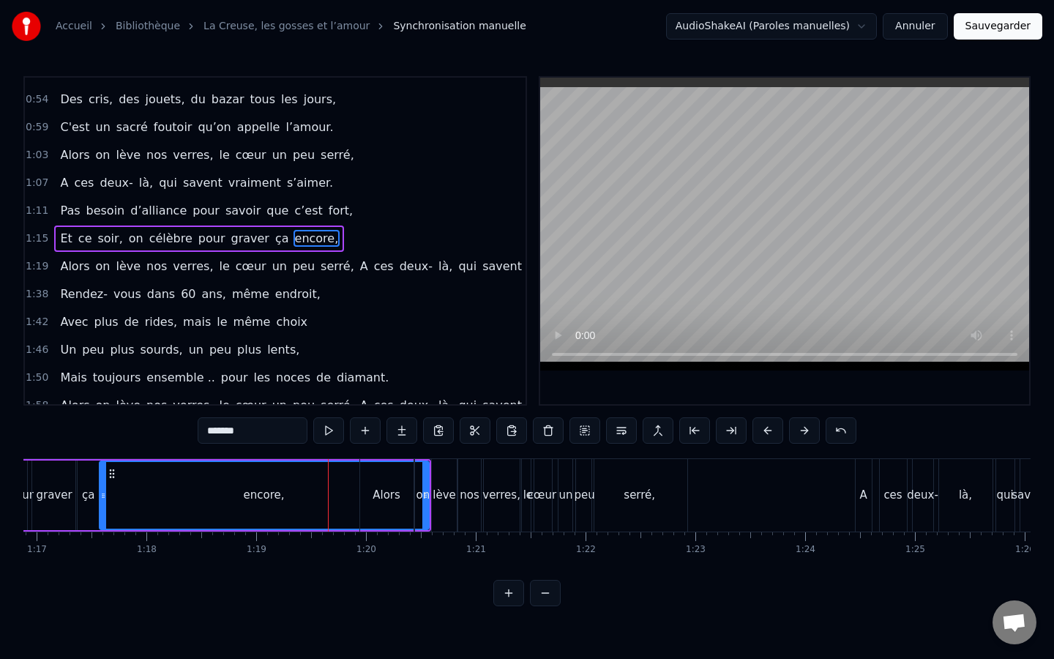
scroll to position [296, 0]
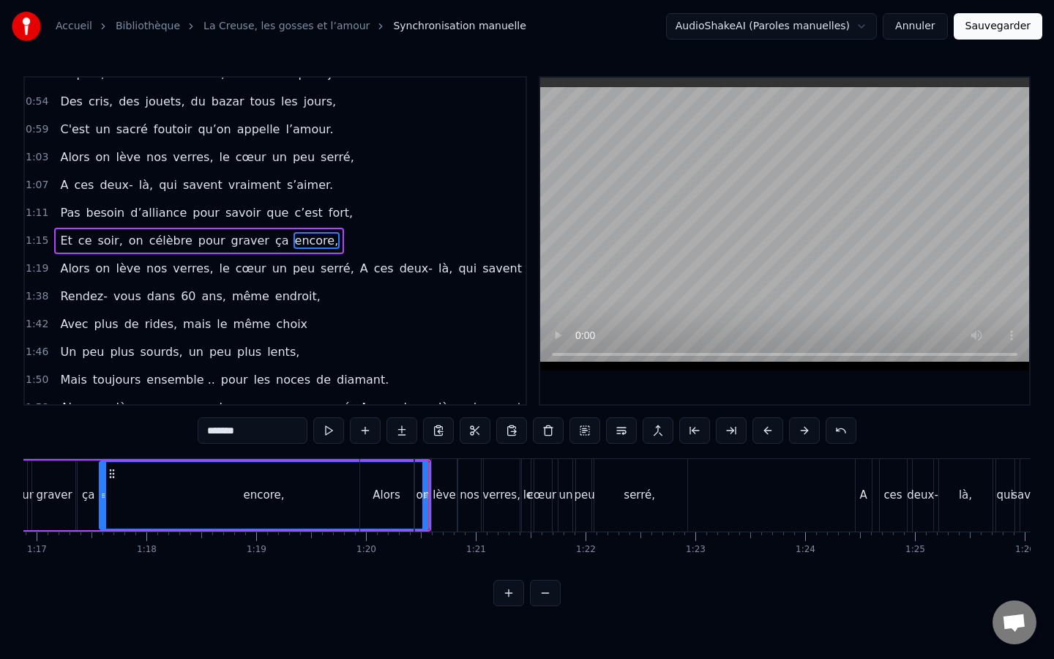
click at [36, 259] on div "1:19 Alors on lève nos verres, le cœur un peu serré, A ces deux- là, qui savent…" at bounding box center [275, 269] width 501 height 28
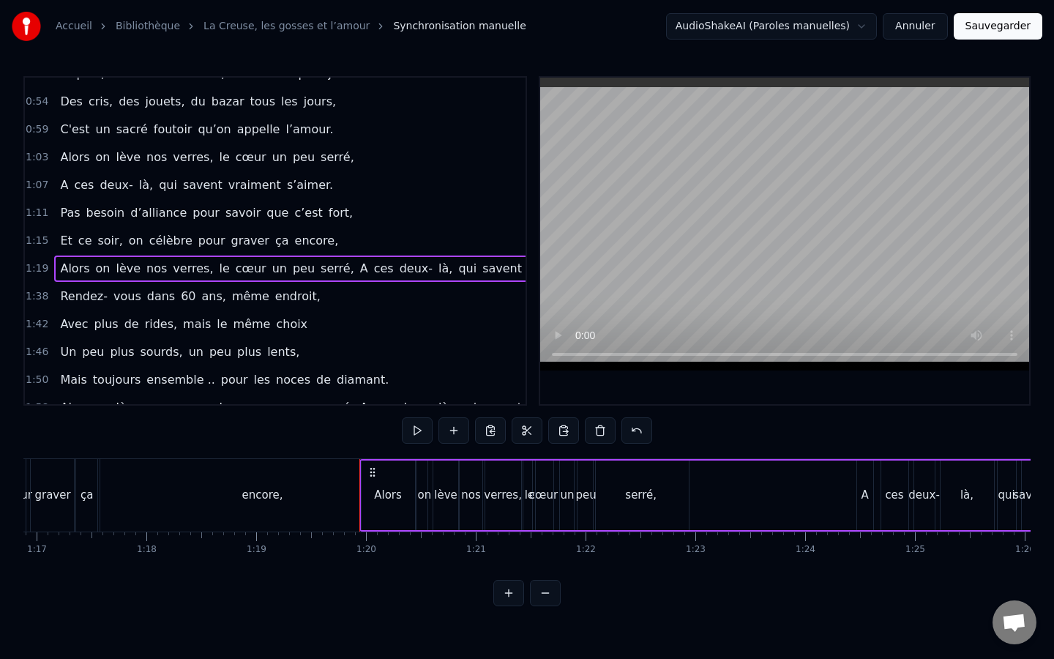
scroll to position [369, 0]
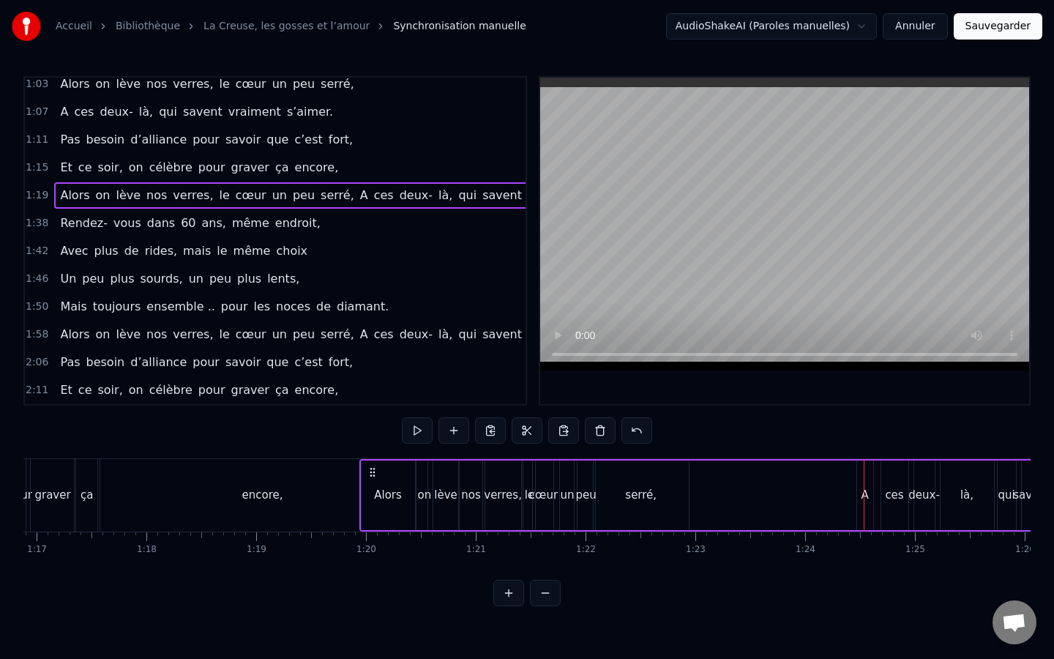
click at [923, 515] on div "deux-" at bounding box center [924, 495] width 20 height 70
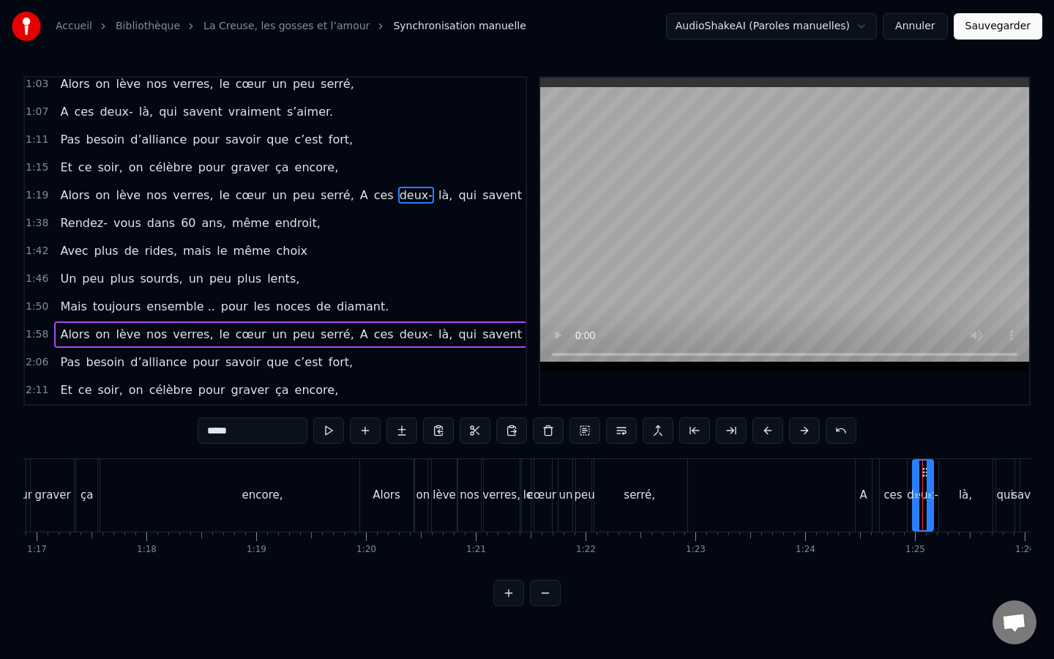
scroll to position [324, 0]
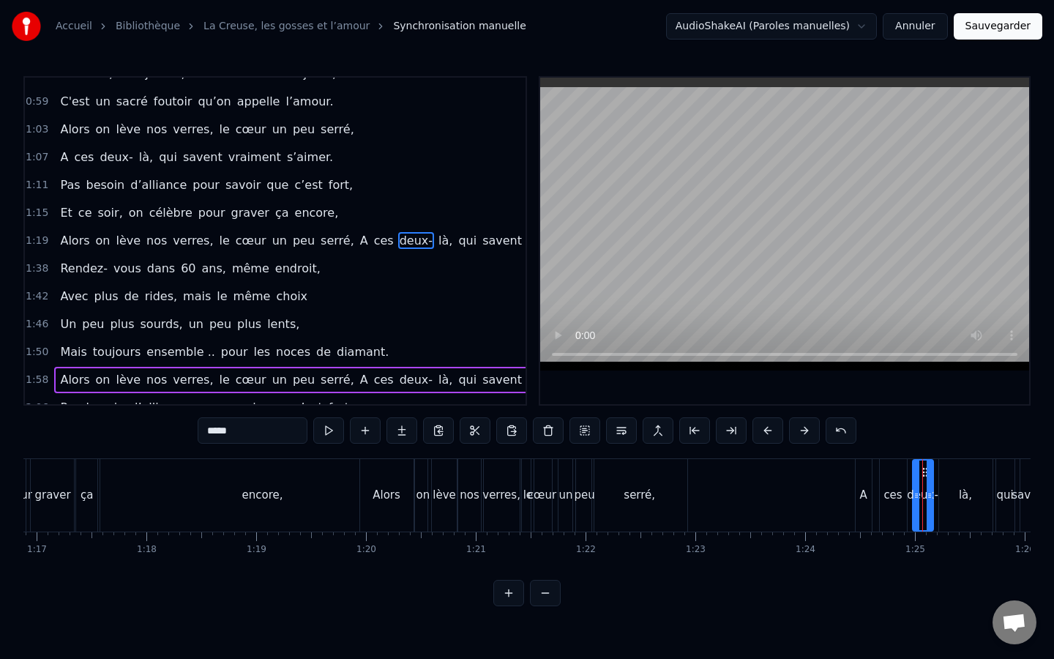
click at [879, 501] on div "ces" at bounding box center [893, 495] width 29 height 72
click at [863, 513] on div "A" at bounding box center [864, 495] width 16 height 72
type input "*"
drag, startPoint x: 863, startPoint y: 471, endPoint x: 851, endPoint y: 474, distance: 12.1
click at [848, 475] on div "[PERSON_NAME], ça fait maintenant 11 ans, Que vous vous aimez, beaucoup, passio…" at bounding box center [645, 494] width 18129 height 73
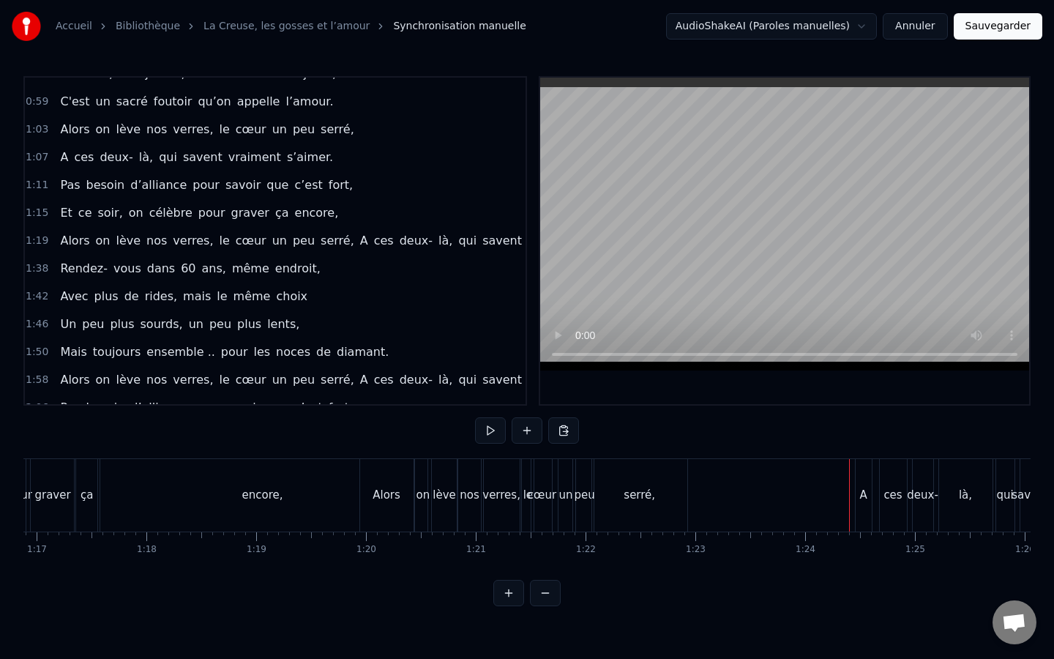
click at [867, 498] on div "A" at bounding box center [864, 495] width 16 height 72
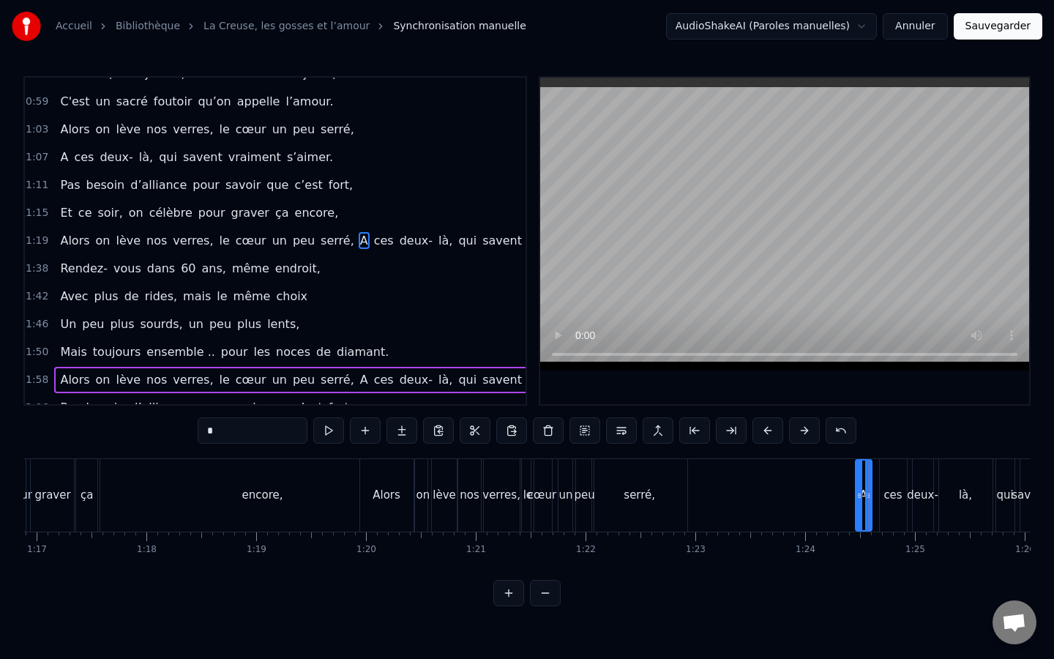
drag, startPoint x: 863, startPoint y: 496, endPoint x: 848, endPoint y: 487, distance: 17.5
click at [838, 492] on div "Alors on lève nos verres, le cœur un peu serré, A ces deux- là, qui savent vrai…" at bounding box center [798, 495] width 879 height 72
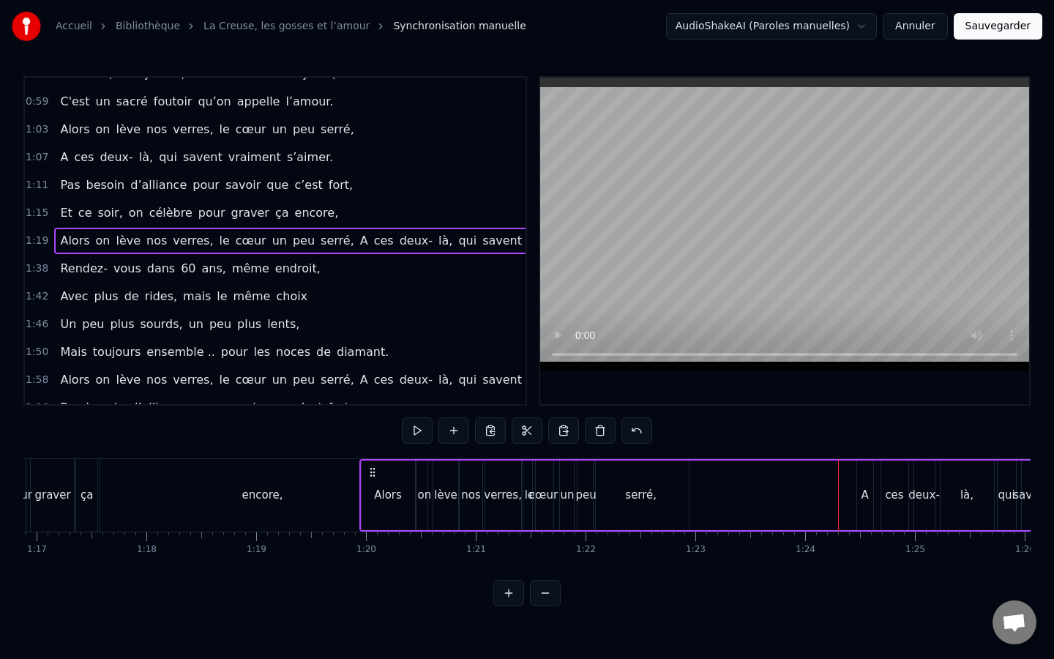
click at [864, 495] on div "A" at bounding box center [864, 495] width 7 height 17
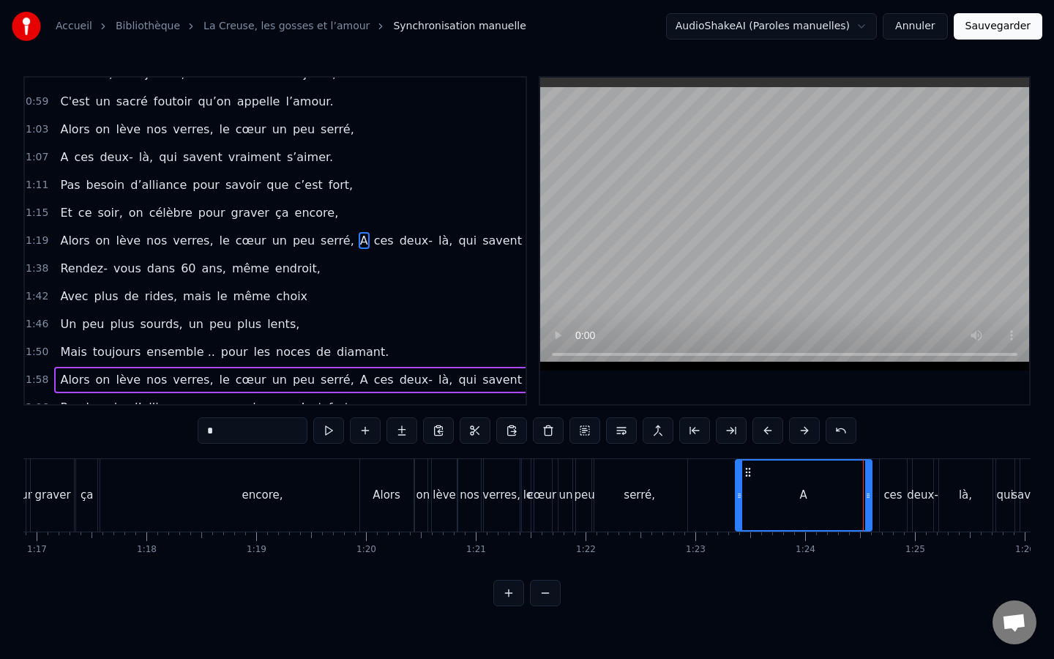
drag, startPoint x: 859, startPoint y: 495, endPoint x: 739, endPoint y: 492, distance: 120.1
click at [739, 492] on icon at bounding box center [739, 496] width 6 height 12
drag, startPoint x: 867, startPoint y: 497, endPoint x: 759, endPoint y: 503, distance: 107.8
click at [759, 503] on div at bounding box center [761, 495] width 6 height 70
click at [887, 496] on div "ces" at bounding box center [893, 495] width 18 height 17
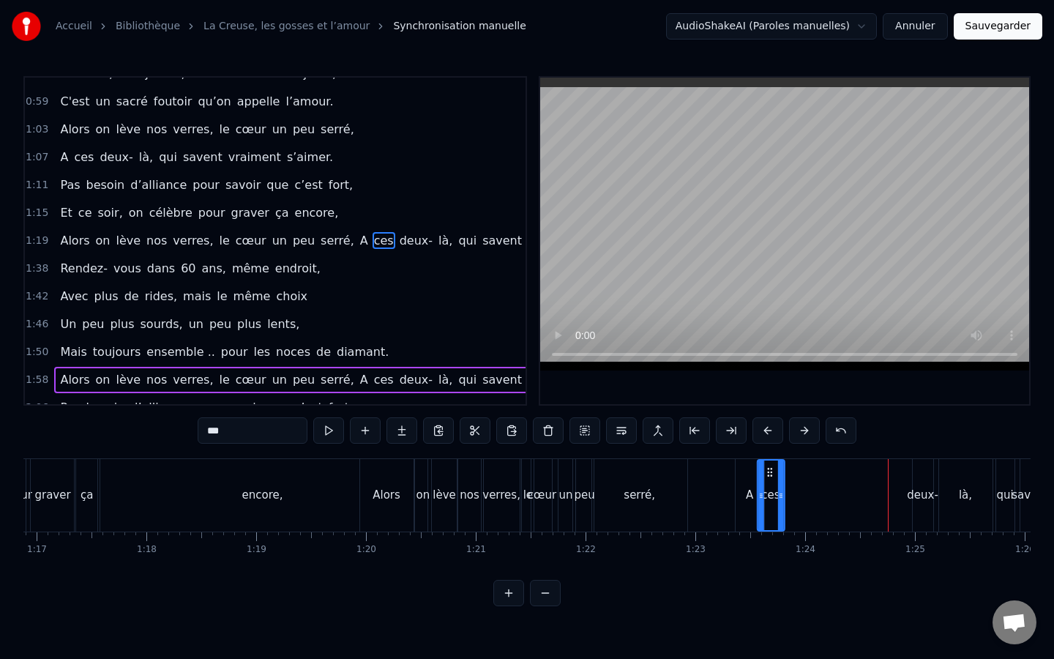
drag, startPoint x: 891, startPoint y: 470, endPoint x: 769, endPoint y: 468, distance: 122.3
click at [769, 468] on icon at bounding box center [770, 472] width 12 height 12
click at [914, 491] on div "deux-" at bounding box center [922, 495] width 31 height 17
drag, startPoint x: 923, startPoint y: 466, endPoint x: 799, endPoint y: 461, distance: 123.8
click at [799, 461] on div "deux-" at bounding box center [799, 495] width 19 height 70
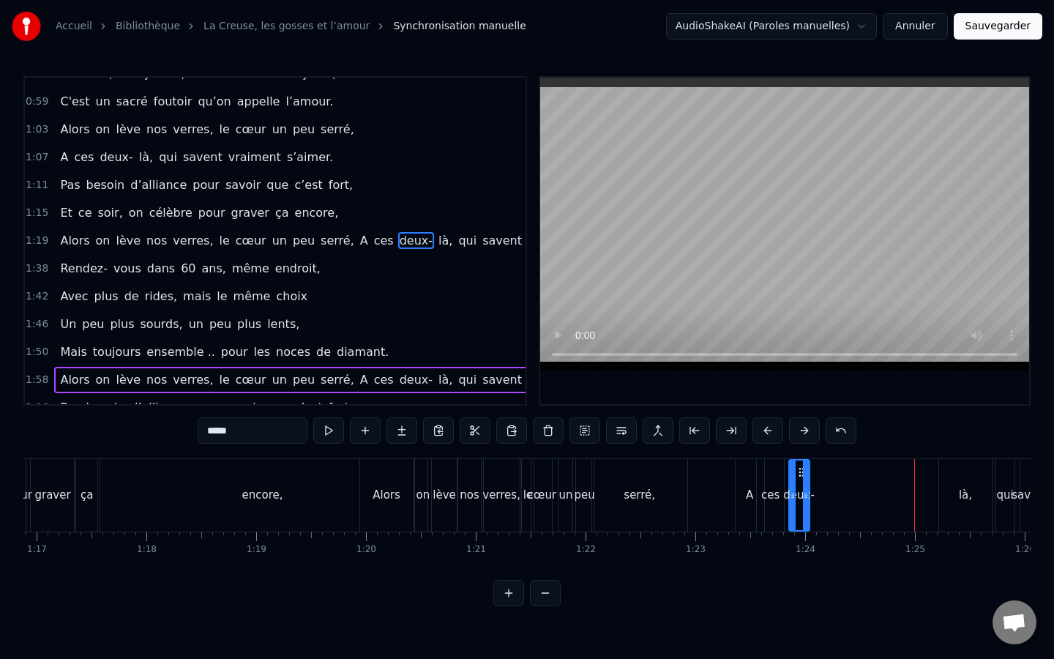
click at [960, 469] on div "là," at bounding box center [965, 495] width 53 height 72
type input "***"
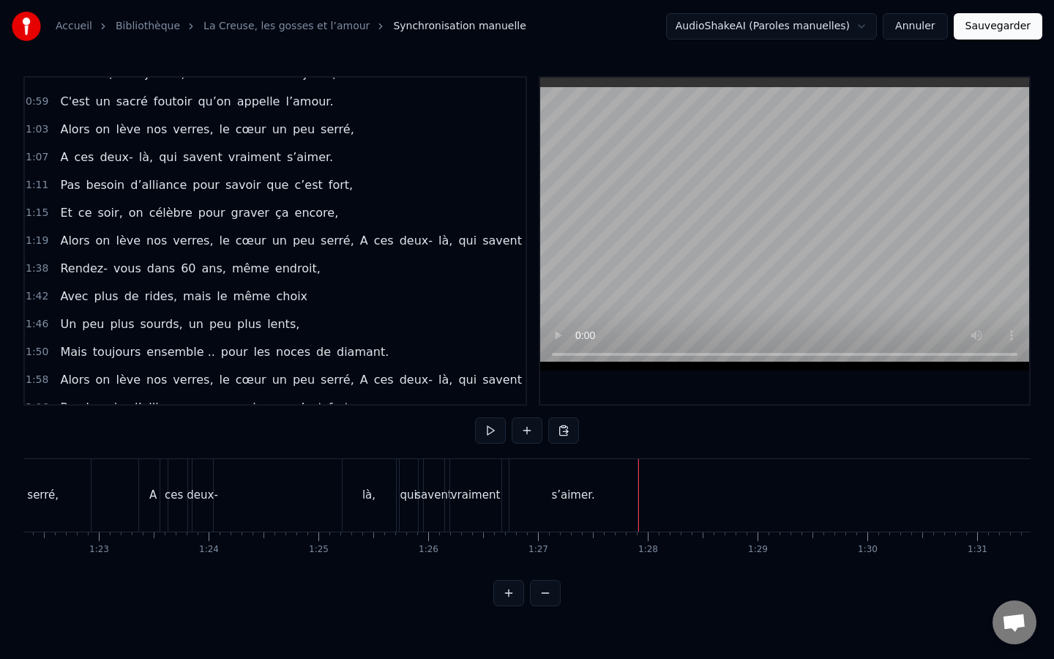
scroll to position [0, 9035]
click at [381, 479] on div "là," at bounding box center [372, 495] width 53 height 72
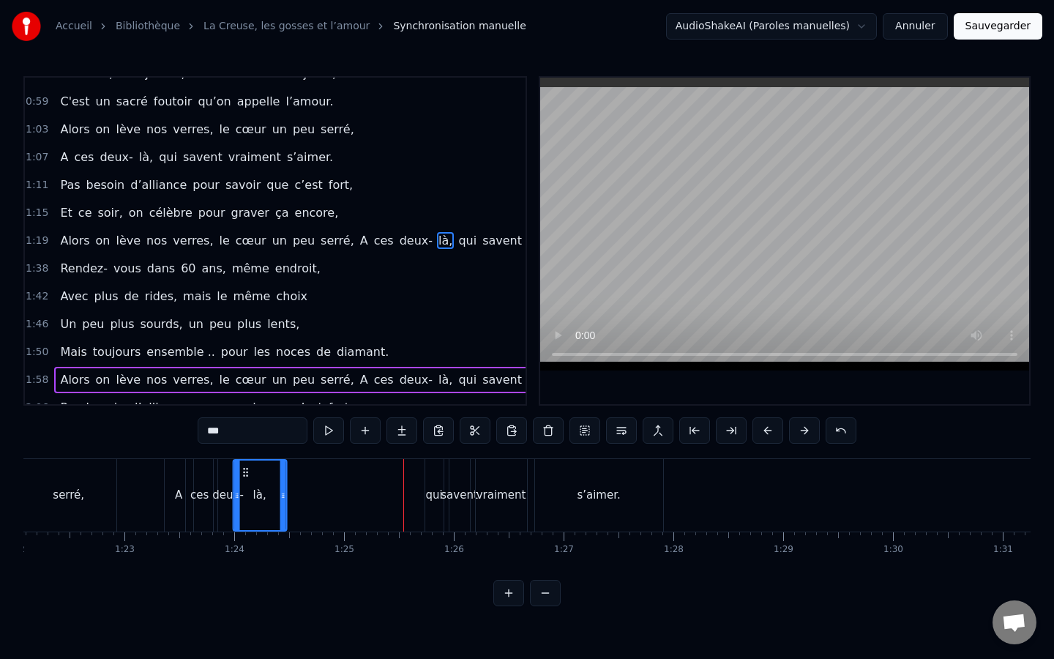
scroll to position [0, 9011]
drag, startPoint x: 360, startPoint y: 477, endPoint x: 243, endPoint y: 471, distance: 117.2
click at [243, 471] on icon at bounding box center [241, 472] width 12 height 12
click at [468, 479] on div "savent" at bounding box center [462, 495] width 20 height 72
type input "******"
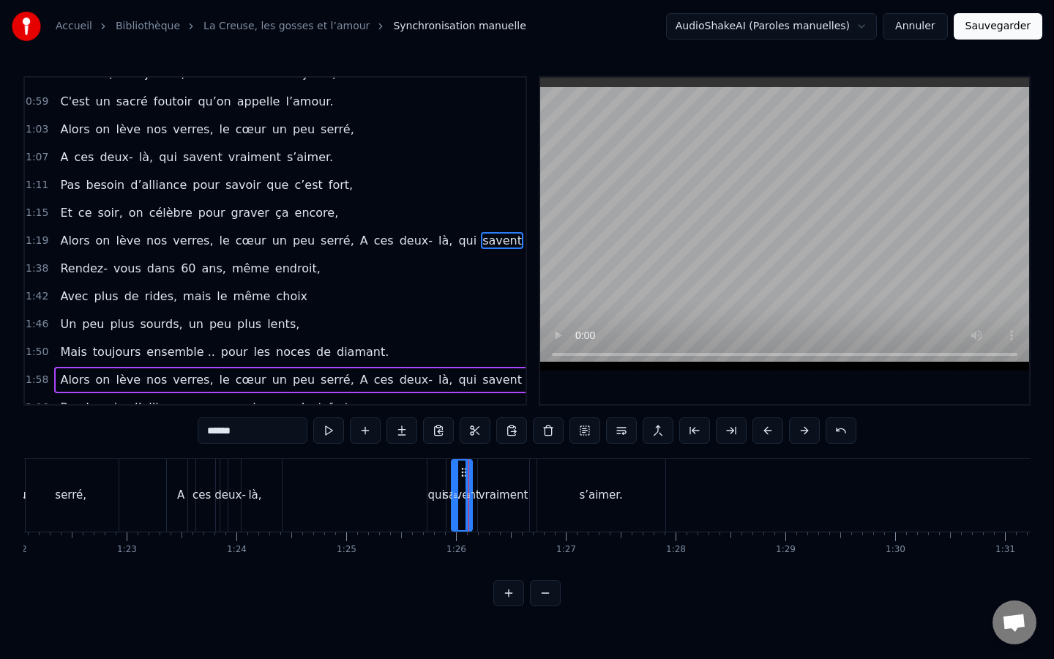
click at [448, 483] on div "Alors on lève nos verres, le cœur un peu serré, A ces deux- là, qui savent vrai…" at bounding box center [230, 495] width 879 height 72
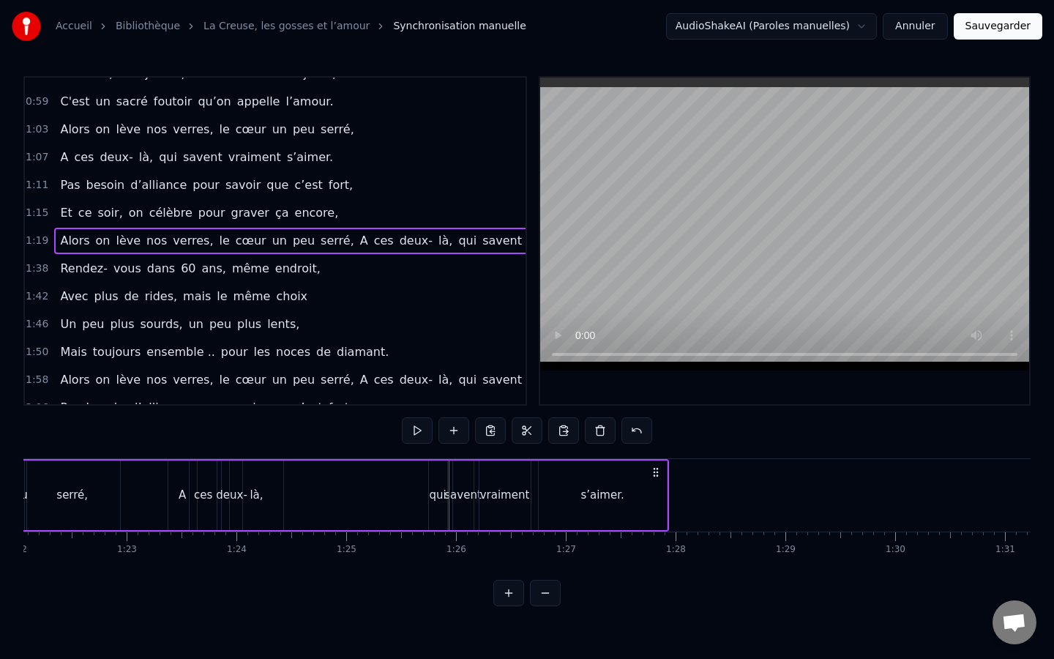
click at [439, 485] on div "qui" at bounding box center [438, 495] width 18 height 70
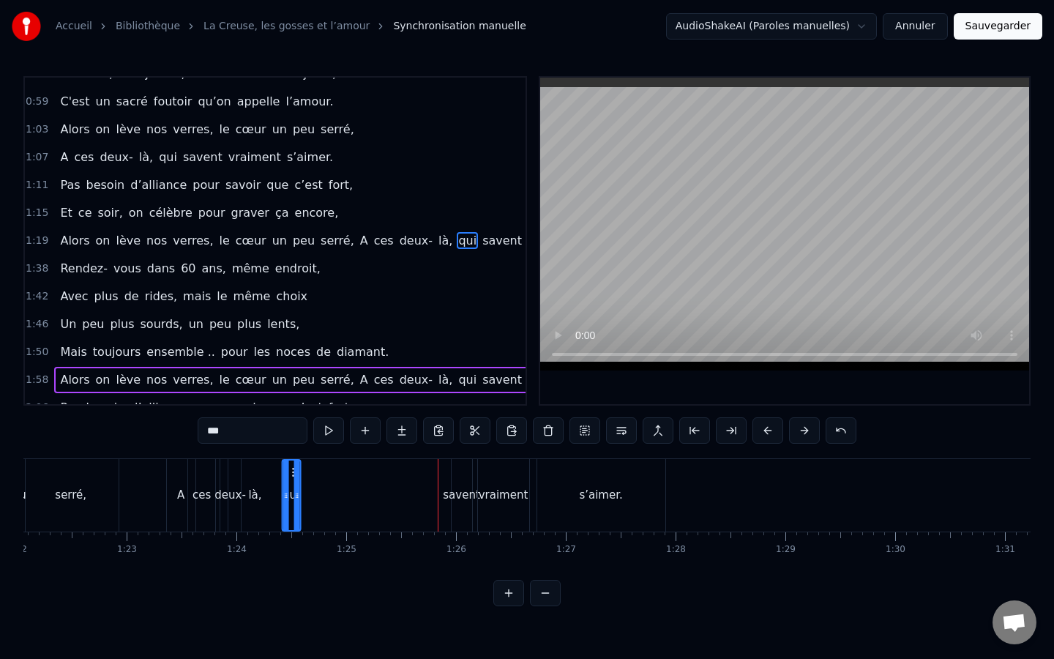
drag, startPoint x: 436, startPoint y: 471, endPoint x: 291, endPoint y: 464, distance: 145.9
click at [291, 464] on div "qui" at bounding box center [291, 495] width 17 height 70
click at [471, 495] on div "savent" at bounding box center [461, 495] width 37 height 17
type input "******"
drag, startPoint x: 459, startPoint y: 467, endPoint x: 308, endPoint y: 469, distance: 150.8
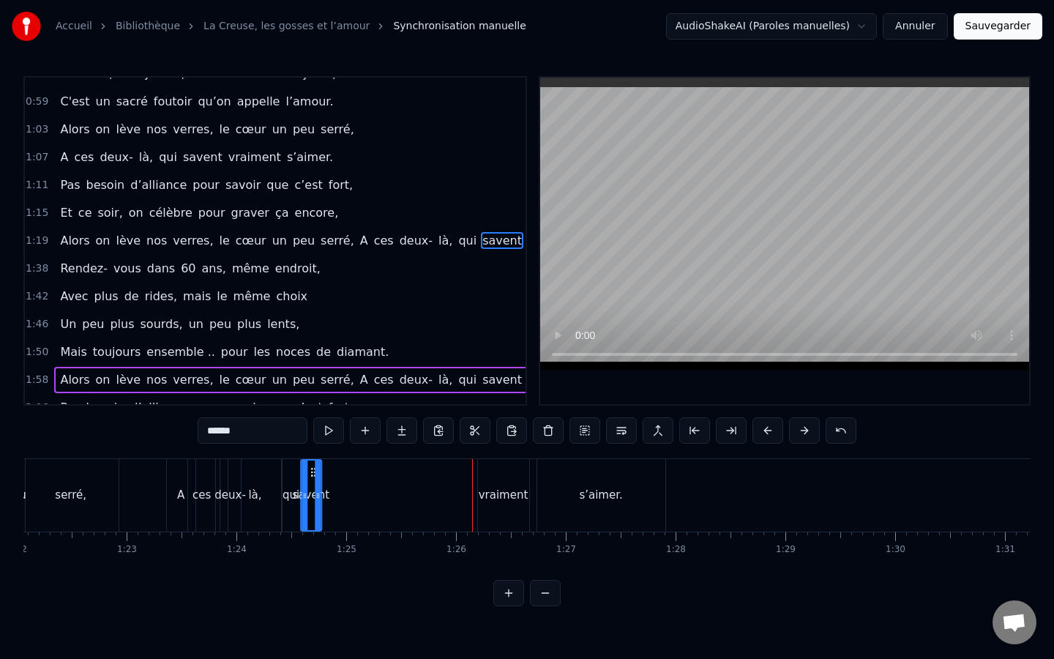
click at [308, 469] on icon at bounding box center [313, 472] width 12 height 12
drag, startPoint x: 458, startPoint y: 491, endPoint x: 485, endPoint y: 488, distance: 28.0
click at [485, 488] on div "Alors on lève nos verres, le cœur un peu serré, A ces deux- là, qui savent vrai…" at bounding box center [230, 495] width 879 height 72
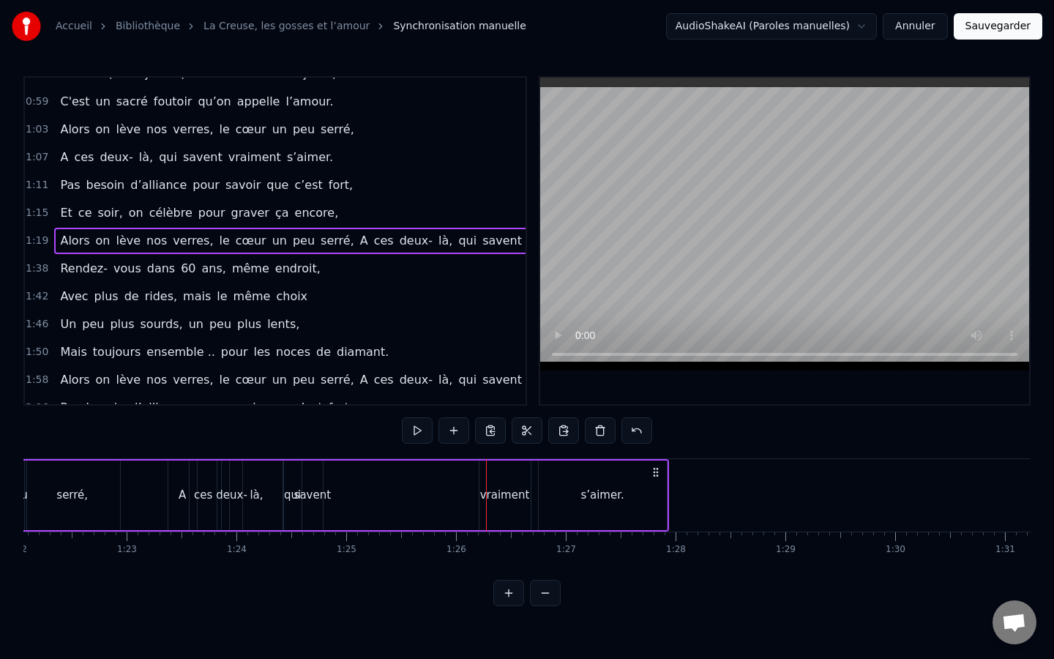
click at [515, 473] on div "vraiment" at bounding box center [505, 495] width 51 height 70
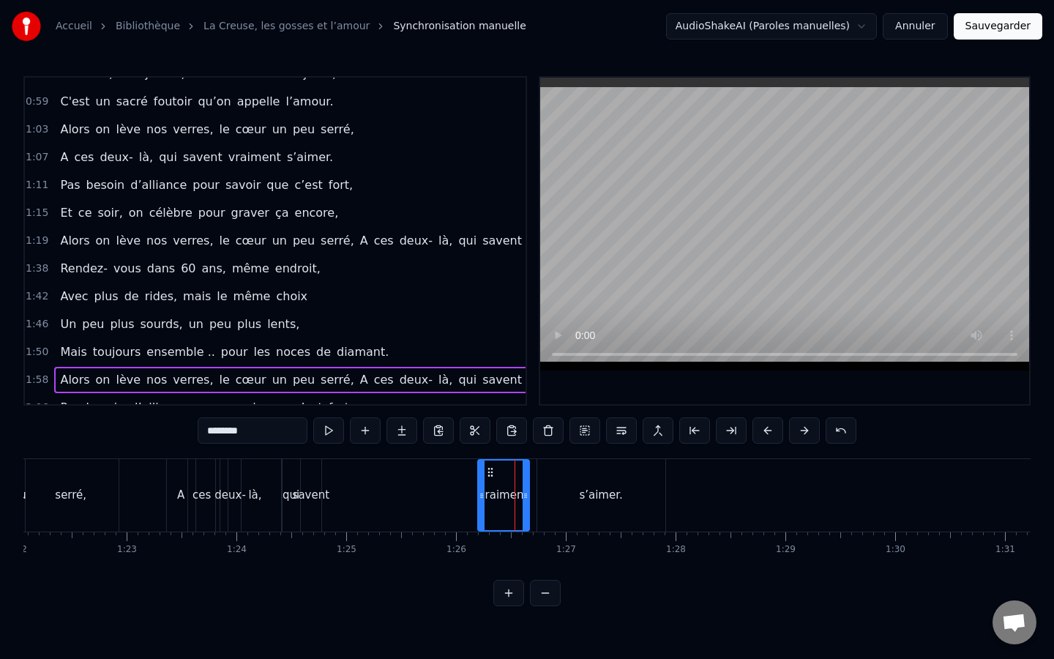
scroll to position [324, 11]
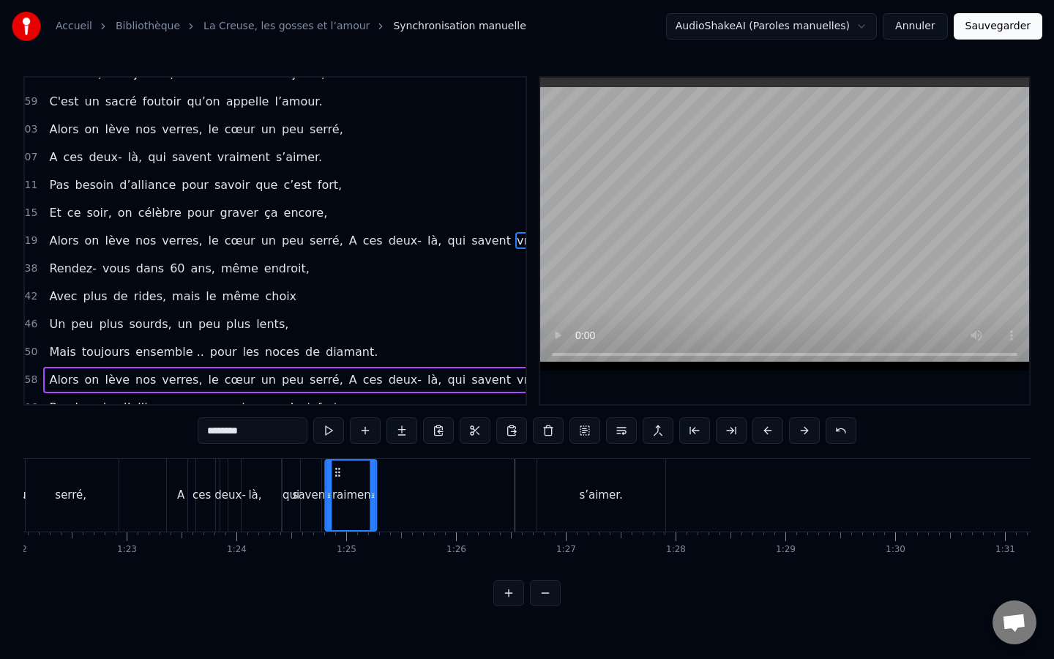
drag, startPoint x: 488, startPoint y: 470, endPoint x: 335, endPoint y: 461, distance: 153.3
click at [335, 461] on div "vraiment" at bounding box center [351, 495] width 50 height 70
click at [608, 477] on div "s’aimer." at bounding box center [601, 495] width 128 height 72
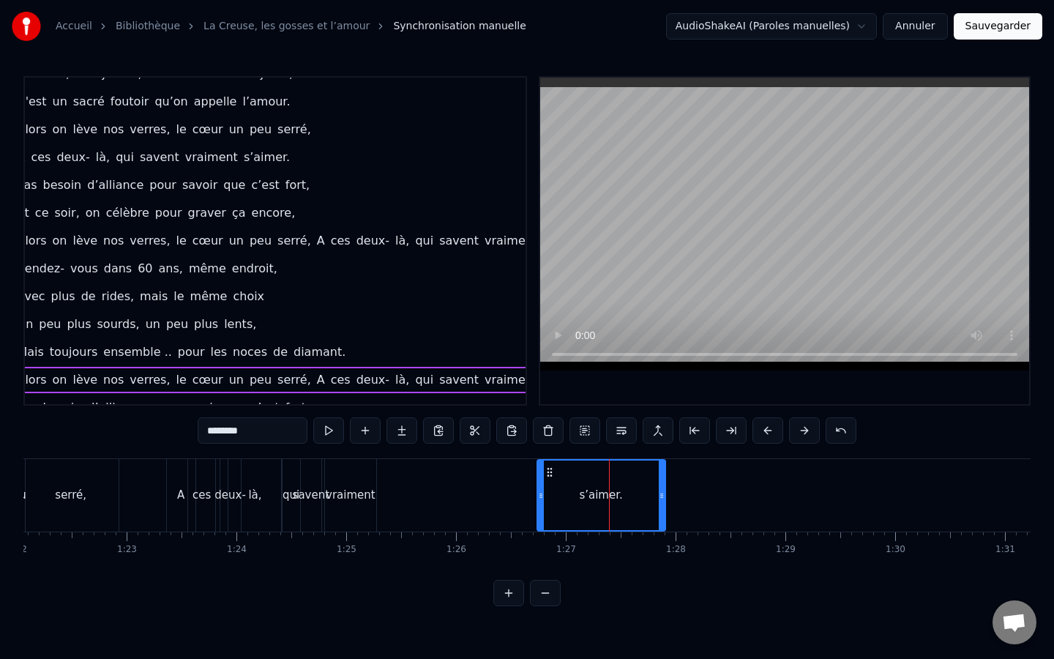
scroll to position [324, 57]
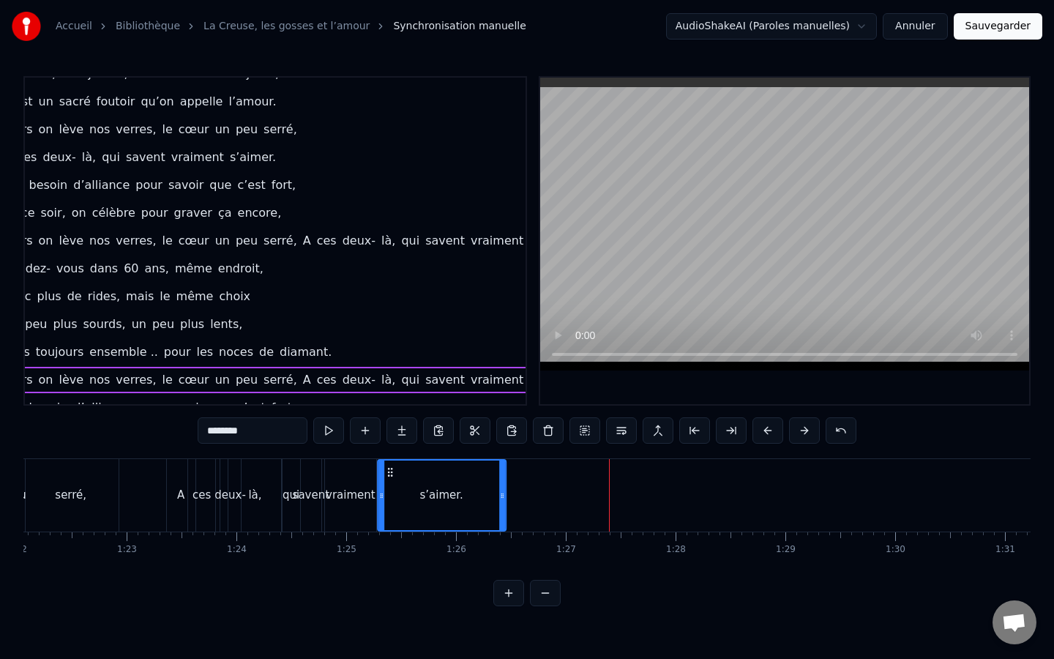
drag, startPoint x: 504, startPoint y: 477, endPoint x: 392, endPoint y: 483, distance: 112.2
click at [392, 483] on div "s’aimer." at bounding box center [441, 495] width 127 height 70
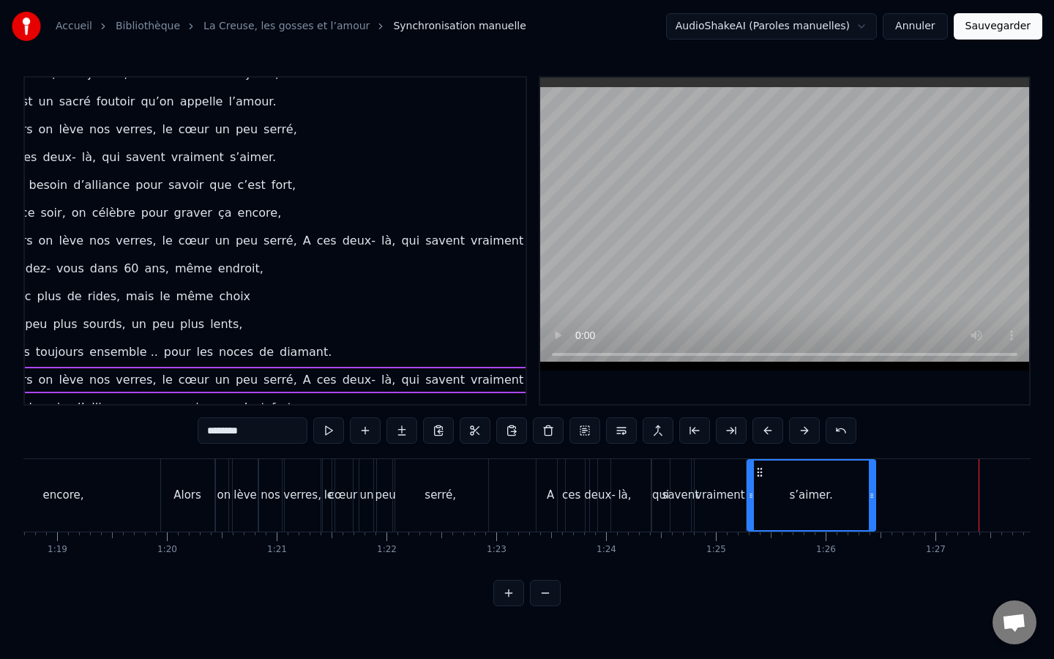
scroll to position [0, 8597]
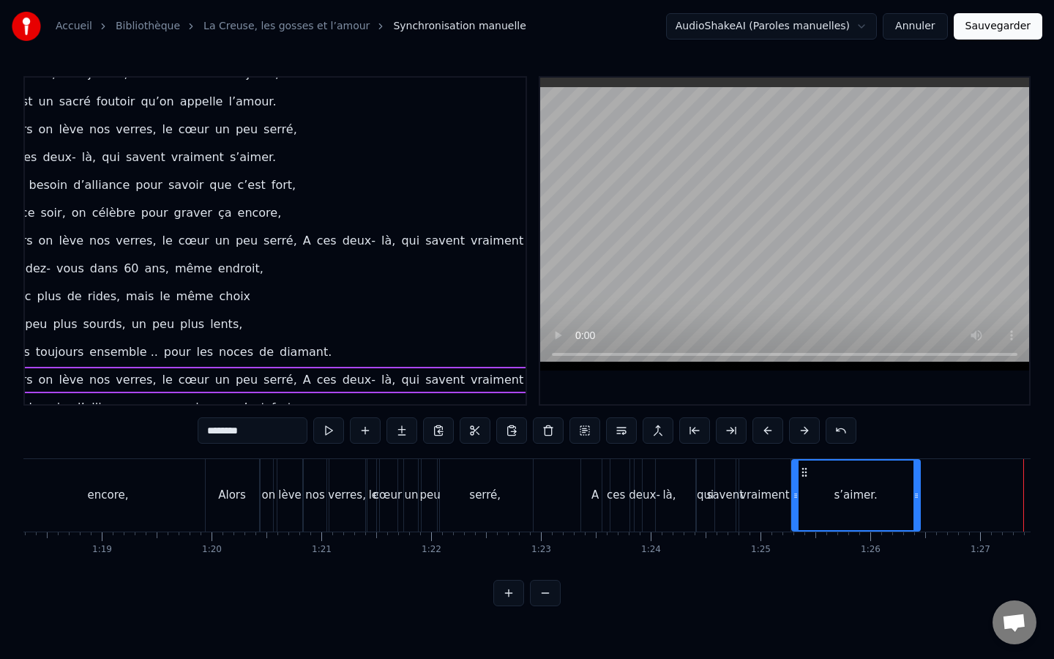
click at [225, 459] on div "Alors" at bounding box center [232, 495] width 55 height 72
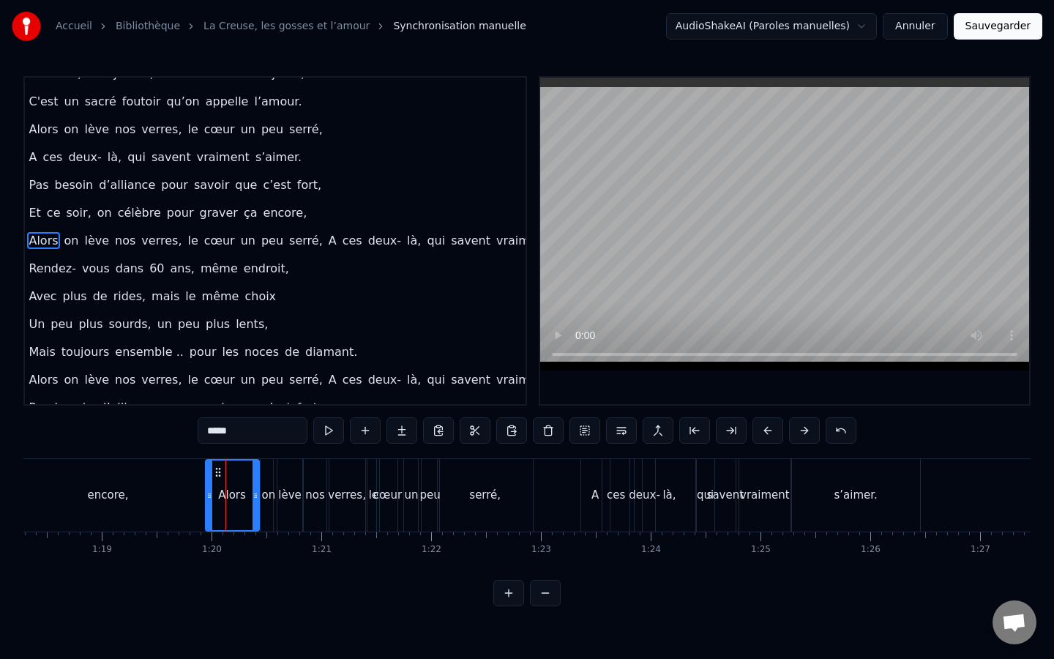
scroll to position [324, 29]
click at [278, 470] on div "lève" at bounding box center [289, 495] width 25 height 72
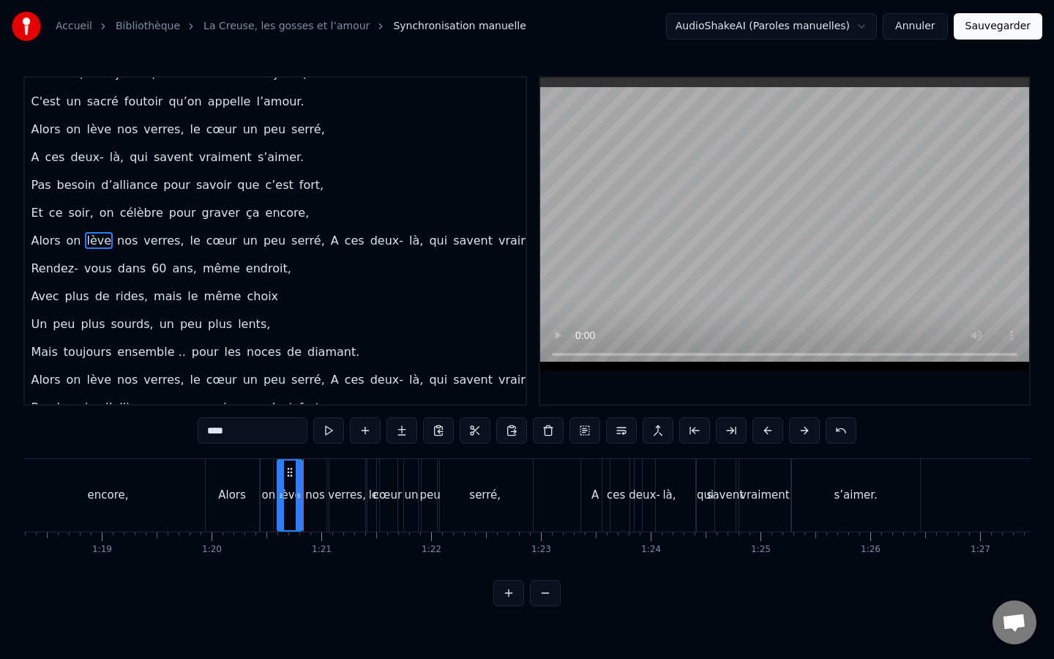
click at [318, 497] on div "nos" at bounding box center [315, 495] width 20 height 17
click at [475, 501] on div "serré," at bounding box center [484, 495] width 31 height 17
type input "******"
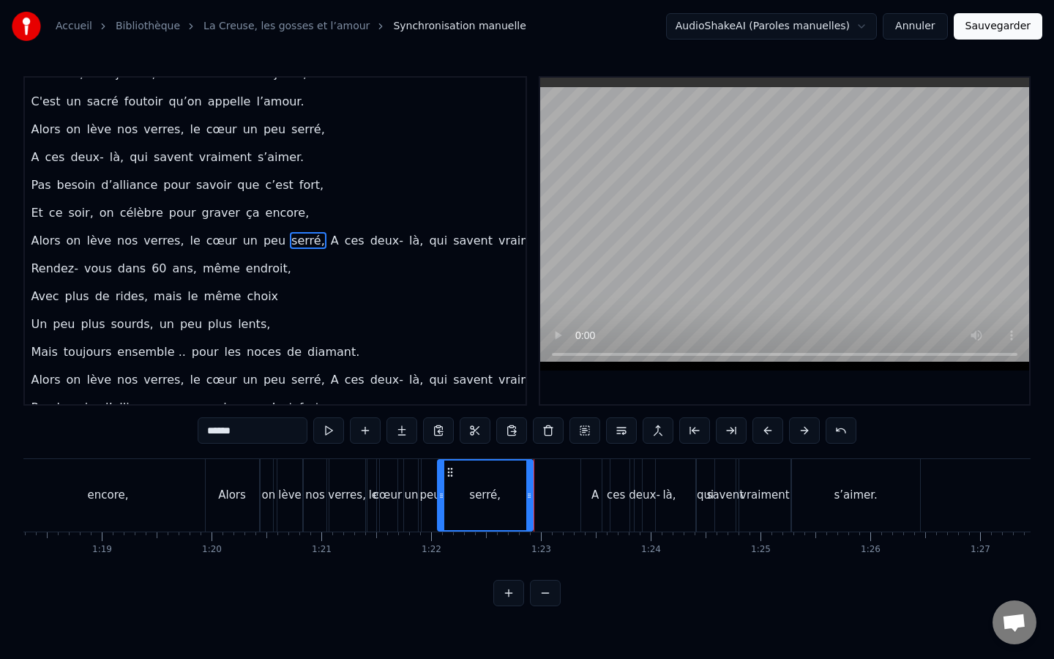
click at [526, 485] on div at bounding box center [529, 495] width 6 height 70
click at [562, 488] on div "Alors on lève nos verres, le cœur un peu serré, A ces deux- là, qui savent vrai…" at bounding box center [564, 495] width 719 height 72
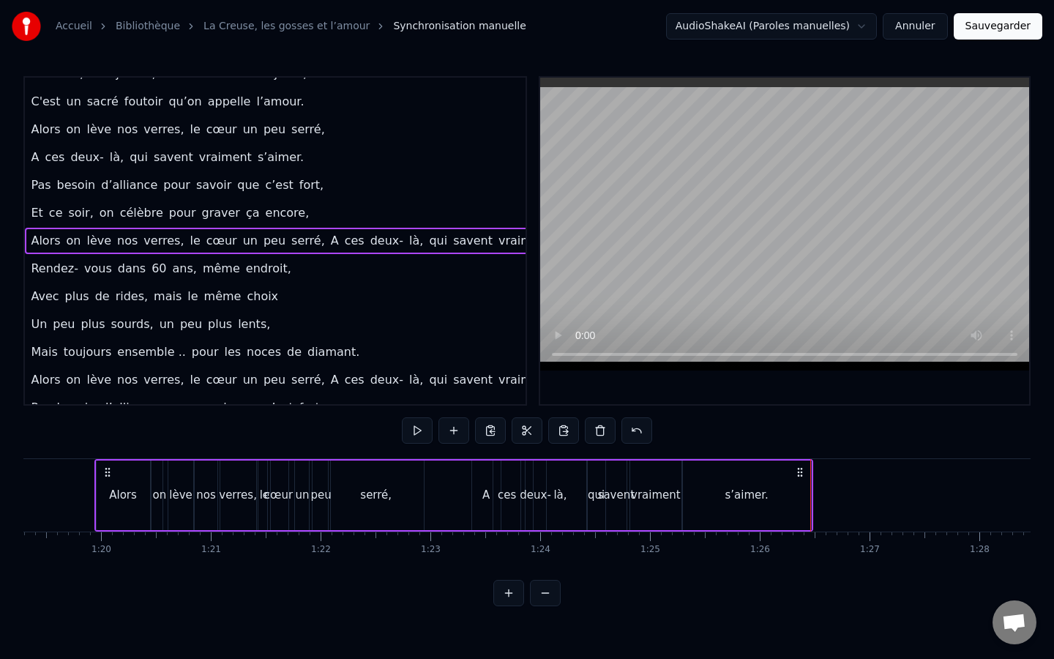
scroll to position [0, 8713]
click at [805, 499] on div "Alors on lève nos verres, le cœur un peu serré, A ces deux- là, qui savent vrai…" at bounding box center [448, 495] width 719 height 72
click at [773, 505] on div "s’aimer." at bounding box center [741, 495] width 128 height 70
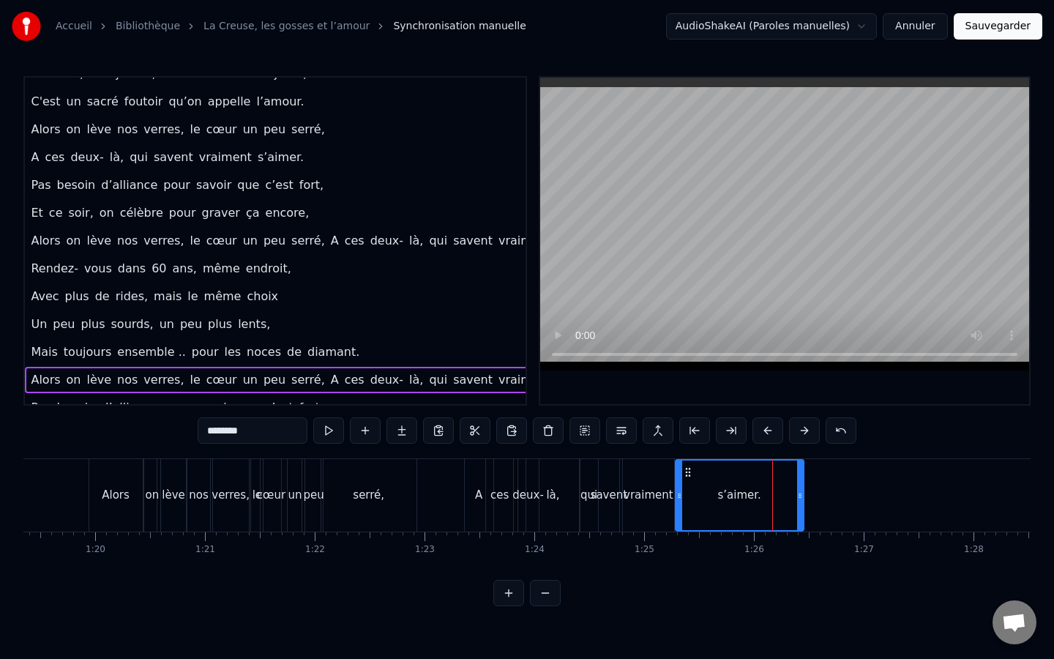
scroll to position [324, 57]
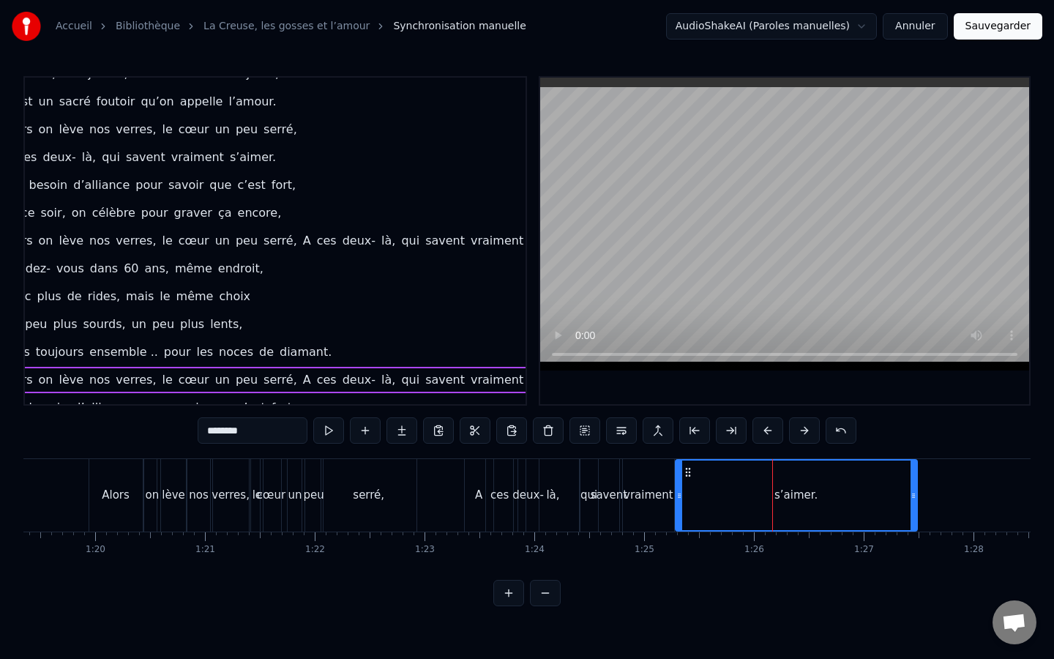
drag, startPoint x: 798, startPoint y: 493, endPoint x: 911, endPoint y: 492, distance: 113.5
click at [911, 492] on icon at bounding box center [914, 496] width 6 height 12
click at [653, 507] on div "vraiment" at bounding box center [648, 495] width 51 height 72
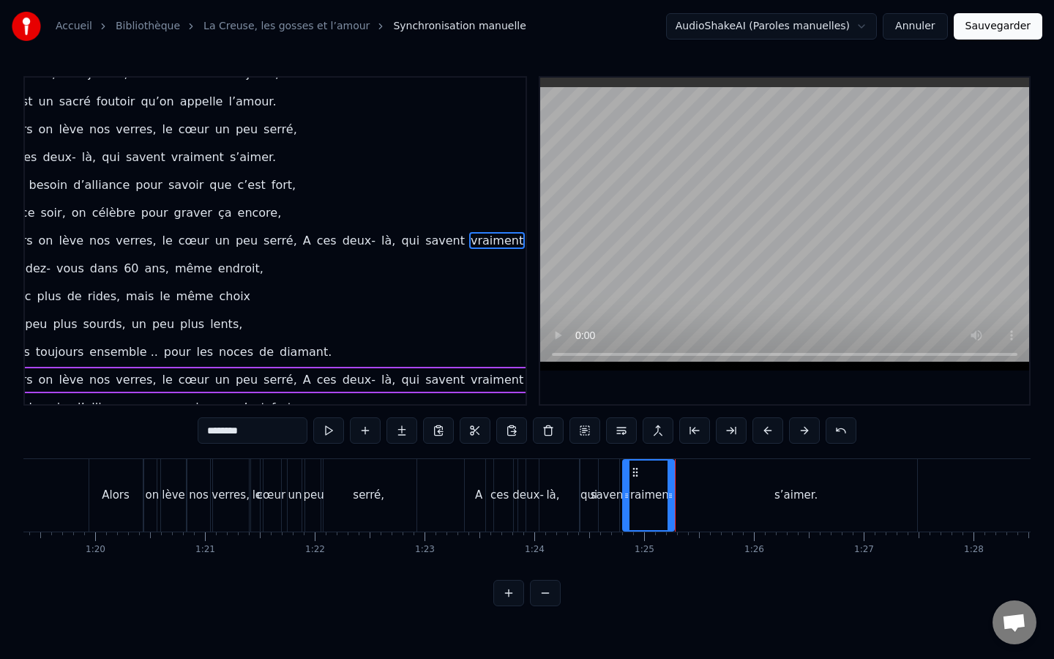
click at [687, 554] on div "0 0:01 0:02 0:03 0:04 0:05 0:06 0:07 0:08 0:09 0:10 0:11 0:12 0:13 0:14 0:15 0:…" at bounding box center [374, 542] width 18129 height 23
click at [380, 381] on span "là," at bounding box center [388, 379] width 17 height 17
type input "***"
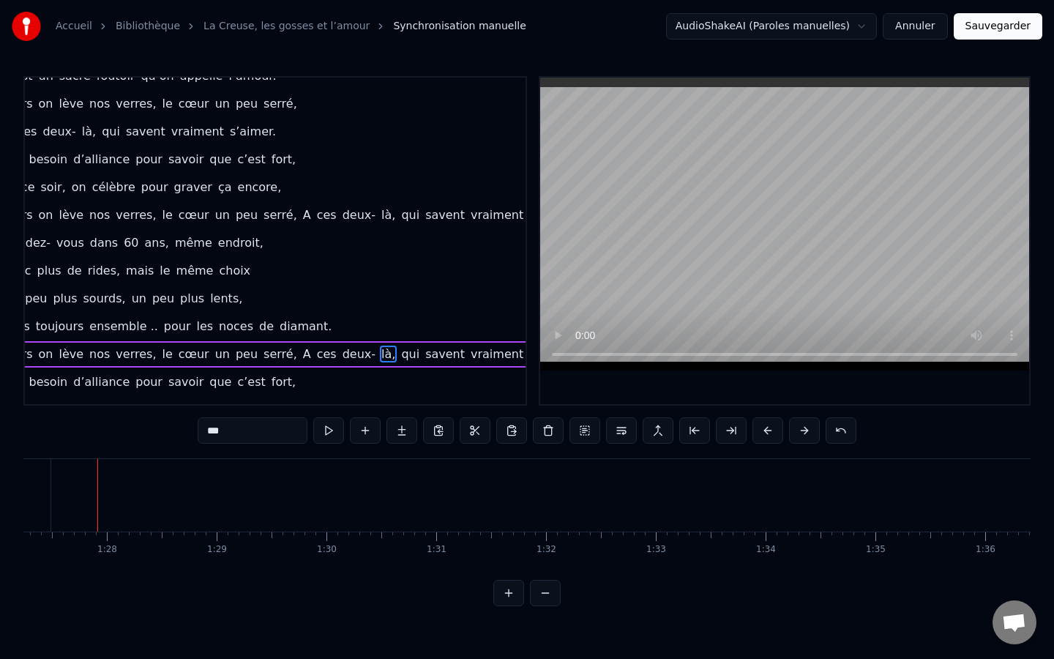
scroll to position [349, 0]
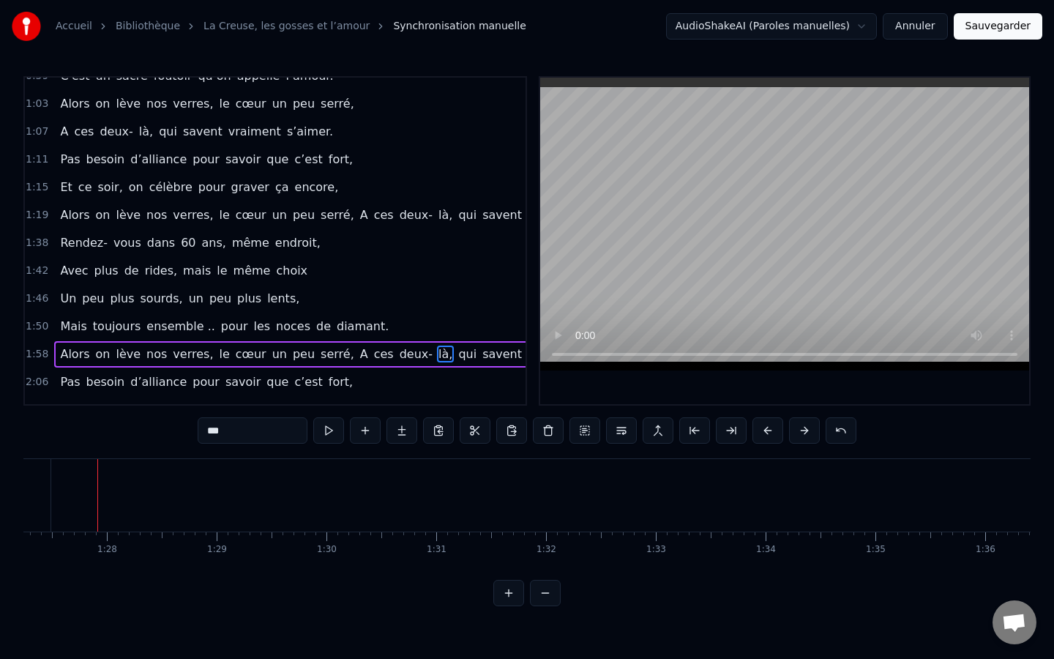
click at [48, 354] on div "1:58 Alors on lève nos verres, le cœur un peu serré, A ces deux- là, qui savent…" at bounding box center [275, 354] width 501 height 28
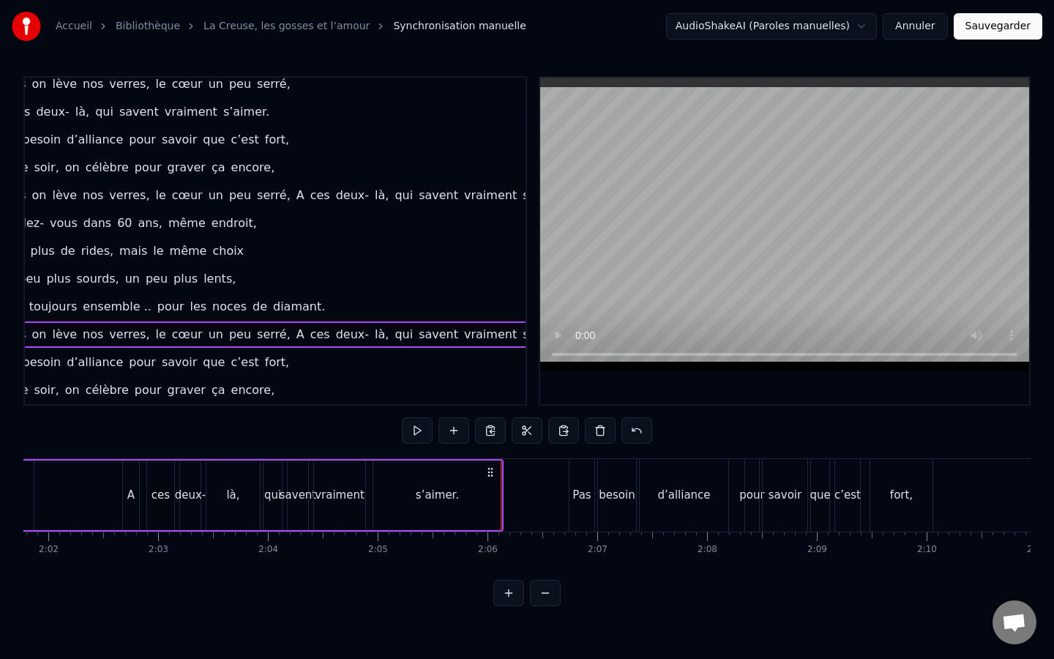
scroll to position [0, 13354]
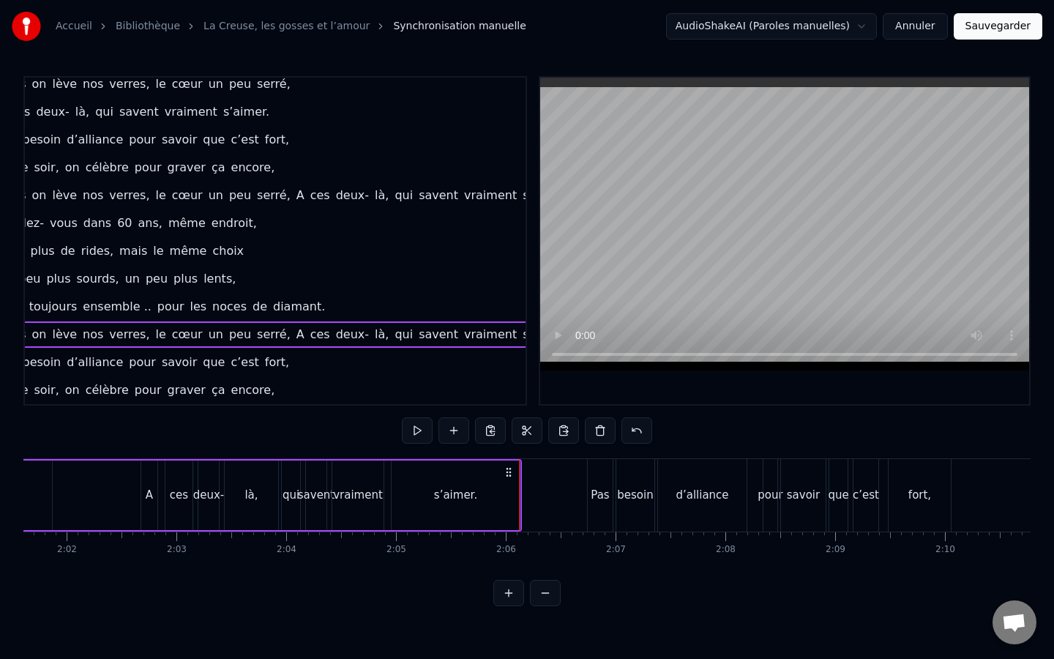
click at [81, 361] on span "d’alliance" at bounding box center [94, 362] width 59 height 17
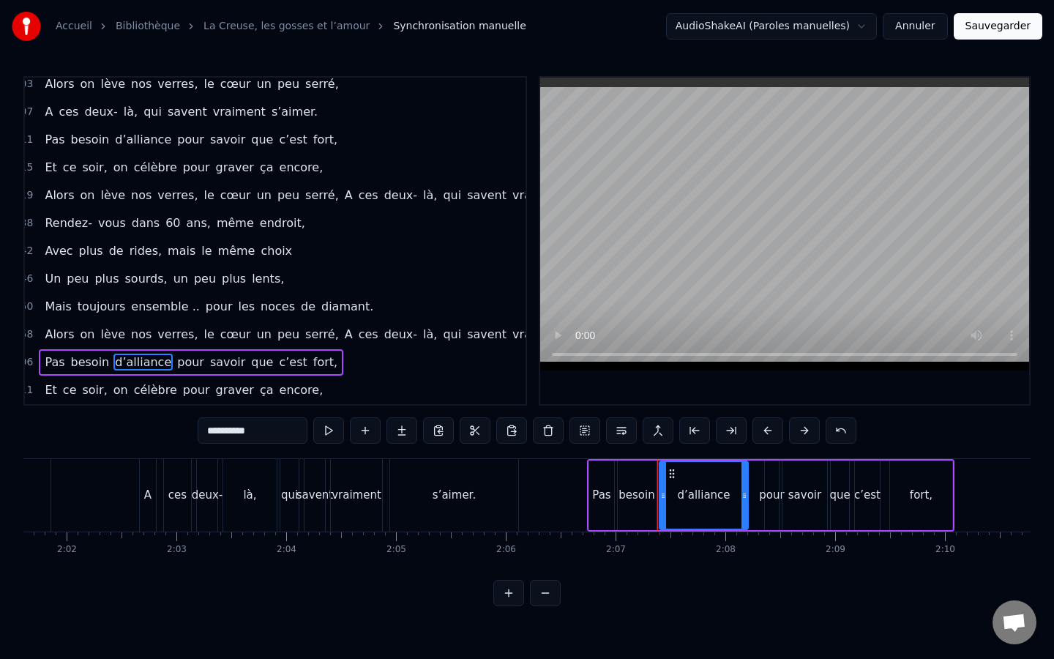
scroll to position [369, 0]
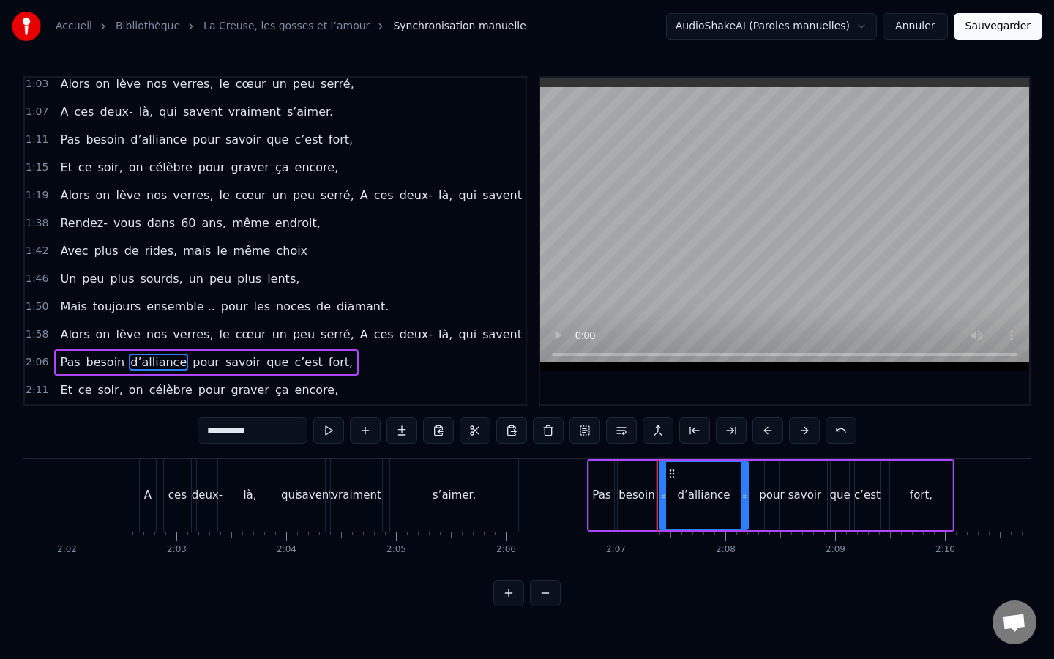
click at [26, 357] on span "2:06" at bounding box center [37, 362] width 23 height 15
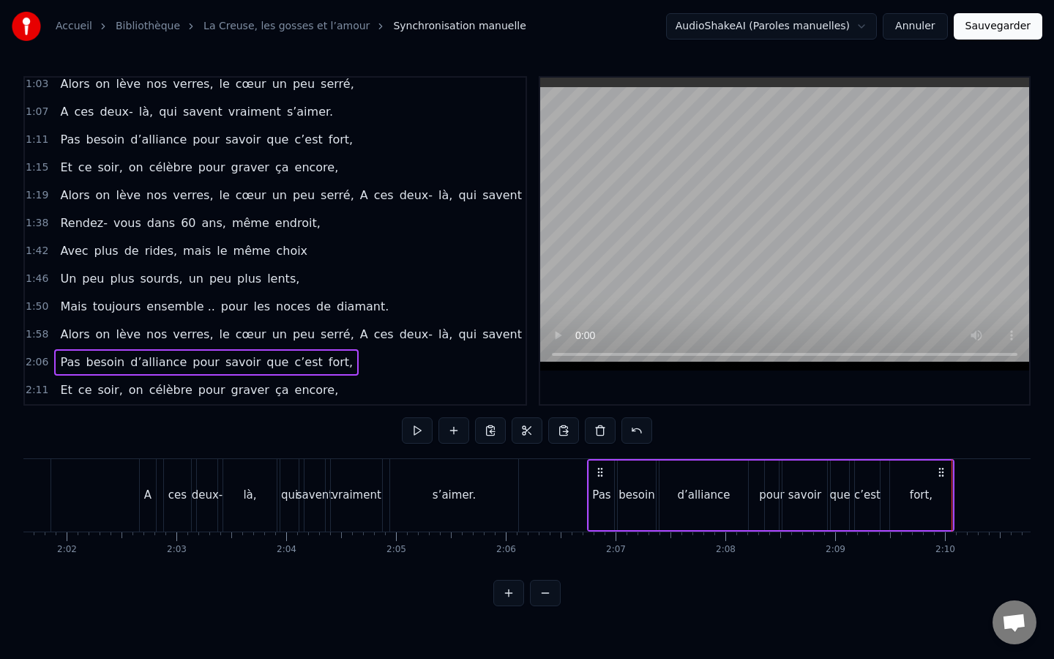
click at [38, 393] on span "2:11" at bounding box center [37, 390] width 23 height 15
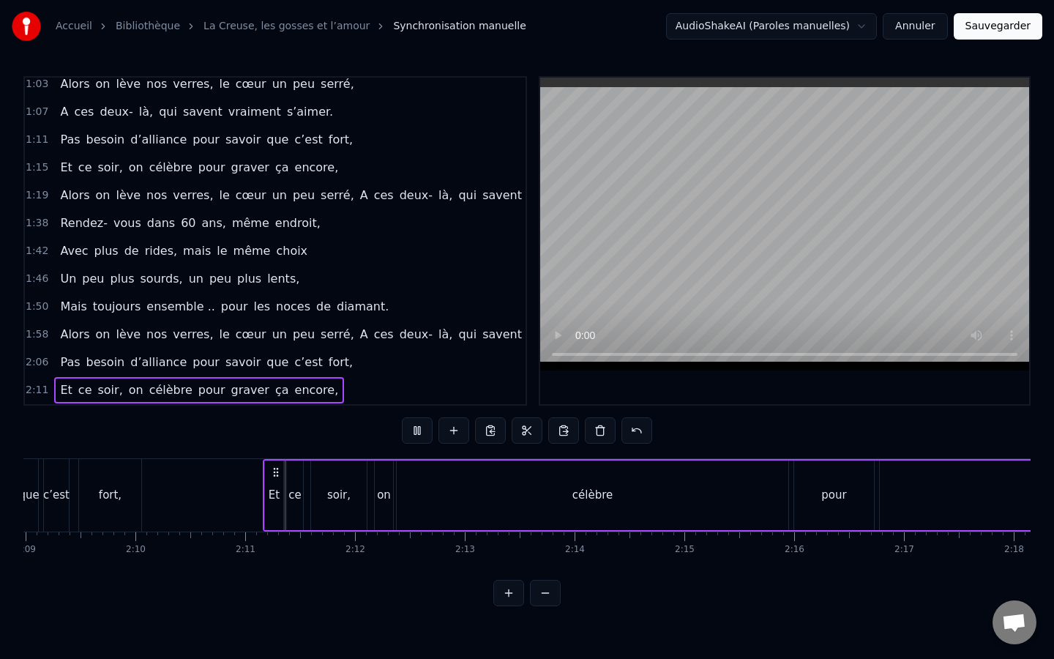
scroll to position [0, 14330]
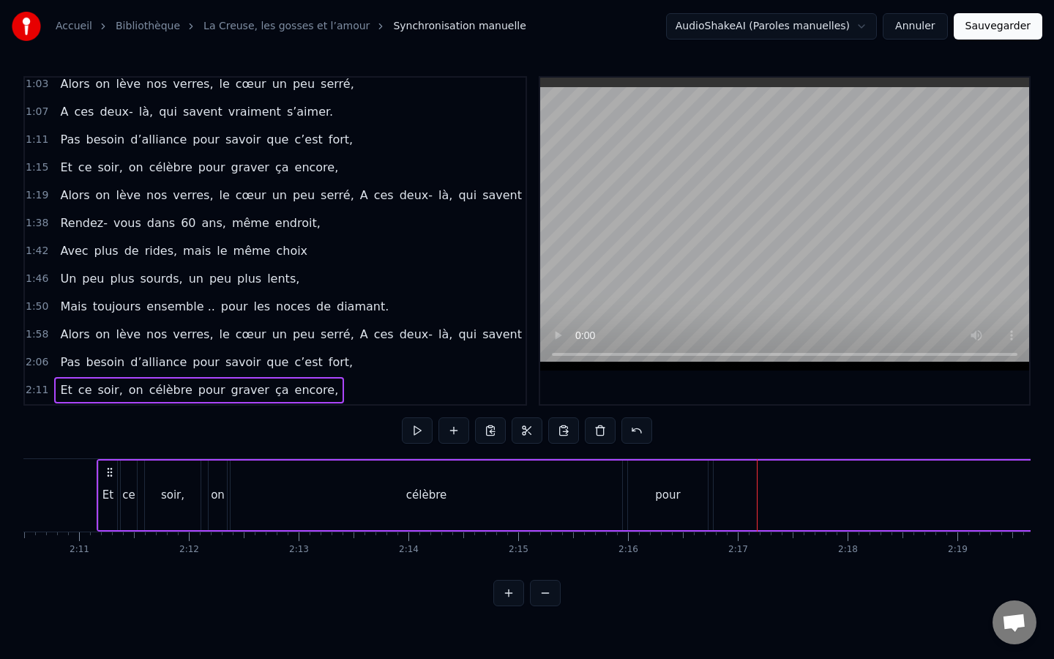
click at [610, 502] on div "célèbre" at bounding box center [427, 495] width 392 height 70
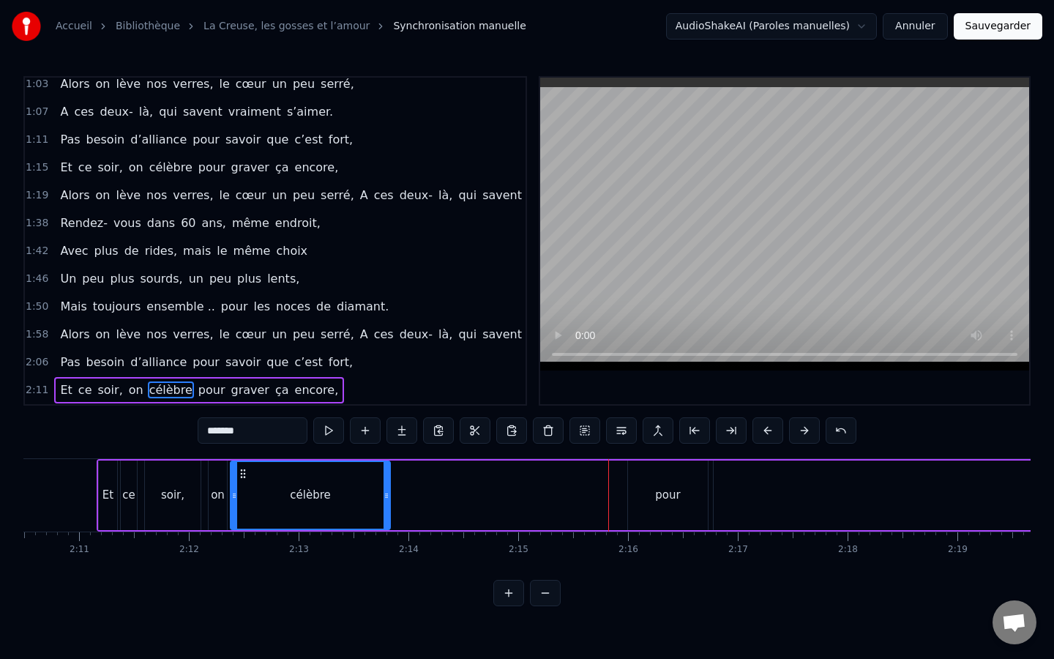
drag, startPoint x: 619, startPoint y: 500, endPoint x: 387, endPoint y: 477, distance: 233.3
click at [387, 477] on div at bounding box center [387, 495] width 6 height 67
drag, startPoint x: 654, startPoint y: 508, endPoint x: 634, endPoint y: 507, distance: 20.5
click at [634, 507] on div "pour" at bounding box center [668, 495] width 80 height 70
type input "****"
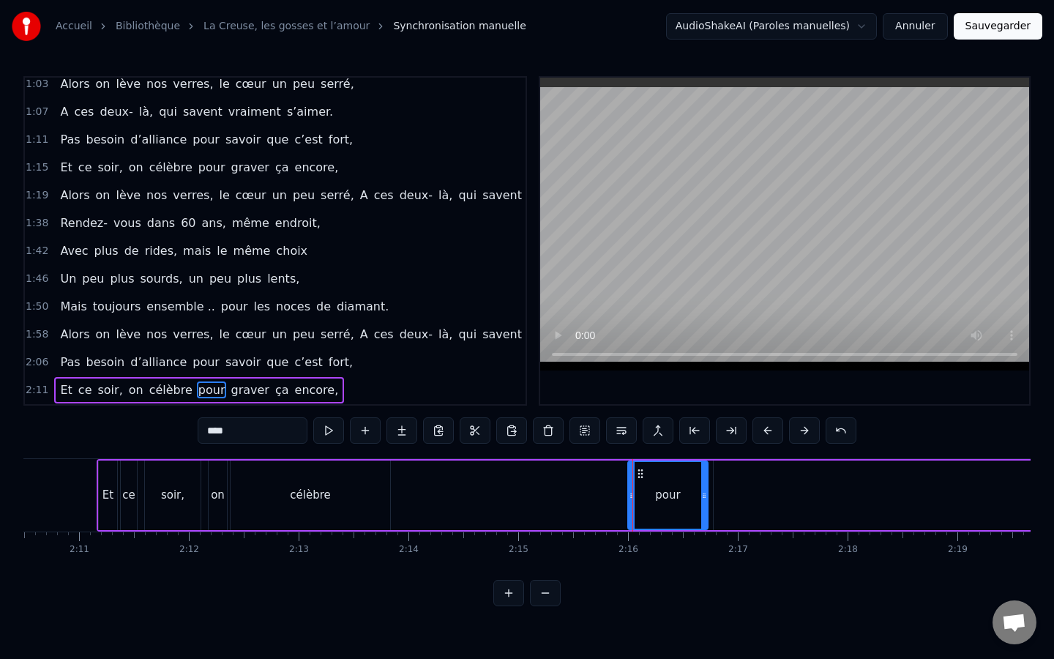
drag, startPoint x: 641, startPoint y: 484, endPoint x: 569, endPoint y: 487, distance: 71.8
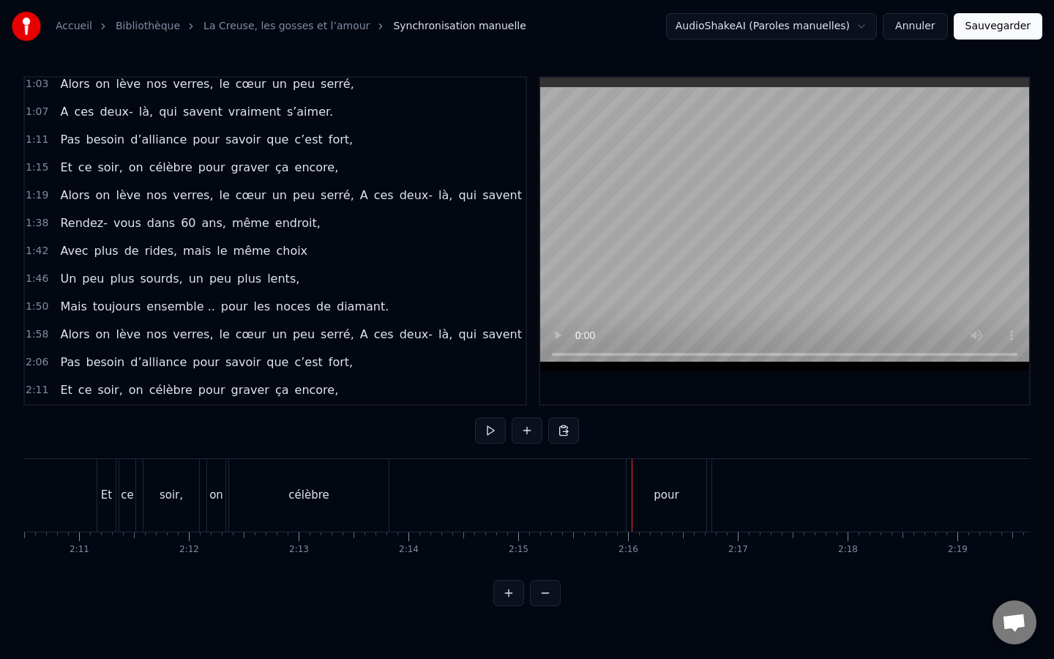
click at [644, 477] on div "pour" at bounding box center [667, 495] width 80 height 72
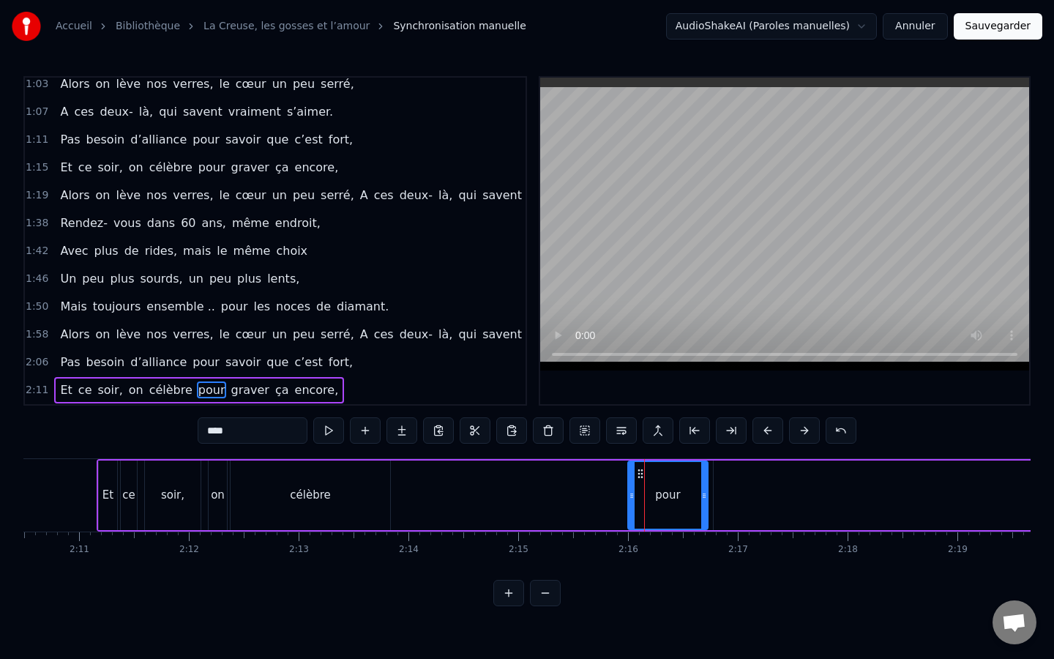
click at [256, 521] on div "célèbre" at bounding box center [311, 495] width 160 height 70
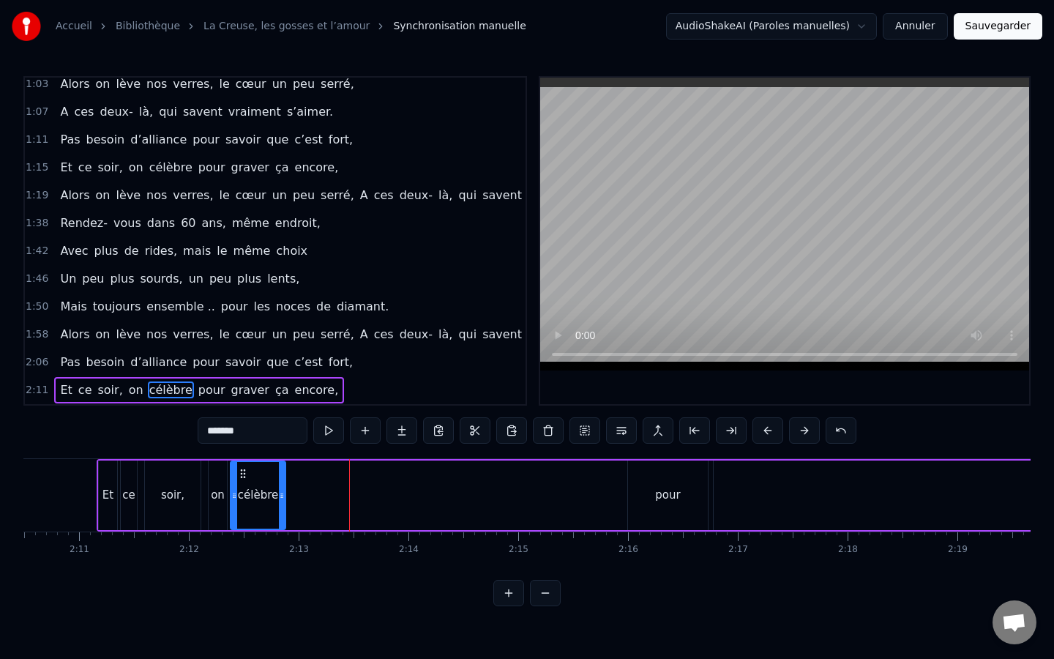
drag, startPoint x: 386, startPoint y: 498, endPoint x: 281, endPoint y: 498, distance: 104.7
click at [281, 498] on icon at bounding box center [282, 496] width 6 height 12
click at [253, 498] on div "célèbre" at bounding box center [258, 495] width 40 height 17
click at [677, 466] on div "pour" at bounding box center [668, 495] width 80 height 70
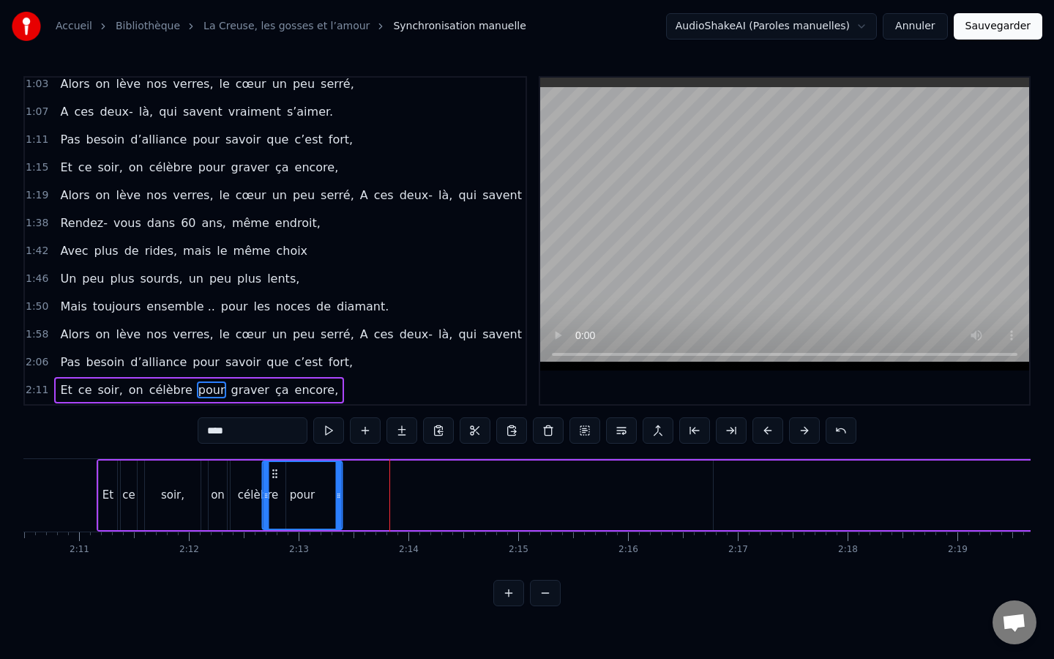
drag, startPoint x: 641, startPoint y: 474, endPoint x: 275, endPoint y: 461, distance: 366.3
click at [275, 460] on div "pour" at bounding box center [301, 495] width 81 height 70
click at [167, 504] on div "soir," at bounding box center [173, 495] width 56 height 70
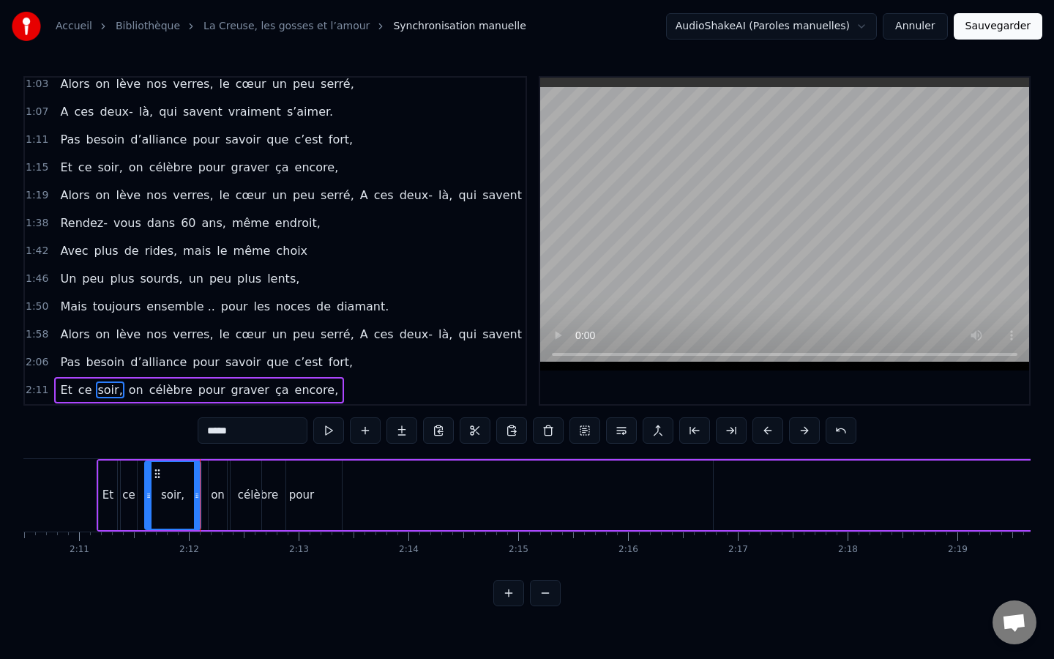
click at [209, 493] on div "on" at bounding box center [218, 495] width 18 height 70
type input "**"
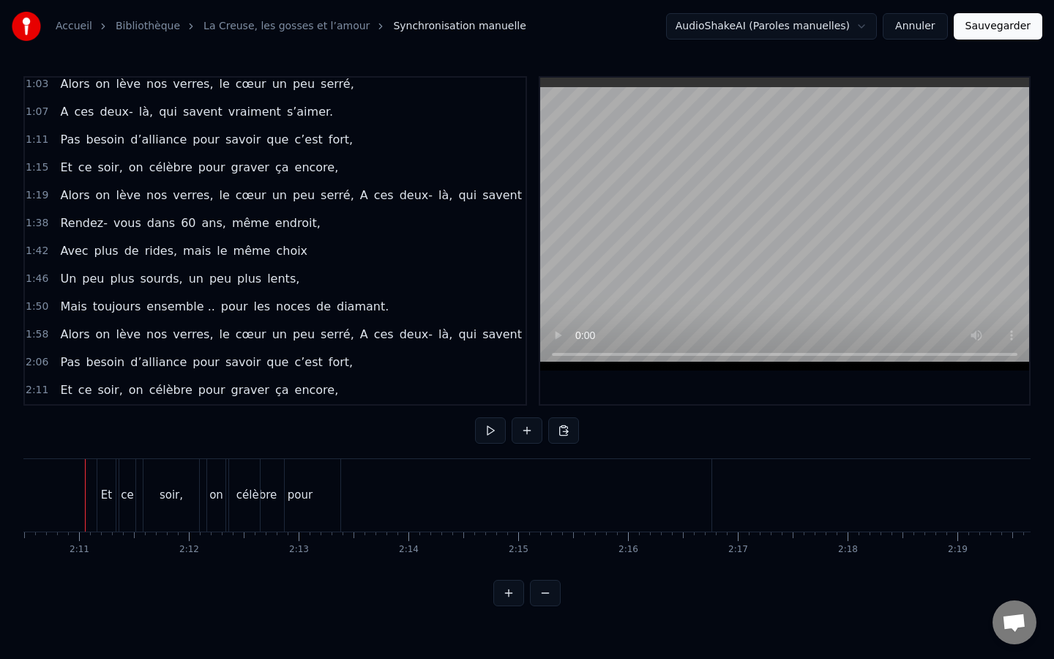
scroll to position [0, 14318]
click at [319, 477] on div "pour" at bounding box center [312, 495] width 80 height 72
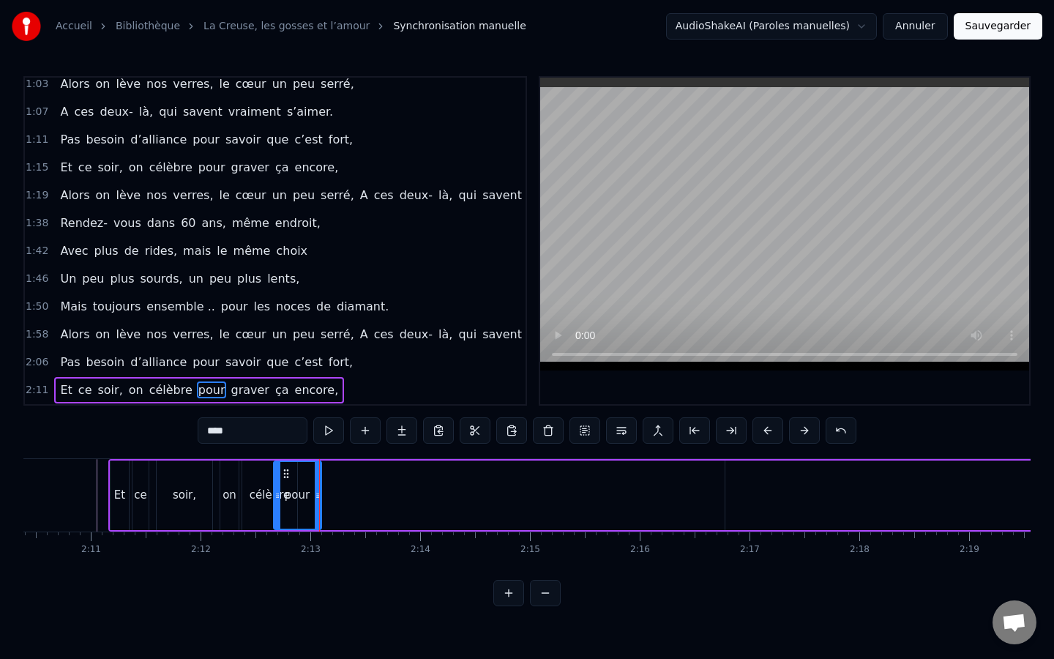
drag, startPoint x: 351, startPoint y: 493, endPoint x: 318, endPoint y: 493, distance: 32.2
click at [318, 493] on icon at bounding box center [318, 496] width 6 height 12
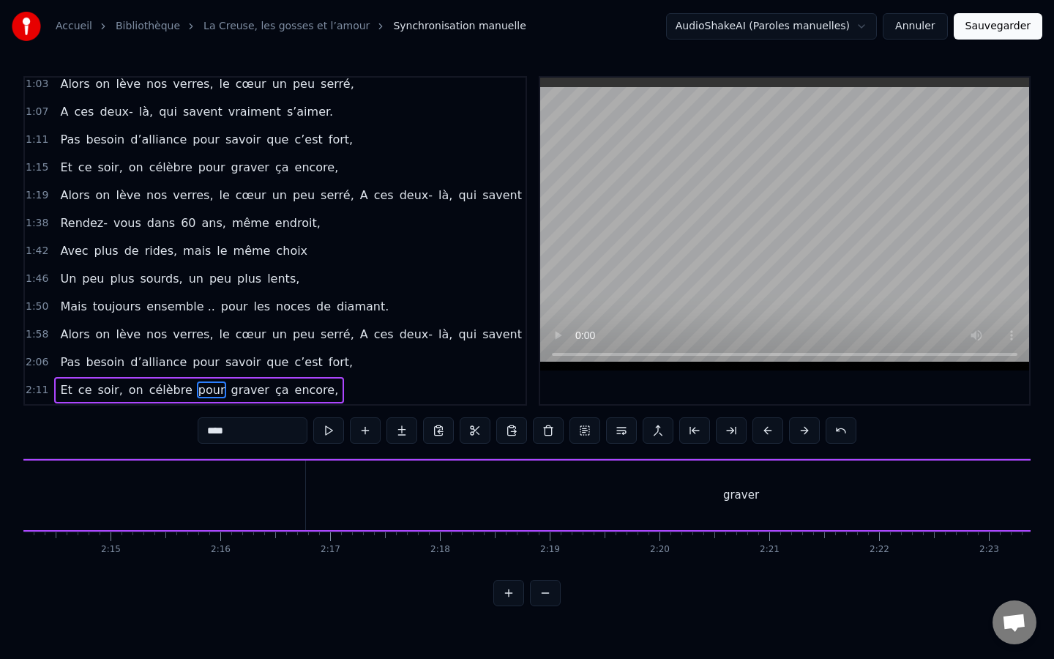
scroll to position [0, 14737]
click at [727, 523] on div "graver" at bounding box center [742, 495] width 870 height 70
type input "******"
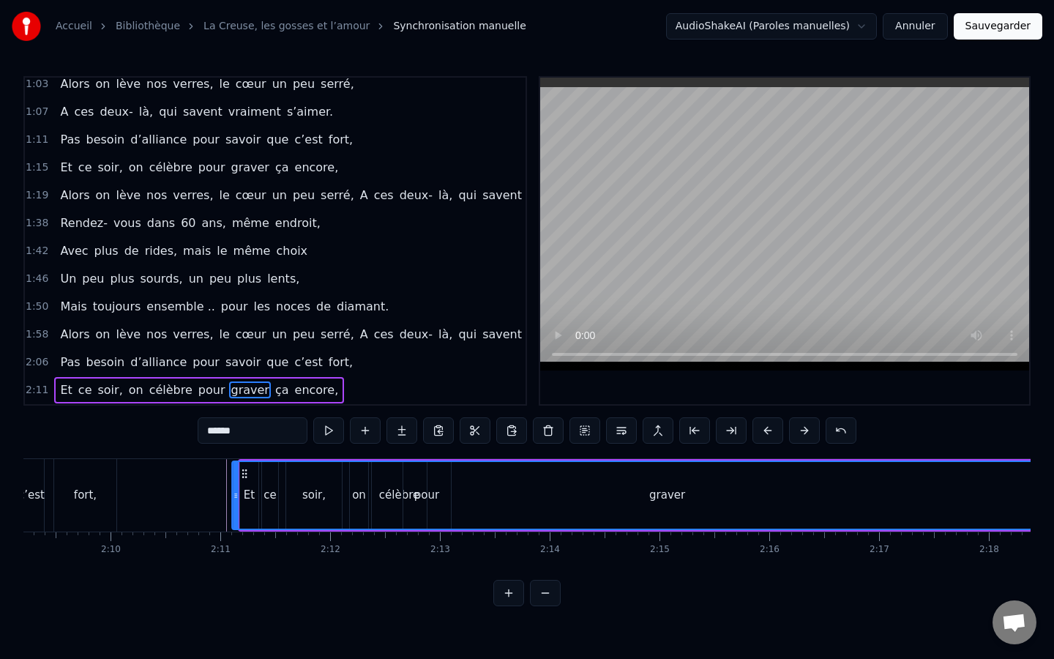
scroll to position [0, 14173]
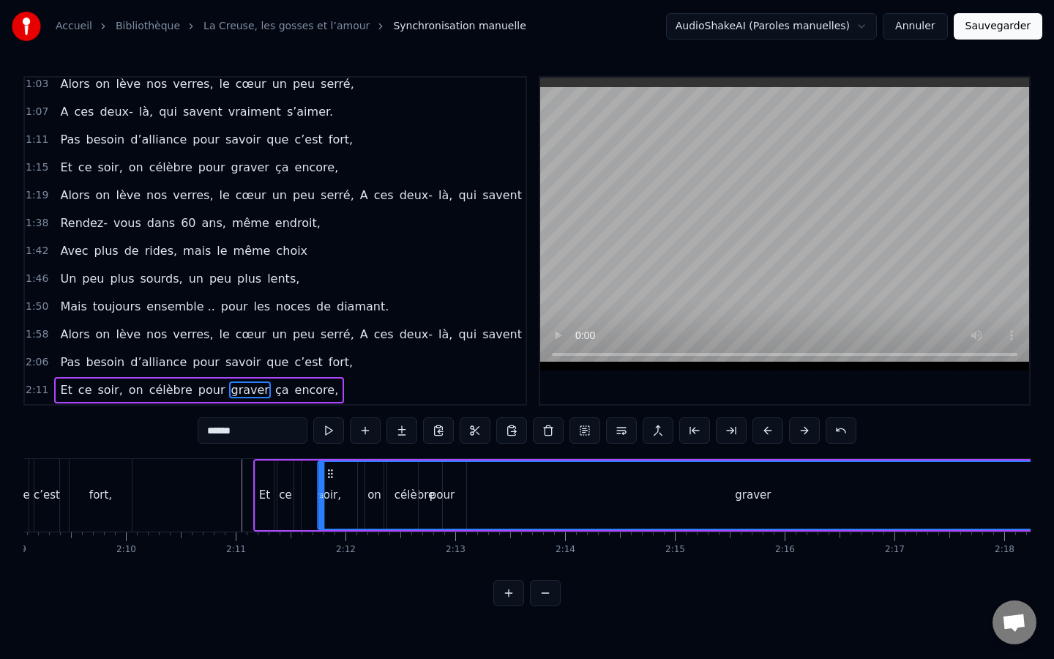
drag, startPoint x: 315, startPoint y: 478, endPoint x: 326, endPoint y: 510, distance: 34.0
click at [326, 510] on div "graver" at bounding box center [752, 495] width 869 height 67
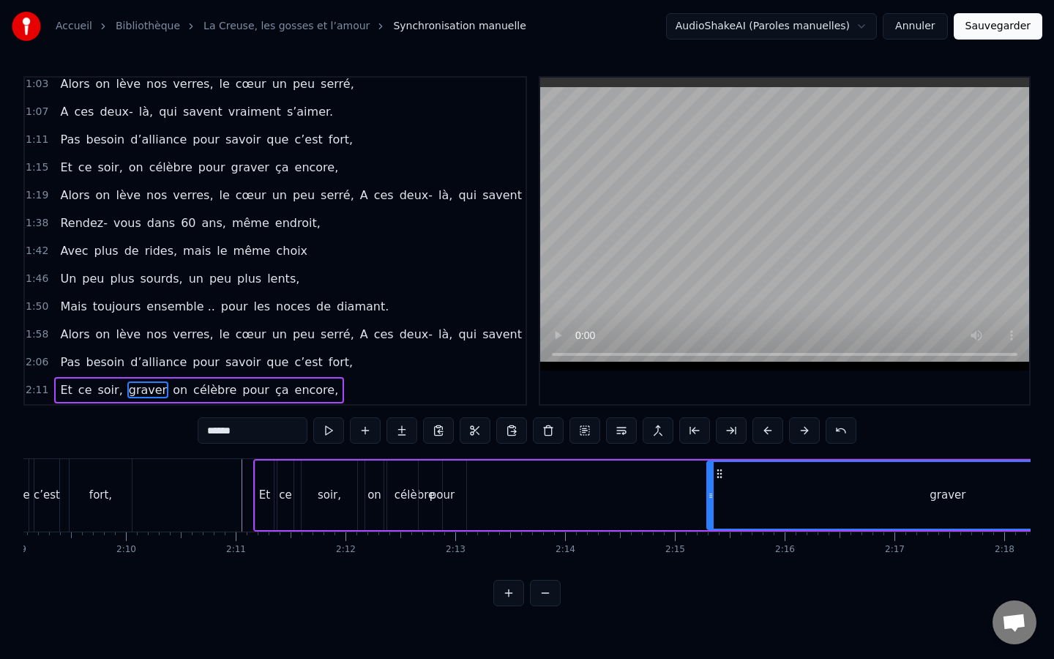
drag, startPoint x: 320, startPoint y: 485, endPoint x: 734, endPoint y: 468, distance: 414.0
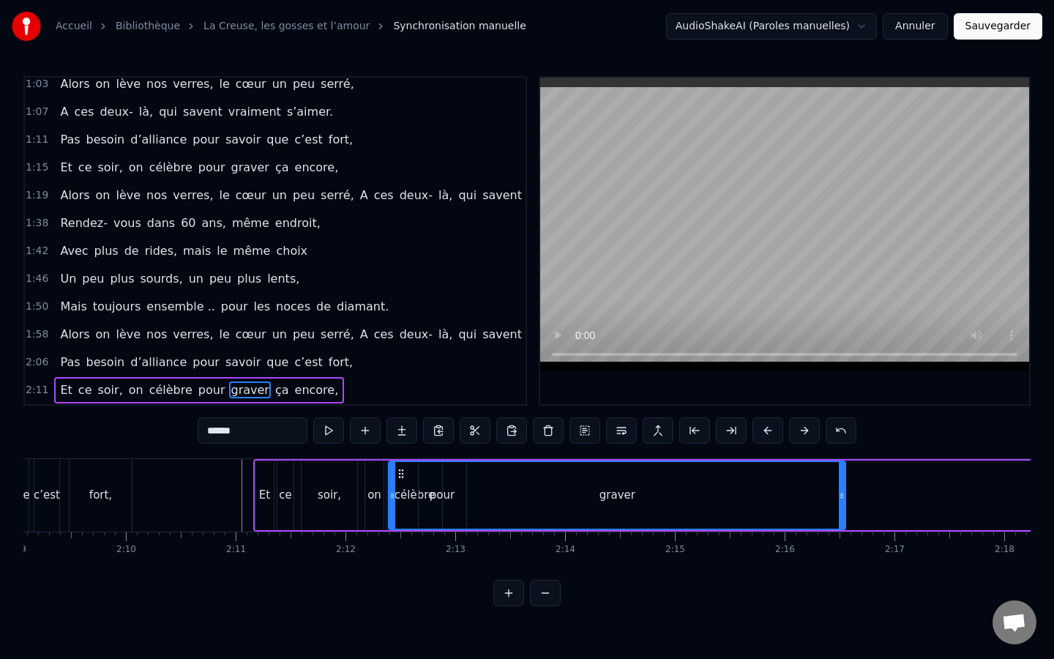
drag, startPoint x: 745, startPoint y: 478, endPoint x: 400, endPoint y: 483, distance: 345.6
click at [400, 483] on div "graver" at bounding box center [616, 495] width 455 height 67
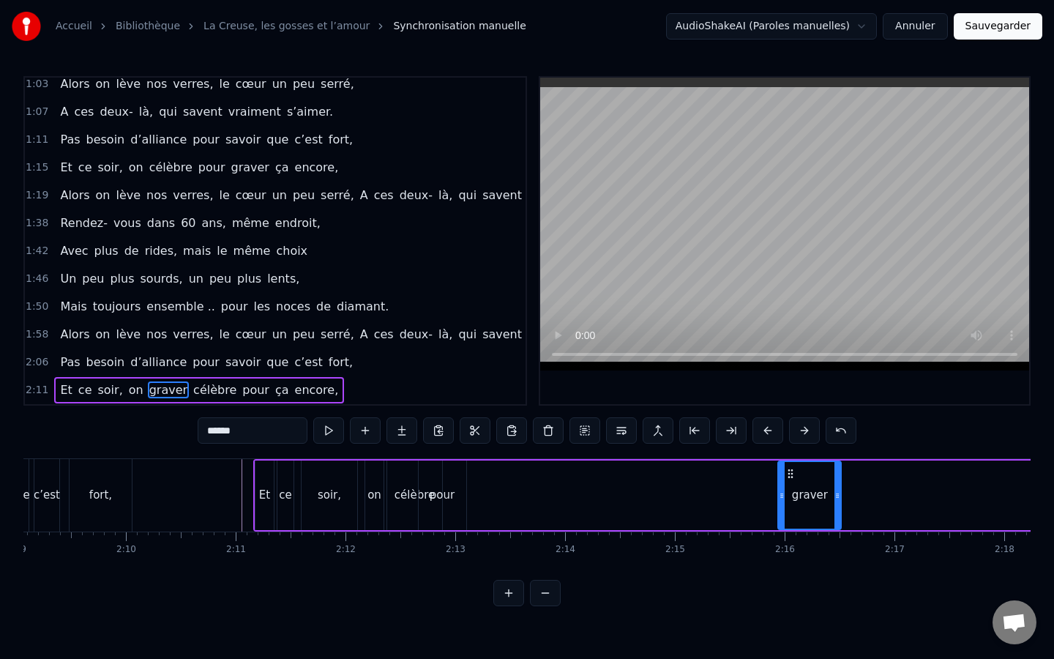
drag, startPoint x: 386, startPoint y: 501, endPoint x: 780, endPoint y: 485, distance: 394.2
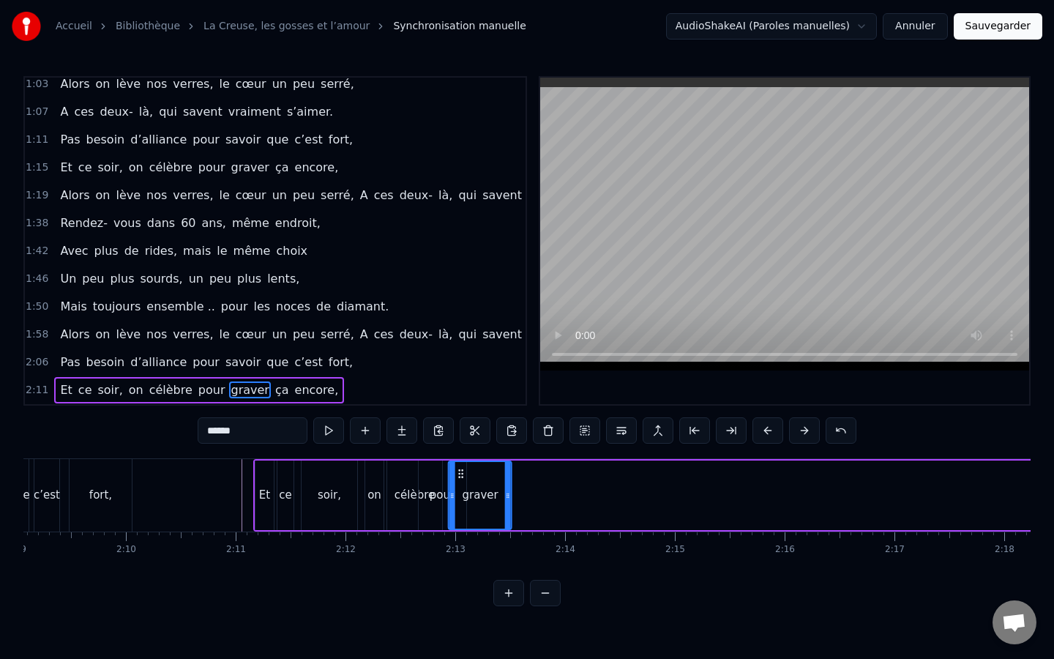
drag, startPoint x: 788, startPoint y: 474, endPoint x: 458, endPoint y: 499, distance: 330.4
click at [458, 499] on div "graver" at bounding box center [480, 495] width 61 height 67
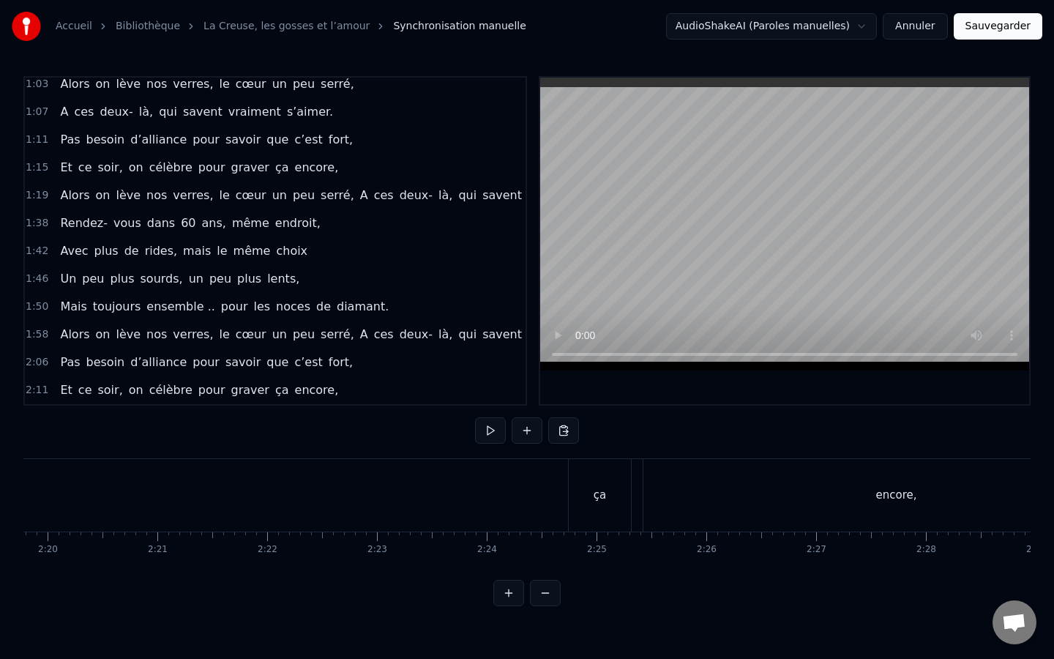
scroll to position [0, 15355]
click at [590, 511] on div "ça" at bounding box center [594, 495] width 62 height 72
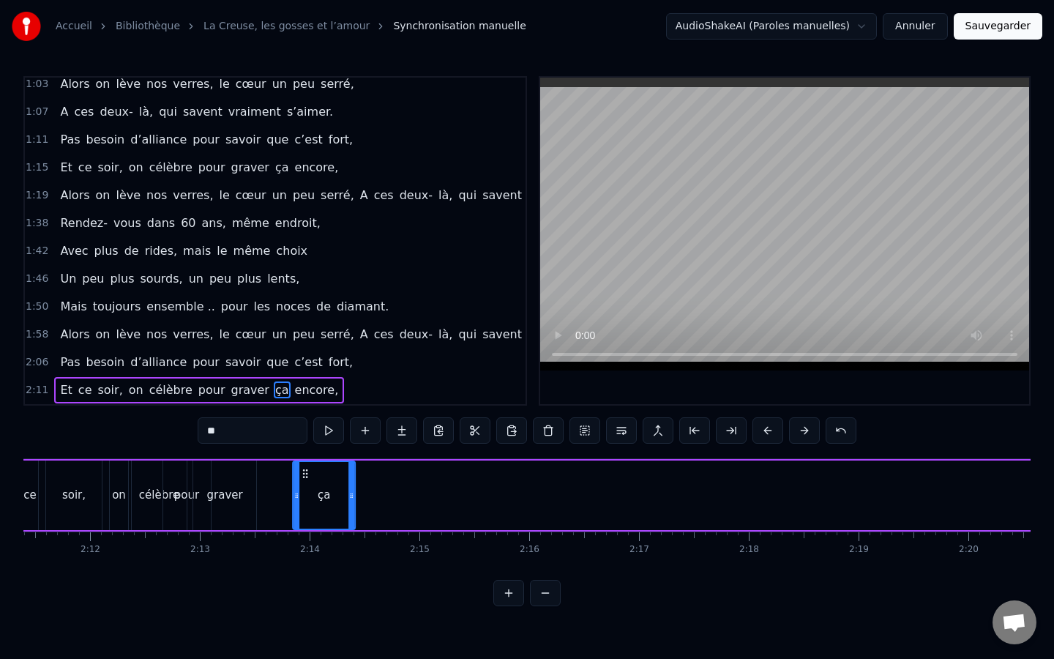
scroll to position [0, 14426]
drag, startPoint x: 572, startPoint y: 469, endPoint x: 234, endPoint y: 499, distance: 338.8
click at [234, 499] on div "ça" at bounding box center [258, 495] width 61 height 67
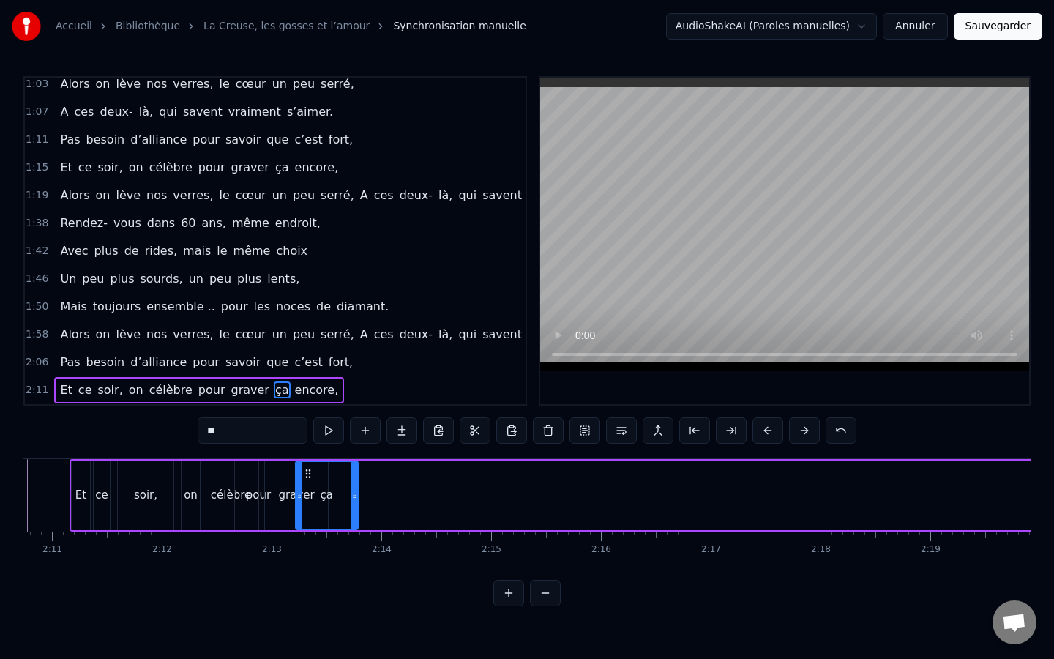
scroll to position [0, 14297]
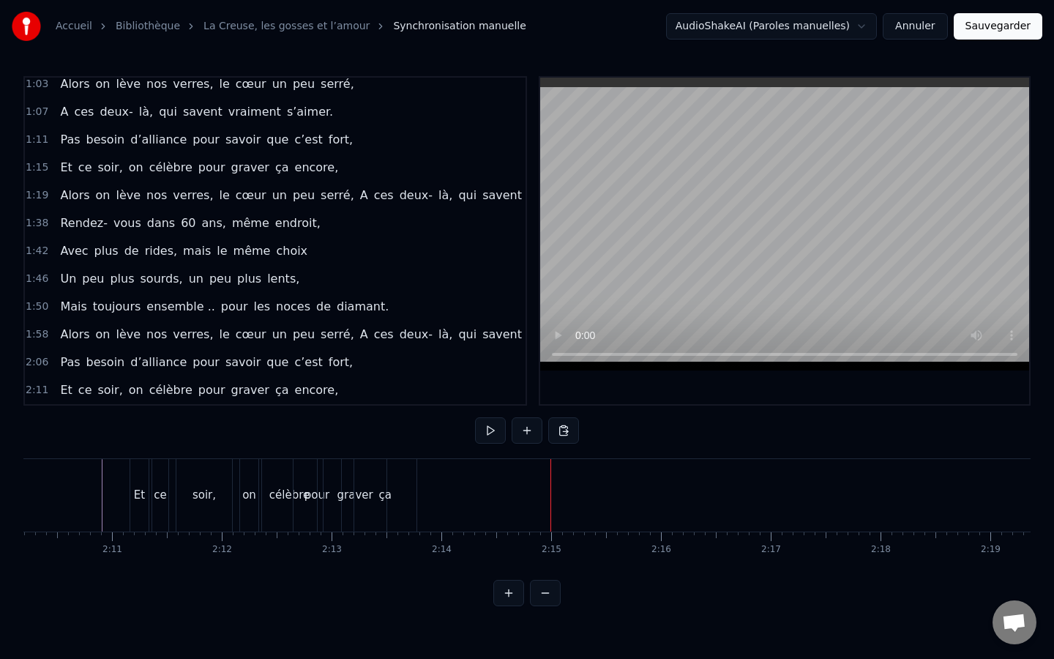
click at [303, 497] on div "pour" at bounding box center [318, 495] width 48 height 72
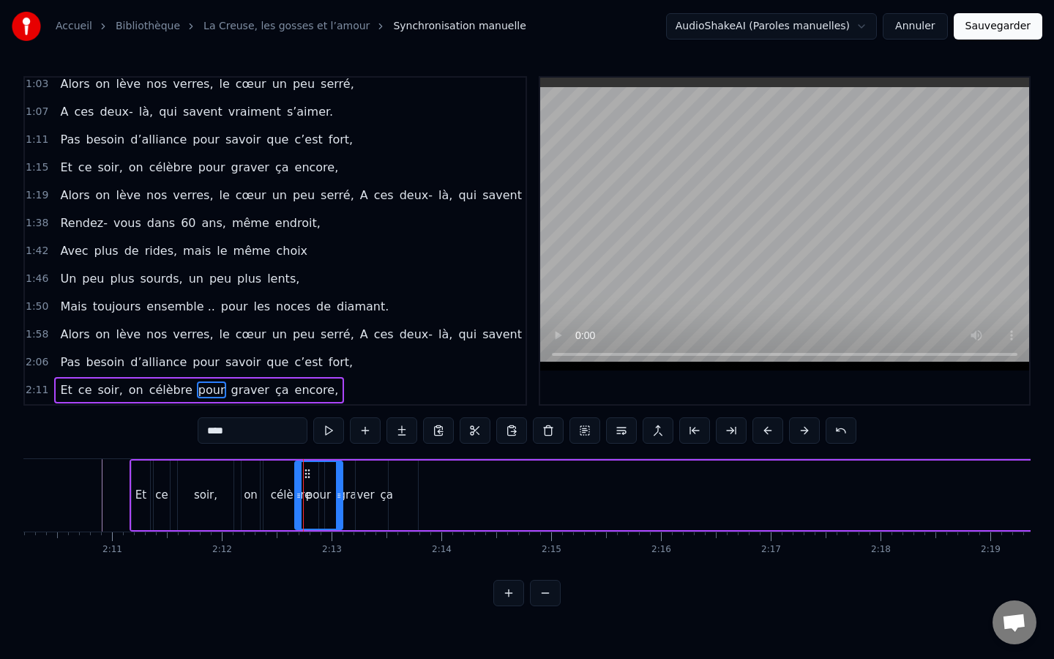
click at [281, 503] on div "célèbre" at bounding box center [291, 495] width 40 height 17
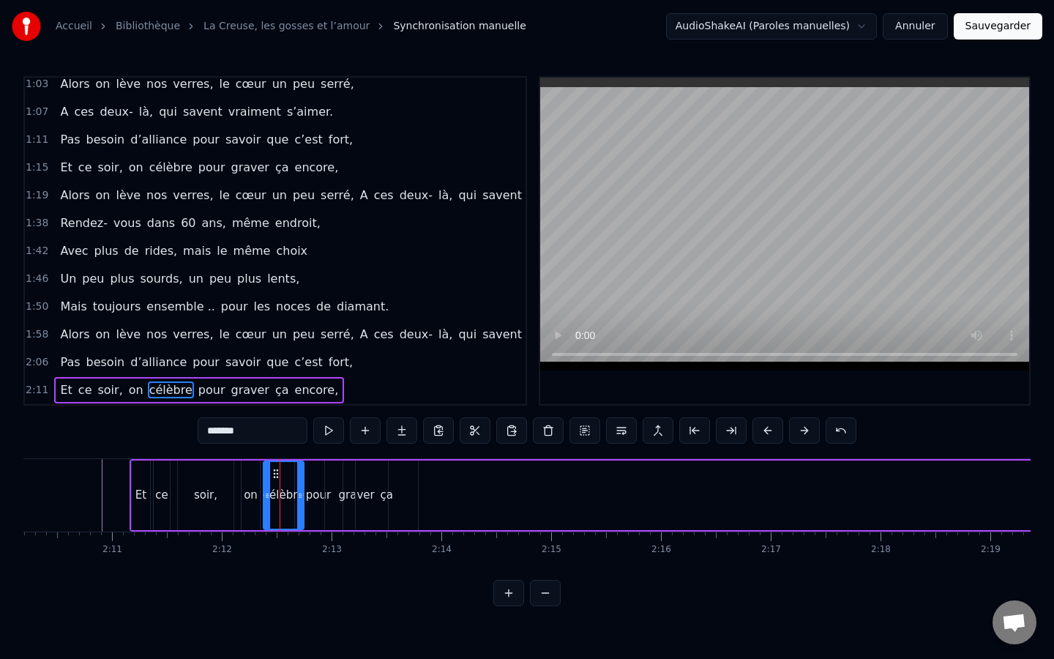
drag, startPoint x: 313, startPoint y: 499, endPoint x: 298, endPoint y: 499, distance: 14.7
click at [298, 499] on icon at bounding box center [300, 496] width 6 height 12
click at [314, 499] on div "pour" at bounding box center [318, 495] width 25 height 17
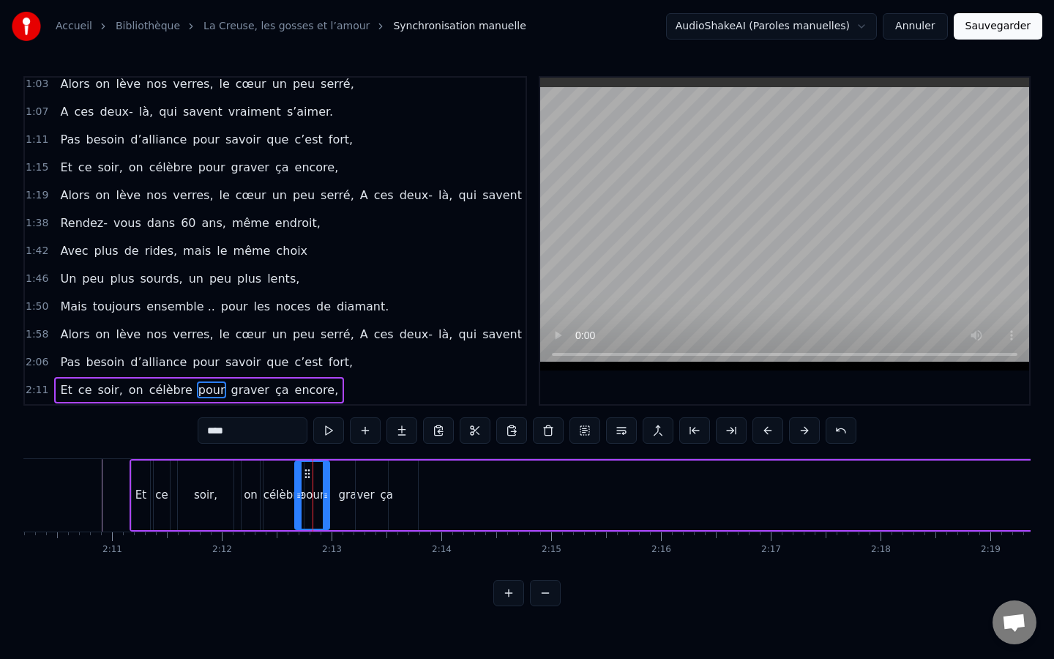
drag, startPoint x: 340, startPoint y: 489, endPoint x: 328, endPoint y: 489, distance: 11.7
click at [328, 490] on icon at bounding box center [326, 496] width 6 height 12
click at [344, 492] on div "graver" at bounding box center [357, 495] width 36 height 17
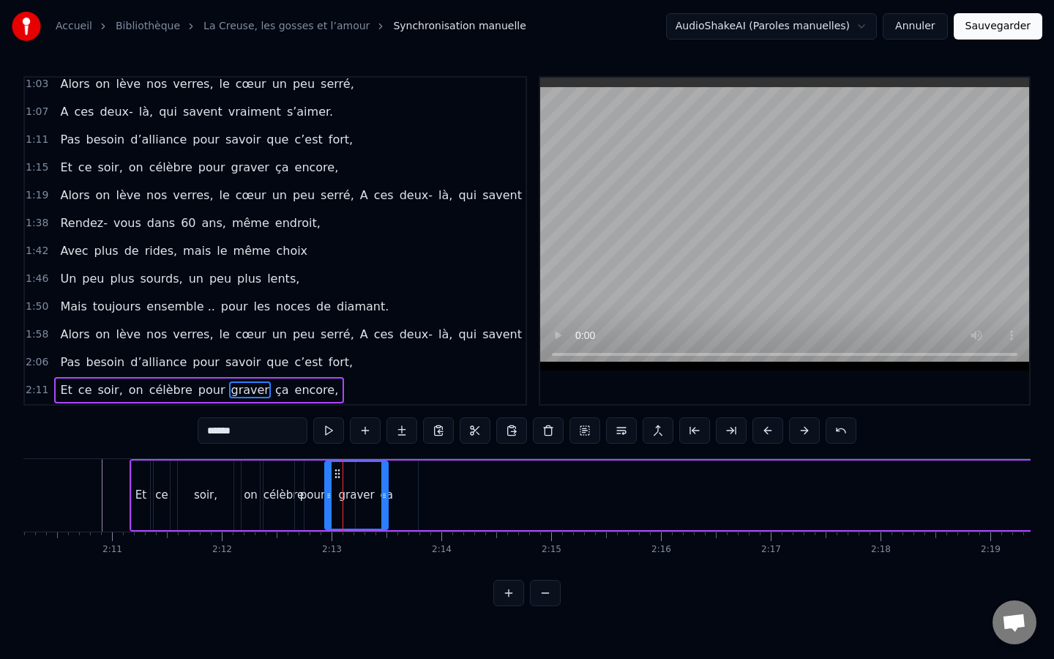
click at [366, 489] on div "graver" at bounding box center [356, 495] width 61 height 67
drag, startPoint x: 383, startPoint y: 493, endPoint x: 361, endPoint y: 496, distance: 22.2
click at [361, 496] on icon at bounding box center [362, 496] width 6 height 12
click at [398, 493] on div "ça" at bounding box center [387, 495] width 62 height 70
type input "**"
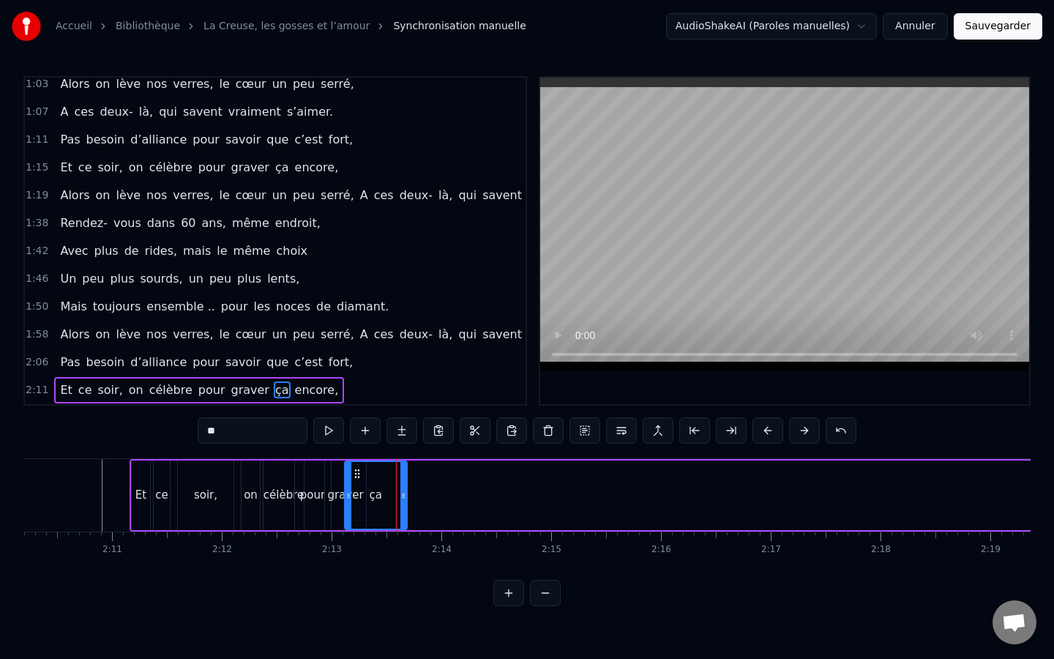
drag, startPoint x: 365, startPoint y: 477, endPoint x: 216, endPoint y: 531, distance: 158.4
click at [354, 477] on icon at bounding box center [357, 474] width 12 height 12
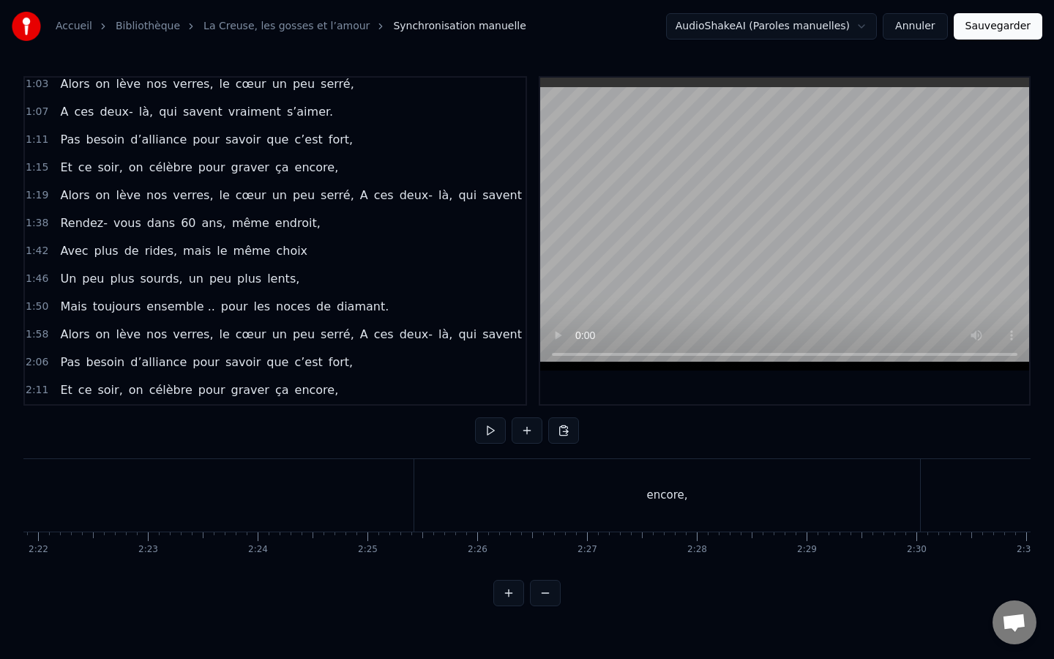
scroll to position [0, 15598]
click at [412, 474] on div "encore," at bounding box center [648, 495] width 506 height 72
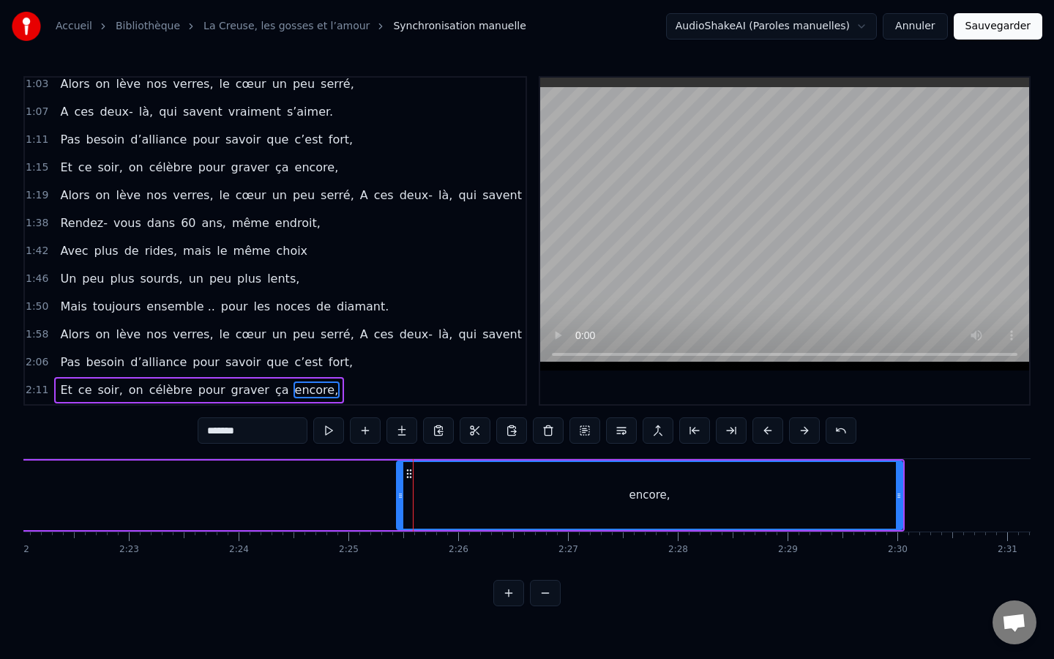
drag, startPoint x: 412, startPoint y: 474, endPoint x: 348, endPoint y: 489, distance: 66.2
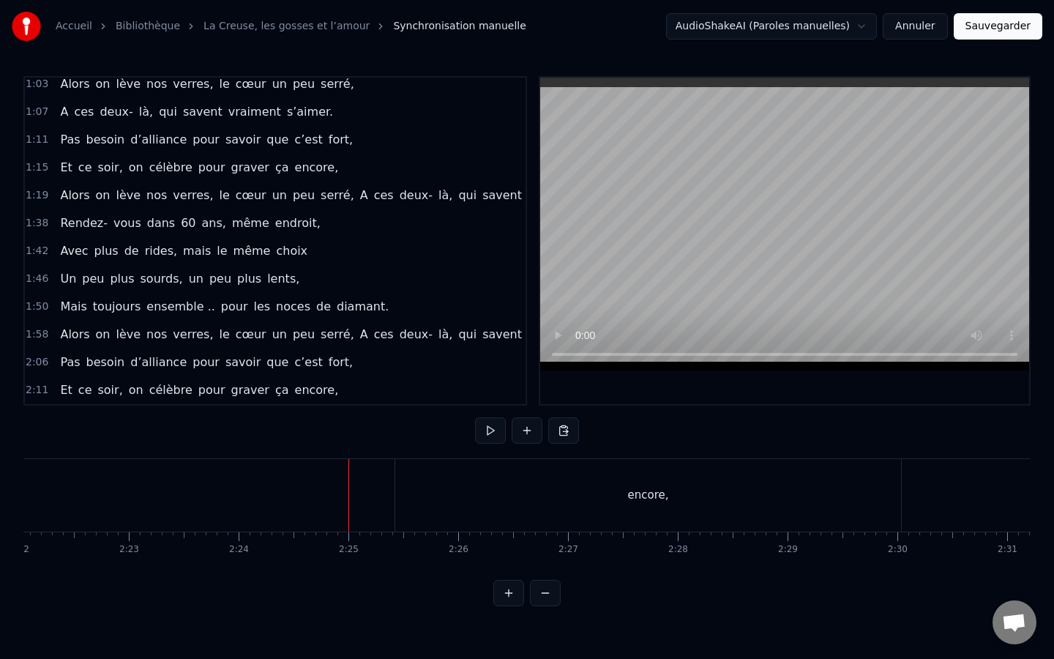
click at [408, 474] on div "encore," at bounding box center [648, 495] width 506 height 72
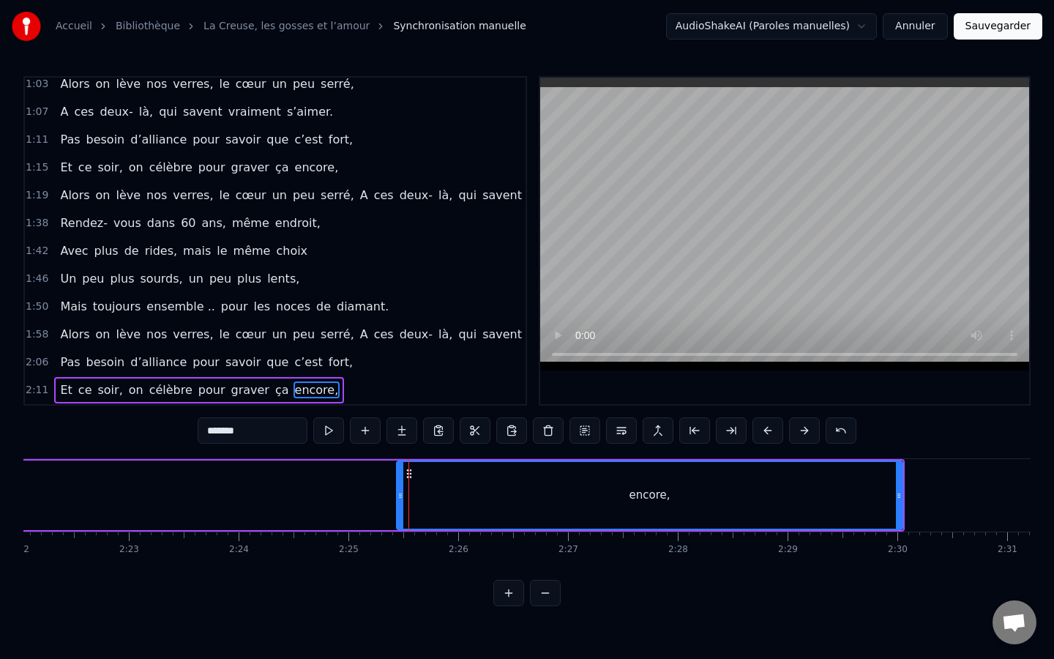
drag, startPoint x: 408, startPoint y: 474, endPoint x: 272, endPoint y: 546, distance: 153.6
click at [272, 546] on div "[PERSON_NAME], ça fait maintenant 11 ans, Que vous vous aimez, beaucoup, passio…" at bounding box center [526, 513] width 1007 height 110
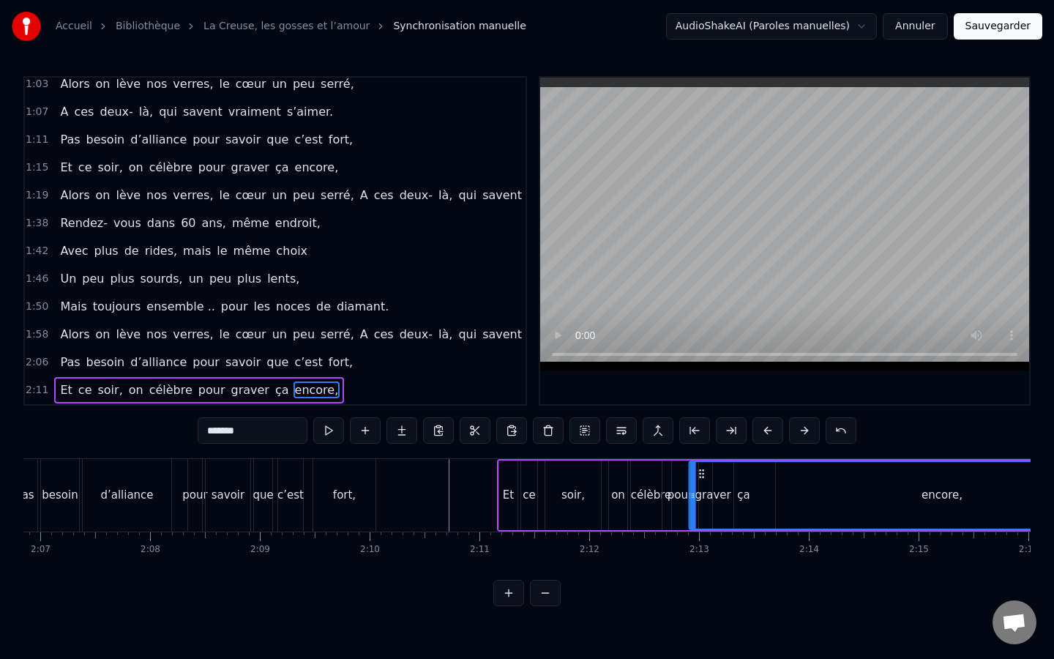
scroll to position [0, 13932]
drag, startPoint x: 411, startPoint y: 473, endPoint x: 761, endPoint y: 493, distance: 349.8
click at [761, 493] on div "encore," at bounding box center [999, 495] width 504 height 67
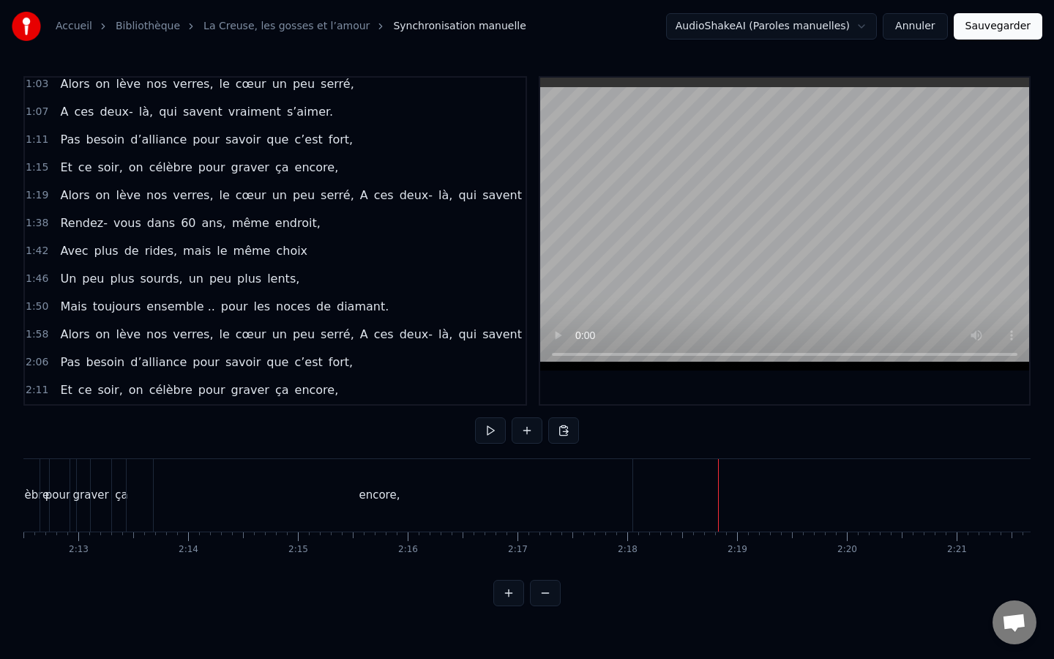
scroll to position [0, 14543]
click at [448, 508] on div "encore," at bounding box center [387, 495] width 506 height 72
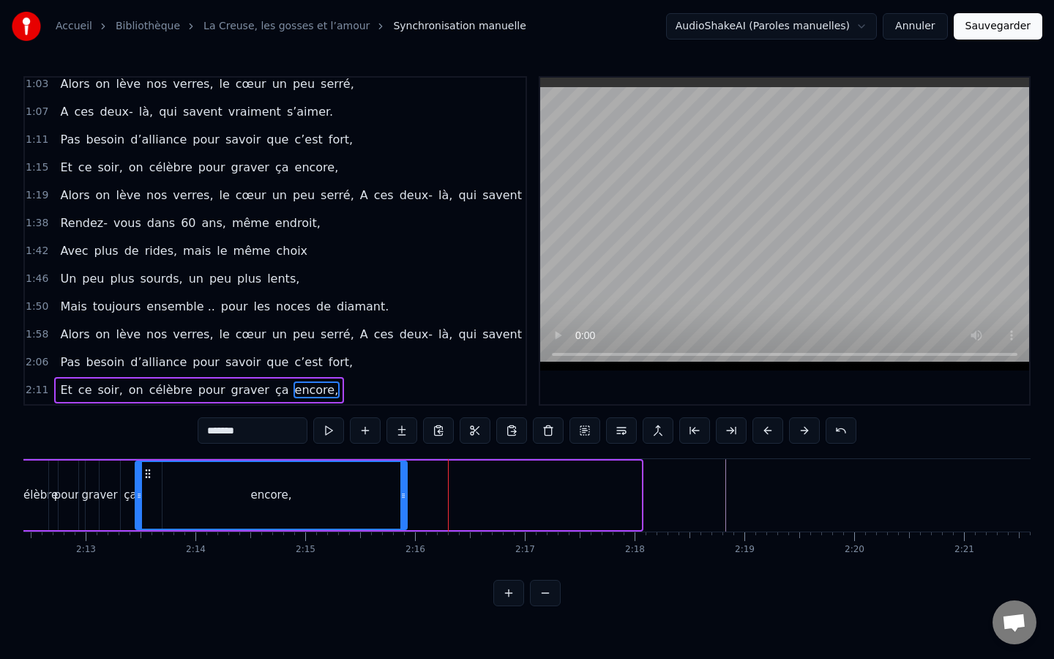
drag, startPoint x: 639, startPoint y: 496, endPoint x: 405, endPoint y: 494, distance: 234.3
click at [405, 494] on icon at bounding box center [403, 496] width 6 height 12
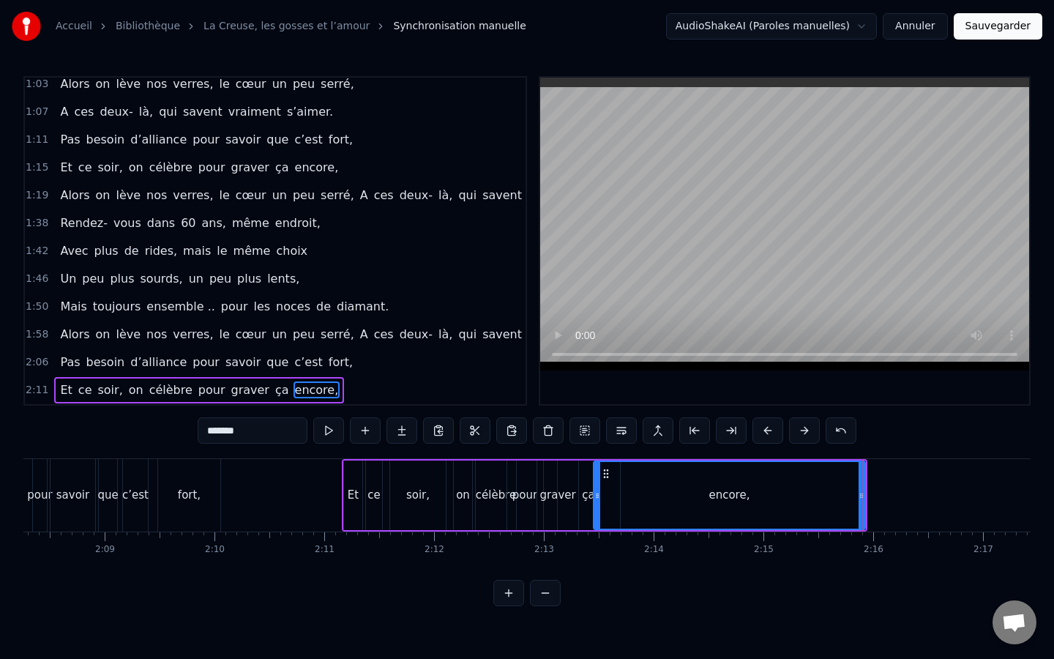
scroll to position [0, 14032]
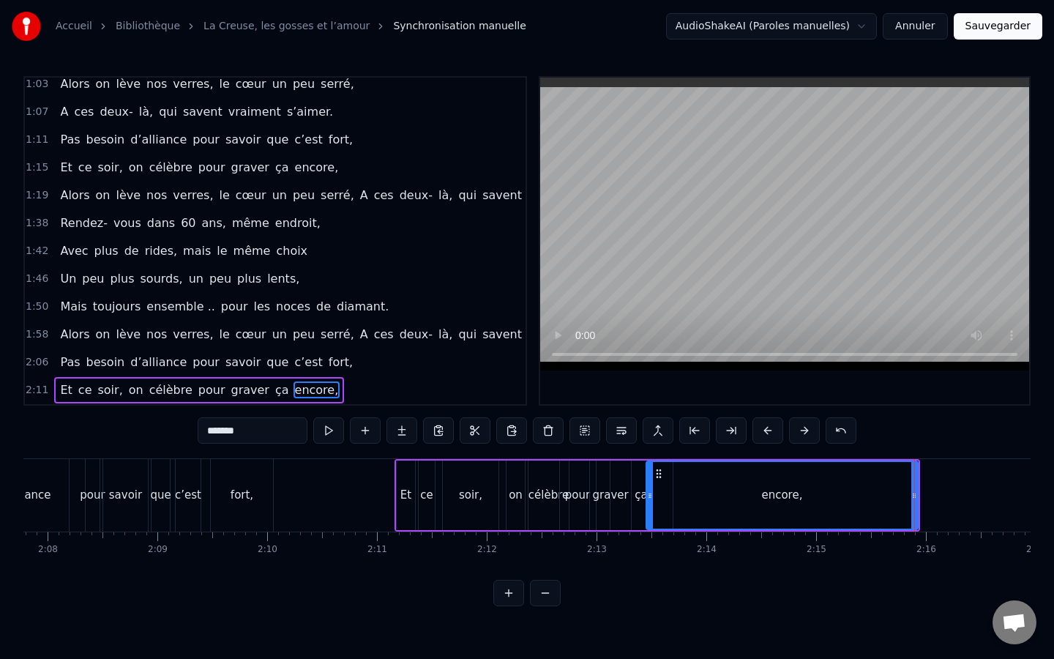
click at [362, 452] on div "0:04 [PERSON_NAME], ça fait maintenant 11 ans, 0:07 Que vous vous aimez, beauco…" at bounding box center [526, 341] width 1007 height 530
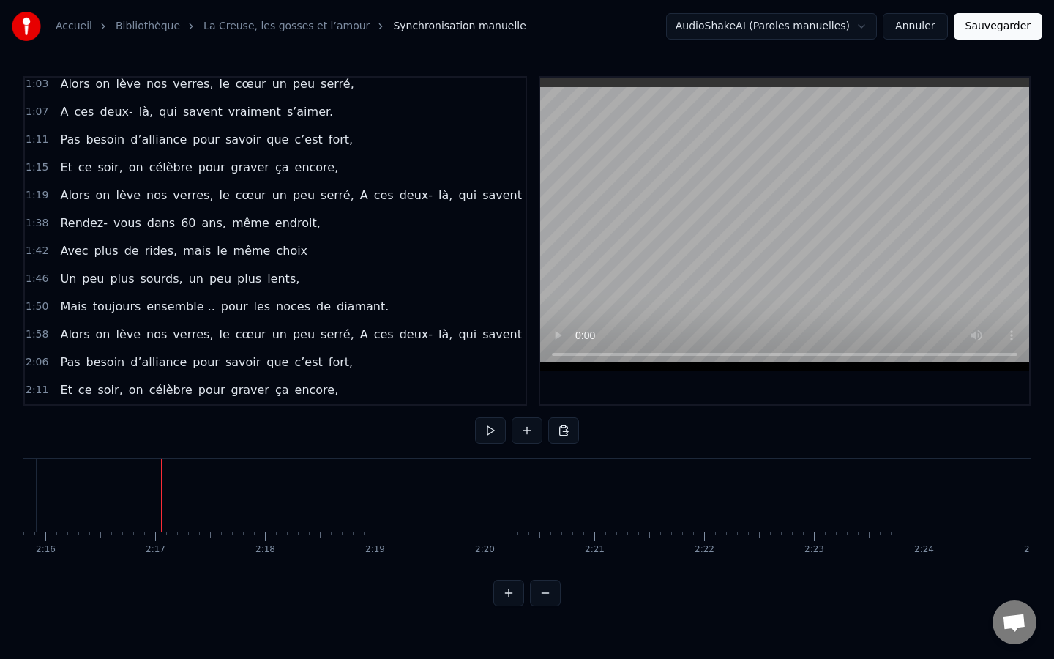
click at [362, 472] on html "Accueil Bibliothèque La Creuse, les gosses et l’amour Synchronisation manuelle …" at bounding box center [527, 315] width 1054 height 630
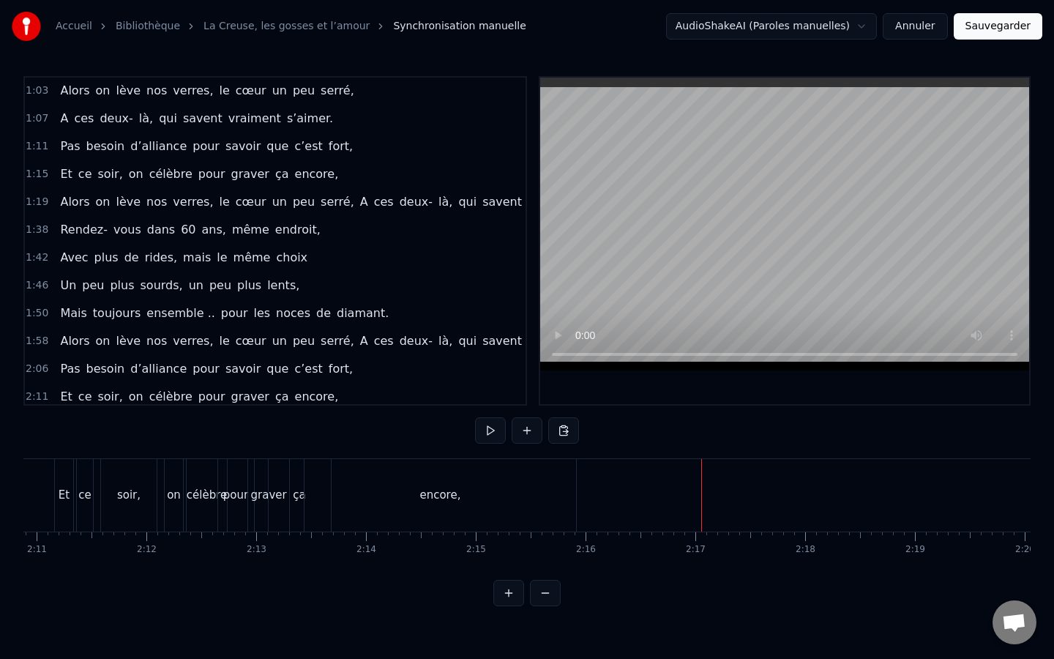
click at [37, 344] on span "1:58" at bounding box center [37, 341] width 23 height 15
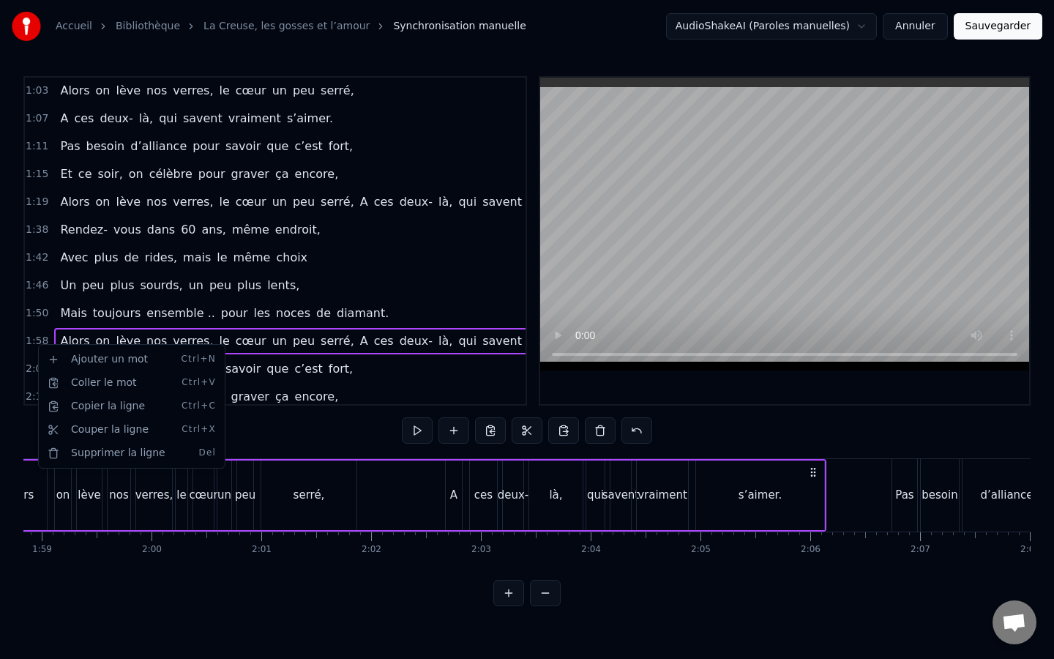
scroll to position [0, 12944]
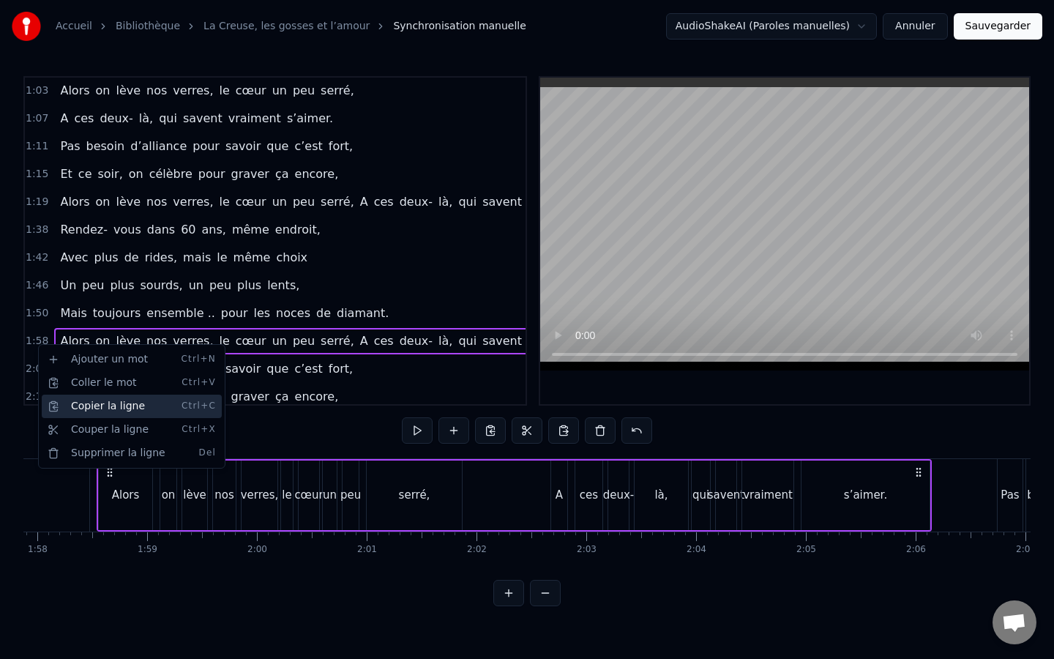
click at [108, 407] on div "Copier la ligne Ctrl+C" at bounding box center [132, 406] width 180 height 23
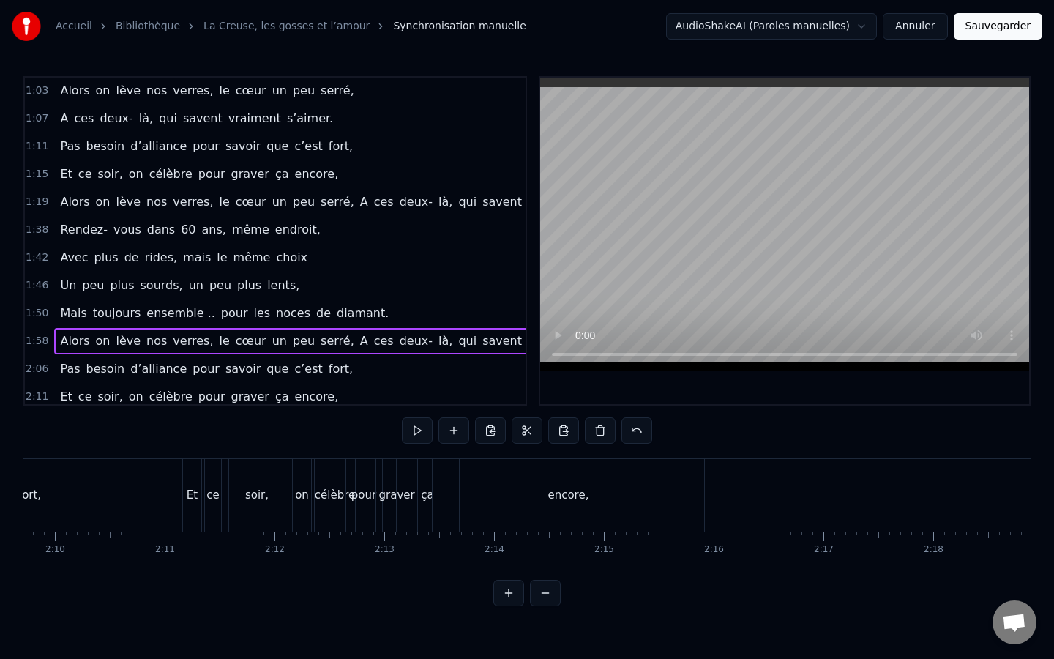
scroll to position [0, 14408]
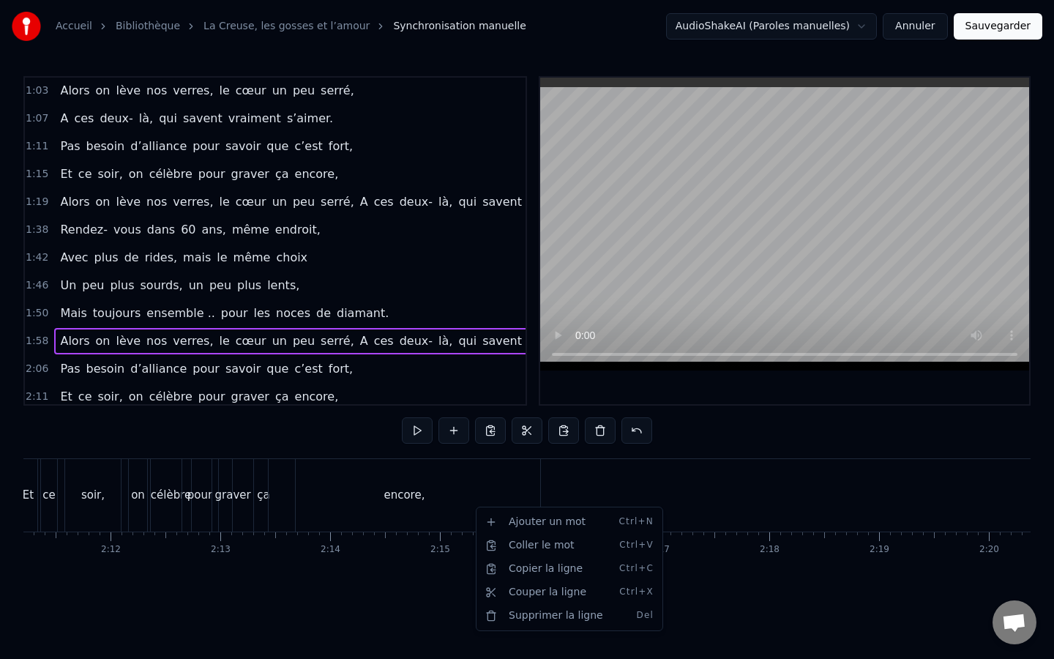
click at [664, 499] on html "Accueil Bibliothèque La Creuse, les gosses et l’amour Synchronisation manuelle …" at bounding box center [527, 315] width 1054 height 630
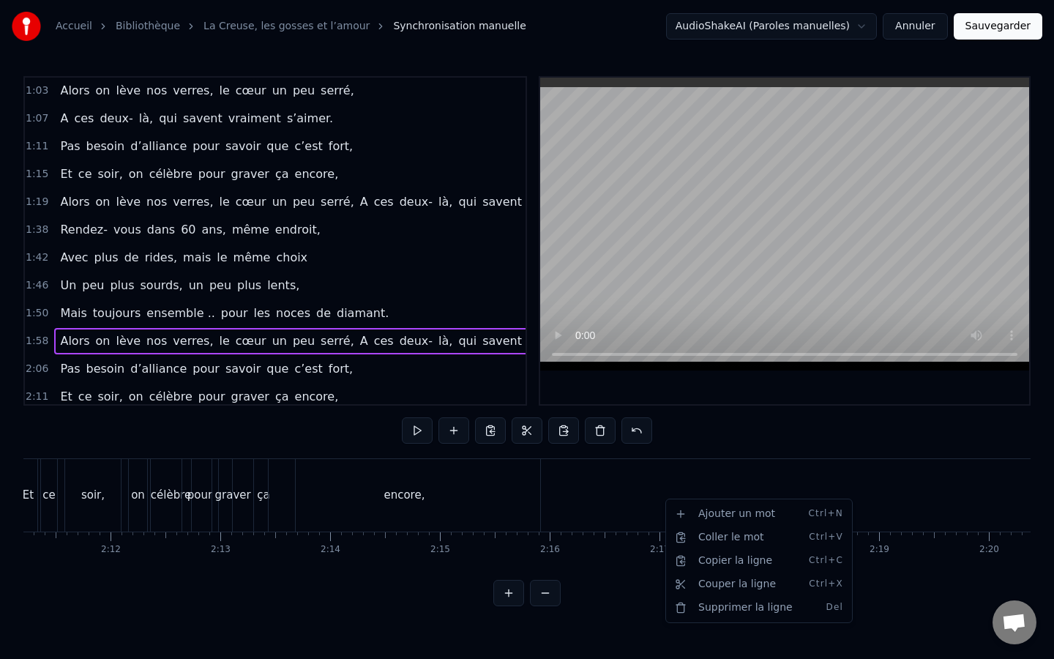
click at [709, 433] on html "Accueil Bibliothèque La Creuse, les gosses et l’amour Synchronisation manuelle …" at bounding box center [527, 315] width 1054 height 630
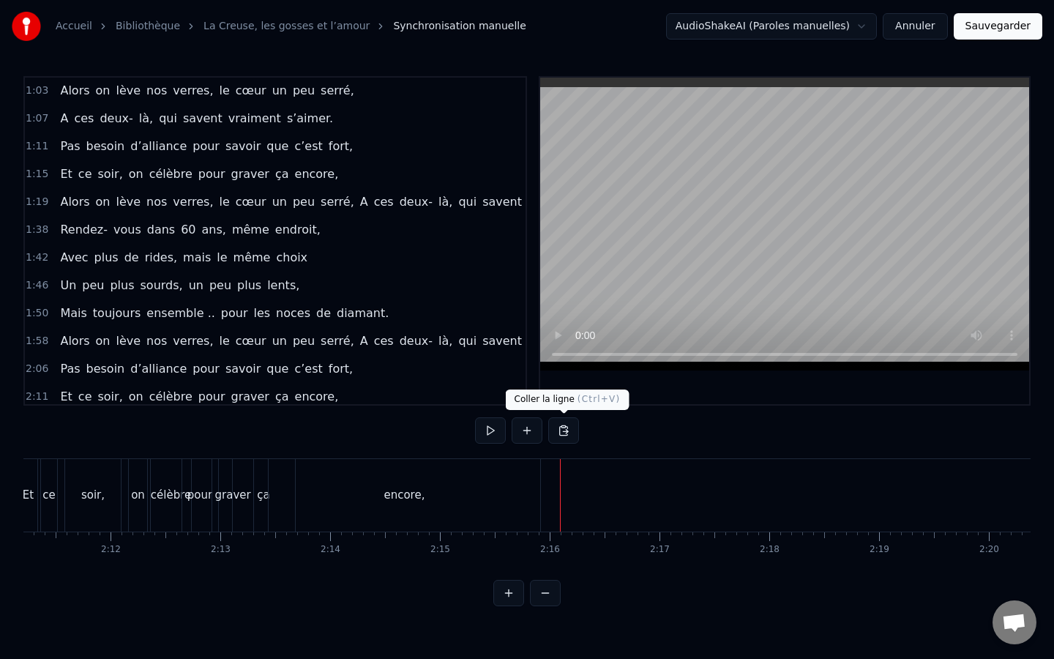
click at [567, 440] on button at bounding box center [563, 430] width 31 height 26
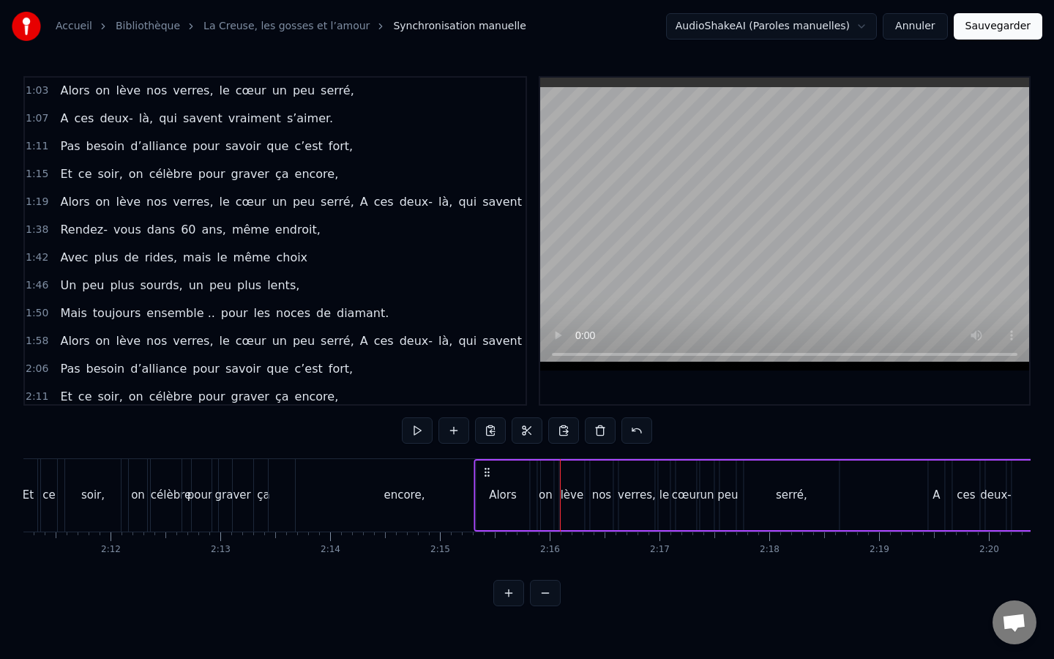
drag, startPoint x: 570, startPoint y: 471, endPoint x: 485, endPoint y: 471, distance: 84.9
click at [485, 471] on icon at bounding box center [487, 472] width 12 height 12
click at [357, 485] on div "encore," at bounding box center [405, 495] width 272 height 72
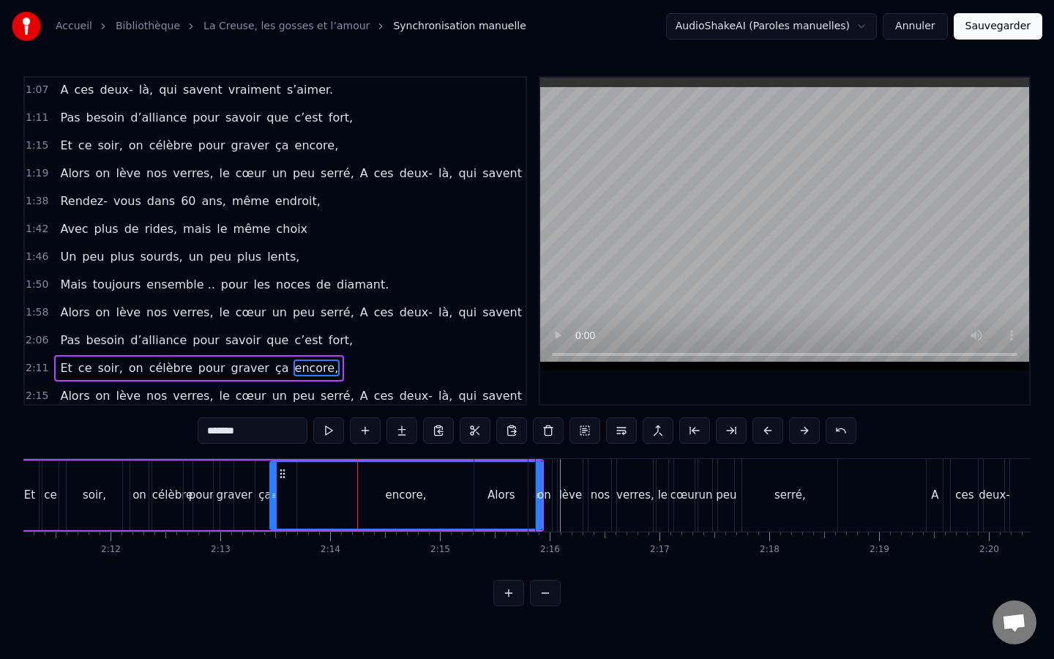
scroll to position [397, 0]
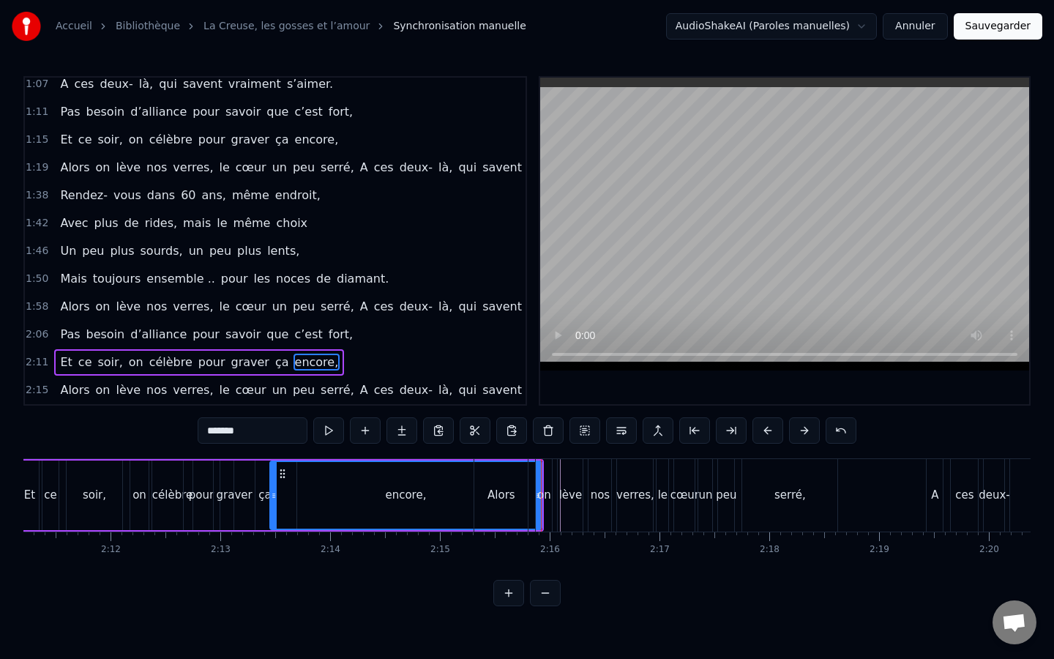
click at [420, 510] on div "encore," at bounding box center [406, 495] width 270 height 67
click at [540, 490] on div "on" at bounding box center [544, 495] width 14 height 17
type input "**"
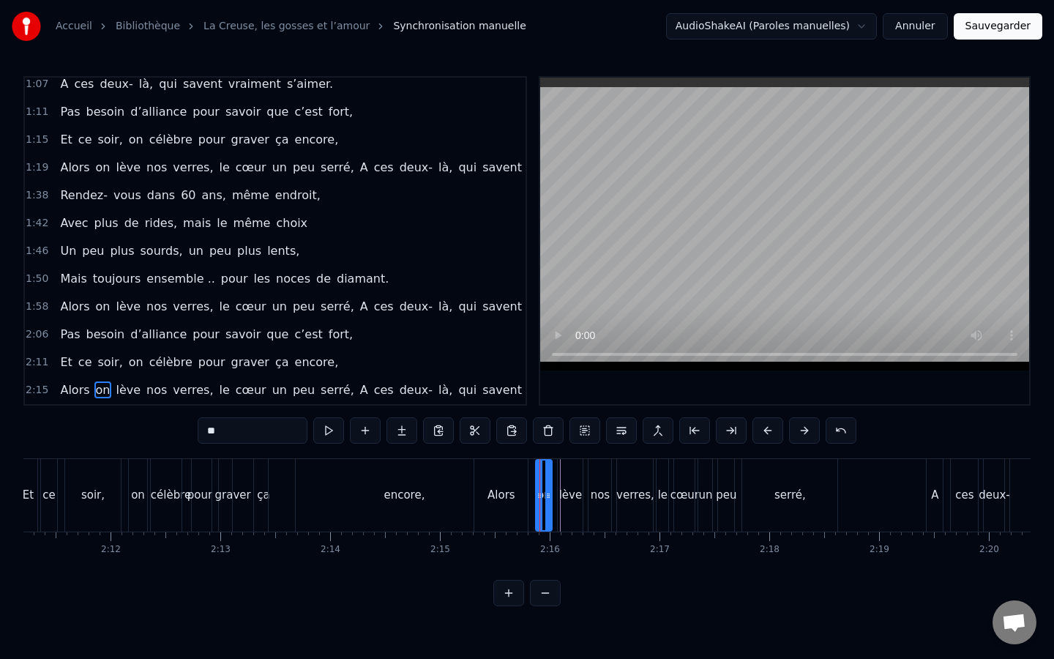
click at [531, 495] on div "Alors on lève nos verres, le cœur un peu serré, A ces deux- là, qui savent vrai…" at bounding box center [891, 495] width 835 height 72
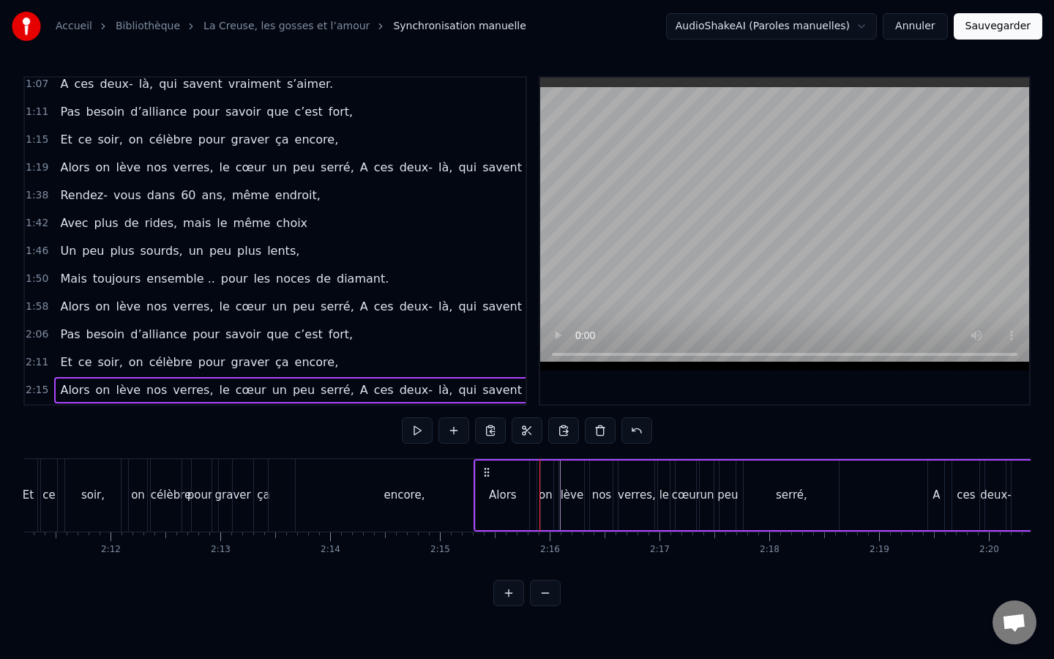
click at [423, 504] on div "encore," at bounding box center [405, 495] width 272 height 72
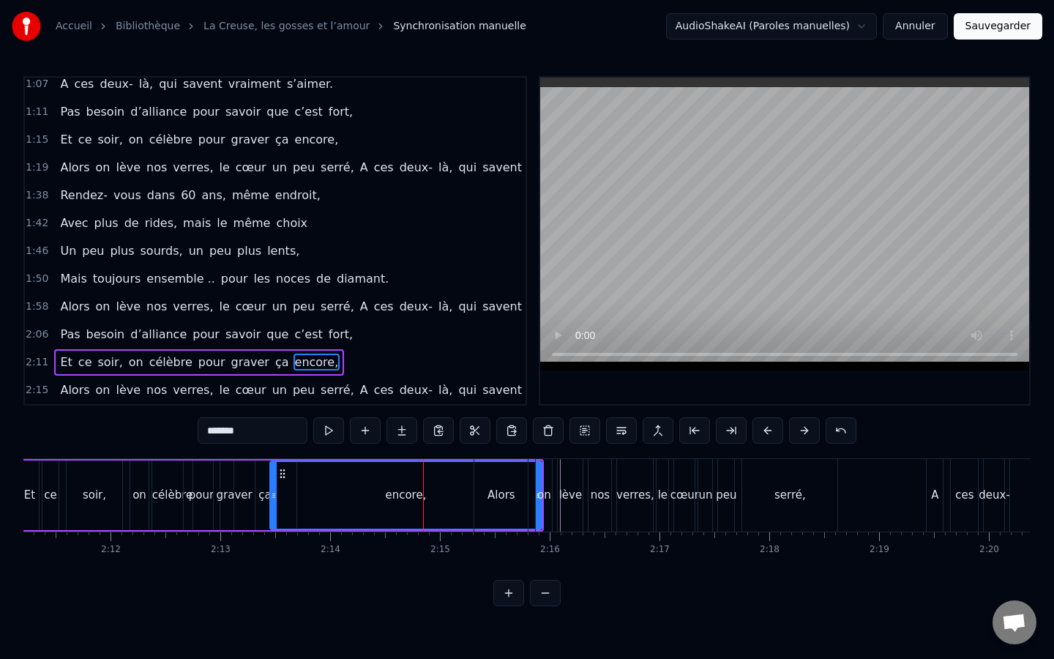
drag, startPoint x: 540, startPoint y: 531, endPoint x: 519, endPoint y: 523, distance: 22.5
click at [512, 526] on div "Alors on lève nos verres, le cœur un peu serré, A ces deux- là, qui savent vrai…" at bounding box center [891, 495] width 835 height 72
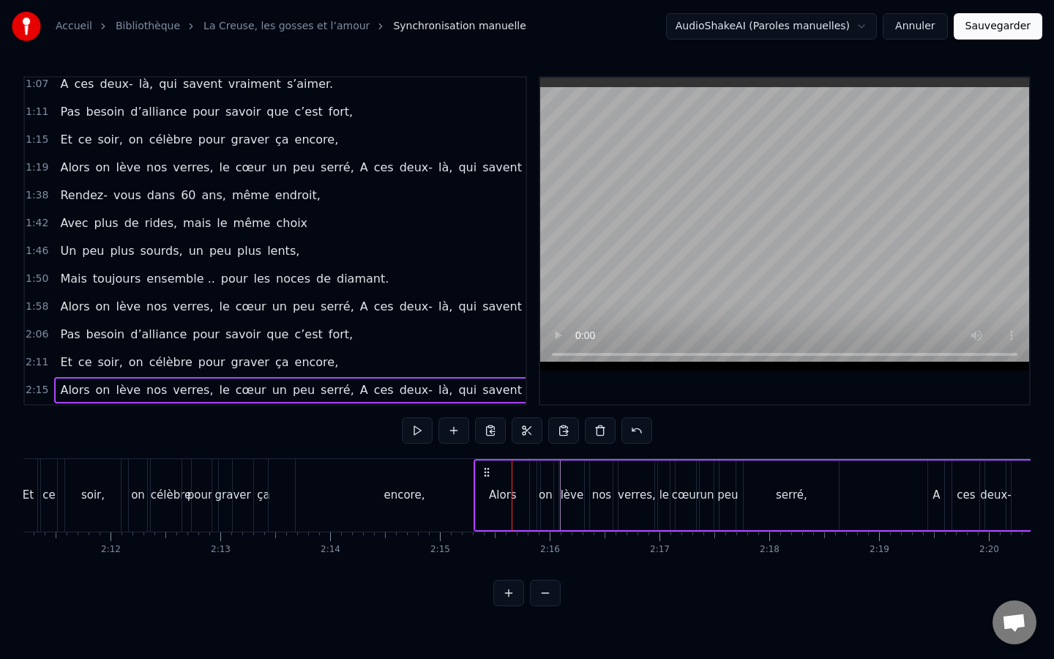
click at [408, 463] on div "encore," at bounding box center [405, 495] width 272 height 72
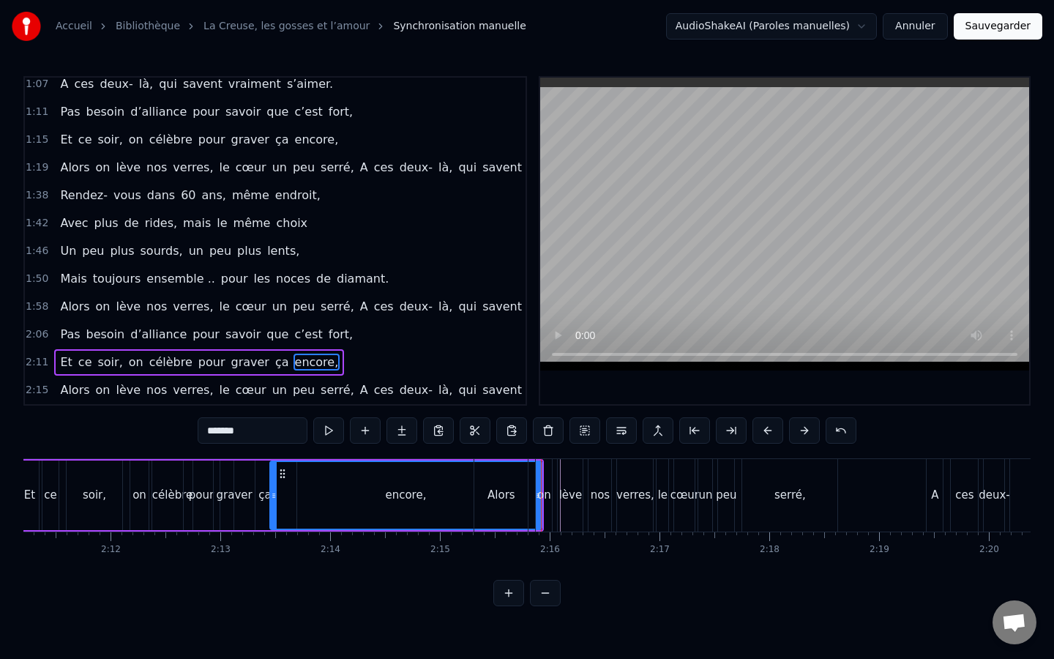
click at [408, 463] on div "encore," at bounding box center [406, 495] width 270 height 67
click at [505, 482] on div "Alors" at bounding box center [500, 495] width 53 height 72
type input "*****"
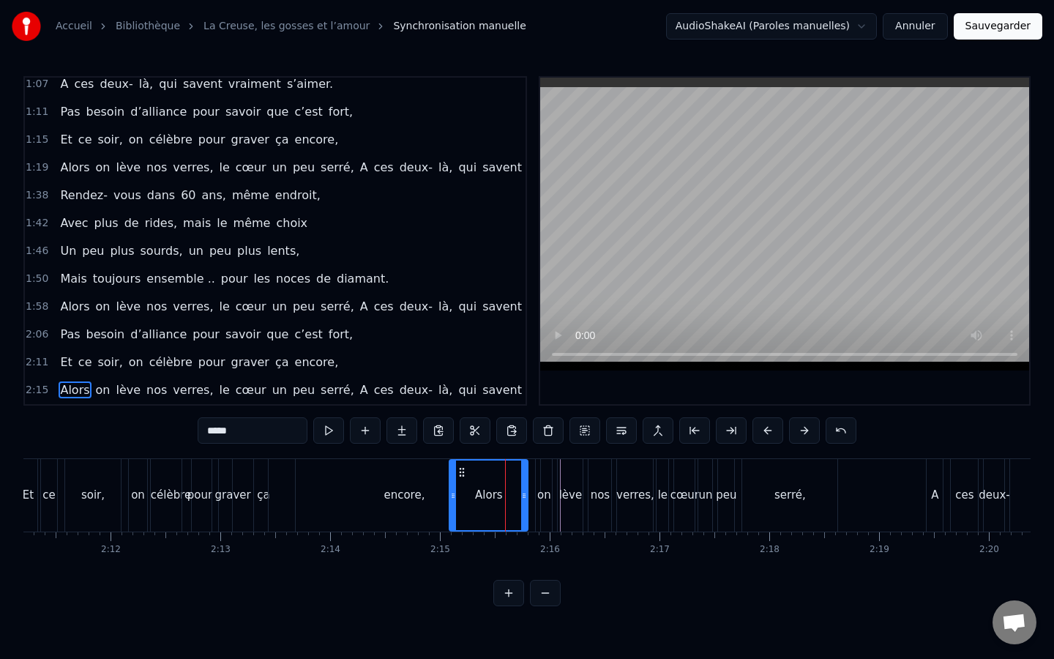
drag, startPoint x: 477, startPoint y: 496, endPoint x: 452, endPoint y: 496, distance: 24.9
click at [452, 497] on circle at bounding box center [452, 497] width 1 height 1
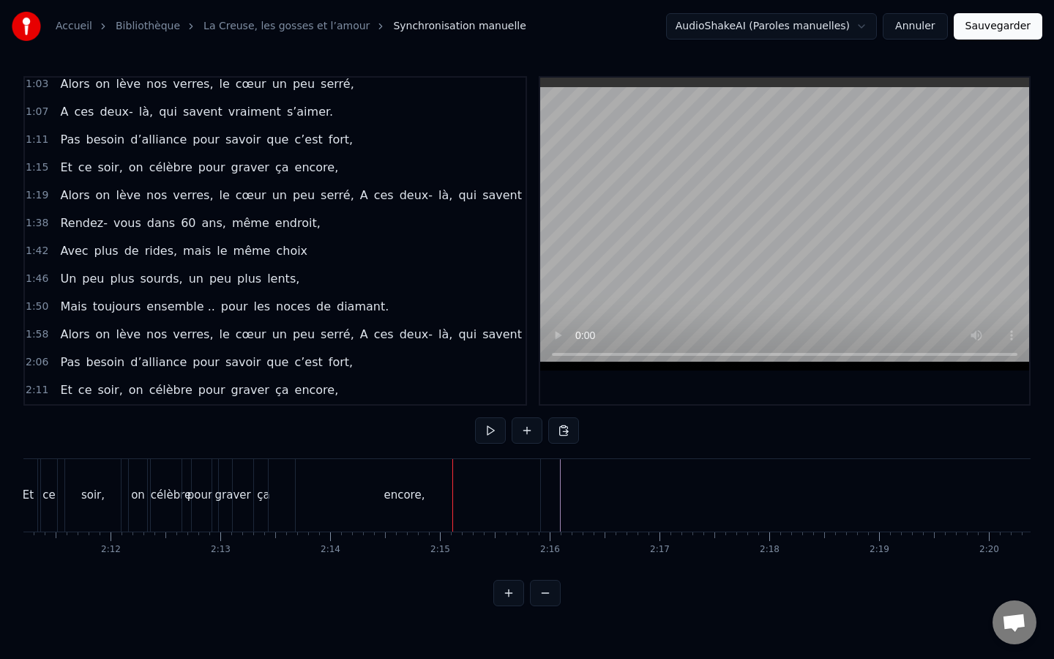
scroll to position [369, 0]
click at [634, 543] on div "Coller la ligne Ctrl+V" at bounding box center [678, 547] width 180 height 23
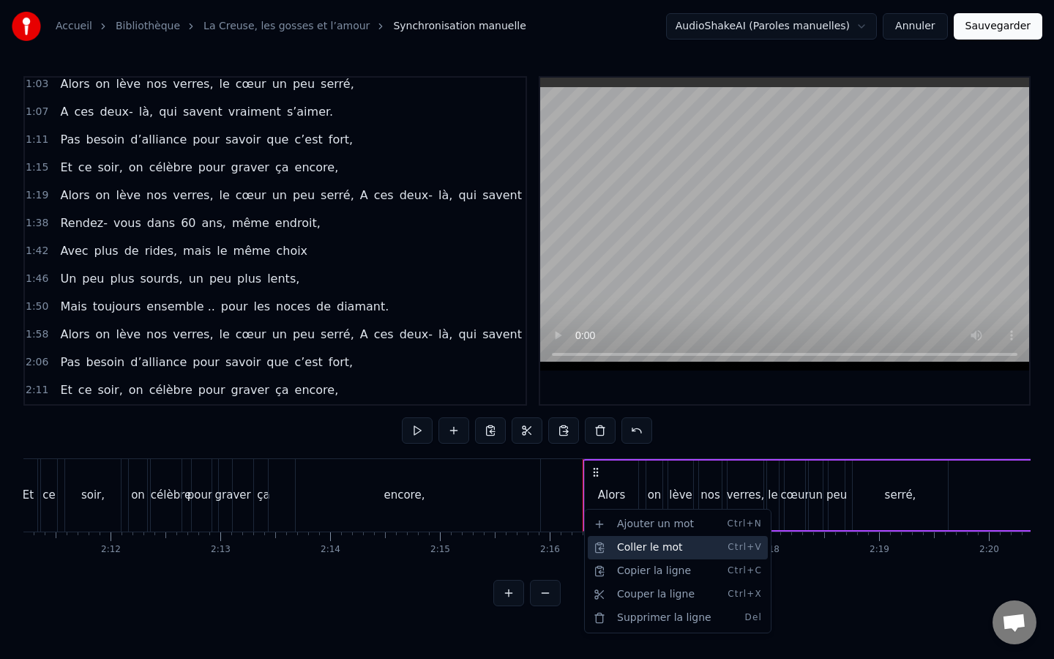
scroll to position [397, 0]
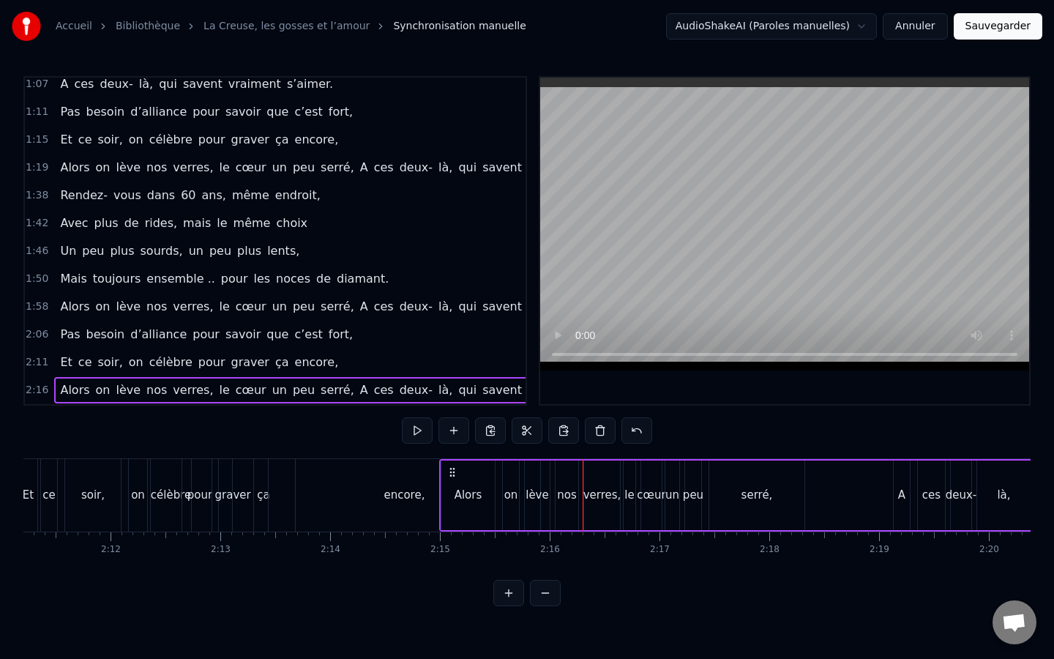
drag, startPoint x: 596, startPoint y: 469, endPoint x: 452, endPoint y: 469, distance: 143.5
click at [453, 469] on circle at bounding box center [453, 469] width 1 height 1
click at [343, 490] on div "encore," at bounding box center [405, 495] width 272 height 72
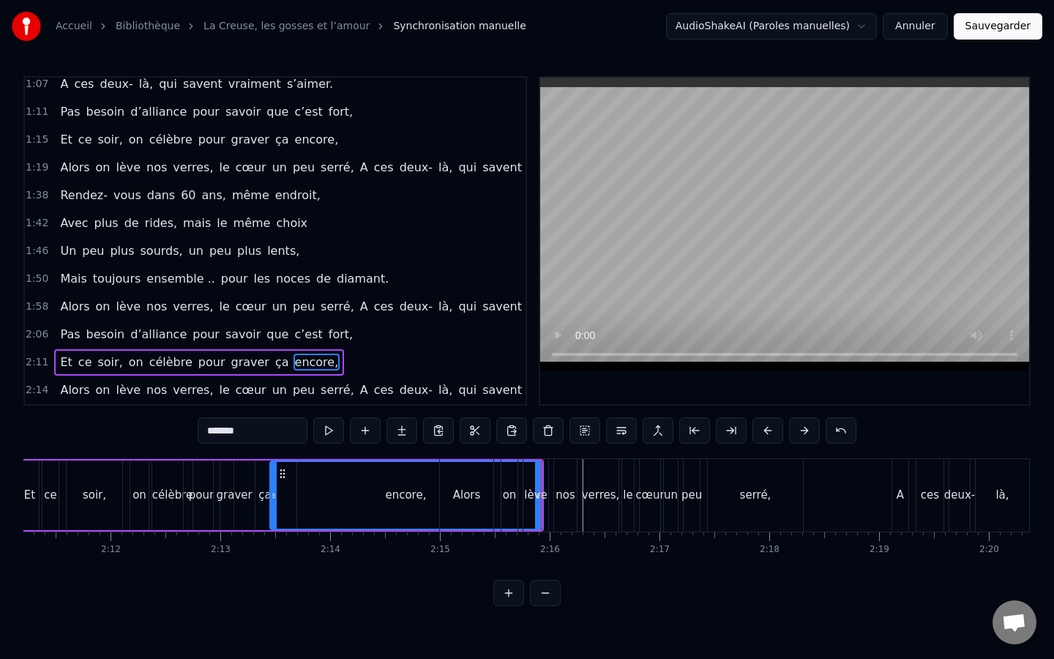
click at [570, 490] on div "nos" at bounding box center [566, 495] width 20 height 17
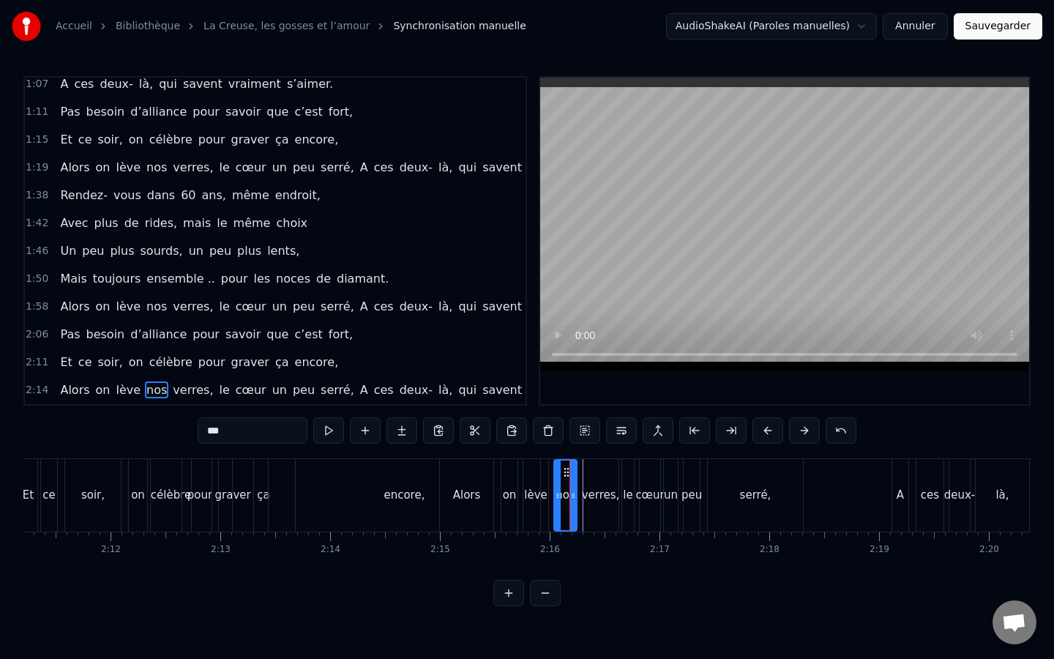
click at [543, 495] on div "lève" at bounding box center [535, 495] width 23 height 17
type input "****"
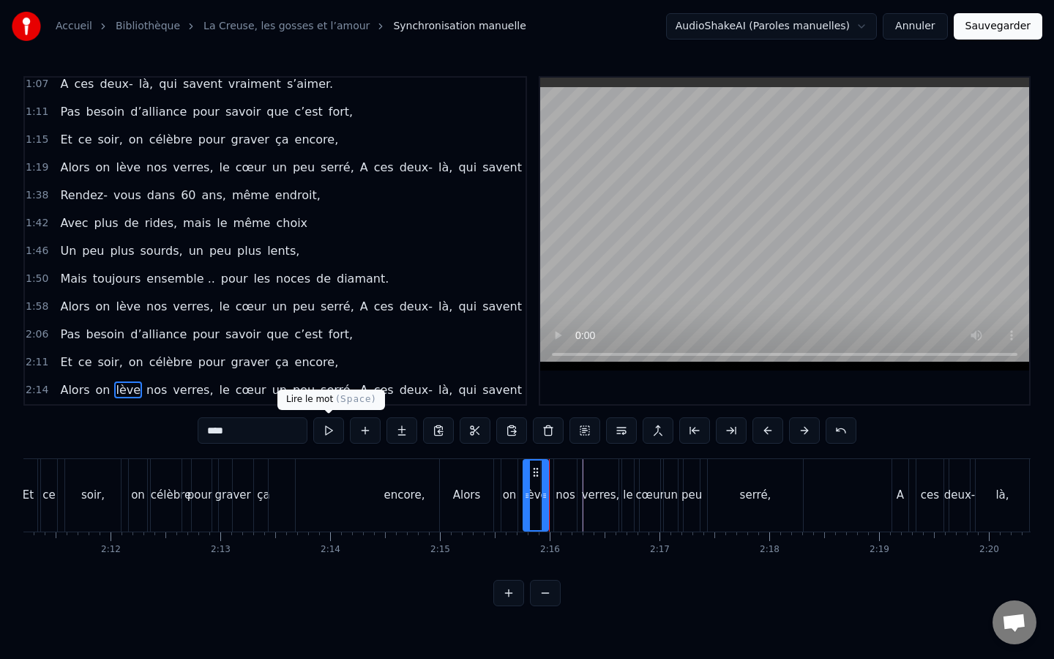
click at [328, 428] on button at bounding box center [328, 430] width 31 height 26
click at [535, 558] on div "[PERSON_NAME], ça fait maintenant 11 ans, Que vous vous aimez, beaucoup, passio…" at bounding box center [526, 513] width 1007 height 110
click at [545, 588] on button at bounding box center [545, 593] width 31 height 26
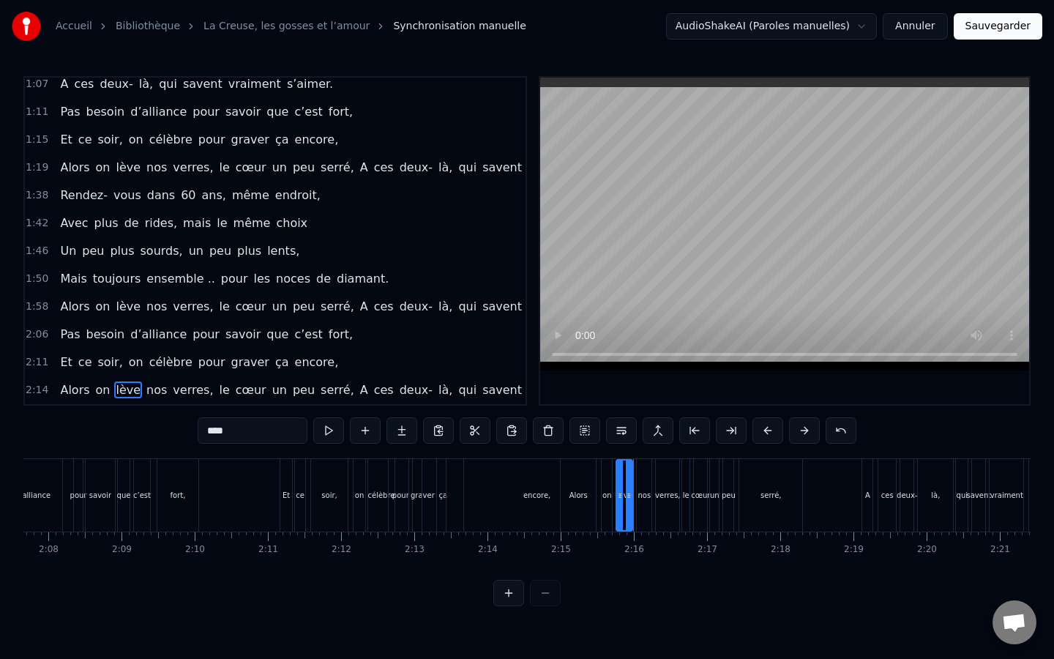
scroll to position [0, 9339]
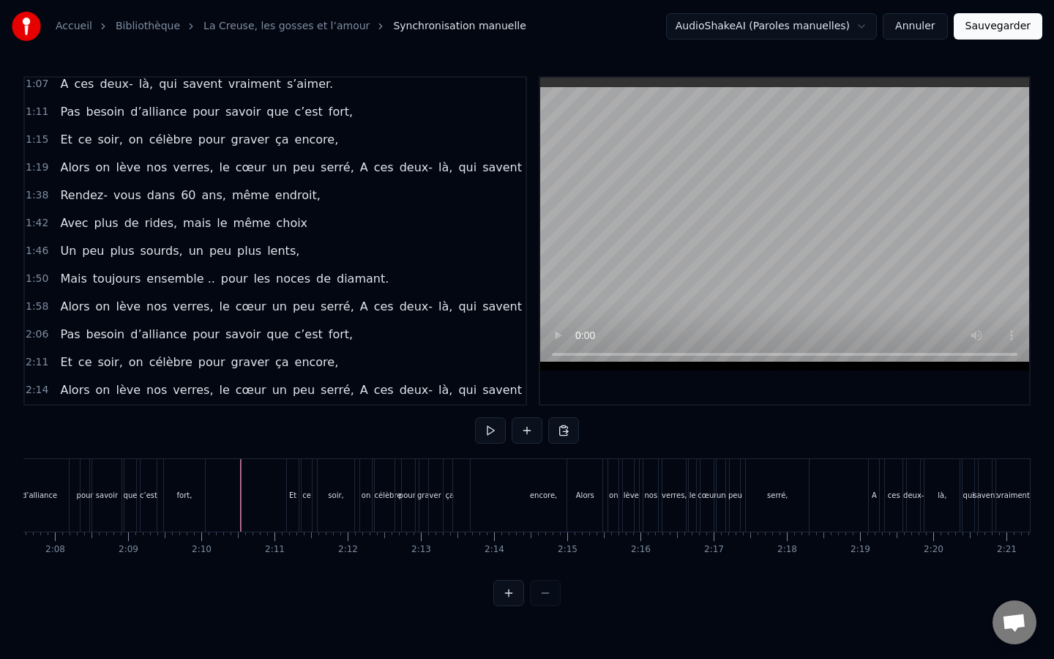
click at [241, 520] on div at bounding box center [241, 495] width 1 height 72
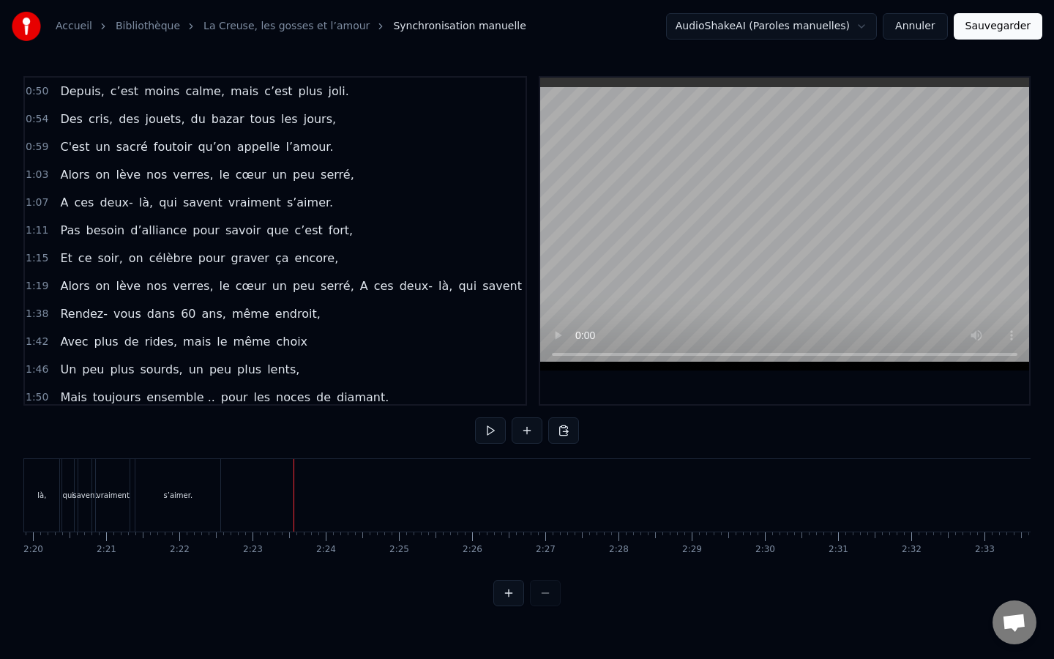
scroll to position [274, 0]
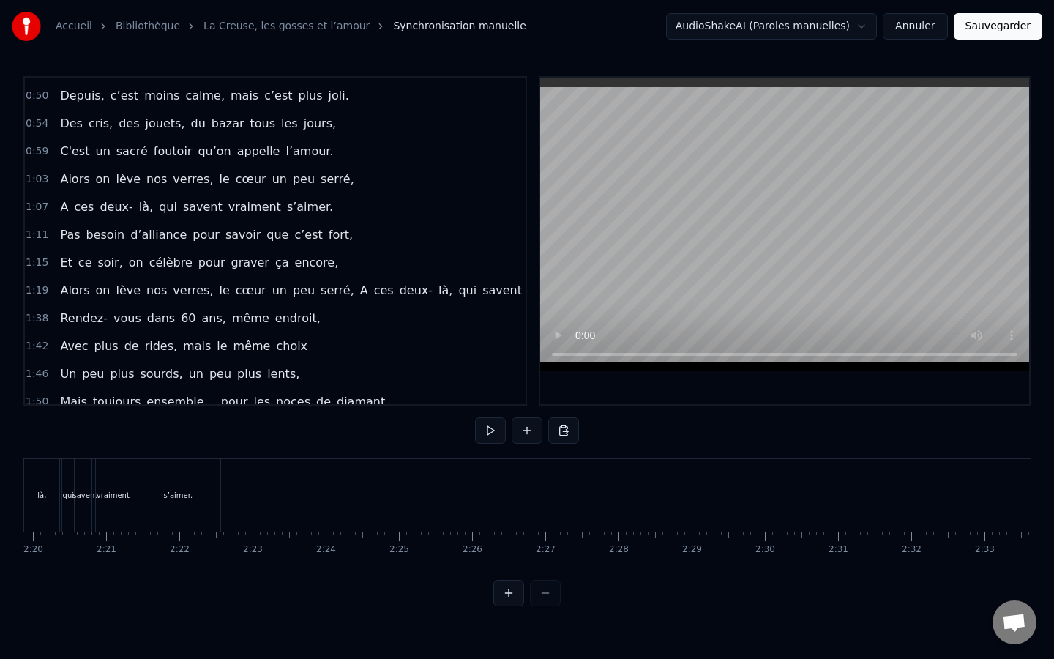
click at [42, 234] on div "1:11 Pas besoin d’alliance pour savoir que c’est fort," at bounding box center [275, 235] width 501 height 28
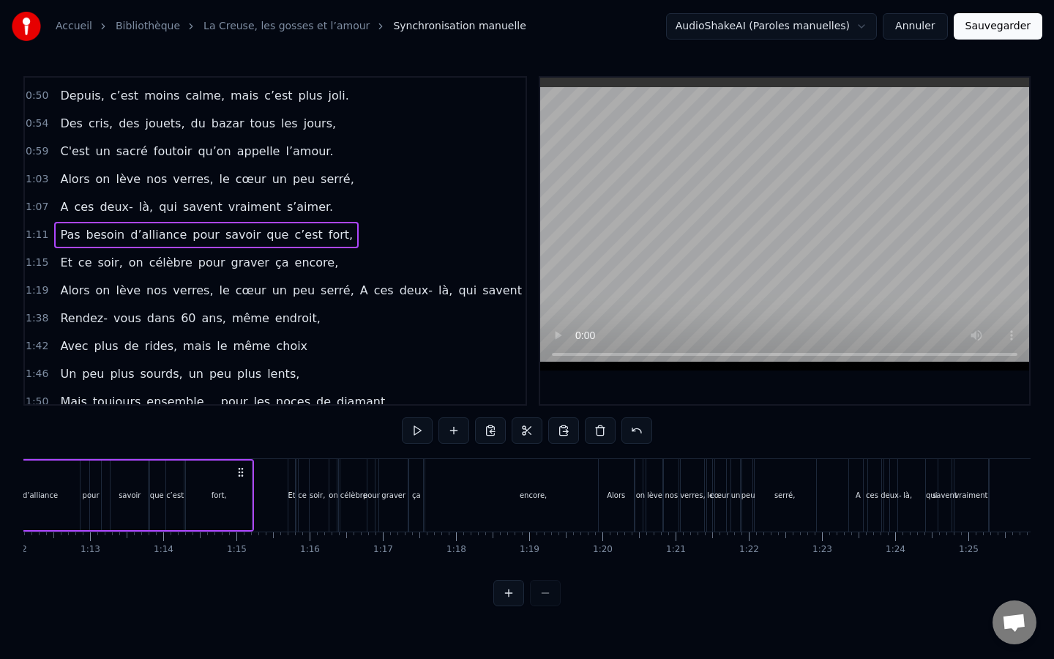
scroll to position [0, 5144]
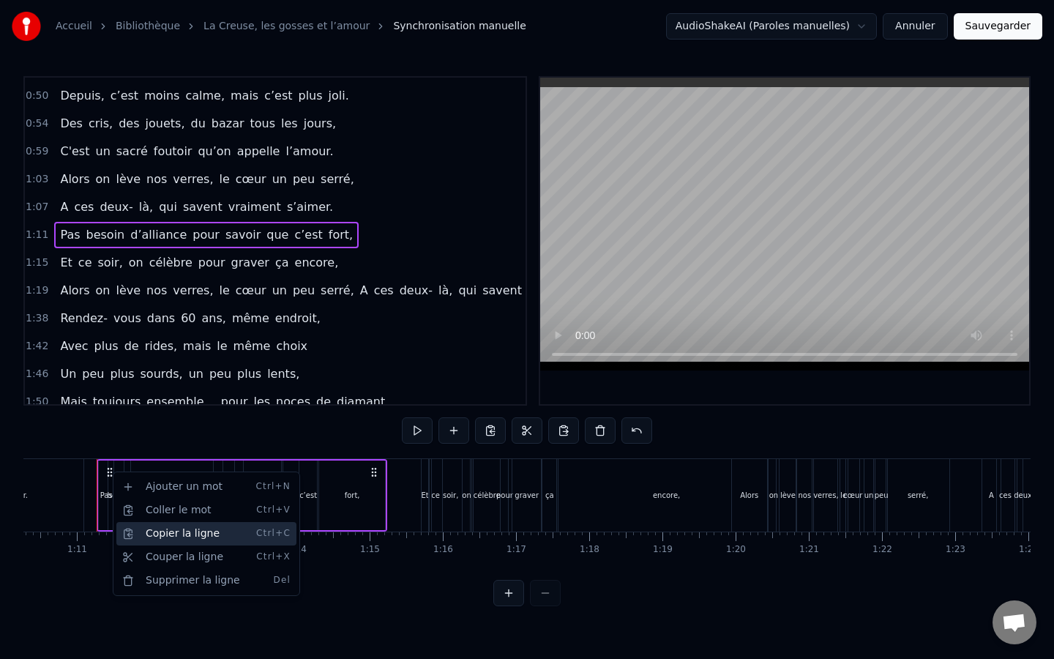
click at [198, 537] on div "Copier la ligne Ctrl+C" at bounding box center [206, 533] width 180 height 23
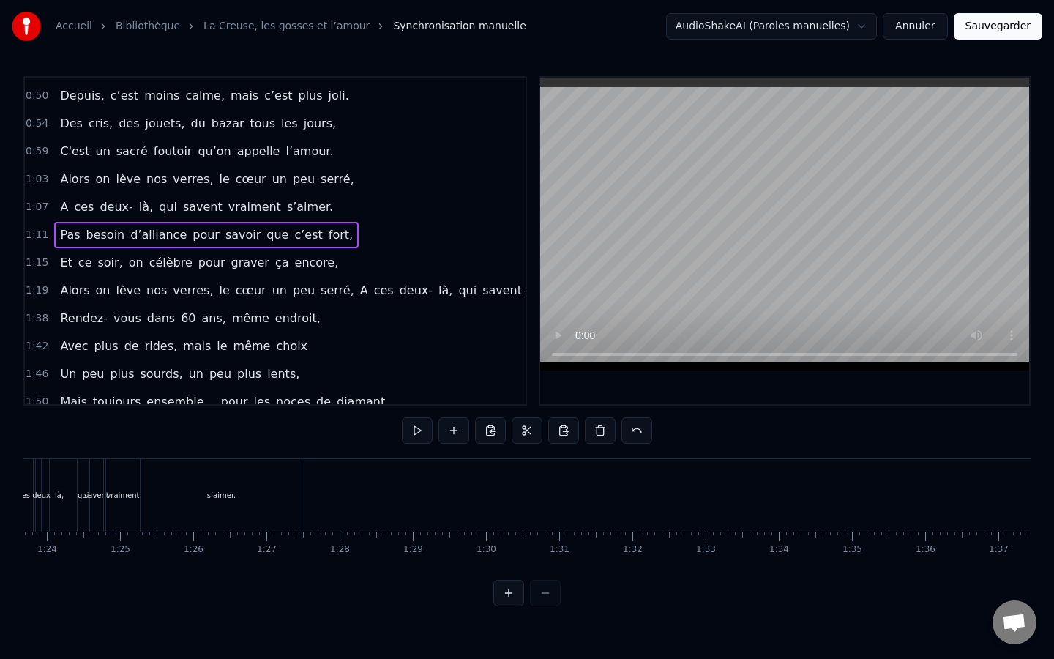
scroll to position [0, 6119]
click at [343, 485] on html "Accueil Bibliothèque La Creuse, les gosses et l’amour Synchronisation manuelle …" at bounding box center [527, 315] width 1054 height 630
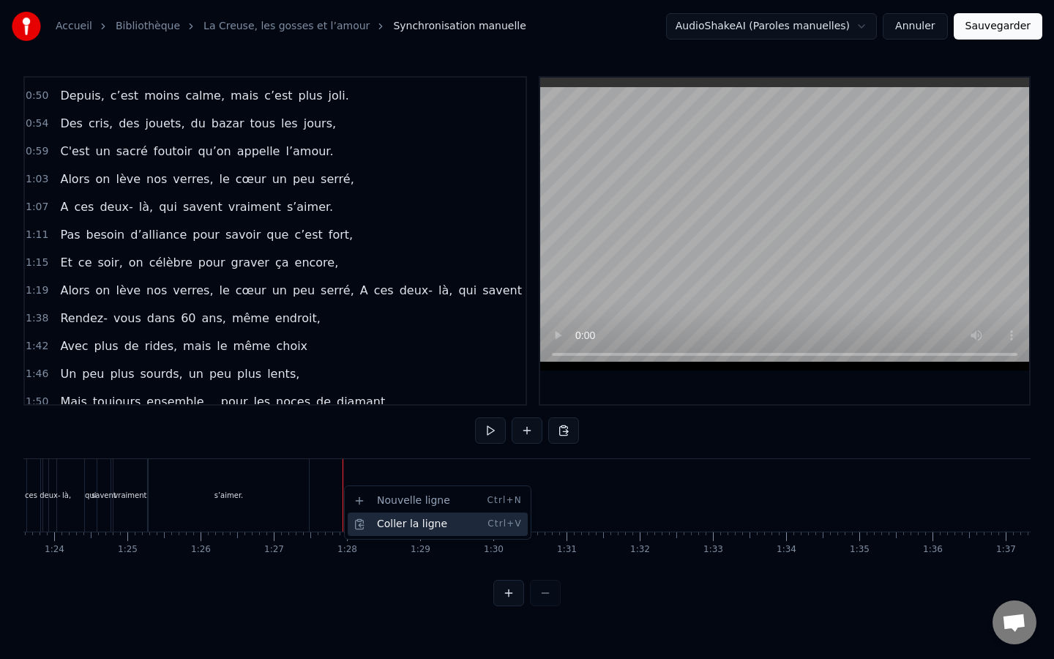
click at [392, 522] on div "Coller la ligne Ctrl+V" at bounding box center [438, 523] width 180 height 23
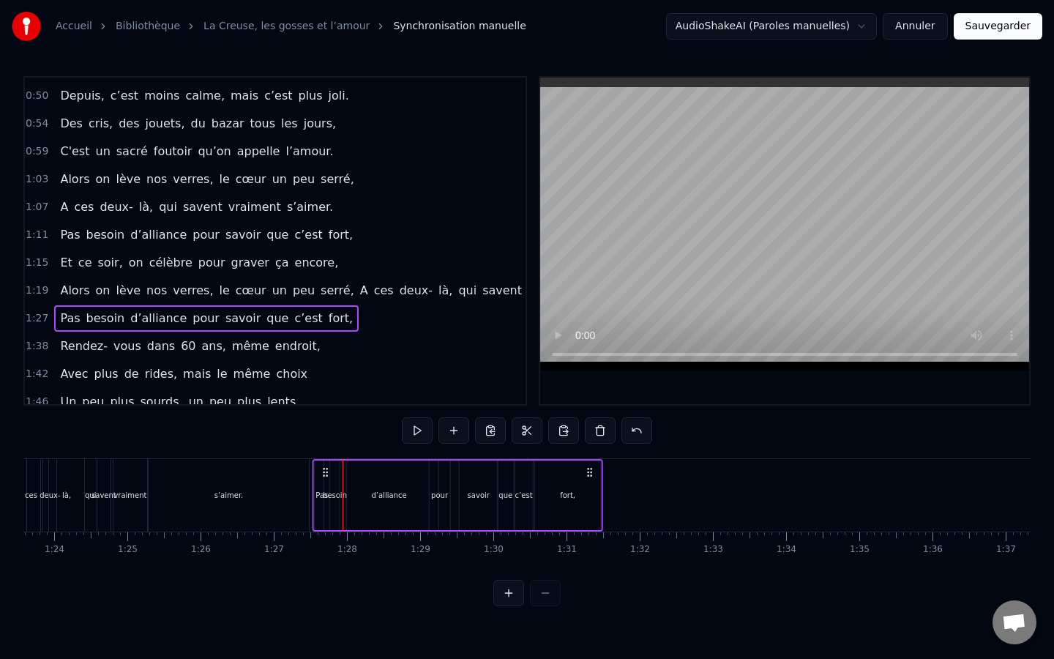
drag, startPoint x: 359, startPoint y: 475, endPoint x: 329, endPoint y: 477, distance: 30.1
click at [329, 477] on icon at bounding box center [326, 472] width 12 height 12
click at [316, 528] on div "Pas" at bounding box center [322, 495] width 15 height 70
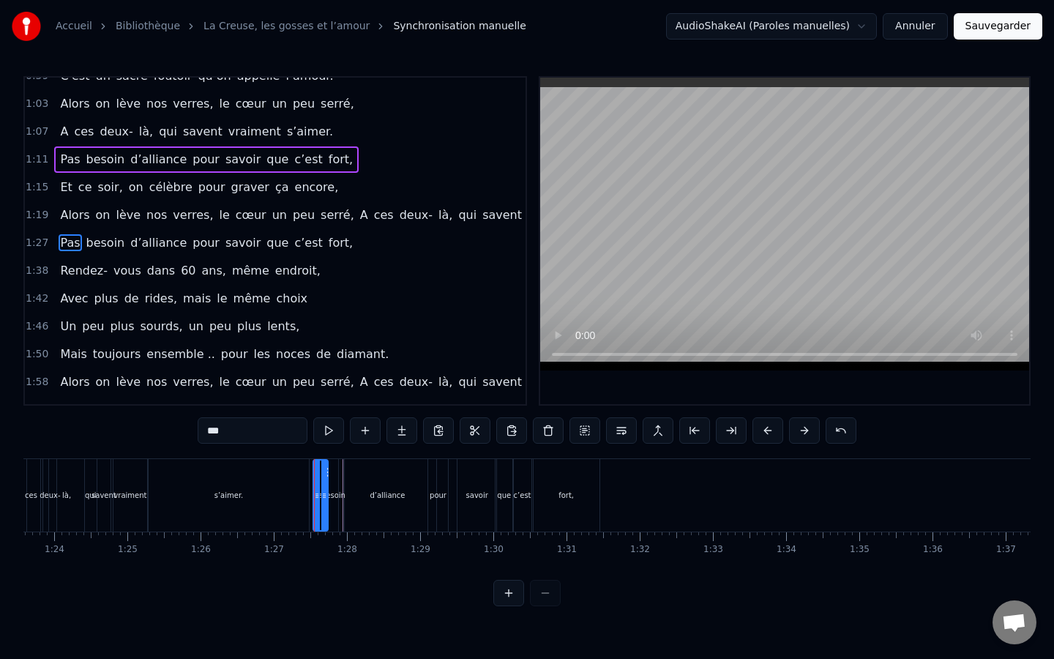
scroll to position [351, 0]
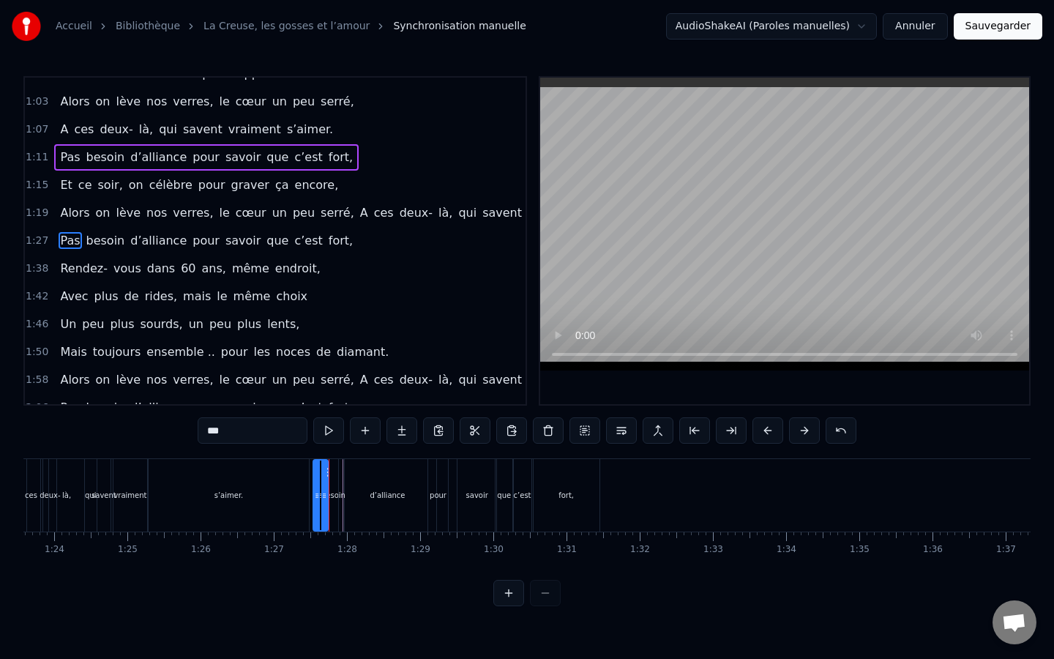
click at [278, 512] on div "s’aimer." at bounding box center [229, 495] width 160 height 72
type input "********"
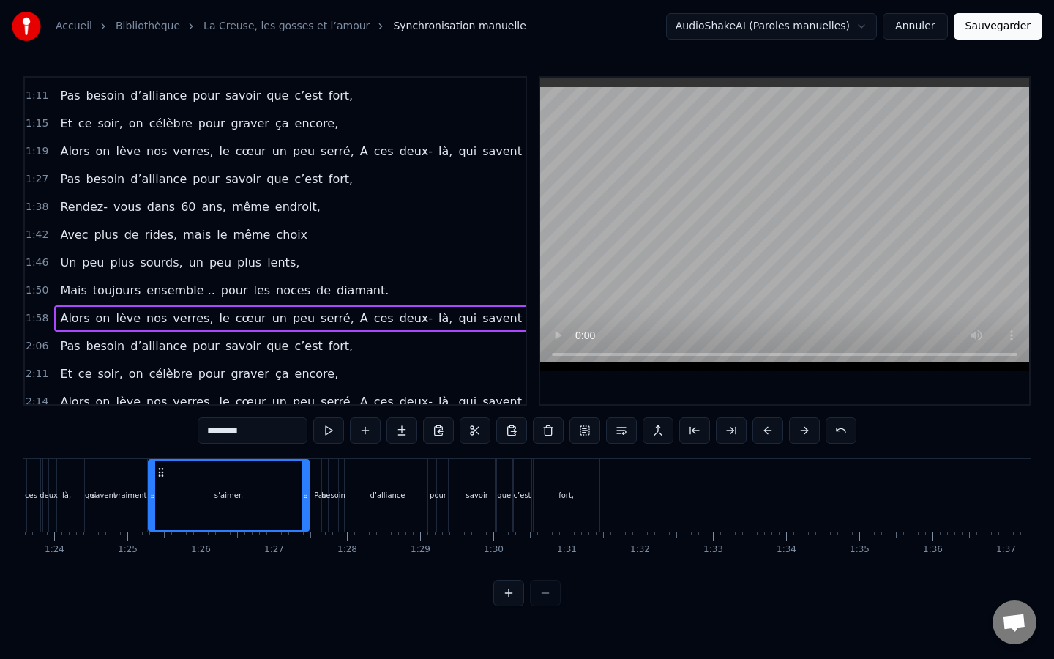
scroll to position [425, 0]
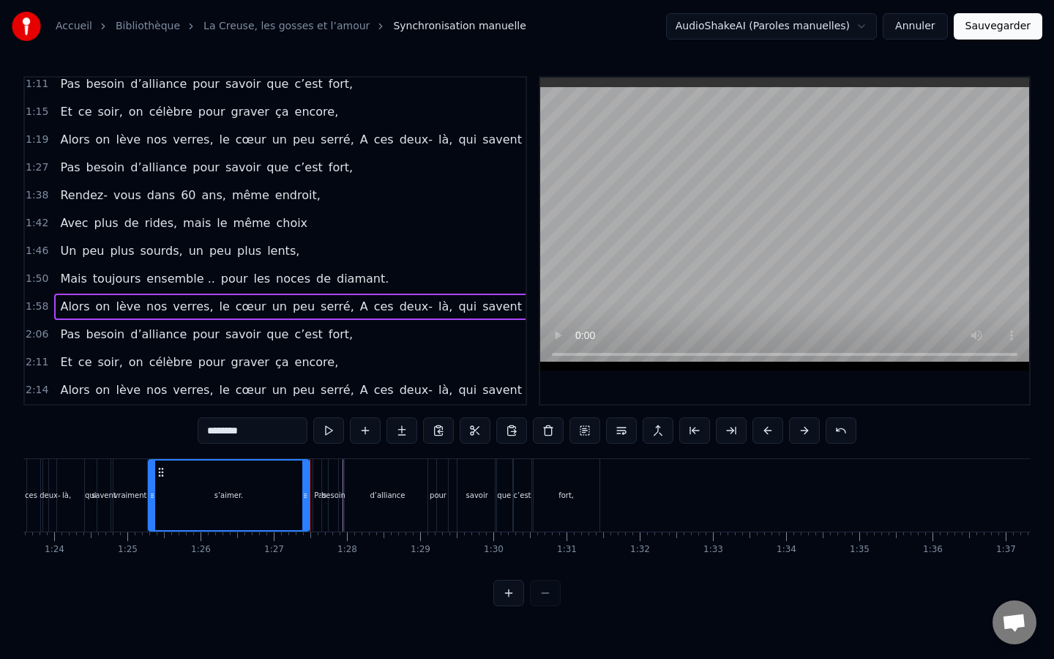
click at [35, 391] on span "2:14" at bounding box center [37, 390] width 23 height 15
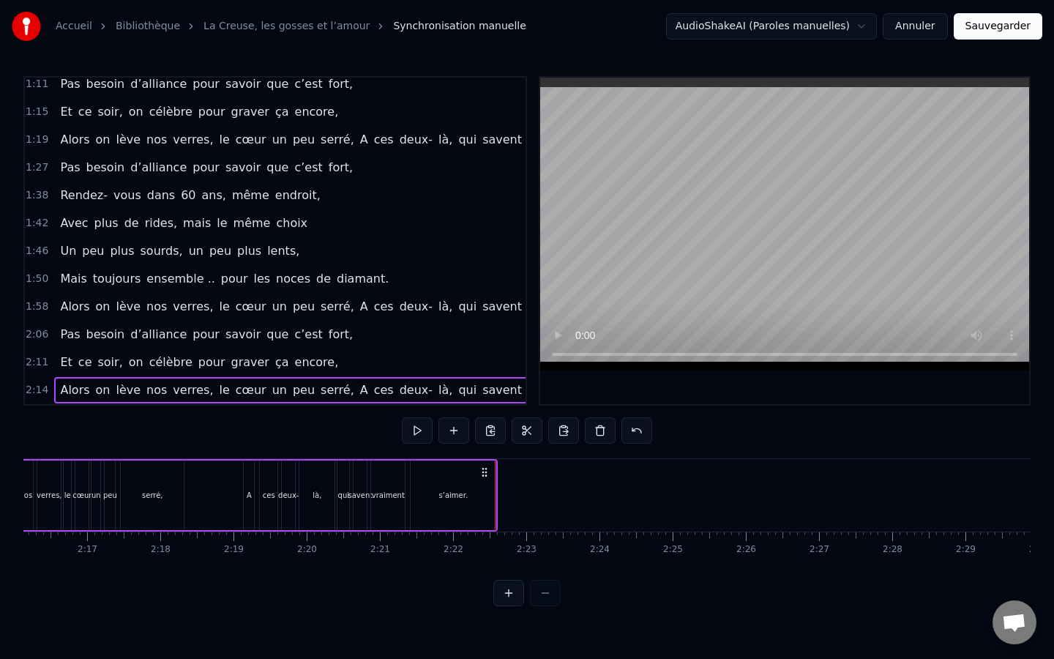
scroll to position [0, 9910]
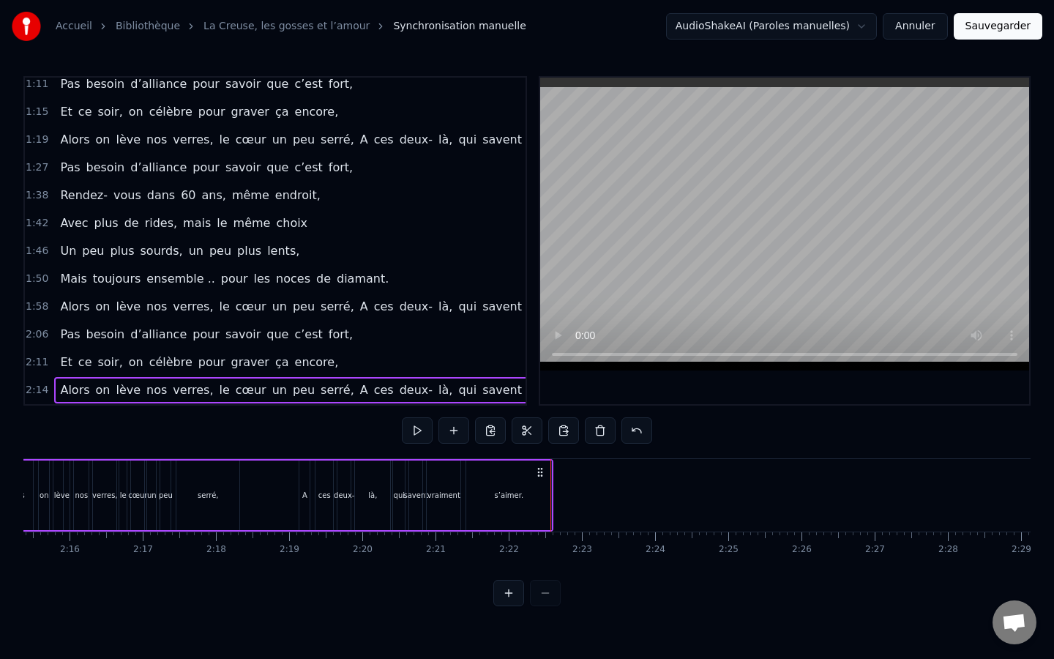
click at [30, 339] on span "2:06" at bounding box center [37, 334] width 23 height 15
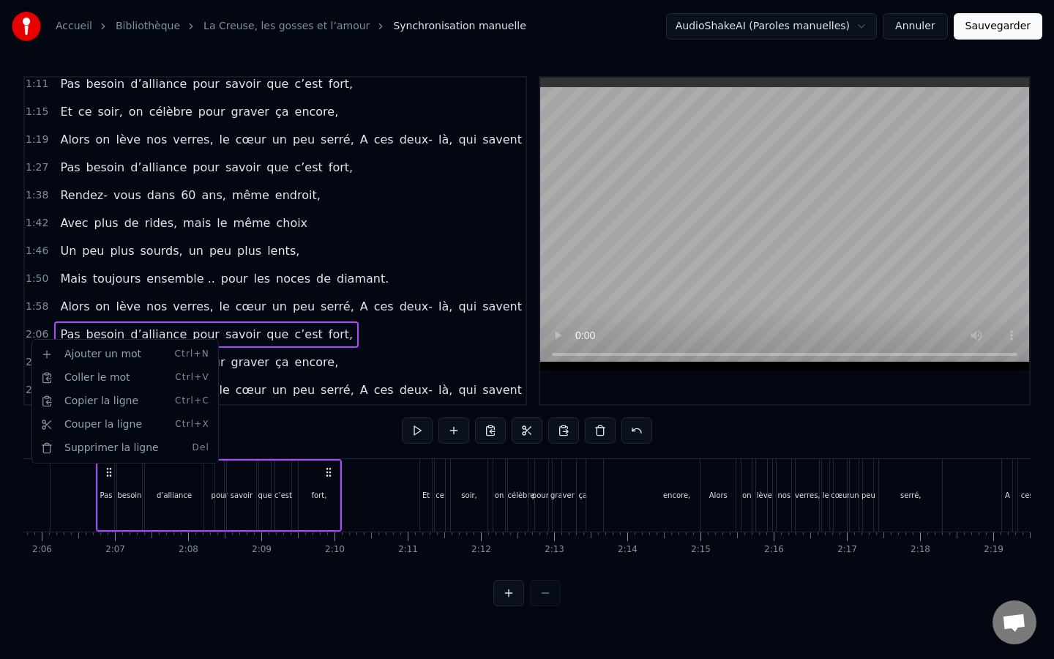
scroll to position [0, 9205]
click at [86, 410] on div "Copier la ligne Ctrl+C" at bounding box center [125, 400] width 180 height 23
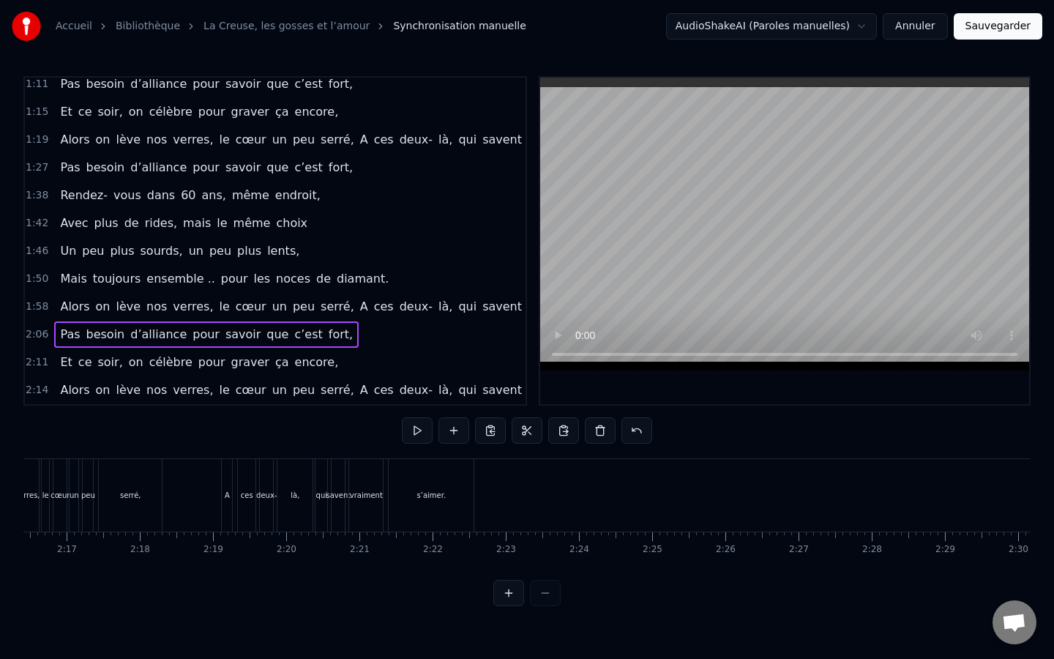
scroll to position [0, 9997]
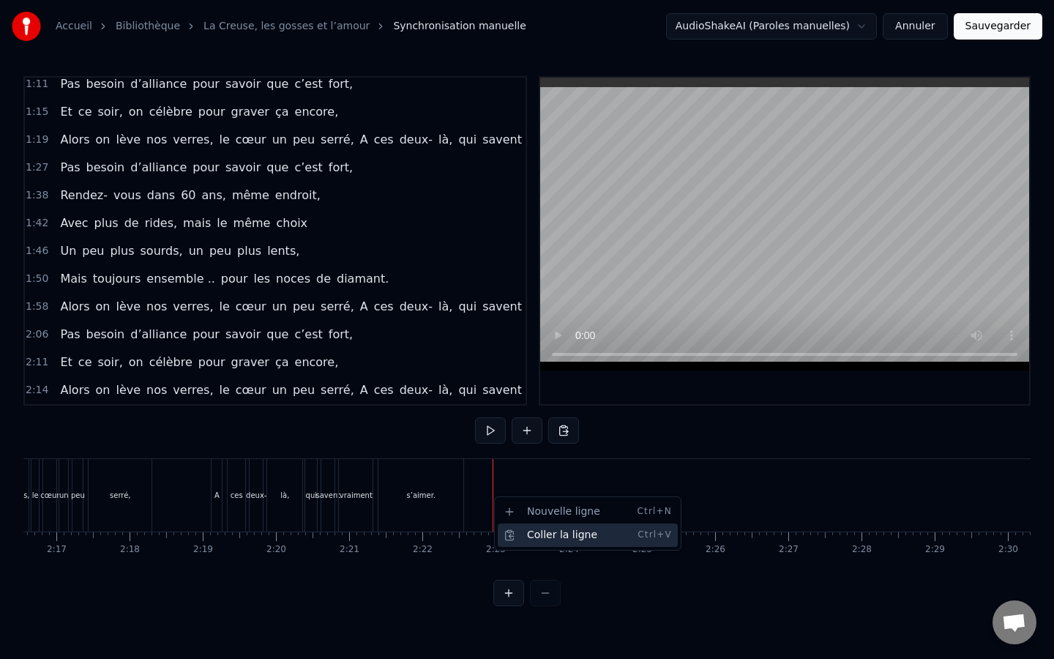
click at [541, 537] on div "Coller la ligne Ctrl+V" at bounding box center [588, 534] width 180 height 23
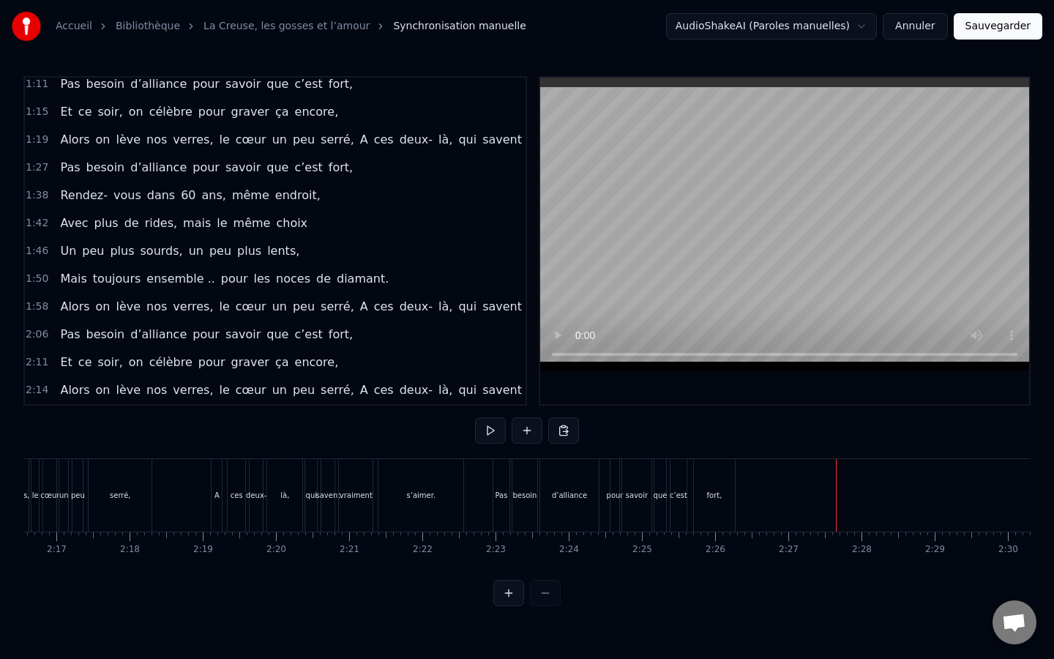
scroll to position [452, 0]
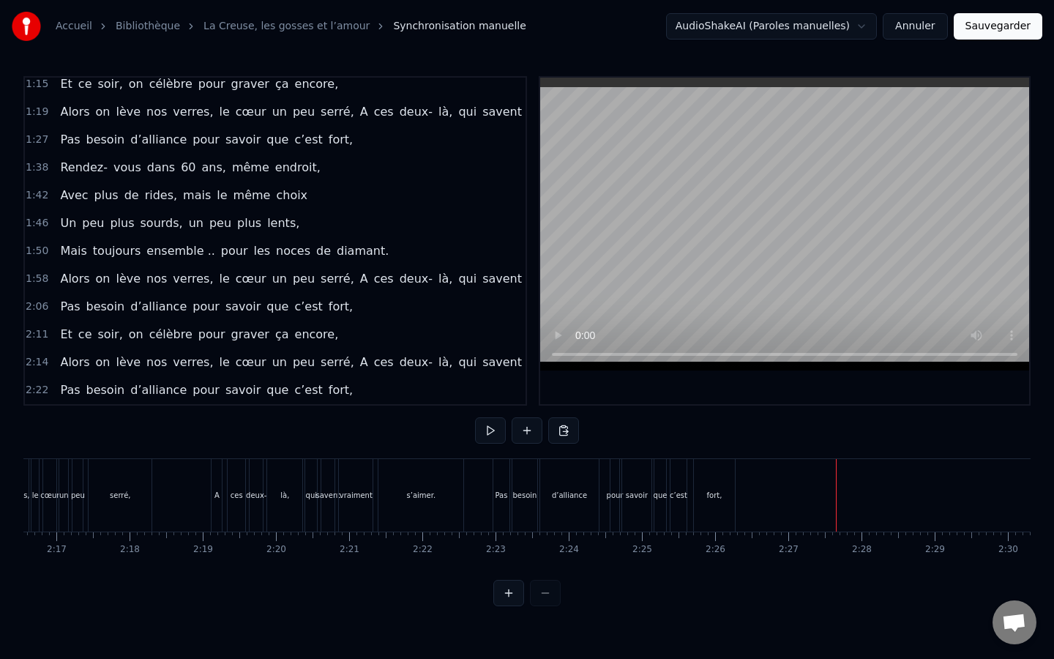
click at [23, 364] on div "0:04 [PERSON_NAME], ça fait maintenant 11 ans, 0:07 Que vous vous aimez, beauco…" at bounding box center [275, 240] width 504 height 329
click at [40, 364] on span "2:14" at bounding box center [37, 362] width 23 height 15
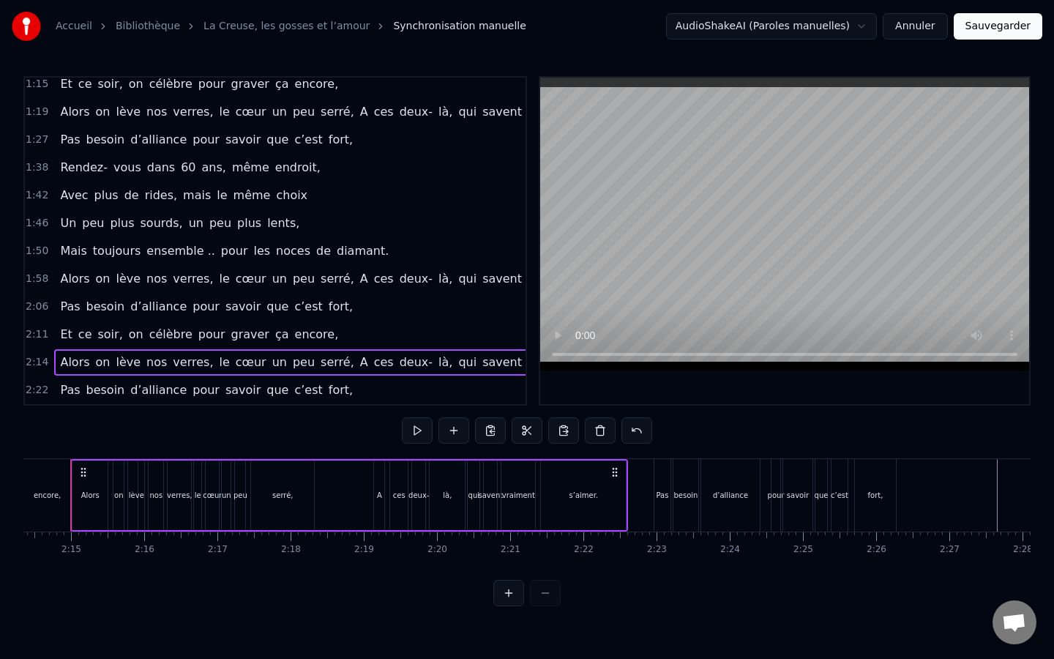
scroll to position [0, 9809]
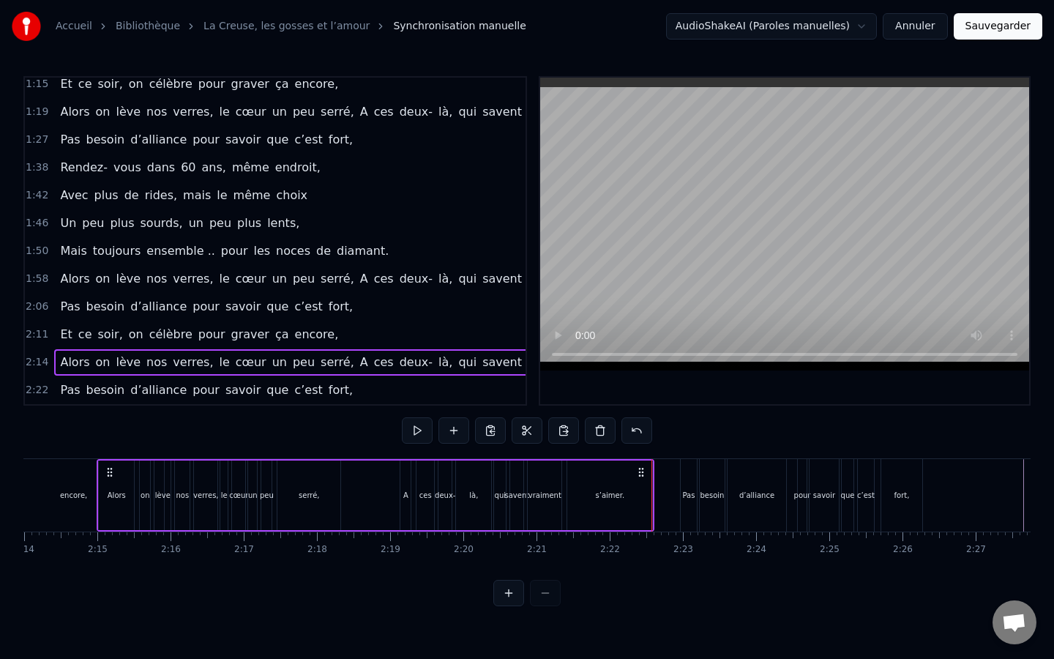
click at [37, 384] on span "2:22" at bounding box center [37, 390] width 23 height 15
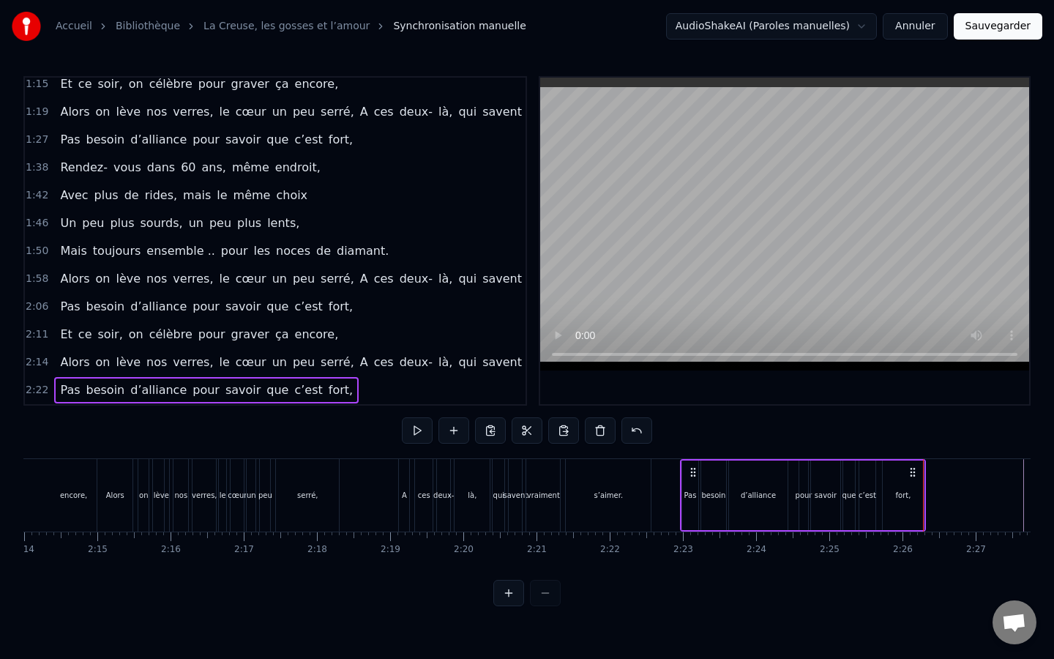
click at [45, 335] on div "2:11 Et ce soir, on célèbre pour graver ça encore," at bounding box center [275, 335] width 501 height 28
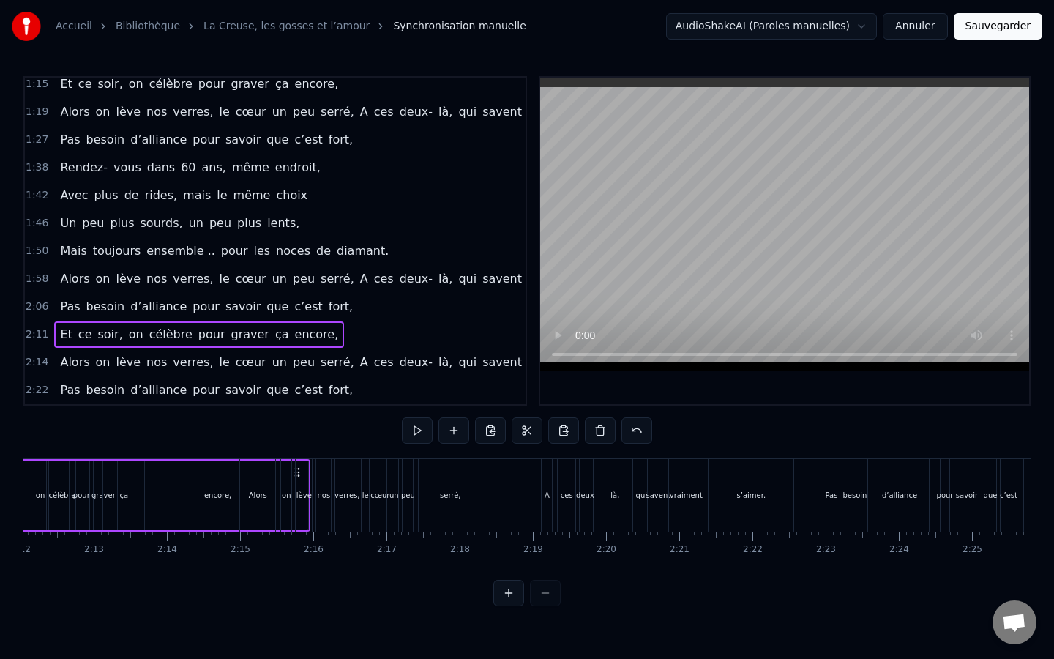
scroll to position [0, 9529]
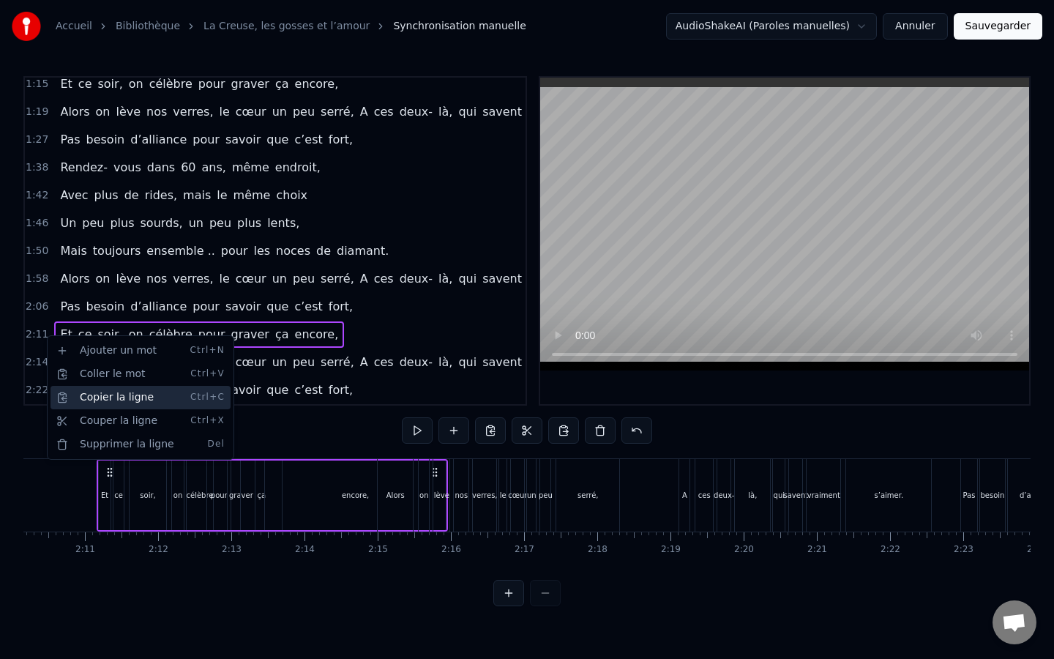
click at [114, 402] on div "Copier la ligne Ctrl+C" at bounding box center [141, 397] width 180 height 23
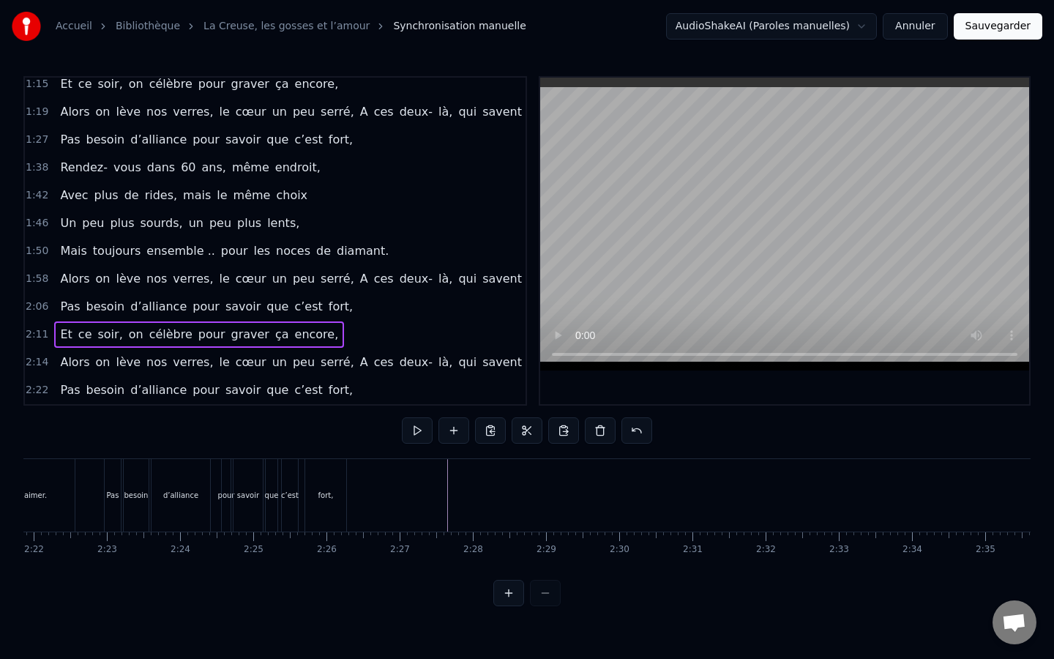
scroll to position [0, 10393]
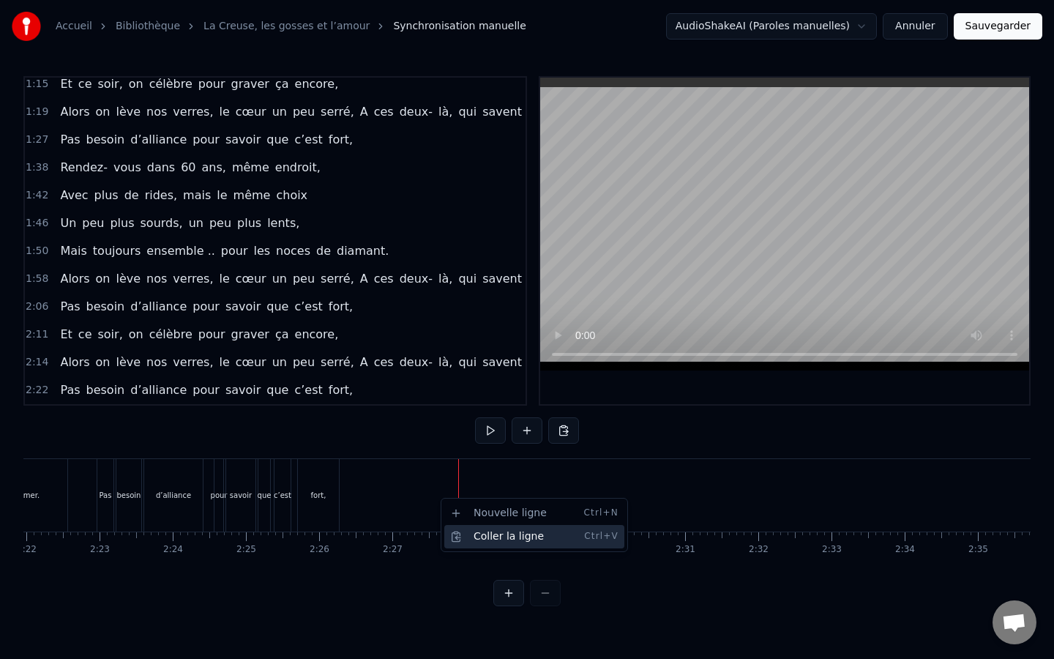
click at [475, 529] on div "Coller la ligne Ctrl+V" at bounding box center [534, 536] width 180 height 23
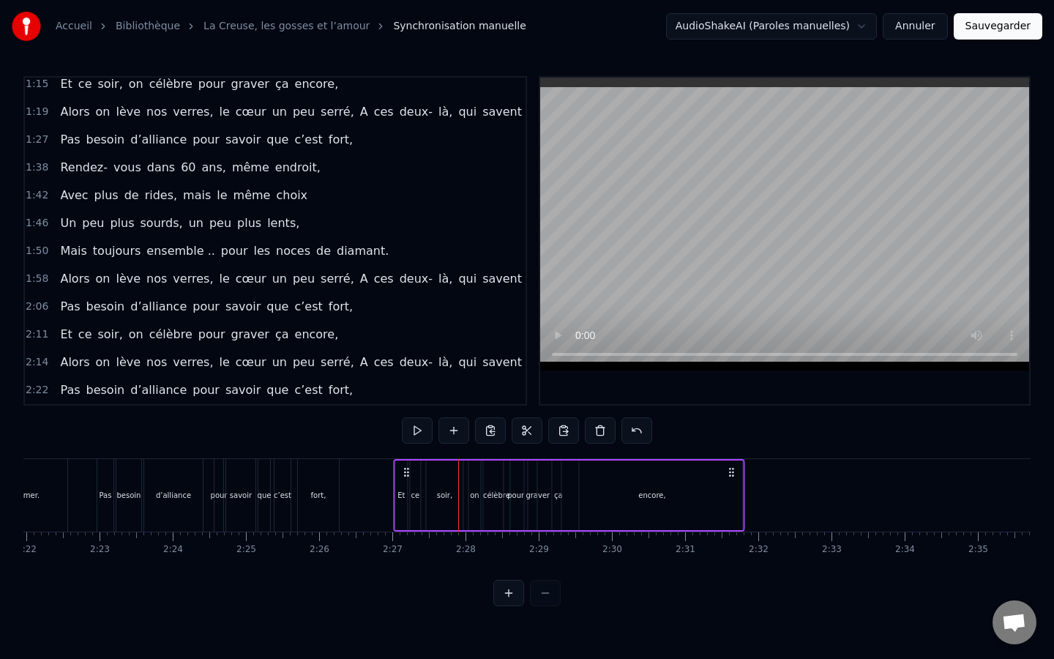
drag, startPoint x: 463, startPoint y: 469, endPoint x: 403, endPoint y: 470, distance: 59.3
click at [403, 470] on icon at bounding box center [406, 472] width 12 height 12
click at [743, 496] on div "encore," at bounding box center [653, 495] width 182 height 70
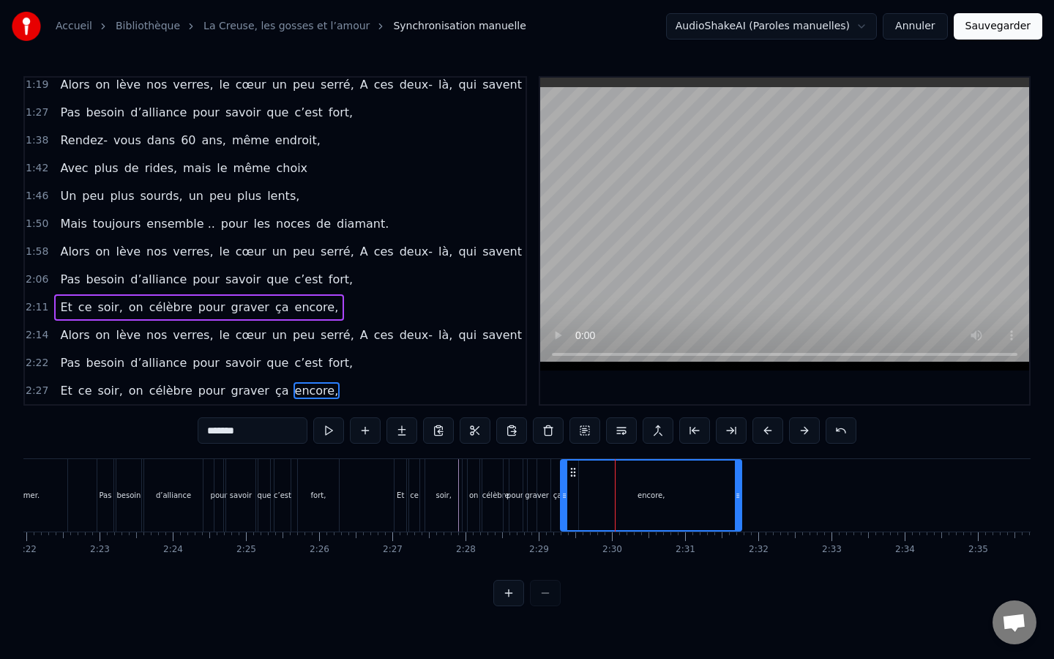
scroll to position [480, 0]
drag, startPoint x: 736, startPoint y: 496, endPoint x: 887, endPoint y: 490, distance: 150.9
click at [887, 490] on icon at bounding box center [890, 496] width 6 height 12
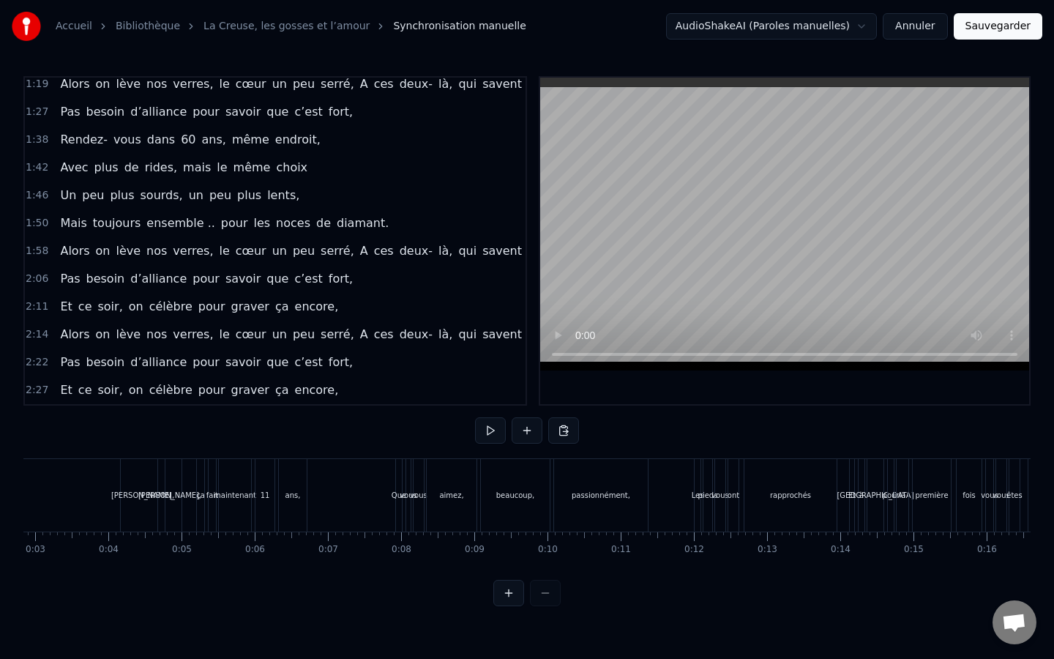
scroll to position [0, 0]
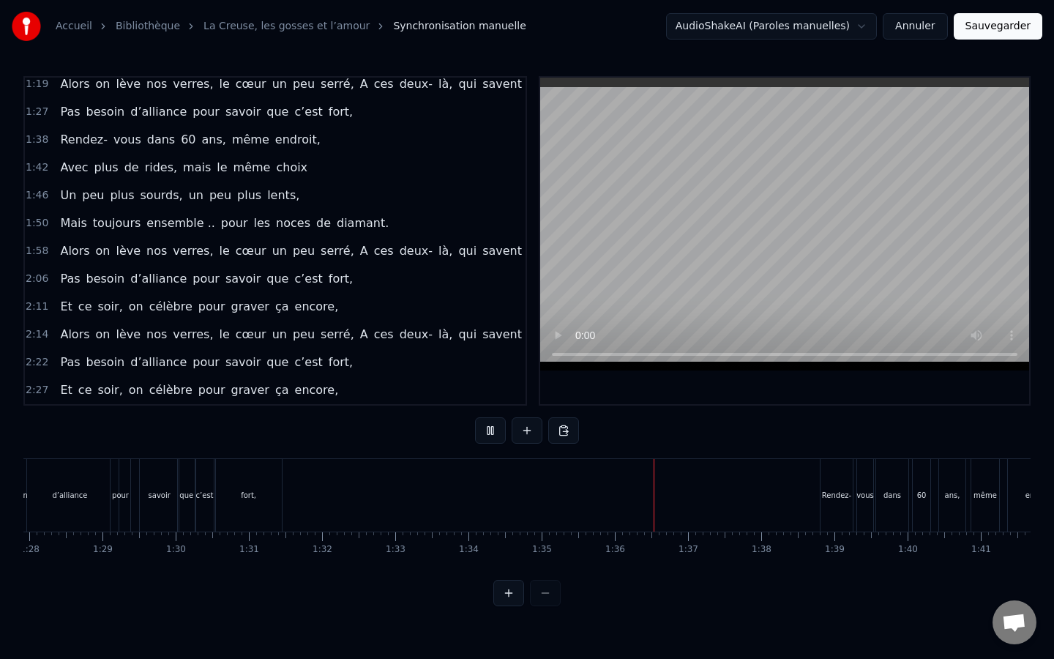
scroll to position [0, 6438]
click at [75, 388] on html "Accueil Bibliothèque La Creuse, les gosses et l’amour Synchronisation manuelle …" at bounding box center [527, 315] width 1054 height 630
click at [48, 392] on div "2:27 Et ce soir, on célèbre pour graver ça encore," at bounding box center [275, 390] width 501 height 28
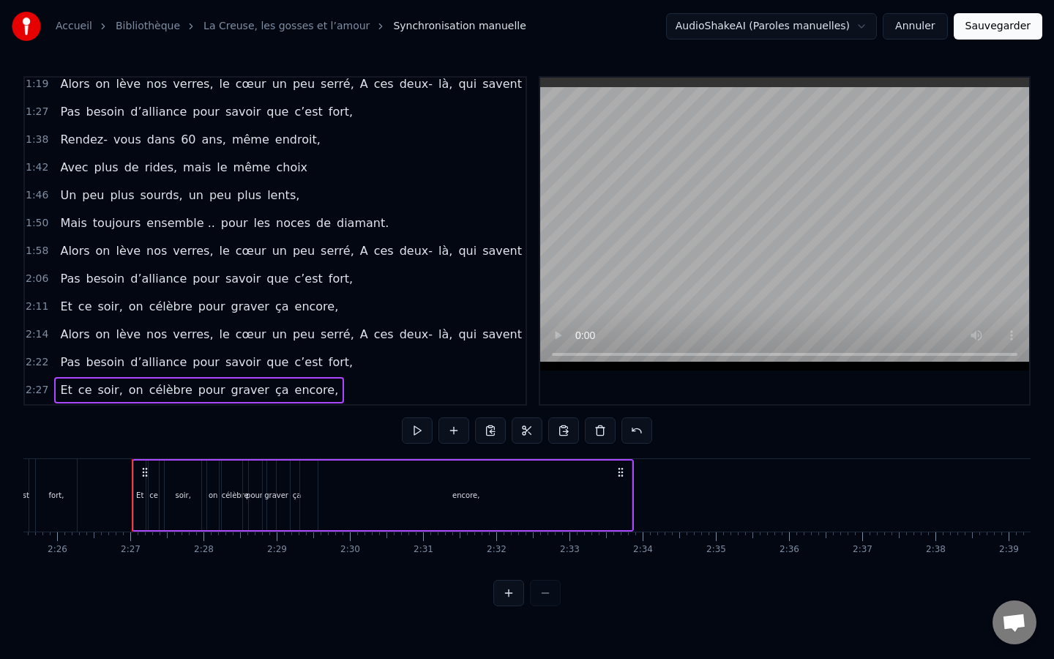
scroll to position [0, 10690]
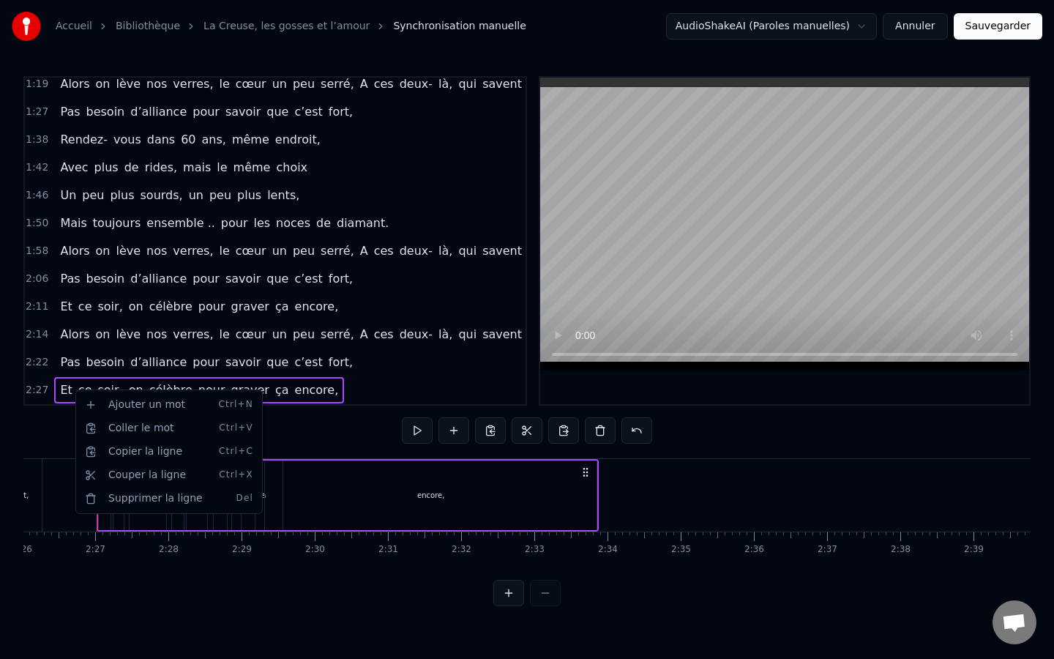
click at [39, 389] on html "Accueil Bibliothèque La Creuse, les gosses et l’amour Synchronisation manuelle …" at bounding box center [527, 315] width 1054 height 630
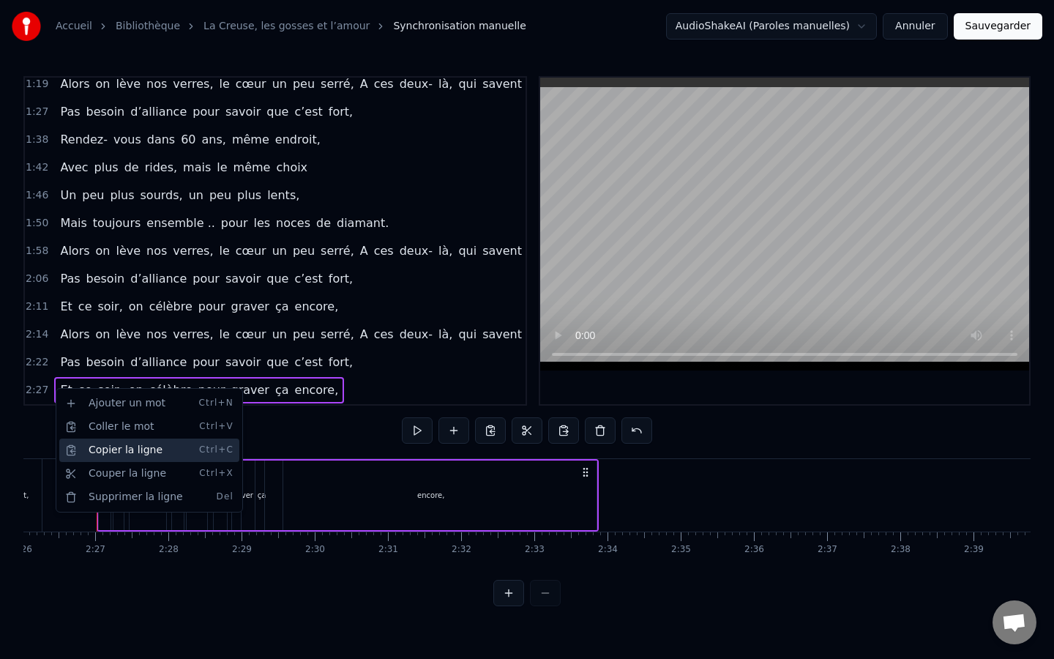
click at [147, 458] on div "Copier la ligne Ctrl+C" at bounding box center [149, 450] width 180 height 23
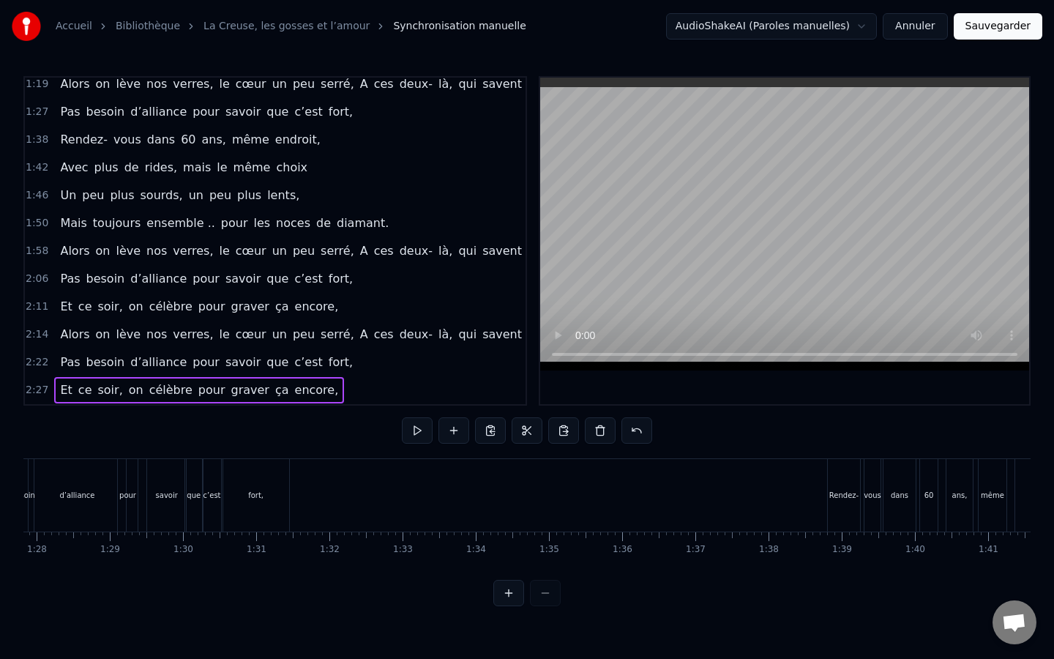
scroll to position [0, 6431]
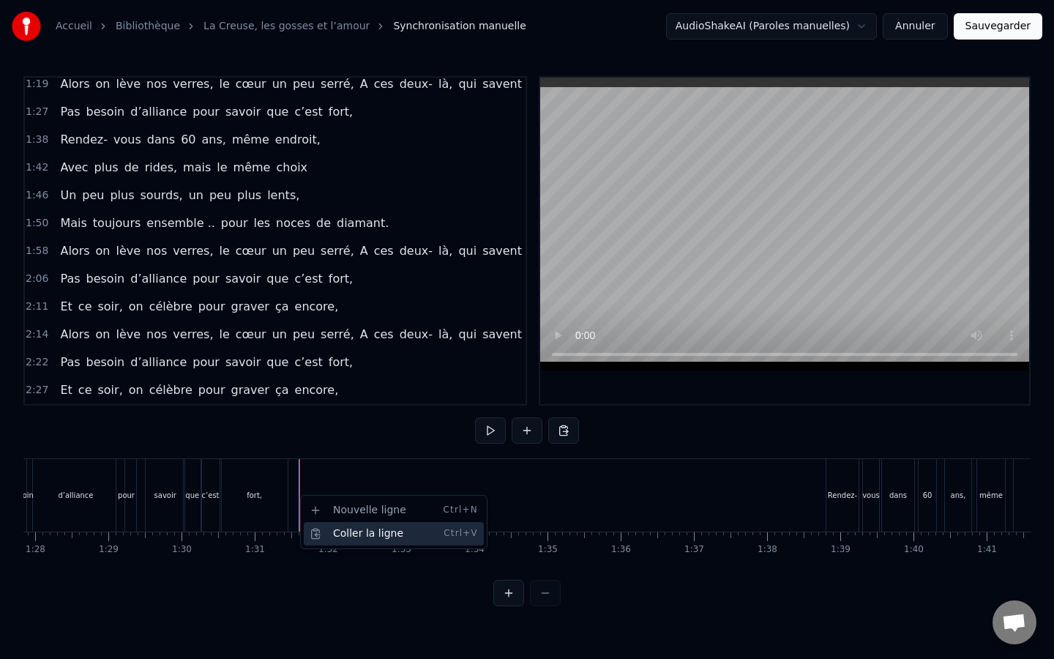
click at [335, 537] on div "Coller la ligne Ctrl+V" at bounding box center [394, 533] width 180 height 23
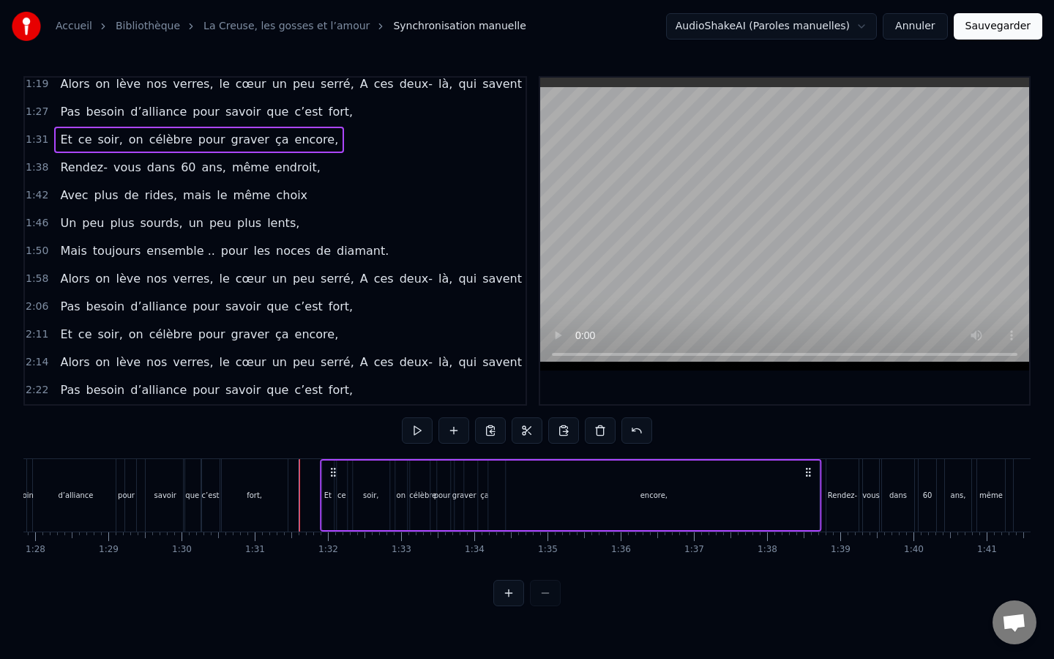
drag, startPoint x: 310, startPoint y: 470, endPoint x: 330, endPoint y: 471, distance: 20.5
click at [330, 471] on icon at bounding box center [333, 472] width 12 height 12
click at [277, 485] on div "fort," at bounding box center [255, 495] width 66 height 72
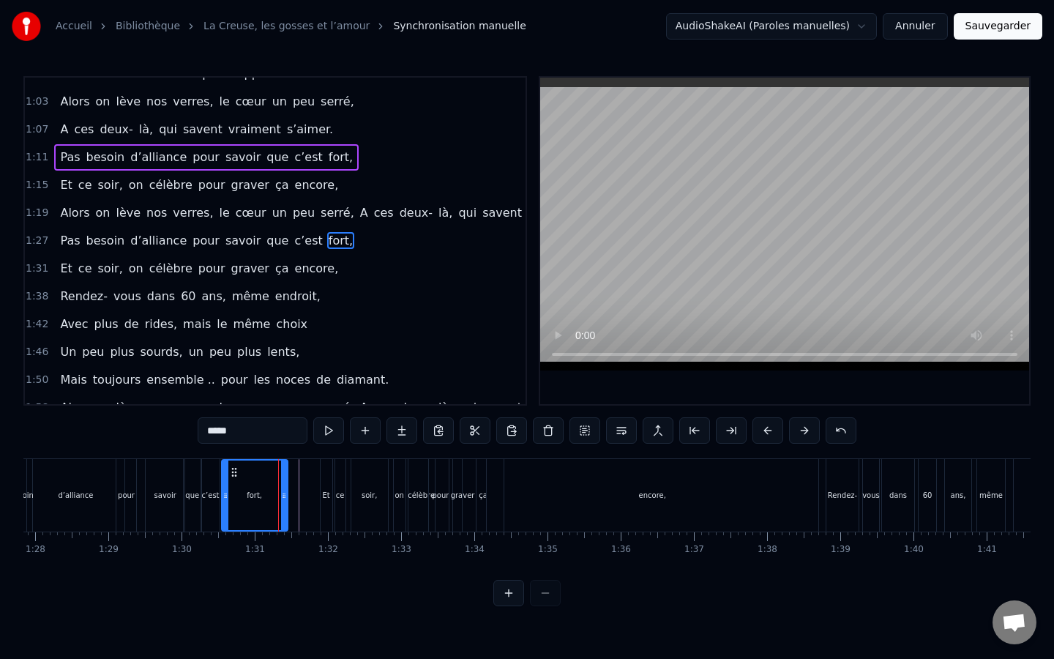
scroll to position [351, 0]
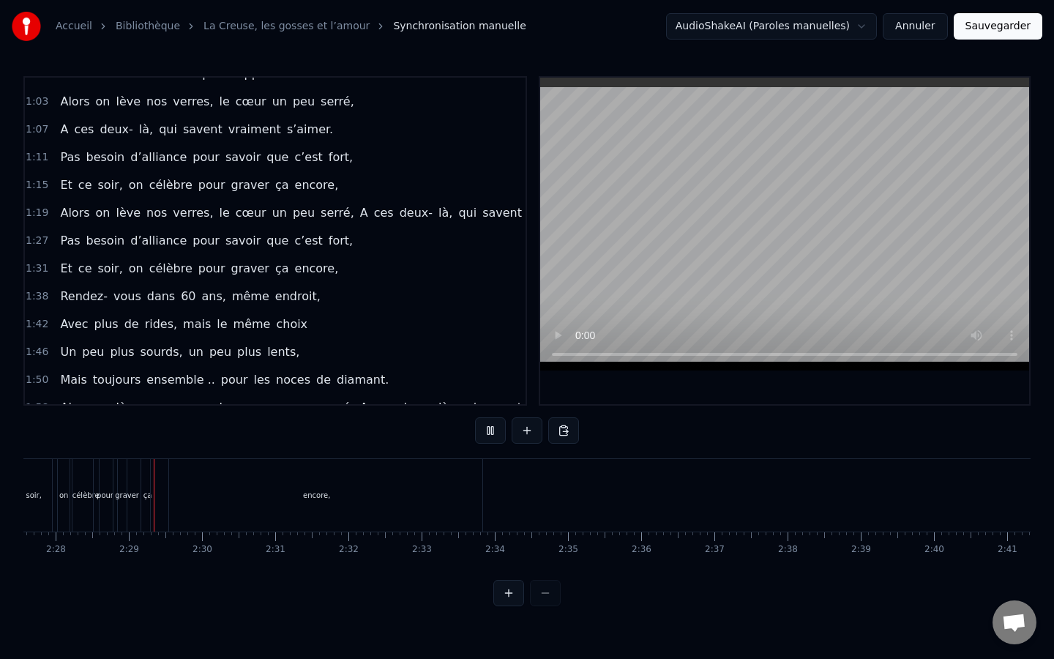
scroll to position [0, 10818]
click at [983, 25] on button "Sauvegarder" at bounding box center [998, 26] width 89 height 26
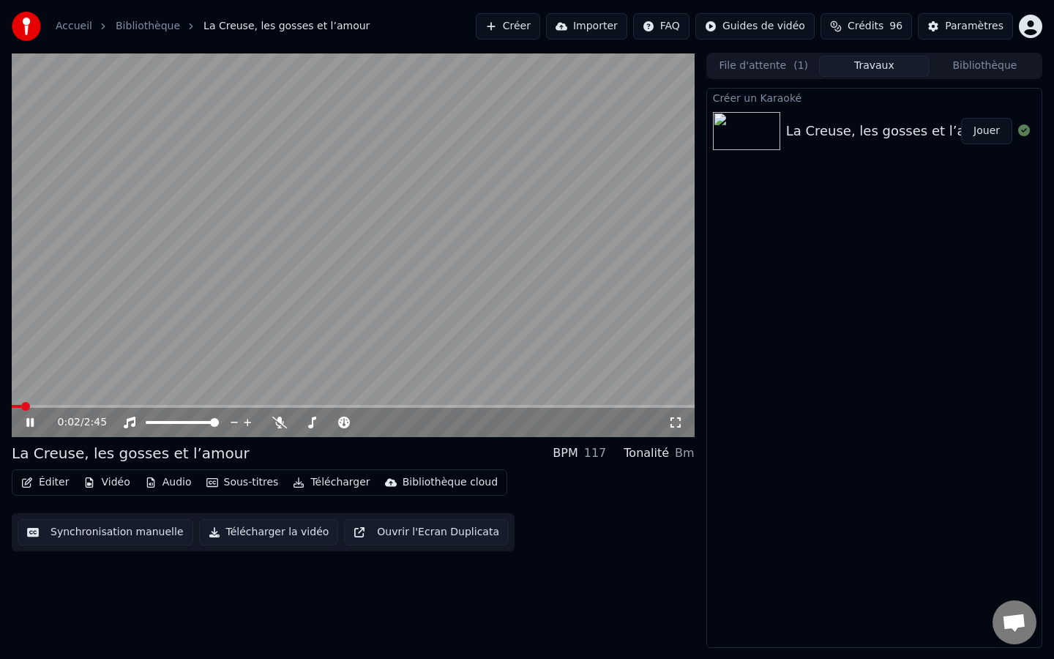
click at [582, 306] on video at bounding box center [353, 245] width 683 height 384
click at [805, 121] on div "La Creuse, les gosses et l’amour" at bounding box center [893, 131] width 214 height 20
click at [1025, 124] on icon at bounding box center [1024, 130] width 12 height 12
click at [242, 540] on button "Télécharger la vidéo" at bounding box center [269, 532] width 140 height 26
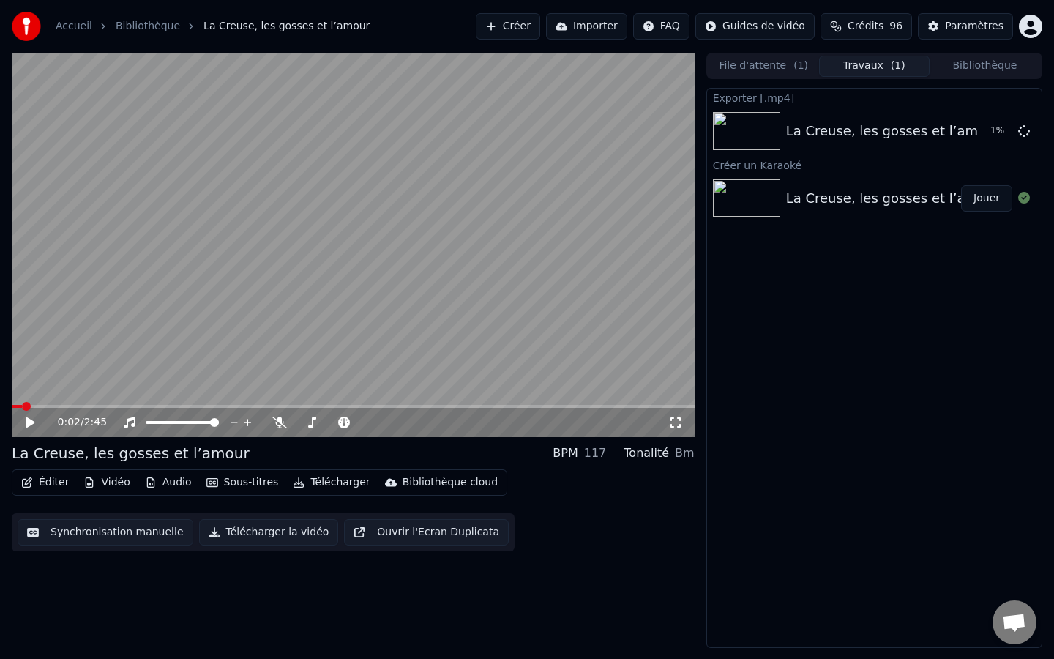
click at [230, 532] on button "Télécharger la vidéo" at bounding box center [269, 532] width 140 height 26
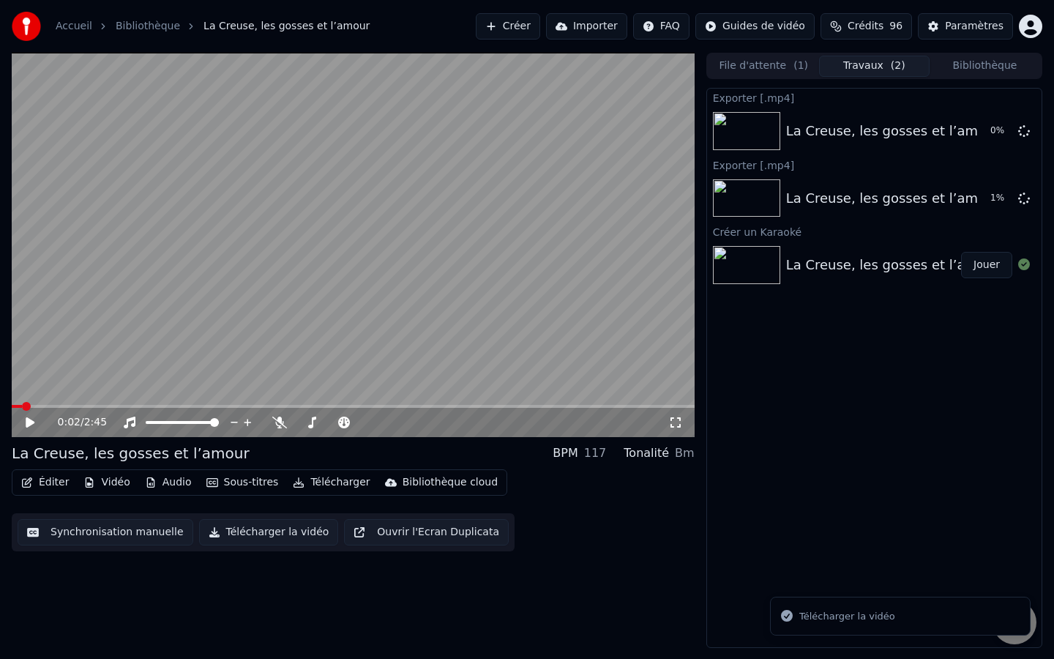
click at [824, 624] on li "Télécharger la vidéo" at bounding box center [900, 617] width 261 height 40
click at [961, 149] on div "La Creuse, les gosses et l’amour 0 %" at bounding box center [874, 131] width 335 height 50
click at [941, 144] on div "La Creuse, les gosses et l’amour 1 %" at bounding box center [874, 131] width 335 height 50
click at [946, 181] on div "La Creuse, les gosses et l’amour 3 %" at bounding box center [874, 199] width 335 height 50
click at [29, 422] on icon at bounding box center [30, 422] width 9 height 10
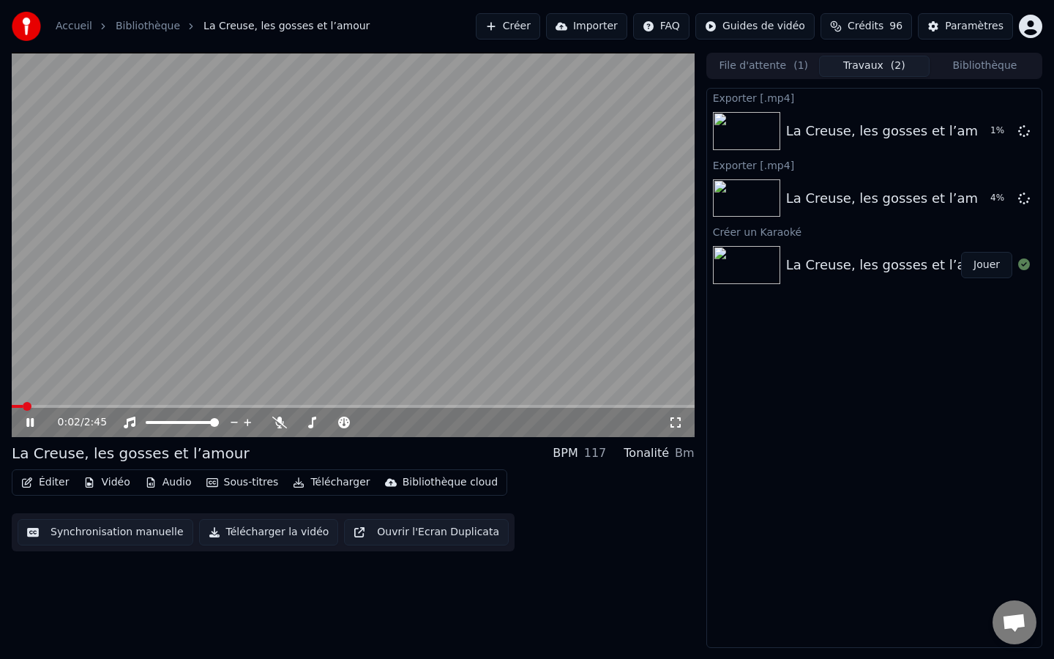
click at [676, 428] on div "0:02 / 2:45" at bounding box center [353, 422] width 671 height 15
click at [674, 424] on icon at bounding box center [675, 423] width 15 height 12
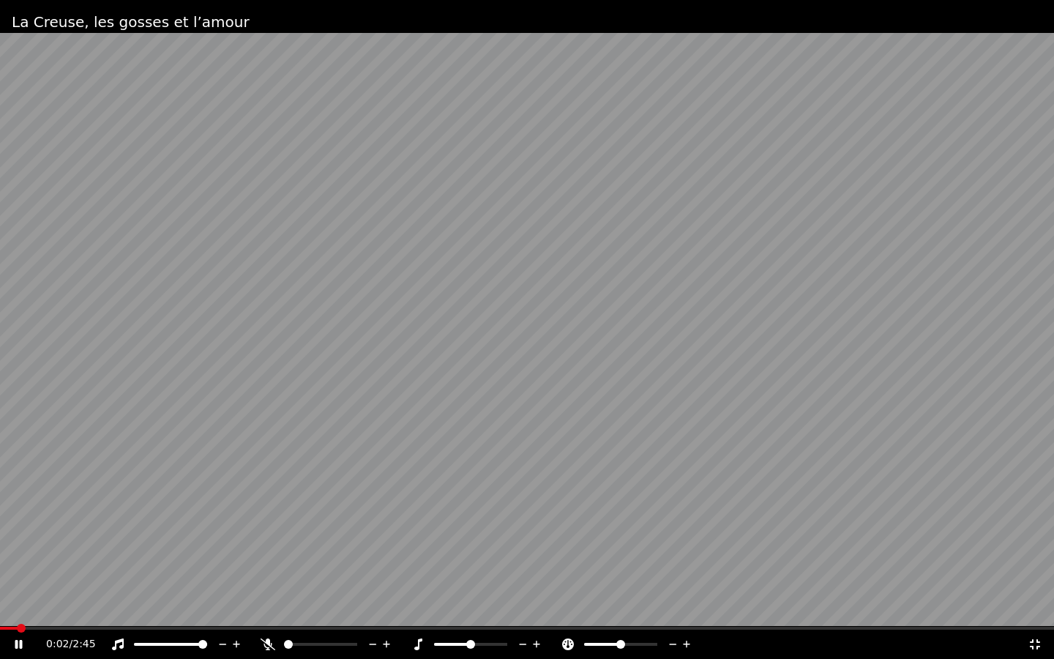
click at [12, 622] on video at bounding box center [527, 329] width 1054 height 659
click at [10, 631] on div "0:02 / 2:45" at bounding box center [527, 644] width 1054 height 29
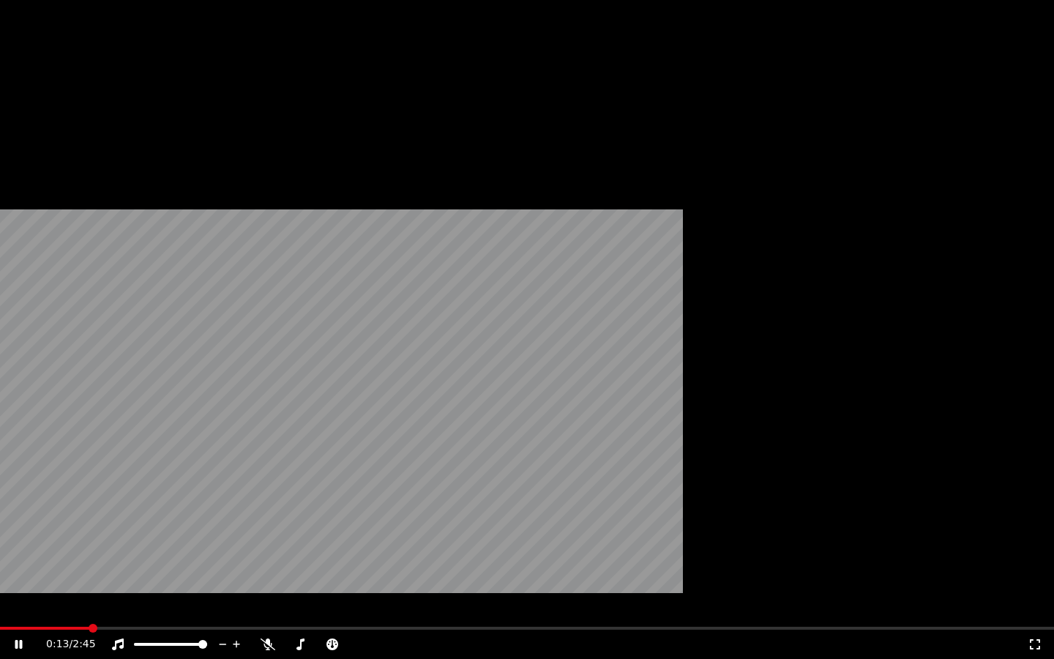
click at [448, 361] on video at bounding box center [527, 296] width 1054 height 593
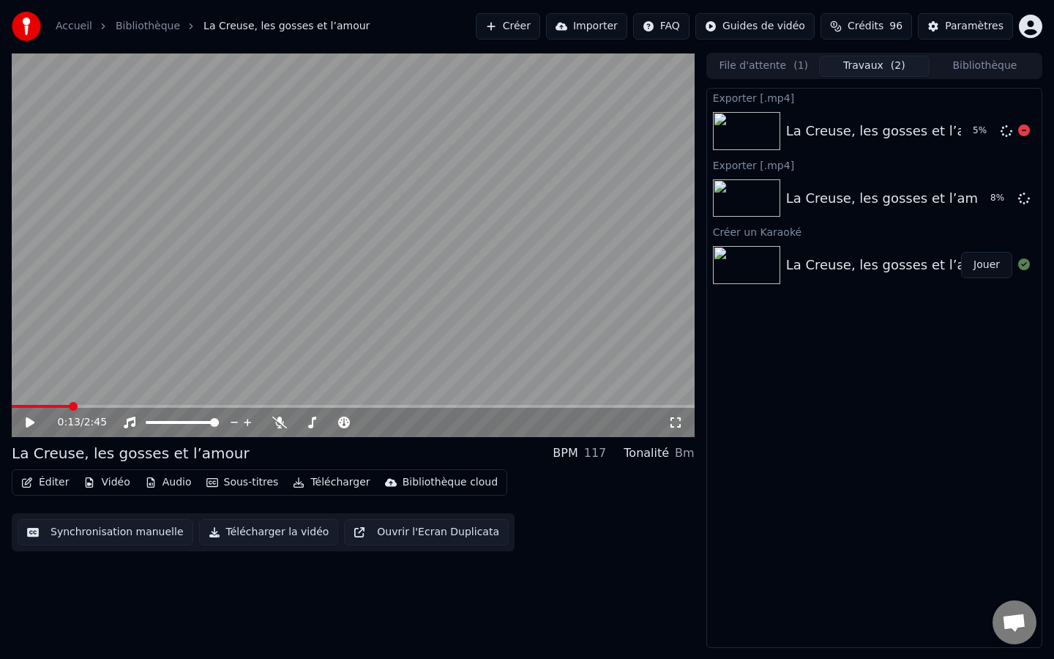
click at [944, 142] on div "La Creuse, les gosses et l’amour 5 %" at bounding box center [874, 131] width 335 height 50
click at [957, 137] on div "La Creuse, les gosses et l’amour" at bounding box center [893, 131] width 214 height 20
click at [440, 480] on div "Bibliothèque cloud" at bounding box center [450, 482] width 95 height 15
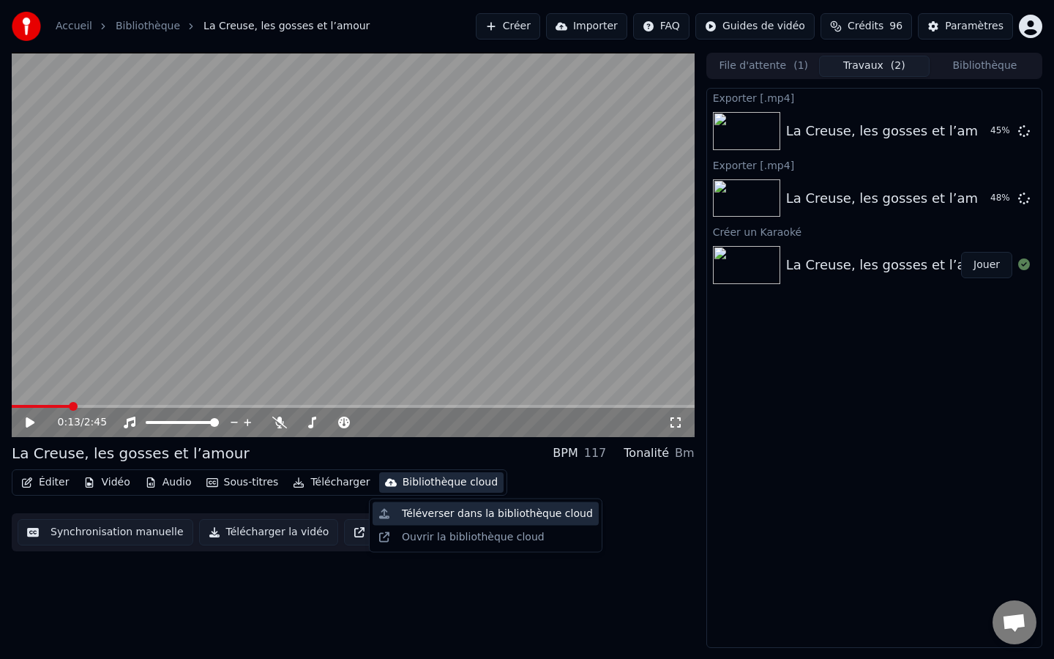
click at [537, 513] on div "Téléverser dans la bibliothèque cloud" at bounding box center [497, 514] width 191 height 15
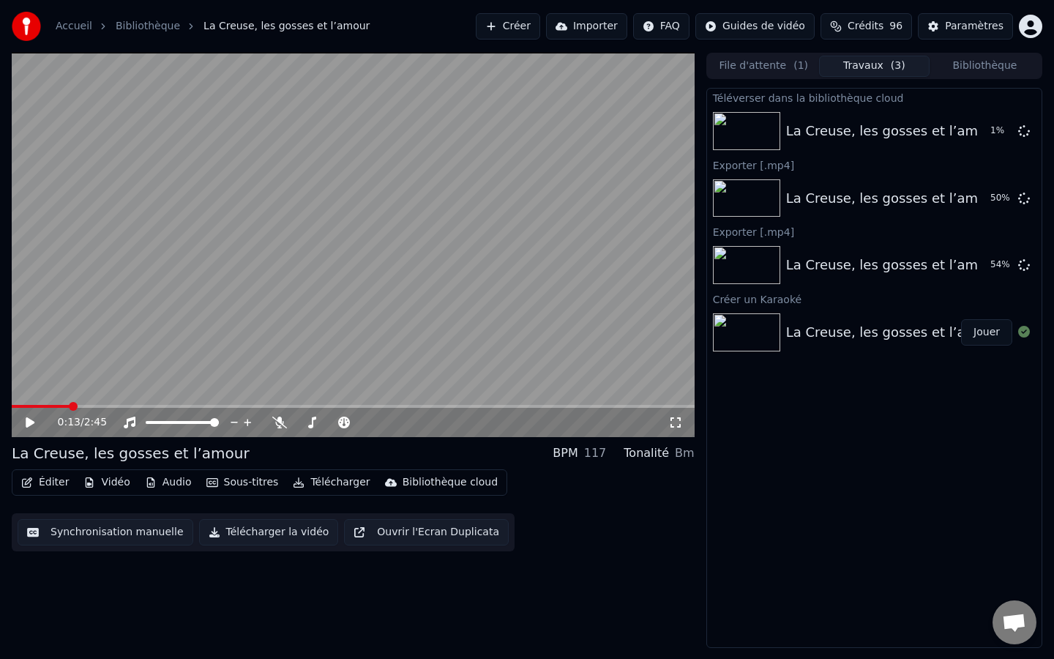
click at [980, 337] on button "Jouer" at bounding box center [986, 332] width 51 height 26
click at [486, 293] on video at bounding box center [353, 245] width 683 height 384
click at [162, 474] on button "Audio" at bounding box center [168, 482] width 59 height 20
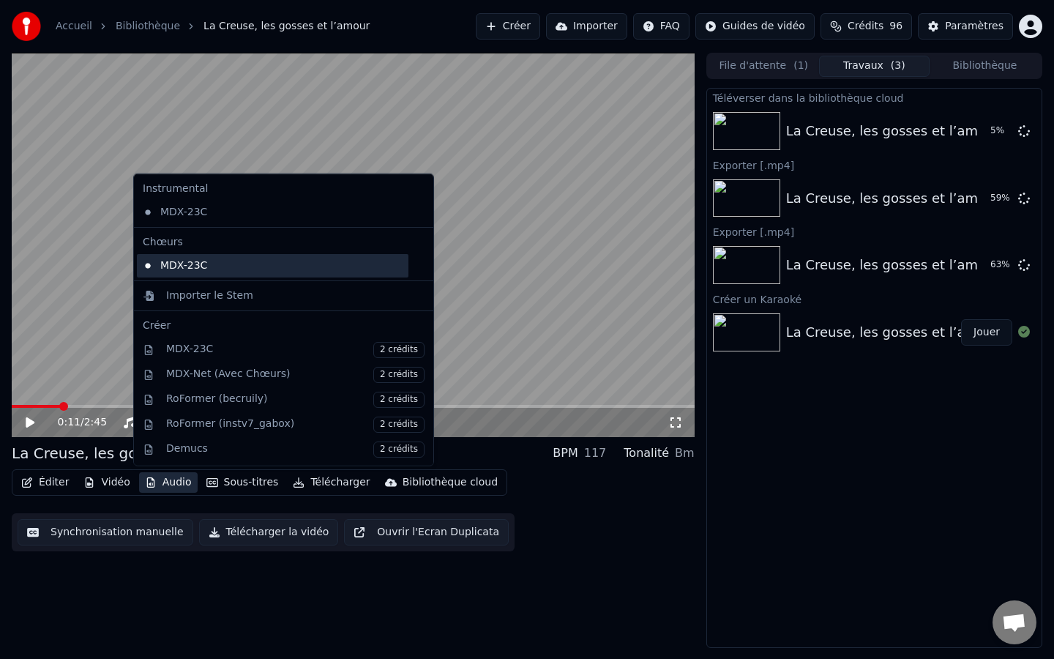
click at [272, 267] on div "MDX-23C" at bounding box center [273, 264] width 272 height 23
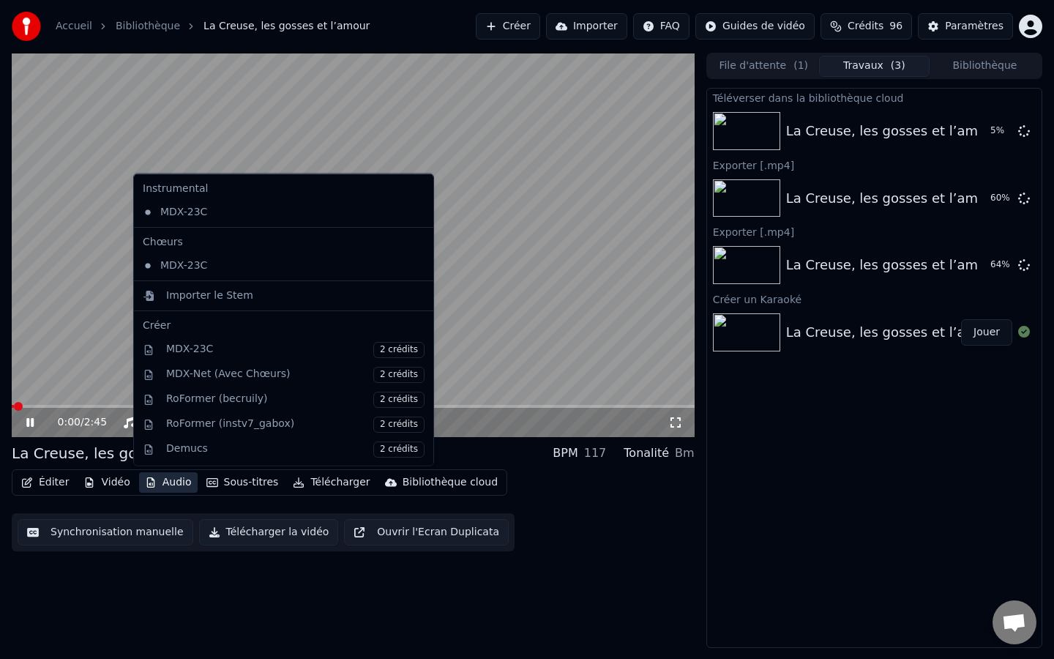
click at [471, 260] on video at bounding box center [353, 245] width 683 height 384
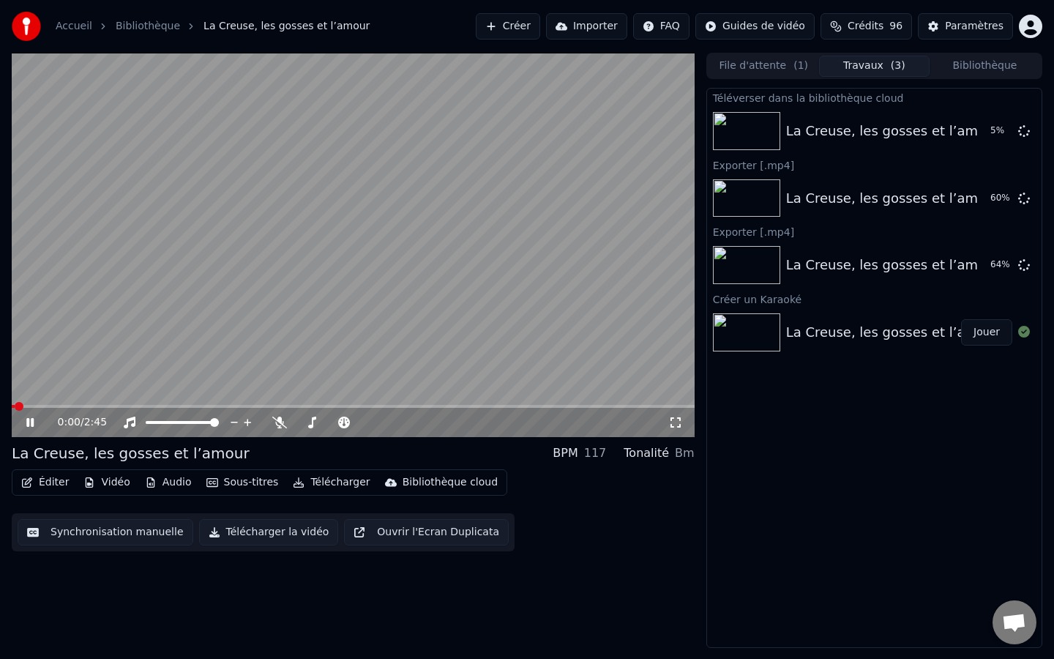
click at [471, 260] on video at bounding box center [353, 245] width 683 height 384
click at [23, 406] on span at bounding box center [25, 406] width 9 height 9
click at [357, 304] on video at bounding box center [353, 245] width 683 height 384
click at [159, 481] on button "Audio" at bounding box center [168, 482] width 59 height 20
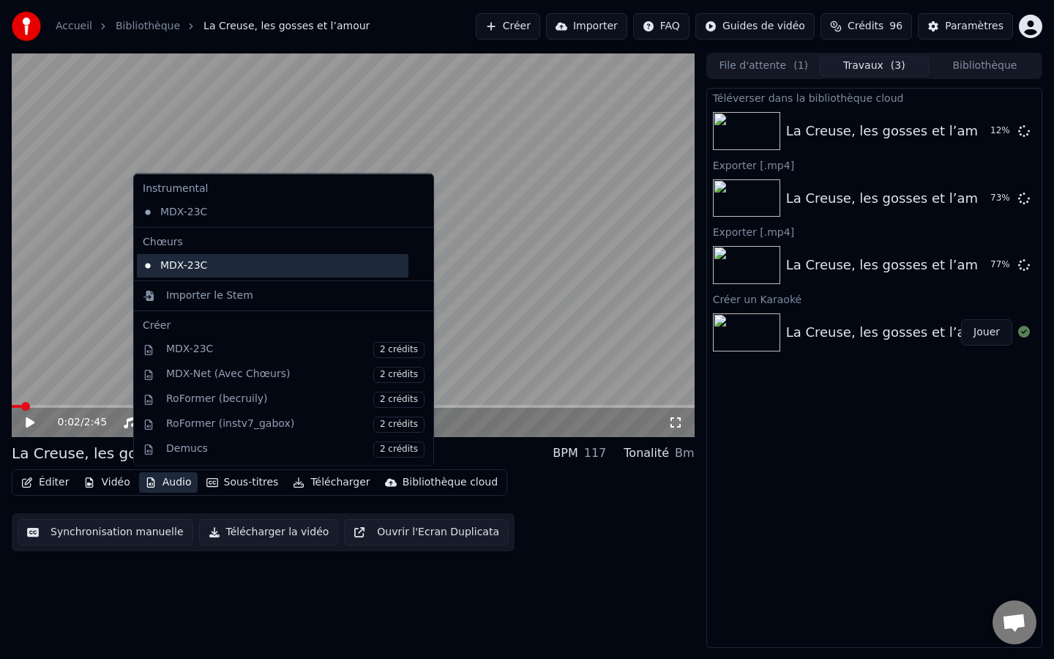
click at [239, 264] on div "MDX-23C" at bounding box center [273, 264] width 272 height 23
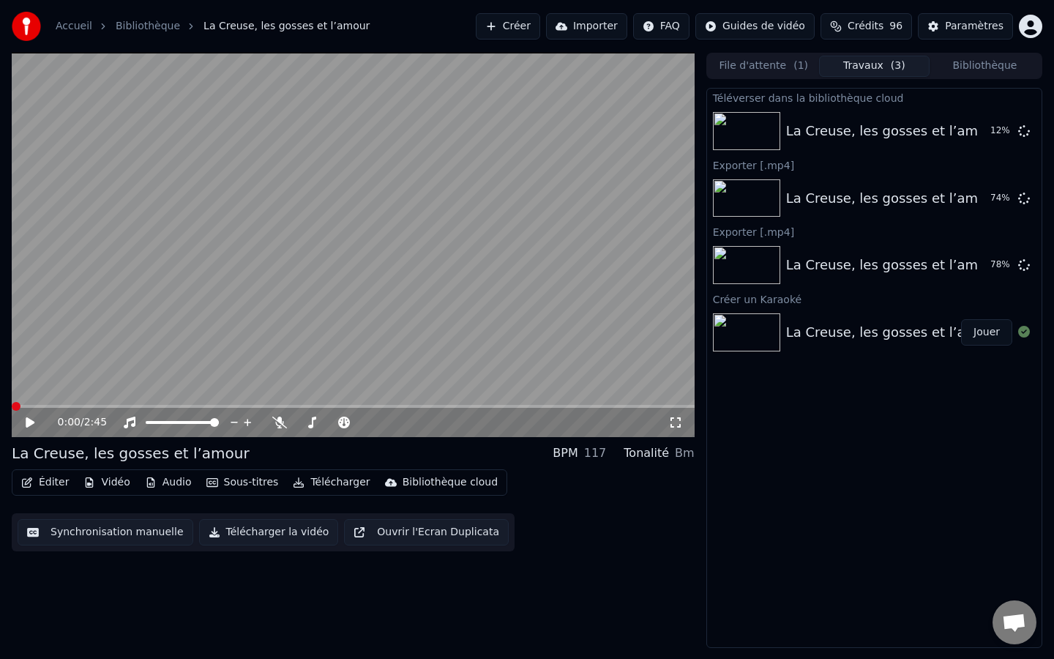
click at [144, 293] on video at bounding box center [353, 245] width 683 height 384
click at [106, 482] on button "Vidéo" at bounding box center [107, 482] width 58 height 20
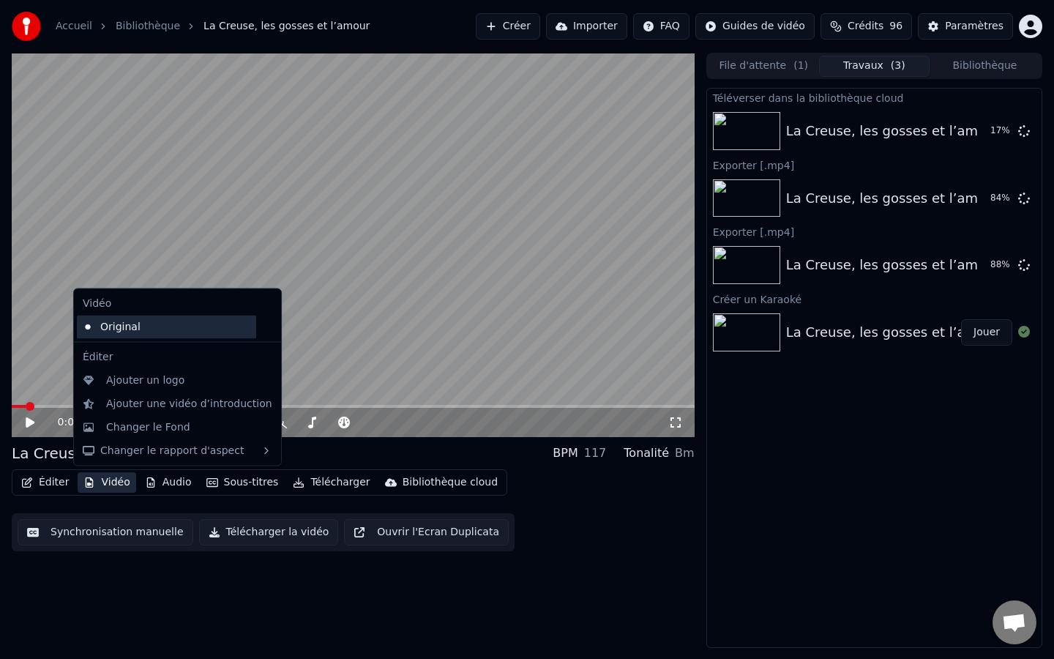
click at [146, 327] on div "Original" at bounding box center [166, 326] width 179 height 23
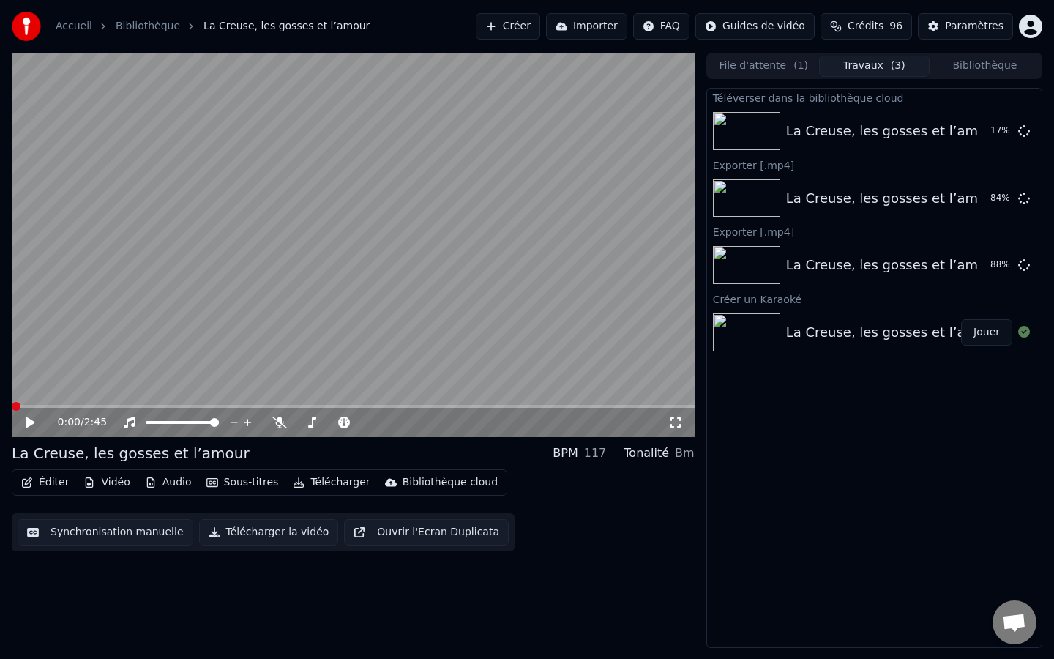
click at [182, 478] on button "Audio" at bounding box center [168, 482] width 59 height 20
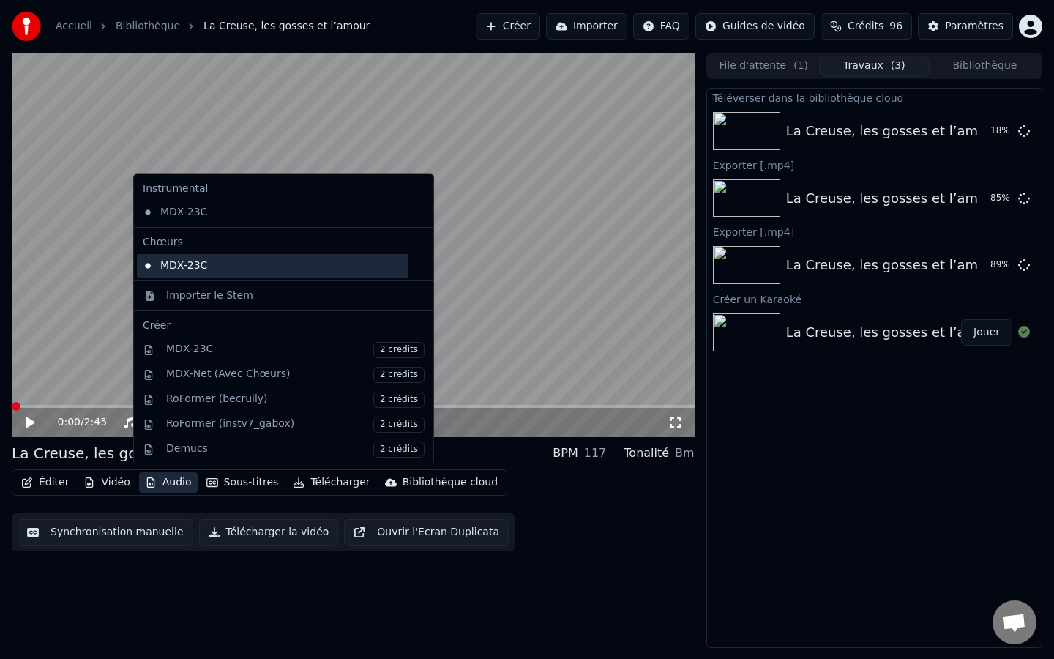
click at [323, 270] on div "MDX-23C" at bounding box center [273, 264] width 272 height 23
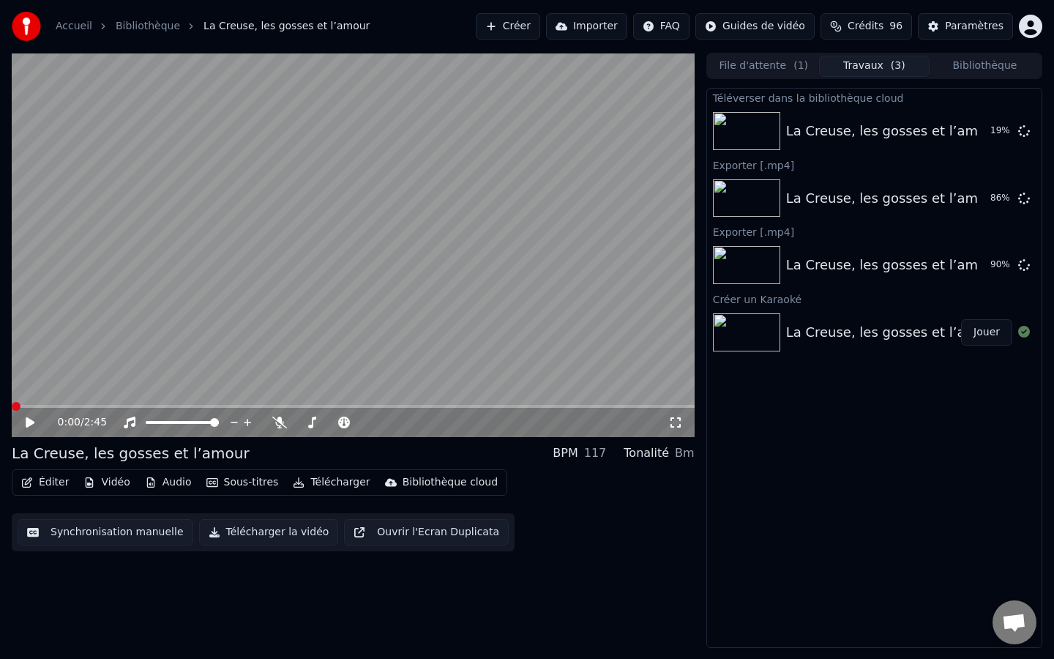
click at [414, 278] on video at bounding box center [353, 245] width 683 height 384
click at [991, 267] on button "Afficher" at bounding box center [980, 265] width 64 height 26
click at [48, 484] on button "Éditer" at bounding box center [44, 482] width 59 height 20
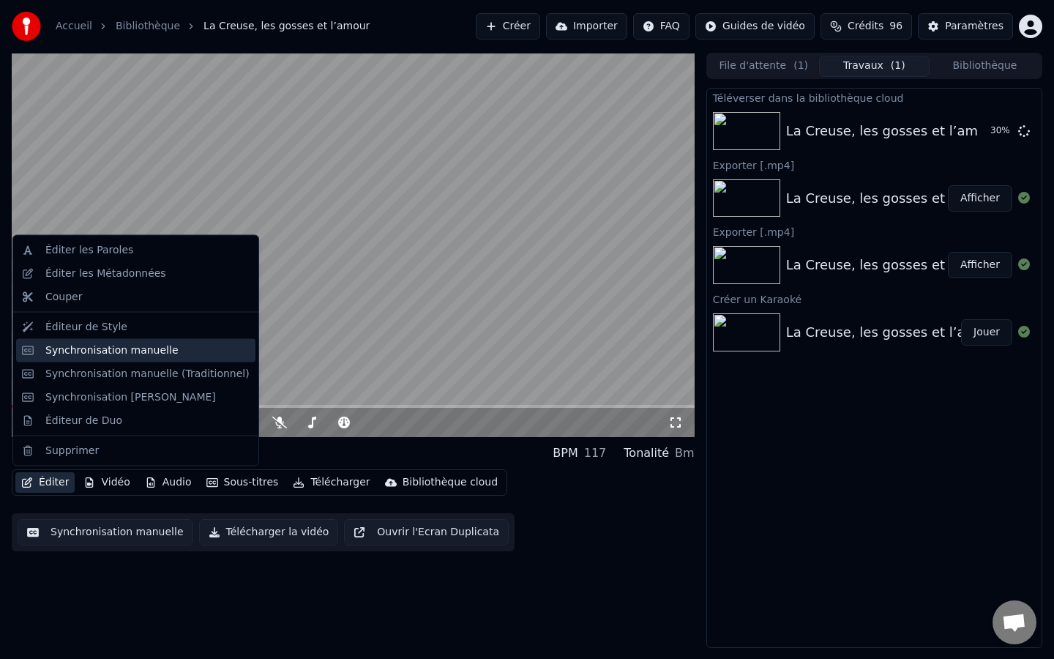
click at [145, 357] on div "Synchronisation manuelle" at bounding box center [111, 350] width 133 height 15
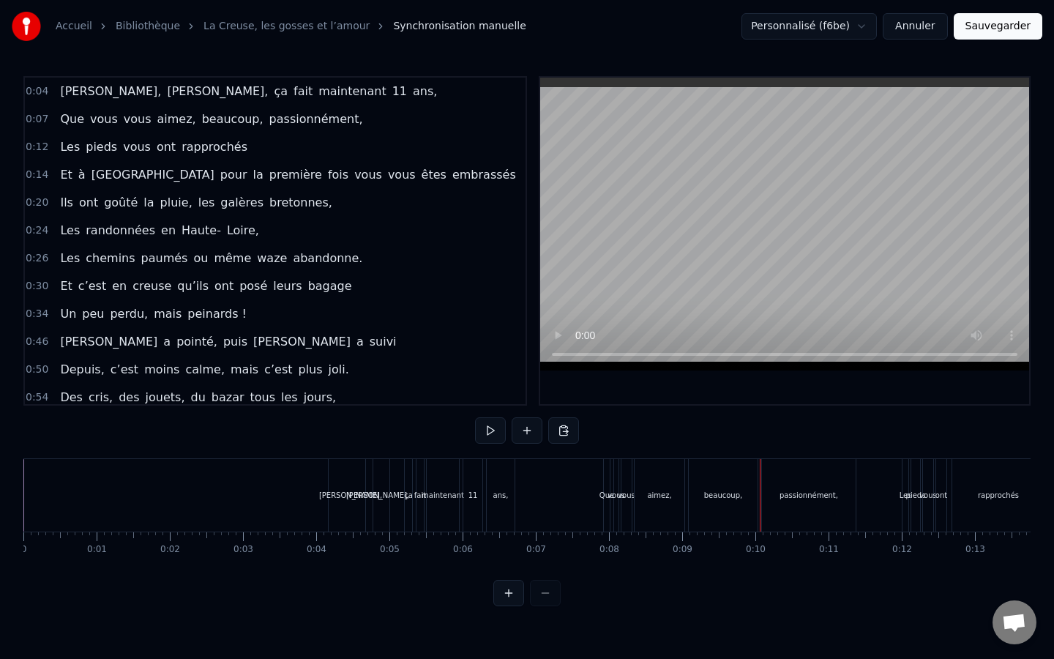
click at [818, 35] on html "Accueil Bibliothèque La Creuse, les gosses et l’amour Synchronisation manuelle …" at bounding box center [527, 315] width 1054 height 630
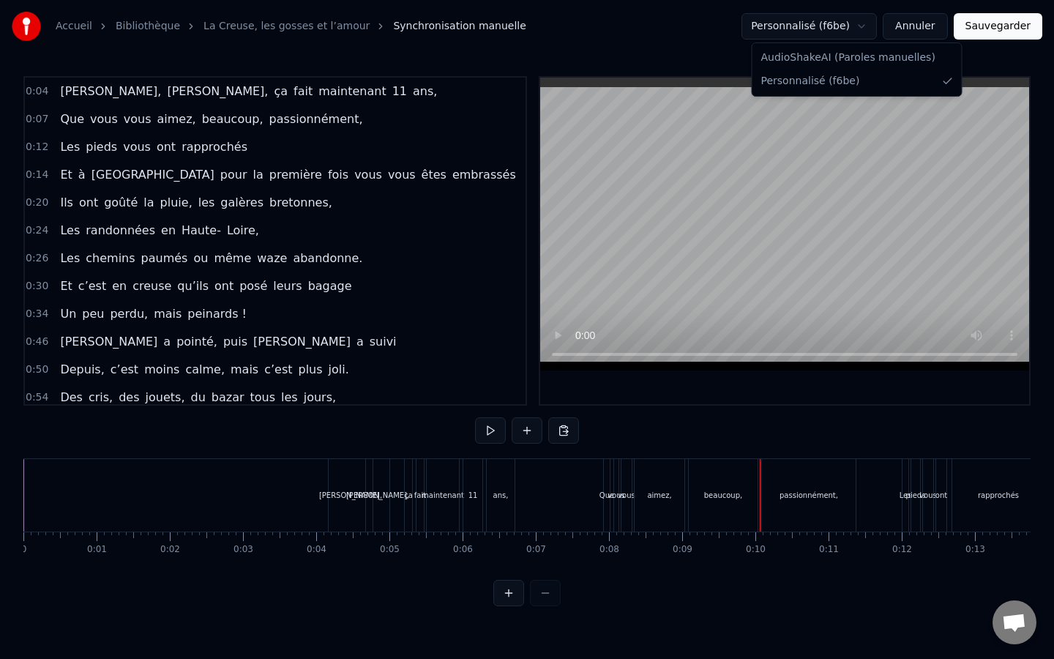
click at [699, 67] on html "Accueil Bibliothèque La Creuse, les gosses et l’amour Synchronisation manuelle …" at bounding box center [527, 315] width 1054 height 630
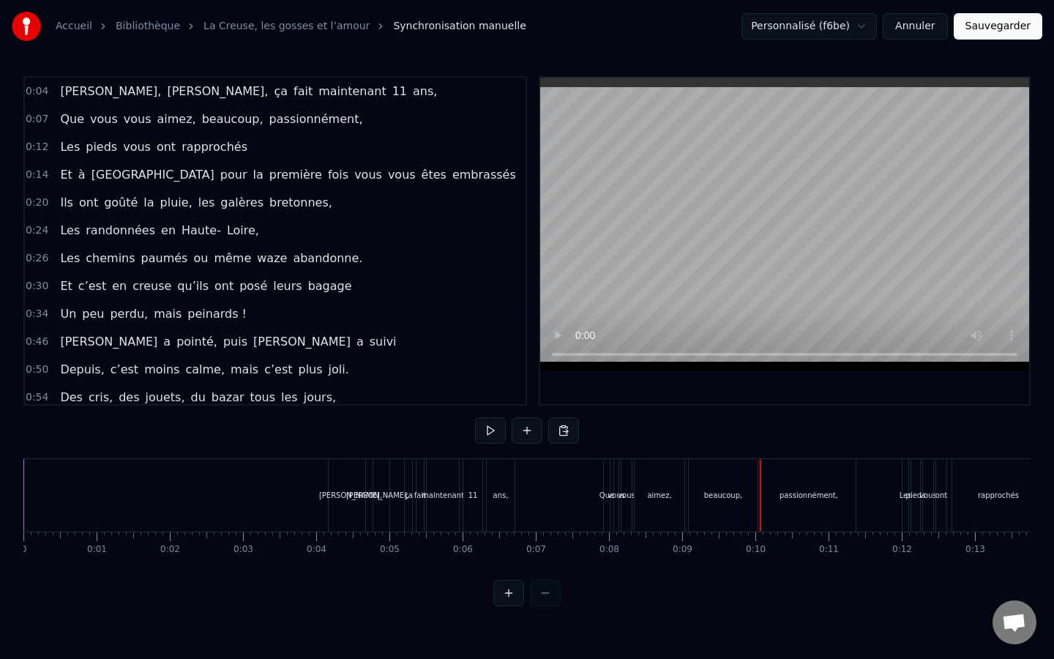
click at [1017, 34] on button "Sauvegarder" at bounding box center [998, 26] width 89 height 26
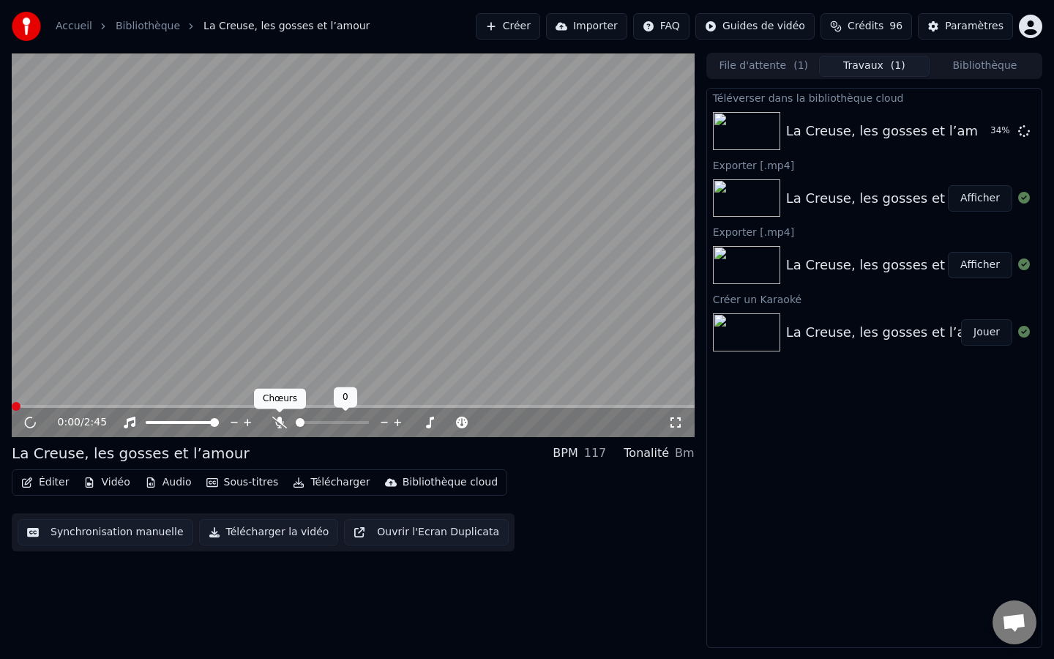
click at [280, 420] on icon at bounding box center [279, 423] width 15 height 12
click at [271, 533] on button "Télécharger la vidéo" at bounding box center [269, 532] width 140 height 26
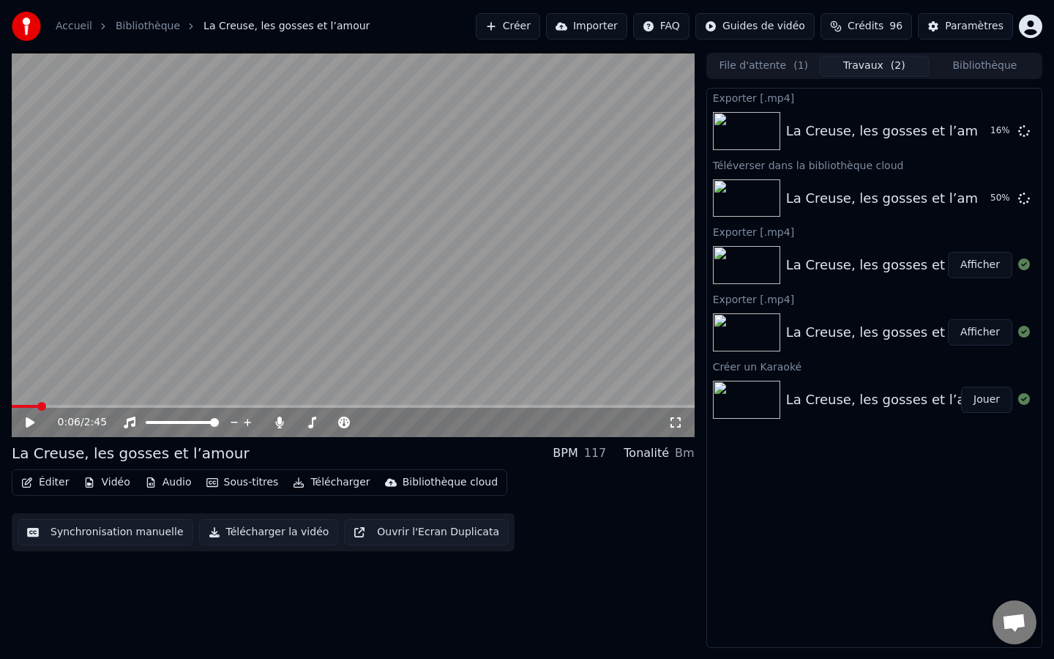
click at [678, 426] on icon at bounding box center [676, 422] width 10 height 10
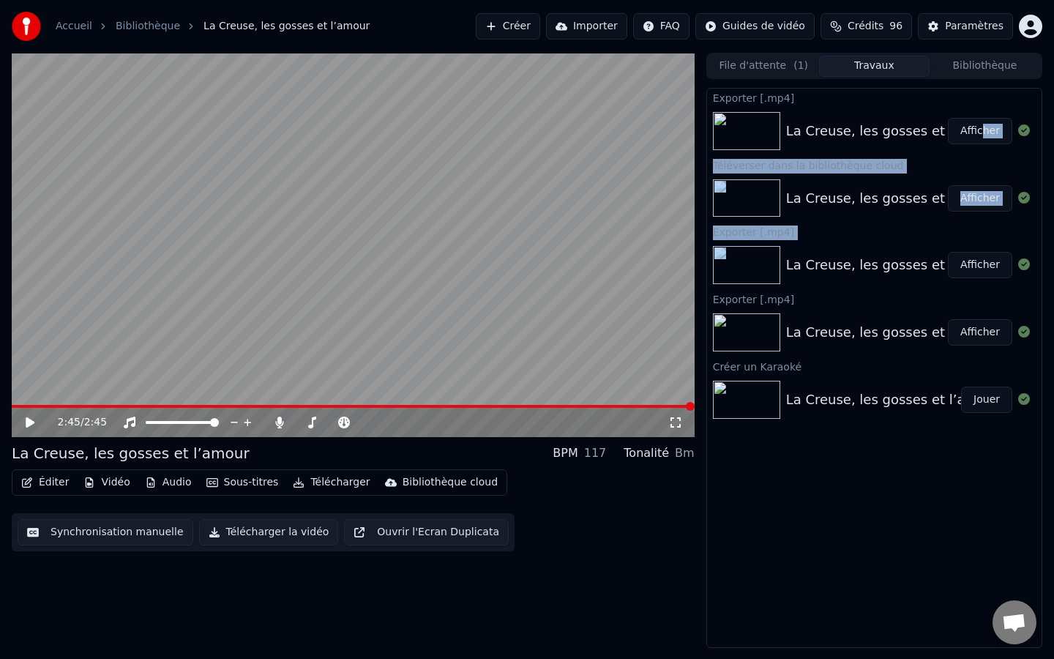
drag, startPoint x: 942, startPoint y: 245, endPoint x: 986, endPoint y: 139, distance: 114.2
click at [986, 137] on div "Exporter [.mp4] La Creuse, les gosses et l’amour Afficher Téléverser dans la bi…" at bounding box center [874, 368] width 336 height 560
click at [986, 137] on button "Afficher" at bounding box center [980, 131] width 64 height 26
click at [976, 135] on button "Afficher" at bounding box center [980, 131] width 64 height 26
